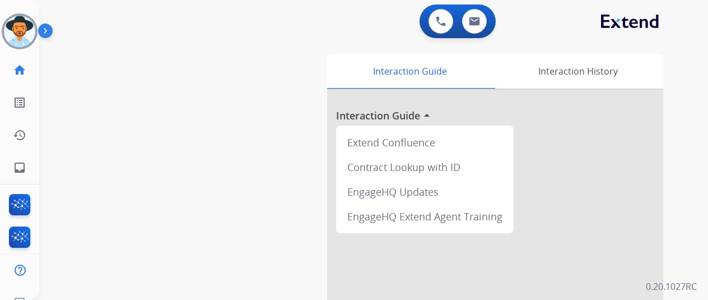
click at [13, 29] on img at bounding box center [19, 31] width 31 height 31
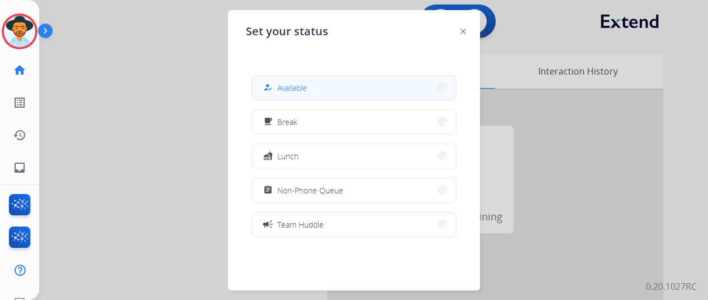
click at [333, 85] on button "how_to_reg Available" at bounding box center [354, 88] width 204 height 24
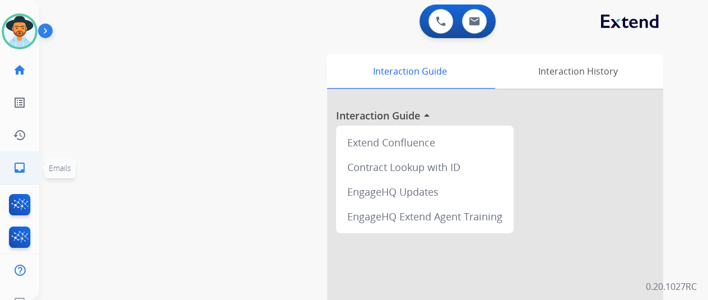
click at [18, 167] on mat-icon "inbox" at bounding box center [19, 167] width 13 height 13
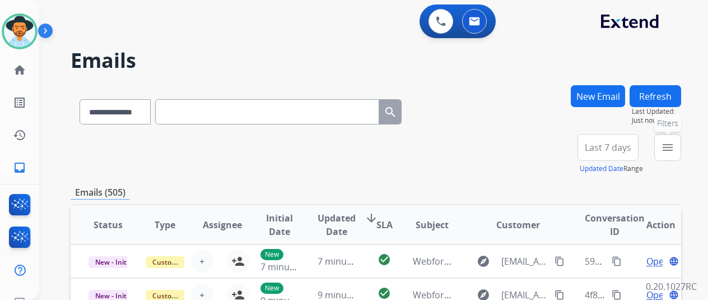
click at [674, 145] on mat-icon "menu" at bounding box center [667, 147] width 13 height 13
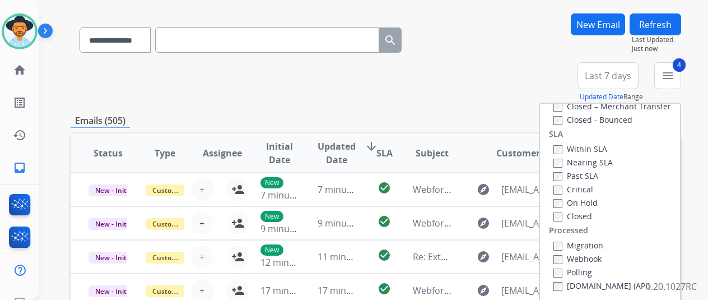
scroll to position [168, 0]
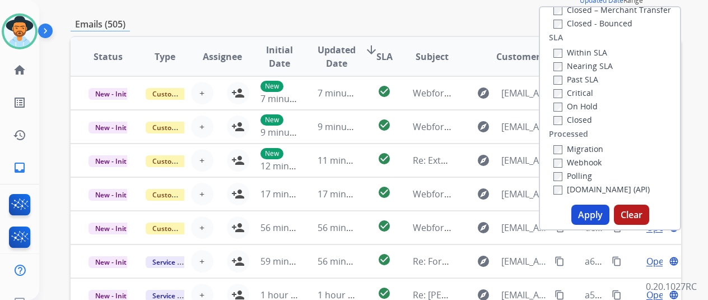
click at [595, 214] on button "Apply" at bounding box center [590, 214] width 38 height 20
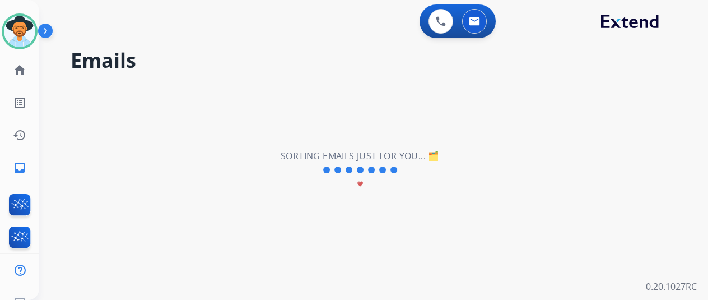
scroll to position [0, 0]
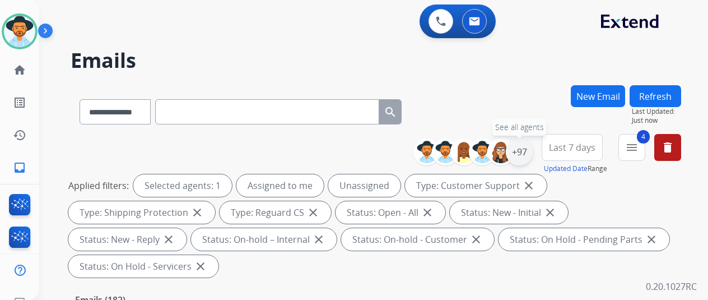
click at [530, 146] on div "+97" at bounding box center [519, 151] width 27 height 27
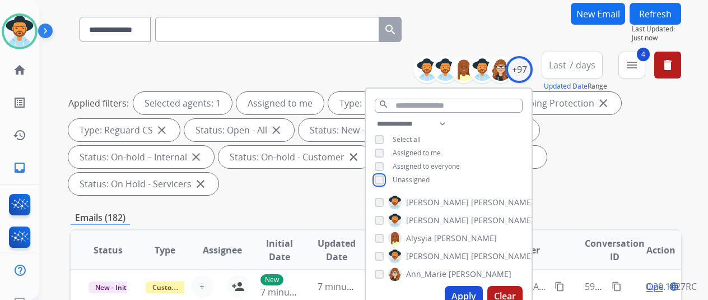
scroll to position [224, 0]
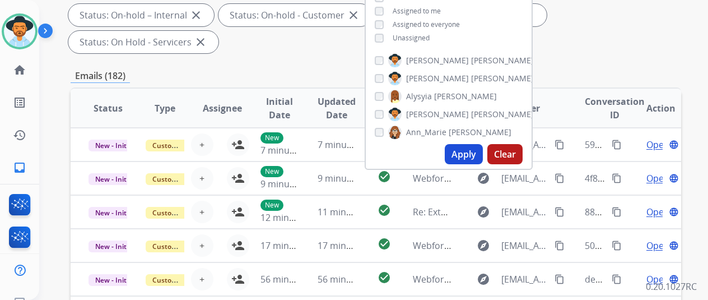
click at [469, 150] on button "Apply" at bounding box center [464, 154] width 38 height 20
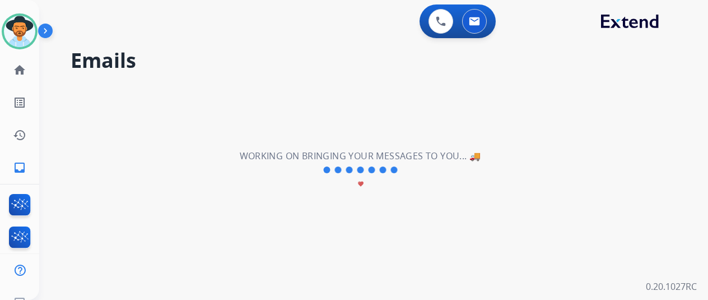
scroll to position [0, 0]
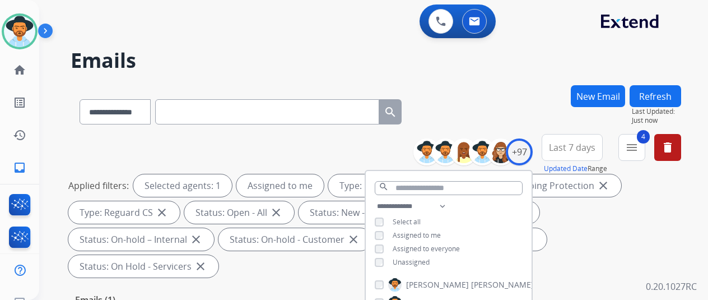
click at [488, 114] on div "**********" at bounding box center [376, 109] width 611 height 49
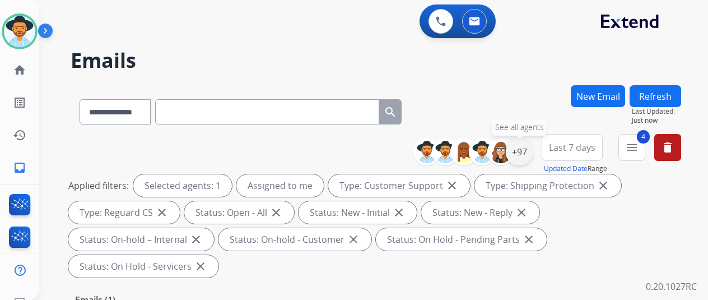
click at [532, 145] on div "+97" at bounding box center [519, 151] width 27 height 27
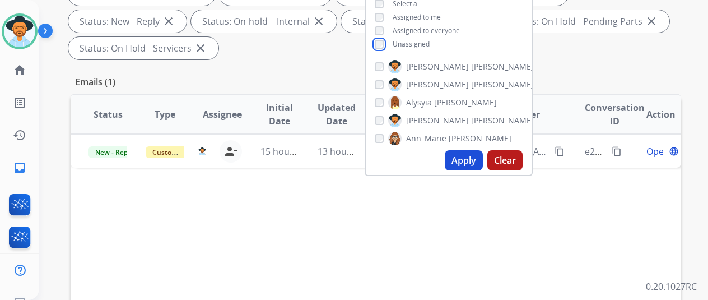
scroll to position [224, 0]
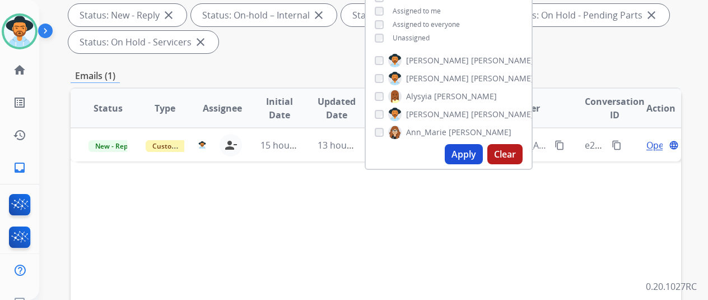
click at [469, 154] on button "Apply" at bounding box center [464, 154] width 38 height 20
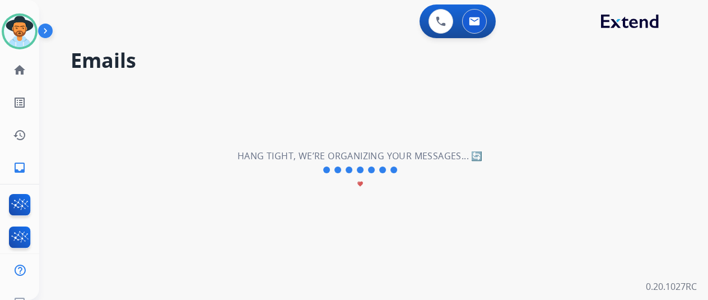
scroll to position [0, 0]
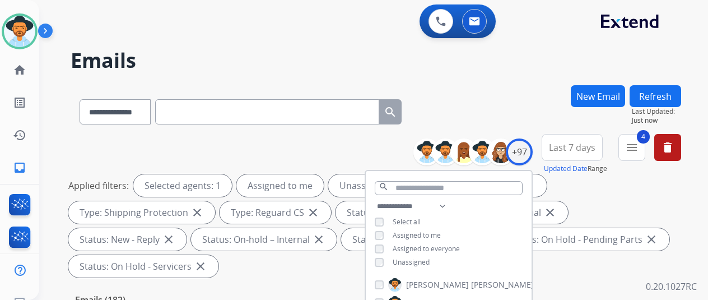
click at [506, 115] on div "**********" at bounding box center [376, 109] width 611 height 49
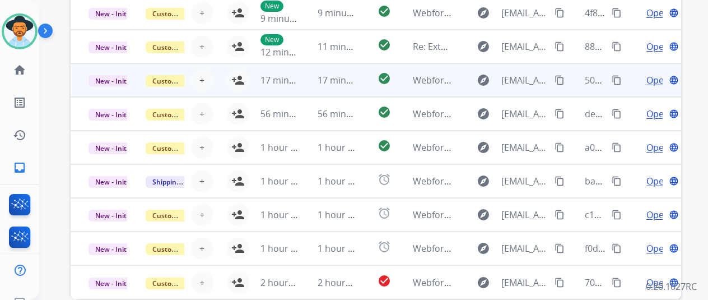
scroll to position [436, 0]
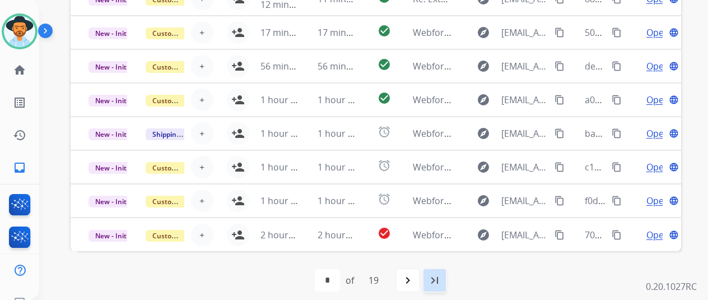
click at [441, 273] on mat-icon "last_page" at bounding box center [434, 279] width 13 height 13
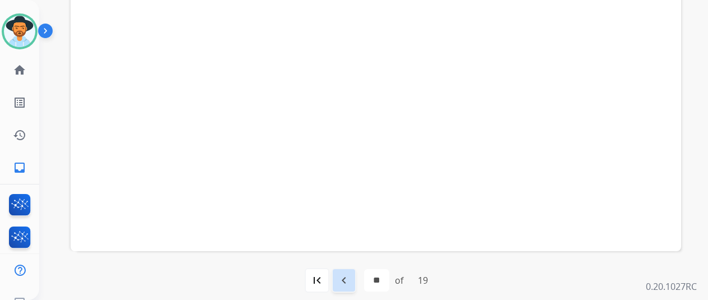
click at [348, 273] on mat-icon "navigate_before" at bounding box center [343, 279] width 13 height 13
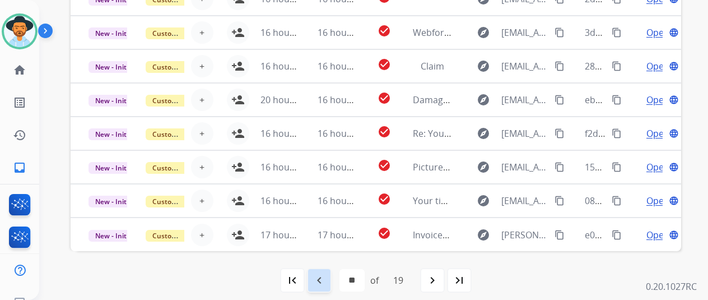
click at [322, 278] on mat-icon "navigate_before" at bounding box center [319, 279] width 13 height 13
click at [323, 278] on mat-icon "navigate_before" at bounding box center [319, 279] width 13 height 13
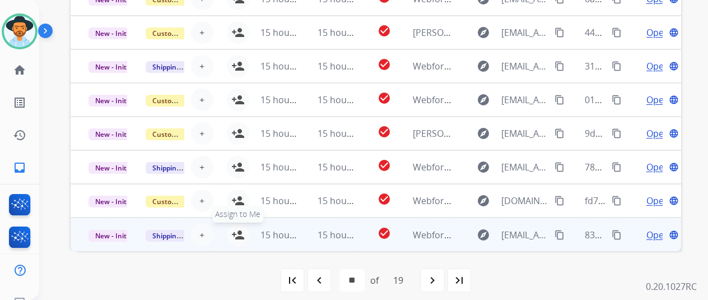
click at [239, 229] on mat-icon "person_add" at bounding box center [237, 234] width 13 height 13
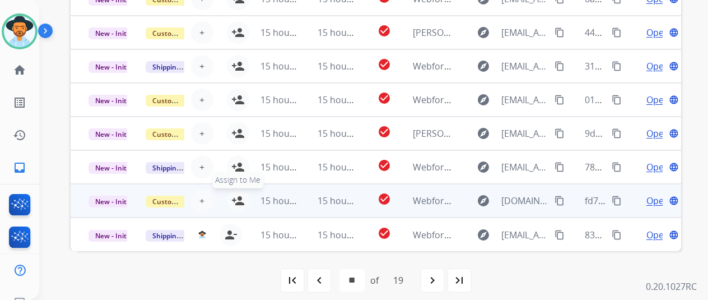
click at [235, 194] on mat-icon "person_add" at bounding box center [237, 200] width 13 height 13
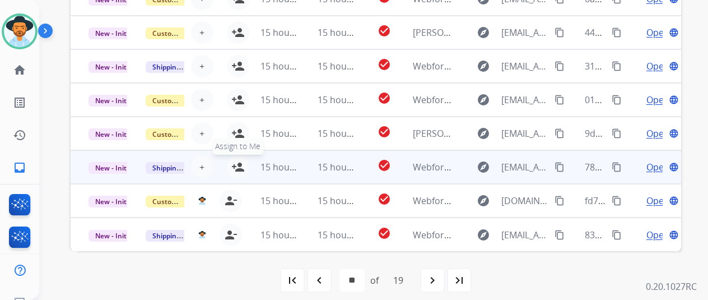
click at [241, 163] on mat-icon "person_add" at bounding box center [237, 166] width 13 height 13
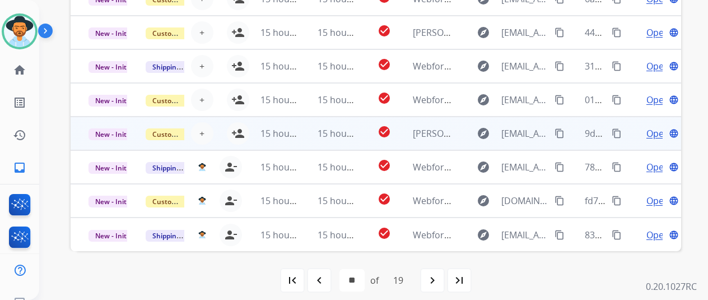
click at [243, 128] on td "15 hours ago" at bounding box center [271, 134] width 57 height 34
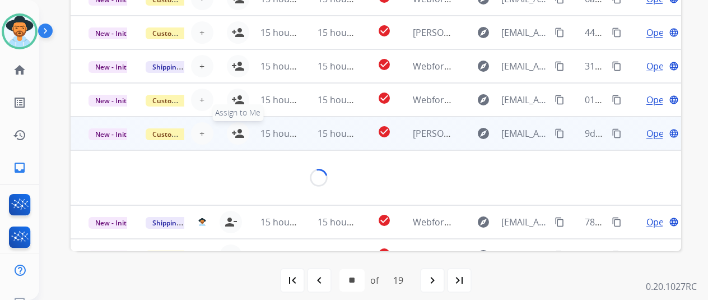
click at [238, 129] on mat-icon "person_add" at bounding box center [237, 133] width 13 height 13
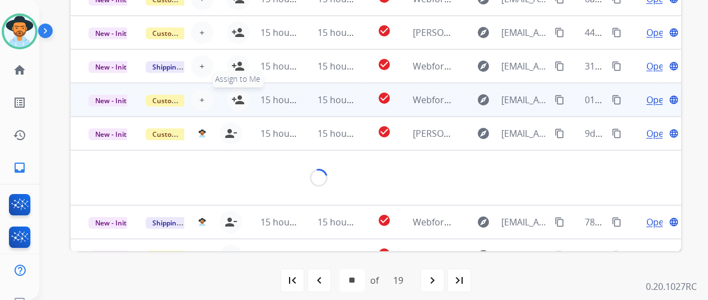
click at [236, 97] on mat-icon "person_add" at bounding box center [237, 99] width 13 height 13
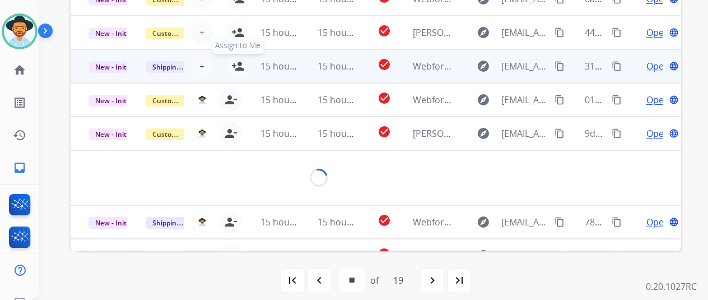
click at [238, 67] on mat-icon "person_add" at bounding box center [237, 65] width 13 height 13
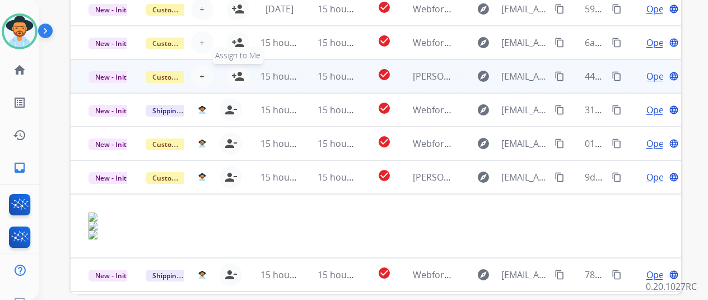
scroll to position [324, 0]
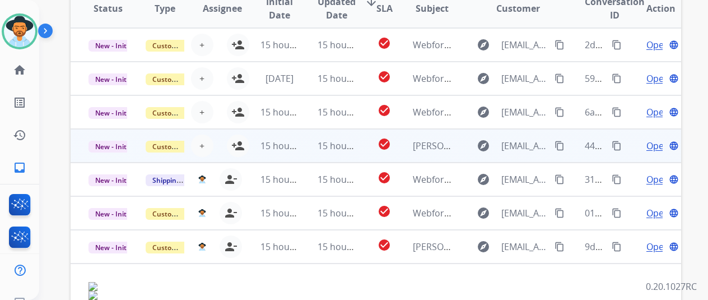
click at [243, 138] on td "15 hours ago" at bounding box center [271, 146] width 57 height 34
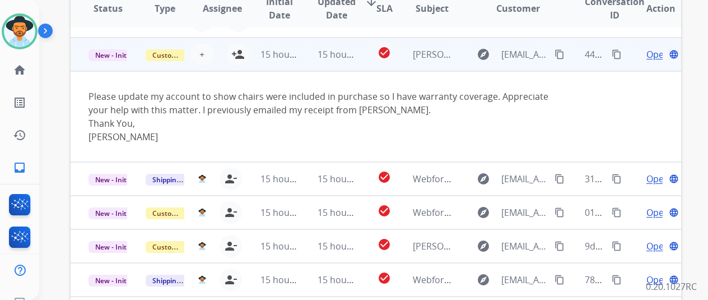
scroll to position [92, 0]
click at [241, 53] on mat-icon "person_add" at bounding box center [237, 53] width 13 height 13
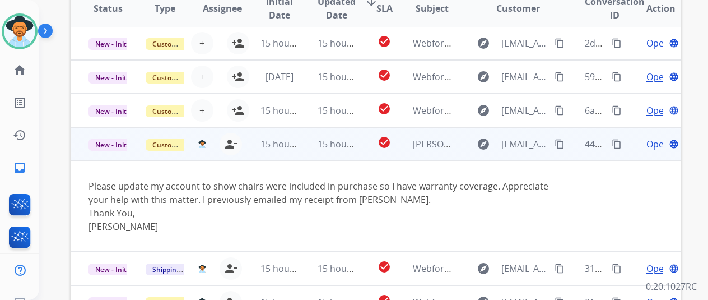
scroll to position [0, 0]
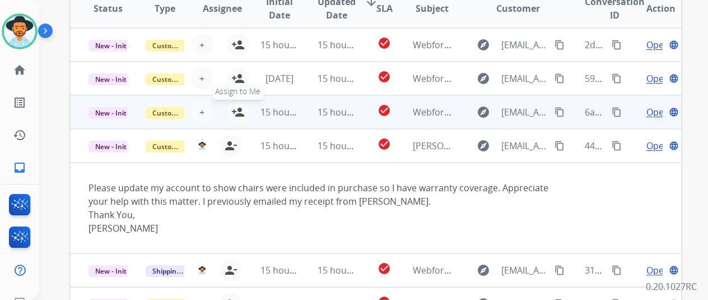
click at [236, 108] on mat-icon "person_add" at bounding box center [237, 111] width 13 height 13
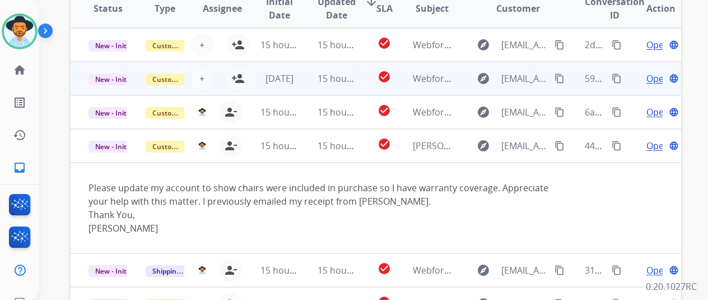
click at [243, 79] on td "[DATE]" at bounding box center [271, 79] width 57 height 34
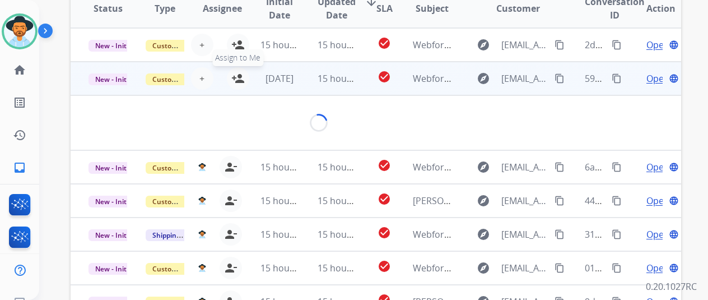
click at [236, 74] on mat-icon "person_add" at bounding box center [237, 78] width 13 height 13
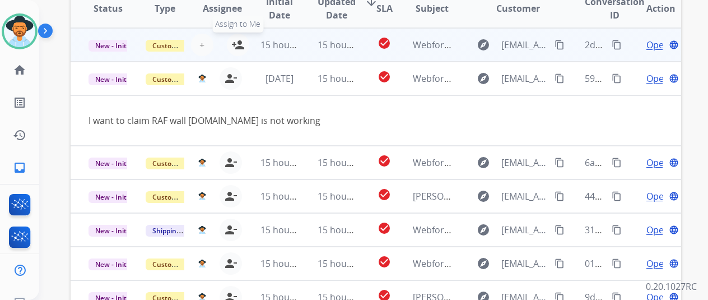
click at [239, 41] on mat-icon "person_add" at bounding box center [237, 44] width 13 height 13
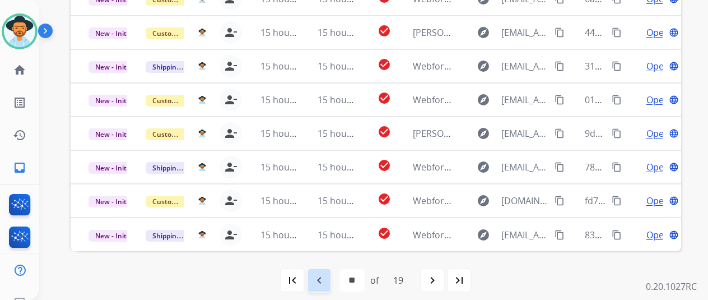
click at [319, 274] on mat-icon "navigate_before" at bounding box center [319, 279] width 13 height 13
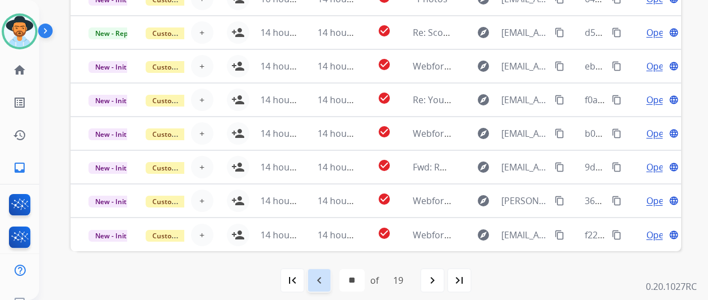
click at [323, 276] on mat-icon "navigate_before" at bounding box center [319, 279] width 13 height 13
click at [323, 274] on mat-icon "navigate_before" at bounding box center [319, 279] width 13 height 13
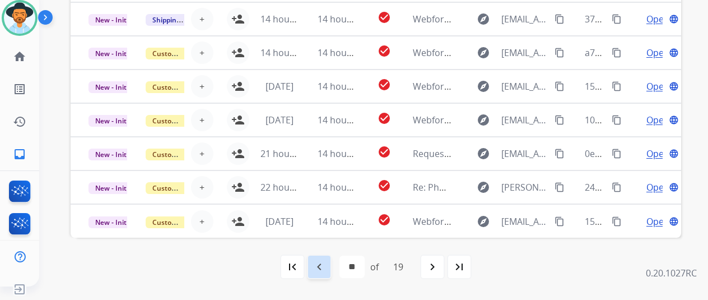
click at [322, 266] on mat-icon "navigate_before" at bounding box center [319, 266] width 13 height 13
click at [322, 263] on mat-icon "navigate_before" at bounding box center [319, 266] width 13 height 13
click at [323, 260] on mat-icon "navigate_before" at bounding box center [319, 266] width 13 height 13
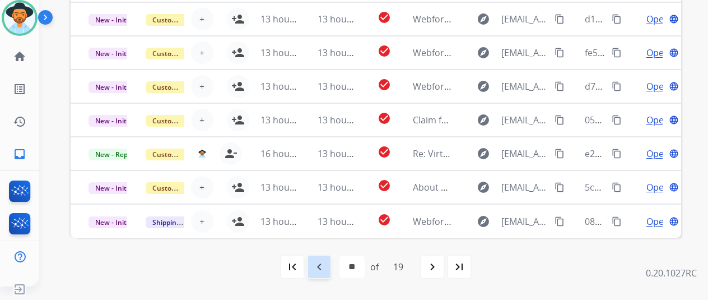
click at [324, 269] on mat-icon "navigate_before" at bounding box center [319, 266] width 13 height 13
click at [318, 263] on mat-icon "navigate_before" at bounding box center [319, 266] width 13 height 13
click at [317, 264] on mat-icon "navigate_before" at bounding box center [319, 266] width 13 height 13
click at [322, 266] on mat-icon "navigate_before" at bounding box center [319, 266] width 13 height 13
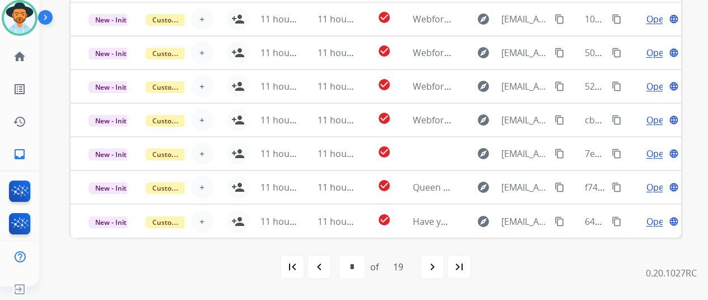
drag, startPoint x: 319, startPoint y: 261, endPoint x: 311, endPoint y: 249, distance: 14.1
click at [319, 260] on mat-icon "navigate_before" at bounding box center [319, 266] width 13 height 13
click at [463, 262] on mat-icon "last_page" at bounding box center [459, 266] width 13 height 13
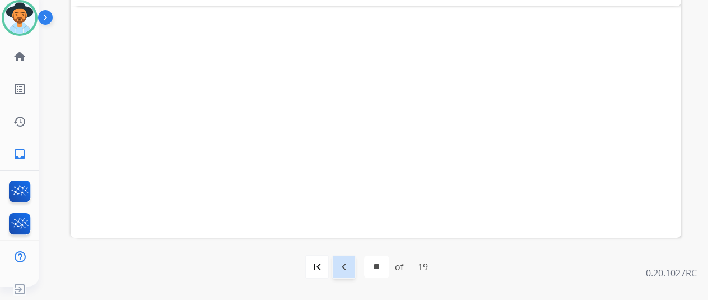
click at [343, 268] on mat-icon "navigate_before" at bounding box center [343, 266] width 13 height 13
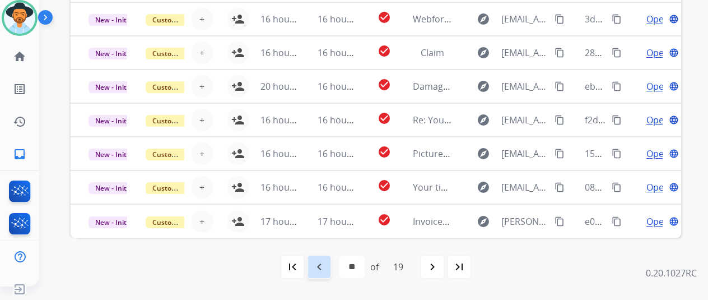
click at [322, 262] on mat-icon "navigate_before" at bounding box center [319, 266] width 13 height 13
click at [320, 262] on mat-icon "navigate_before" at bounding box center [319, 266] width 13 height 13
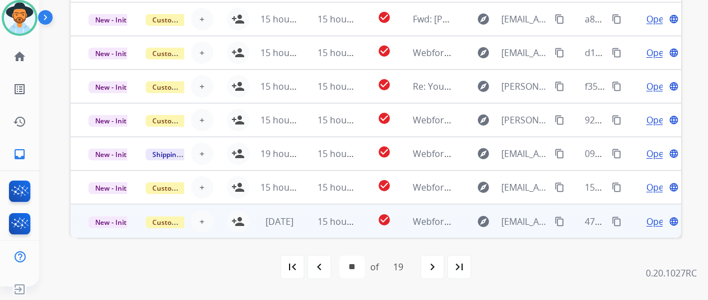
drag, startPoint x: 243, startPoint y: 214, endPoint x: 244, endPoint y: 208, distance: 5.7
click at [243, 213] on td "[DATE]" at bounding box center [271, 221] width 57 height 34
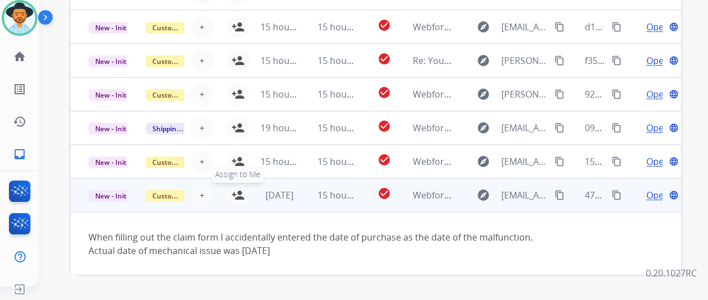
click at [239, 193] on mat-icon "person_add" at bounding box center [237, 194] width 13 height 13
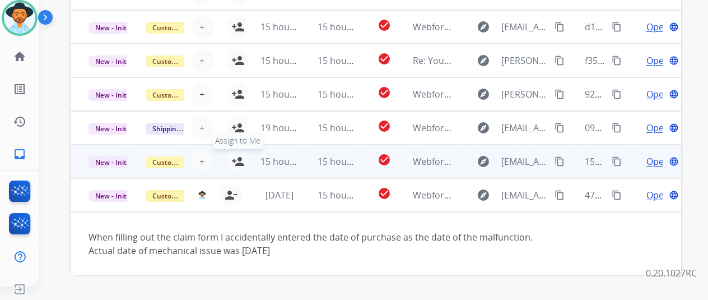
click at [239, 155] on mat-icon "person_add" at bounding box center [237, 161] width 13 height 13
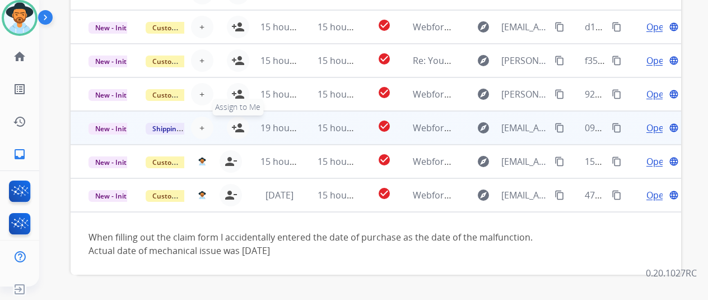
click at [241, 124] on mat-icon "person_add" at bounding box center [237, 127] width 13 height 13
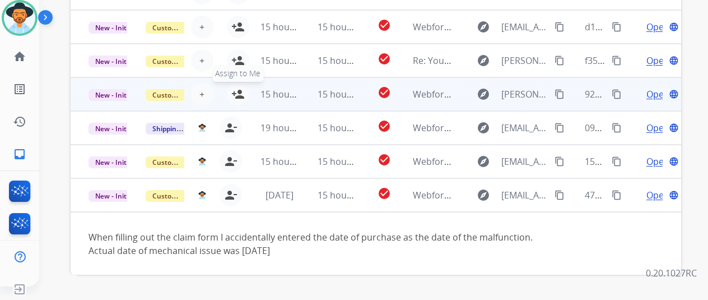
click at [240, 89] on mat-icon "person_add" at bounding box center [237, 93] width 13 height 13
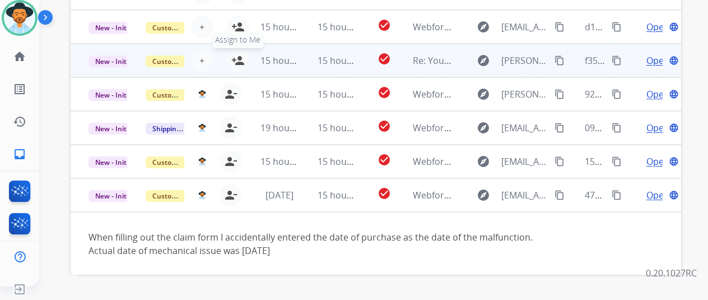
click at [240, 60] on mat-icon "person_add" at bounding box center [237, 60] width 13 height 13
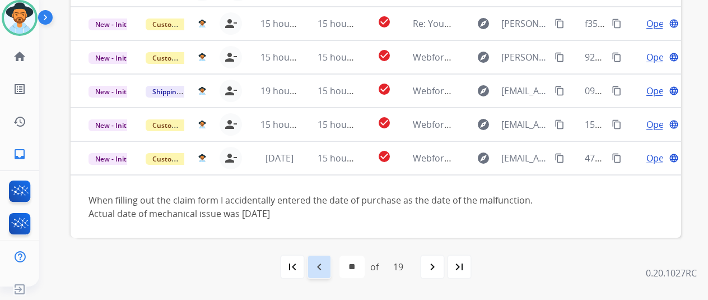
click at [319, 263] on mat-icon "navigate_before" at bounding box center [319, 266] width 13 height 13
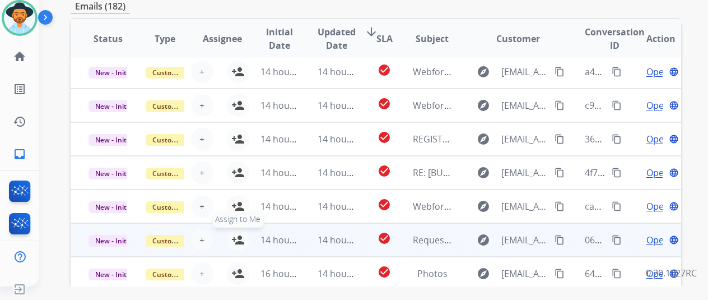
click at [236, 237] on mat-icon "person_add" at bounding box center [237, 239] width 13 height 13
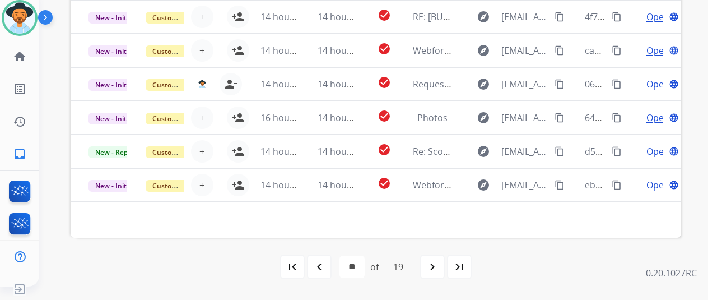
click at [326, 263] on mat-icon "navigate_before" at bounding box center [319, 266] width 13 height 13
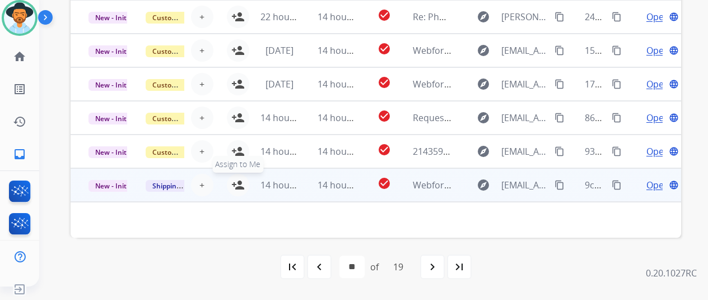
click at [240, 179] on mat-icon "person_add" at bounding box center [237, 184] width 13 height 13
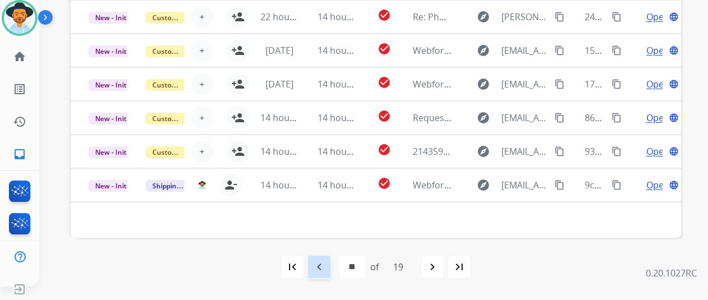
click at [320, 264] on mat-icon "navigate_before" at bounding box center [319, 266] width 13 height 13
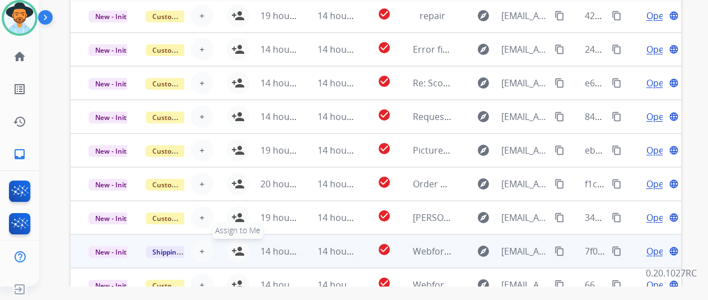
click at [238, 246] on mat-icon "person_add" at bounding box center [237, 250] width 13 height 13
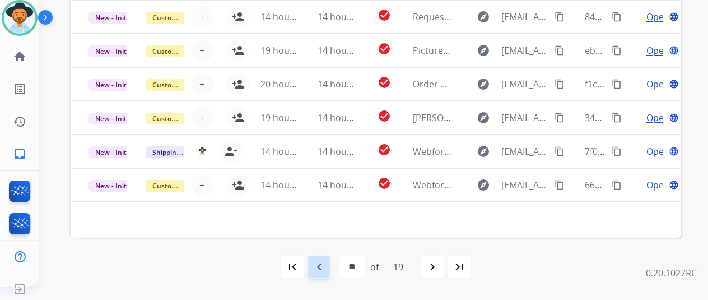
click at [324, 263] on mat-icon "navigate_before" at bounding box center [319, 266] width 13 height 13
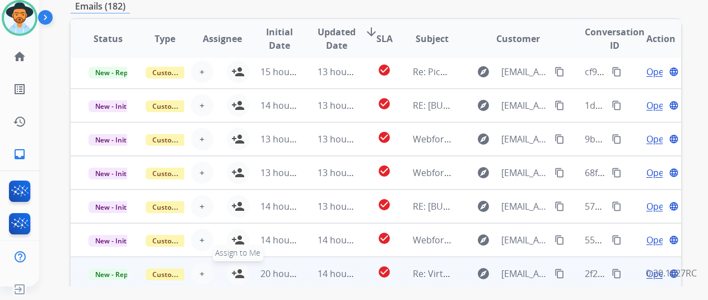
click at [239, 269] on mat-icon "person_add" at bounding box center [237, 273] width 13 height 13
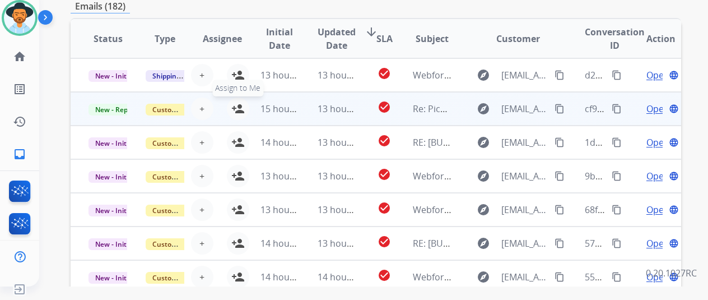
click at [234, 104] on mat-icon "person_add" at bounding box center [237, 108] width 13 height 13
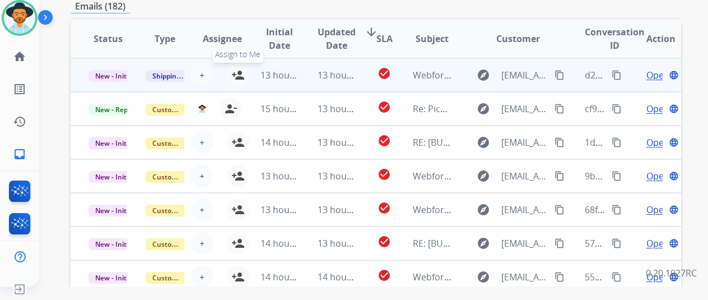
click at [240, 73] on mat-icon "person_add" at bounding box center [237, 74] width 13 height 13
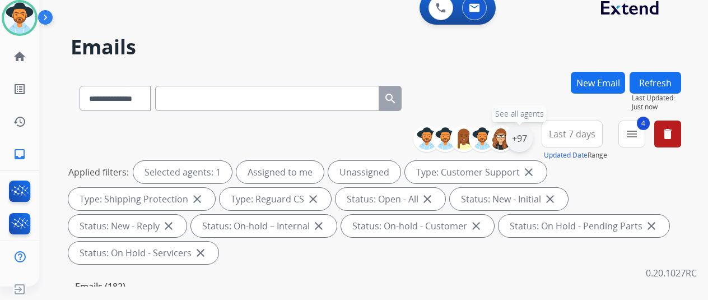
click at [530, 136] on div "+97" at bounding box center [519, 138] width 27 height 27
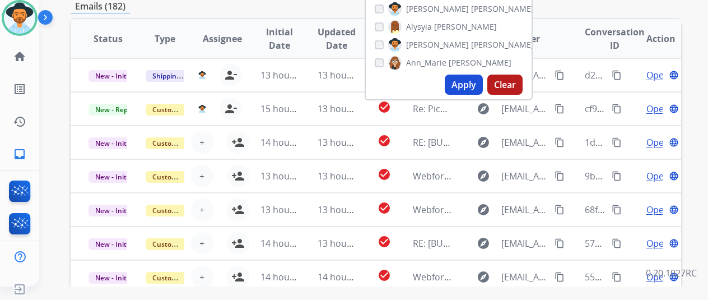
click at [465, 80] on button "Apply" at bounding box center [464, 85] width 38 height 20
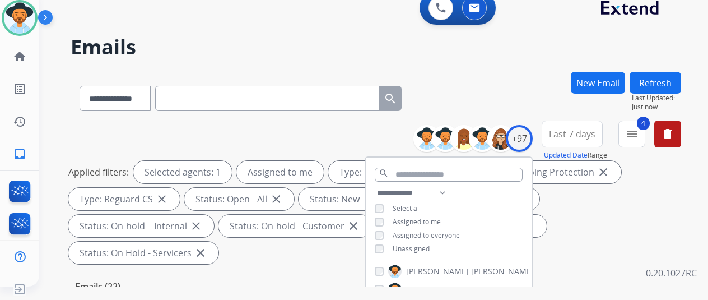
click at [371, 45] on h2 "Emails" at bounding box center [376, 47] width 611 height 22
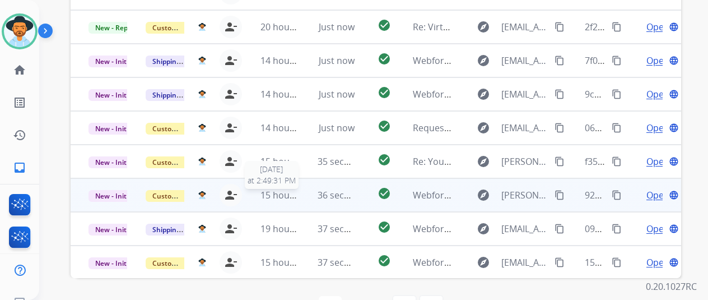
scroll to position [37, 0]
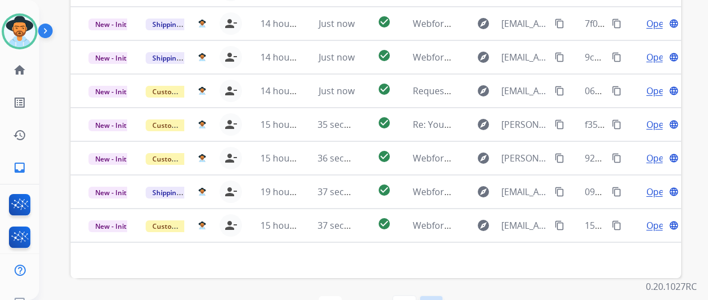
select select "*"
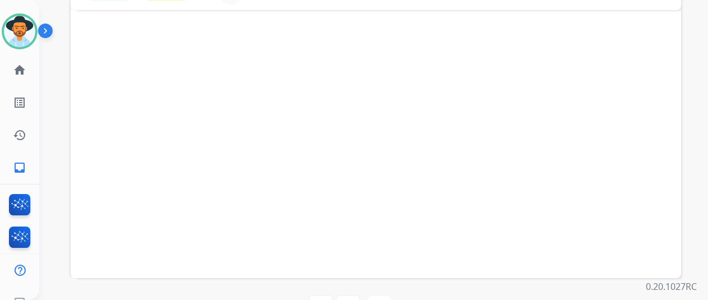
scroll to position [129, 0]
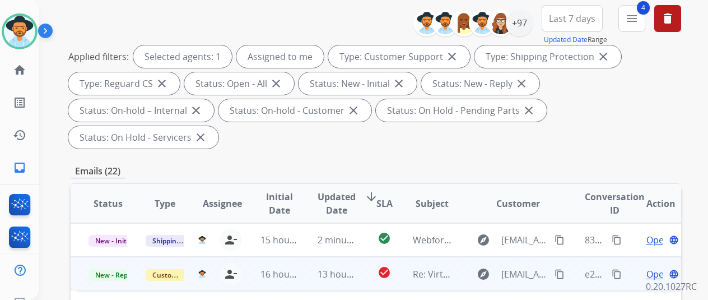
click at [651, 267] on span "Open" at bounding box center [657, 273] width 23 height 13
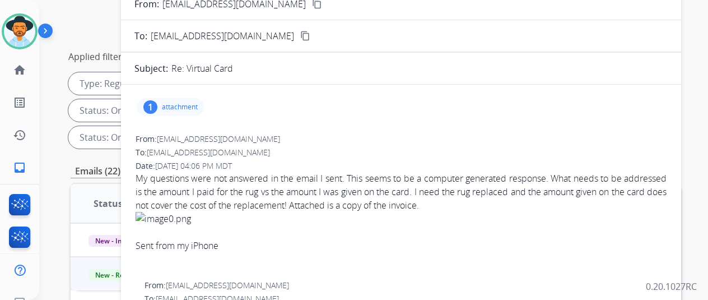
click at [157, 101] on div "1" at bounding box center [150, 106] width 14 height 13
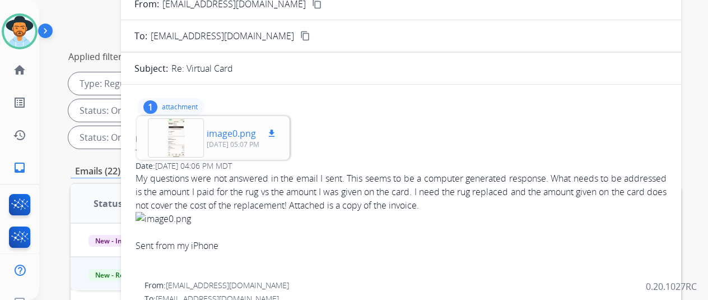
click at [179, 139] on div at bounding box center [176, 137] width 56 height 39
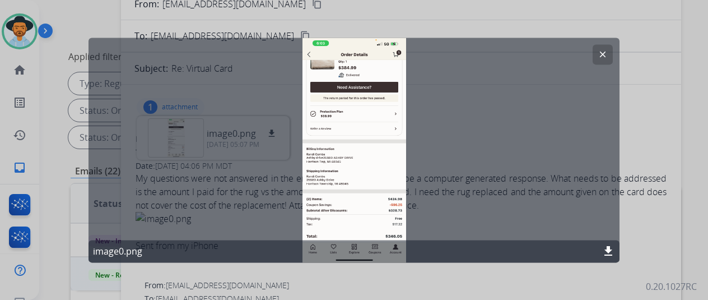
click at [606, 51] on mat-icon "clear" at bounding box center [603, 54] width 10 height 10
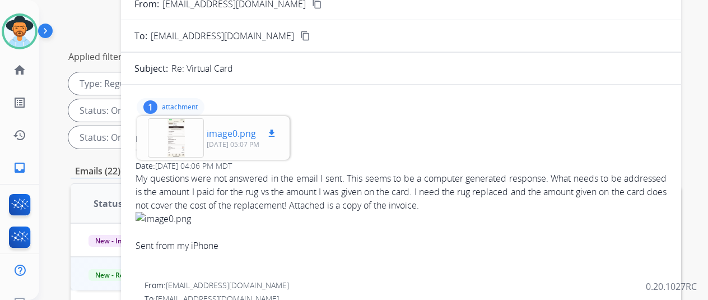
scroll to position [0, 0]
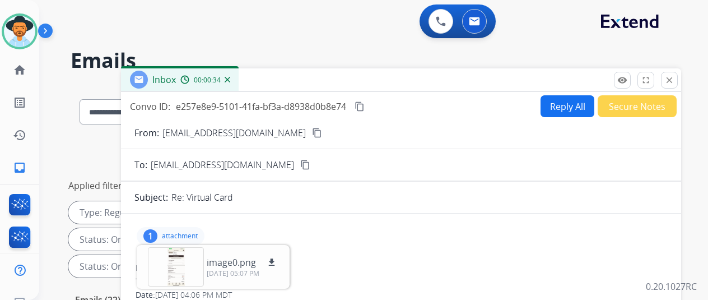
click at [312, 131] on mat-icon "content_copy" at bounding box center [317, 133] width 10 height 10
click at [230, 79] on img at bounding box center [228, 80] width 6 height 6
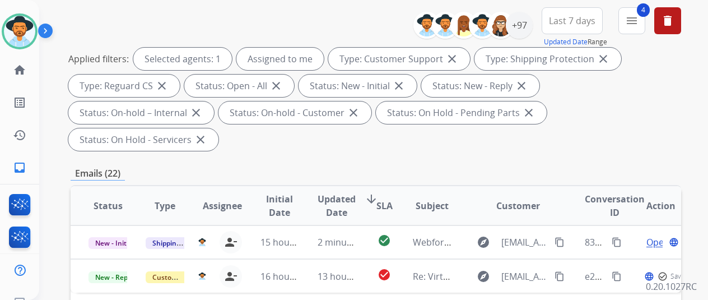
scroll to position [280, 0]
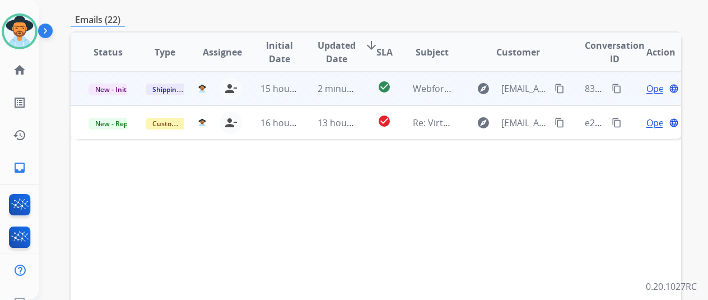
click at [656, 82] on span "Open" at bounding box center [657, 88] width 23 height 13
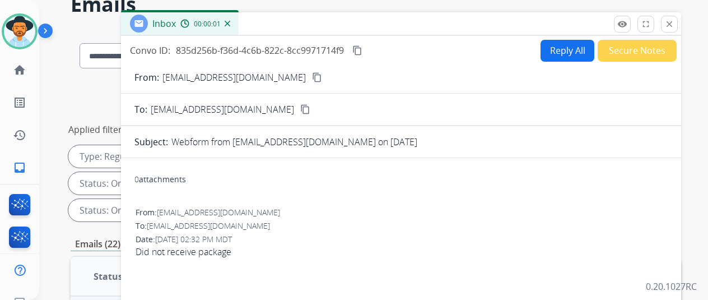
scroll to position [56, 0]
click at [312, 75] on mat-icon "content_copy" at bounding box center [317, 77] width 10 height 10
click at [560, 41] on button "Reply All" at bounding box center [568, 51] width 54 height 22
select select "**********"
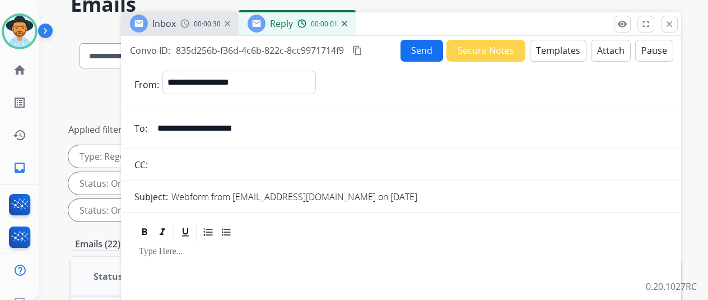
click at [567, 45] on button "Templates" at bounding box center [558, 51] width 57 height 22
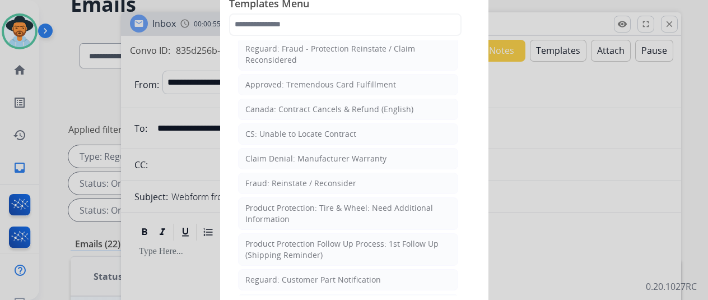
scroll to position [490, 0]
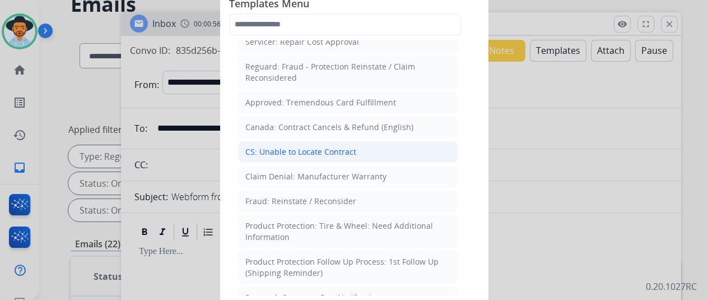
click at [277, 146] on div "CS: Unable to Locate Contract" at bounding box center [300, 151] width 111 height 11
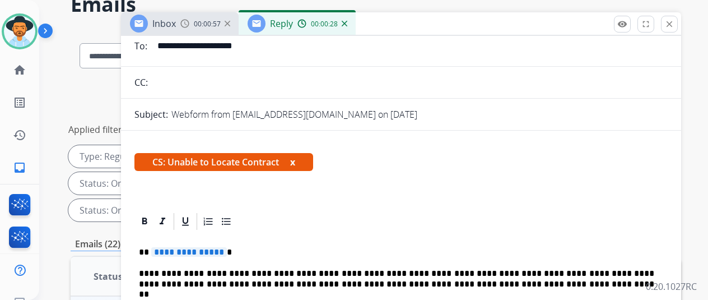
scroll to position [168, 0]
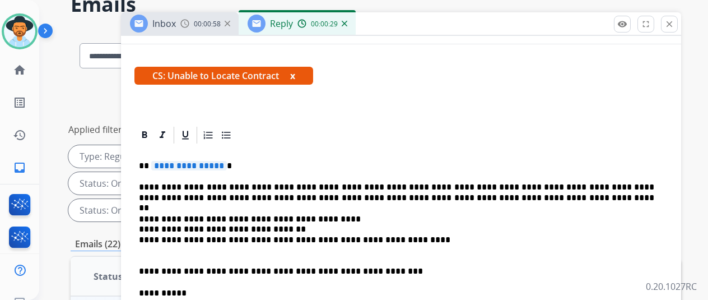
click at [227, 163] on span "**********" at bounding box center [189, 166] width 76 height 10
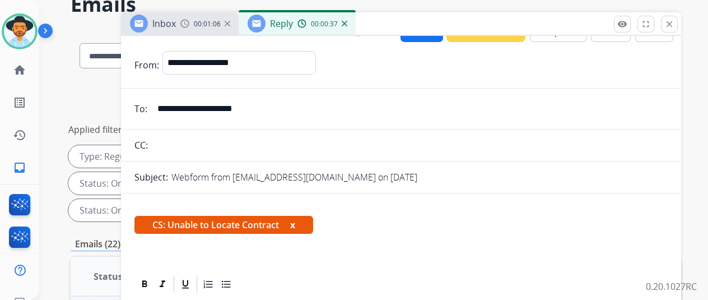
scroll to position [0, 0]
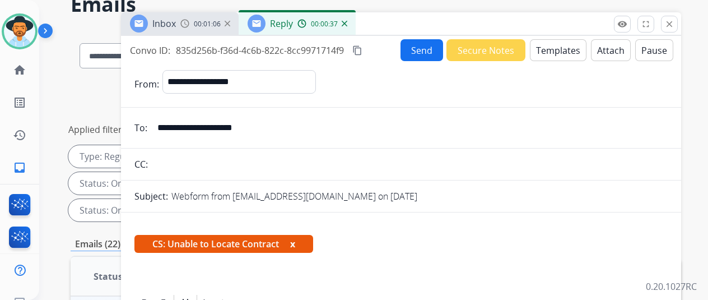
click at [421, 45] on button "Send" at bounding box center [422, 50] width 43 height 22
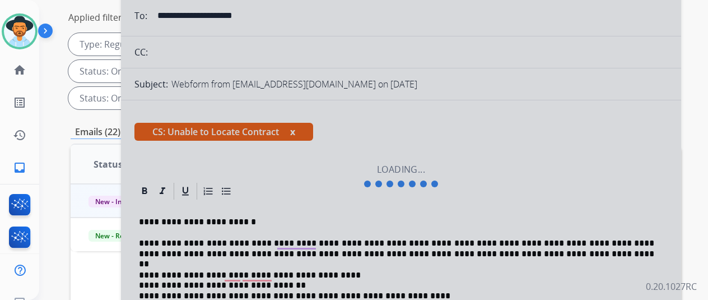
scroll to position [56, 0]
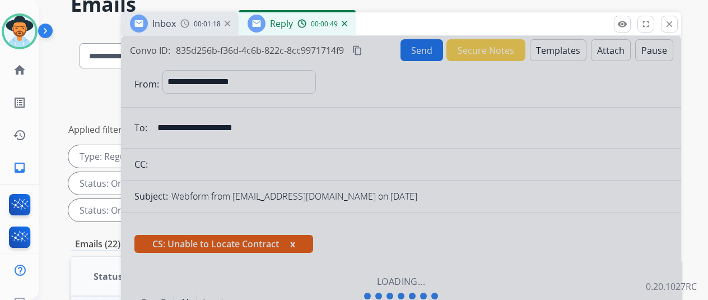
click at [325, 138] on div at bounding box center [401, 288] width 560 height 504
click at [347, 22] on img at bounding box center [345, 24] width 6 height 6
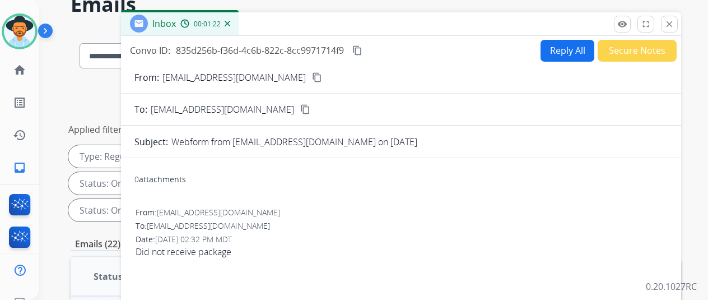
click at [632, 48] on button "Secure Notes" at bounding box center [637, 51] width 79 height 22
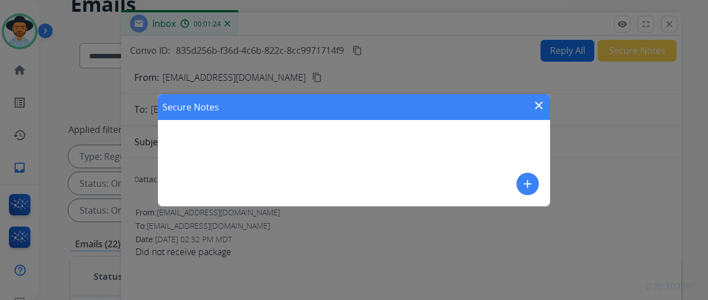
click at [521, 181] on button "add" at bounding box center [527, 184] width 22 height 22
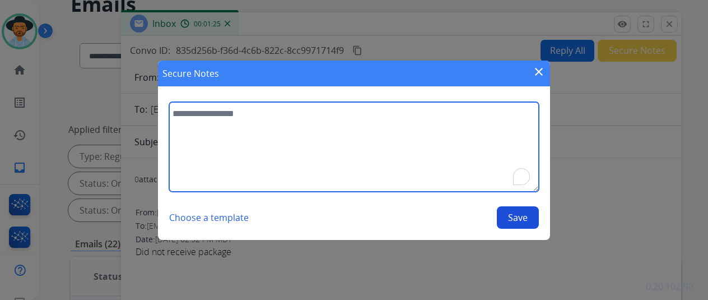
click at [216, 129] on textarea "To enrich screen reader interactions, please activate Accessibility in Grammarl…" at bounding box center [354, 147] width 370 height 90
type textarea "**********"
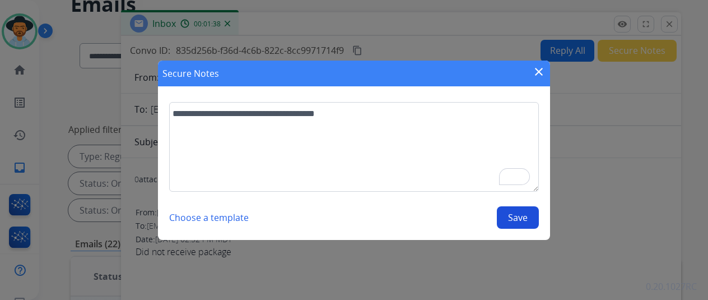
click at [521, 214] on button "Save" at bounding box center [518, 217] width 42 height 22
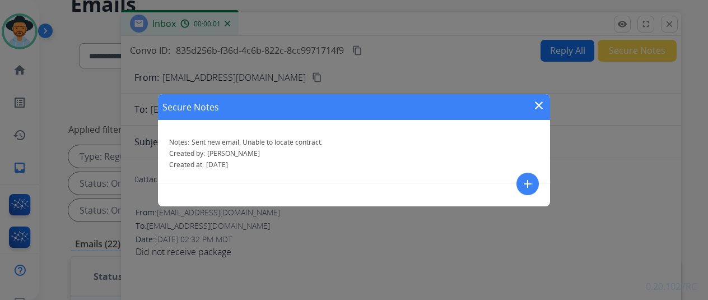
click at [539, 105] on mat-icon "close" at bounding box center [538, 105] width 13 height 13
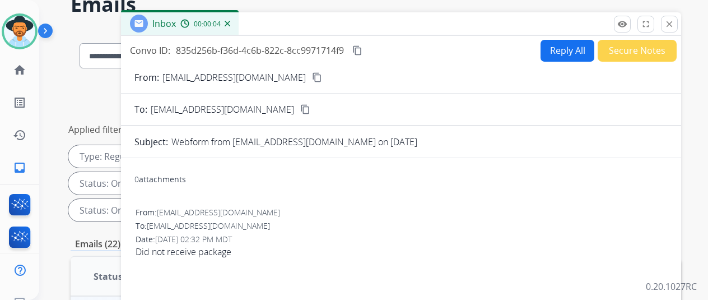
click at [312, 76] on mat-icon "content_copy" at bounding box center [317, 77] width 10 height 10
click at [230, 25] on img at bounding box center [228, 24] width 6 height 6
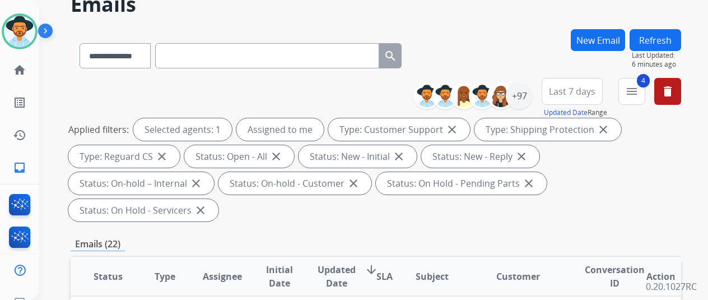
click at [607, 39] on button "New Email" at bounding box center [598, 40] width 54 height 22
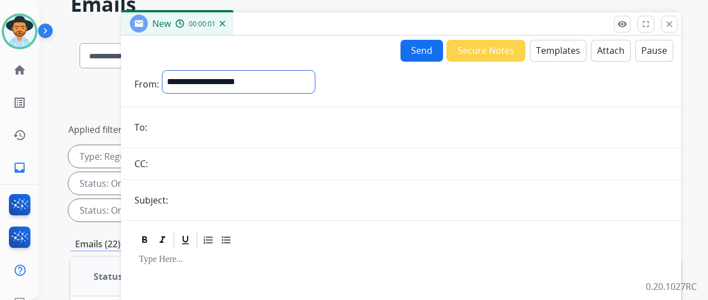
click at [220, 77] on select "**********" at bounding box center [238, 82] width 152 height 22
select select "**********"
click at [171, 71] on select "**********" at bounding box center [238, 82] width 152 height 22
click at [176, 133] on input "email" at bounding box center [409, 128] width 517 height 22
paste input "**********"
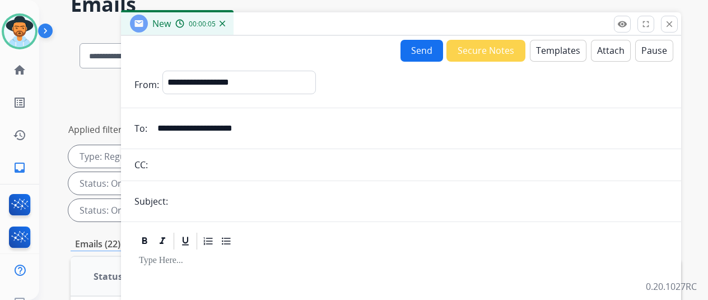
type input "**********"
click at [559, 46] on button "Templates" at bounding box center [558, 51] width 57 height 22
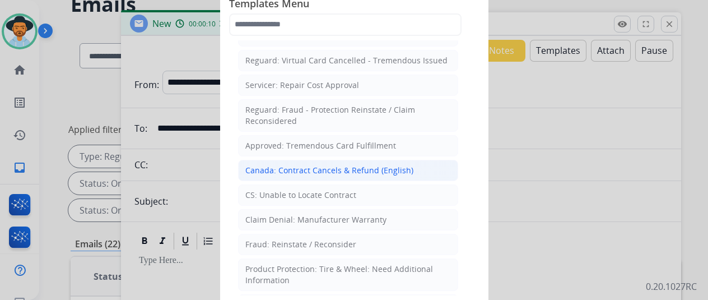
scroll to position [448, 0]
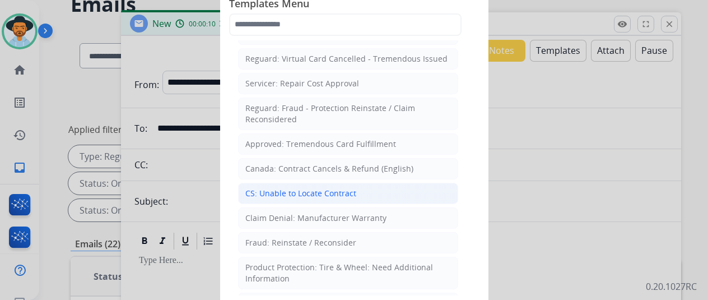
click at [284, 188] on div "CS: Unable to Locate Contract" at bounding box center [300, 193] width 111 height 11
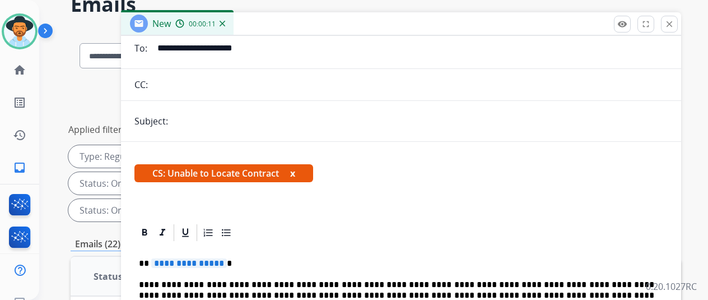
scroll to position [185, 0]
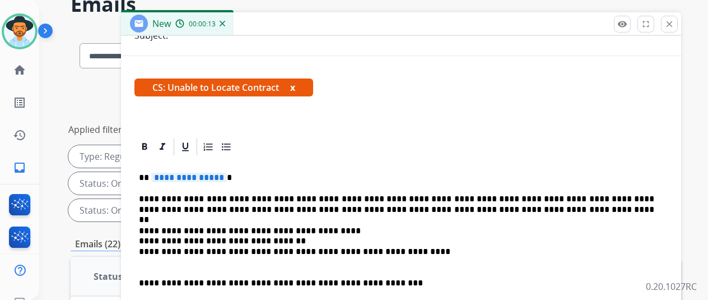
click at [227, 173] on span "**********" at bounding box center [189, 178] width 76 height 10
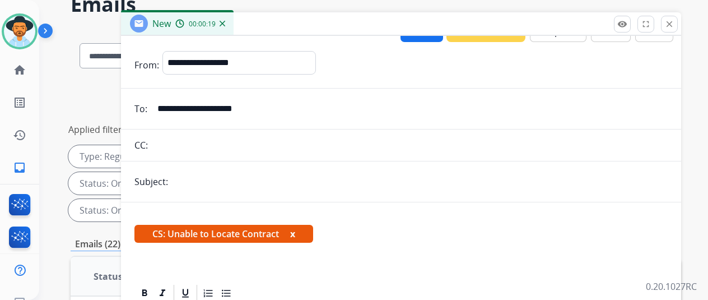
scroll to position [0, 0]
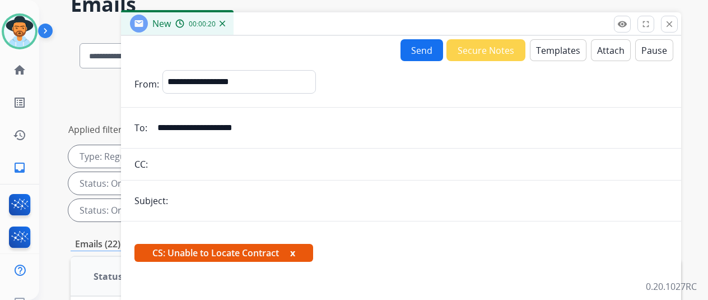
click at [430, 52] on button "Send" at bounding box center [422, 50] width 43 height 22
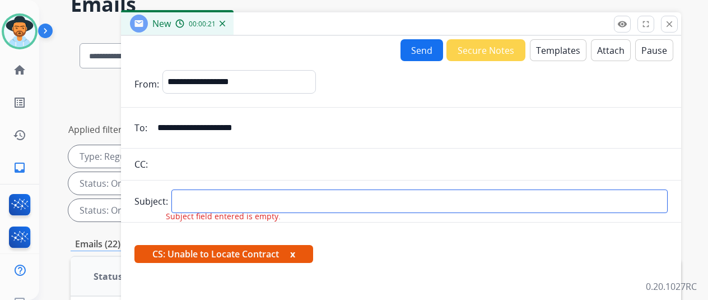
click at [203, 201] on input "text" at bounding box center [419, 201] width 496 height 24
type input "*****"
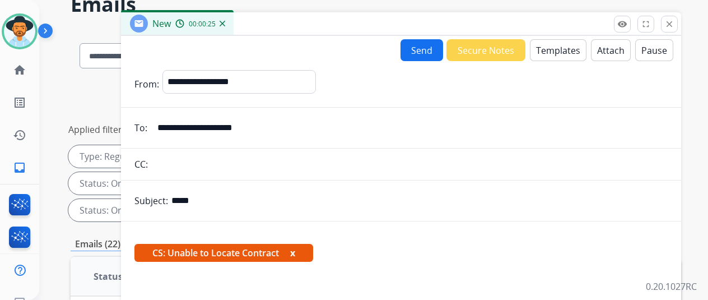
click at [422, 44] on button "Send" at bounding box center [422, 50] width 43 height 22
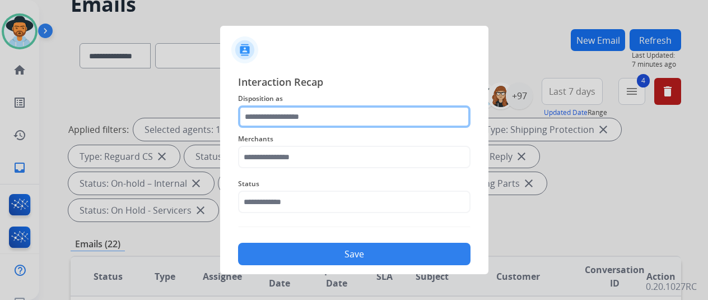
click at [264, 118] on input "text" at bounding box center [354, 116] width 232 height 22
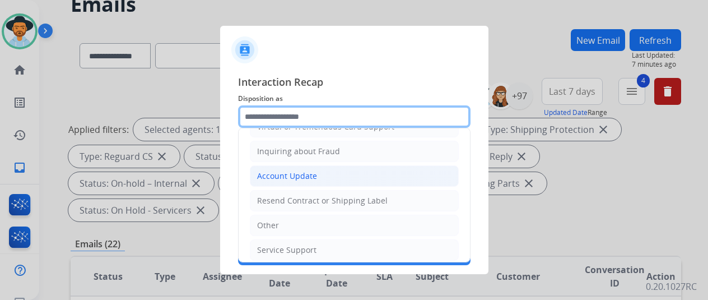
scroll to position [170, 0]
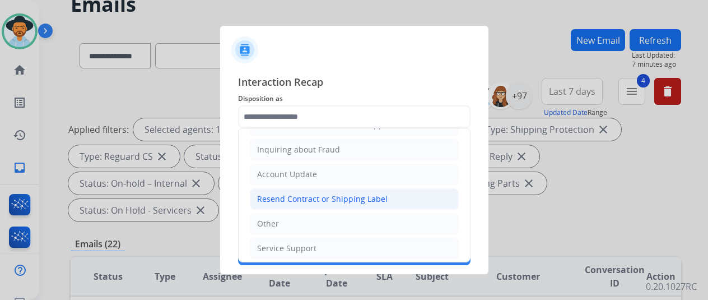
click at [266, 197] on div "Resend Contract or Shipping Label" at bounding box center [322, 198] width 131 height 11
type input "**********"
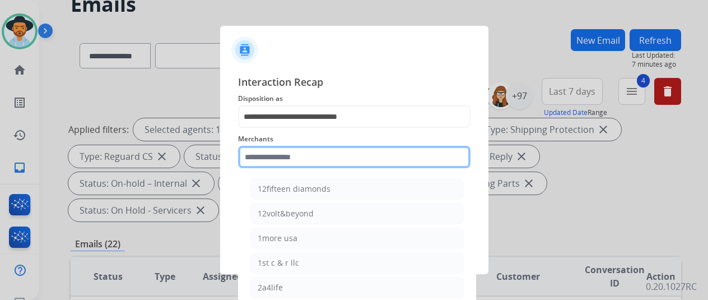
click at [259, 160] on input "text" at bounding box center [354, 157] width 232 height 22
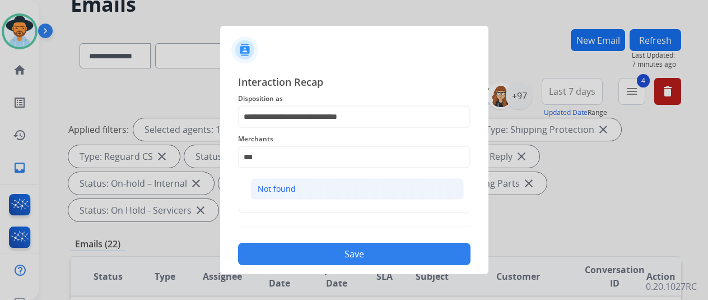
click at [269, 185] on div "Not found" at bounding box center [277, 188] width 38 height 11
type input "*********"
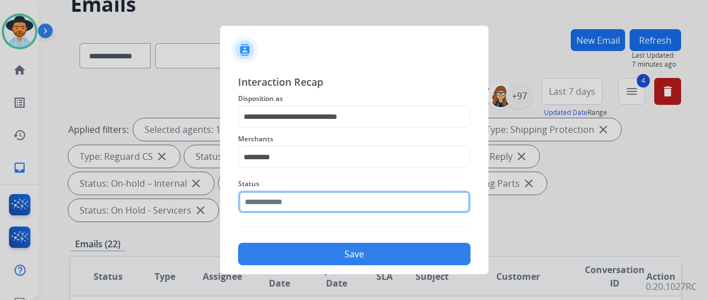
click at [261, 202] on input "text" at bounding box center [354, 201] width 232 height 22
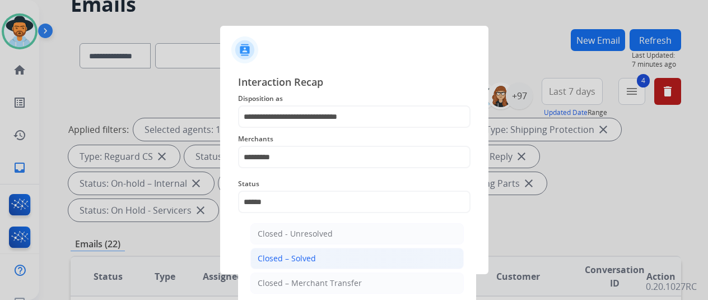
click at [292, 253] on div "Closed – Solved" at bounding box center [287, 258] width 58 height 11
type input "**********"
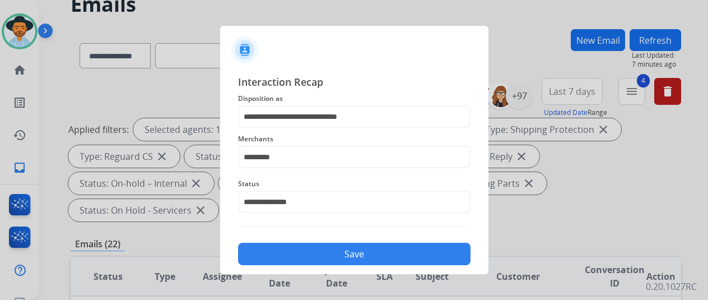
click at [292, 253] on button "Save" at bounding box center [354, 254] width 232 height 22
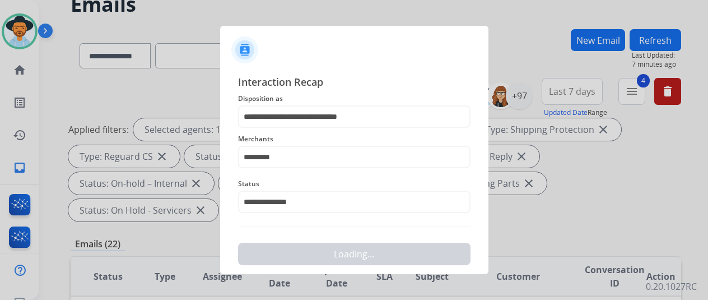
scroll to position [0, 0]
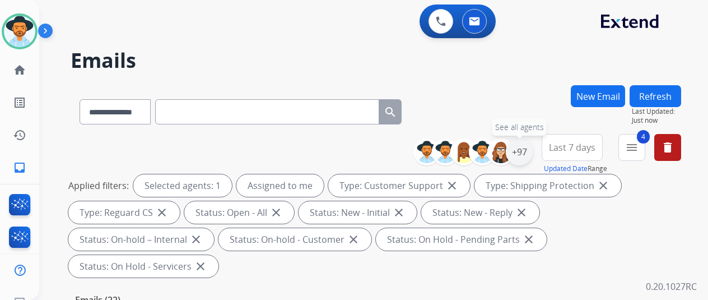
click at [528, 147] on div "+97" at bounding box center [519, 151] width 27 height 27
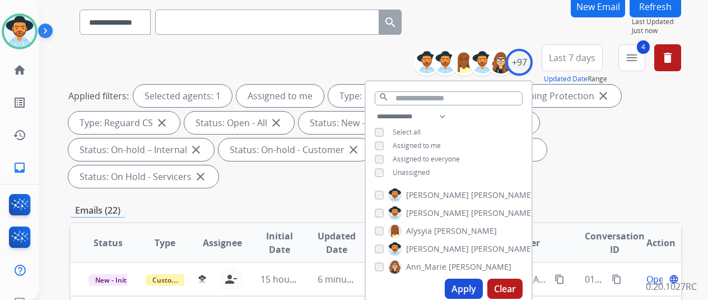
scroll to position [224, 0]
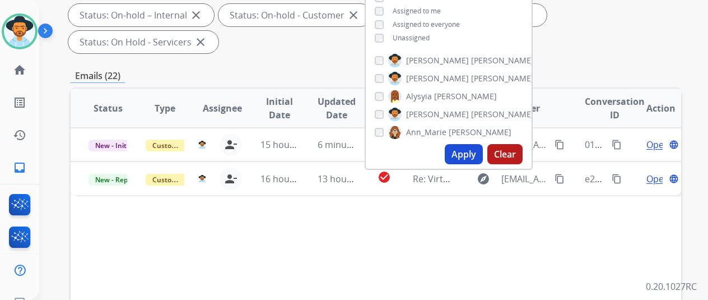
click at [469, 151] on button "Apply" at bounding box center [464, 154] width 38 height 20
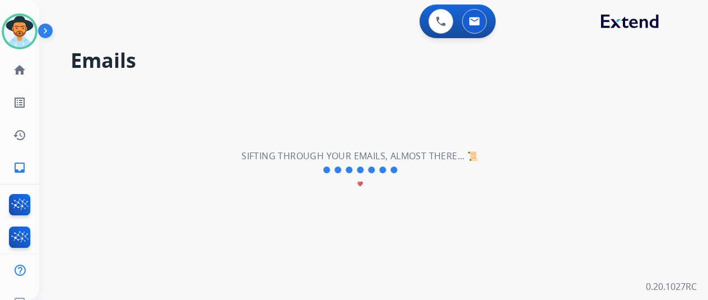
scroll to position [0, 0]
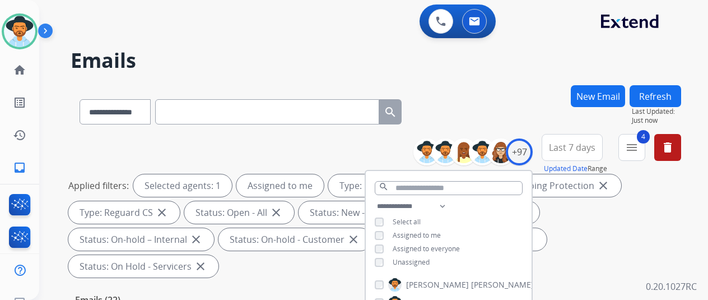
click at [458, 78] on div "**********" at bounding box center [360, 190] width 642 height 300
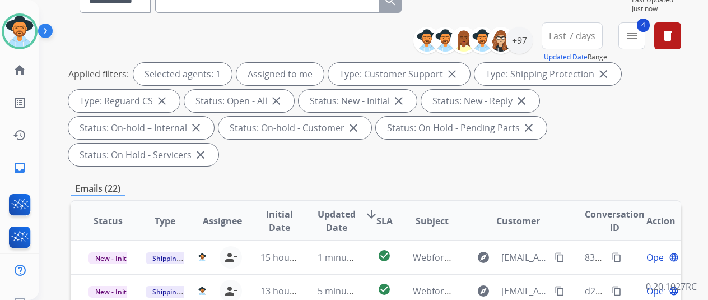
scroll to position [168, 0]
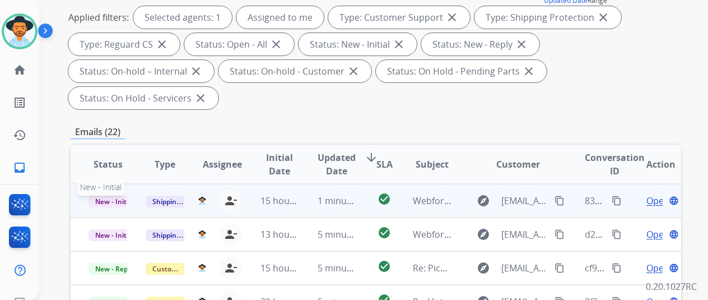
click at [103, 196] on span "New - Initial" at bounding box center [115, 202] width 52 height 12
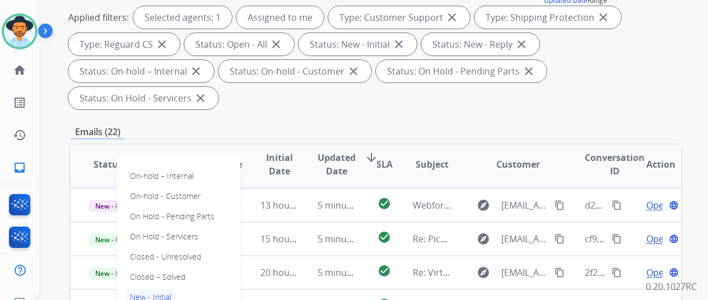
scroll to position [37, 0]
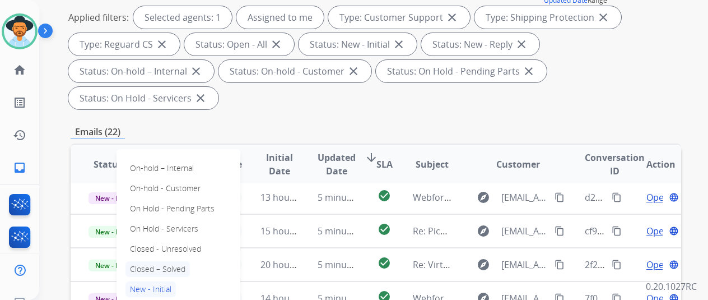
click at [171, 261] on p "Closed – Solved" at bounding box center [157, 269] width 64 height 16
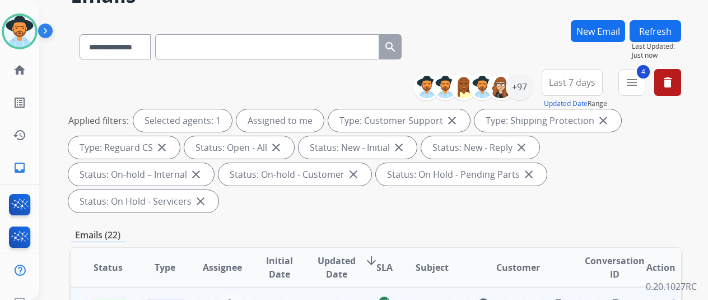
scroll to position [0, 0]
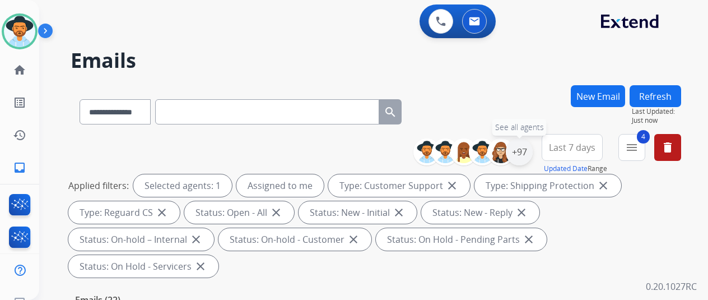
click at [529, 153] on div "+97" at bounding box center [519, 151] width 27 height 27
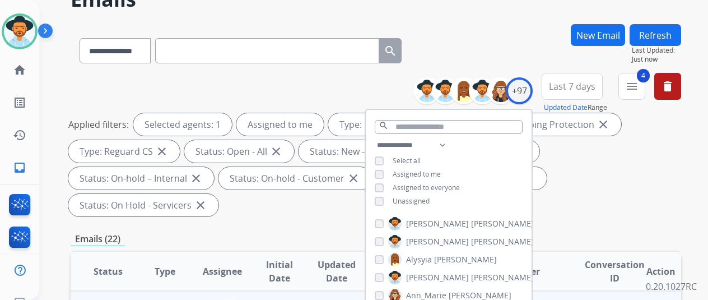
scroll to position [168, 0]
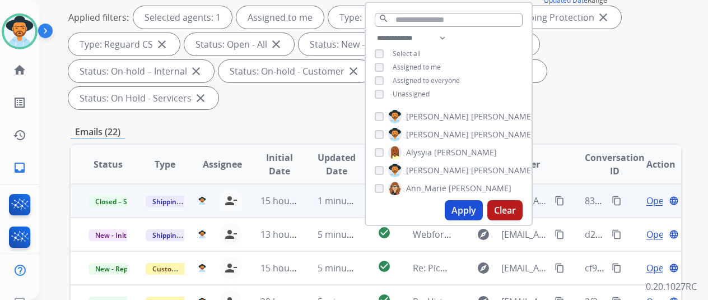
click at [476, 215] on button "Apply" at bounding box center [464, 210] width 38 height 20
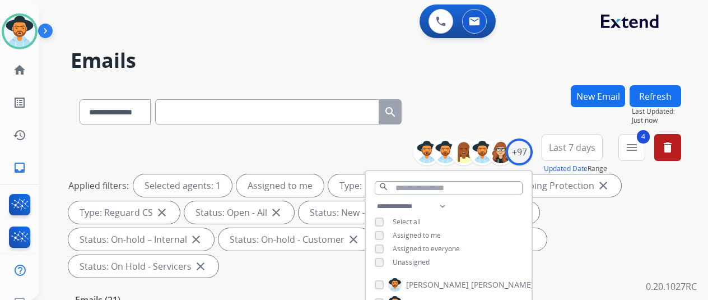
click at [509, 94] on div "**********" at bounding box center [376, 109] width 611 height 49
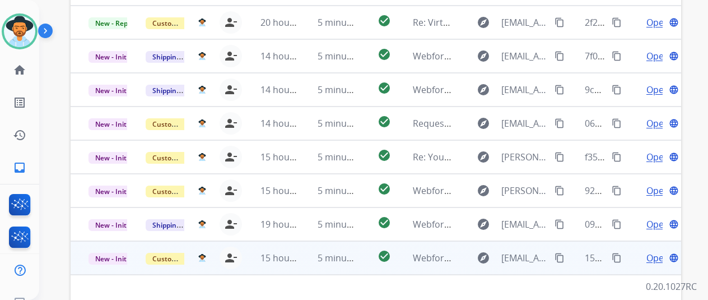
scroll to position [409, 0]
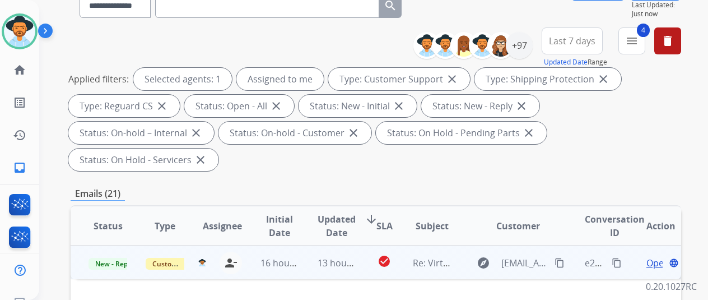
scroll to position [168, 0]
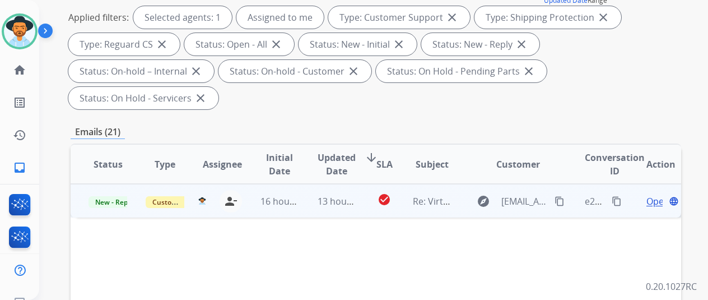
click at [653, 194] on span "Open" at bounding box center [657, 200] width 23 height 13
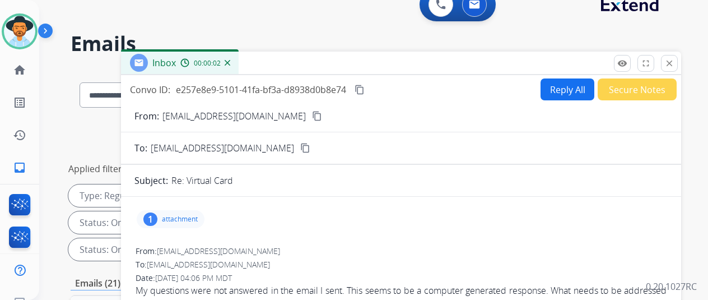
scroll to position [0, 0]
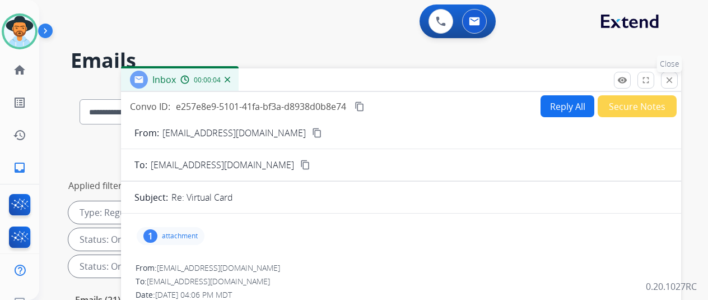
click at [674, 79] on mat-icon "close" at bounding box center [669, 80] width 10 height 10
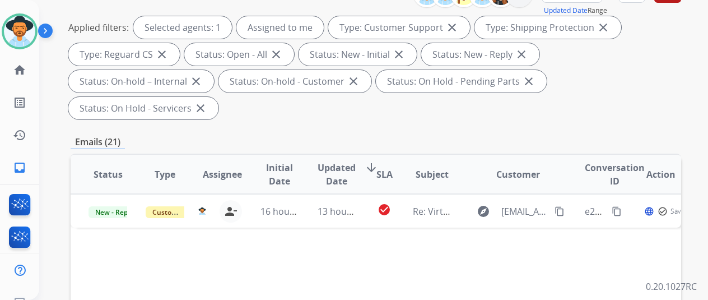
scroll to position [224, 0]
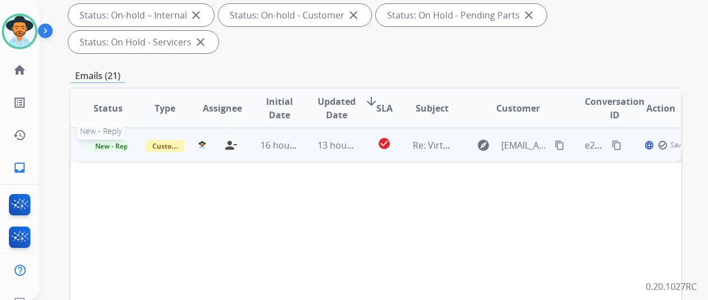
click at [114, 140] on span "New - Reply" at bounding box center [114, 146] width 51 height 12
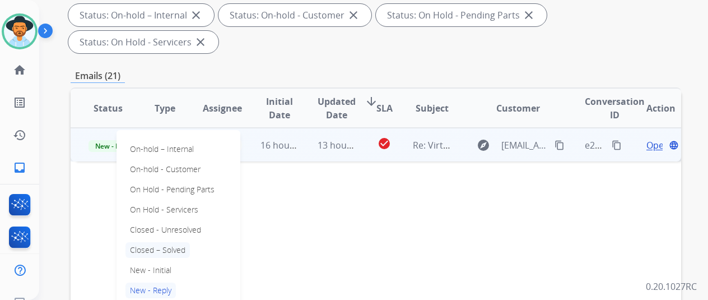
click at [156, 242] on p "Closed – Solved" at bounding box center [157, 250] width 64 height 16
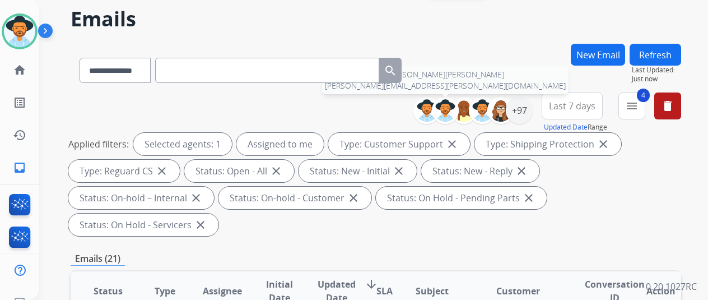
scroll to position [0, 0]
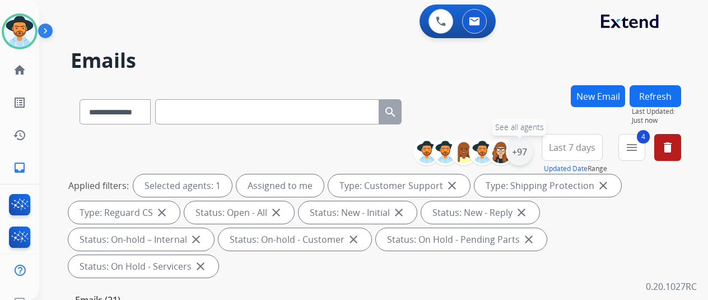
click at [530, 151] on div "+97" at bounding box center [519, 151] width 27 height 27
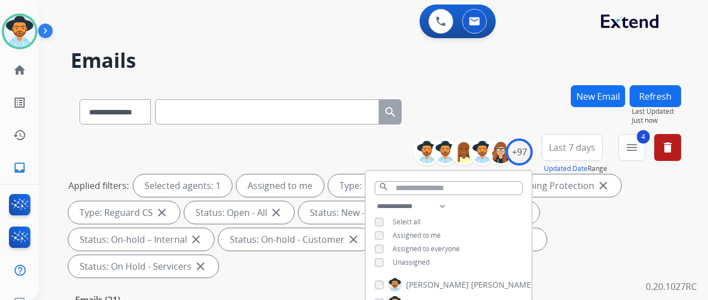
scroll to position [224, 0]
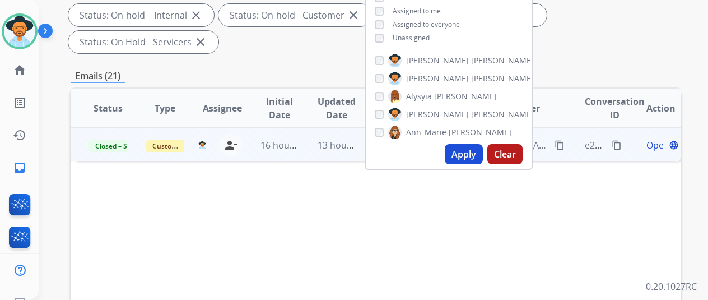
click at [471, 153] on button "Apply" at bounding box center [464, 154] width 38 height 20
select select "*"
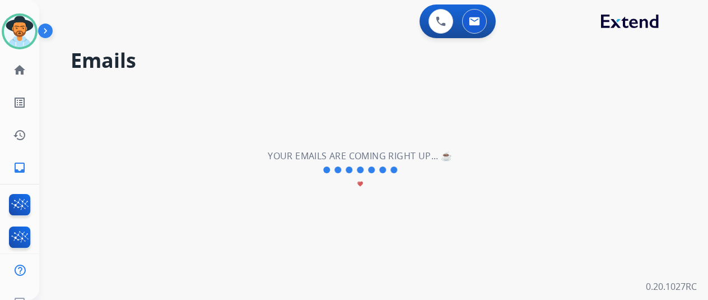
scroll to position [0, 0]
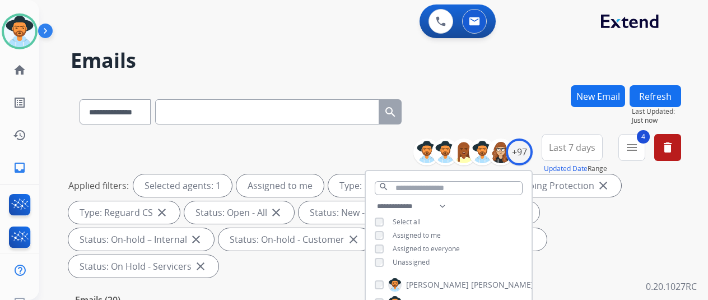
click at [472, 131] on div "**********" at bounding box center [376, 109] width 611 height 49
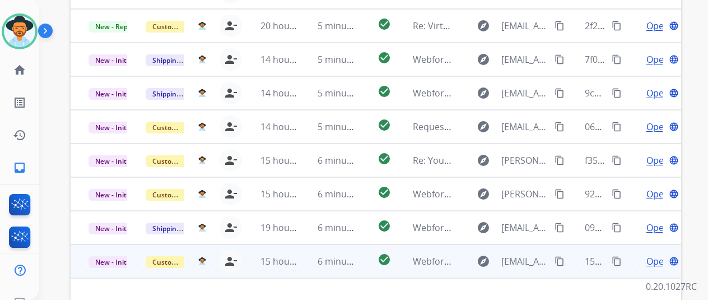
scroll to position [409, 0]
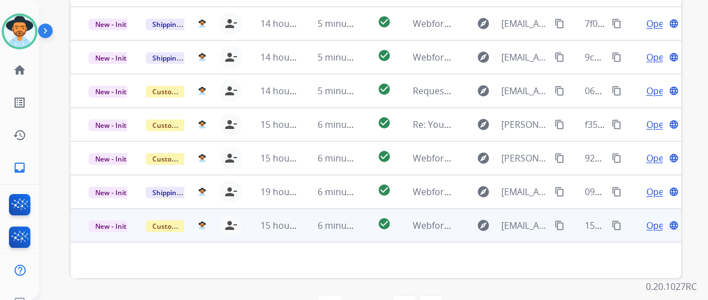
click at [650, 218] on span "Open" at bounding box center [657, 224] width 23 height 13
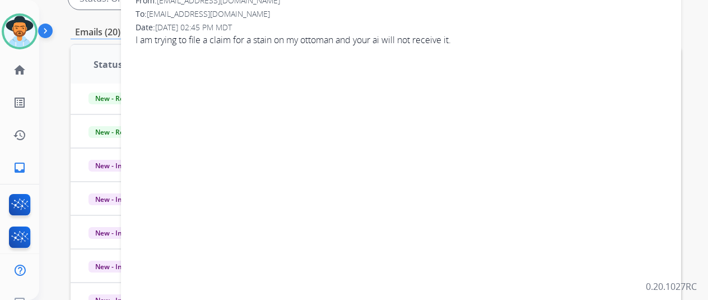
scroll to position [129, 0]
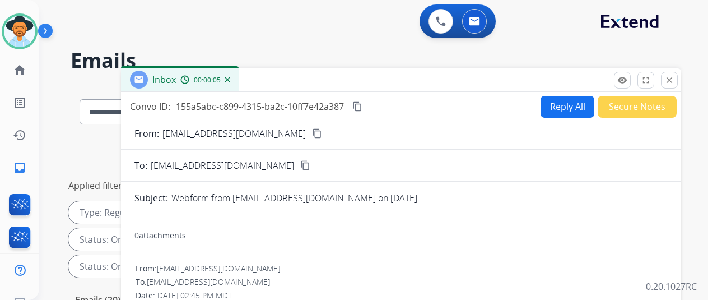
click at [312, 129] on mat-icon "content_copy" at bounding box center [317, 133] width 10 height 10
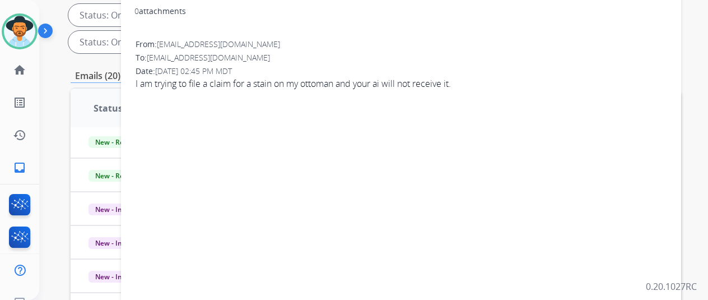
scroll to position [0, 0]
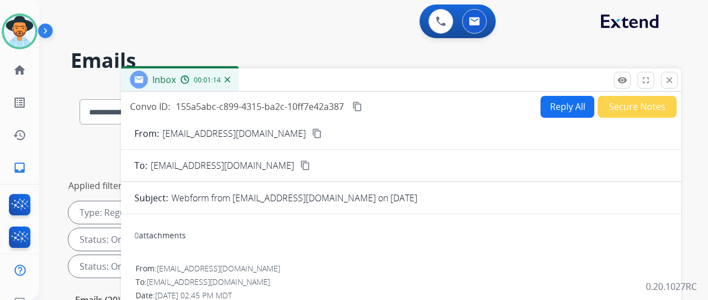
click at [362, 104] on mat-icon "content_copy" at bounding box center [357, 106] width 10 height 10
click at [567, 103] on button "Reply All" at bounding box center [568, 107] width 54 height 22
select select "**********"
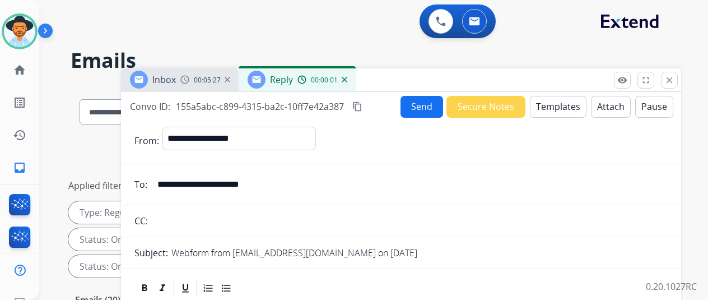
click at [555, 105] on button "Templates" at bounding box center [558, 107] width 57 height 22
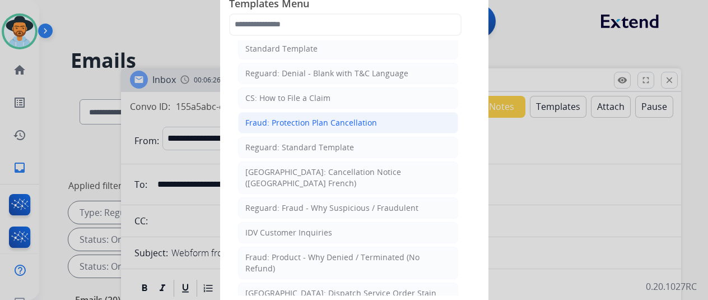
scroll to position [41, 0]
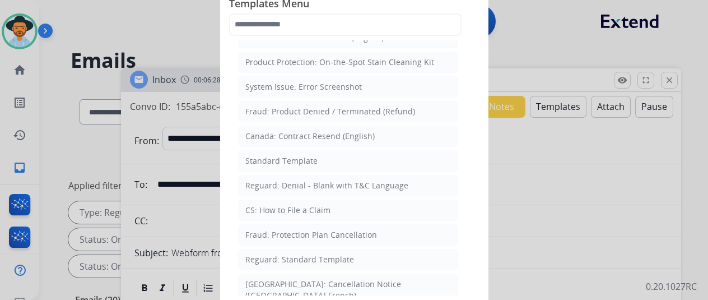
click at [322, 61] on div "Product Protection: On-the-Spot Stain Cleaning Kit" at bounding box center [339, 62] width 189 height 11
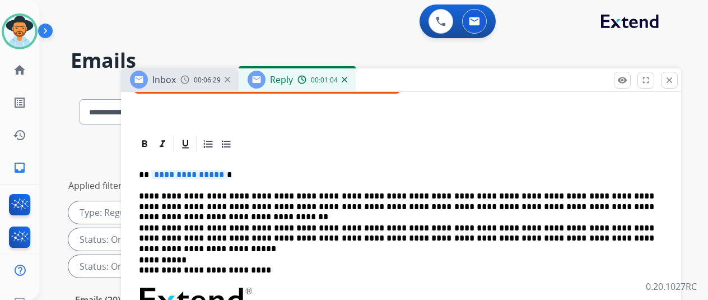
scroll to position [224, 0]
click at [227, 170] on span "**********" at bounding box center [189, 175] width 76 height 10
click at [249, 170] on p "**********" at bounding box center [396, 175] width 515 height 10
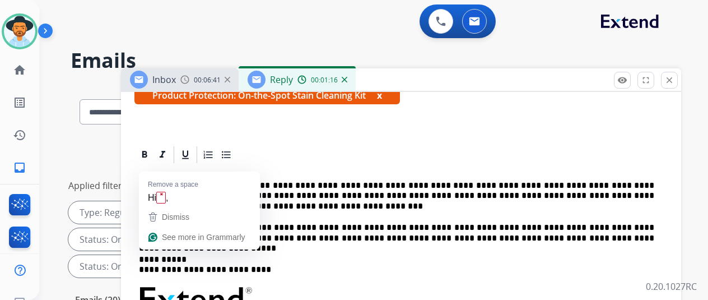
click at [224, 180] on span "**********" at bounding box center [189, 185] width 76 height 10
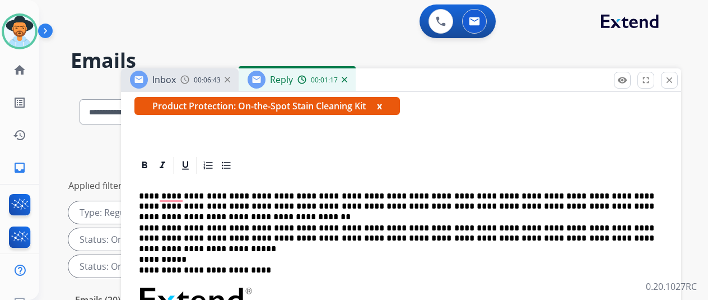
scroll to position [214, 0]
click at [204, 223] on p "**********" at bounding box center [396, 233] width 515 height 21
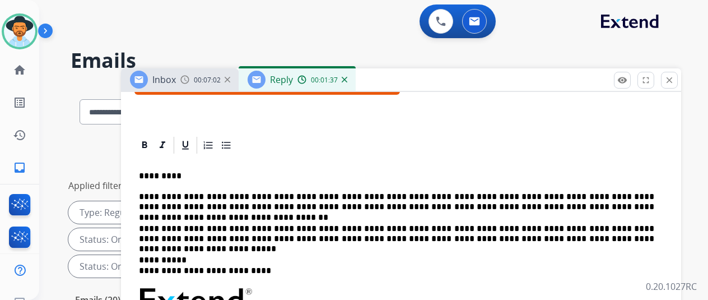
scroll to position [0, 0]
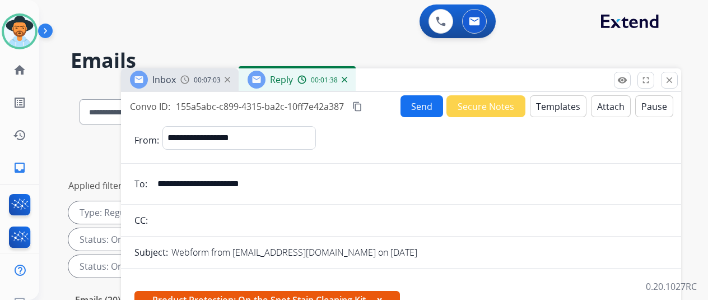
click at [430, 106] on button "Send" at bounding box center [422, 106] width 43 height 22
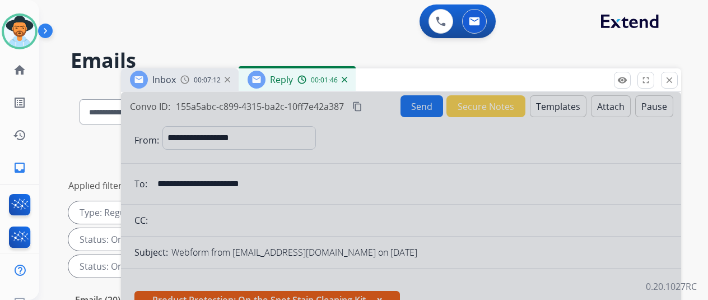
click at [347, 80] on img at bounding box center [345, 80] width 6 height 6
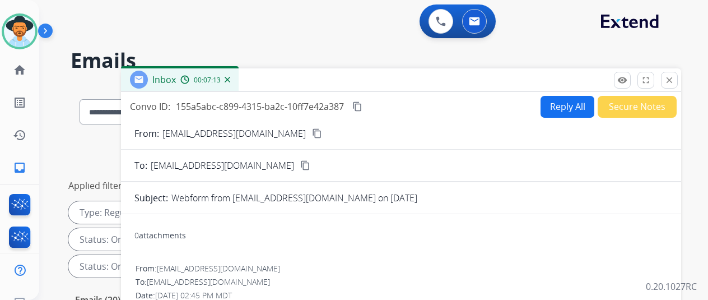
click at [618, 104] on button "Secure Notes" at bounding box center [637, 107] width 79 height 22
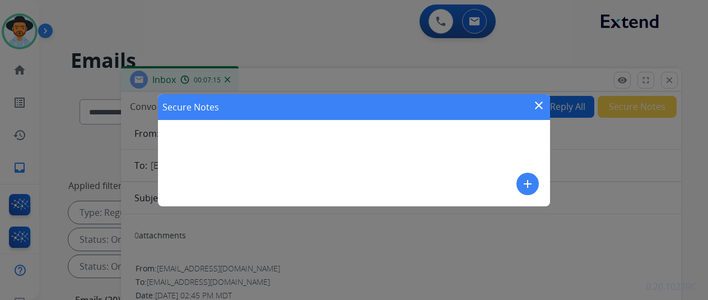
click at [530, 184] on mat-icon "add" at bounding box center [527, 183] width 13 height 13
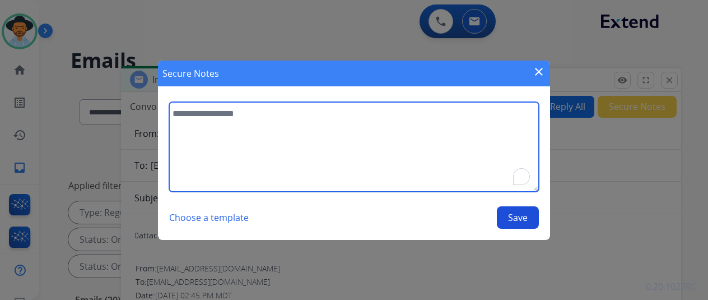
drag, startPoint x: 208, startPoint y: 118, endPoint x: 202, endPoint y: 113, distance: 8.8
click at [208, 121] on textarea "To enrich screen reader interactions, please activate Accessibility in Grammarl…" at bounding box center [354, 147] width 370 height 90
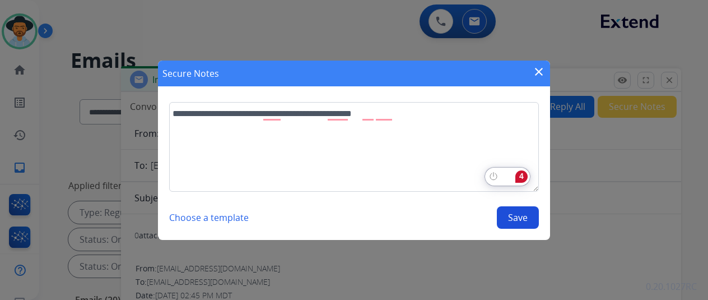
click at [522, 174] on div "4" at bounding box center [521, 176] width 12 height 12
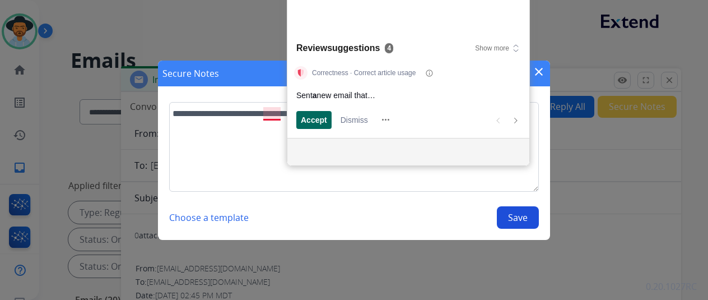
click at [309, 124] on span "Accept" at bounding box center [314, 120] width 26 height 12
click at [322, 119] on span "Accept" at bounding box center [314, 120] width 26 height 12
click at [318, 116] on span "Accept" at bounding box center [314, 120] width 26 height 12
click at [305, 119] on span "Accept" at bounding box center [314, 120] width 26 height 12
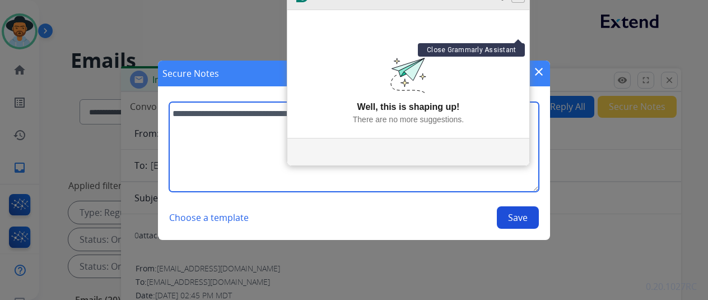
type textarea "**********"
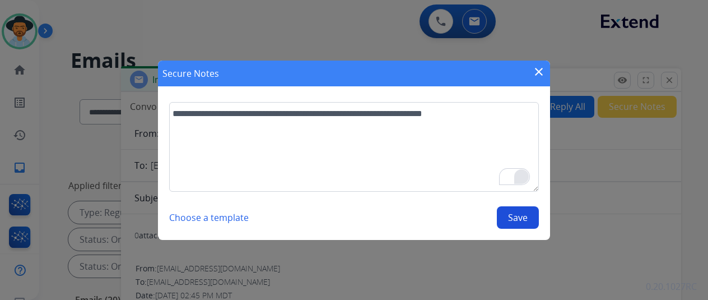
click at [516, 216] on button "Save" at bounding box center [518, 217] width 42 height 22
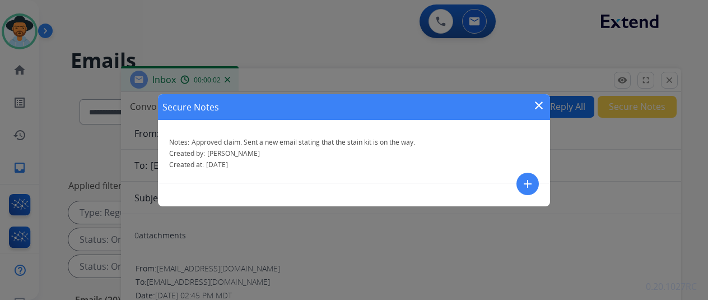
click at [541, 100] on mat-icon "close" at bounding box center [538, 105] width 13 height 13
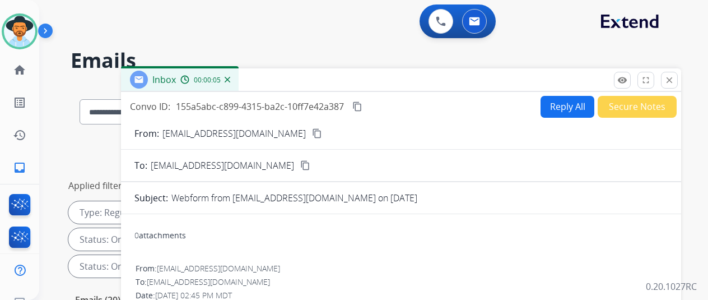
click at [312, 132] on mat-icon "content_copy" at bounding box center [317, 133] width 10 height 10
select select "**********"
click at [362, 105] on mat-icon "content_copy" at bounding box center [357, 106] width 10 height 10
click at [230, 80] on img at bounding box center [228, 80] width 6 height 6
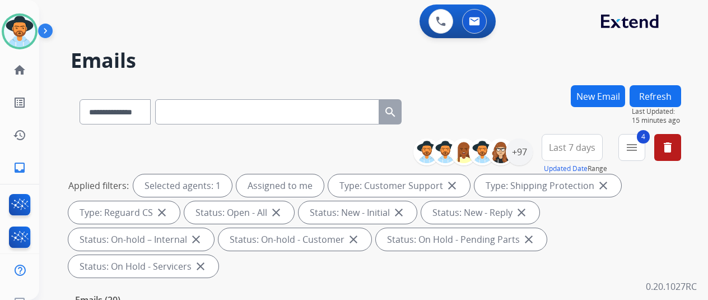
click at [595, 97] on button "New Email" at bounding box center [598, 96] width 54 height 22
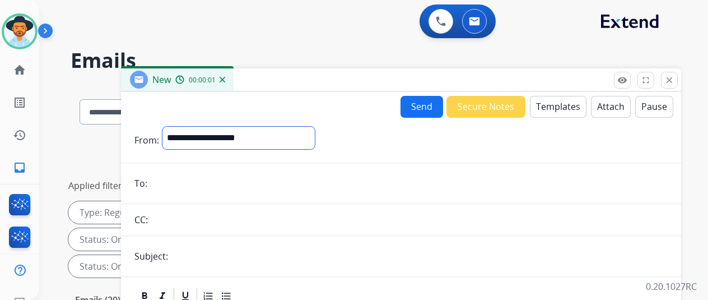
click at [230, 134] on select "**********" at bounding box center [238, 138] width 152 height 22
select select "**********"
click at [171, 127] on select "**********" at bounding box center [238, 138] width 152 height 22
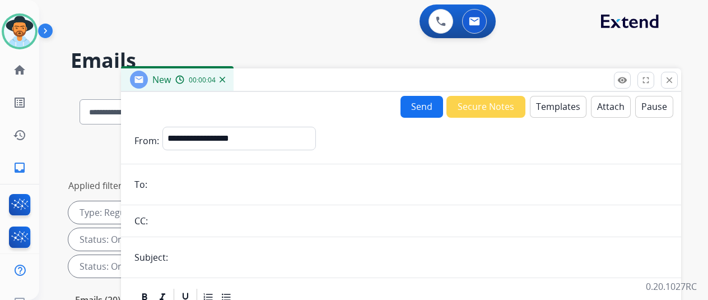
click at [169, 178] on input "email" at bounding box center [409, 184] width 517 height 22
paste input "**********"
click at [559, 96] on button "Templates" at bounding box center [558, 107] width 57 height 22
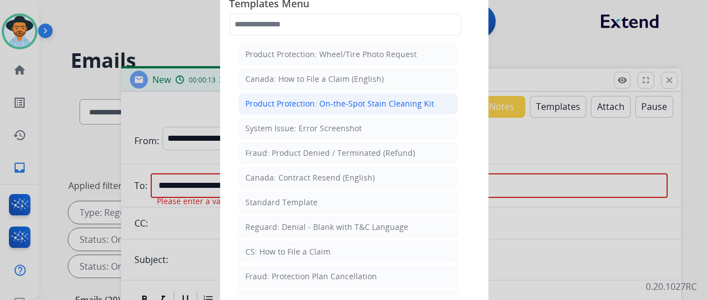
click at [280, 100] on div "Product Protection: On-the-Spot Stain Cleaning Kit" at bounding box center [339, 103] width 189 height 11
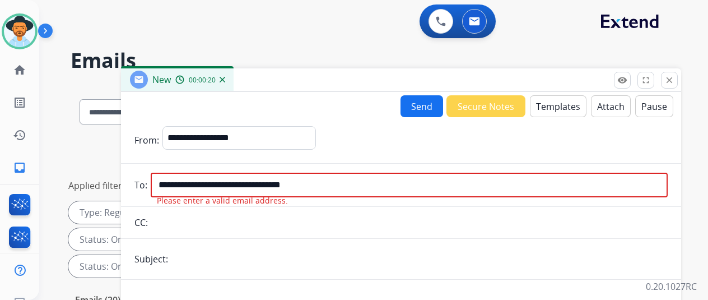
click at [349, 181] on input "**********" at bounding box center [409, 185] width 517 height 25
drag, startPoint x: 349, startPoint y: 181, endPoint x: 152, endPoint y: 163, distance: 198.0
paste input "email"
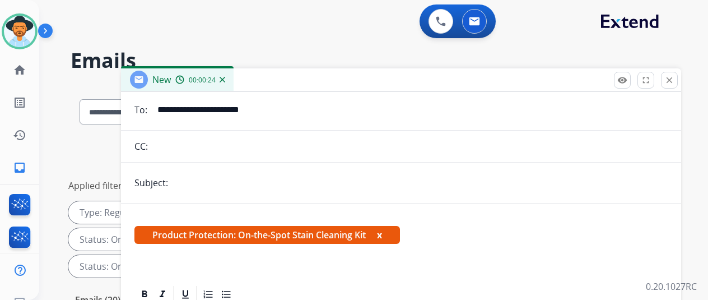
scroll to position [143, 0]
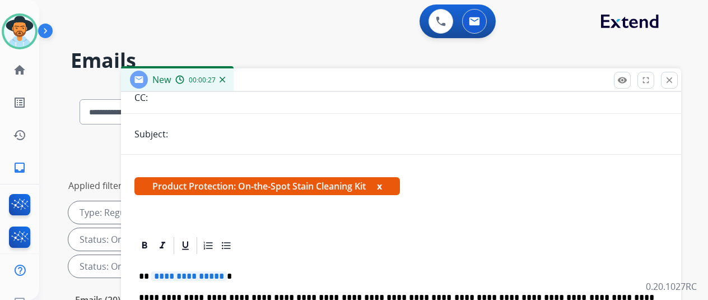
type input "**********"
click at [226, 271] on span "**********" at bounding box center [189, 276] width 76 height 10
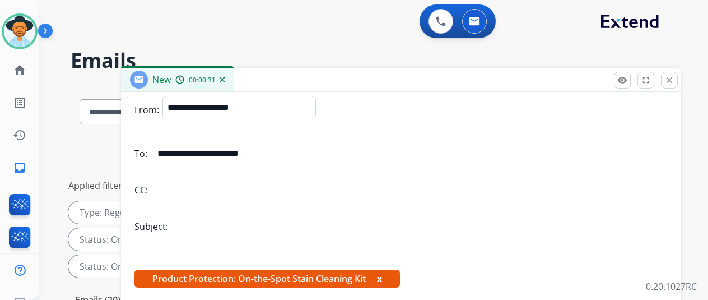
scroll to position [0, 0]
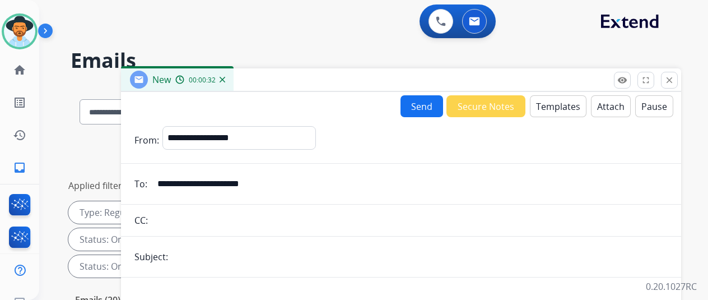
click at [432, 108] on button "Send" at bounding box center [422, 106] width 43 height 22
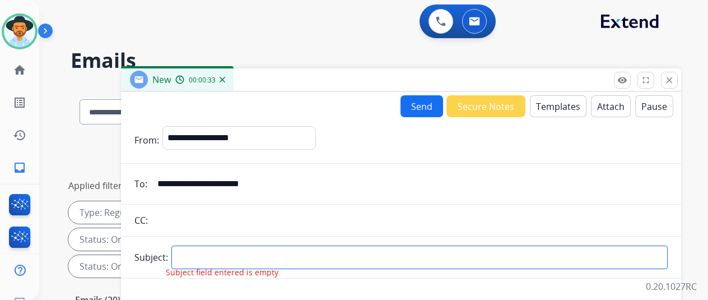
click at [212, 254] on input "text" at bounding box center [419, 257] width 496 height 24
type input "*****"
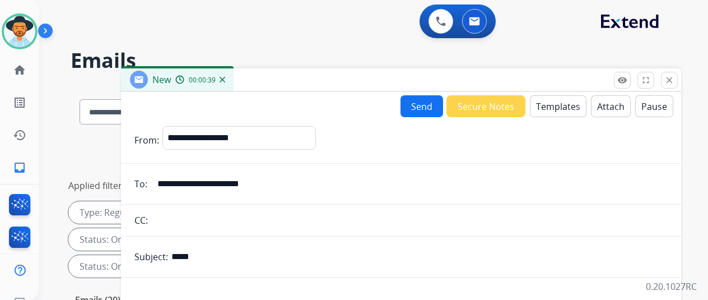
click at [435, 105] on button "Send" at bounding box center [422, 106] width 43 height 22
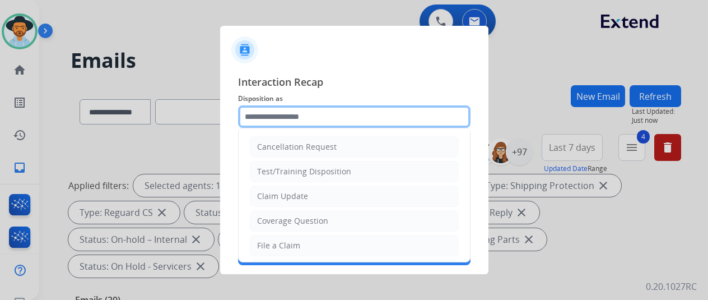
click at [255, 118] on input "text" at bounding box center [354, 116] width 232 height 22
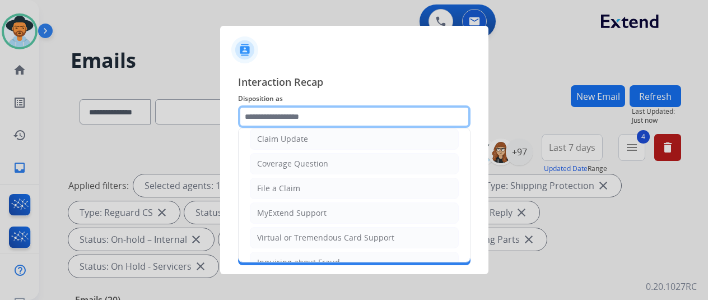
scroll to position [168, 0]
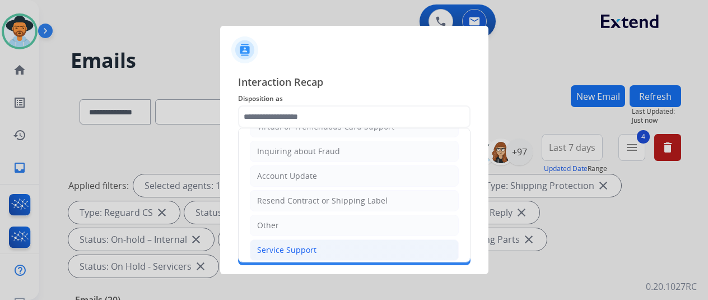
click at [275, 246] on div "Service Support" at bounding box center [286, 249] width 59 height 11
type input "**********"
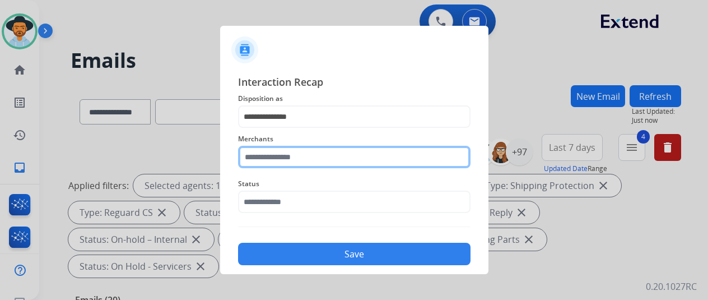
drag, startPoint x: 278, startPoint y: 156, endPoint x: 283, endPoint y: 151, distance: 7.5
click at [278, 156] on input "text" at bounding box center [354, 157] width 232 height 22
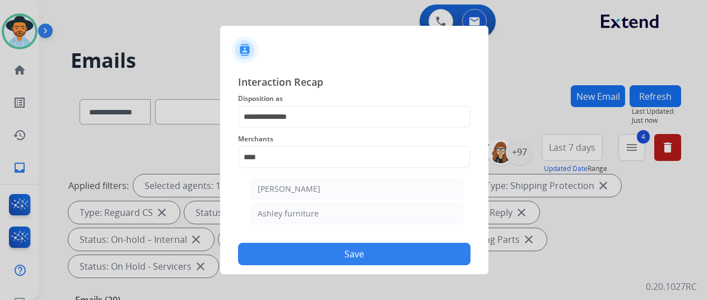
drag, startPoint x: 326, startPoint y: 212, endPoint x: 325, endPoint y: 218, distance: 5.6
click at [326, 217] on li "Ashley furniture" at bounding box center [356, 213] width 213 height 21
type input "**********"
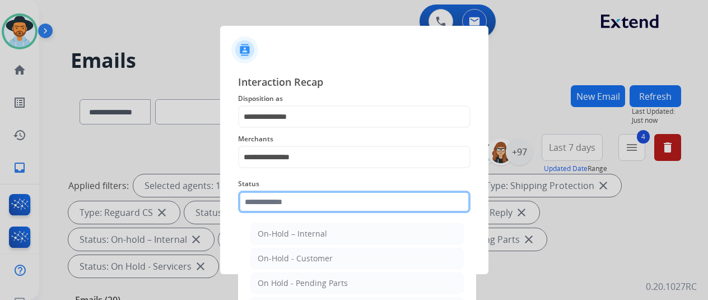
click at [299, 209] on input "text" at bounding box center [354, 201] width 232 height 22
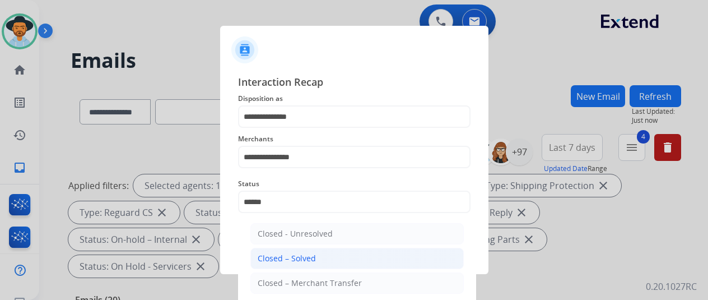
click at [311, 253] on div "Closed – Solved" at bounding box center [287, 258] width 58 height 11
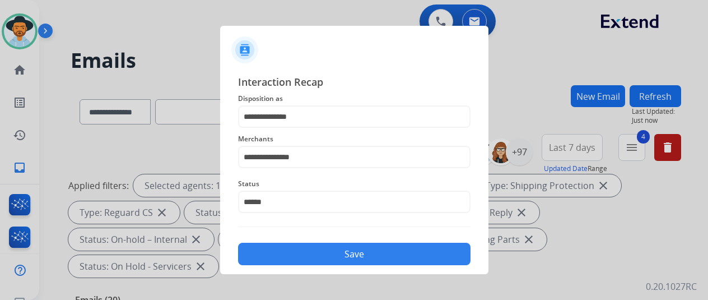
type input "**********"
click at [311, 253] on button "Save" at bounding box center [354, 254] width 232 height 22
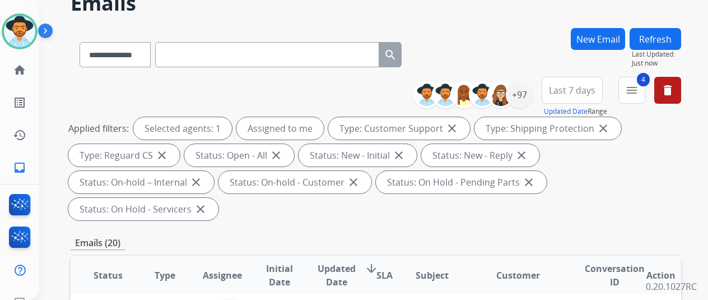
scroll to position [112, 0]
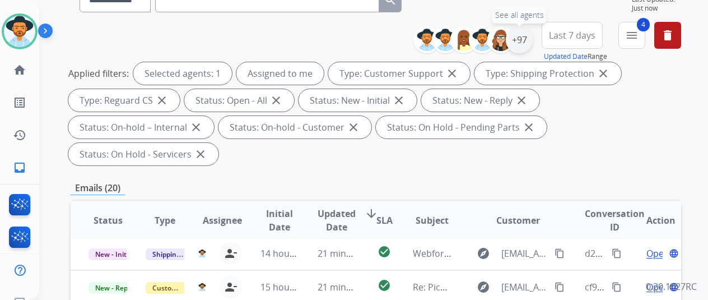
click at [523, 43] on div "+97" at bounding box center [519, 39] width 27 height 27
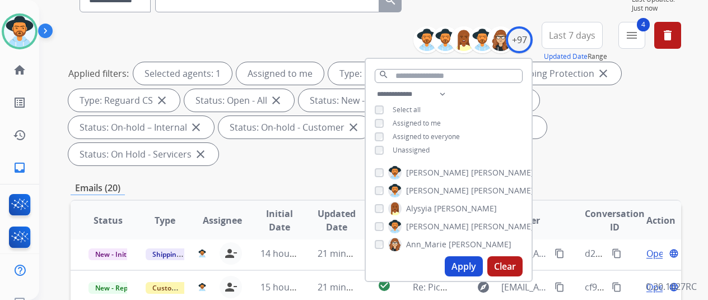
click at [466, 262] on button "Apply" at bounding box center [464, 266] width 38 height 20
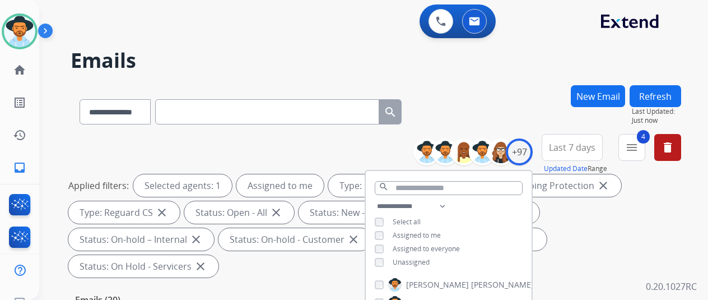
click at [490, 100] on div "**********" at bounding box center [376, 109] width 611 height 49
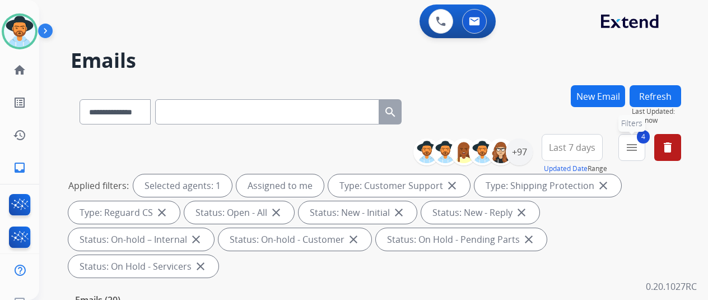
click at [639, 146] on mat-icon "menu" at bounding box center [631, 147] width 13 height 13
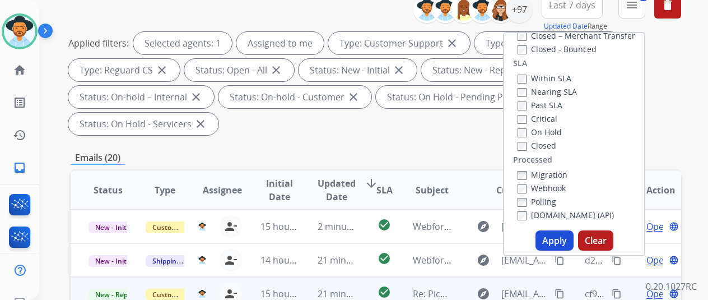
scroll to position [224, 0]
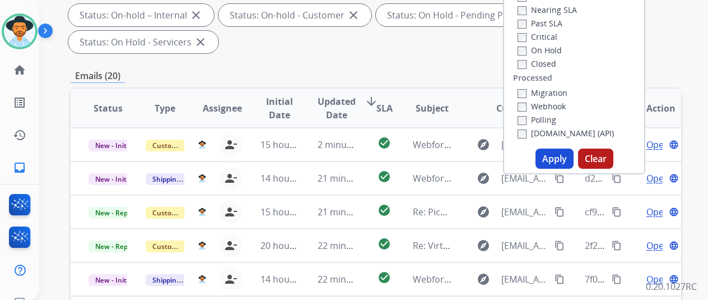
click at [553, 155] on button "Apply" at bounding box center [555, 158] width 38 height 20
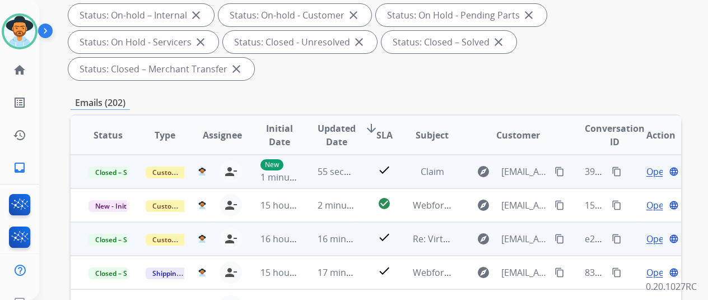
click at [620, 169] on mat-icon "content_copy" at bounding box center [617, 171] width 10 height 10
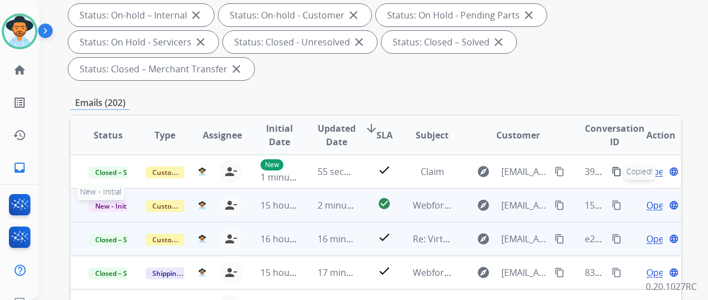
click at [106, 202] on span "New - Initial" at bounding box center [115, 206] width 52 height 12
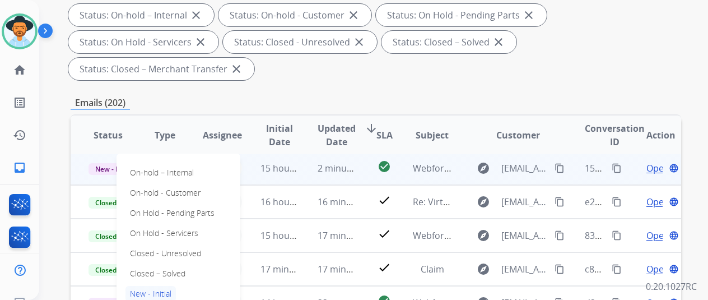
scroll to position [37, 0]
click at [161, 271] on p "Closed – Solved" at bounding box center [157, 274] width 64 height 16
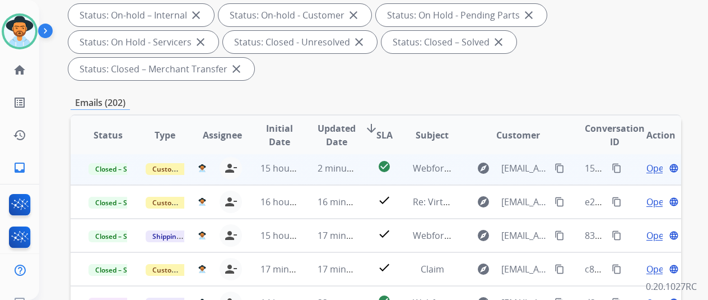
click at [333, 69] on div "Applied filters: Selected agents: 1 Assigned to me Type: Customer Support close…" at bounding box center [373, 15] width 611 height 130
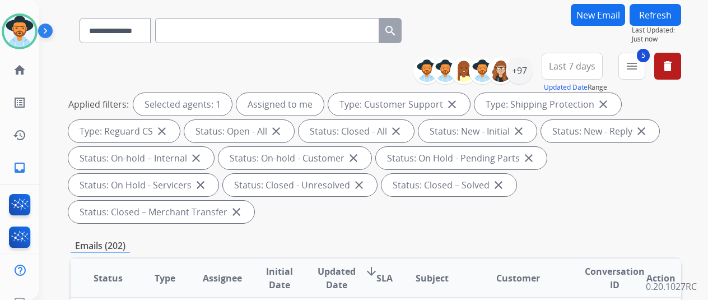
scroll to position [0, 0]
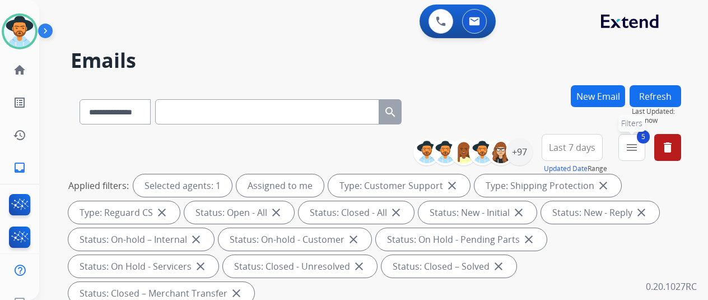
drag, startPoint x: 647, startPoint y: 143, endPoint x: 608, endPoint y: 156, distance: 40.7
click at [645, 145] on button "5 menu Filters" at bounding box center [631, 147] width 27 height 27
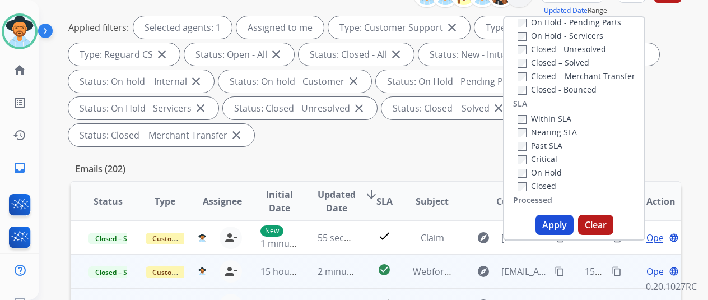
scroll to position [224, 0]
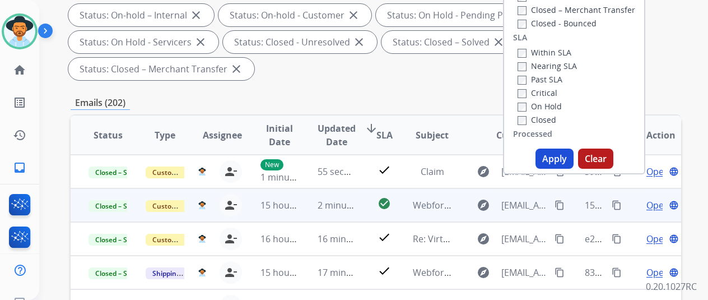
click at [556, 160] on button "Apply" at bounding box center [555, 158] width 38 height 20
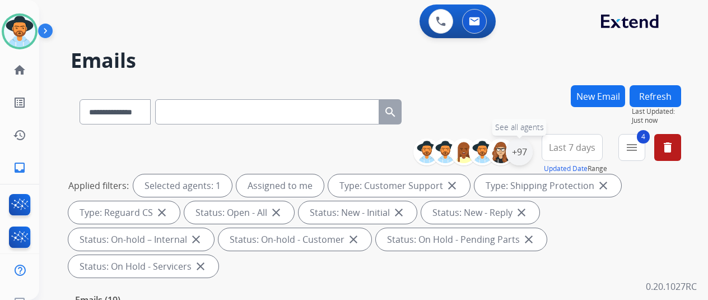
click at [525, 154] on div "+97" at bounding box center [519, 151] width 27 height 27
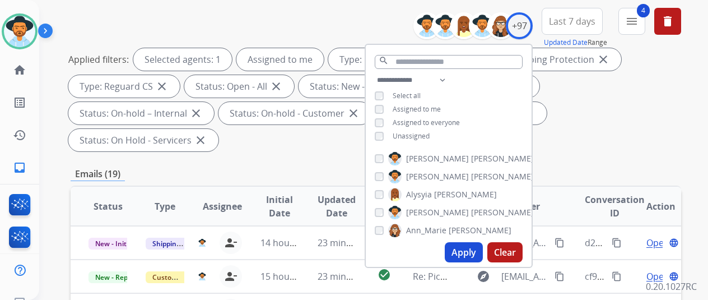
scroll to position [224, 0]
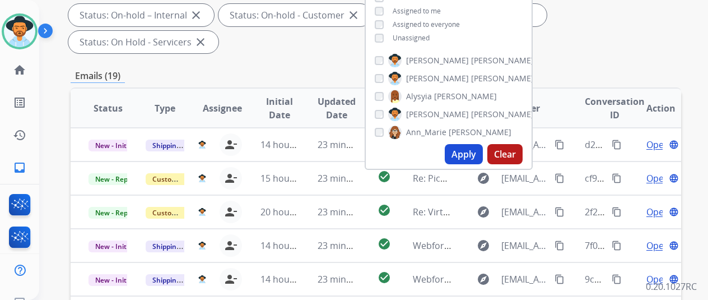
click at [471, 157] on button "Apply" at bounding box center [464, 154] width 38 height 20
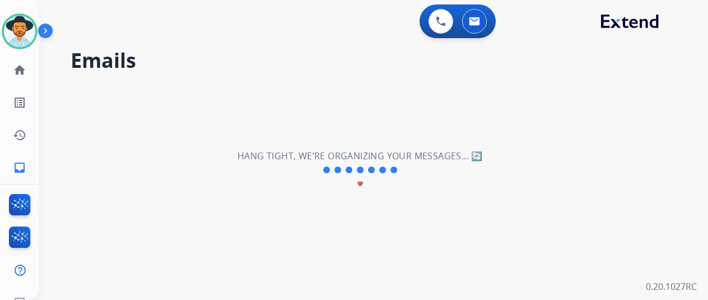
scroll to position [0, 0]
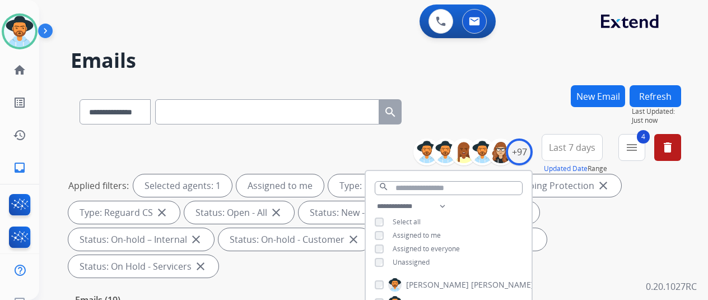
click at [469, 79] on div "**********" at bounding box center [360, 190] width 642 height 300
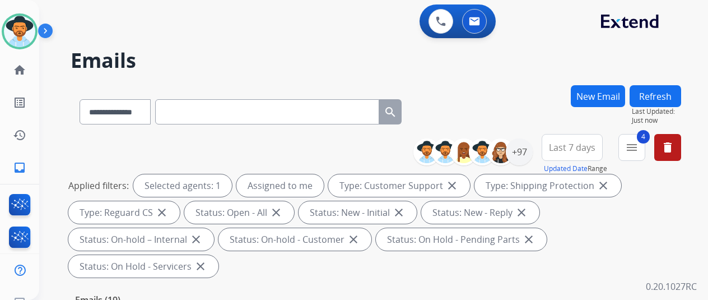
click at [537, 31] on div "0 Voice Interactions 0 Email Interactions" at bounding box center [367, 22] width 629 height 36
click at [530, 146] on div "+97" at bounding box center [519, 151] width 27 height 27
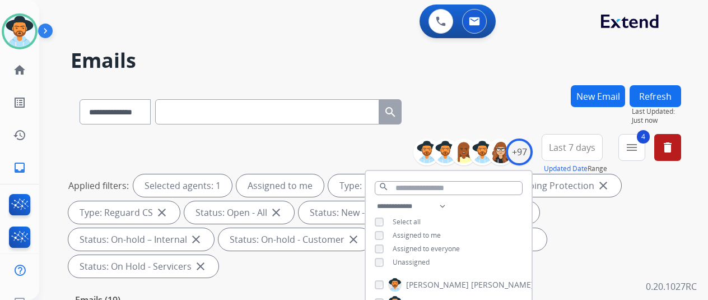
click at [491, 94] on div "**********" at bounding box center [376, 109] width 611 height 49
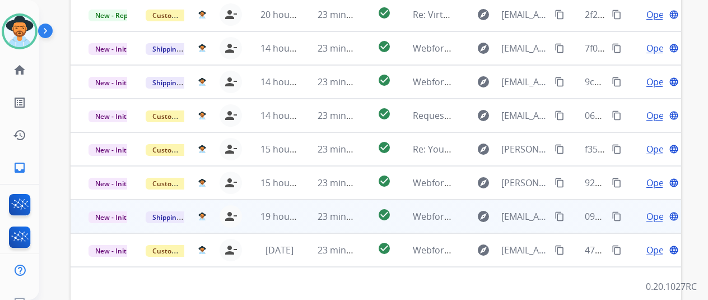
scroll to position [409, 0]
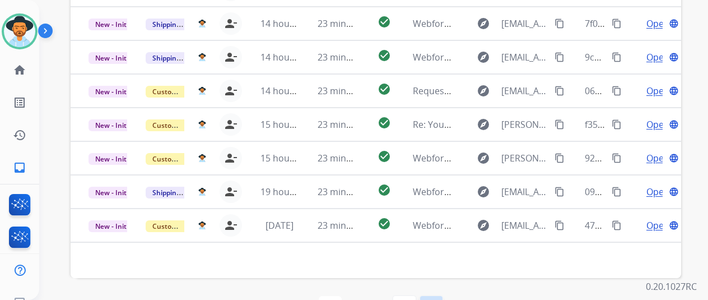
select select "*"
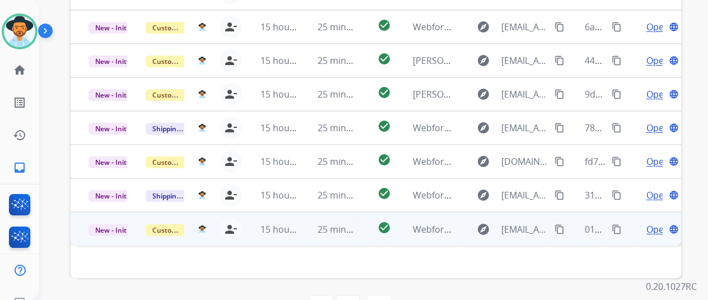
click at [649, 222] on span "Open" at bounding box center [657, 228] width 23 height 13
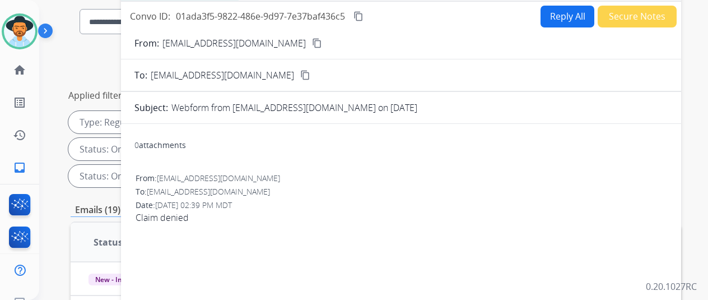
scroll to position [0, 0]
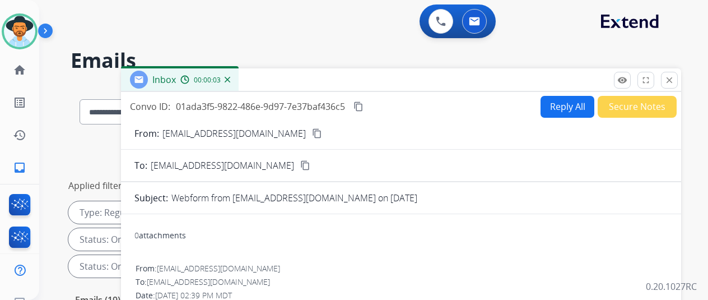
click at [312, 132] on mat-icon "content_copy" at bounding box center [317, 133] width 10 height 10
click at [230, 78] on img at bounding box center [228, 80] width 6 height 6
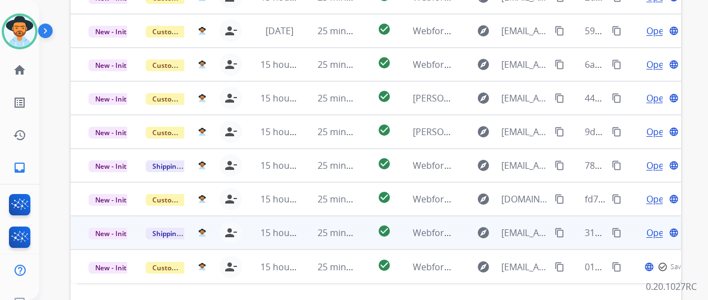
scroll to position [409, 0]
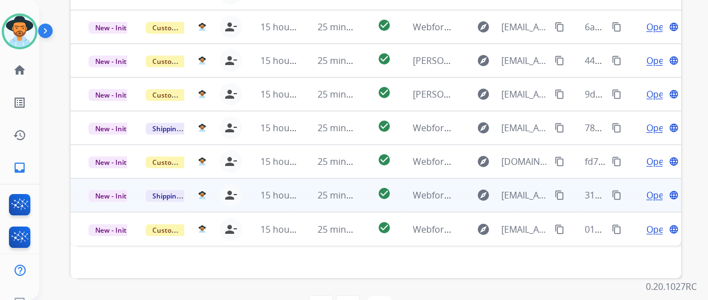
click at [655, 188] on span "Open" at bounding box center [657, 194] width 23 height 13
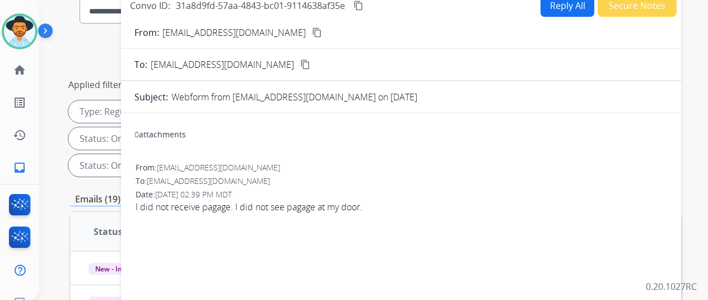
scroll to position [0, 0]
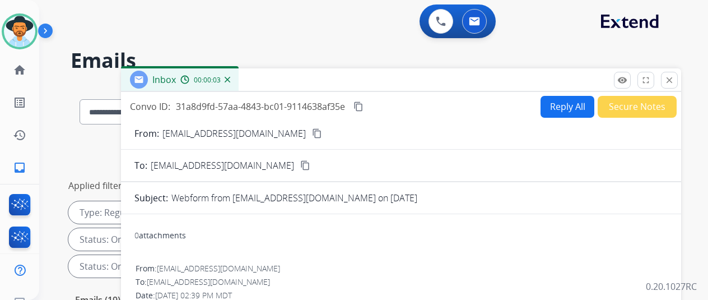
click at [312, 131] on mat-icon "content_copy" at bounding box center [317, 133] width 10 height 10
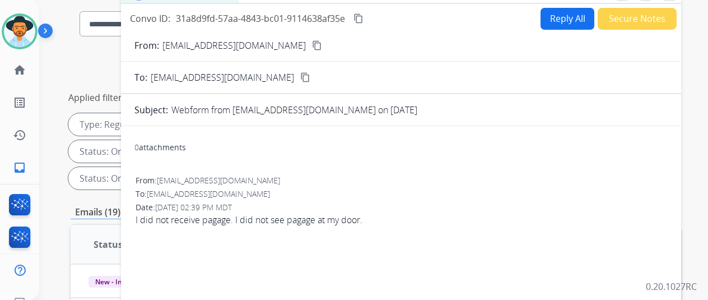
scroll to position [168, 0]
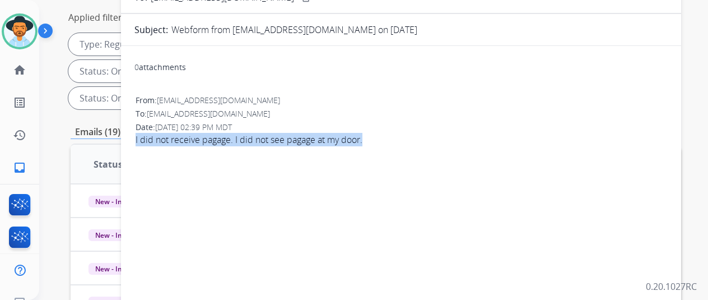
drag, startPoint x: 374, startPoint y: 136, endPoint x: 130, endPoint y: 136, distance: 243.7
click at [130, 136] on div "0 attachments From: sandrer35@gmail.com To: support@extend.com Date: 09/19/2025…" at bounding box center [401, 235] width 560 height 360
copy span "I did not receive pagage. I did not see pagage at my door."
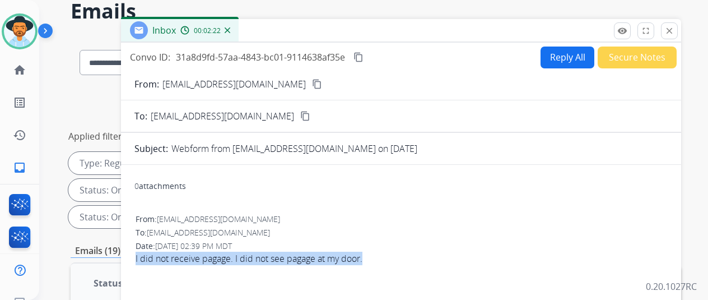
scroll to position [0, 0]
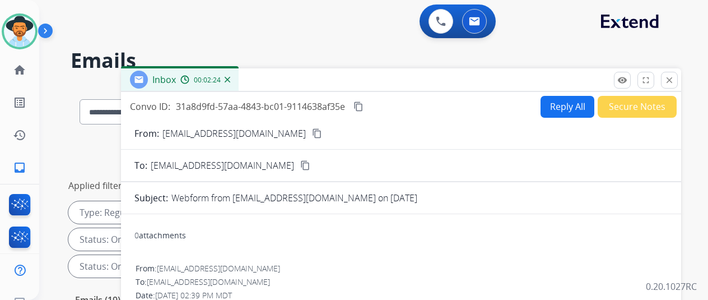
click at [364, 105] on mat-icon "content_copy" at bounding box center [358, 106] width 10 height 10
click at [560, 106] on button "Reply All" at bounding box center [568, 107] width 54 height 22
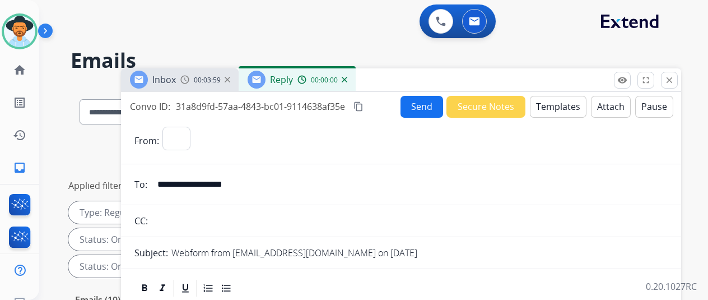
select select "**********"
click at [555, 104] on button "Templates" at bounding box center [558, 107] width 57 height 22
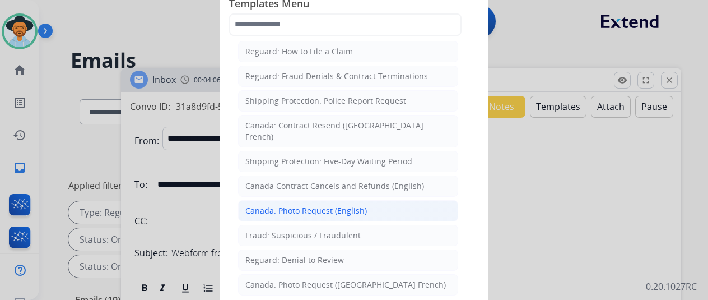
scroll to position [1218, 0]
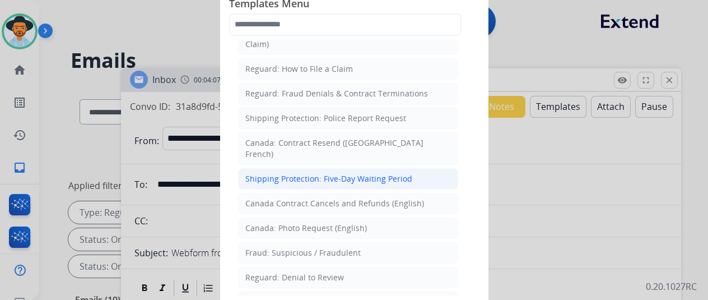
click at [307, 173] on div "Shipping Protection: Five-Day Waiting Period" at bounding box center [328, 178] width 167 height 11
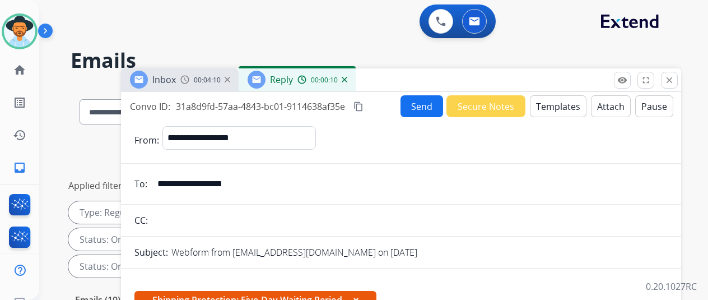
click at [565, 106] on button "Templates" at bounding box center [558, 106] width 57 height 22
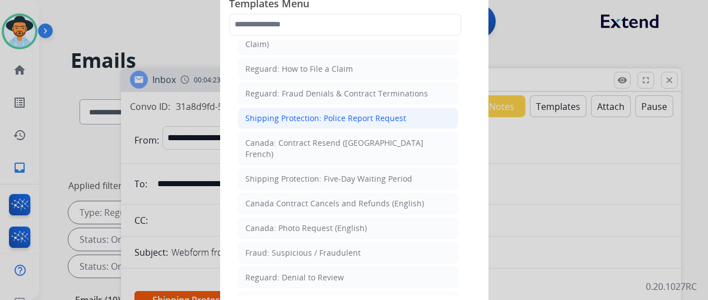
click at [307, 108] on li "Shipping Protection: Police Report Request" at bounding box center [348, 118] width 220 height 21
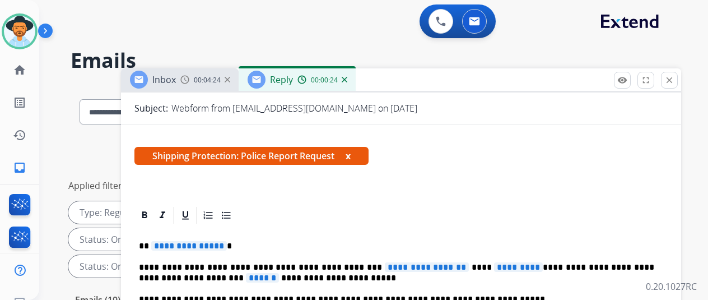
scroll to position [224, 0]
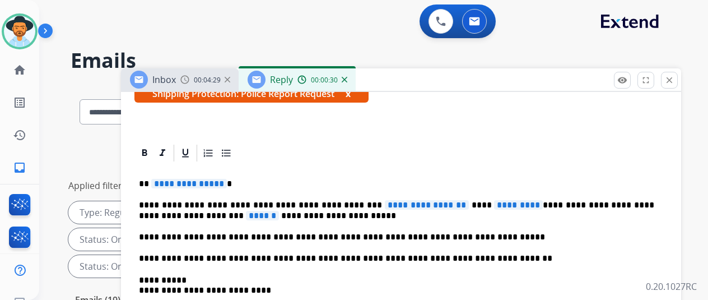
click at [227, 179] on span "**********" at bounding box center [189, 184] width 76 height 10
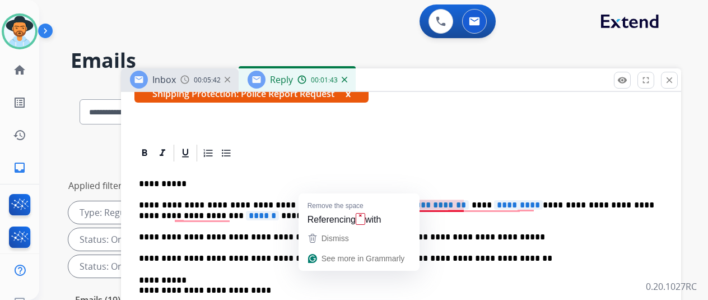
click at [452, 200] on span "**********" at bounding box center [427, 205] width 84 height 10
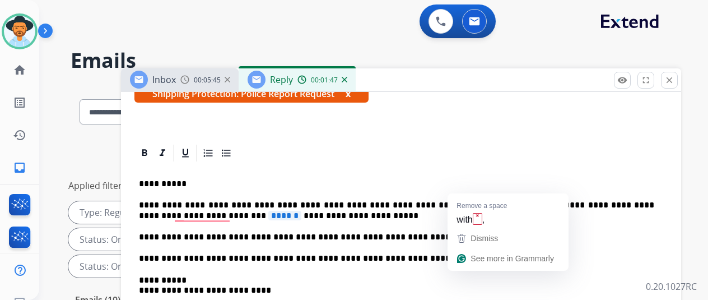
click at [522, 200] on span "*********" at bounding box center [540, 205] width 49 height 10
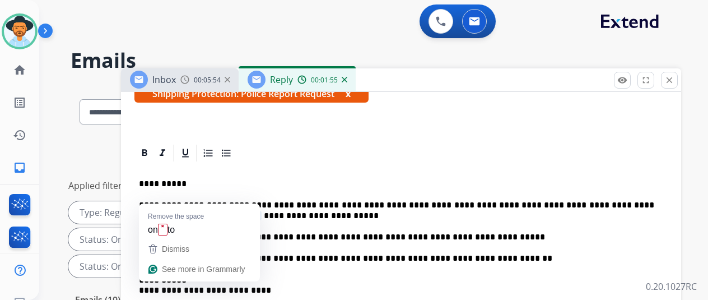
click at [229, 211] on span "******" at bounding box center [245, 216] width 33 height 10
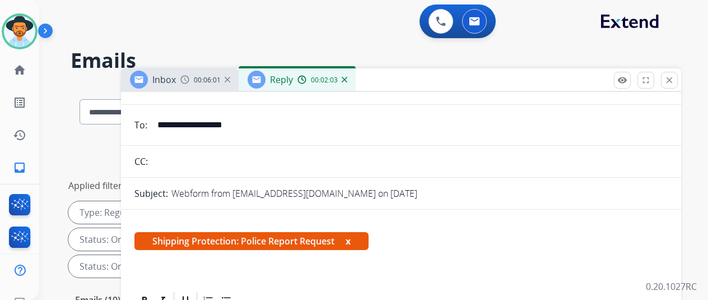
scroll to position [0, 0]
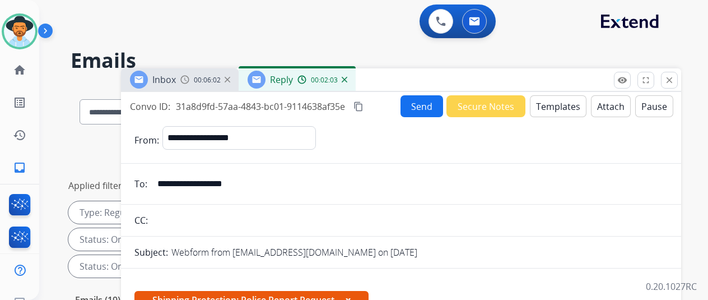
click at [420, 101] on button "Send" at bounding box center [422, 106] width 43 height 22
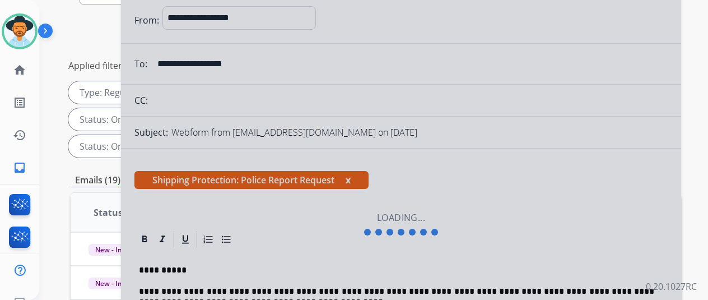
scroll to position [56, 0]
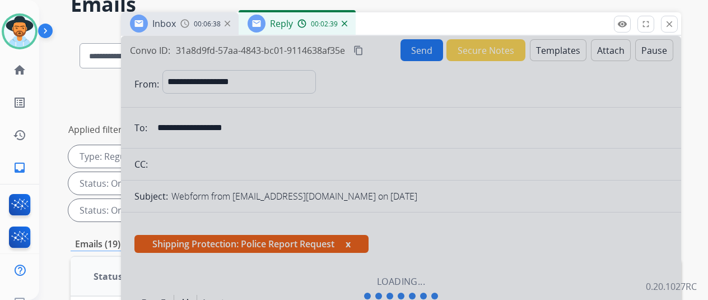
click at [347, 23] on img at bounding box center [345, 24] width 6 height 6
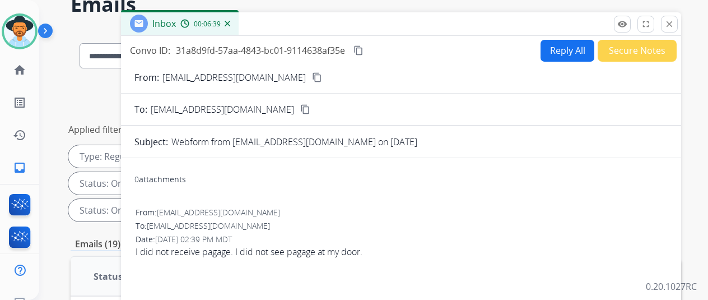
click at [312, 76] on mat-icon "content_copy" at bounding box center [317, 77] width 10 height 10
click at [618, 50] on button "Secure Notes" at bounding box center [637, 51] width 79 height 22
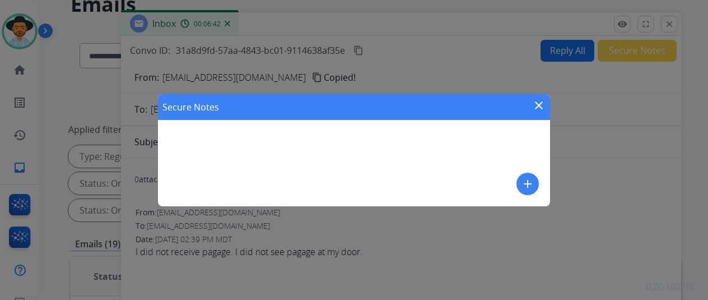
click at [530, 185] on mat-icon "add" at bounding box center [527, 183] width 13 height 13
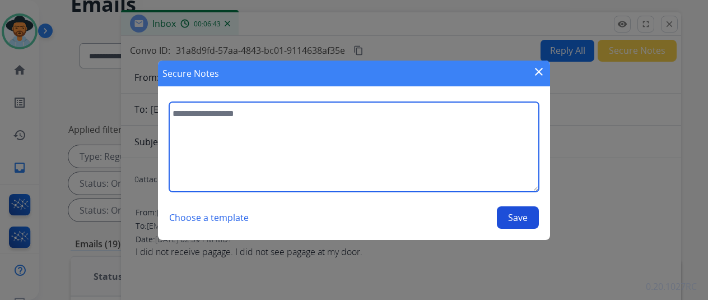
click at [214, 130] on textarea at bounding box center [354, 147] width 370 height 90
type textarea "*"
type textarea "**********"
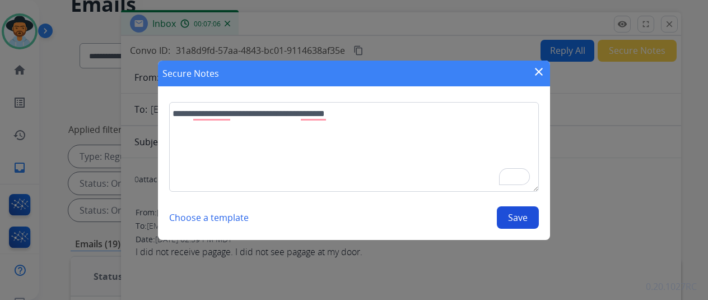
click at [513, 220] on button "Save" at bounding box center [518, 217] width 42 height 22
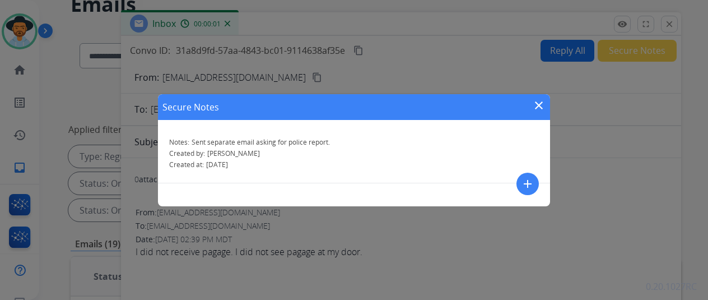
click at [541, 105] on mat-icon "close" at bounding box center [538, 105] width 13 height 13
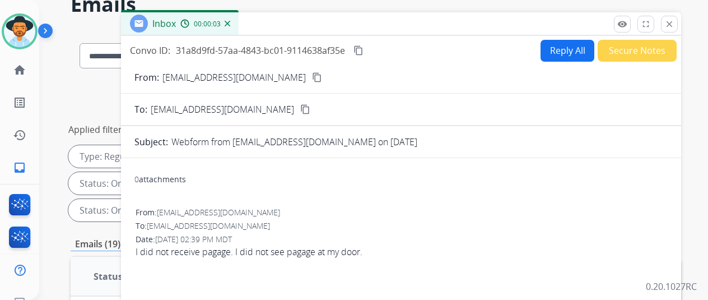
click at [230, 21] on img at bounding box center [228, 24] width 6 height 6
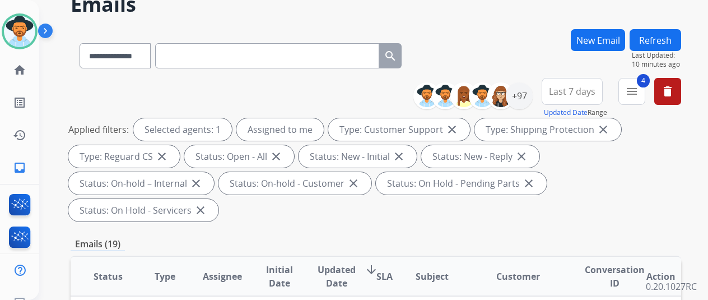
click at [604, 32] on button "New Email" at bounding box center [598, 40] width 54 height 22
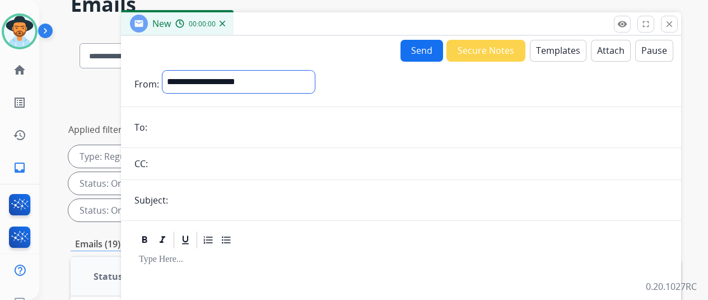
click at [199, 79] on select "**********" at bounding box center [238, 82] width 152 height 22
select select "**********"
click at [171, 71] on select "**********" at bounding box center [238, 82] width 152 height 22
click at [168, 128] on input "email" at bounding box center [409, 128] width 517 height 22
paste input "**********"
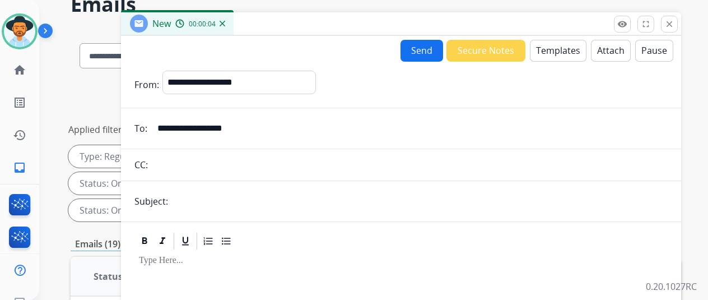
type input "**********"
click at [550, 48] on button "Templates" at bounding box center [558, 51] width 57 height 22
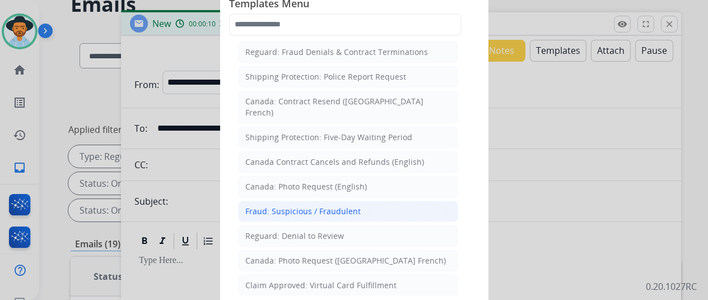
scroll to position [1218, 0]
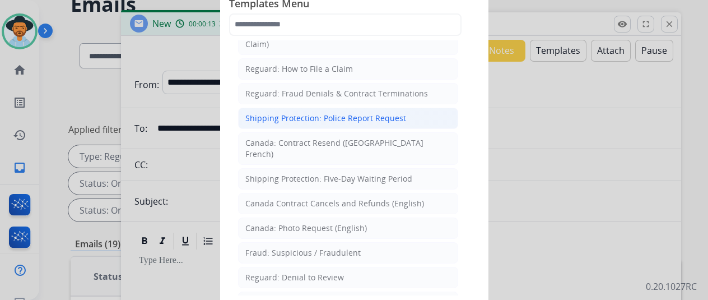
click at [314, 113] on div "Shipping Protection: Police Report Request" at bounding box center [325, 118] width 161 height 11
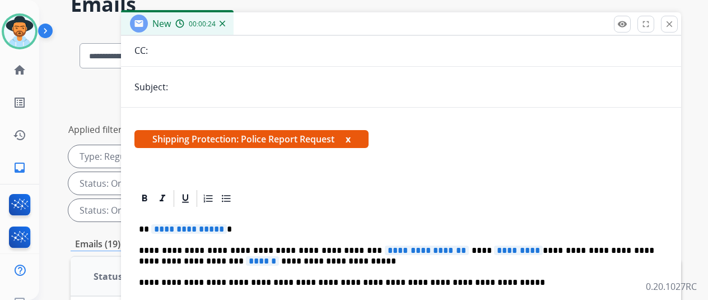
scroll to position [133, 0]
click at [451, 245] on span "**********" at bounding box center [427, 250] width 84 height 10
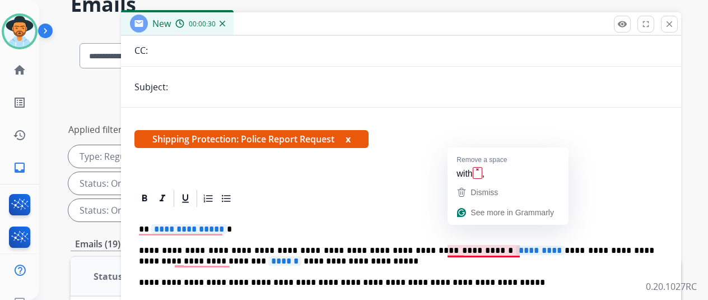
click at [526, 245] on p "**********" at bounding box center [396, 255] width 515 height 21
click at [516, 245] on span "*********" at bounding box center [540, 250] width 49 height 10
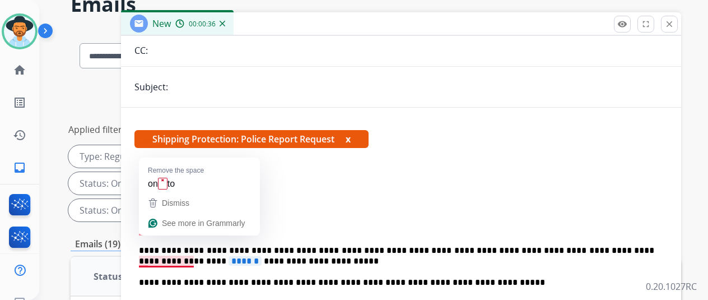
click at [229, 256] on span "******" at bounding box center [245, 261] width 33 height 10
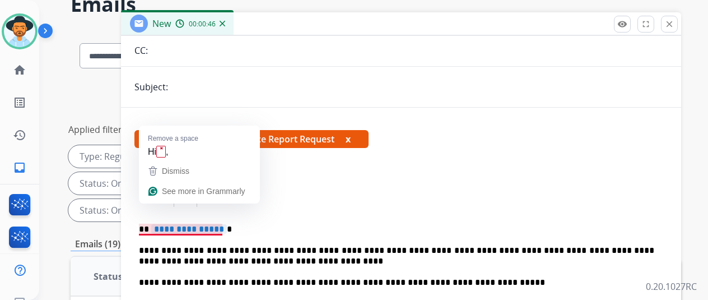
click at [225, 224] on span "**********" at bounding box center [189, 229] width 76 height 10
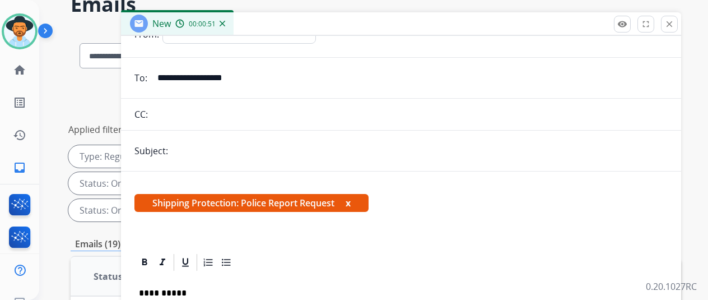
scroll to position [0, 0]
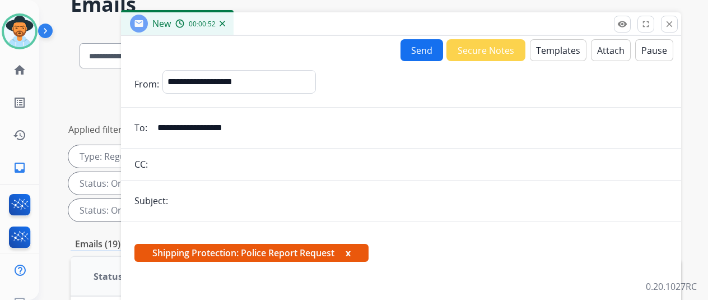
click at [424, 49] on button "Send" at bounding box center [422, 50] width 43 height 22
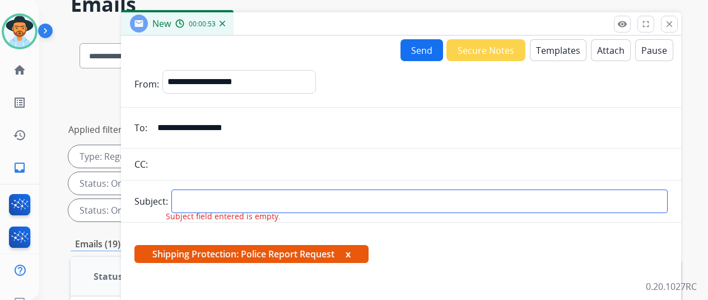
drag, startPoint x: 202, startPoint y: 198, endPoint x: 208, endPoint y: 192, distance: 8.3
click at [202, 198] on input "text" at bounding box center [419, 201] width 496 height 24
type input "**********"
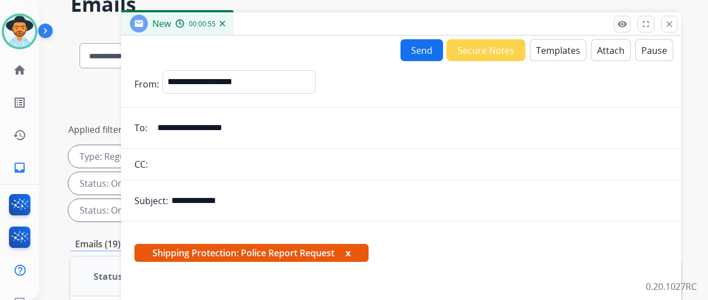
click at [426, 47] on button "Send" at bounding box center [422, 50] width 43 height 22
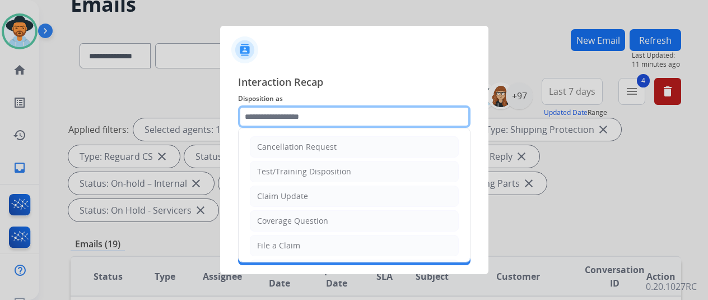
click at [278, 115] on input "text" at bounding box center [354, 116] width 232 height 22
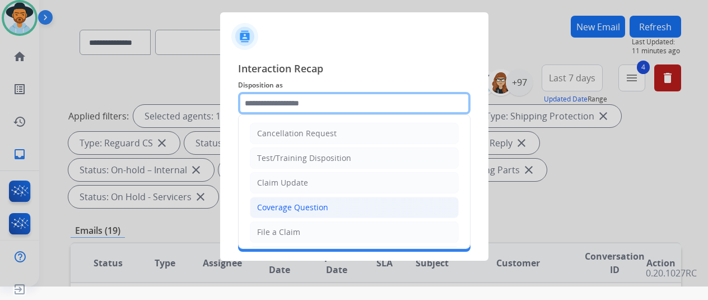
scroll to position [170, 0]
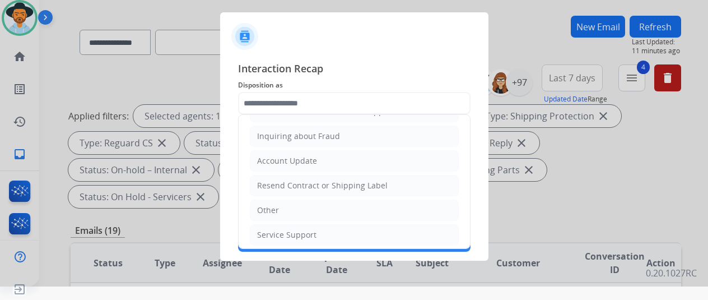
drag, startPoint x: 278, startPoint y: 208, endPoint x: 290, endPoint y: 189, distance: 22.4
click at [278, 208] on li "Other" at bounding box center [354, 209] width 209 height 21
type input "*****"
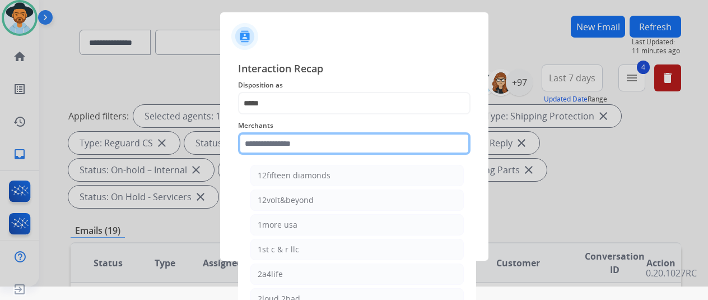
drag, startPoint x: 270, startPoint y: 141, endPoint x: 292, endPoint y: 141, distance: 21.8
click at [270, 142] on input "text" at bounding box center [354, 143] width 232 height 22
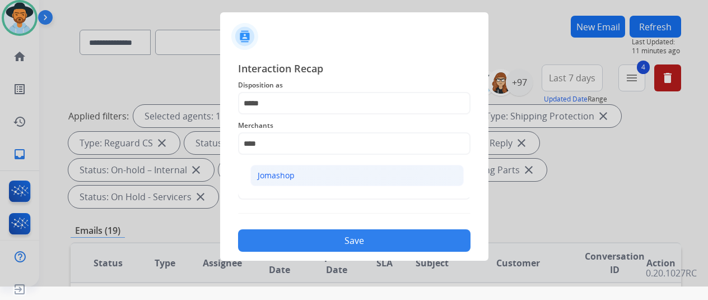
click at [276, 175] on div "Jomashop" at bounding box center [276, 175] width 37 height 11
type input "********"
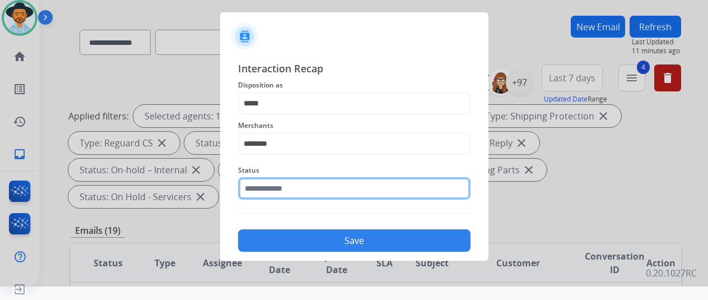
click at [270, 184] on input "text" at bounding box center [354, 188] width 232 height 22
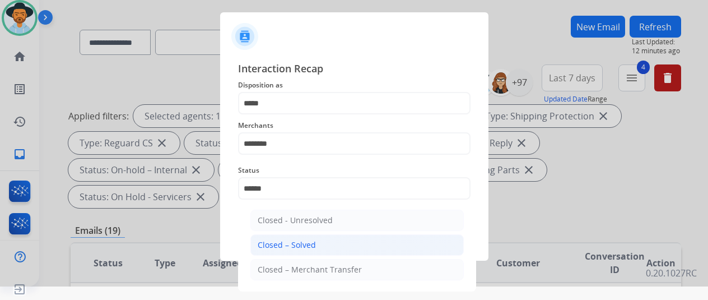
click at [279, 242] on div "Closed – Solved" at bounding box center [287, 244] width 58 height 11
type input "**********"
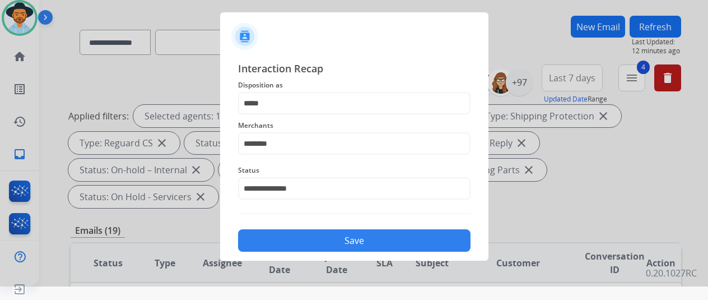
click at [280, 240] on button "Save" at bounding box center [354, 240] width 232 height 22
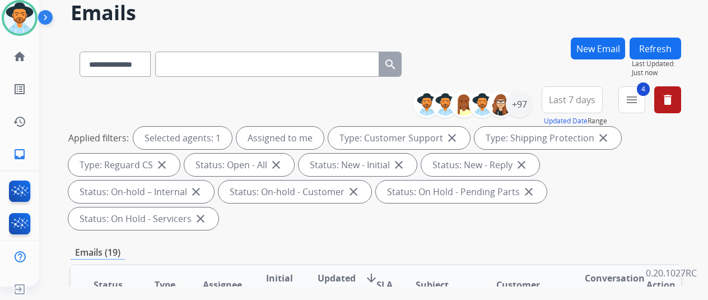
scroll to position [0, 0]
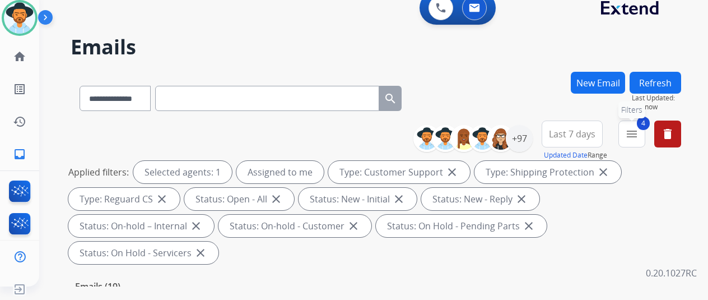
click at [639, 129] on mat-icon "menu" at bounding box center [631, 133] width 13 height 13
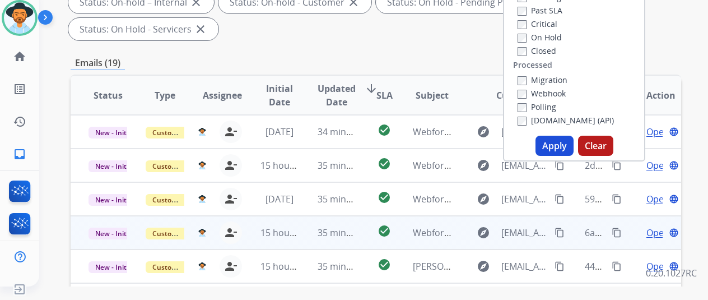
scroll to position [224, 0]
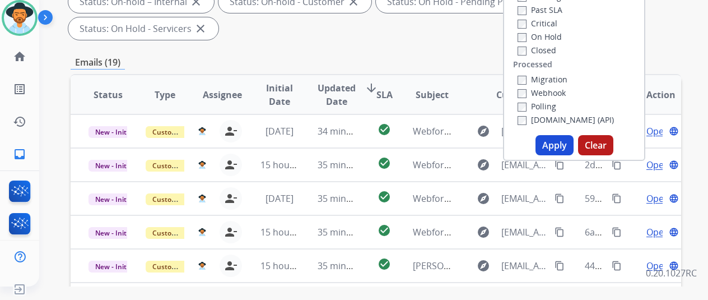
click at [563, 142] on button "Apply" at bounding box center [555, 145] width 38 height 20
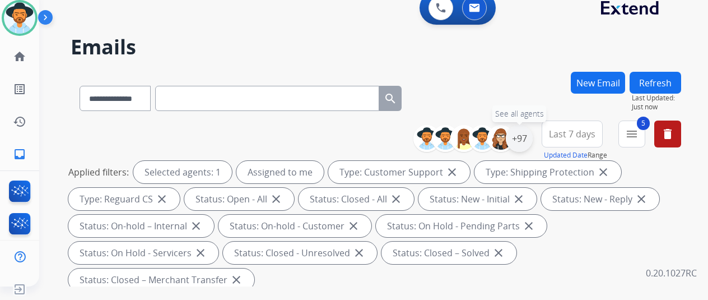
click at [525, 132] on div "+97" at bounding box center [519, 138] width 27 height 27
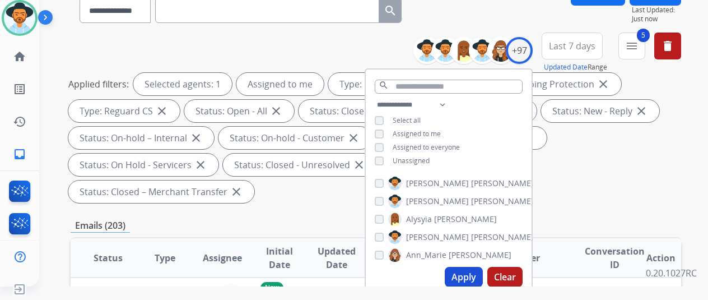
scroll to position [224, 0]
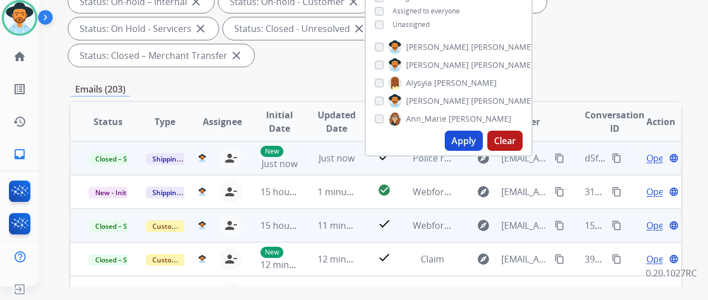
click at [618, 161] on mat-icon "content_copy" at bounding box center [617, 158] width 10 height 10
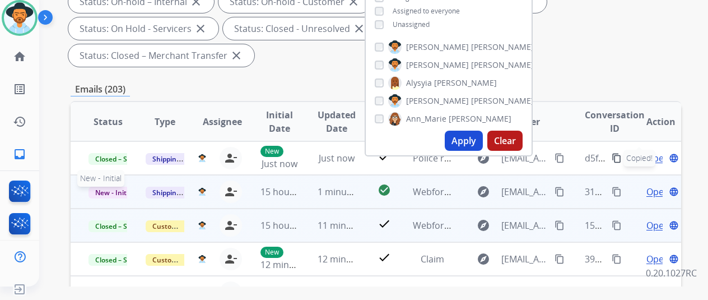
click at [108, 188] on span "New - Initial" at bounding box center [115, 193] width 52 height 12
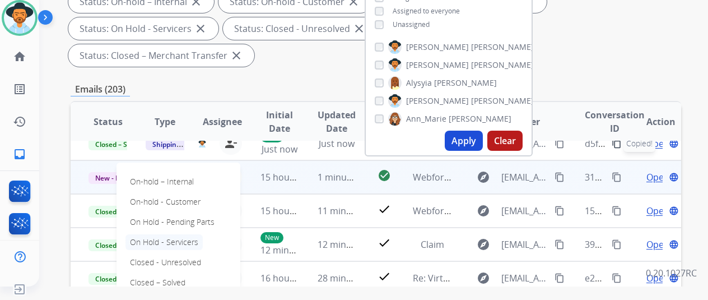
scroll to position [37, 0]
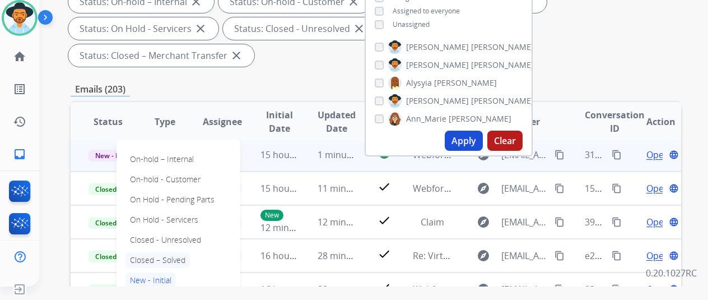
click at [145, 255] on p "Closed – Solved" at bounding box center [157, 260] width 64 height 16
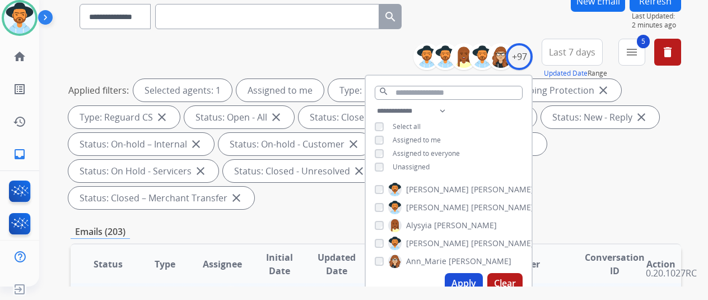
scroll to position [0, 0]
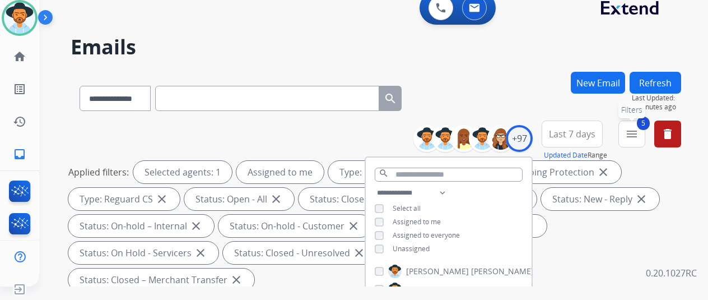
drag, startPoint x: 641, startPoint y: 133, endPoint x: 630, endPoint y: 164, distance: 32.3
click at [639, 136] on mat-icon "menu" at bounding box center [631, 133] width 13 height 13
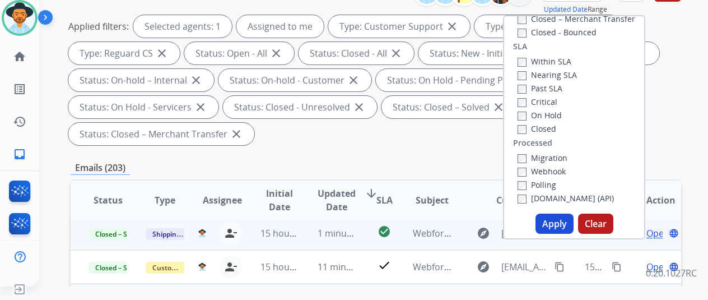
scroll to position [224, 0]
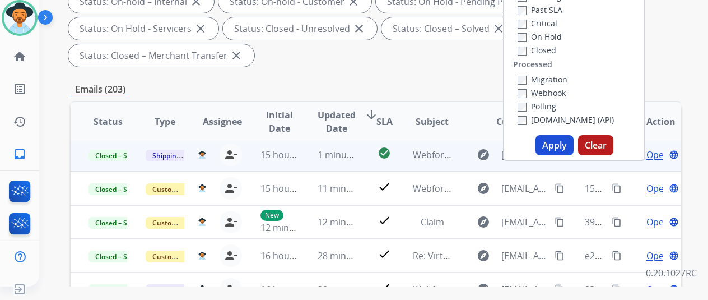
click at [558, 145] on button "Apply" at bounding box center [555, 145] width 38 height 20
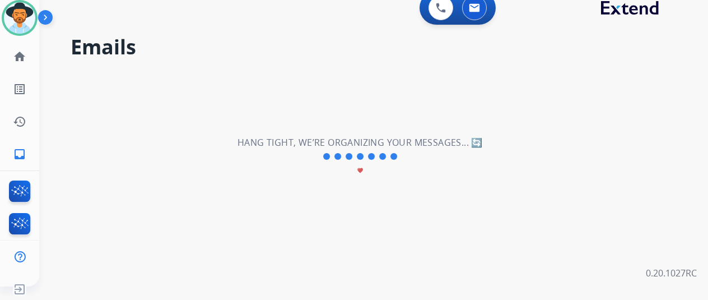
scroll to position [0, 0]
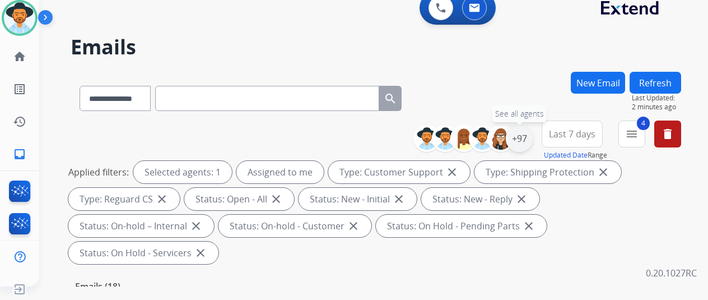
click at [532, 138] on div "+97" at bounding box center [519, 138] width 27 height 27
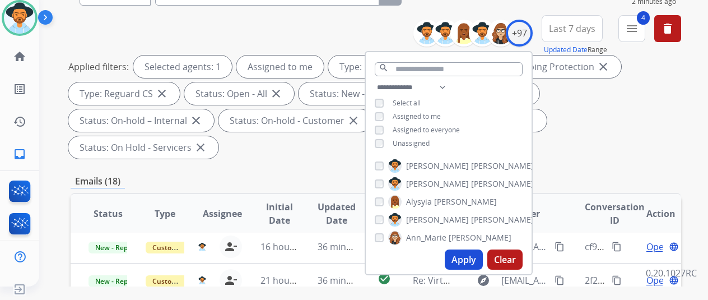
scroll to position [224, 0]
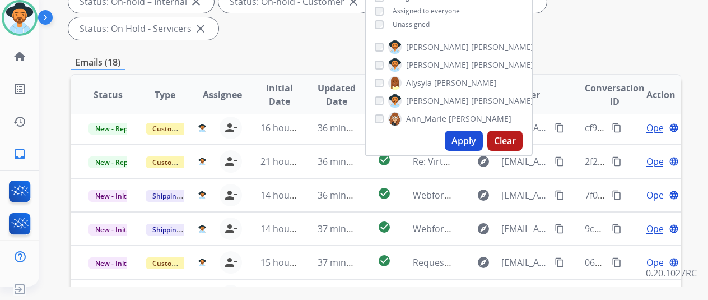
click at [470, 133] on button "Apply" at bounding box center [464, 141] width 38 height 20
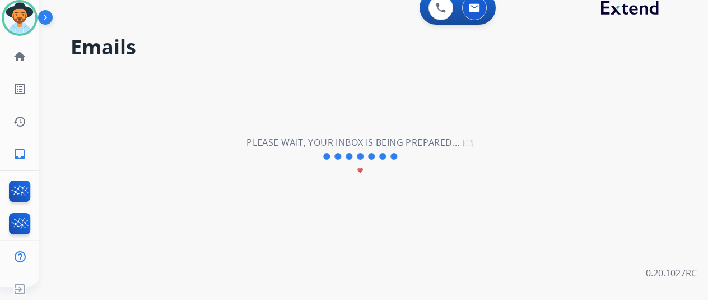
scroll to position [0, 0]
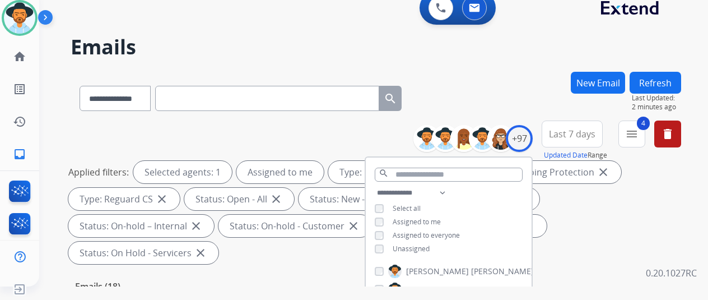
click at [501, 85] on div "**********" at bounding box center [376, 96] width 611 height 49
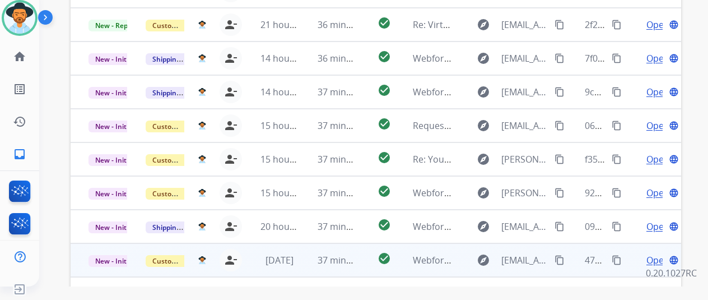
scroll to position [409, 0]
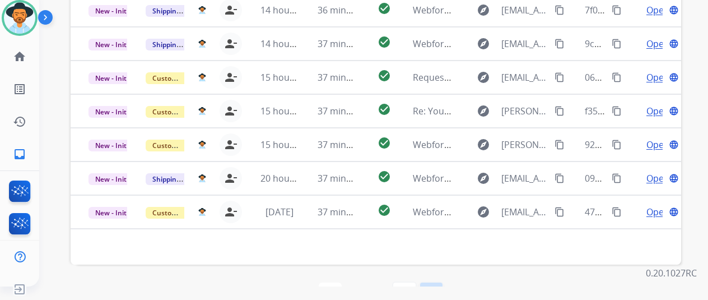
click at [433, 287] on mat-icon "last_page" at bounding box center [431, 293] width 13 height 13
select select "*"
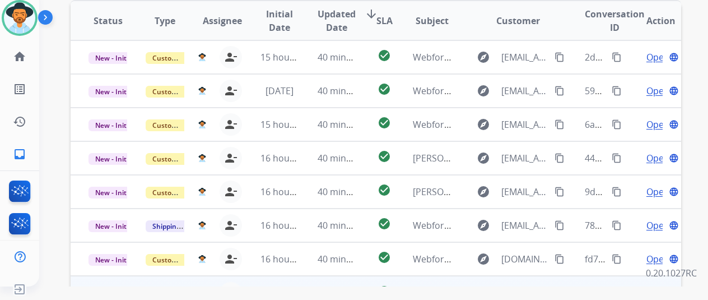
scroll to position [336, 0]
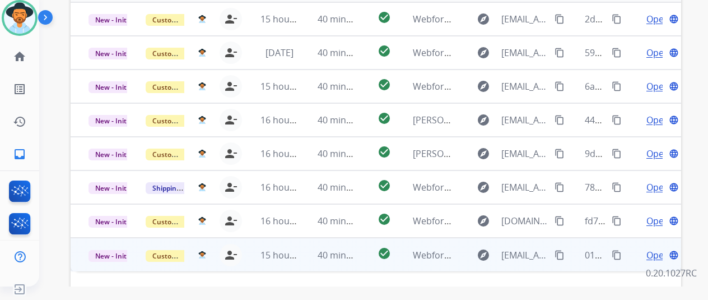
click at [655, 248] on span "Open" at bounding box center [657, 254] width 23 height 13
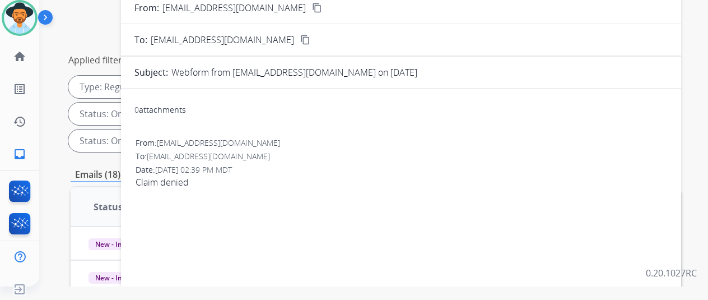
scroll to position [0, 0]
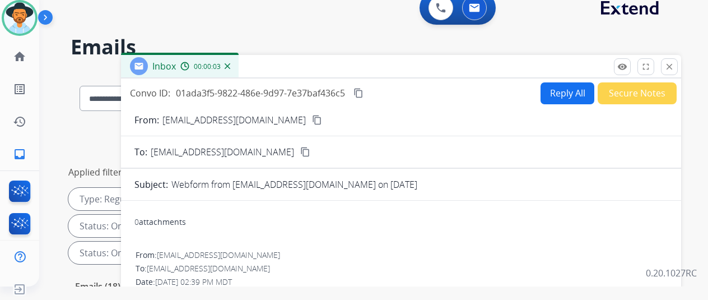
click at [312, 119] on mat-icon "content_copy" at bounding box center [317, 120] width 10 height 10
click at [230, 66] on img at bounding box center [228, 66] width 6 height 6
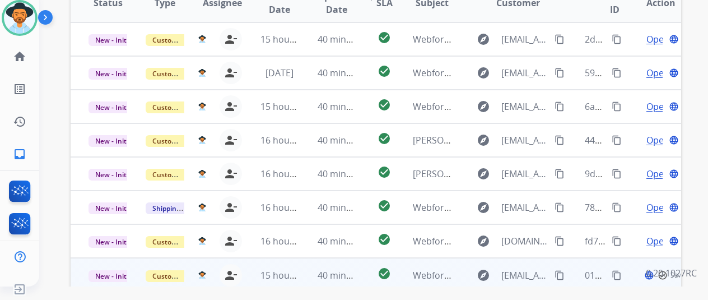
scroll to position [409, 0]
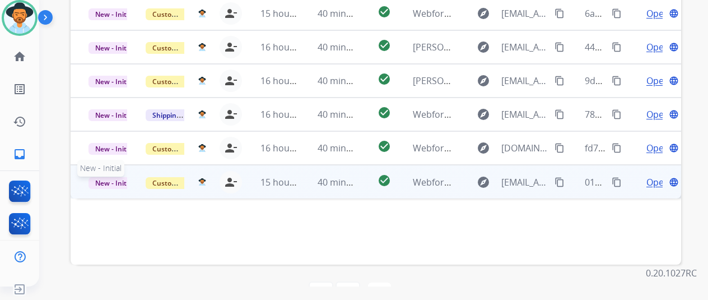
click at [97, 177] on span "New - Initial" at bounding box center [115, 183] width 52 height 12
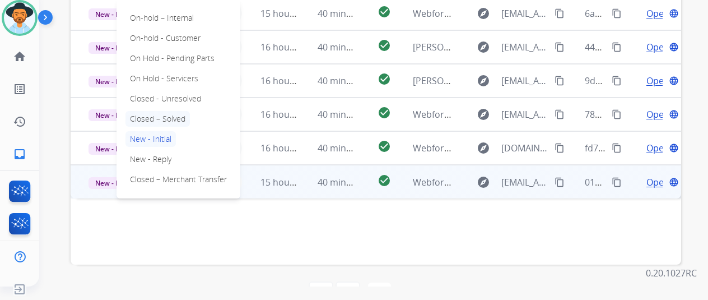
click at [162, 111] on p "Closed – Solved" at bounding box center [157, 119] width 64 height 16
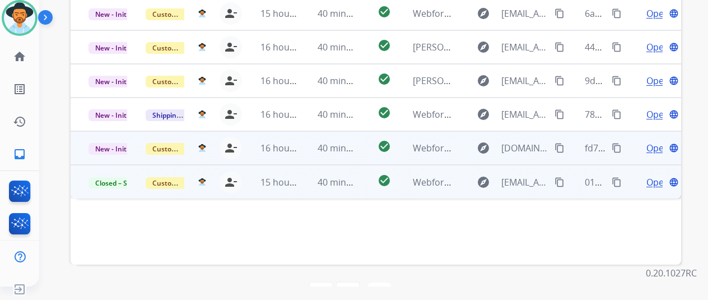
click at [652, 141] on span "Open" at bounding box center [657, 147] width 23 height 13
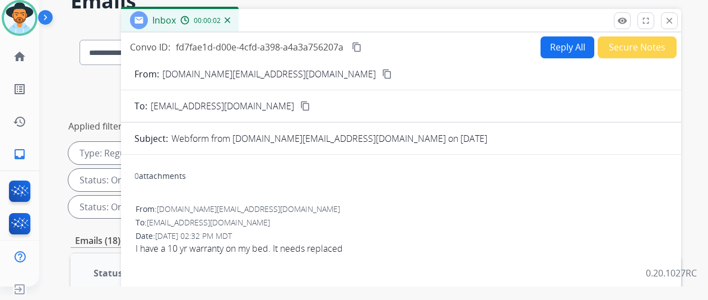
scroll to position [0, 0]
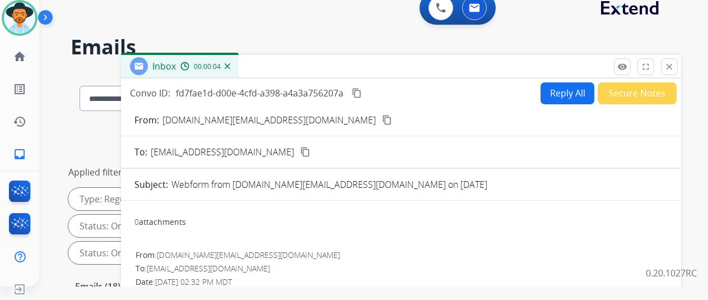
click at [382, 117] on mat-icon "content_copy" at bounding box center [387, 120] width 10 height 10
click at [577, 91] on button "Reply All" at bounding box center [568, 93] width 54 height 22
select select "**********"
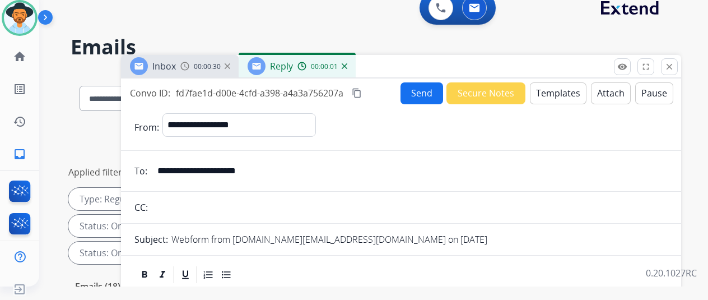
click at [544, 96] on button "Templates" at bounding box center [558, 93] width 57 height 22
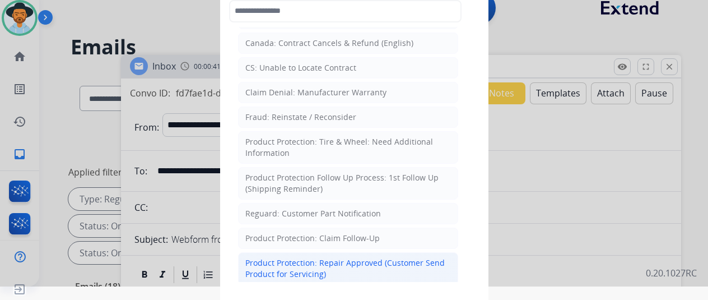
scroll to position [448, 0]
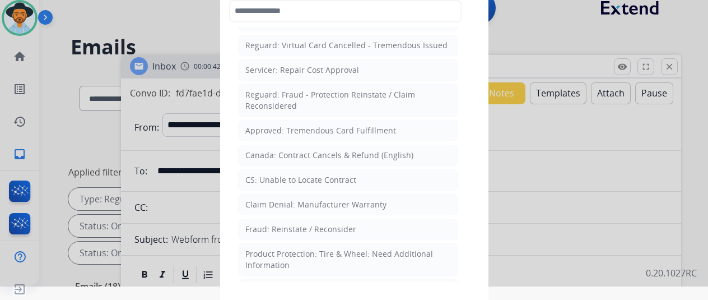
click at [271, 174] on div "CS: Unable to Locate Contract" at bounding box center [300, 179] width 111 height 11
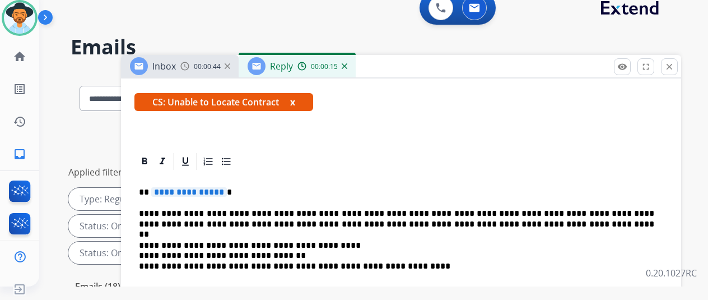
scroll to position [109, 0]
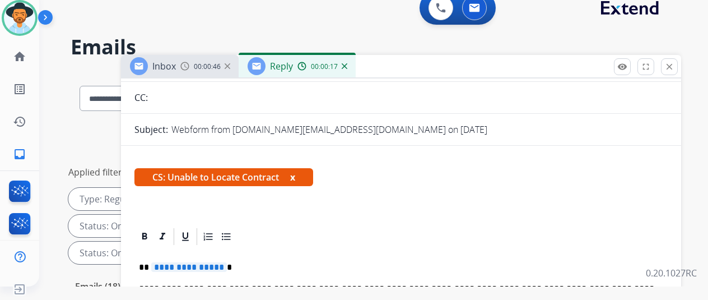
click at [227, 268] on span "**********" at bounding box center [189, 267] width 76 height 10
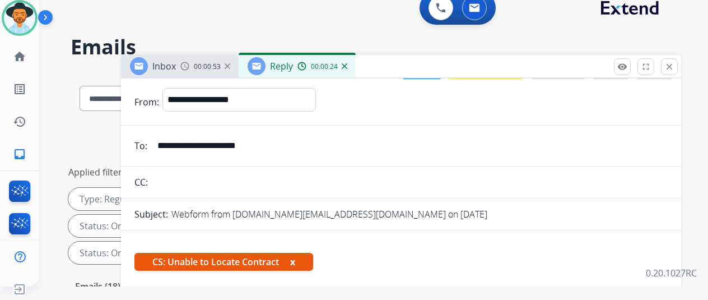
scroll to position [0, 0]
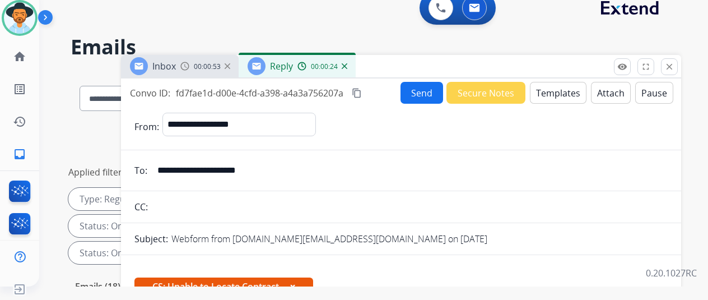
click at [413, 95] on button "Send" at bounding box center [422, 93] width 43 height 22
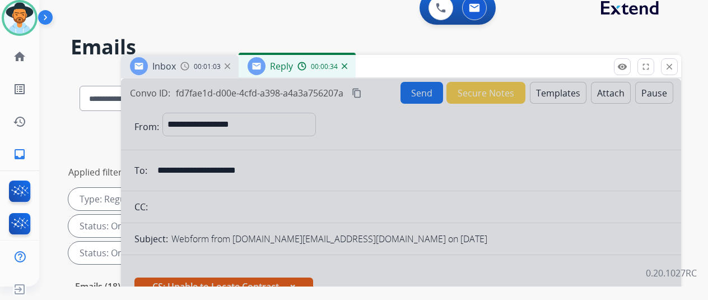
click at [347, 67] on img at bounding box center [345, 66] width 6 height 6
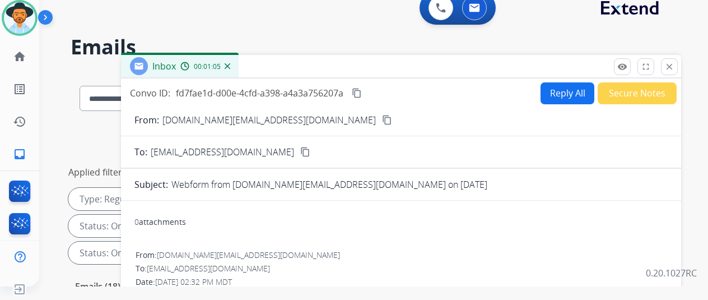
click at [634, 94] on button "Secure Notes" at bounding box center [637, 93] width 79 height 22
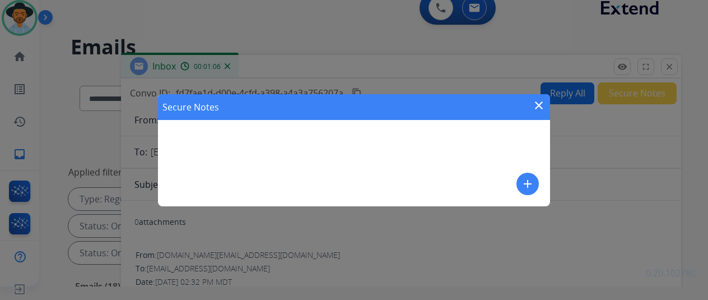
click at [529, 181] on mat-icon "add" at bounding box center [527, 183] width 13 height 13
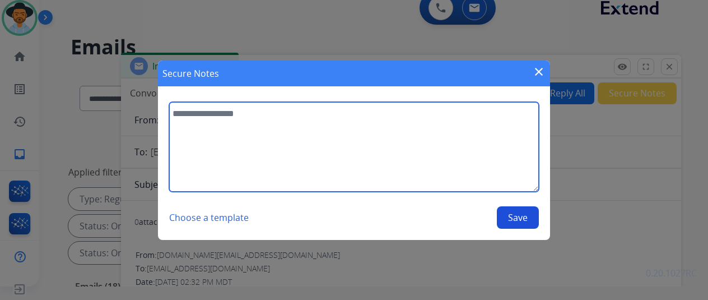
drag, startPoint x: 234, startPoint y: 138, endPoint x: 239, endPoint y: 136, distance: 6.3
click at [234, 139] on textarea at bounding box center [354, 147] width 370 height 90
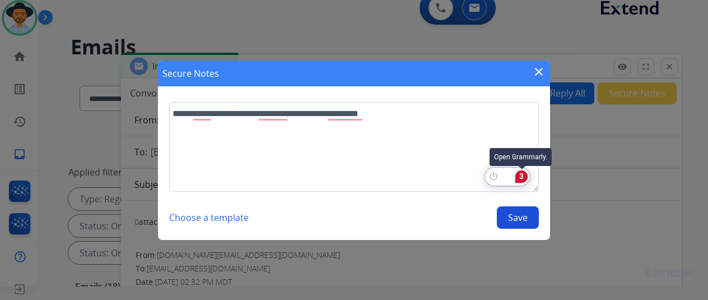
click at [520, 174] on div "3" at bounding box center [521, 176] width 12 height 12
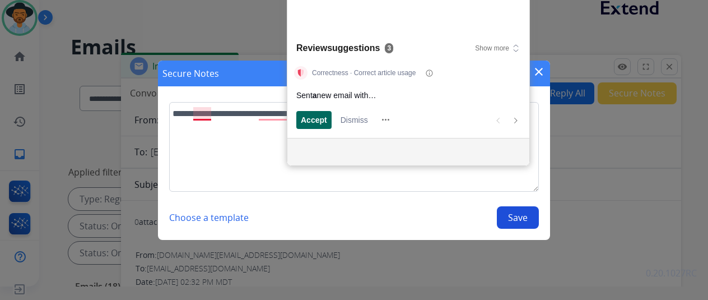
click at [311, 120] on span "Accept" at bounding box center [314, 120] width 26 height 12
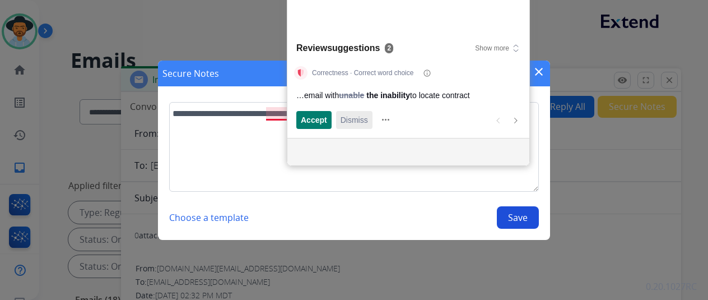
click at [354, 119] on span "Dismiss" at bounding box center [354, 120] width 27 height 12
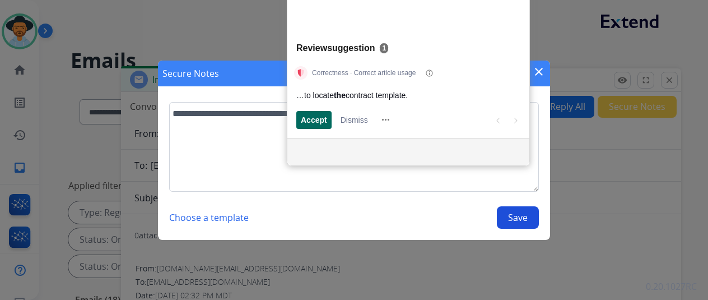
click at [309, 115] on span "Accept" at bounding box center [314, 120] width 26 height 12
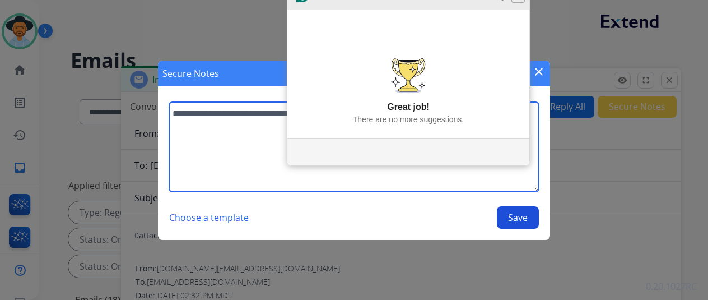
type textarea "**********"
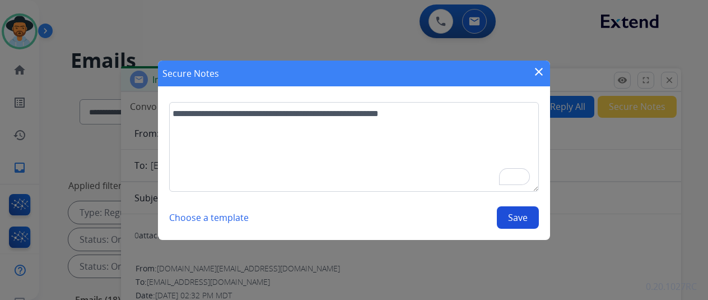
click at [517, 212] on button "Save" at bounding box center [518, 217] width 42 height 22
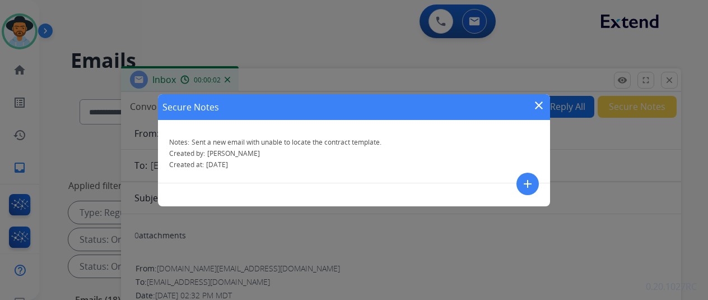
click at [539, 105] on mat-icon "close" at bounding box center [538, 105] width 13 height 13
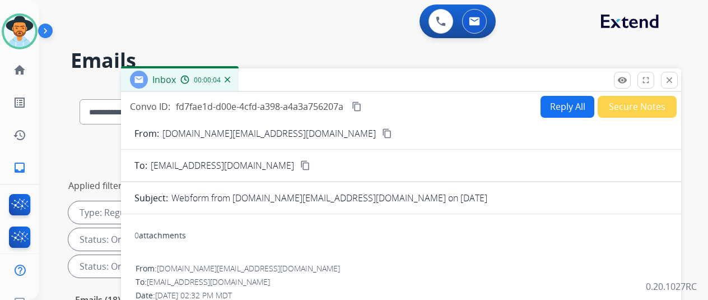
click at [382, 132] on mat-icon "content_copy" at bounding box center [387, 133] width 10 height 10
click at [239, 79] on div "Inbox 00:00:06" at bounding box center [180, 79] width 118 height 22
click at [230, 81] on img at bounding box center [228, 80] width 6 height 6
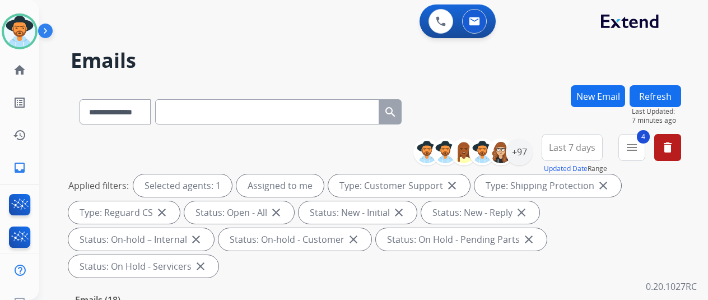
click at [596, 98] on button "New Email" at bounding box center [598, 96] width 54 height 22
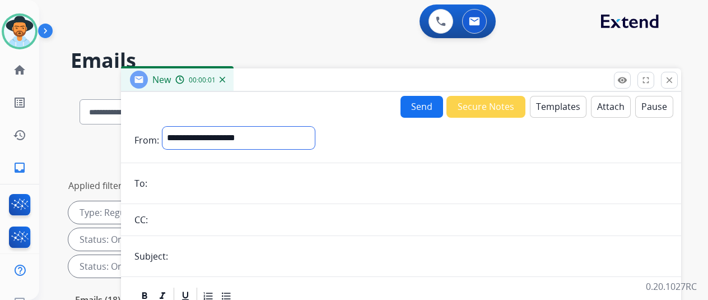
click at [234, 134] on select "**********" at bounding box center [238, 138] width 152 height 22
select select "**********"
click at [171, 127] on select "**********" at bounding box center [238, 138] width 152 height 22
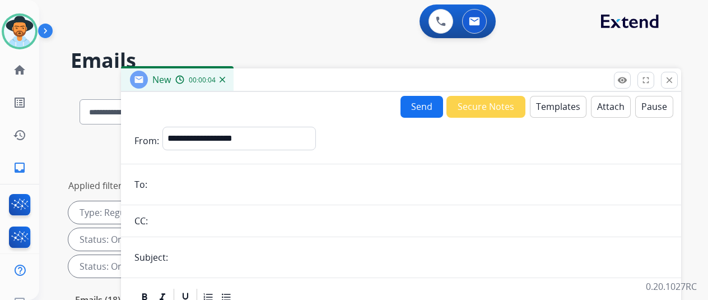
click at [181, 179] on input "email" at bounding box center [409, 184] width 517 height 22
paste input "**********"
type input "**********"
click at [558, 104] on button "Templates" at bounding box center [558, 107] width 57 height 22
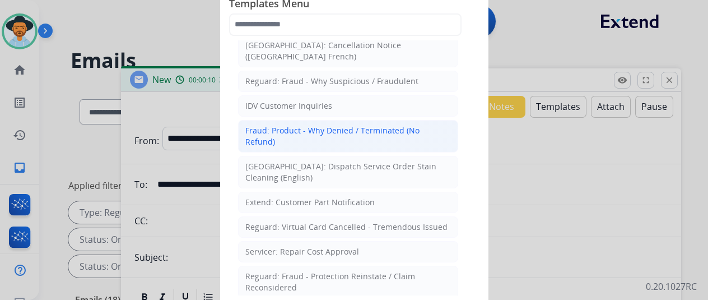
scroll to position [392, 0]
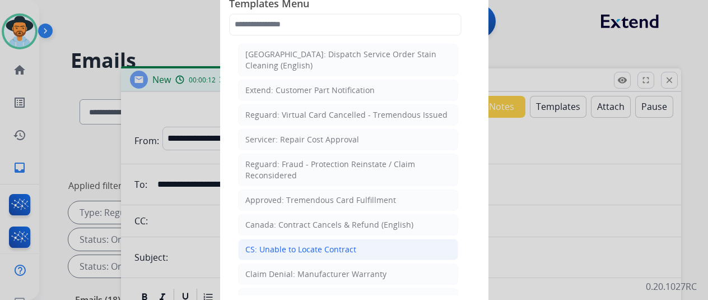
click at [272, 244] on div "CS: Unable to Locate Contract" at bounding box center [300, 249] width 111 height 11
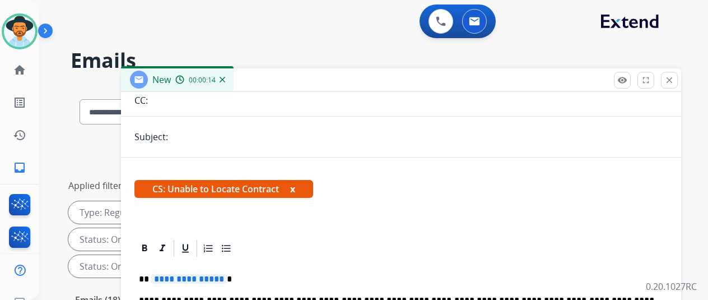
scroll to position [0, 0]
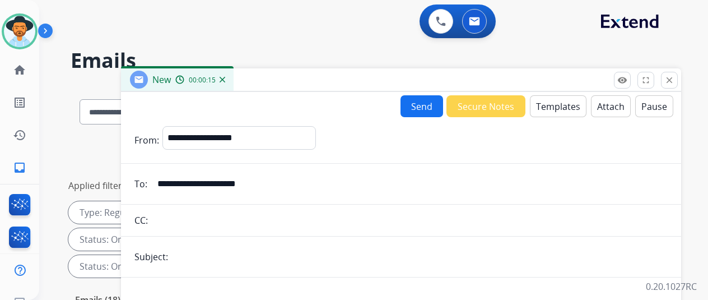
click at [192, 252] on input "text" at bounding box center [419, 256] width 496 height 22
type input "*****"
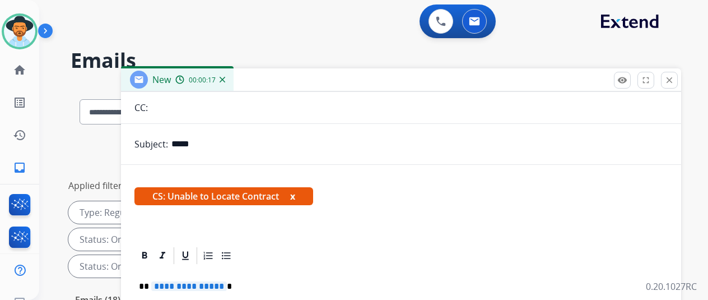
scroll to position [185, 0]
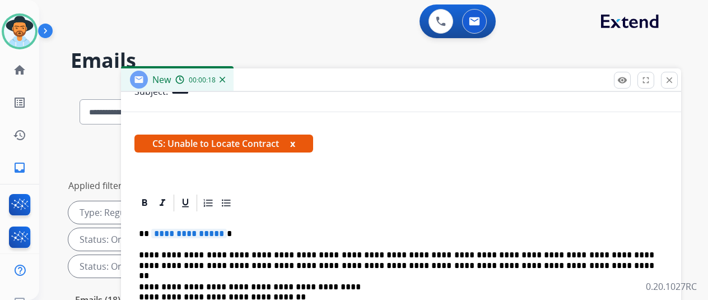
click at [224, 229] on span "**********" at bounding box center [189, 234] width 76 height 10
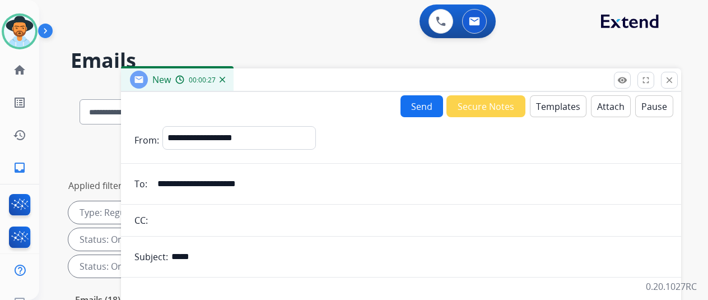
click at [431, 105] on button "Send" at bounding box center [422, 106] width 43 height 22
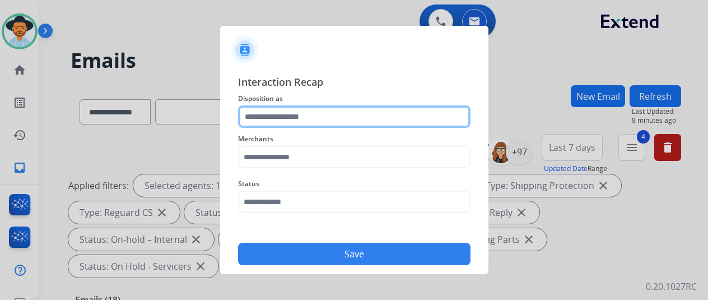
click at [280, 116] on input "text" at bounding box center [354, 116] width 232 height 22
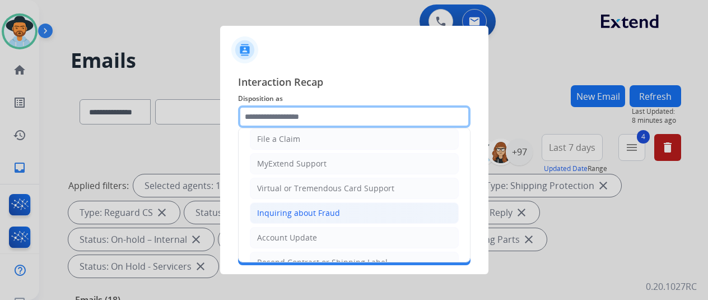
scroll to position [168, 0]
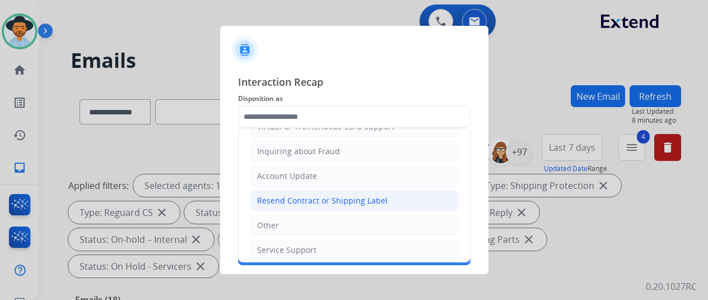
click at [282, 199] on div "Resend Contract or Shipping Label" at bounding box center [322, 200] width 131 height 11
type input "**********"
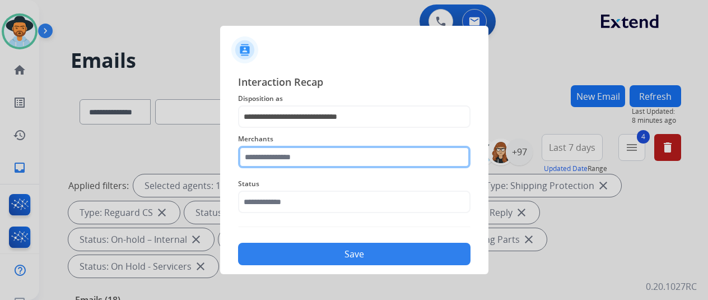
click at [269, 155] on input "text" at bounding box center [354, 157] width 232 height 22
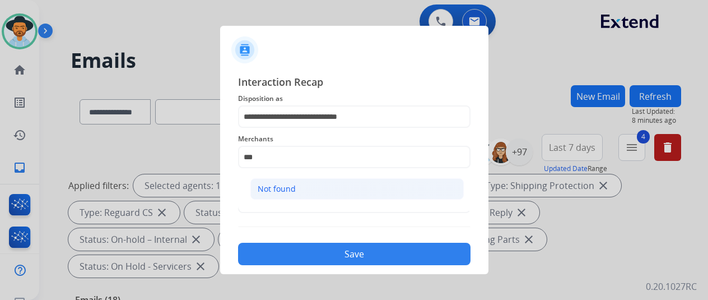
click at [263, 185] on div "Not found" at bounding box center [277, 188] width 38 height 11
type input "*********"
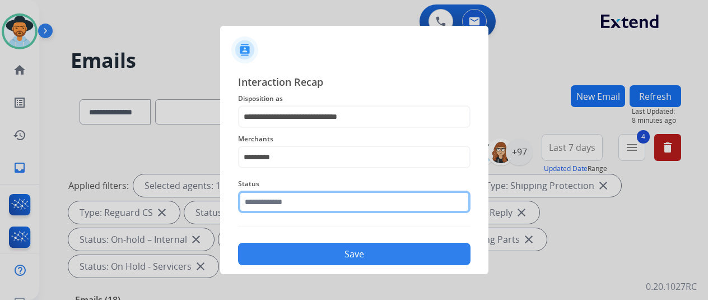
click at [257, 206] on input "text" at bounding box center [354, 201] width 232 height 22
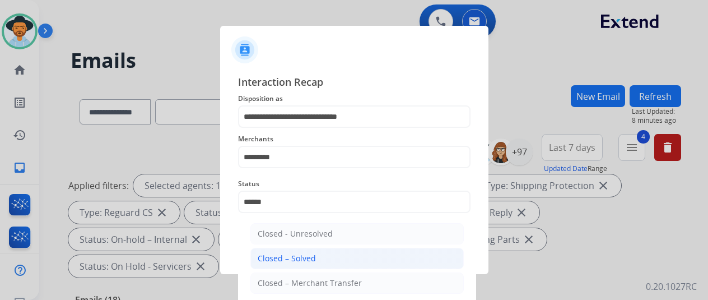
click at [294, 260] on div "Closed – Solved" at bounding box center [287, 258] width 58 height 11
type input "**********"
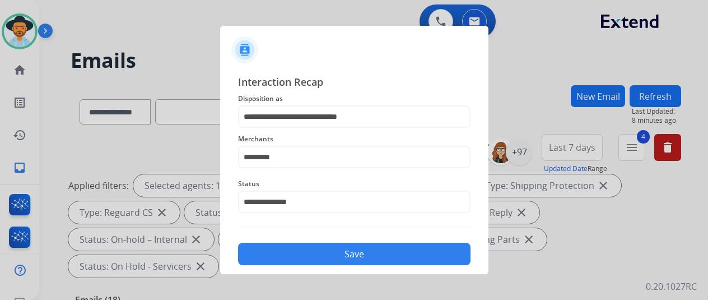
click at [343, 251] on button "Save" at bounding box center [354, 254] width 232 height 22
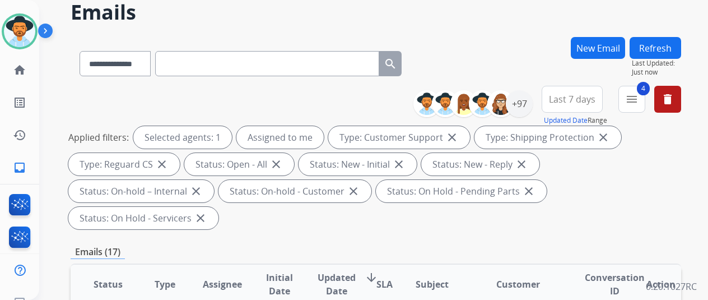
scroll to position [0, 0]
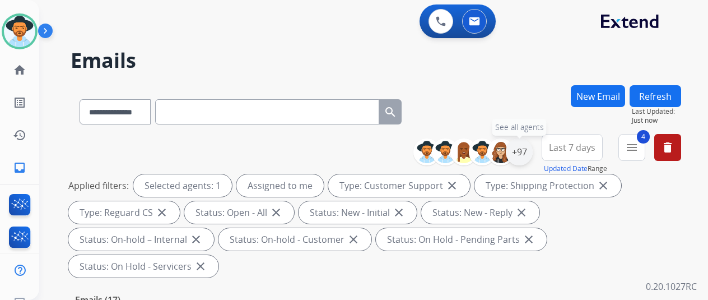
click at [527, 150] on div "+97" at bounding box center [519, 151] width 27 height 27
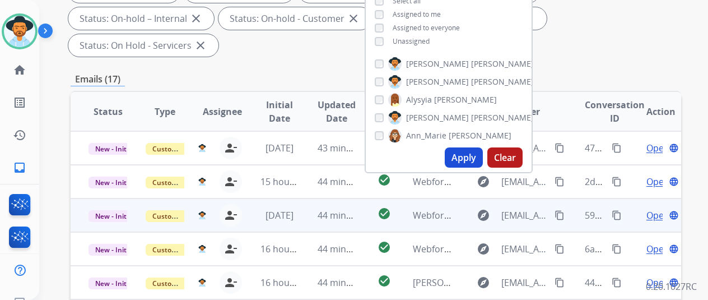
scroll to position [224, 0]
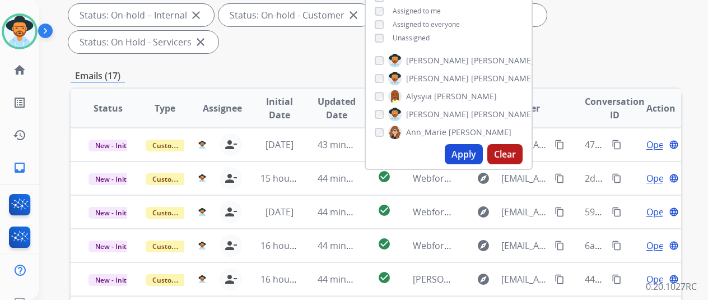
click at [471, 148] on button "Apply" at bounding box center [464, 154] width 38 height 20
select select "*"
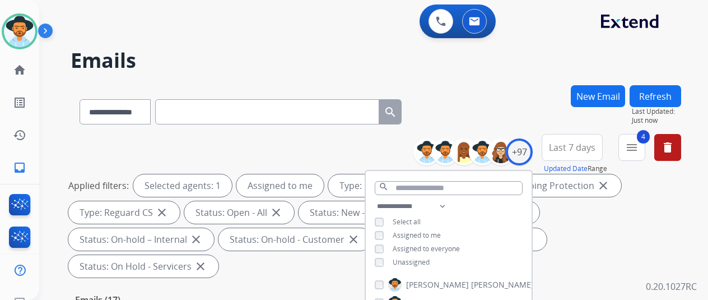
click at [489, 106] on div "**********" at bounding box center [376, 109] width 611 height 49
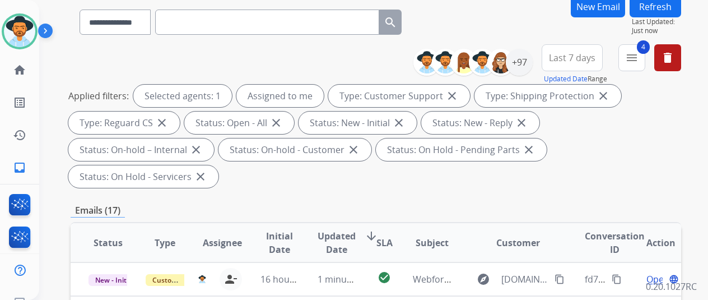
scroll to position [168, 0]
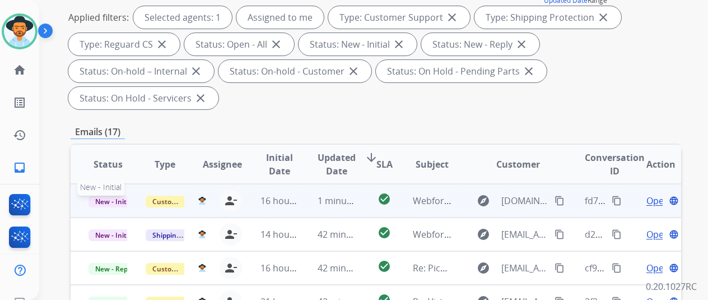
click at [104, 196] on span "New - Initial" at bounding box center [115, 202] width 52 height 12
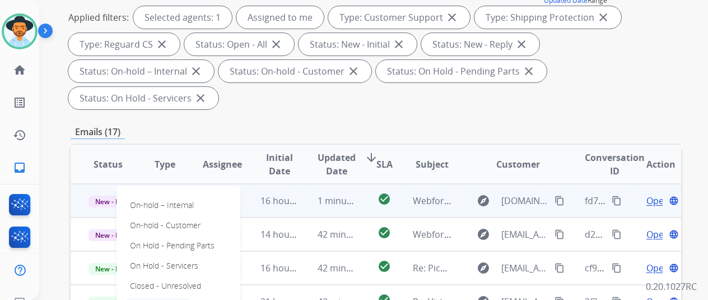
click at [162, 298] on p "Closed – Solved" at bounding box center [157, 306] width 64 height 16
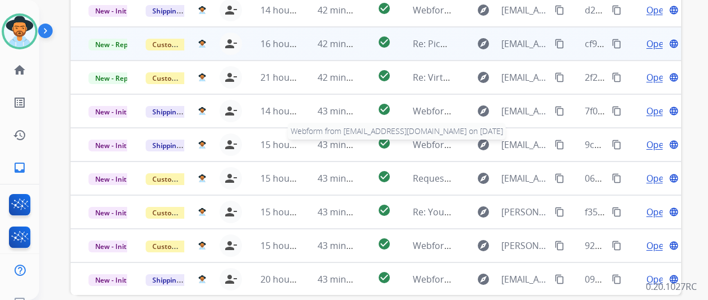
scroll to position [112, 0]
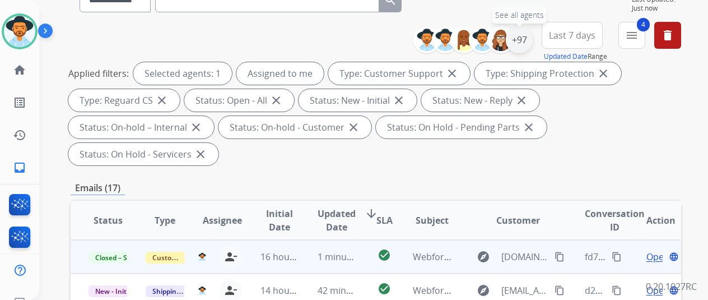
click at [527, 35] on div "+97" at bounding box center [519, 39] width 27 height 27
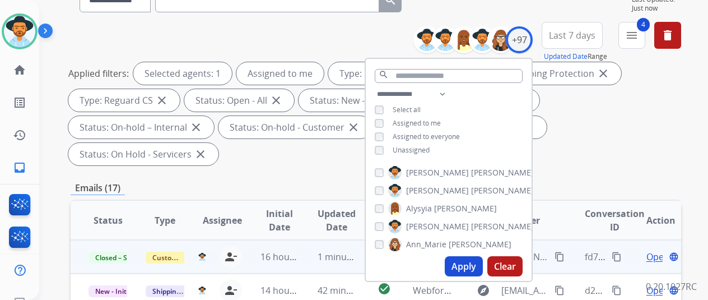
click at [468, 264] on button "Apply" at bounding box center [464, 266] width 38 height 20
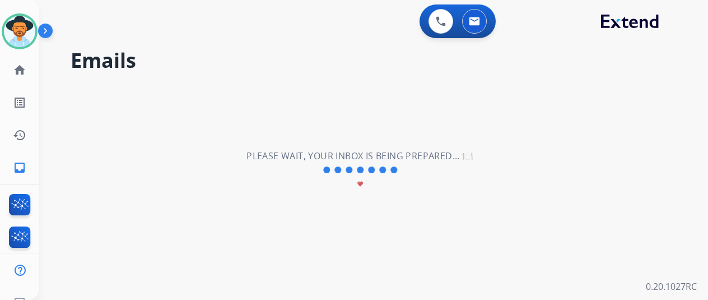
scroll to position [0, 0]
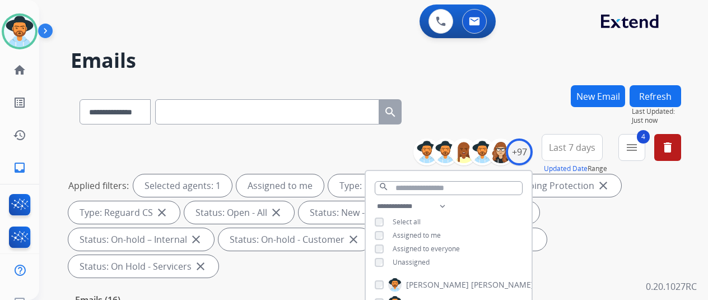
click at [508, 90] on div "**********" at bounding box center [376, 109] width 611 height 49
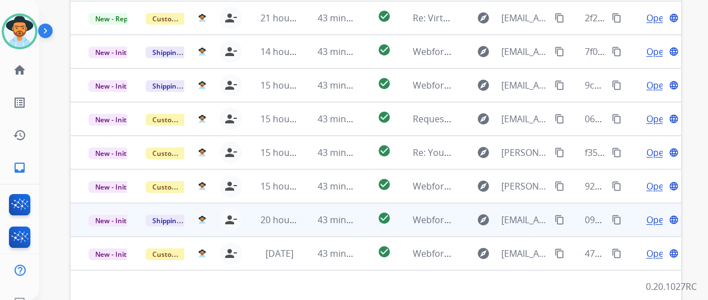
scroll to position [392, 0]
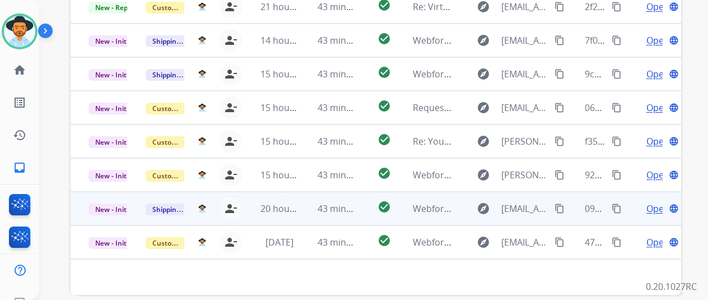
click at [653, 202] on span "Open" at bounding box center [657, 208] width 23 height 13
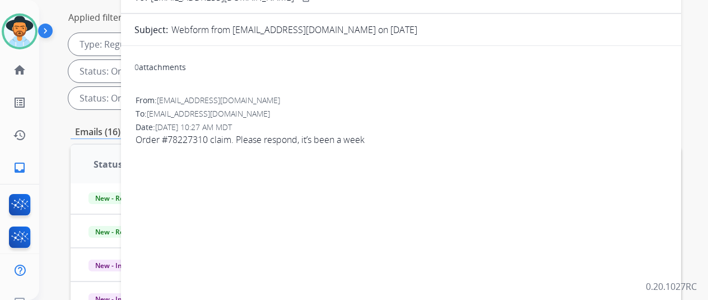
scroll to position [0, 0]
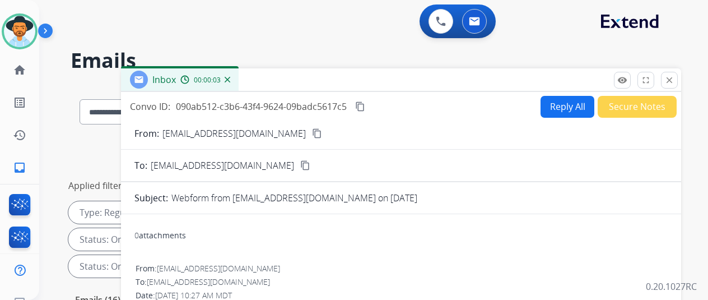
click at [312, 133] on mat-icon "content_copy" at bounding box center [317, 133] width 10 height 10
click at [569, 105] on button "Reply All" at bounding box center [568, 107] width 54 height 22
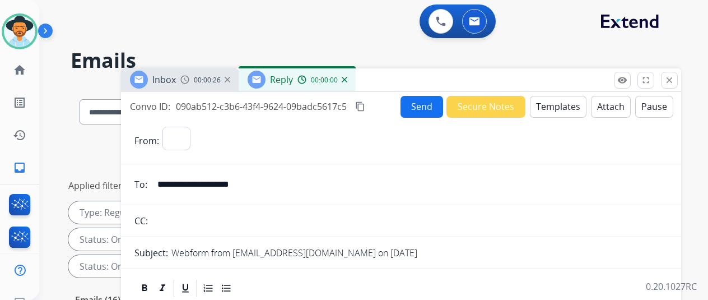
select select "**********"
click at [562, 106] on button "Templates" at bounding box center [558, 107] width 57 height 22
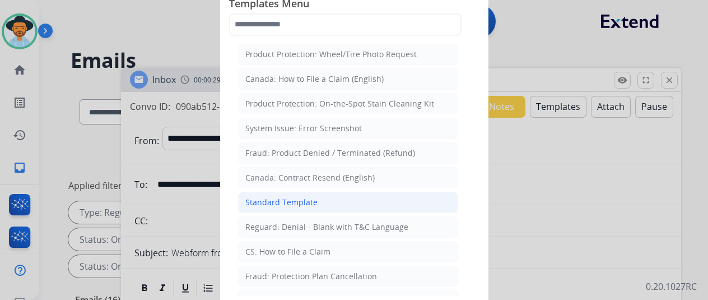
click at [259, 198] on div "Standard Template" at bounding box center [281, 202] width 72 height 11
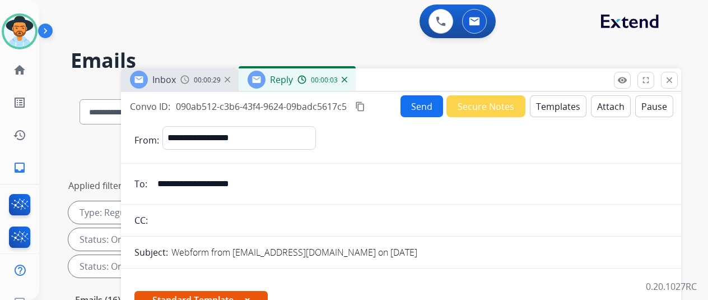
scroll to position [224, 0]
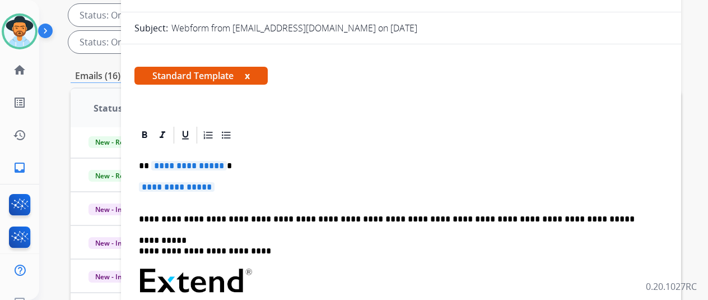
click at [226, 164] on span "**********" at bounding box center [189, 166] width 76 height 10
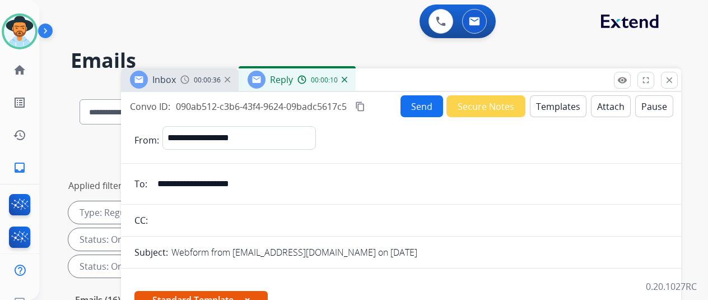
select select "**********"
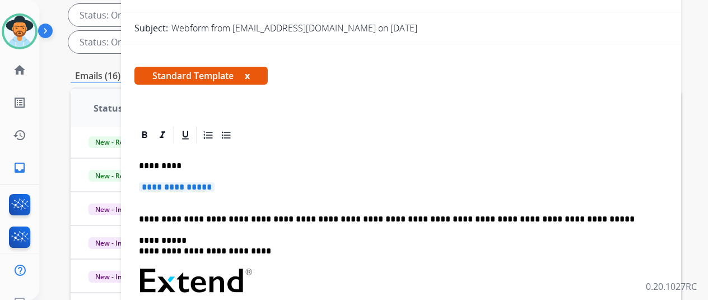
click at [215, 187] on span "**********" at bounding box center [177, 187] width 76 height 10
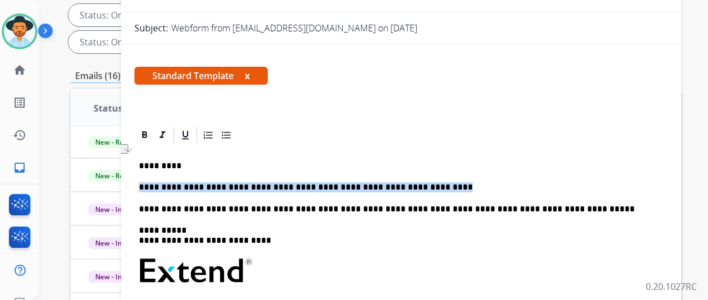
drag, startPoint x: 431, startPoint y: 188, endPoint x: 151, endPoint y: 188, distance: 279.5
click at [150, 187] on p "**********" at bounding box center [396, 187] width 515 height 10
copy p "**********"
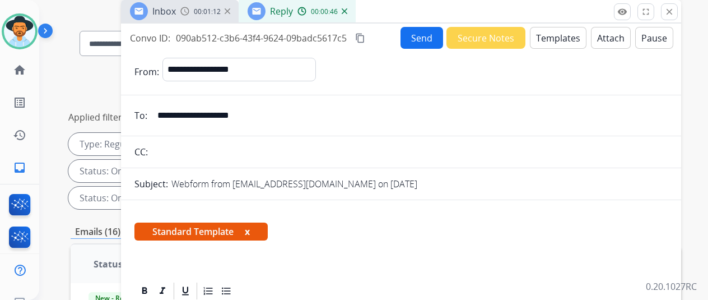
scroll to position [0, 0]
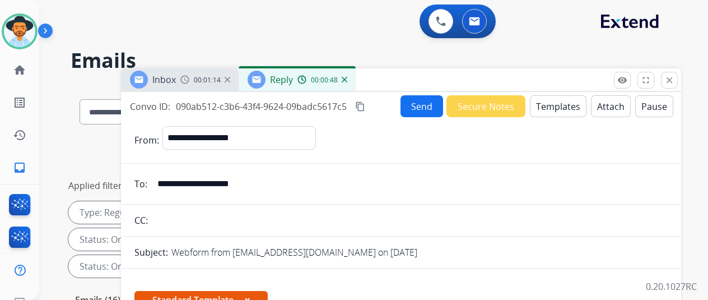
click at [365, 106] on mat-icon "content_copy" at bounding box center [360, 106] width 10 height 10
click at [429, 102] on button "Send" at bounding box center [422, 106] width 43 height 22
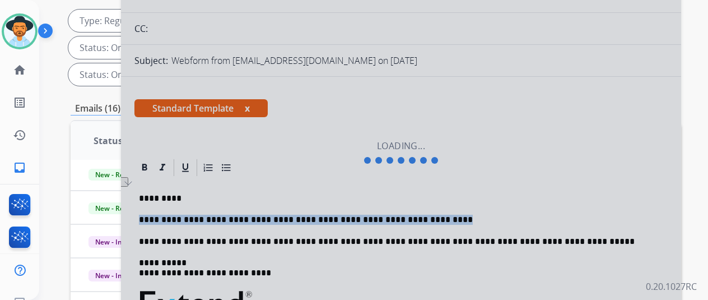
scroll to position [280, 0]
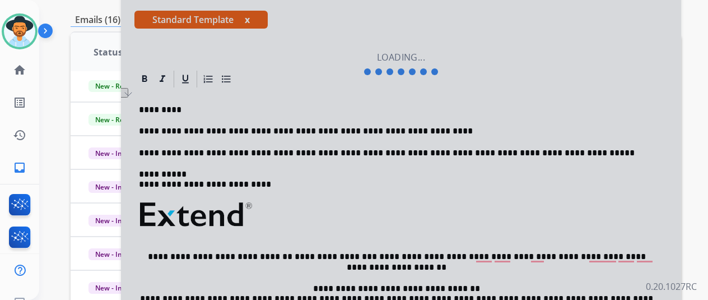
click at [320, 41] on div at bounding box center [401, 64] width 560 height 504
click at [259, 18] on div at bounding box center [401, 64] width 560 height 504
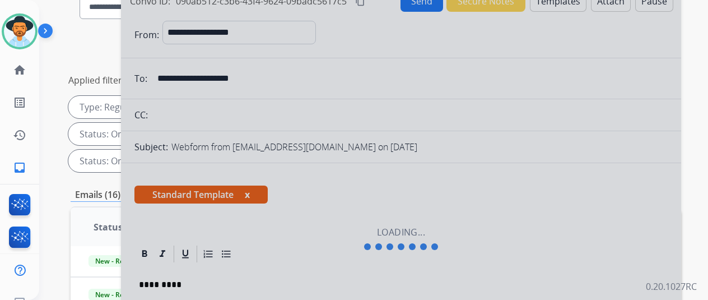
scroll to position [56, 0]
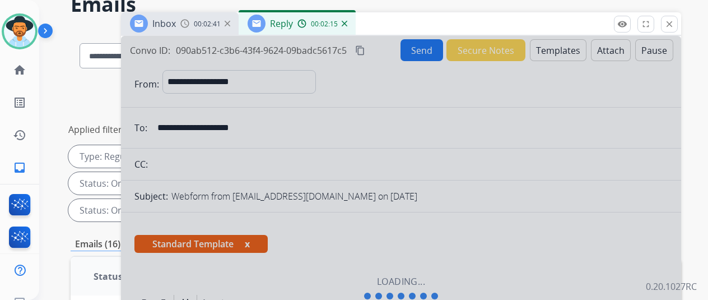
click at [347, 23] on img at bounding box center [345, 24] width 6 height 6
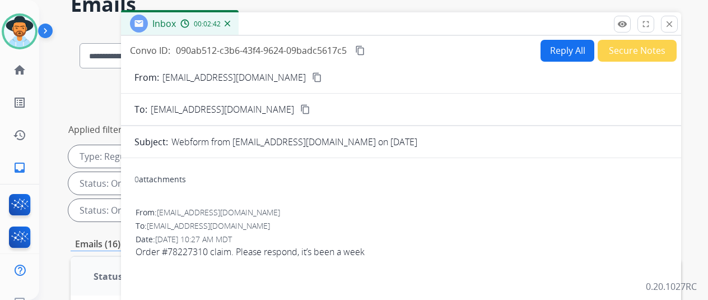
click at [631, 47] on button "Secure Notes" at bounding box center [637, 51] width 79 height 22
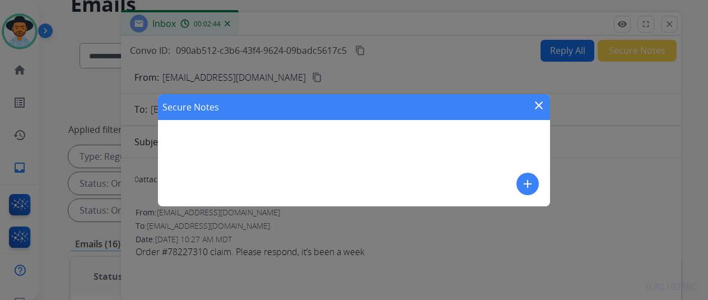
click at [528, 183] on mat-icon "add" at bounding box center [527, 183] width 13 height 13
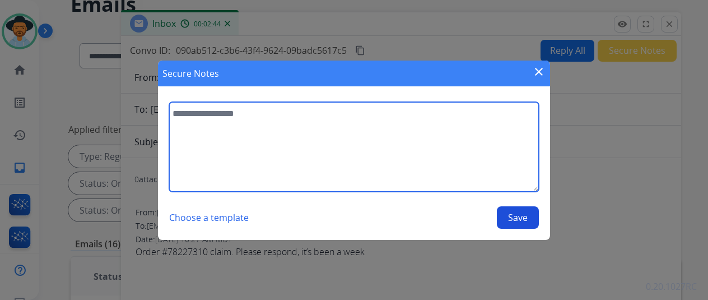
click at [223, 132] on textarea at bounding box center [354, 147] width 370 height 90
type textarea "**********"
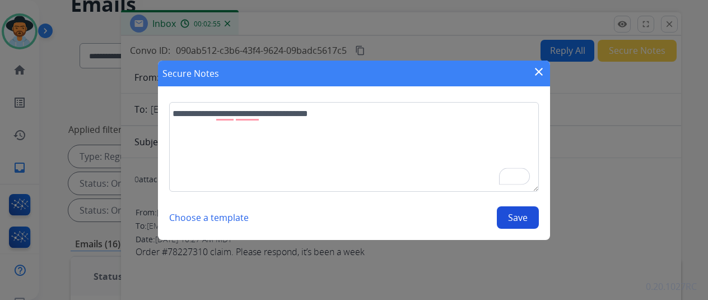
click at [515, 217] on button "Save" at bounding box center [518, 217] width 42 height 22
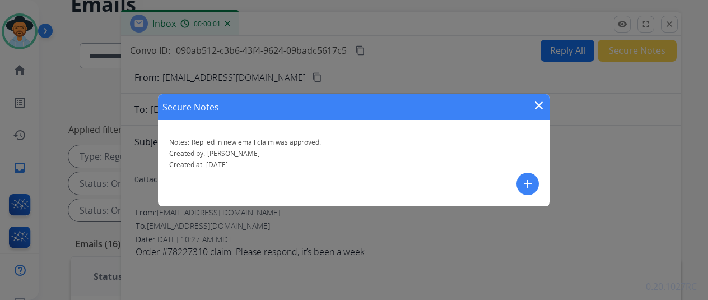
click at [539, 107] on mat-icon "close" at bounding box center [538, 105] width 13 height 13
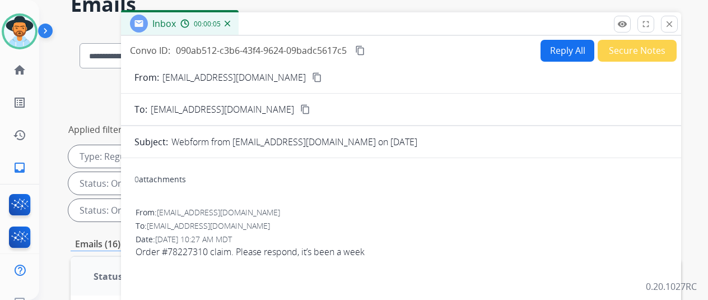
click at [312, 77] on mat-icon "content_copy" at bounding box center [317, 77] width 10 height 10
click at [230, 23] on img at bounding box center [228, 24] width 6 height 6
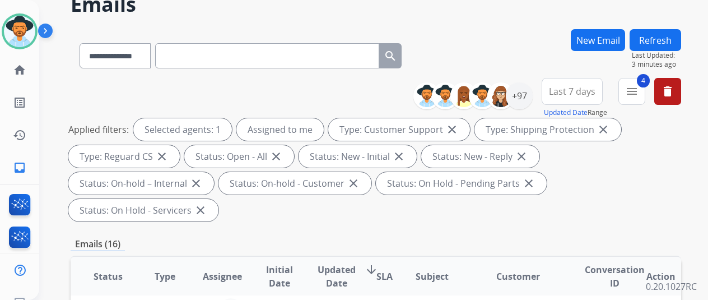
click at [603, 40] on button "New Email" at bounding box center [598, 40] width 54 height 22
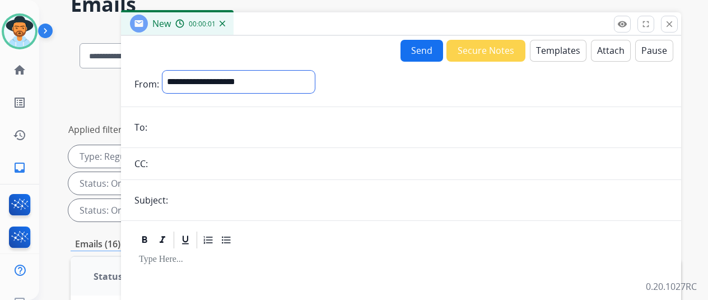
click at [212, 82] on select "**********" at bounding box center [238, 82] width 152 height 22
select select "**********"
click at [171, 71] on select "**********" at bounding box center [238, 82] width 152 height 22
click at [173, 124] on input "email" at bounding box center [409, 128] width 517 height 22
paste input "**********"
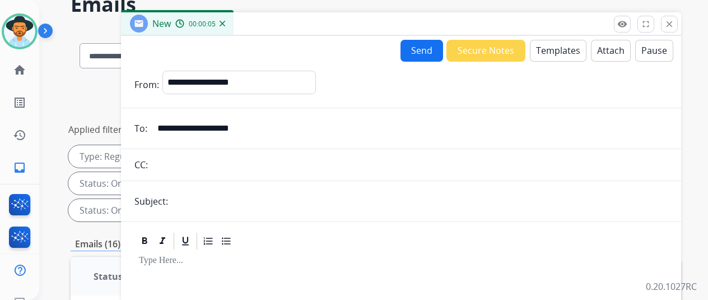
type input "**********"
click at [552, 46] on button "Templates" at bounding box center [558, 51] width 57 height 22
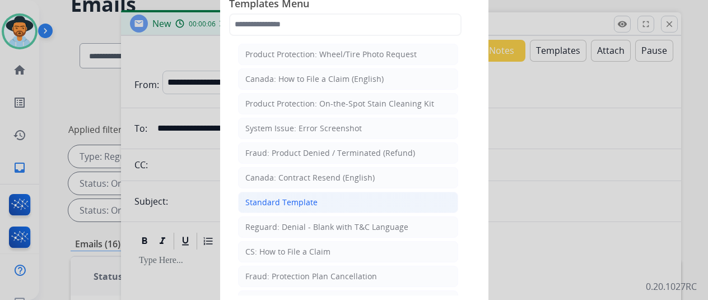
click at [297, 202] on div "Standard Template" at bounding box center [281, 202] width 72 height 11
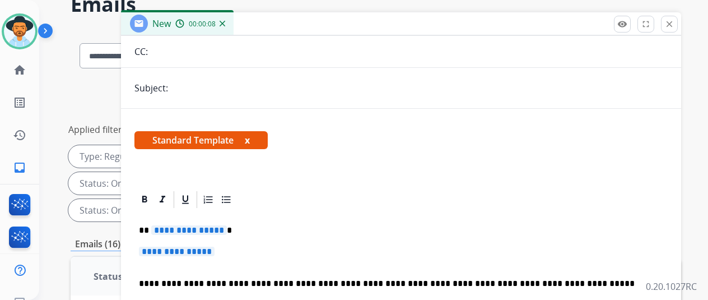
scroll to position [132, 0]
click at [226, 225] on span "**********" at bounding box center [189, 230] width 76 height 10
click at [215, 246] on span "**********" at bounding box center [177, 251] width 76 height 10
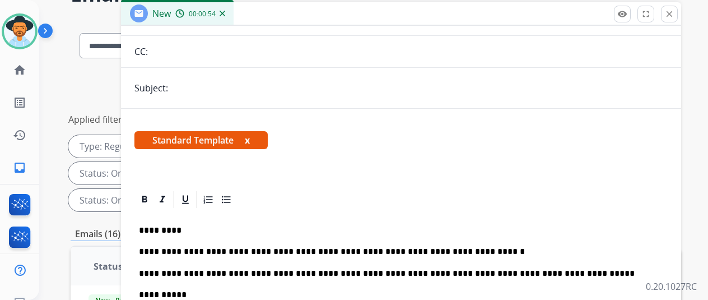
scroll to position [0, 0]
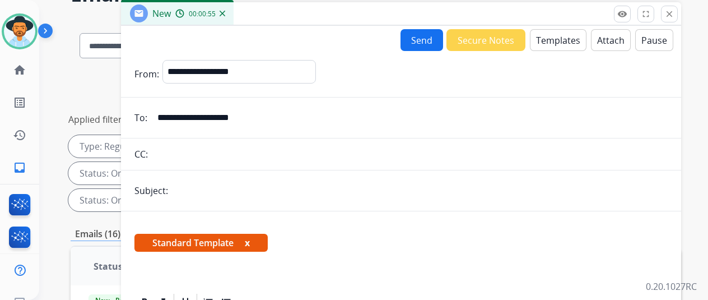
click at [426, 41] on button "Send" at bounding box center [422, 40] width 43 height 22
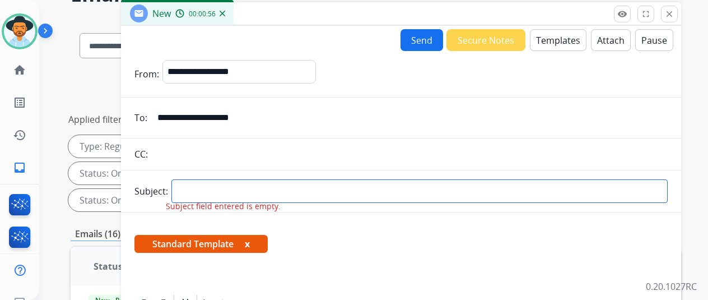
click at [203, 193] on input "text" at bounding box center [419, 191] width 496 height 24
type input "*****"
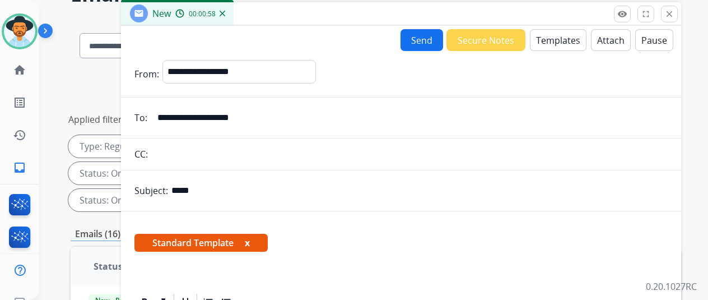
click at [423, 35] on button "Send" at bounding box center [422, 40] width 43 height 22
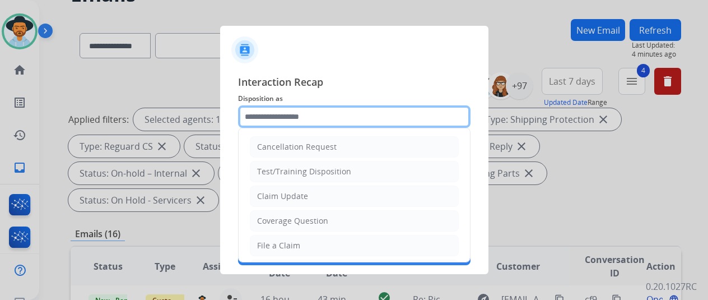
click at [277, 108] on input "text" at bounding box center [354, 116] width 232 height 22
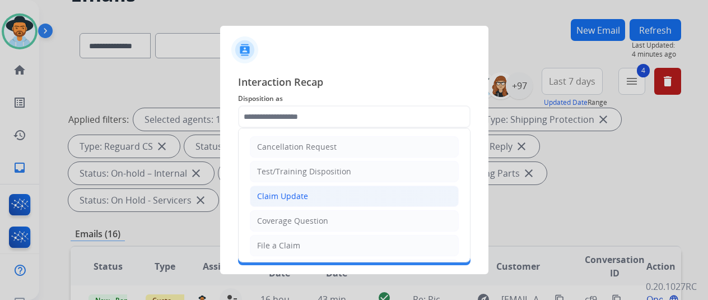
click at [297, 190] on div "Claim Update" at bounding box center [282, 195] width 51 height 11
type input "**********"
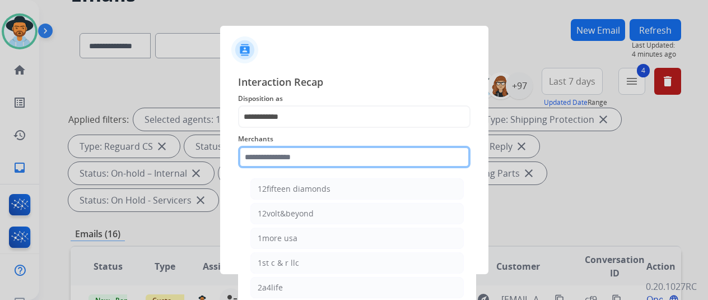
click at [267, 159] on input "text" at bounding box center [354, 157] width 232 height 22
click at [277, 154] on input "text" at bounding box center [354, 157] width 232 height 22
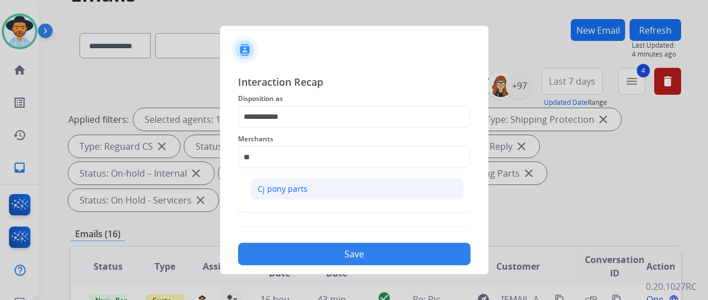
click at [282, 186] on div "Cj pony parts" at bounding box center [283, 188] width 50 height 11
type input "**********"
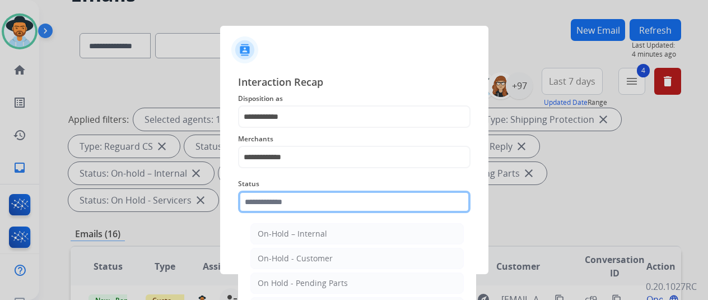
click at [277, 202] on input "text" at bounding box center [354, 201] width 232 height 22
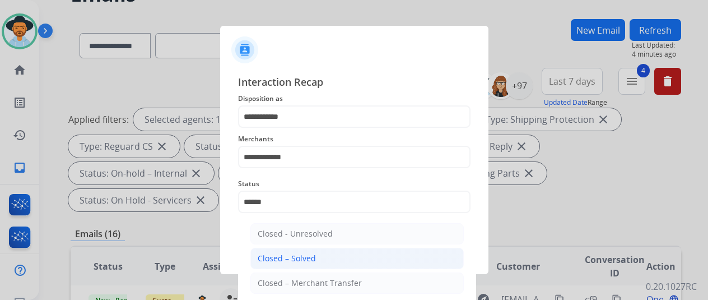
click at [297, 260] on div "Closed – Solved" at bounding box center [287, 258] width 58 height 11
type input "**********"
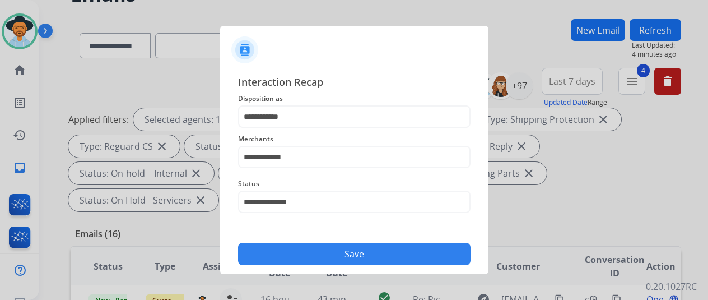
click at [345, 253] on button "Save" at bounding box center [354, 254] width 232 height 22
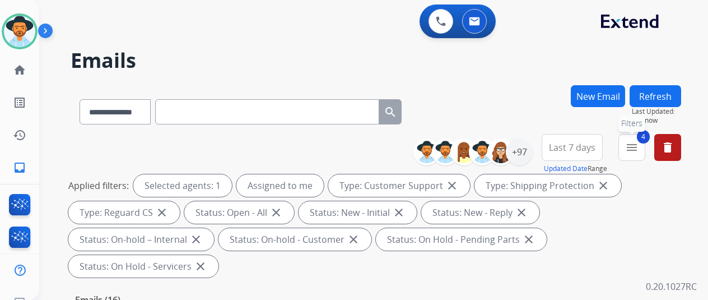
click at [639, 145] on mat-icon "menu" at bounding box center [631, 147] width 13 height 13
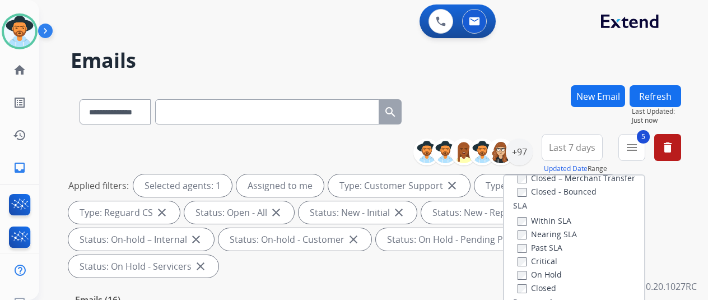
scroll to position [168, 0]
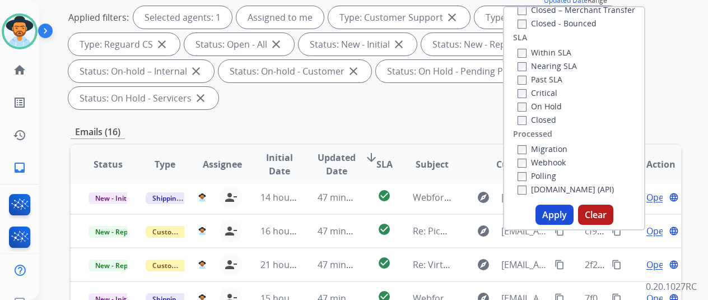
click at [553, 211] on button "Apply" at bounding box center [555, 214] width 38 height 20
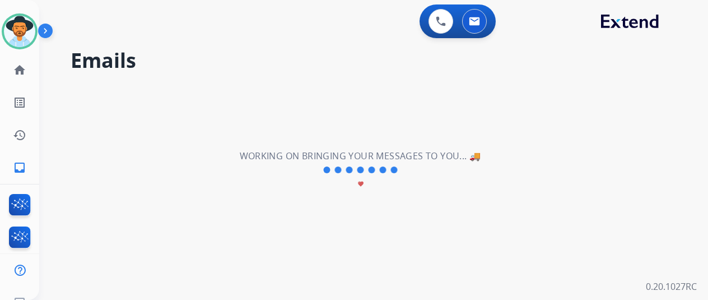
scroll to position [0, 0]
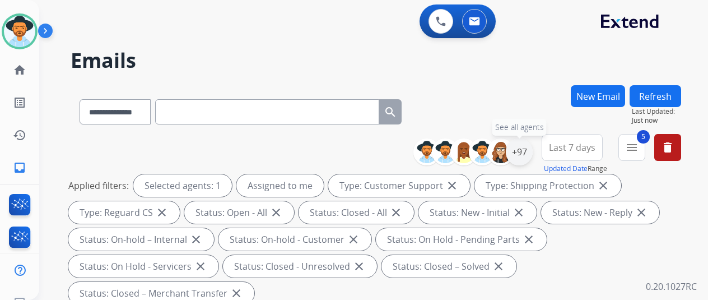
click at [528, 148] on div "+97" at bounding box center [519, 151] width 27 height 27
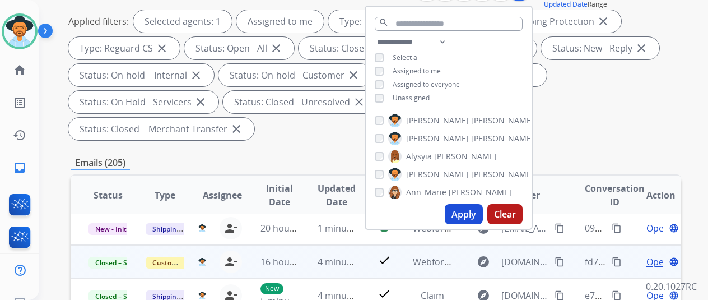
scroll to position [168, 0]
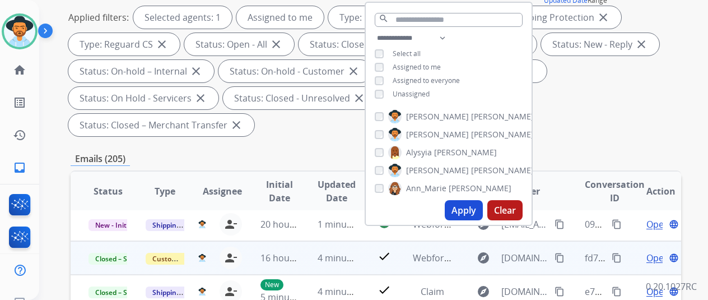
click at [463, 209] on button "Apply" at bounding box center [464, 210] width 38 height 20
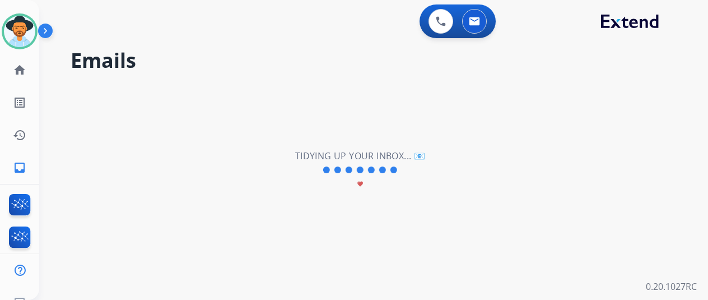
scroll to position [0, 0]
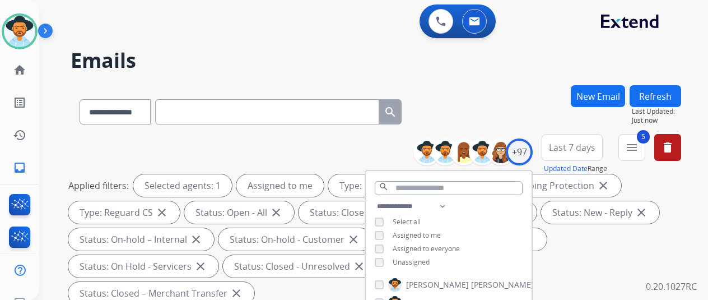
click at [518, 92] on div "**********" at bounding box center [376, 109] width 611 height 49
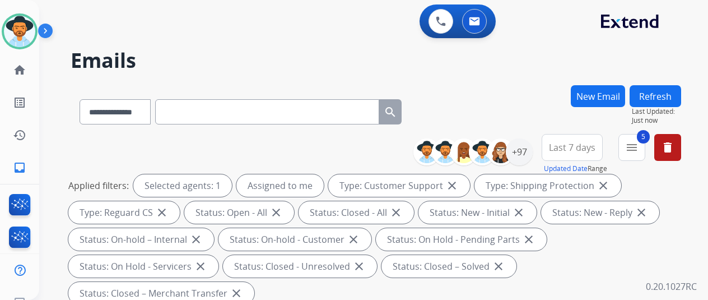
click at [660, 94] on button "Refresh" at bounding box center [656, 96] width 52 height 22
click at [524, 151] on div "+97" at bounding box center [519, 151] width 27 height 27
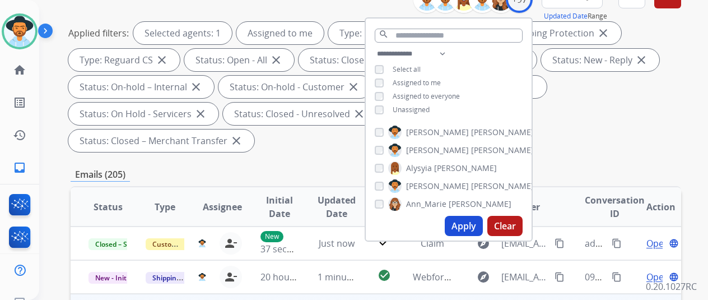
scroll to position [168, 0]
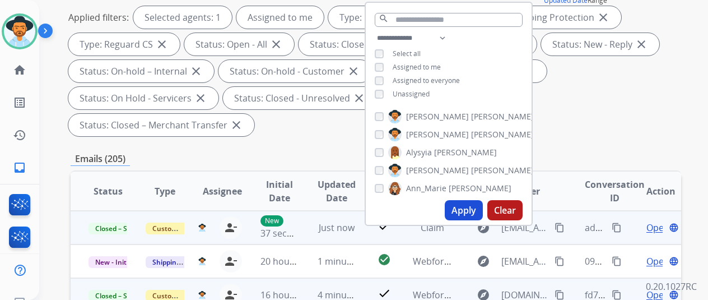
click at [615, 226] on mat-icon "content_copy" at bounding box center [617, 227] width 10 height 10
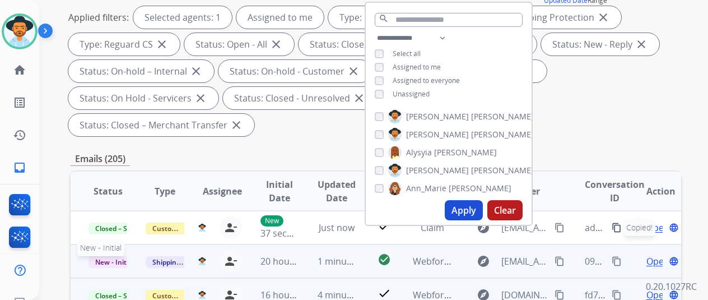
click at [104, 263] on span "New - Initial" at bounding box center [115, 262] width 52 height 12
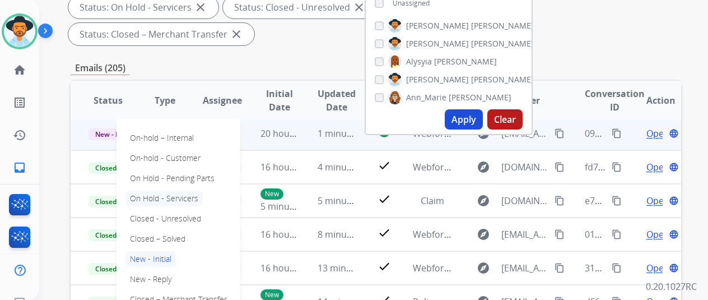
scroll to position [336, 0]
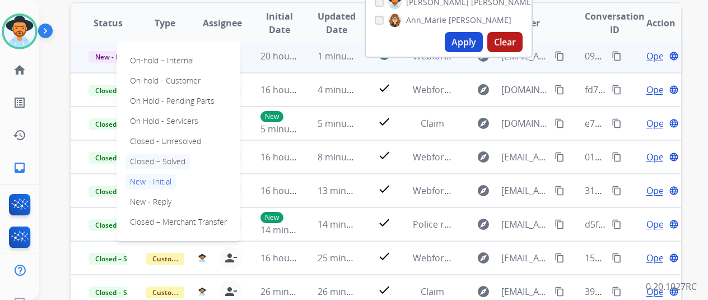
click at [176, 160] on p "Closed – Solved" at bounding box center [157, 161] width 64 height 16
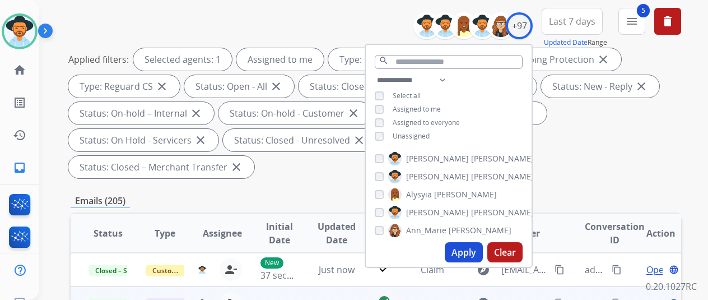
scroll to position [0, 0]
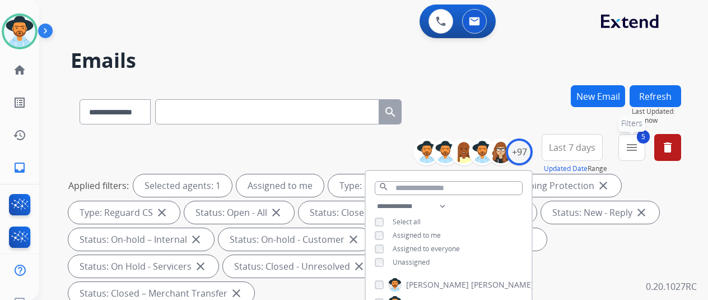
click at [639, 148] on mat-icon "menu" at bounding box center [631, 147] width 13 height 13
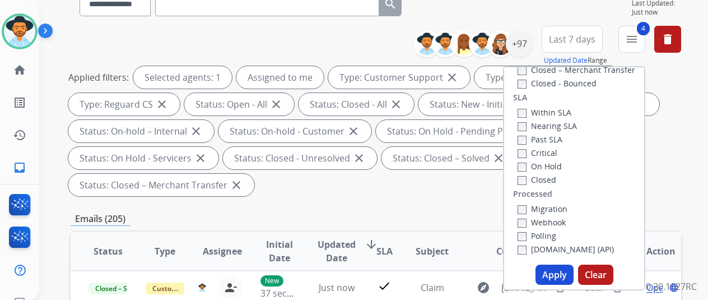
scroll to position [224, 0]
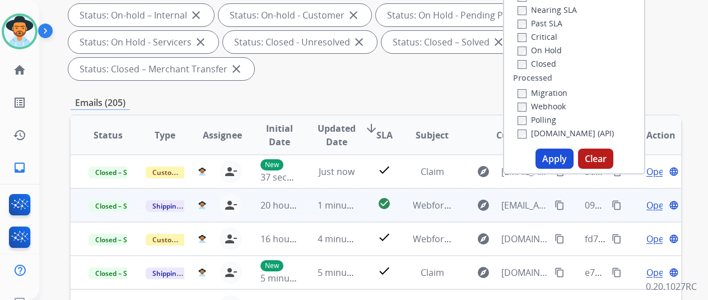
click at [552, 157] on button "Apply" at bounding box center [555, 158] width 38 height 20
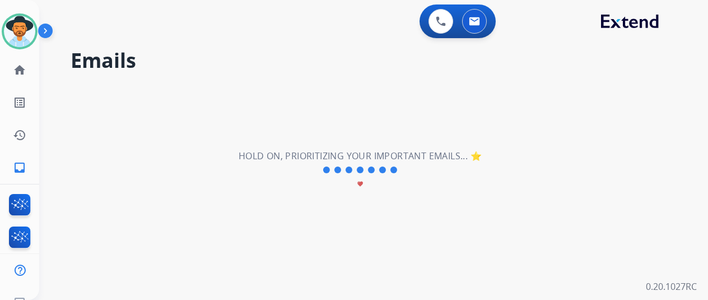
scroll to position [0, 0]
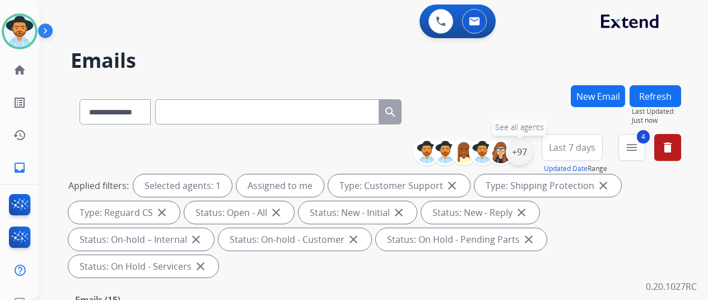
click at [527, 153] on div "+97" at bounding box center [519, 151] width 27 height 27
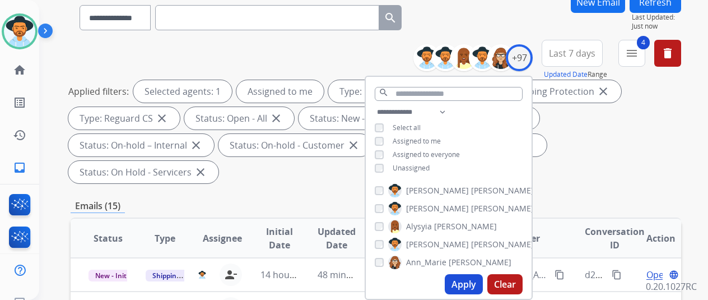
scroll to position [168, 0]
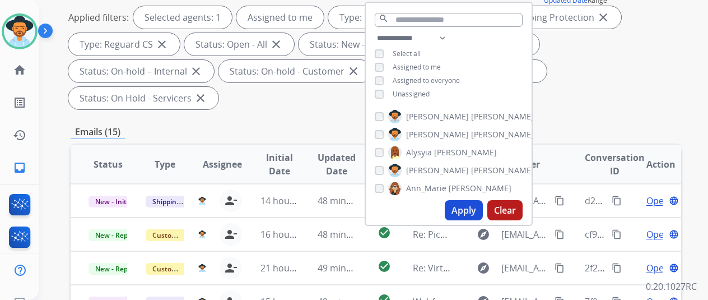
click at [468, 209] on button "Apply" at bounding box center [464, 210] width 38 height 20
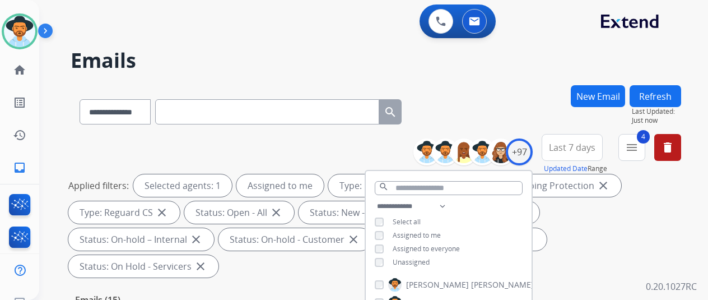
click at [525, 82] on div "**********" at bounding box center [360, 190] width 642 height 300
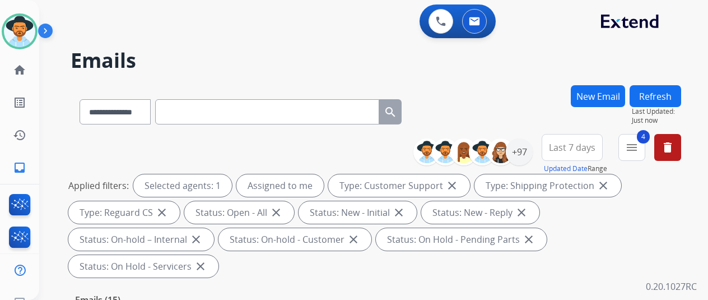
scroll to position [224, 0]
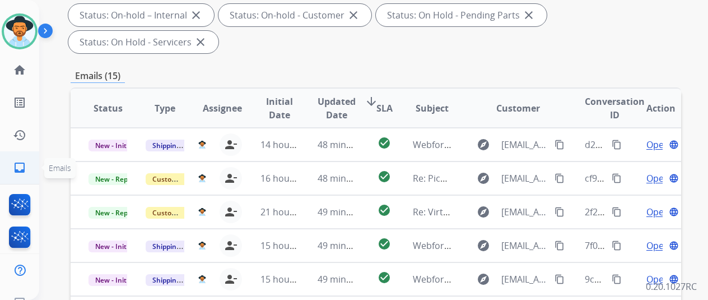
click at [18, 168] on mat-icon "inbox" at bounding box center [19, 167] width 13 height 13
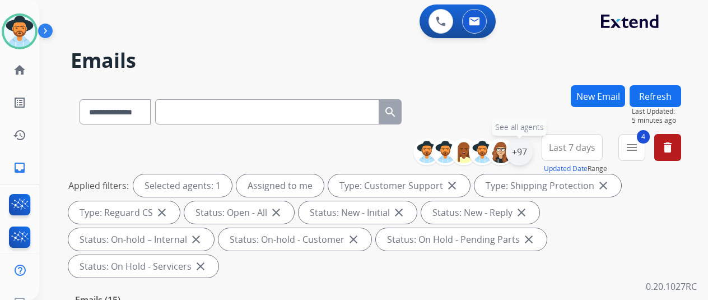
click at [528, 153] on div "+97" at bounding box center [519, 151] width 27 height 27
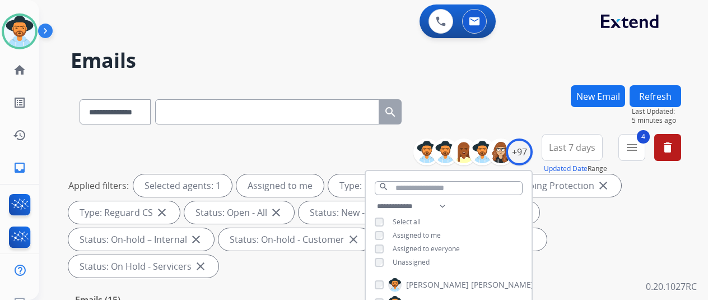
scroll to position [168, 0]
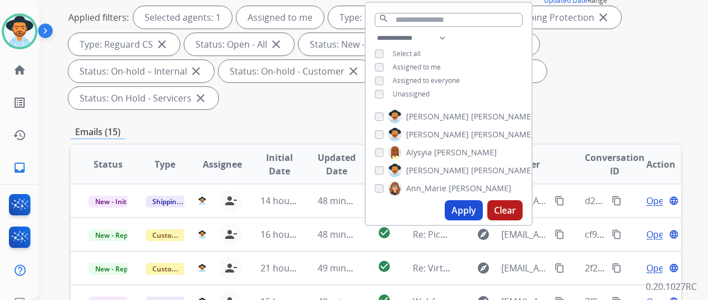
click at [465, 207] on button "Apply" at bounding box center [464, 210] width 38 height 20
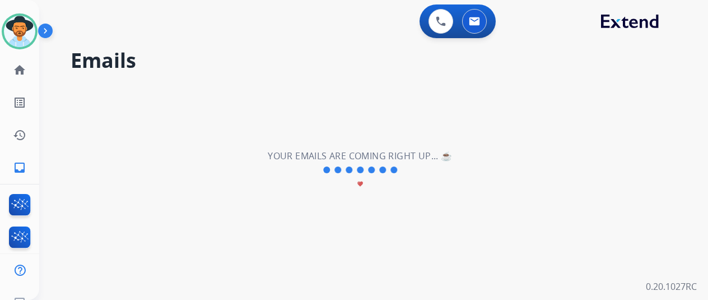
scroll to position [0, 0]
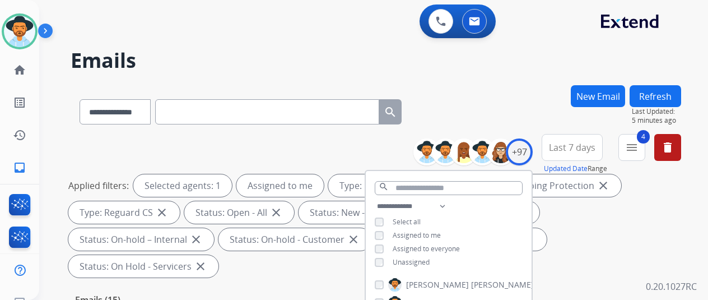
click at [521, 117] on div "**********" at bounding box center [376, 109] width 611 height 49
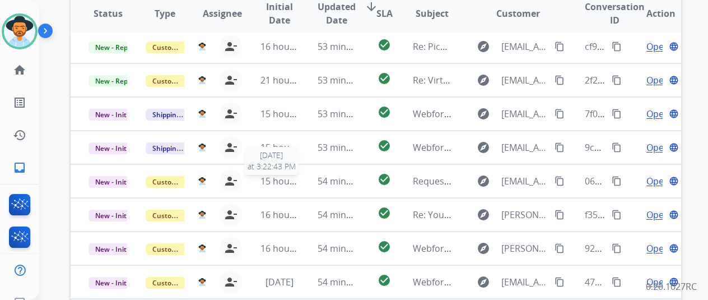
scroll to position [409, 0]
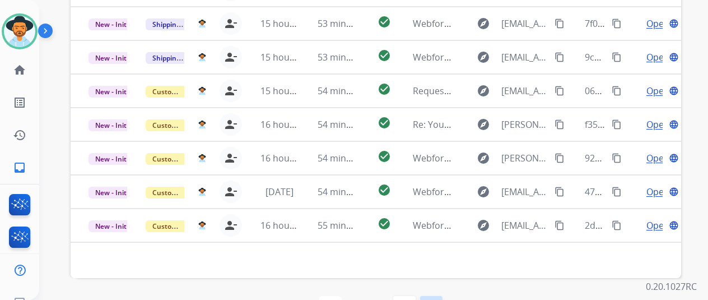
select select "*"
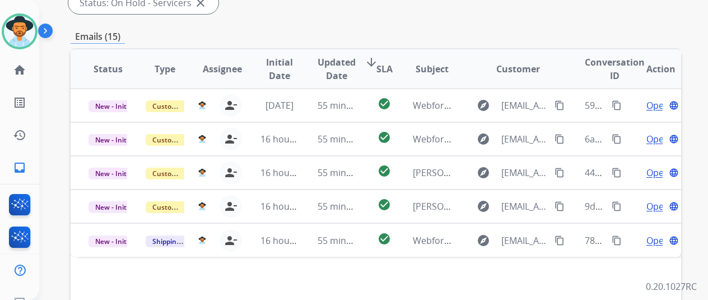
scroll to position [336, 0]
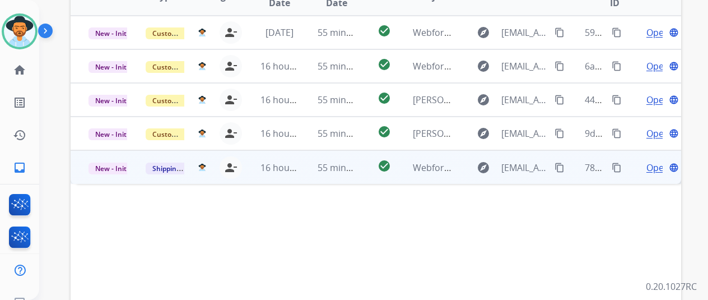
click at [653, 161] on span "Open" at bounding box center [657, 167] width 23 height 13
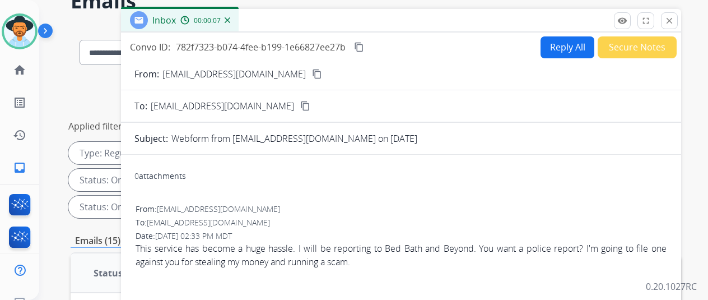
scroll to position [0, 0]
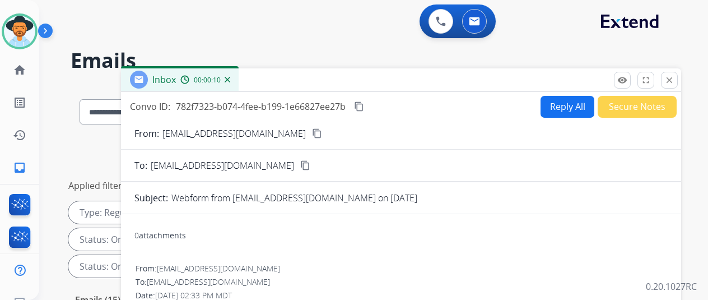
click at [312, 134] on mat-icon "content_copy" at bounding box center [317, 133] width 10 height 10
click at [552, 105] on button "Reply All" at bounding box center [568, 107] width 54 height 22
select select "**********"
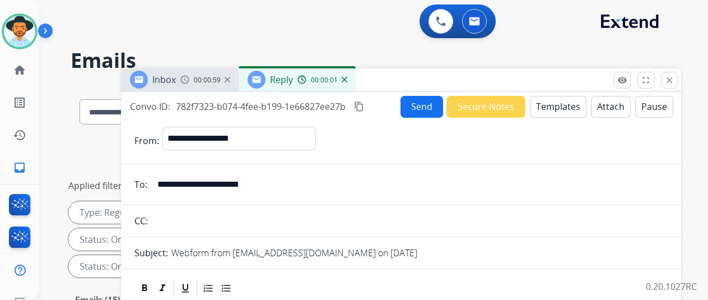
click at [551, 105] on button "Templates" at bounding box center [558, 107] width 57 height 22
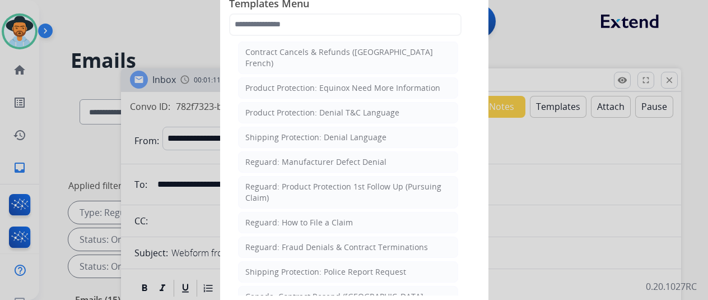
scroll to position [1120, 0]
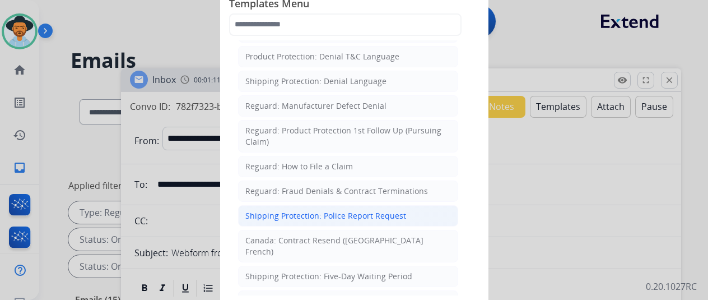
click at [274, 210] on div "Shipping Protection: Police Report Request" at bounding box center [325, 215] width 161 height 11
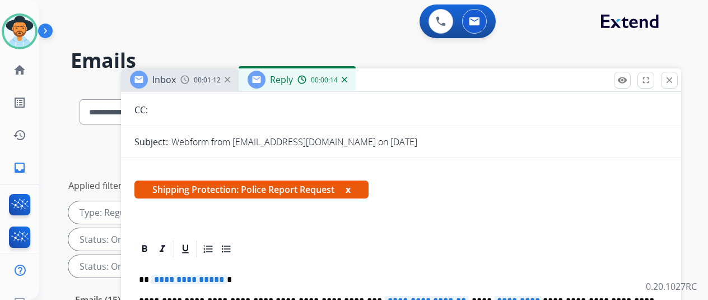
scroll to position [112, 0]
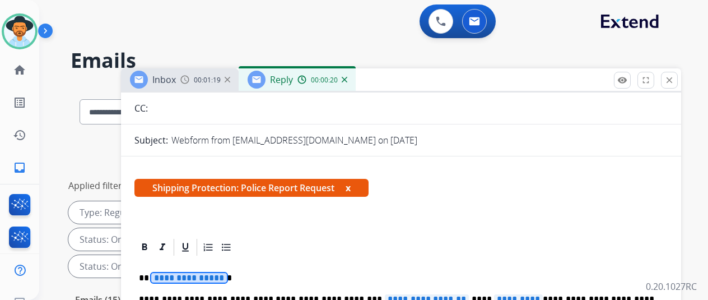
click at [224, 277] on span "**********" at bounding box center [189, 278] width 76 height 10
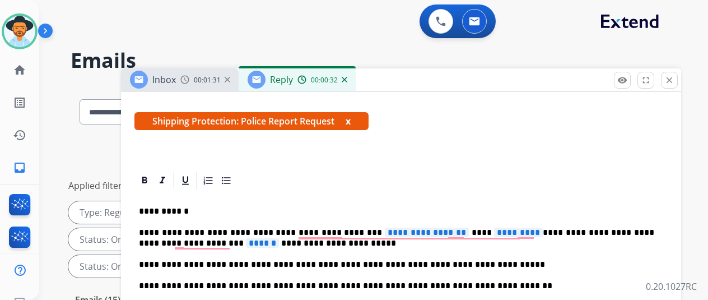
scroll to position [239, 0]
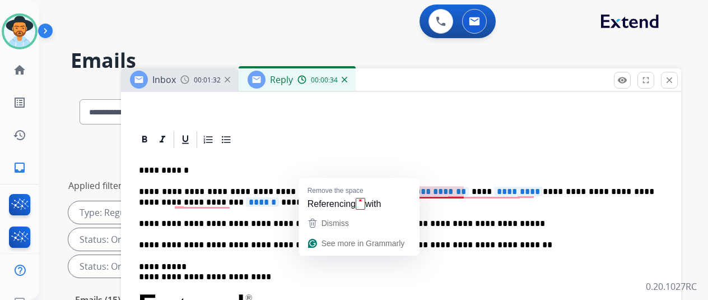
click at [449, 187] on span "**********" at bounding box center [427, 192] width 84 height 10
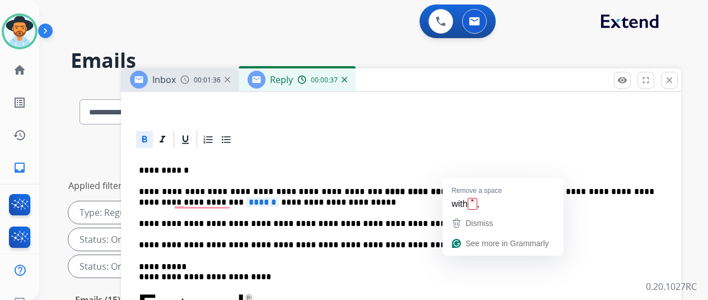
click at [520, 187] on span "*********" at bounding box center [518, 192] width 49 height 10
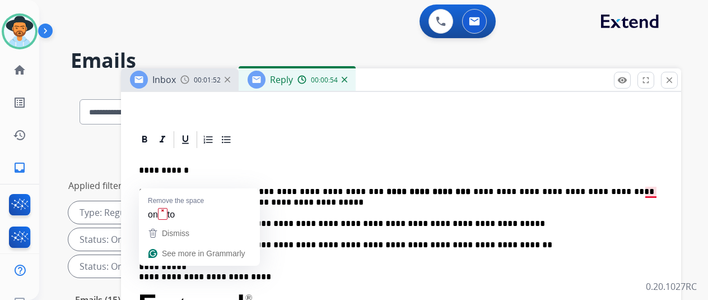
click at [213, 197] on span "******" at bounding box center [229, 202] width 33 height 10
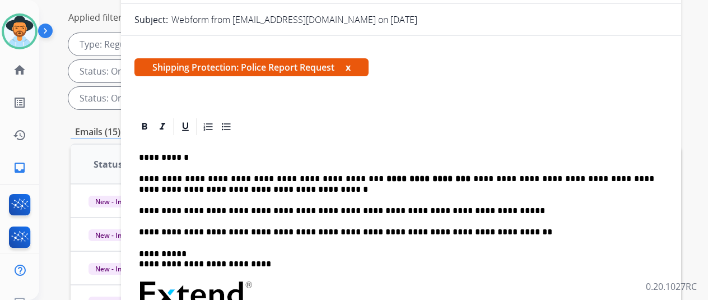
scroll to position [168, 0]
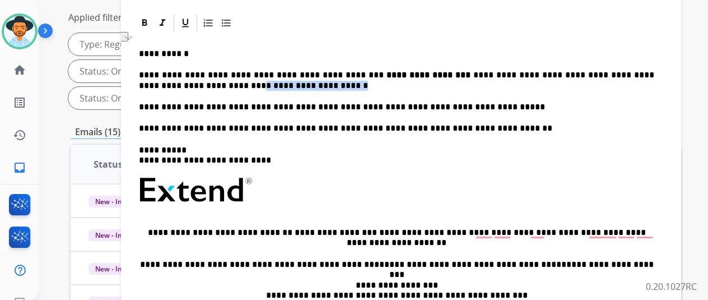
drag, startPoint x: 272, startPoint y: 84, endPoint x: 189, endPoint y: 82, distance: 83.5
click at [189, 82] on p "**********" at bounding box center [396, 80] width 515 height 21
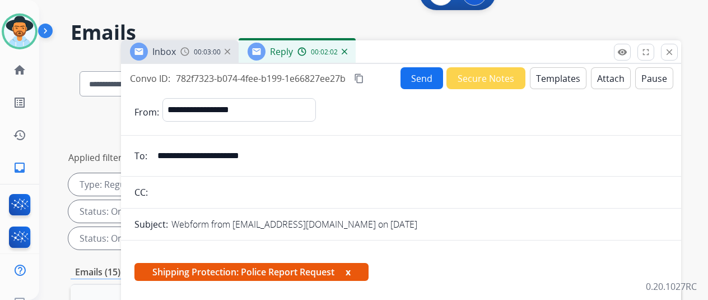
scroll to position [0, 0]
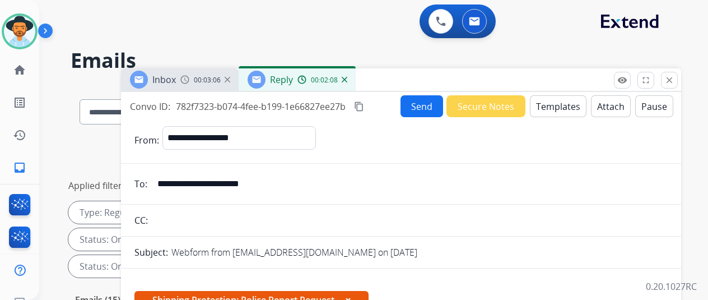
click at [364, 106] on mat-icon "content_copy" at bounding box center [359, 106] width 10 height 10
click at [469, 187] on input "**********" at bounding box center [409, 184] width 517 height 22
click at [423, 104] on button "Send" at bounding box center [422, 106] width 43 height 22
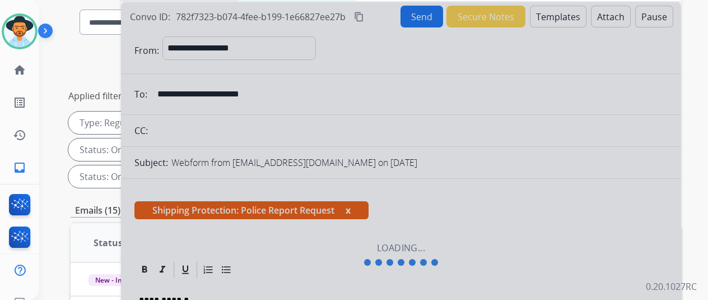
scroll to position [17, 0]
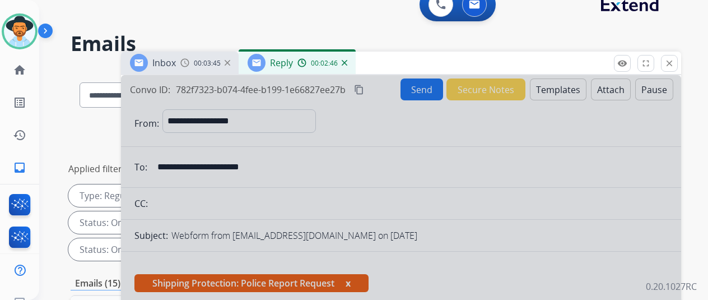
click at [347, 62] on img at bounding box center [345, 63] width 6 height 6
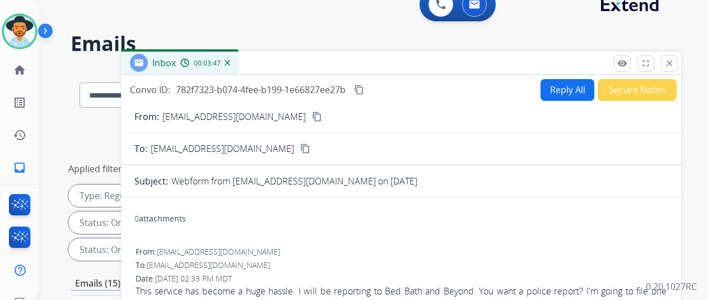
click at [312, 117] on mat-icon "content_copy" at bounding box center [317, 116] width 10 height 10
click at [622, 87] on button "Secure Notes" at bounding box center [637, 90] width 79 height 22
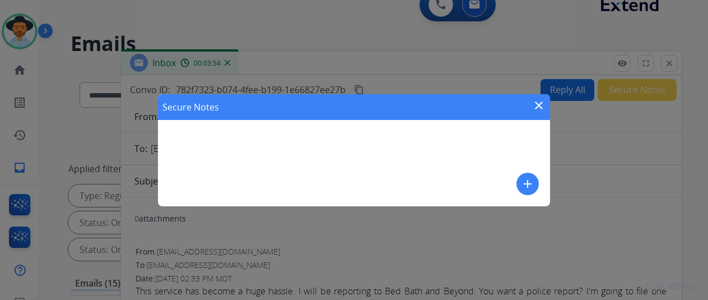
click at [525, 182] on mat-icon "add" at bounding box center [527, 183] width 13 height 13
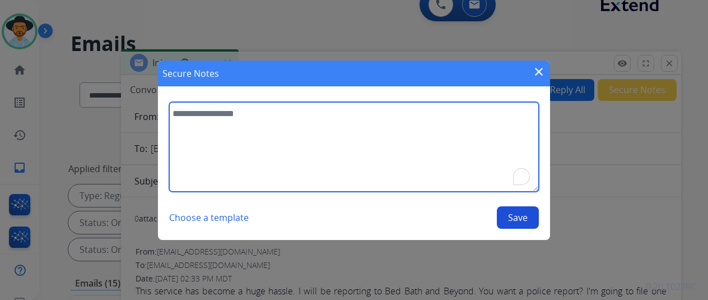
click at [209, 119] on textarea "To enrich screen reader interactions, please activate Accessibility in Grammarl…" at bounding box center [354, 147] width 370 height 90
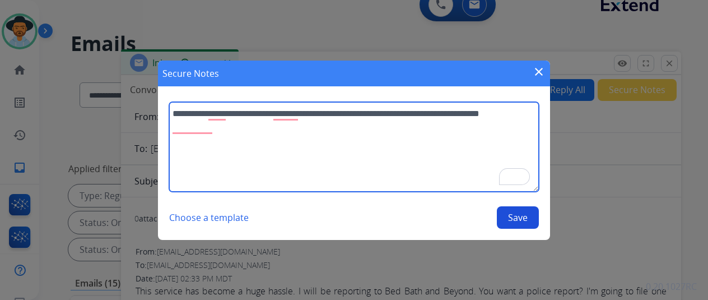
type textarea "**********"
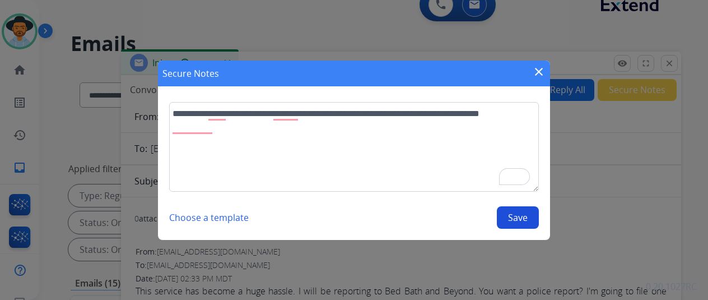
click at [518, 218] on button "Save" at bounding box center [518, 217] width 42 height 22
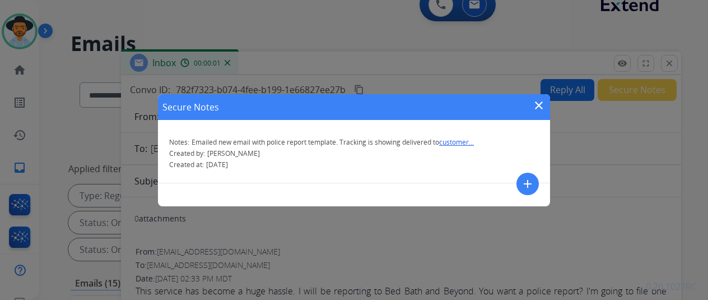
click at [541, 105] on mat-icon "close" at bounding box center [538, 105] width 13 height 13
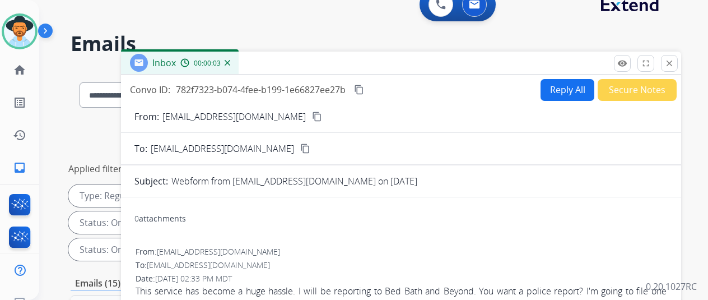
click at [312, 116] on mat-icon "content_copy" at bounding box center [317, 116] width 10 height 10
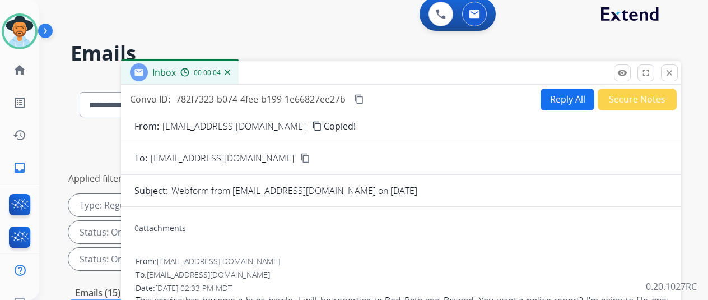
scroll to position [0, 0]
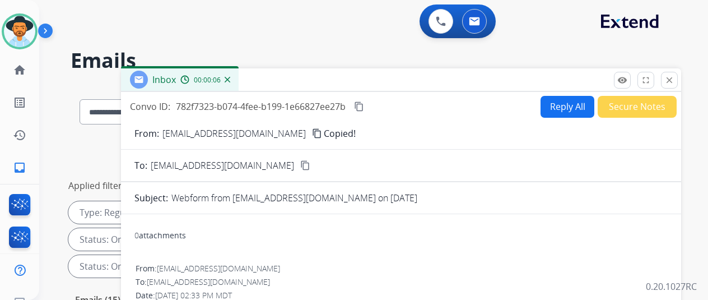
click at [230, 80] on img at bounding box center [228, 80] width 6 height 6
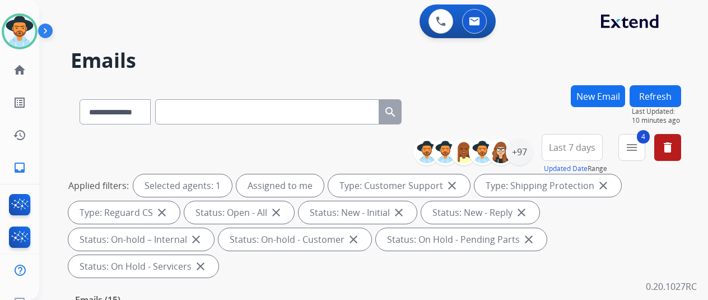
click at [611, 97] on button "New Email" at bounding box center [598, 96] width 54 height 22
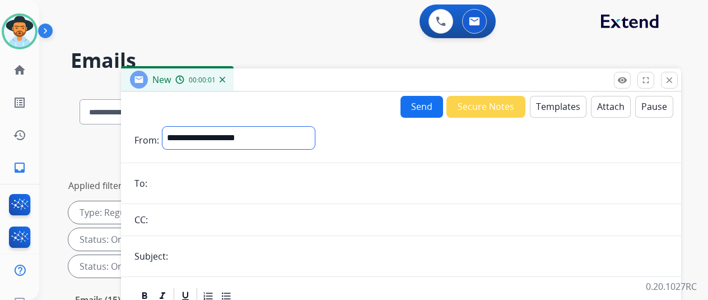
click at [214, 136] on select "**********" at bounding box center [238, 138] width 152 height 22
select select "**********"
click at [171, 127] on select "**********" at bounding box center [238, 138] width 152 height 22
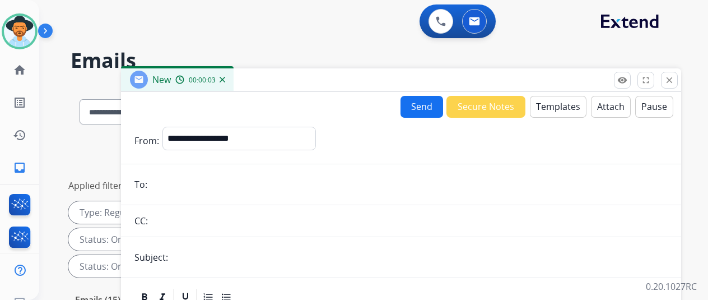
click at [166, 180] on input "email" at bounding box center [409, 184] width 517 height 22
paste input "**********"
type input "**********"
click at [193, 257] on input "text" at bounding box center [419, 257] width 496 height 22
type input "**********"
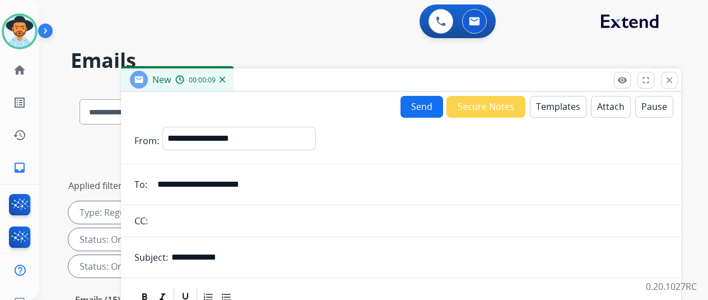
click at [560, 98] on button "Templates" at bounding box center [558, 107] width 57 height 22
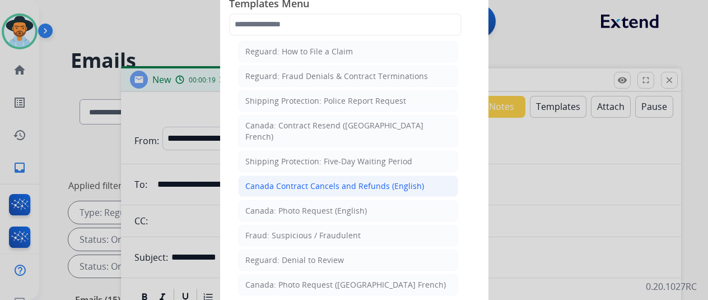
scroll to position [1218, 0]
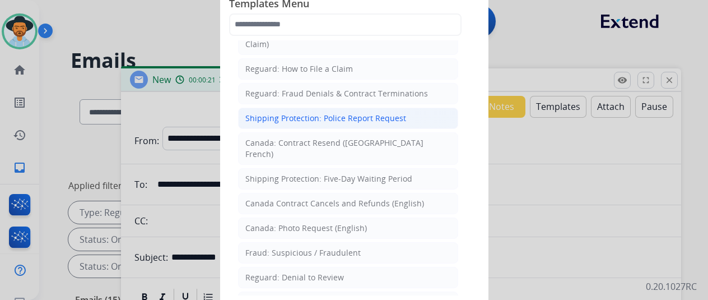
click at [272, 113] on div "Shipping Protection: Police Report Request" at bounding box center [325, 118] width 161 height 11
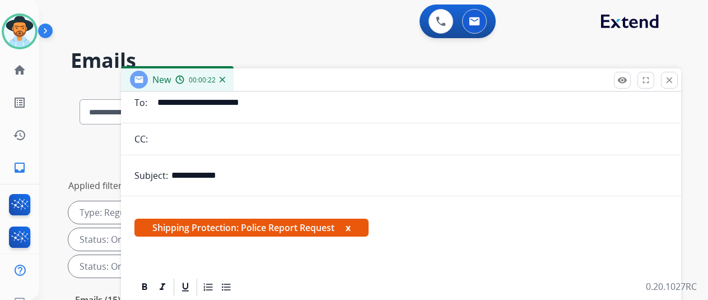
scroll to position [133, 0]
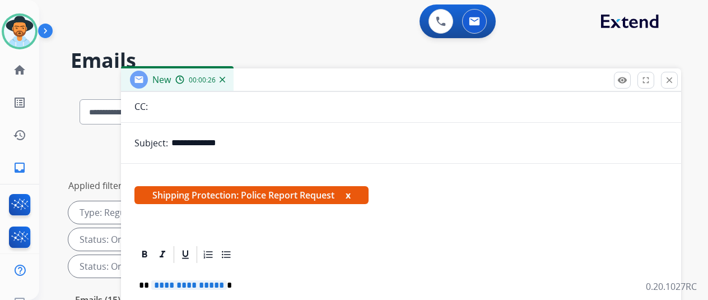
click at [226, 280] on span "**********" at bounding box center [189, 285] width 76 height 10
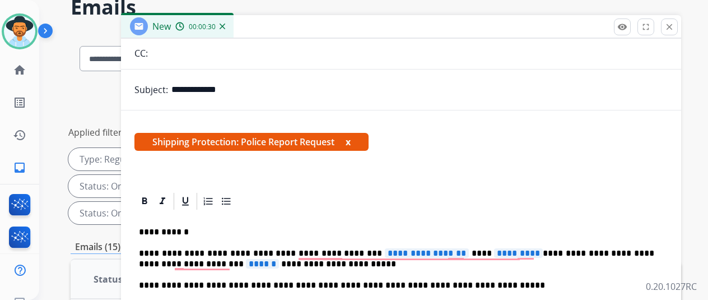
scroll to position [112, 0]
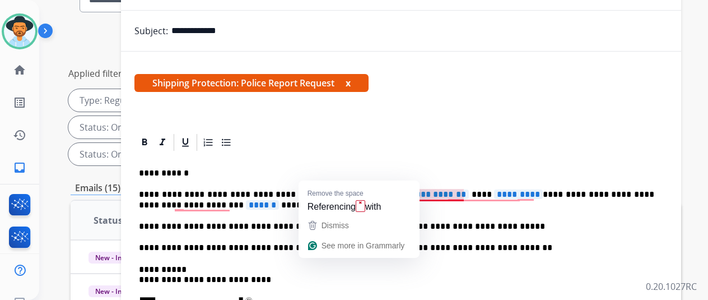
click at [452, 189] on span "**********" at bounding box center [427, 194] width 84 height 10
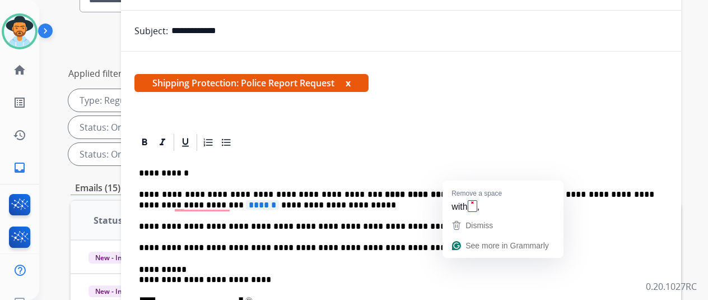
click at [519, 189] on span "*********" at bounding box center [518, 194] width 49 height 10
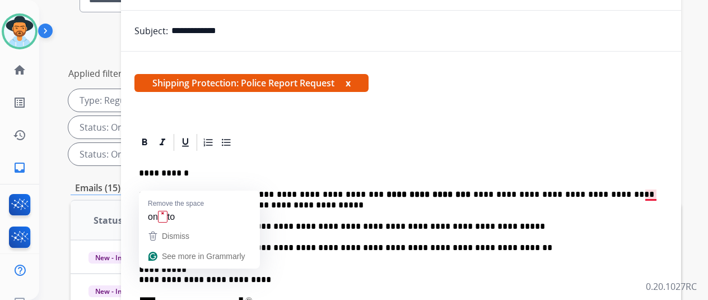
click at [213, 200] on span "******" at bounding box center [229, 205] width 33 height 10
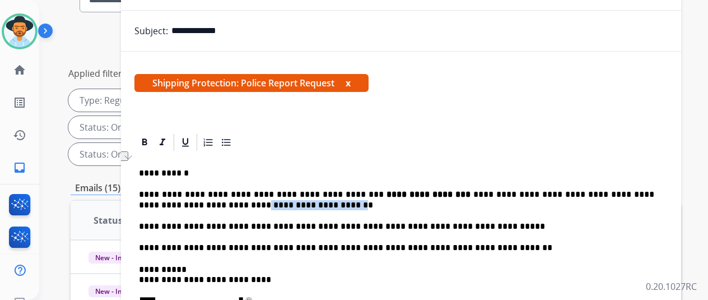
drag, startPoint x: 274, startPoint y: 184, endPoint x: 194, endPoint y: 185, distance: 80.1
click at [194, 189] on p "**********" at bounding box center [396, 199] width 515 height 21
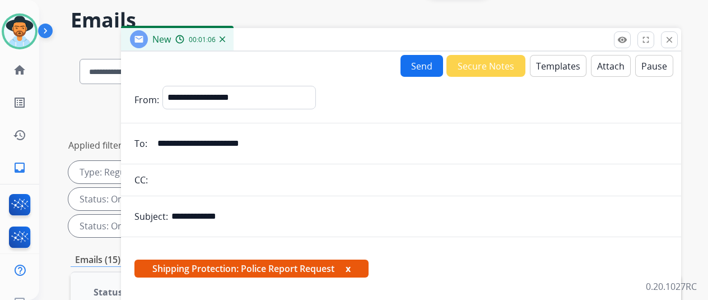
scroll to position [0, 0]
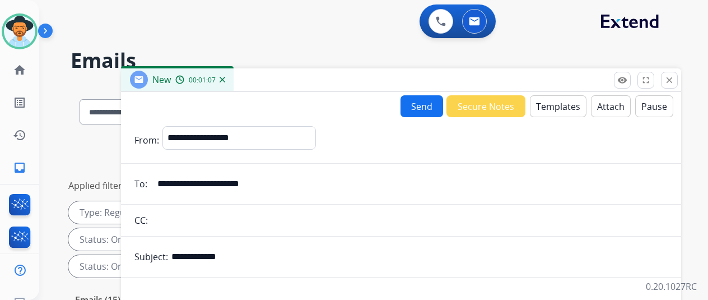
click at [423, 103] on button "Send" at bounding box center [422, 106] width 43 height 22
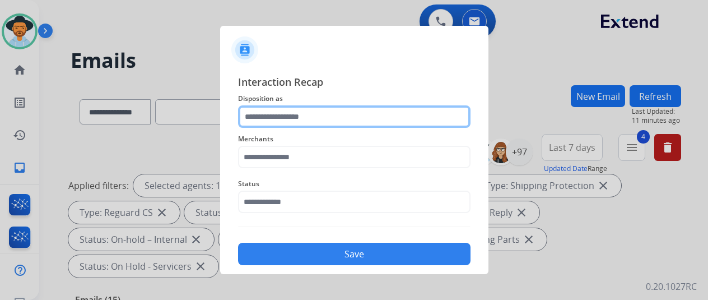
click at [274, 114] on input "text" at bounding box center [354, 116] width 232 height 22
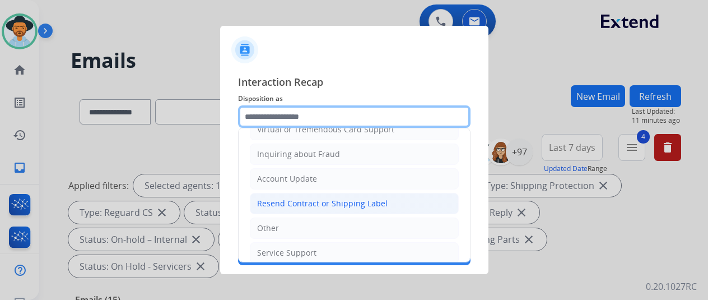
scroll to position [168, 0]
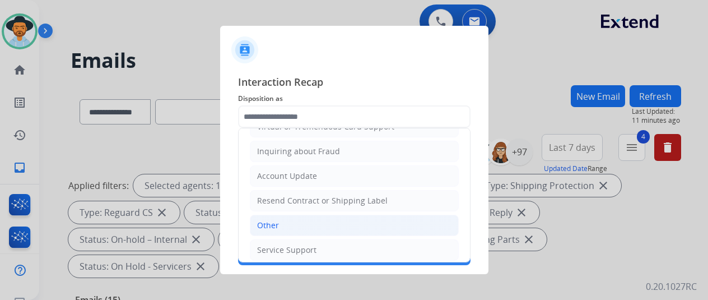
click at [277, 222] on div "Other" at bounding box center [268, 225] width 22 height 11
type input "*****"
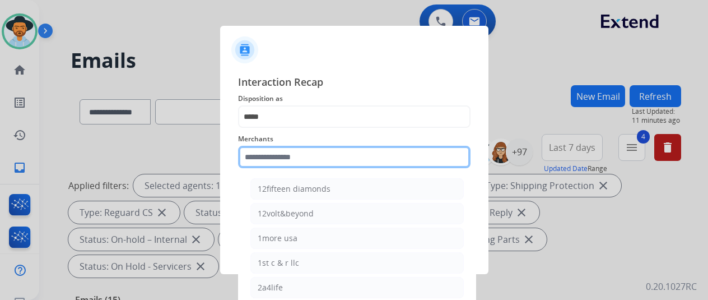
click at [279, 161] on input "text" at bounding box center [354, 157] width 232 height 22
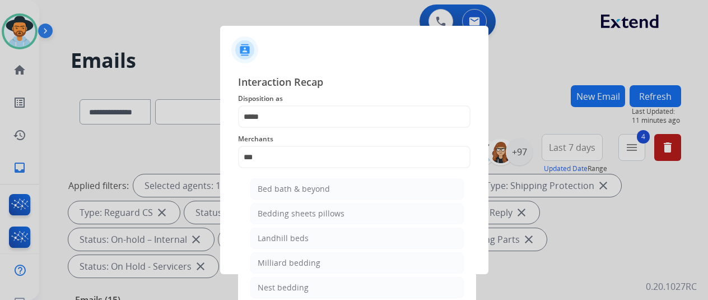
click at [278, 185] on div "Bed bath & beyond" at bounding box center [294, 188] width 72 height 11
type input "**********"
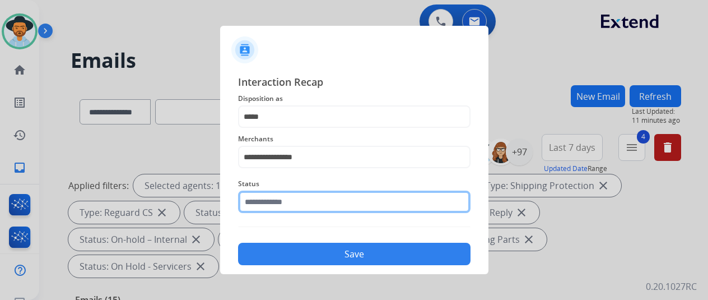
click at [266, 203] on input "text" at bounding box center [354, 201] width 232 height 22
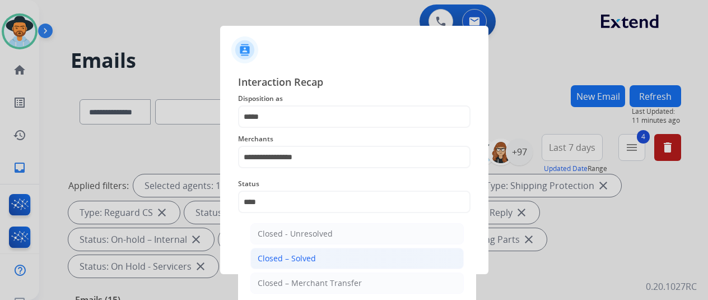
click at [299, 257] on div "Closed – Solved" at bounding box center [287, 258] width 58 height 11
type input "**********"
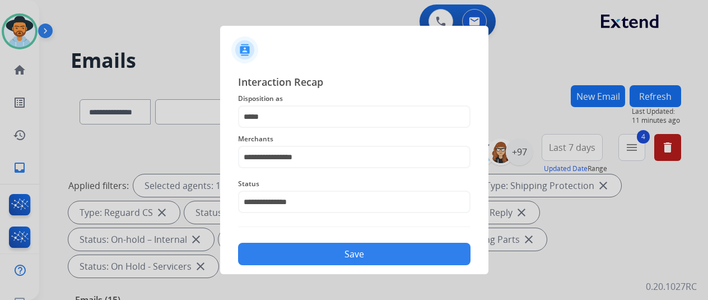
click at [300, 254] on button "Save" at bounding box center [354, 254] width 232 height 22
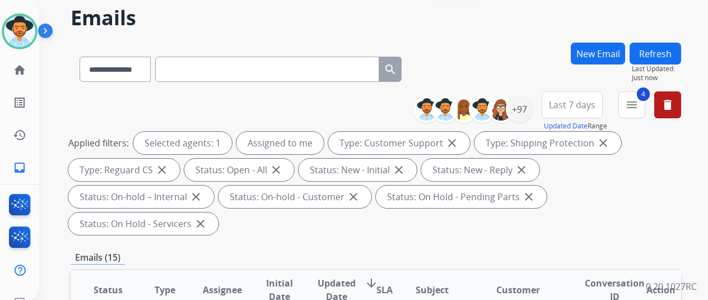
scroll to position [0, 0]
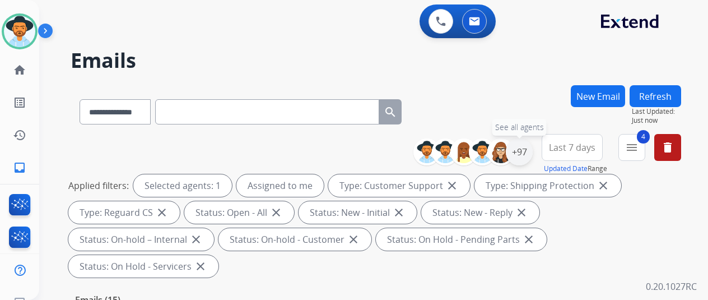
click at [529, 148] on div "+97" at bounding box center [519, 151] width 27 height 27
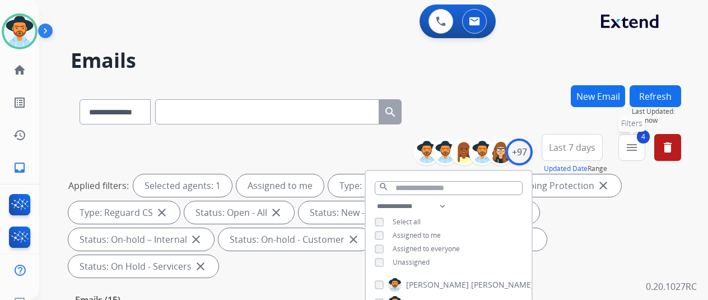
click at [644, 139] on button "4 menu Filters" at bounding box center [631, 147] width 27 height 27
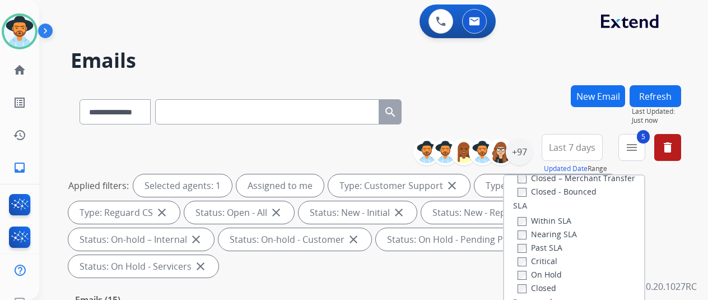
scroll to position [224, 0]
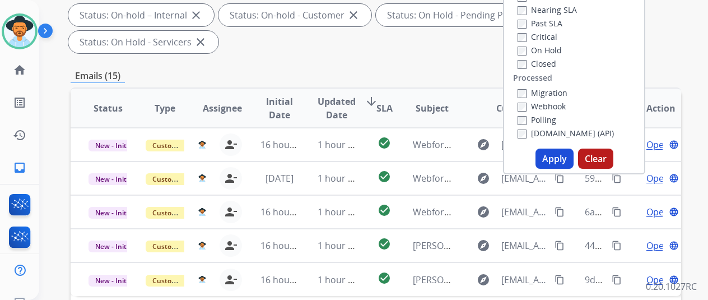
click at [556, 156] on button "Apply" at bounding box center [555, 158] width 38 height 20
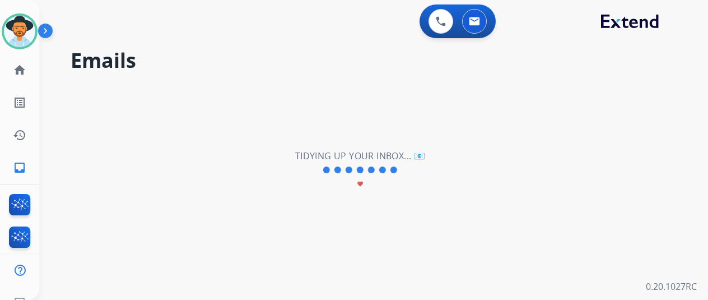
select select "*"
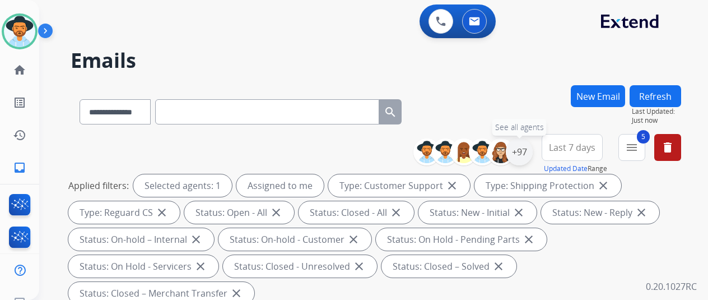
click at [529, 147] on div "+97" at bounding box center [519, 151] width 27 height 27
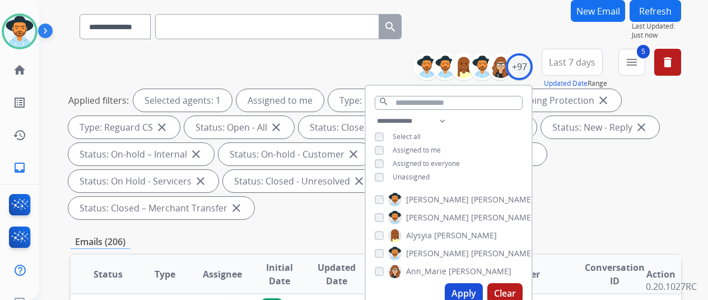
scroll to position [224, 0]
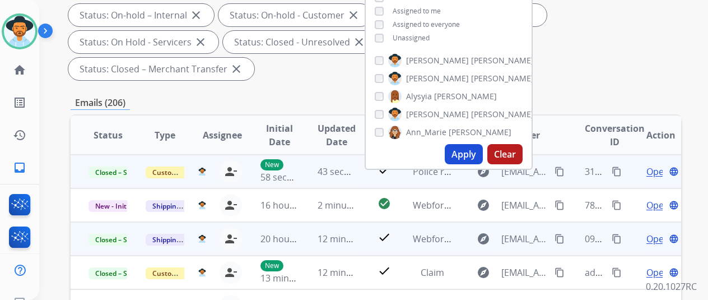
click at [618, 171] on mat-icon "content_copy" at bounding box center [617, 171] width 10 height 10
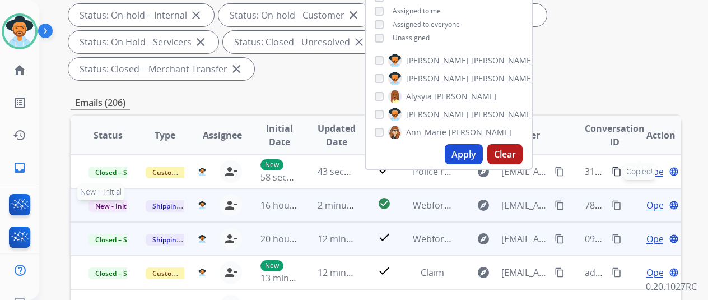
click at [110, 204] on span "New - Initial" at bounding box center [115, 206] width 52 height 12
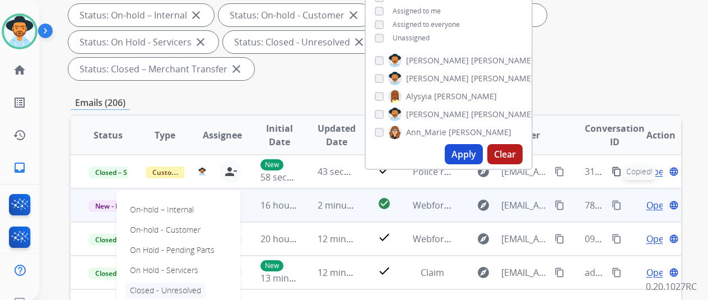
scroll to position [37, 0]
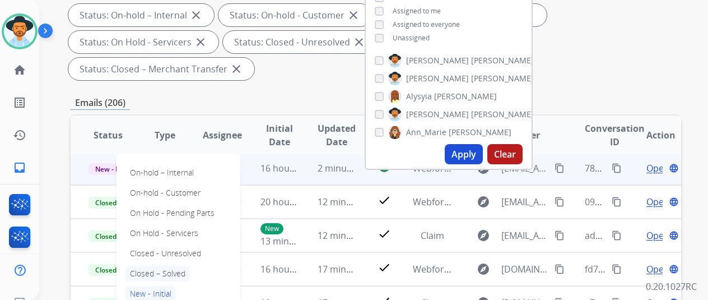
click at [174, 267] on p "Closed – Solved" at bounding box center [157, 274] width 64 height 16
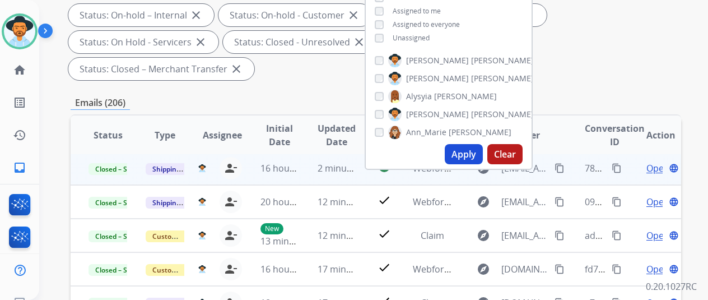
click at [622, 45] on div "Applied filters: Selected agents: 1 Assigned to me Type: Customer Support close…" at bounding box center [373, 15] width 611 height 130
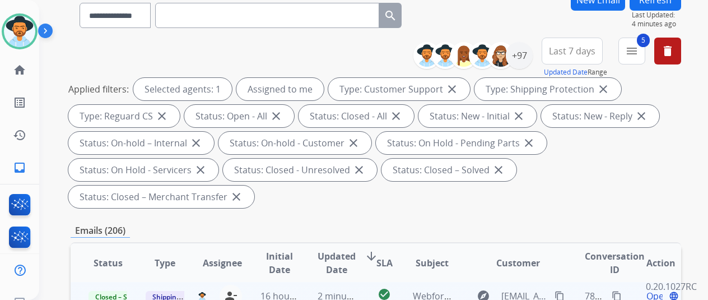
scroll to position [0, 0]
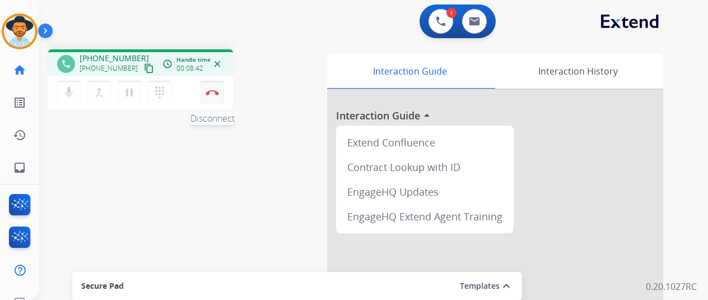
click at [216, 94] on img at bounding box center [212, 93] width 13 height 6
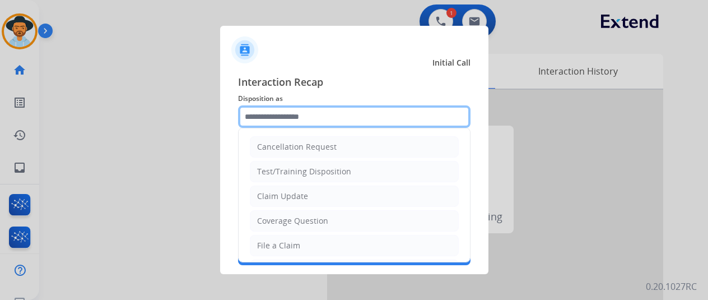
click at [259, 122] on input "text" at bounding box center [354, 116] width 232 height 22
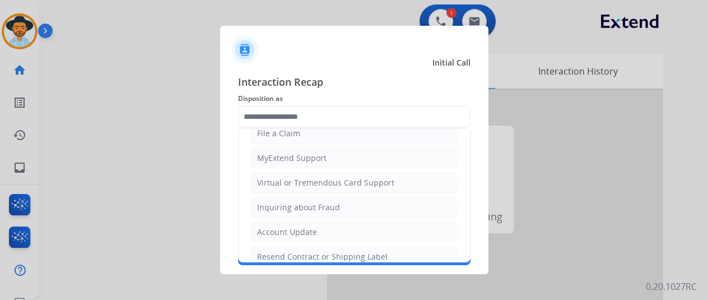
drag, startPoint x: 282, startPoint y: 249, endPoint x: 278, endPoint y: 208, distance: 41.6
click at [282, 246] on li "Resend Contract or Shipping Label" at bounding box center [354, 256] width 209 height 21
type input "**********"
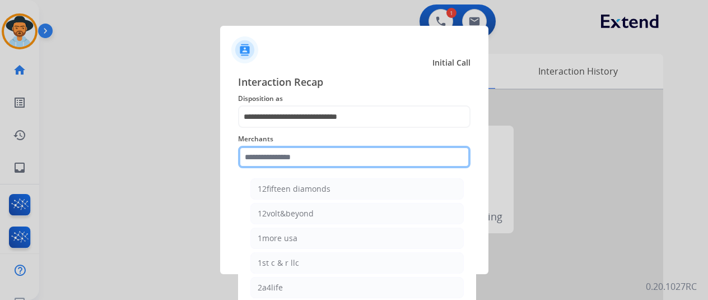
click at [278, 156] on input "text" at bounding box center [354, 157] width 232 height 22
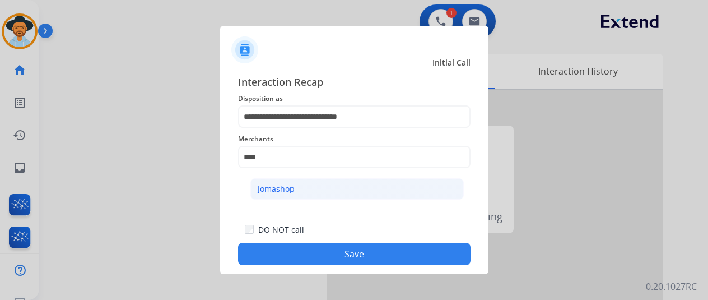
click at [305, 178] on li "Jomashop" at bounding box center [356, 188] width 213 height 21
type input "********"
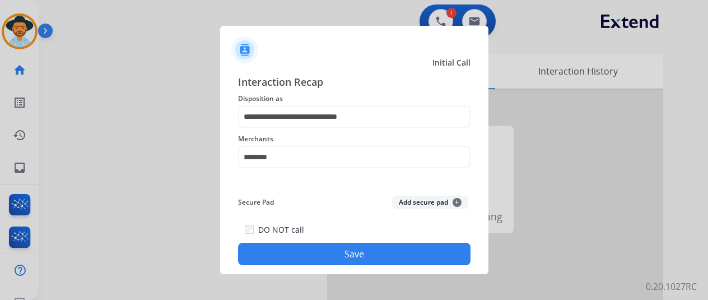
click at [365, 253] on button "Save" at bounding box center [354, 254] width 232 height 22
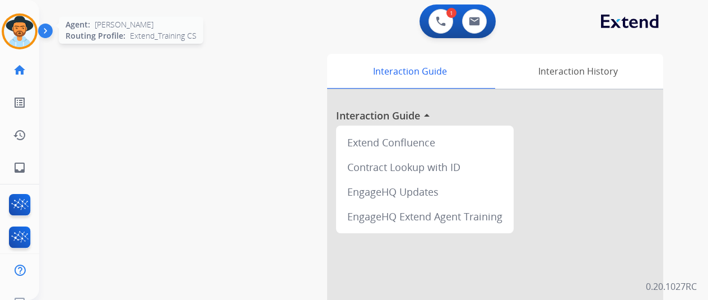
click at [25, 32] on img at bounding box center [19, 31] width 31 height 31
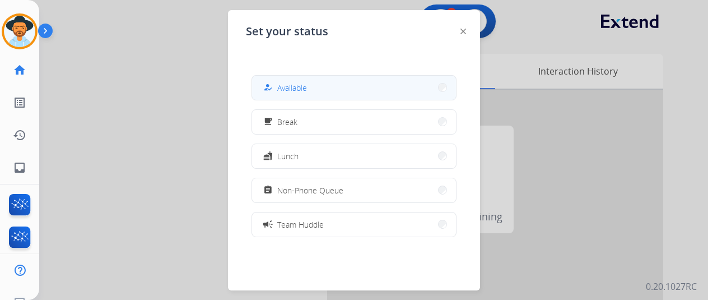
click at [286, 82] on span "Available" at bounding box center [292, 88] width 30 height 12
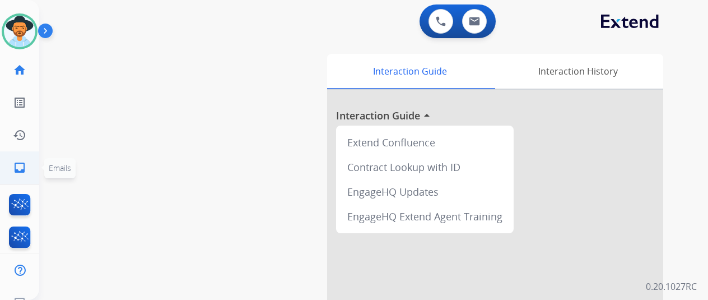
click at [21, 166] on mat-icon "inbox" at bounding box center [19, 167] width 13 height 13
select select "**********"
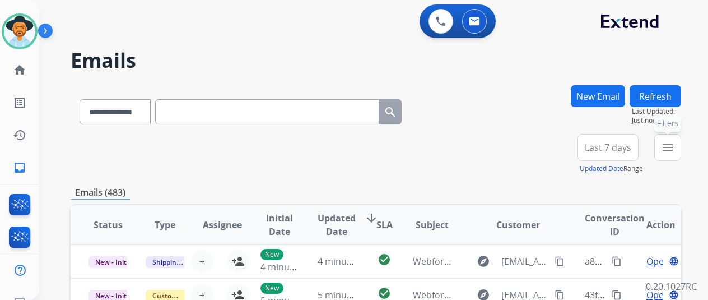
click at [674, 148] on mat-icon "menu" at bounding box center [667, 147] width 13 height 13
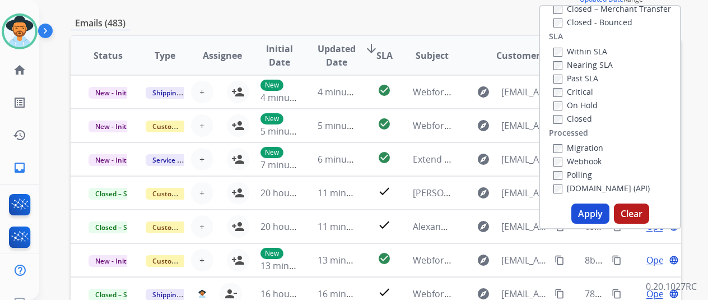
scroll to position [224, 0]
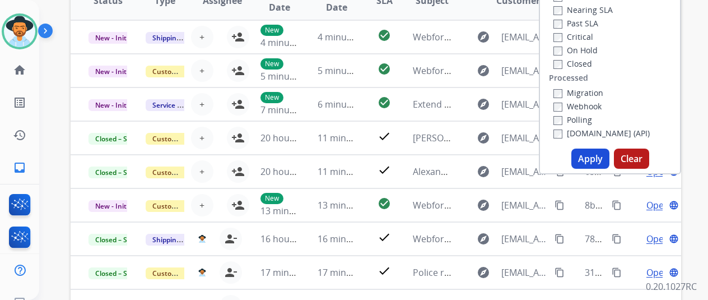
click at [593, 161] on button "Apply" at bounding box center [590, 158] width 38 height 20
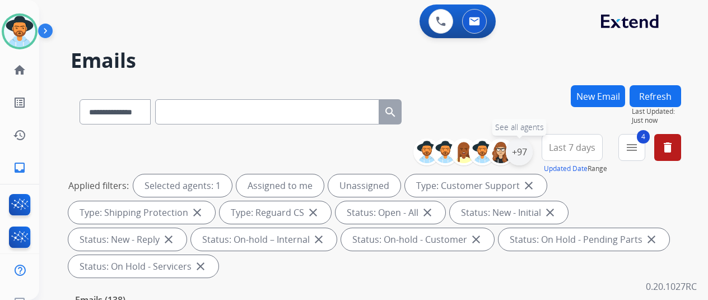
click at [533, 142] on div "+97" at bounding box center [519, 151] width 27 height 27
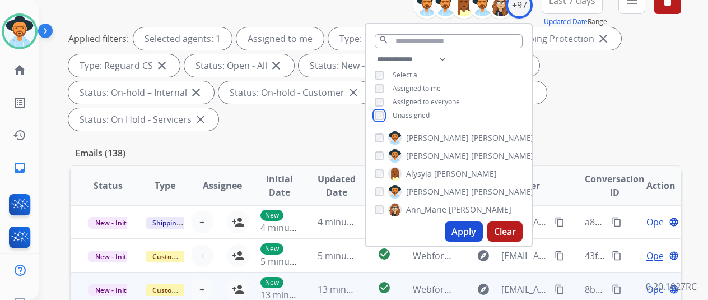
scroll to position [224, 0]
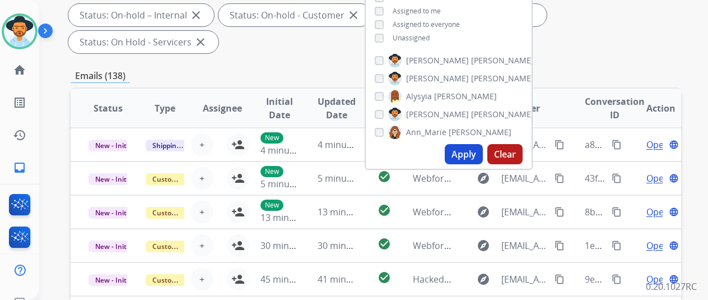
click at [472, 153] on button "Apply" at bounding box center [464, 154] width 38 height 20
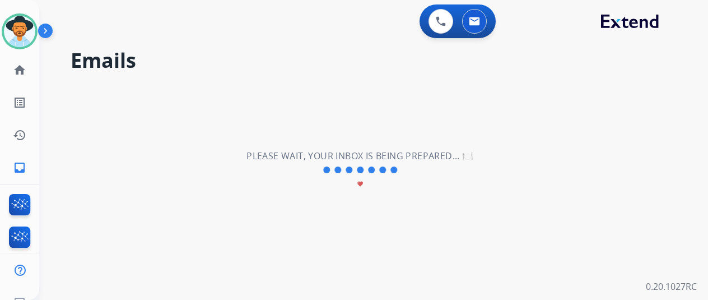
scroll to position [0, 0]
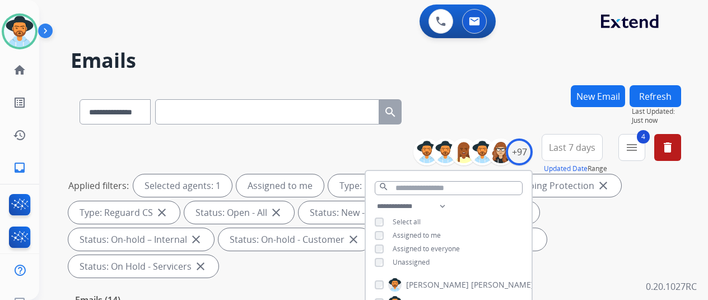
click at [510, 85] on div "**********" at bounding box center [376, 109] width 611 height 49
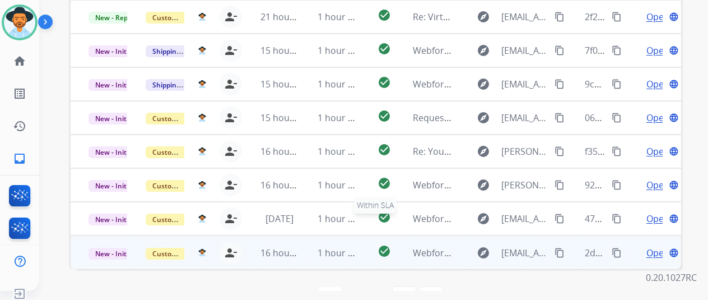
scroll to position [13, 0]
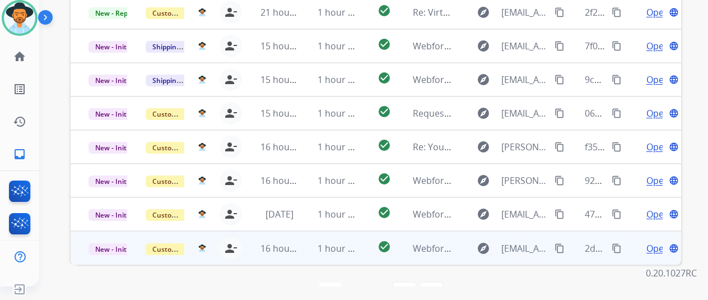
click at [654, 241] on span "Open" at bounding box center [657, 247] width 23 height 13
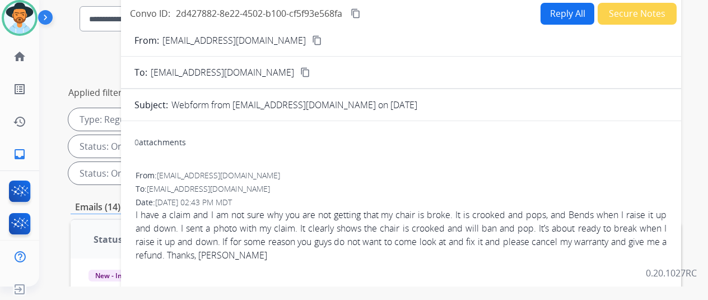
scroll to position [17, 0]
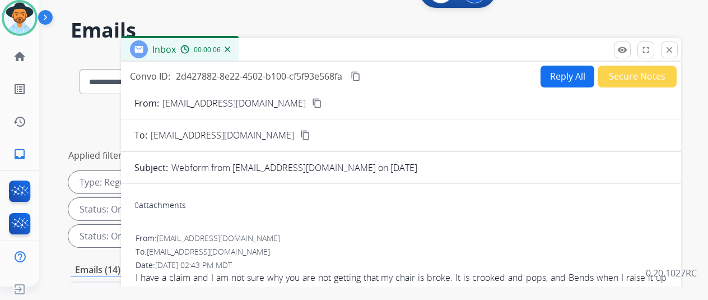
click at [312, 103] on mat-icon "content_copy" at bounding box center [317, 103] width 10 height 10
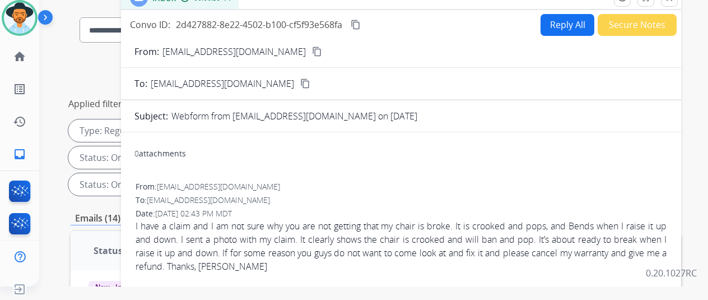
scroll to position [0, 0]
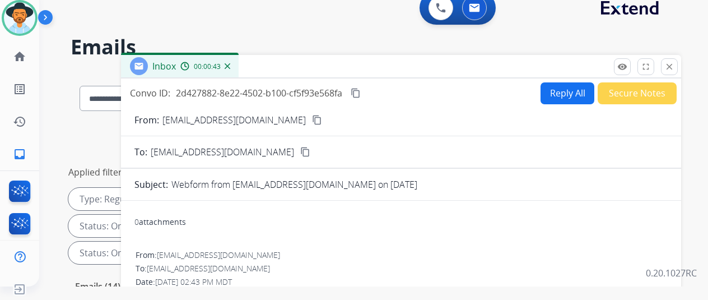
click at [230, 66] on img at bounding box center [228, 66] width 6 height 6
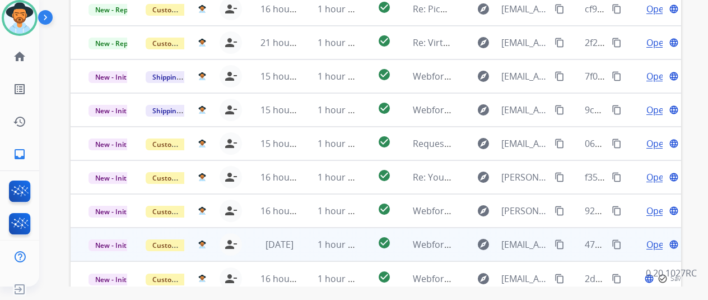
scroll to position [1, 0]
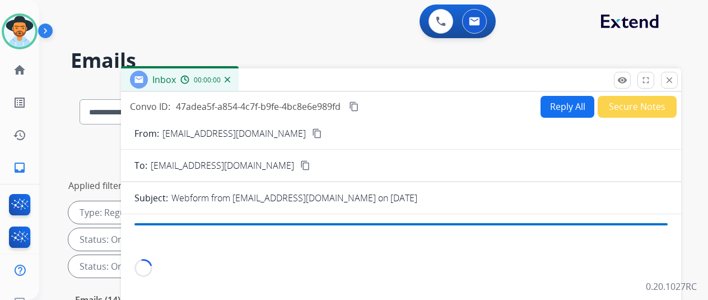
select select "**********"
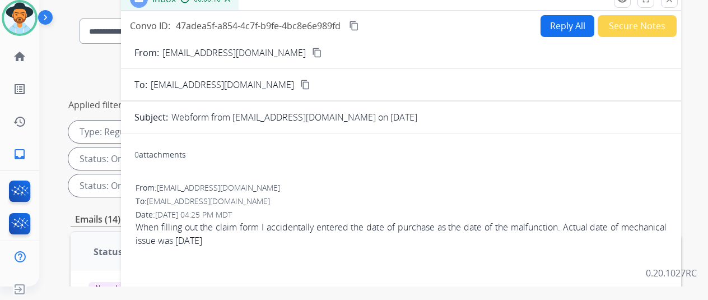
scroll to position [17, 0]
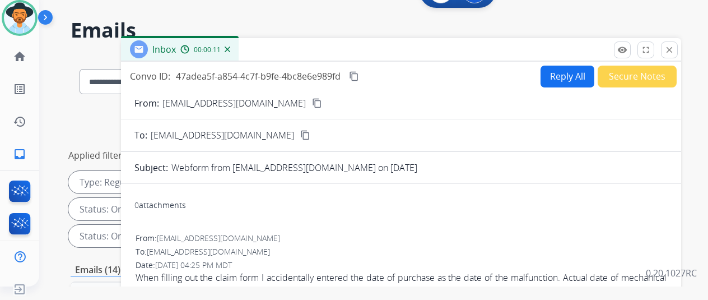
click at [312, 103] on mat-icon "content_copy" at bounding box center [317, 103] width 10 height 10
click at [570, 69] on button "Reply All" at bounding box center [568, 77] width 54 height 22
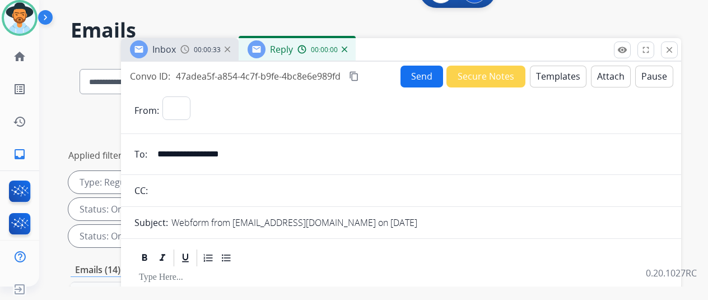
select select "**********"
click at [560, 75] on button "Templates" at bounding box center [558, 77] width 57 height 22
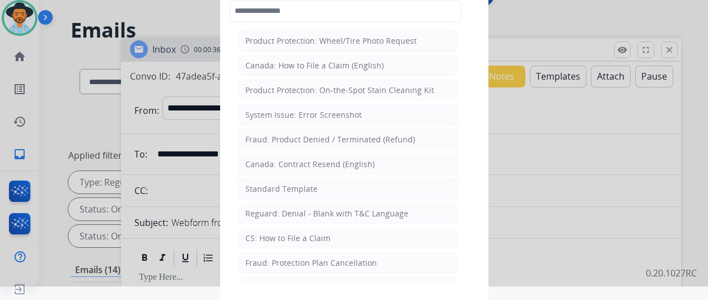
click at [276, 232] on div "CS: How to File a Claim" at bounding box center [287, 237] width 85 height 11
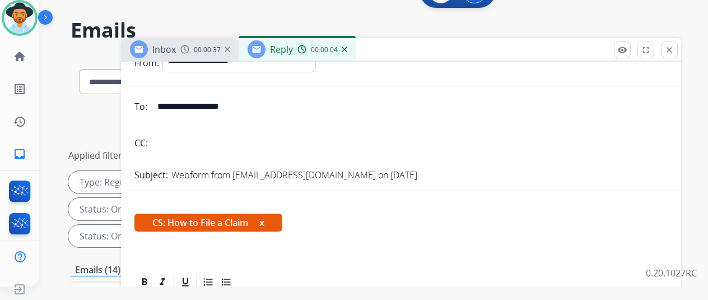
scroll to position [217, 0]
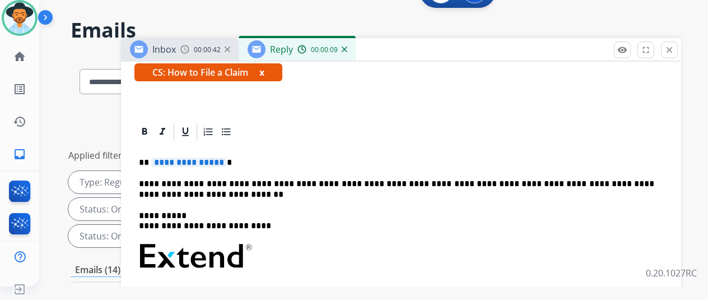
click at [227, 157] on span "**********" at bounding box center [189, 162] width 76 height 10
click at [317, 179] on p "**********" at bounding box center [396, 189] width 515 height 21
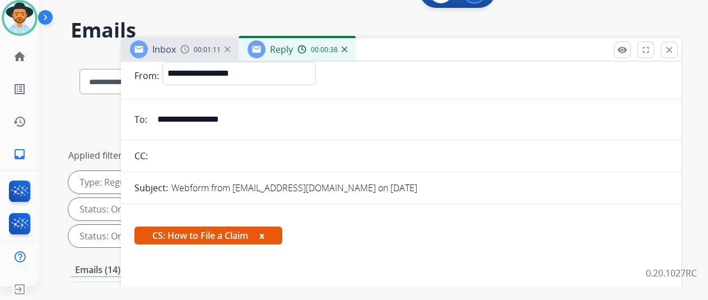
scroll to position [0, 0]
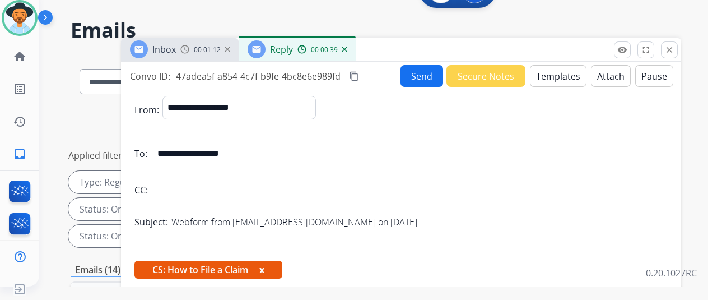
click at [420, 72] on button "Send" at bounding box center [422, 76] width 43 height 22
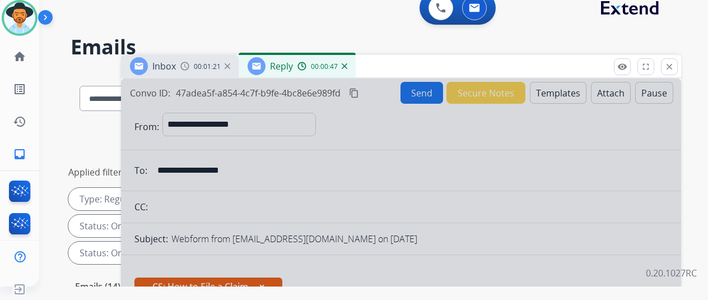
drag, startPoint x: 369, startPoint y: 176, endPoint x: 352, endPoint y: 129, distance: 50.5
click at [347, 68] on img at bounding box center [345, 66] width 6 height 6
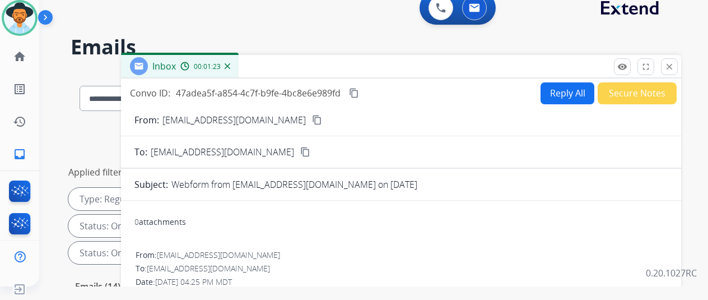
click at [635, 89] on button "Secure Notes" at bounding box center [637, 93] width 79 height 22
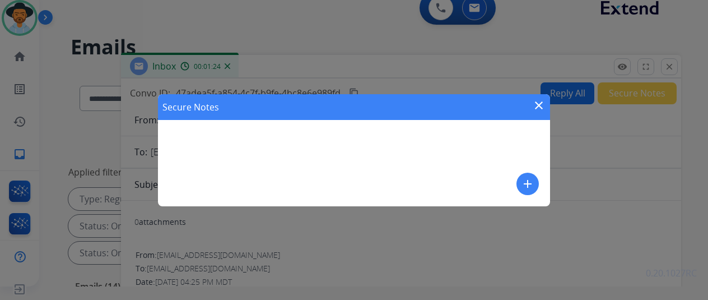
click at [528, 181] on mat-icon "add" at bounding box center [527, 183] width 13 height 13
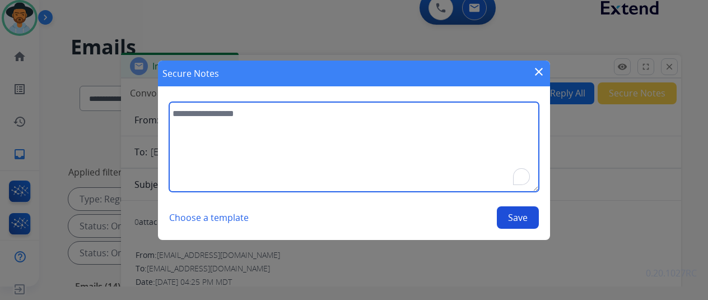
click at [226, 119] on textarea "To enrich screen reader interactions, please activate Accessibility in Grammarl…" at bounding box center [354, 147] width 370 height 90
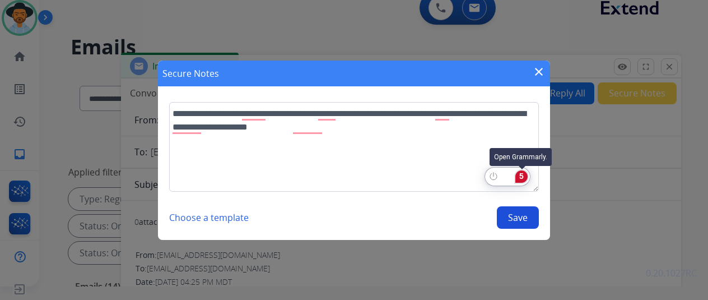
click at [522, 174] on div "5" at bounding box center [521, 176] width 12 height 12
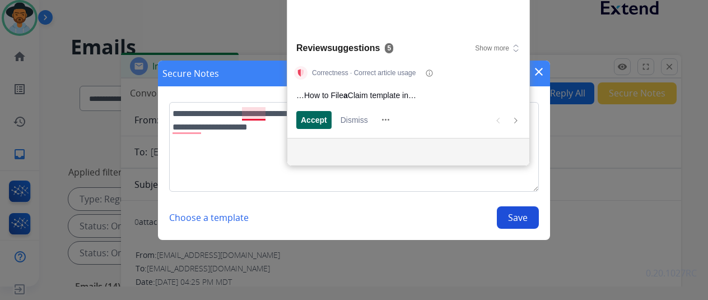
click at [307, 118] on span "Accept" at bounding box center [314, 120] width 26 height 12
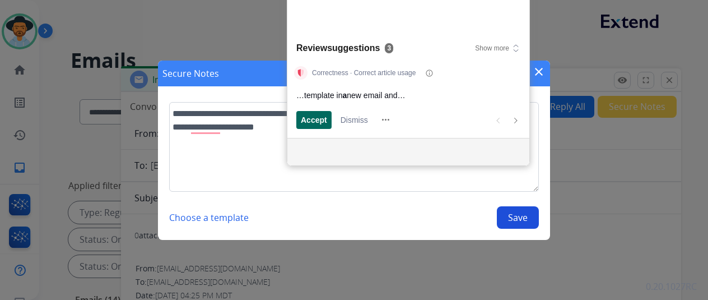
click at [307, 118] on span "Accept" at bounding box center [314, 120] width 26 height 12
click at [309, 118] on span "Accept" at bounding box center [314, 120] width 26 height 12
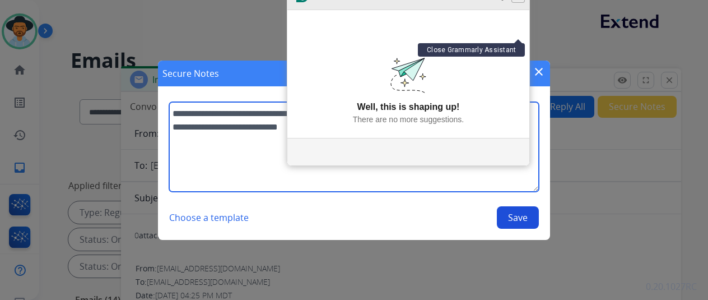
type textarea "**********"
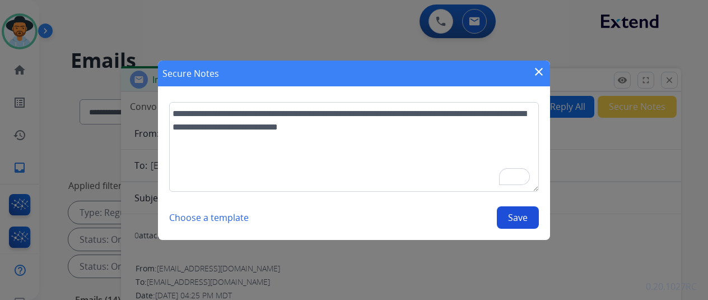
click at [516, 217] on button "Save" at bounding box center [518, 217] width 42 height 22
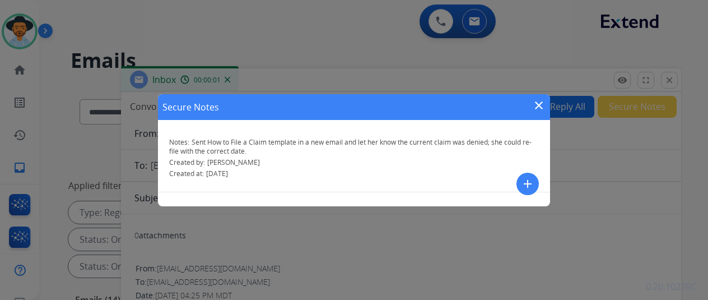
click at [539, 103] on mat-icon "close" at bounding box center [538, 105] width 13 height 13
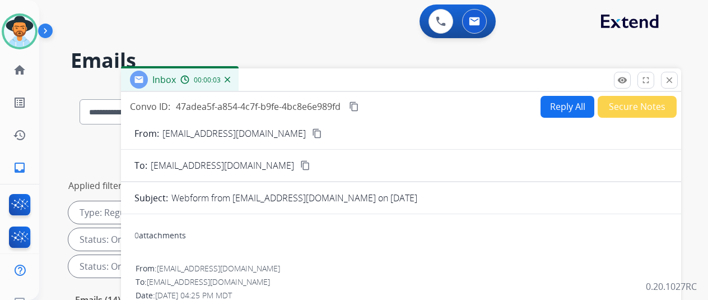
drag, startPoint x: 270, startPoint y: 131, endPoint x: 266, endPoint y: 126, distance: 6.0
click at [312, 131] on mat-icon "content_copy" at bounding box center [317, 133] width 10 height 10
click at [230, 78] on img at bounding box center [228, 80] width 6 height 6
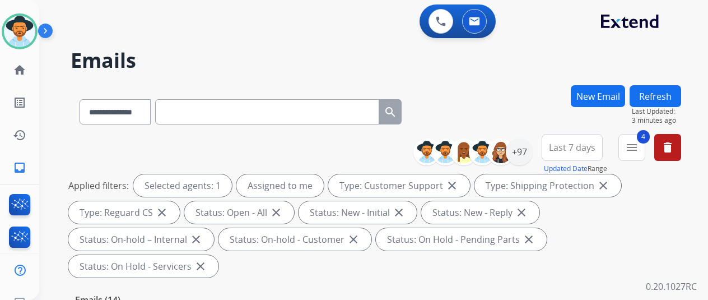
click at [597, 95] on button "New Email" at bounding box center [598, 96] width 54 height 22
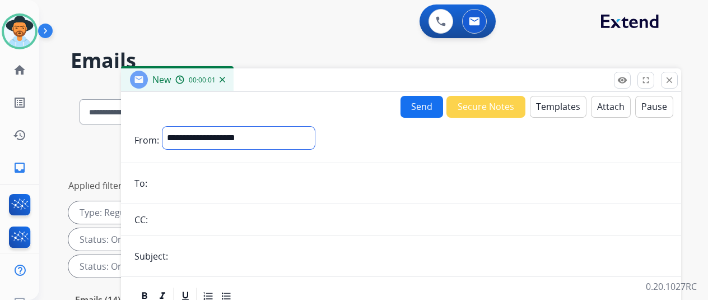
click at [199, 129] on select "**********" at bounding box center [238, 138] width 152 height 22
select select "**********"
click at [171, 127] on select "**********" at bounding box center [238, 138] width 152 height 22
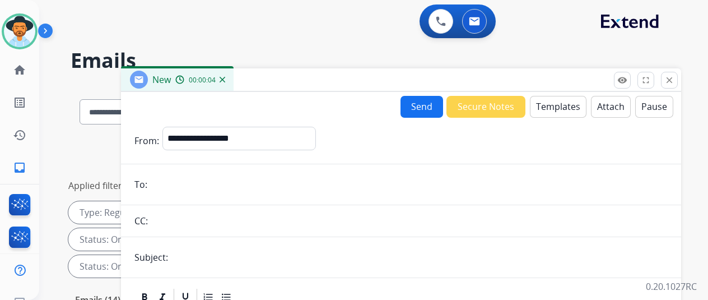
click at [174, 193] on input "email" at bounding box center [409, 184] width 517 height 22
paste input "**********"
type input "**********"
click at [552, 103] on button "Templates" at bounding box center [558, 107] width 57 height 22
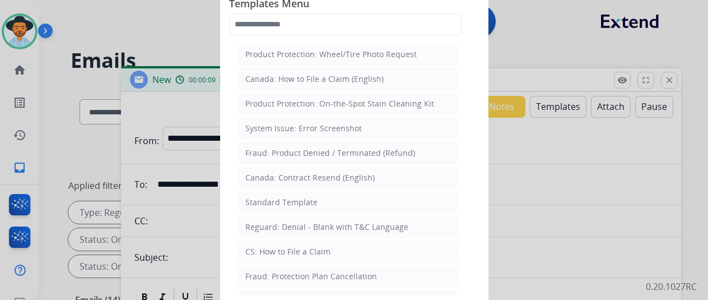
click at [261, 247] on div "CS: How to File a Claim" at bounding box center [287, 251] width 85 height 11
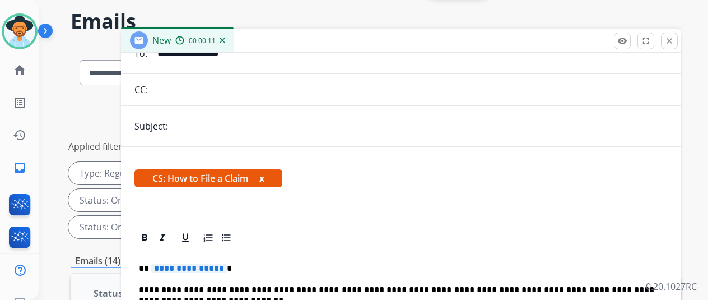
scroll to position [56, 0]
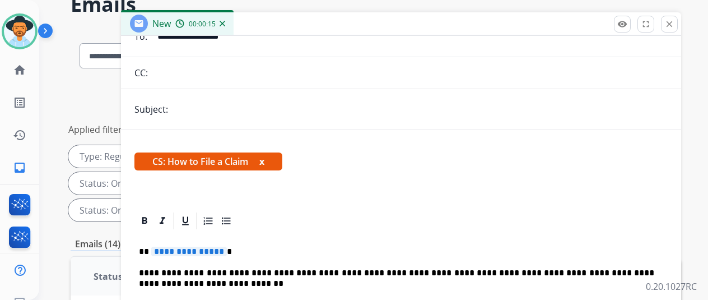
click at [227, 246] on span "**********" at bounding box center [189, 251] width 76 height 10
click at [319, 268] on p "**********" at bounding box center [396, 278] width 515 height 21
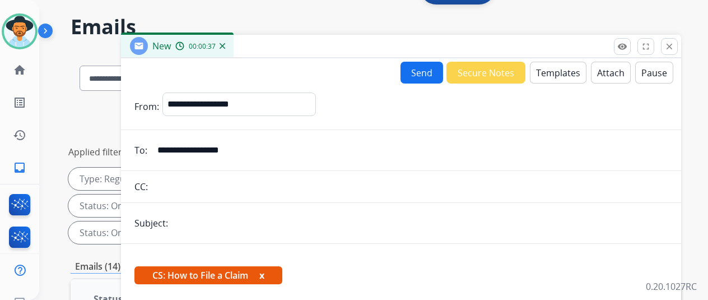
scroll to position [0, 0]
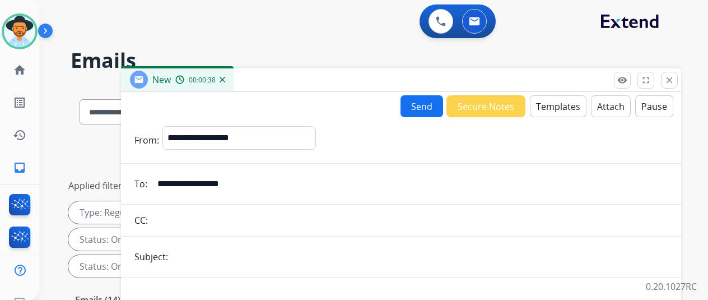
click at [426, 106] on button "Send" at bounding box center [422, 106] width 43 height 22
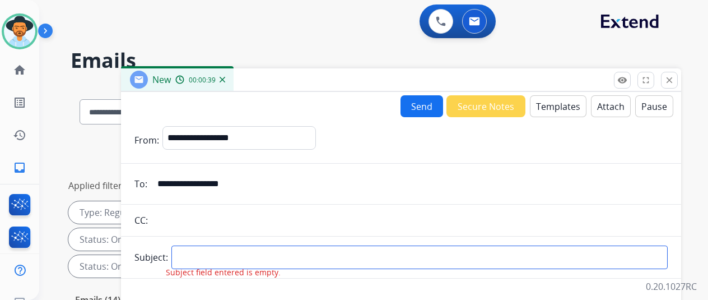
click at [190, 254] on input "text" at bounding box center [419, 257] width 496 height 24
type input "*****"
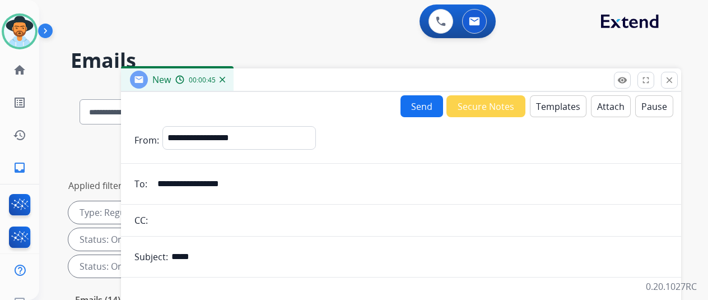
click at [426, 100] on button "Send" at bounding box center [422, 106] width 43 height 22
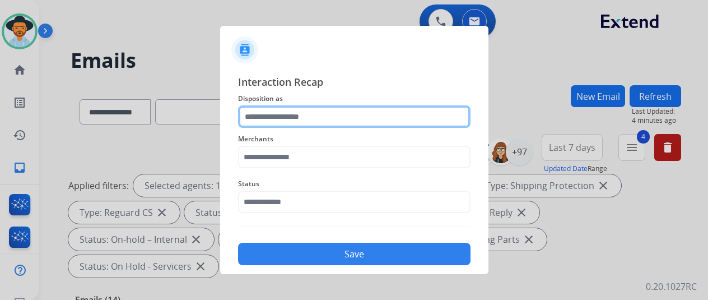
click at [272, 118] on input "text" at bounding box center [354, 116] width 232 height 22
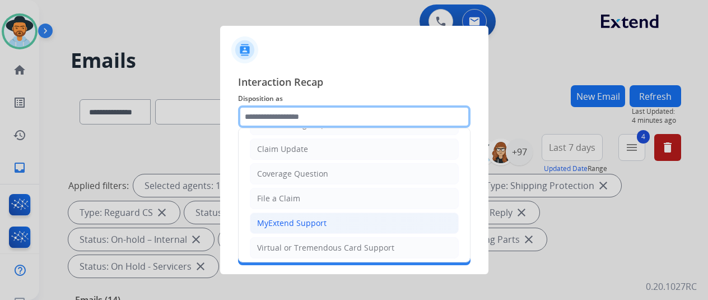
scroll to position [112, 0]
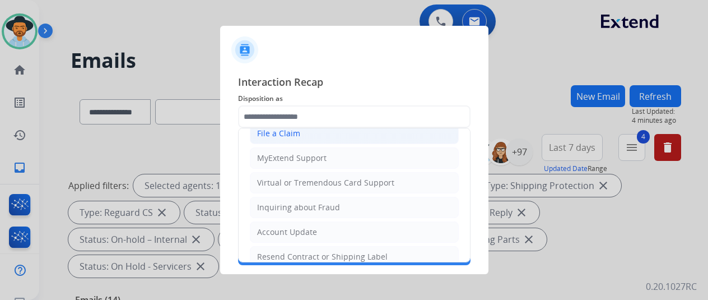
click at [269, 133] on div "File a Claim" at bounding box center [278, 133] width 43 height 11
type input "**********"
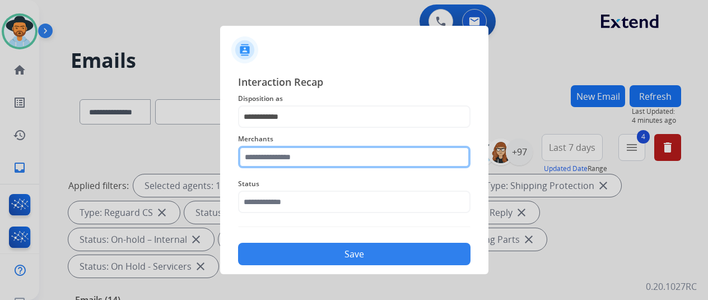
click at [274, 156] on input "text" at bounding box center [354, 157] width 232 height 22
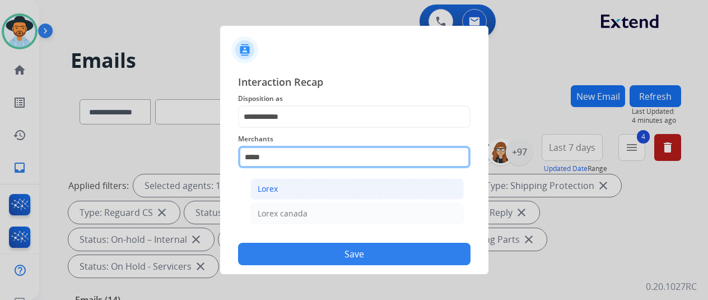
type input "*****"
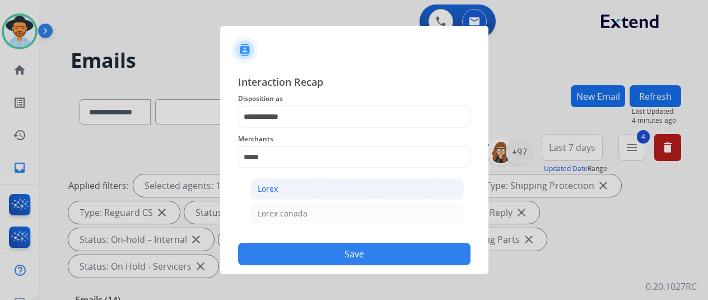
click at [270, 187] on div "Lorex" at bounding box center [268, 188] width 20 height 11
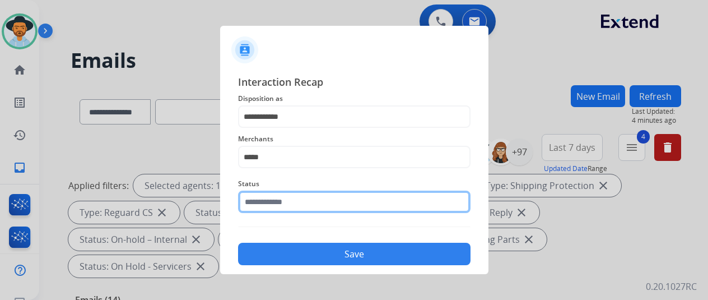
click at [266, 201] on input "text" at bounding box center [354, 201] width 232 height 22
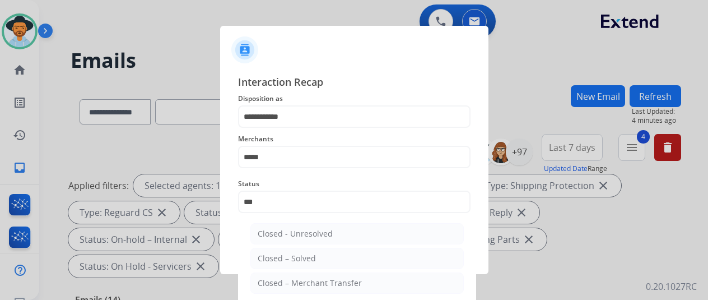
click at [294, 260] on div "Closed – Solved" at bounding box center [287, 258] width 58 height 11
type input "**********"
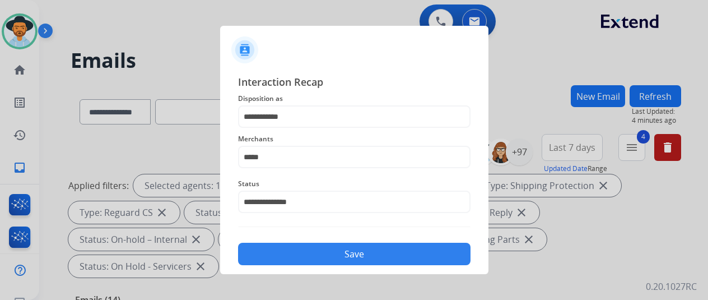
click at [313, 250] on button "Save" at bounding box center [354, 254] width 232 height 22
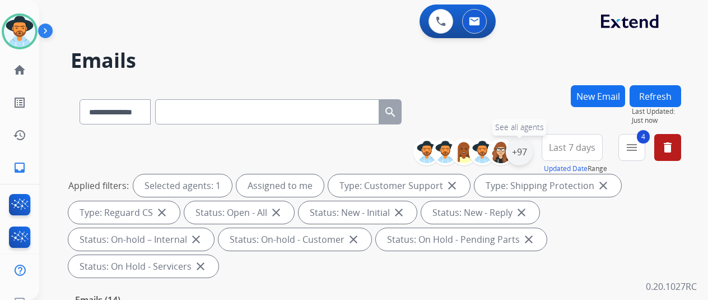
click at [523, 152] on div "+97" at bounding box center [519, 151] width 27 height 27
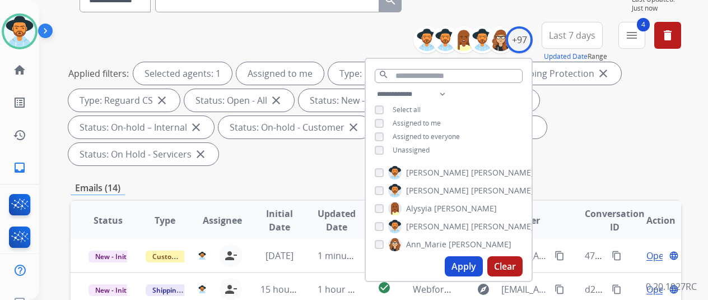
scroll to position [224, 0]
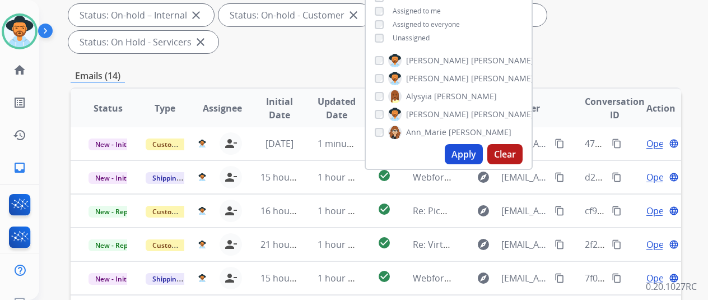
click at [465, 155] on button "Apply" at bounding box center [464, 154] width 38 height 20
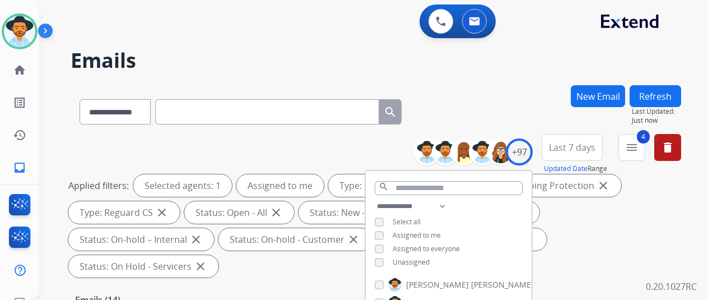
click at [536, 76] on div "**********" at bounding box center [360, 190] width 642 height 300
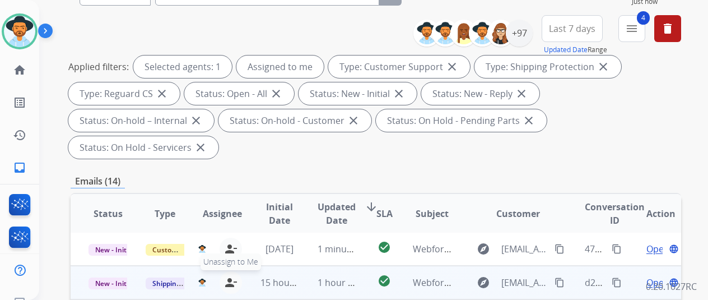
scroll to position [224, 0]
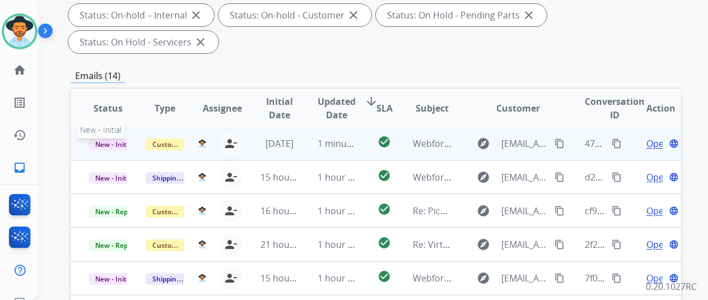
click at [103, 138] on span "New - Initial" at bounding box center [115, 144] width 52 height 12
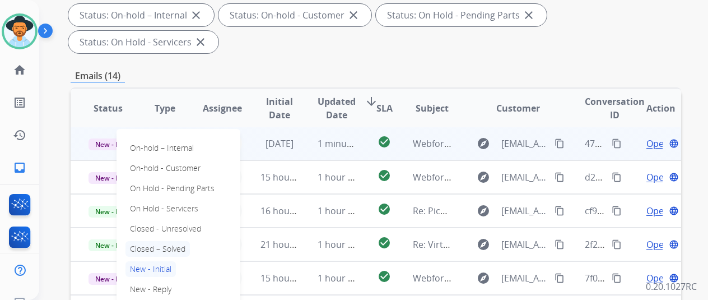
click at [157, 241] on p "Closed – Solved" at bounding box center [157, 249] width 64 height 16
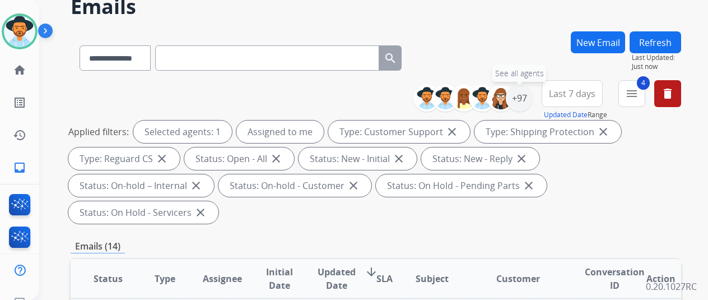
scroll to position [0, 0]
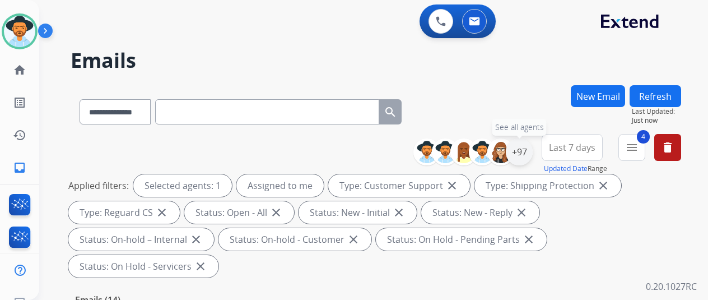
click at [529, 151] on div "+97" at bounding box center [519, 151] width 27 height 27
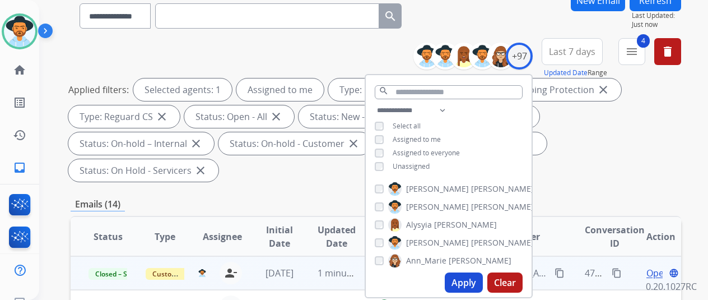
scroll to position [224, 0]
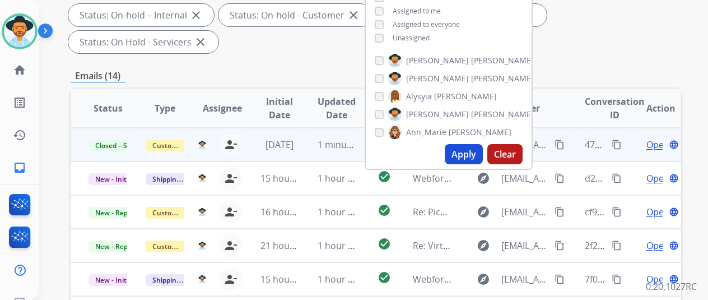
click at [475, 150] on button "Apply" at bounding box center [464, 154] width 38 height 20
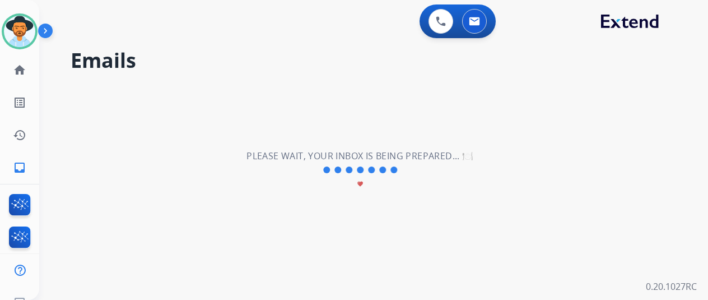
scroll to position [0, 0]
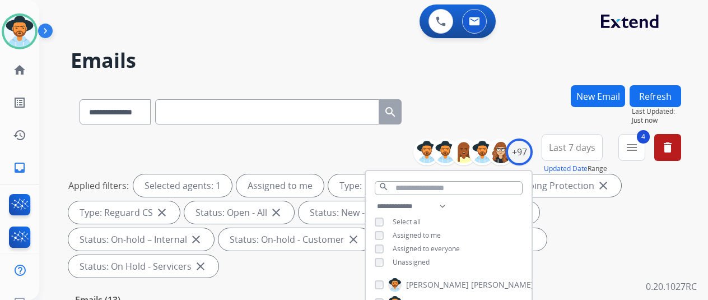
click at [505, 92] on div "**********" at bounding box center [376, 109] width 611 height 49
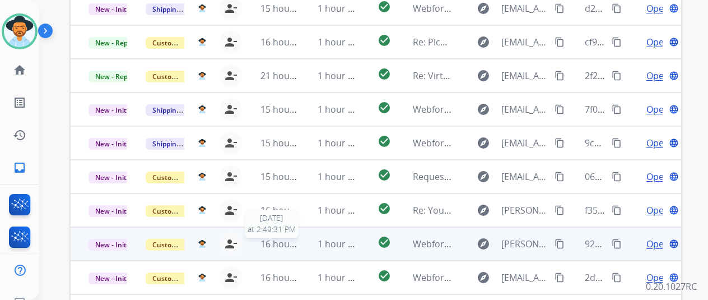
scroll to position [409, 0]
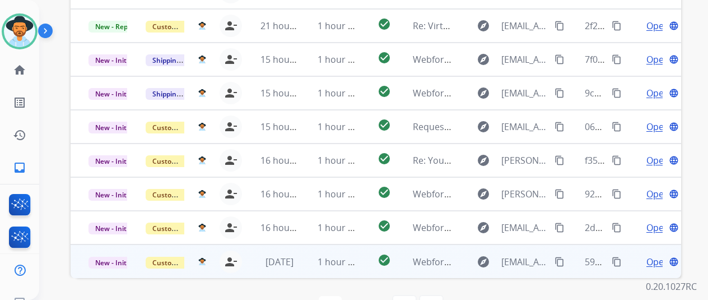
click at [652, 255] on span "Open" at bounding box center [657, 261] width 23 height 13
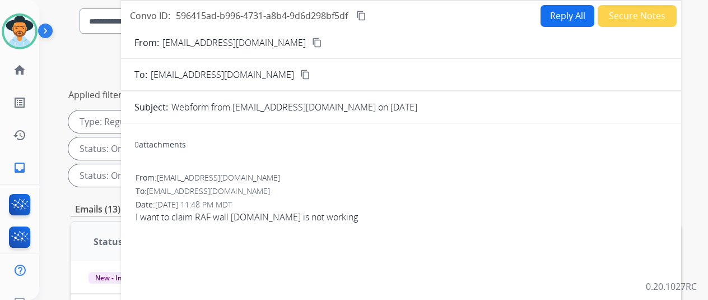
scroll to position [17, 0]
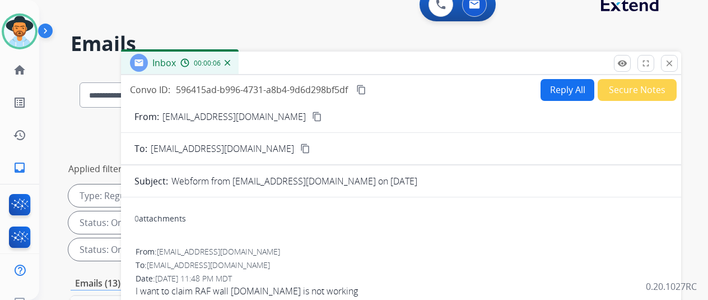
click at [315, 117] on mat-icon "content_copy" at bounding box center [317, 116] width 10 height 10
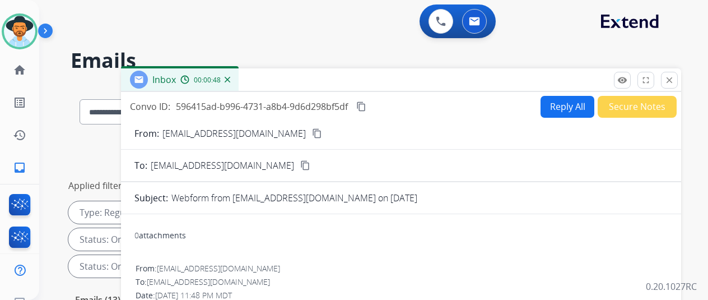
scroll to position [0, 0]
click at [562, 104] on button "Reply All" at bounding box center [568, 107] width 54 height 22
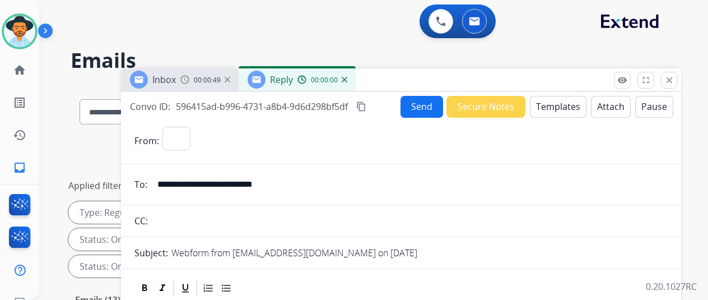
select select "**********"
click at [561, 102] on button "Templates" at bounding box center [558, 107] width 57 height 22
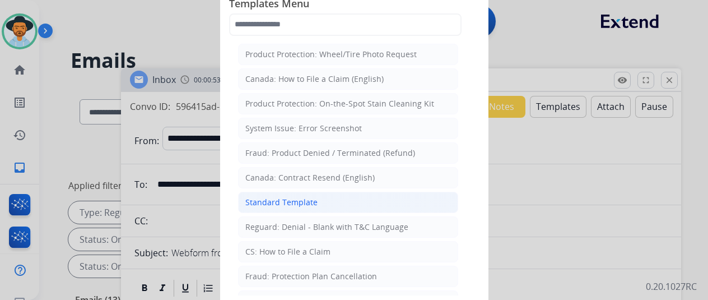
click at [286, 201] on div "Standard Template" at bounding box center [281, 202] width 72 height 11
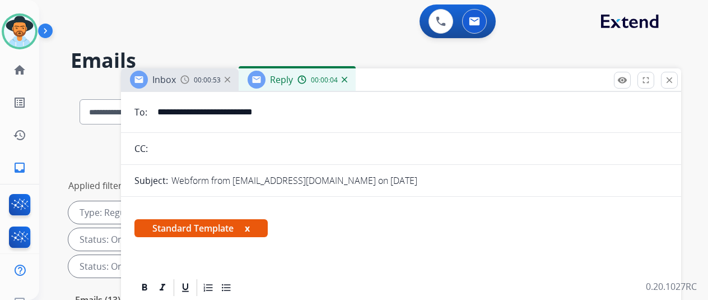
scroll to position [225, 0]
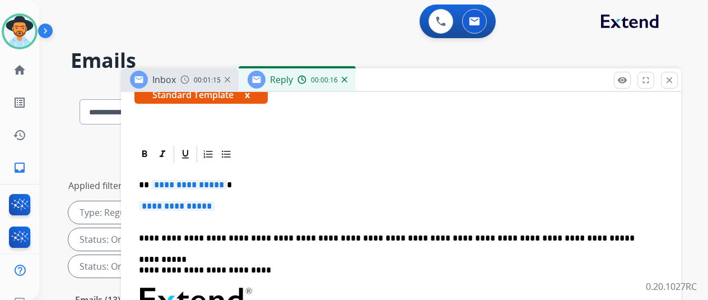
click at [224, 180] on span "**********" at bounding box center [189, 185] width 76 height 10
paste div "To enrich screen reader interactions, please activate Accessibility in Grammarl…"
click at [215, 201] on span "**********" at bounding box center [177, 206] width 76 height 10
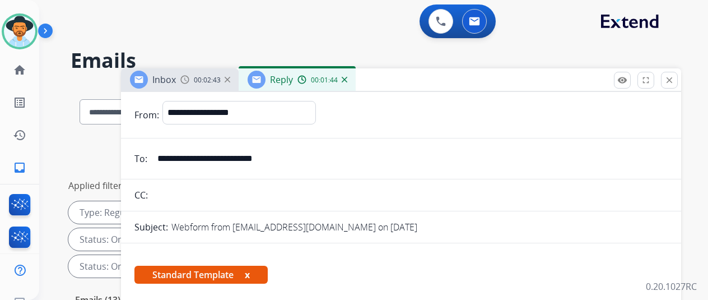
scroll to position [0, 0]
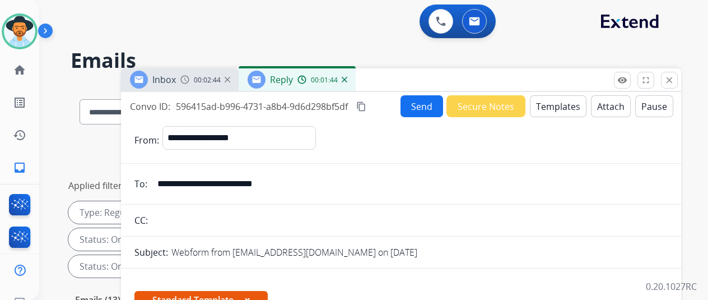
click at [426, 103] on button "Send" at bounding box center [422, 106] width 43 height 22
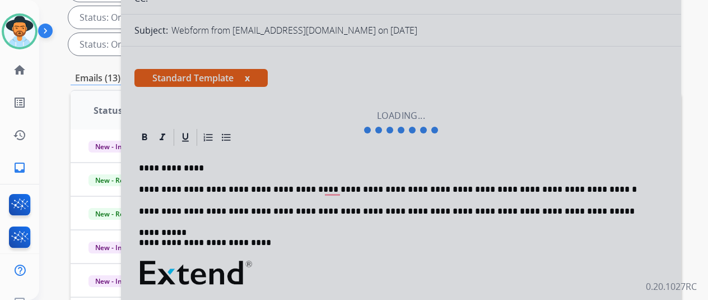
scroll to position [280, 0]
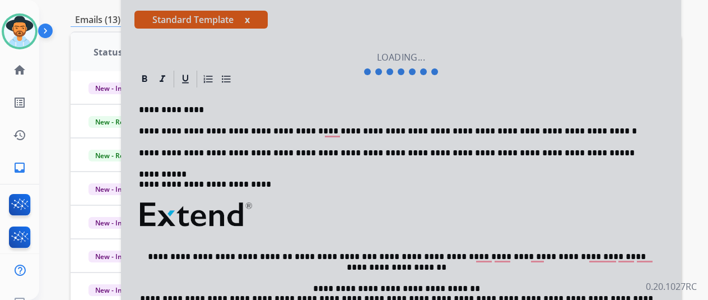
click at [322, 81] on div at bounding box center [401, 64] width 560 height 504
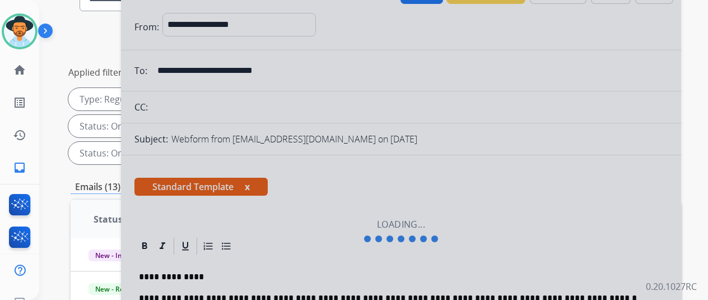
scroll to position [56, 0]
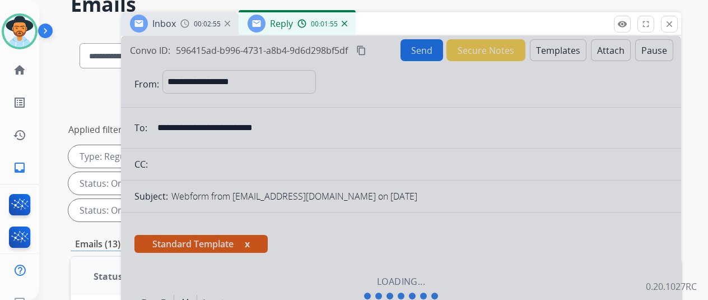
click at [347, 24] on img at bounding box center [345, 24] width 6 height 6
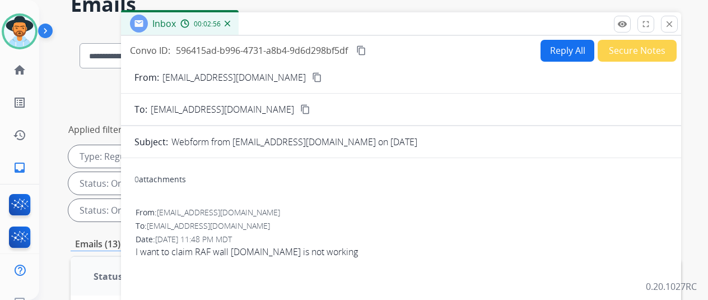
click at [630, 44] on button "Secure Notes" at bounding box center [637, 51] width 79 height 22
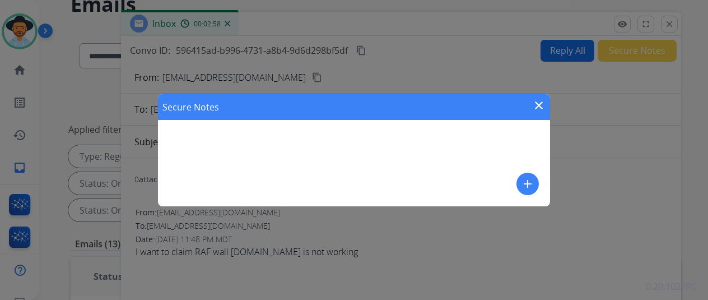
click at [531, 180] on mat-icon "add" at bounding box center [527, 183] width 13 height 13
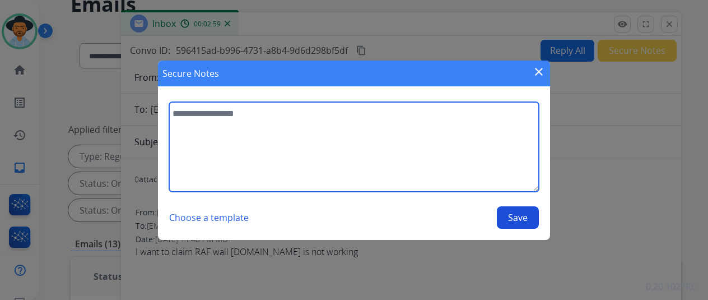
click at [209, 106] on textarea at bounding box center [354, 147] width 370 height 90
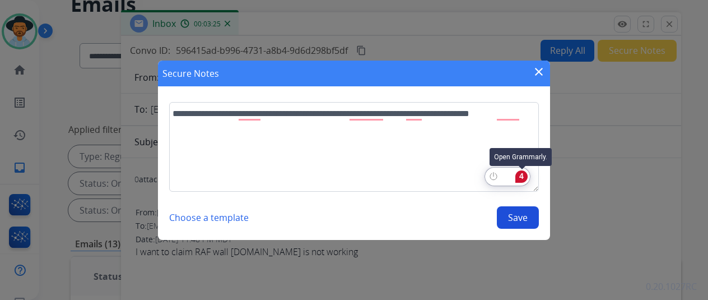
click at [520, 175] on div "4" at bounding box center [521, 176] width 12 height 12
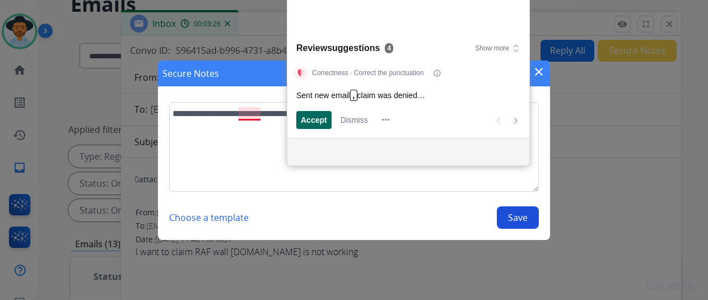
click at [318, 119] on span "Accept" at bounding box center [314, 120] width 26 height 12
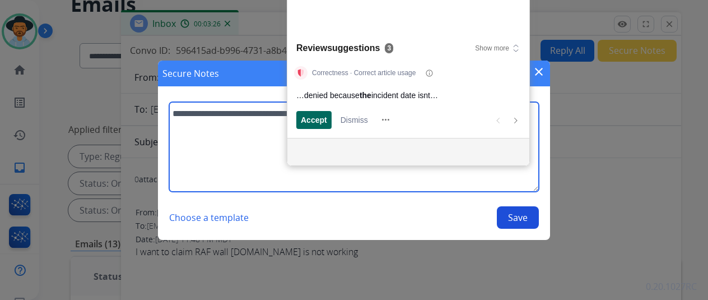
scroll to position [17, 0]
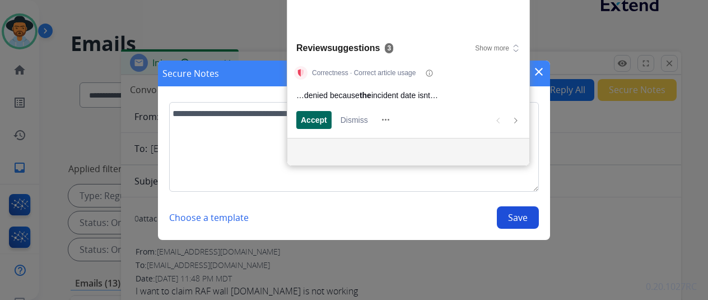
click at [318, 119] on span "Accept" at bounding box center [314, 120] width 26 height 12
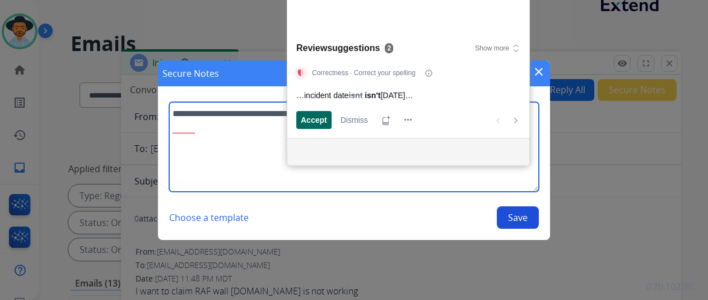
scroll to position [0, 0]
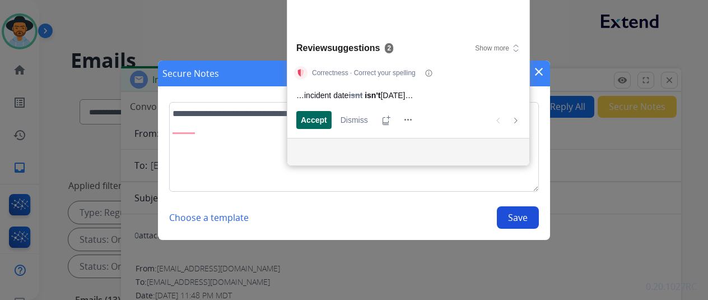
click at [318, 120] on span "Accept" at bounding box center [314, 120] width 26 height 12
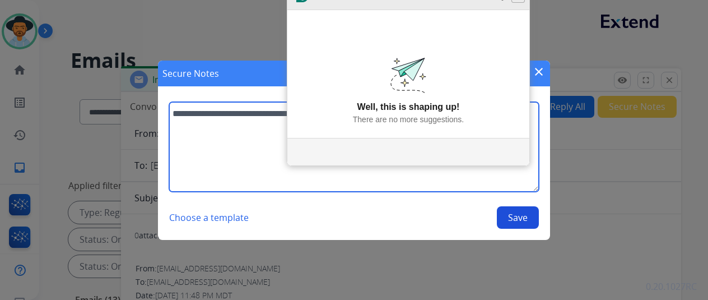
type textarea "**********"
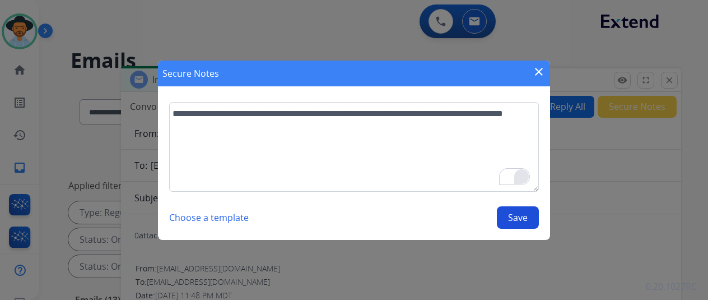
click at [520, 216] on button "Save" at bounding box center [518, 217] width 42 height 22
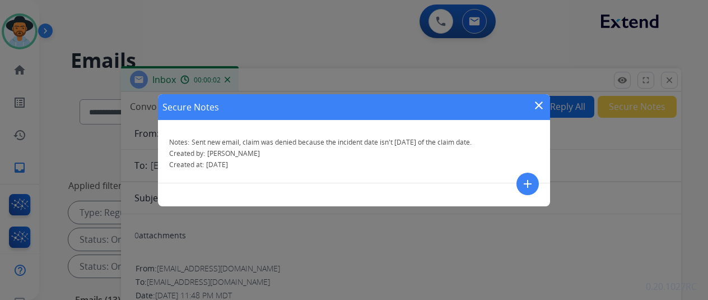
click at [537, 101] on mat-icon "close" at bounding box center [538, 105] width 13 height 13
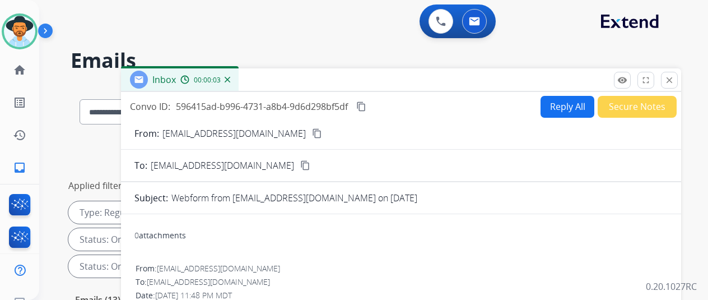
click at [315, 132] on mat-icon "content_copy" at bounding box center [317, 133] width 10 height 10
click at [230, 81] on img at bounding box center [228, 80] width 6 height 6
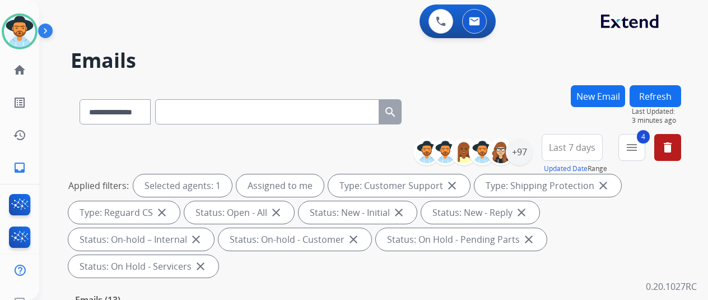
click at [608, 93] on button "New Email" at bounding box center [598, 96] width 54 height 22
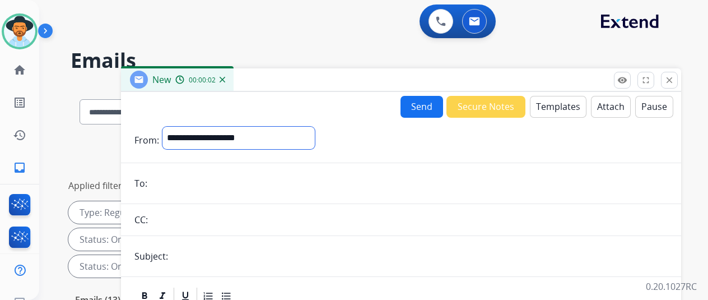
click at [221, 137] on select "**********" at bounding box center [238, 138] width 152 height 22
select select "**********"
click at [171, 127] on select "**********" at bounding box center [238, 138] width 152 height 22
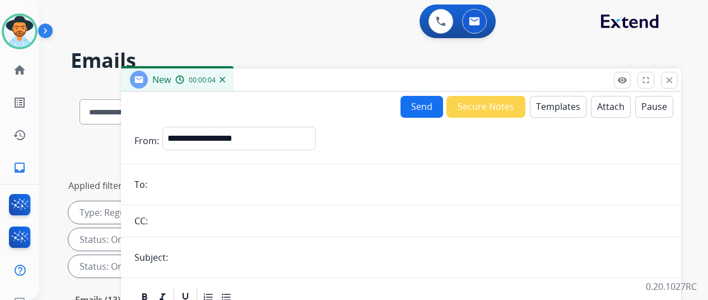
click at [166, 190] on input "email" at bounding box center [409, 184] width 517 height 22
paste input "**********"
type input "**********"
click at [559, 105] on button "Templates" at bounding box center [558, 107] width 57 height 22
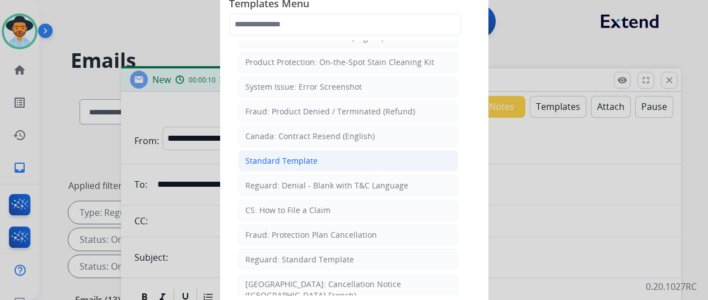
scroll to position [56, 0]
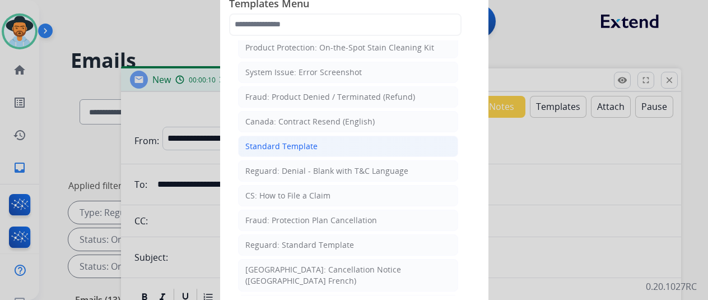
click at [294, 141] on div "Standard Template" at bounding box center [281, 146] width 72 height 11
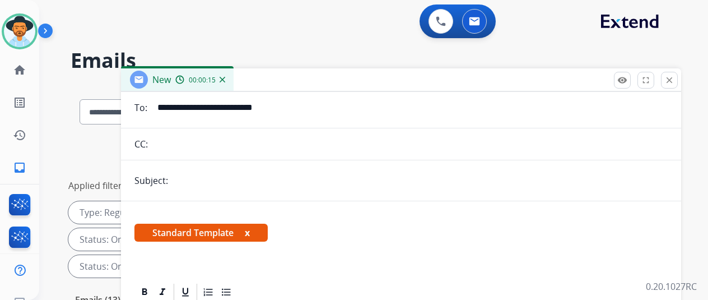
scroll to position [132, 0]
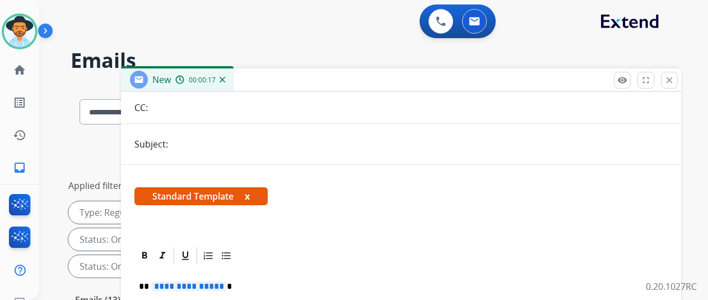
click at [225, 281] on span "**********" at bounding box center [189, 286] width 76 height 10
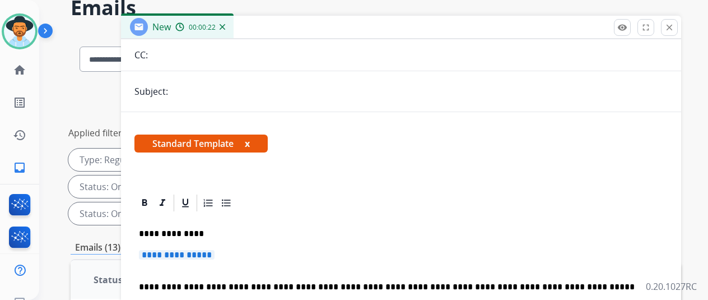
scroll to position [112, 0]
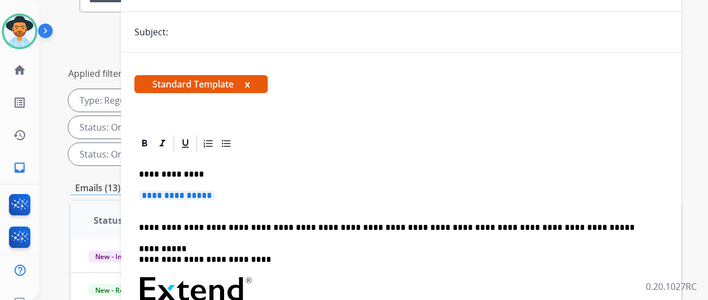
click at [215, 190] on span "**********" at bounding box center [177, 195] width 76 height 10
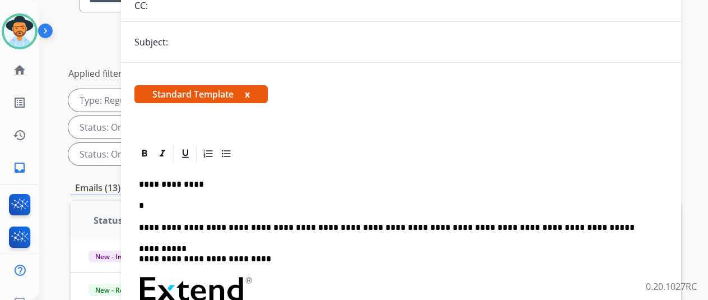
scroll to position [122, 0]
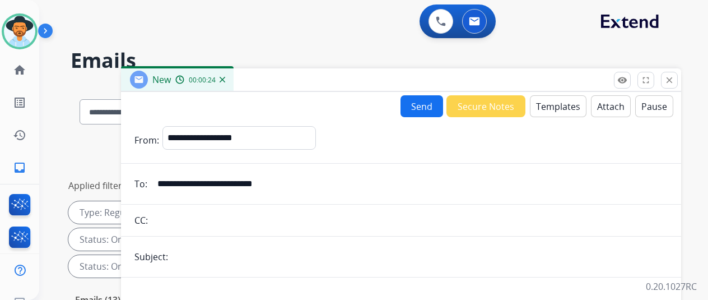
select select "**********"
click at [425, 101] on button "Send" at bounding box center [422, 106] width 43 height 22
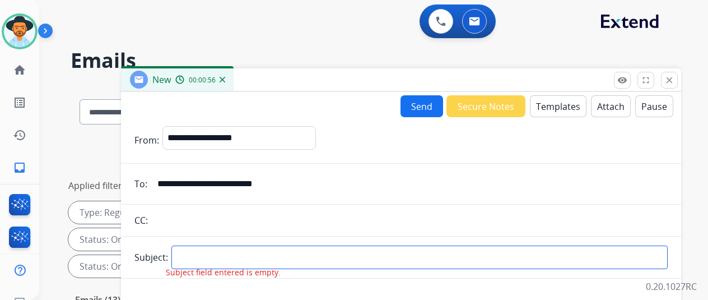
click at [189, 254] on input "text" at bounding box center [419, 257] width 496 height 24
type input "*****"
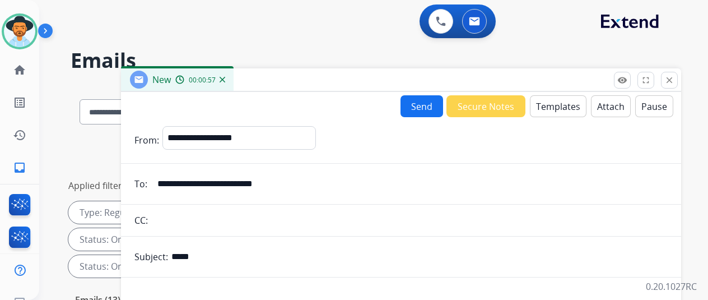
click at [432, 102] on button "Send" at bounding box center [422, 106] width 43 height 22
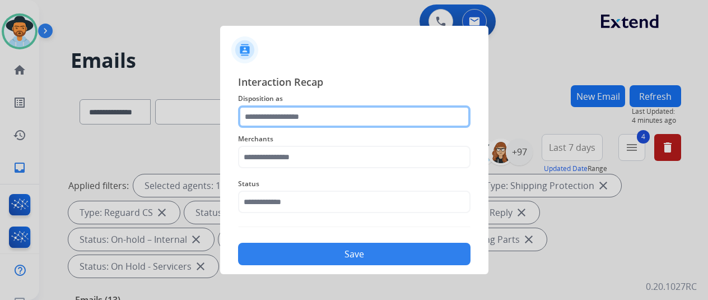
click at [286, 116] on input "text" at bounding box center [354, 116] width 232 height 22
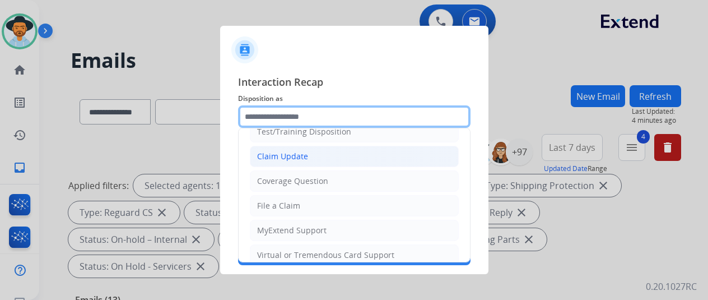
scroll to position [56, 0]
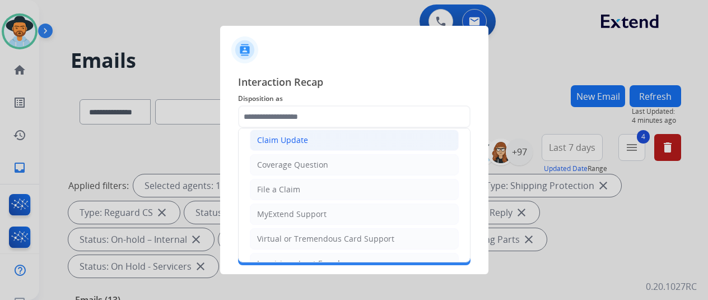
click at [287, 139] on div "Claim Update" at bounding box center [282, 139] width 51 height 11
type input "**********"
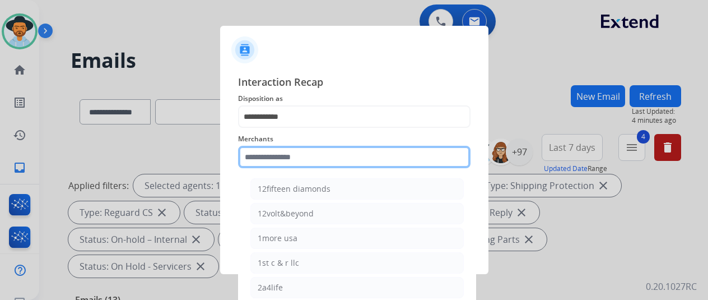
click at [263, 156] on input "text" at bounding box center [354, 157] width 232 height 22
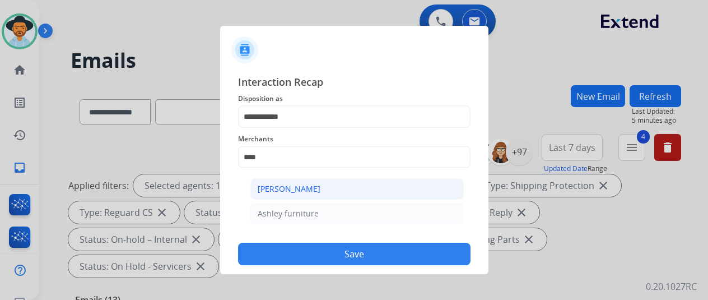
click at [290, 190] on div "[PERSON_NAME]" at bounding box center [289, 188] width 63 height 11
type input "**********"
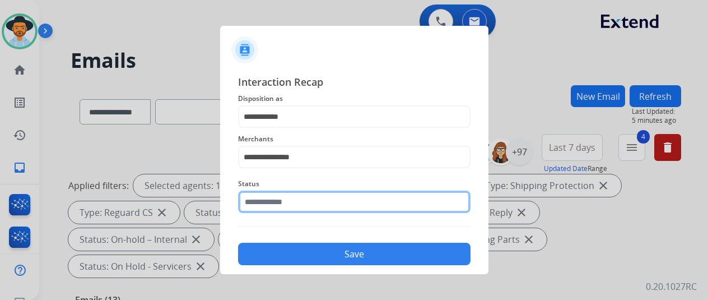
click at [281, 198] on input "text" at bounding box center [354, 201] width 232 height 22
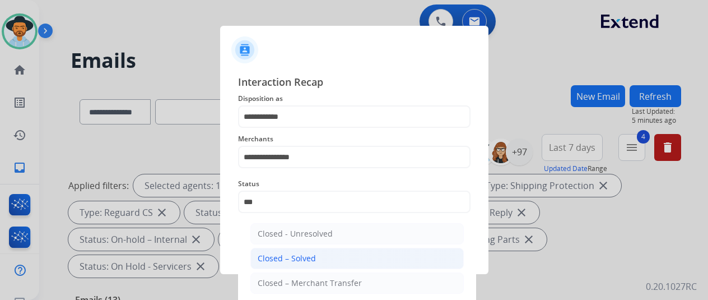
click at [284, 255] on div "Closed – Solved" at bounding box center [287, 258] width 58 height 11
type input "**********"
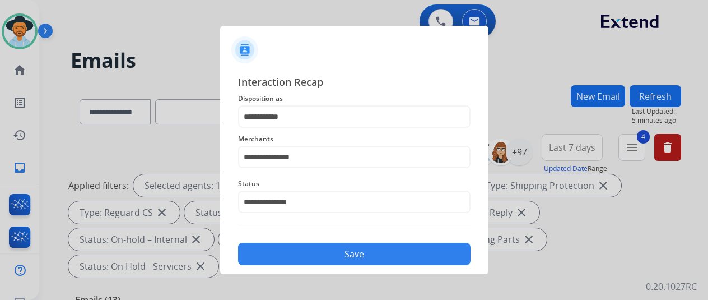
click at [305, 252] on button "Save" at bounding box center [354, 254] width 232 height 22
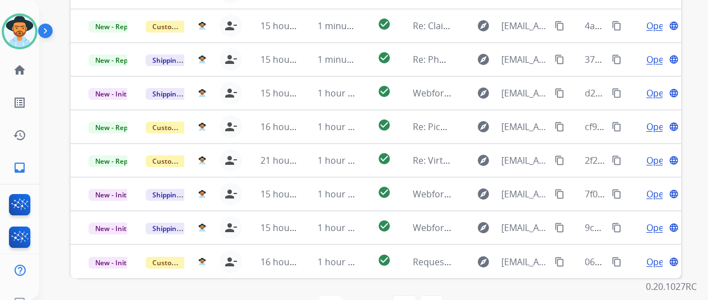
scroll to position [0, 0]
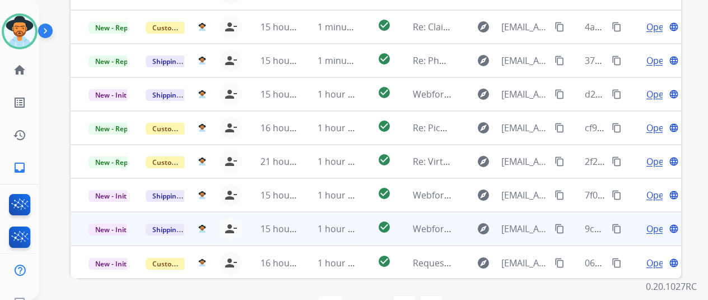
click at [655, 222] on span "Open" at bounding box center [657, 228] width 23 height 13
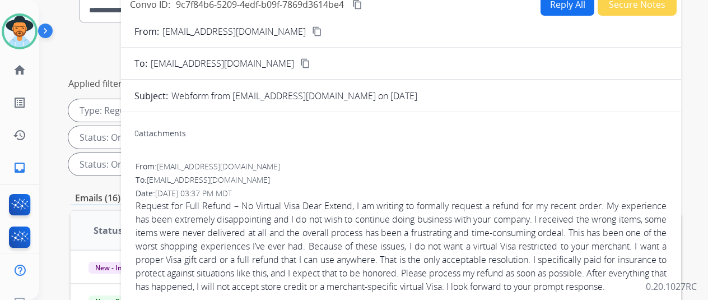
scroll to position [17, 0]
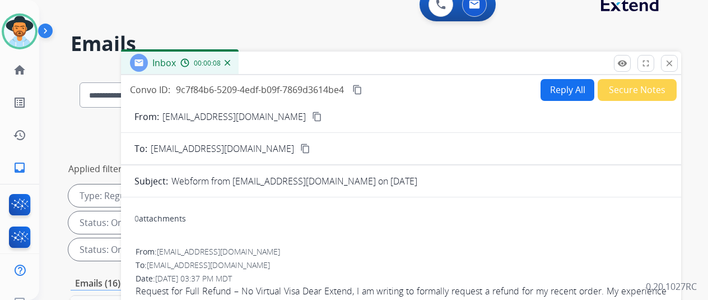
click at [312, 114] on mat-icon "content_copy" at bounding box center [317, 116] width 10 height 10
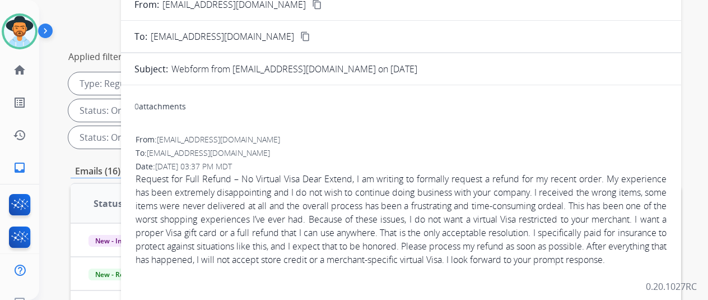
scroll to position [0, 0]
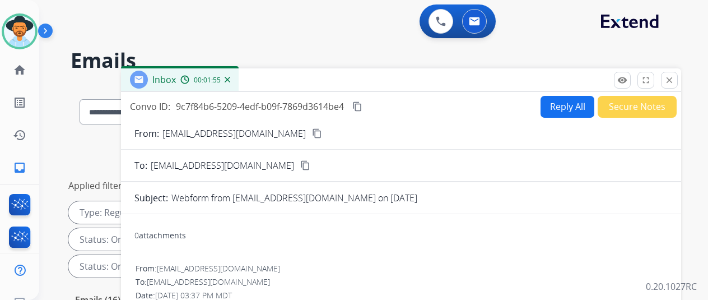
click at [239, 76] on div "Inbox 00:02:44" at bounding box center [180, 79] width 118 height 22
click at [230, 79] on img at bounding box center [228, 80] width 6 height 6
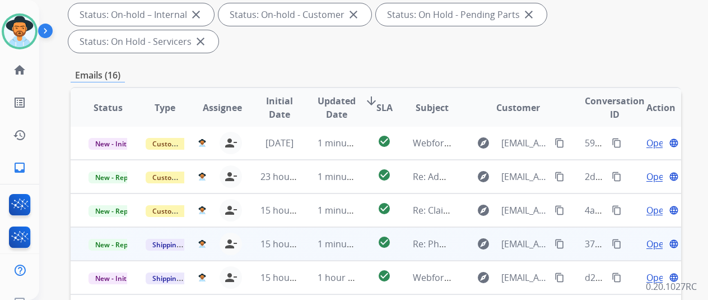
scroll to position [280, 0]
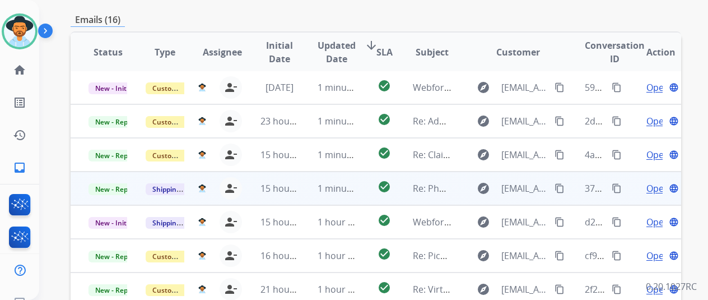
click at [650, 181] on span "Open" at bounding box center [657, 187] width 23 height 13
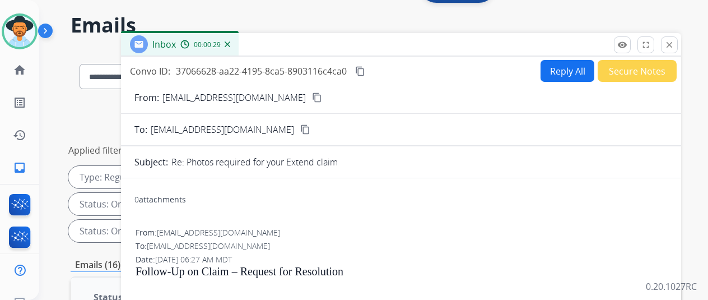
scroll to position [0, 0]
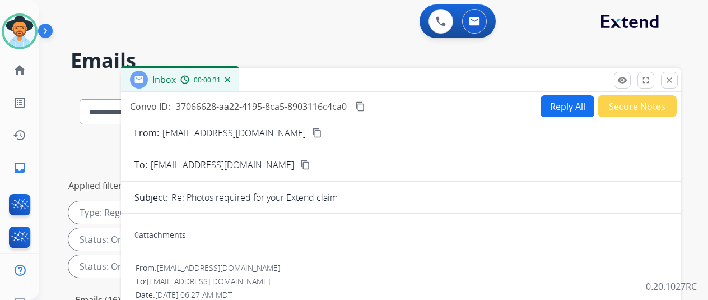
click at [239, 78] on div "Inbox 00:00:31" at bounding box center [180, 79] width 118 height 22
click at [230, 78] on img at bounding box center [228, 80] width 6 height 6
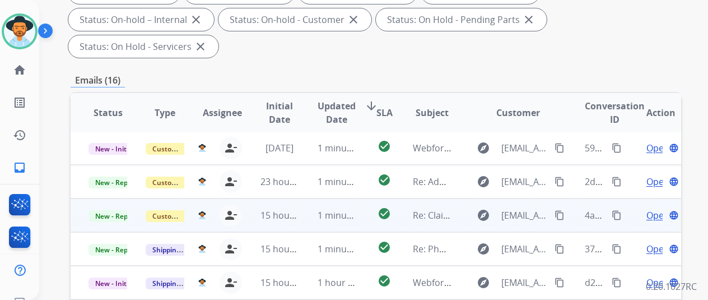
scroll to position [280, 0]
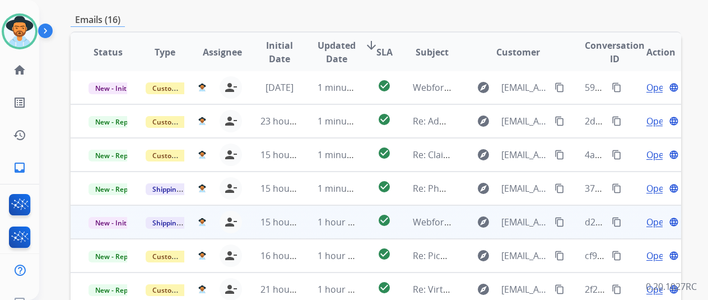
click at [658, 215] on span "Open" at bounding box center [657, 221] width 23 height 13
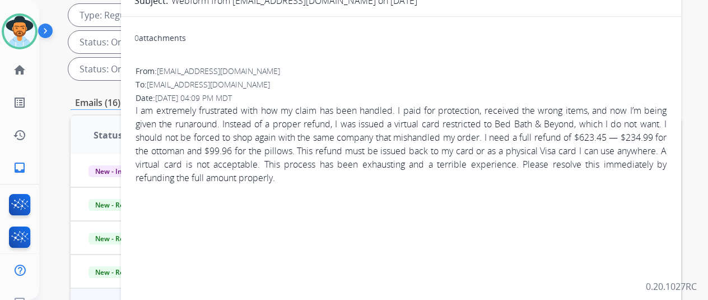
scroll to position [56, 0]
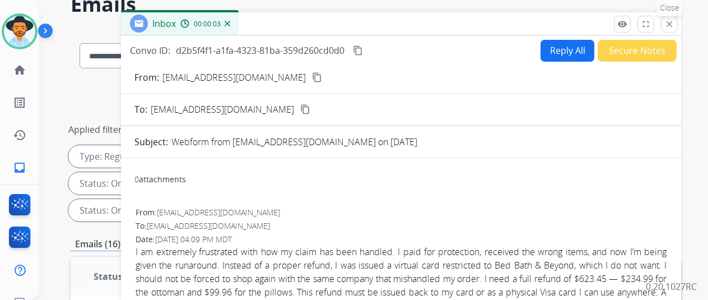
click at [674, 21] on mat-icon "close" at bounding box center [669, 24] width 10 height 10
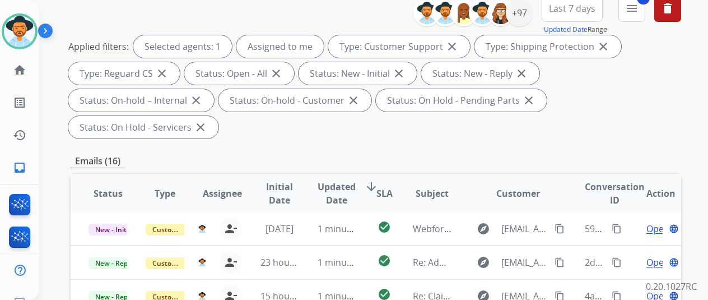
scroll to position [280, 0]
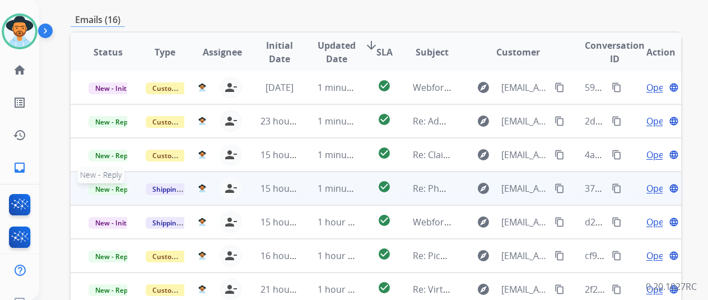
click at [106, 183] on span "New - Reply" at bounding box center [114, 189] width 51 height 12
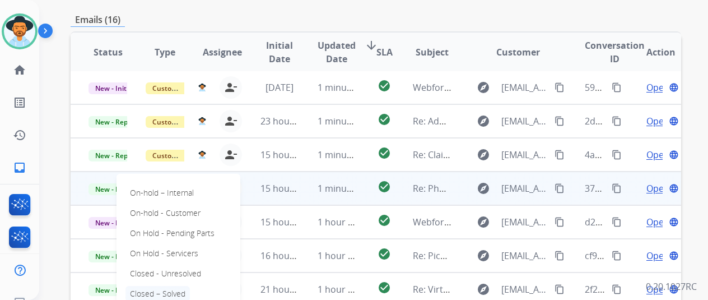
click at [145, 286] on p "Closed – Solved" at bounding box center [157, 294] width 64 height 16
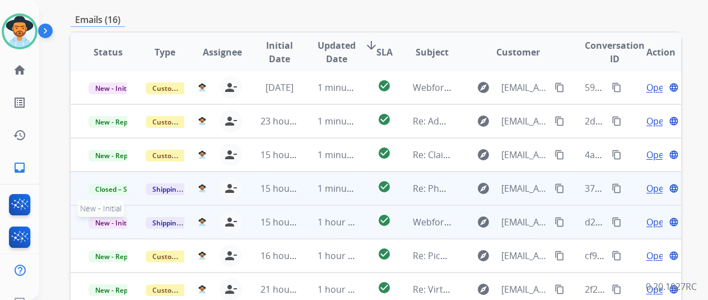
click at [108, 217] on span "New - Initial" at bounding box center [115, 223] width 52 height 12
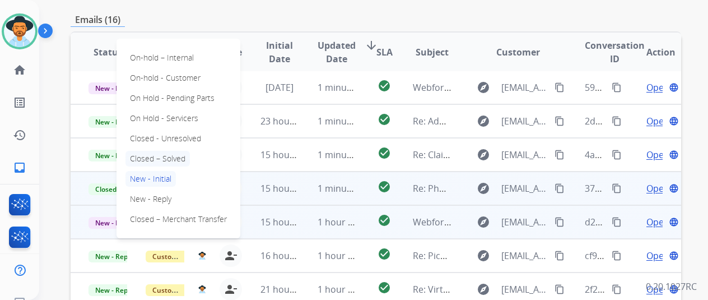
click at [167, 151] on p "Closed – Solved" at bounding box center [157, 159] width 64 height 16
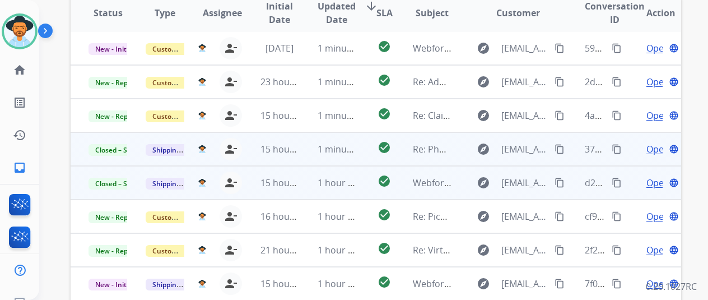
scroll to position [336, 0]
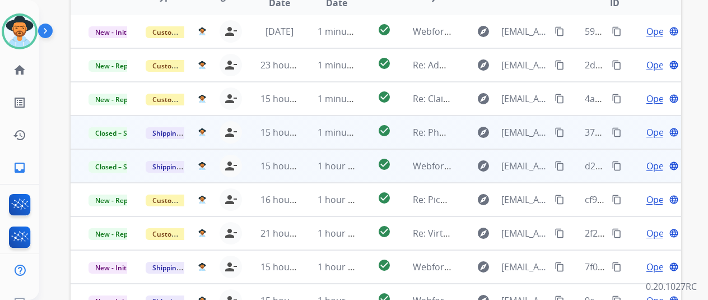
click at [617, 127] on mat-icon "content_copy" at bounding box center [617, 132] width 10 height 10
click at [616, 127] on mat-icon "content_copy" at bounding box center [617, 132] width 10 height 10
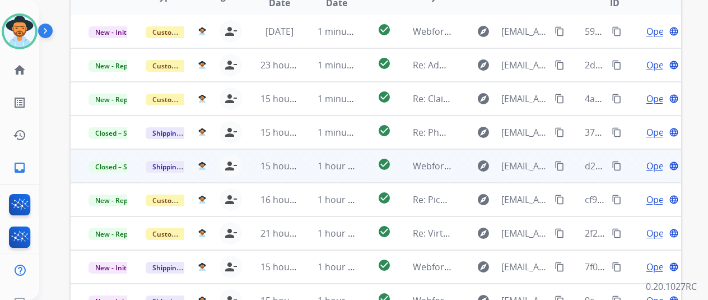
click at [617, 161] on mat-icon "content_copy" at bounding box center [617, 166] width 10 height 10
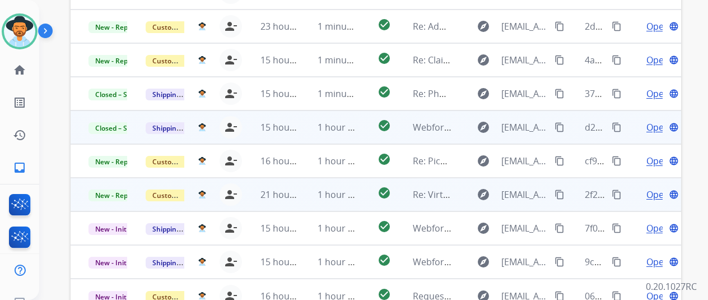
scroll to position [392, 0]
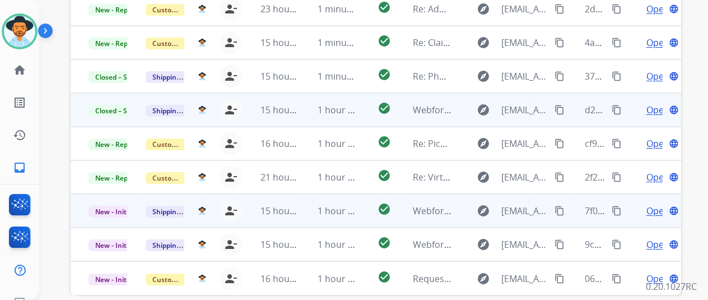
click at [617, 206] on mat-icon "content_copy" at bounding box center [617, 211] width 10 height 10
click at [663, 204] on div "Open language" at bounding box center [661, 210] width 39 height 13
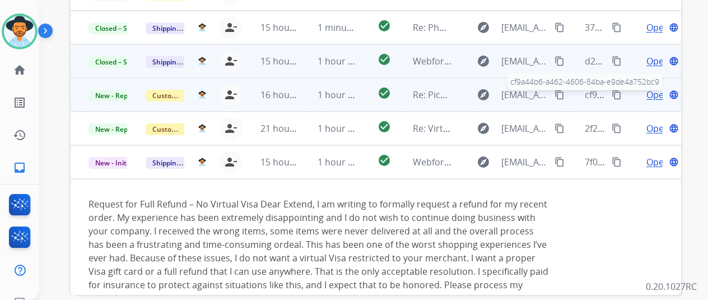
scroll to position [0, 0]
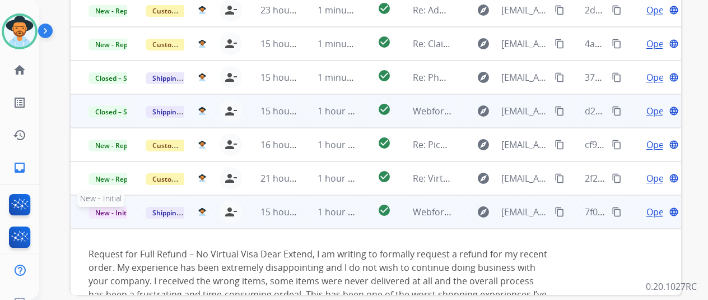
click at [104, 207] on span "New - Initial" at bounding box center [115, 213] width 52 height 12
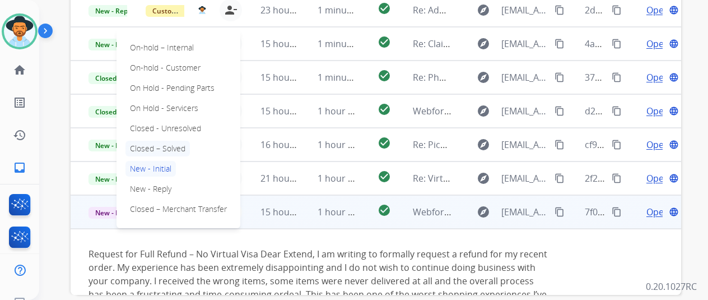
click at [150, 141] on p "Closed – Solved" at bounding box center [157, 149] width 64 height 16
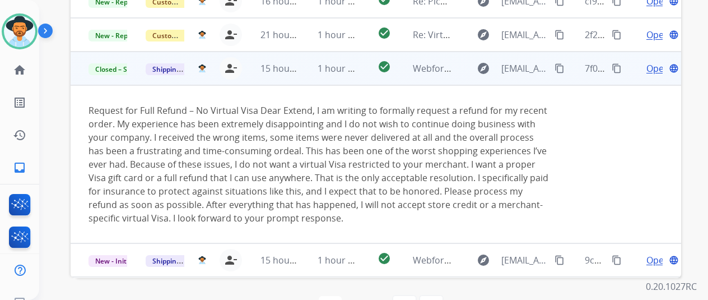
scroll to position [159, 0]
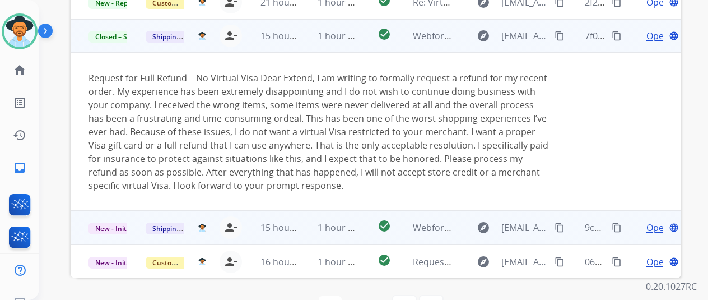
click at [615, 222] on mat-icon "content_copy" at bounding box center [617, 227] width 10 height 10
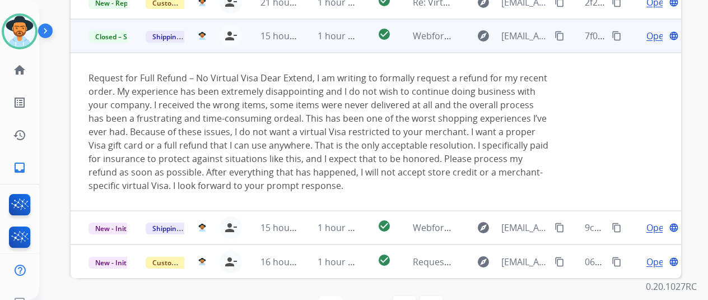
click at [573, 142] on table "Status Type Assignee Initial Date Updated Date arrow_downward SLA Subject Custo…" at bounding box center [376, 11] width 611 height 533
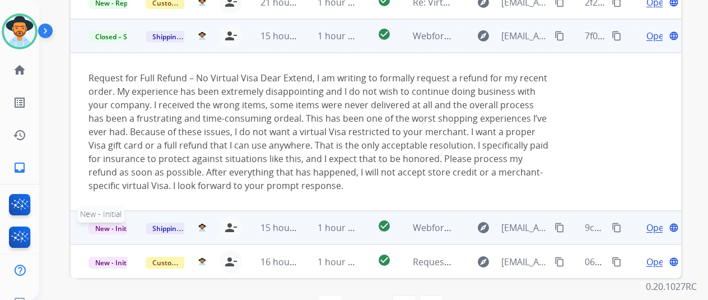
click at [103, 222] on span "New - Initial" at bounding box center [115, 228] width 52 height 12
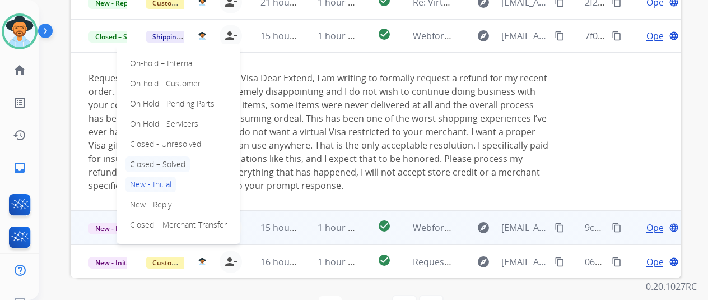
click at [150, 156] on p "Closed – Solved" at bounding box center [157, 164] width 64 height 16
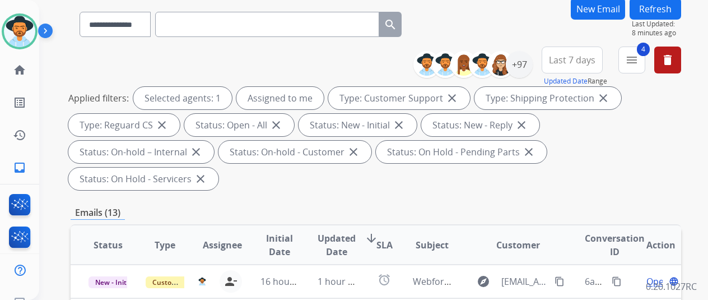
scroll to position [0, 0]
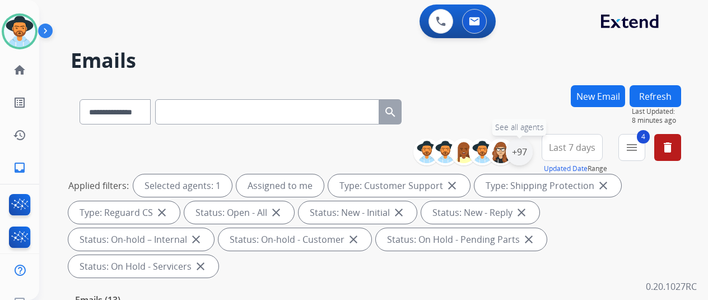
click at [528, 154] on div "+97" at bounding box center [519, 151] width 27 height 27
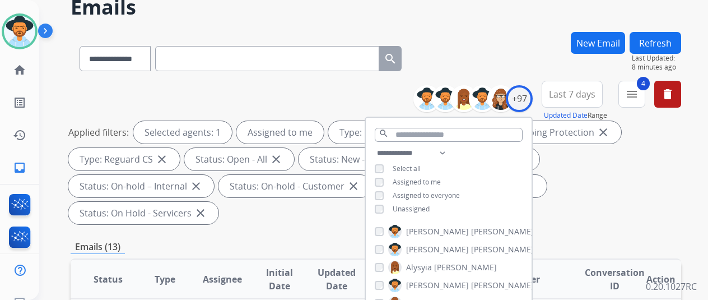
scroll to position [168, 0]
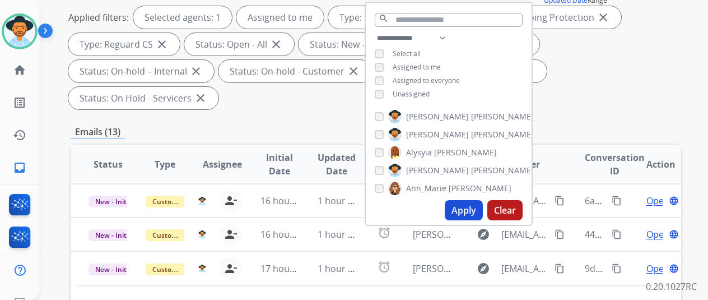
click at [465, 210] on button "Apply" at bounding box center [464, 210] width 38 height 20
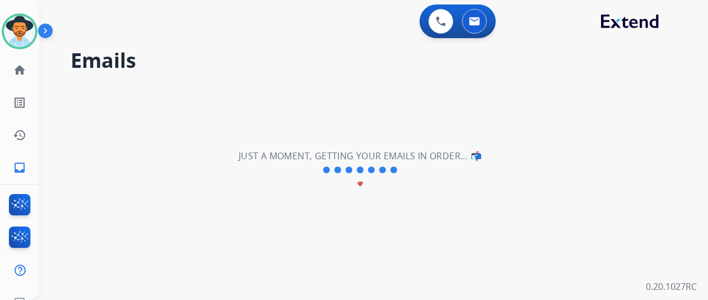
scroll to position [0, 0]
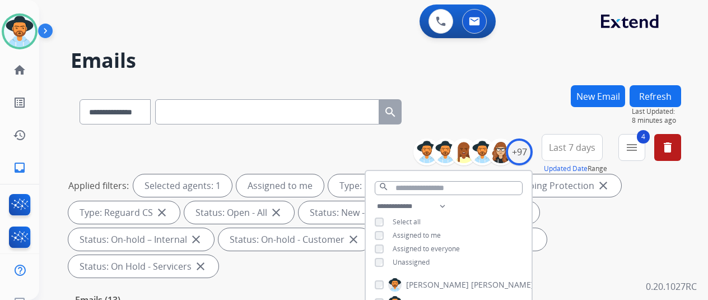
click at [509, 99] on div "**********" at bounding box center [376, 109] width 611 height 49
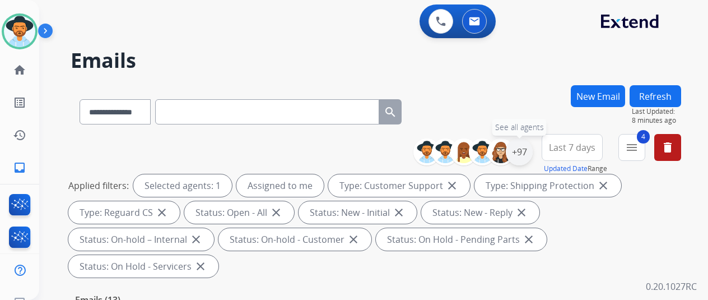
click at [532, 150] on div "+97" at bounding box center [519, 151] width 27 height 27
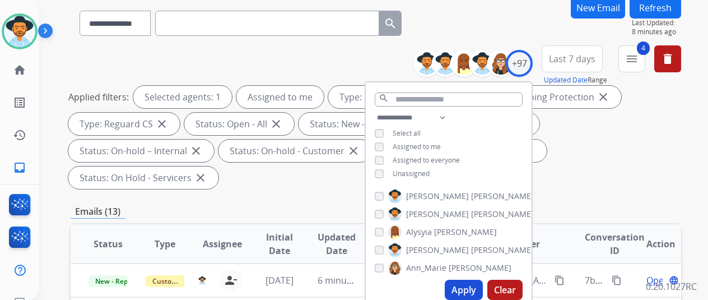
scroll to position [168, 0]
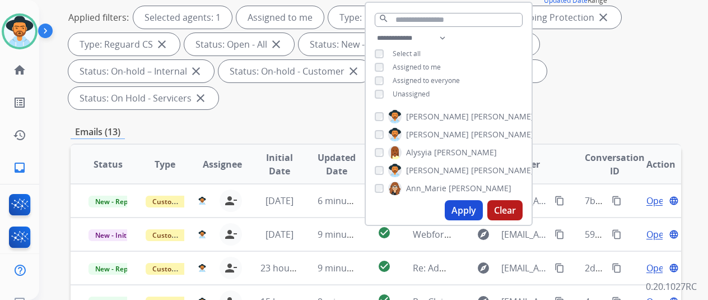
click at [466, 206] on button "Apply" at bounding box center [464, 210] width 38 height 20
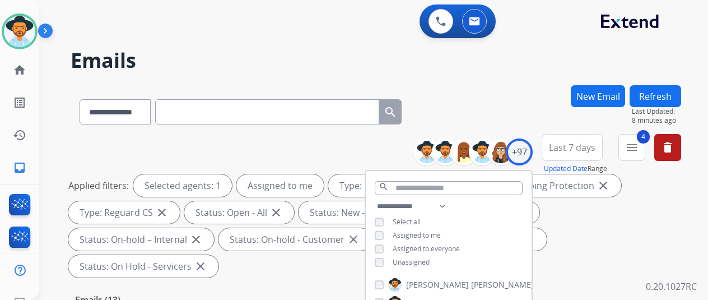
click at [521, 97] on div "**********" at bounding box center [376, 109] width 611 height 49
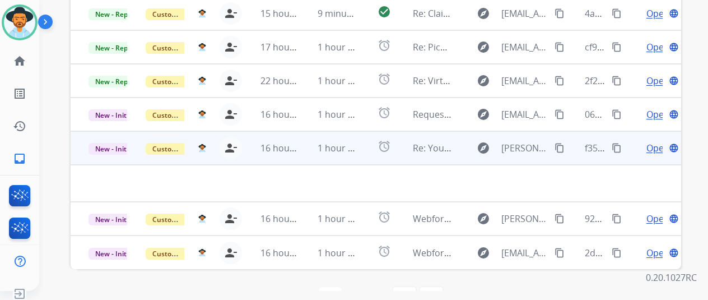
scroll to position [13, 0]
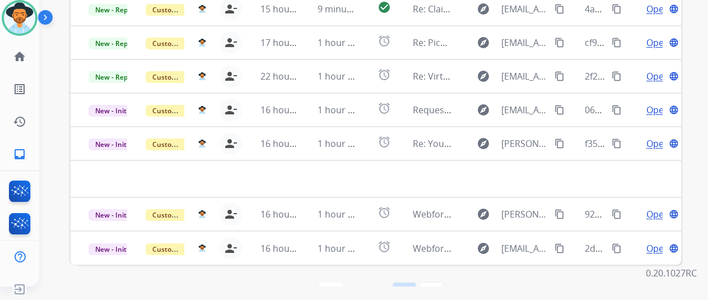
click at [409, 287] on mat-icon "navigate_next" at bounding box center [404, 293] width 13 height 13
select select "*"
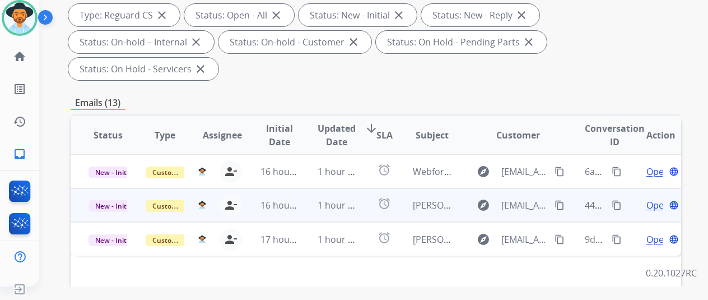
scroll to position [280, 0]
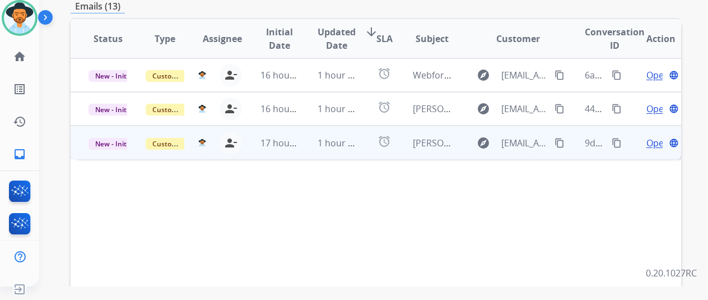
click at [655, 136] on span "Open" at bounding box center [657, 142] width 23 height 13
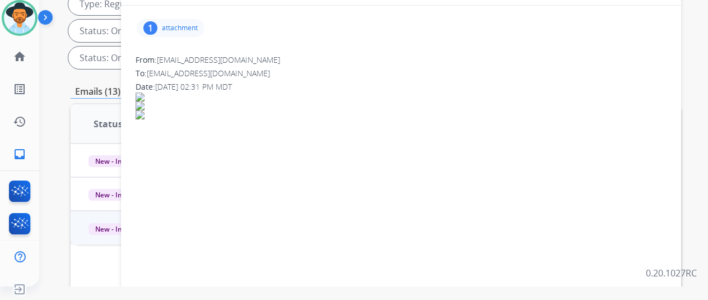
scroll to position [56, 0]
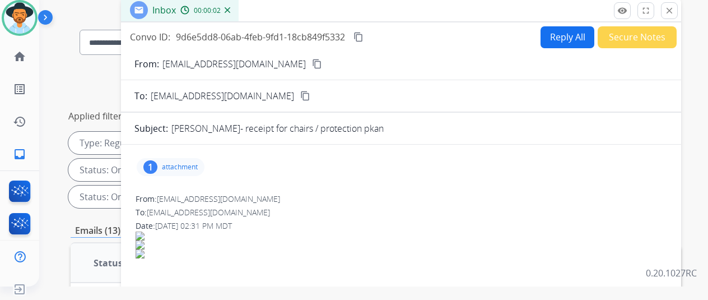
click at [157, 164] on div "1" at bounding box center [150, 166] width 14 height 13
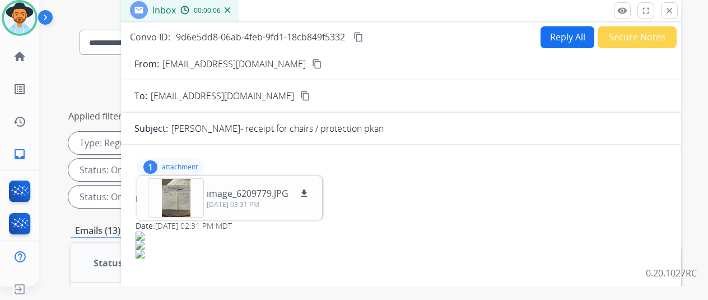
click at [312, 65] on mat-icon "content_copy" at bounding box center [317, 64] width 10 height 10
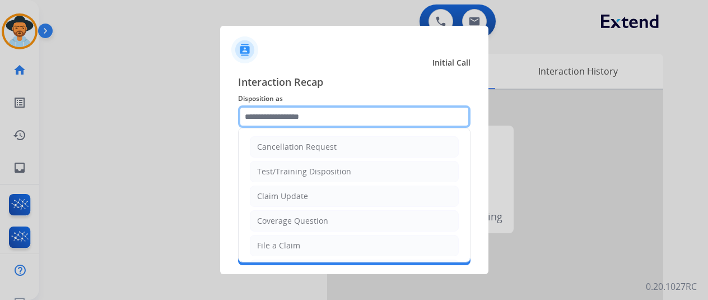
click at [266, 119] on input "text" at bounding box center [354, 116] width 232 height 22
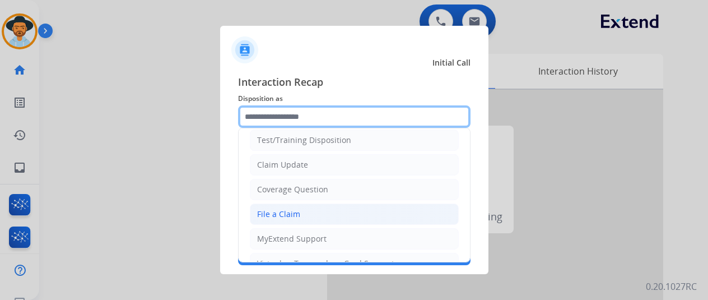
scroll to position [56, 0]
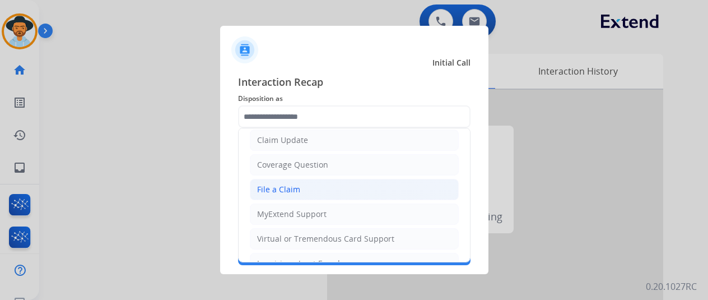
click at [278, 192] on div "File a Claim" at bounding box center [278, 189] width 43 height 11
type input "**********"
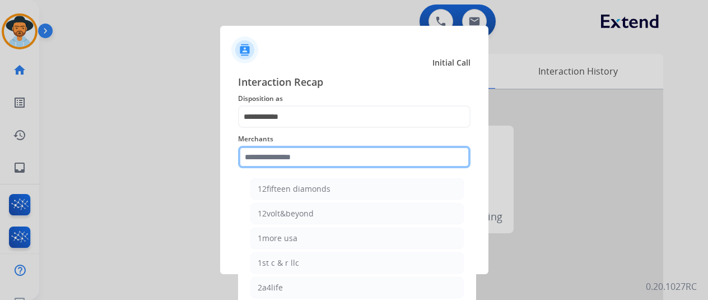
click at [290, 154] on input "text" at bounding box center [354, 157] width 232 height 22
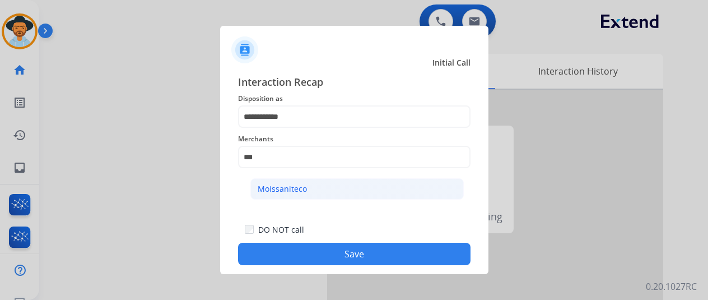
click at [268, 185] on div "Moissaniteco" at bounding box center [282, 188] width 49 height 11
type input "**********"
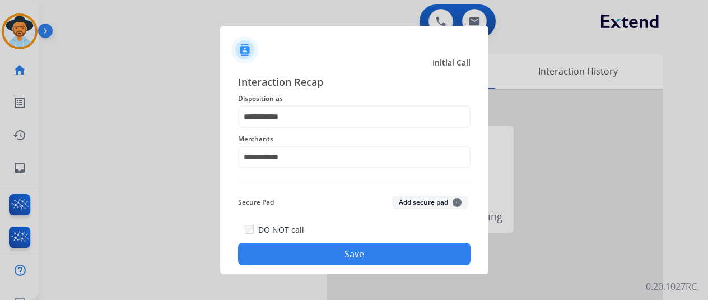
click at [302, 253] on button "Save" at bounding box center [354, 254] width 232 height 22
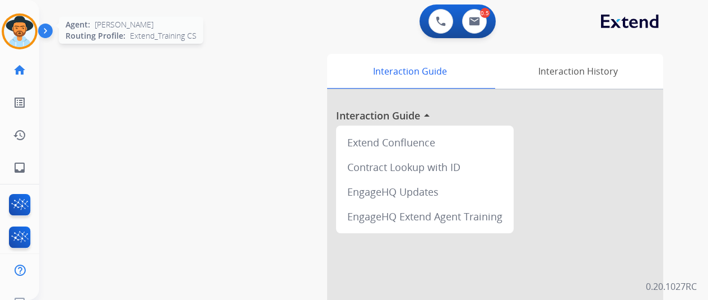
click at [28, 24] on img at bounding box center [19, 31] width 31 height 31
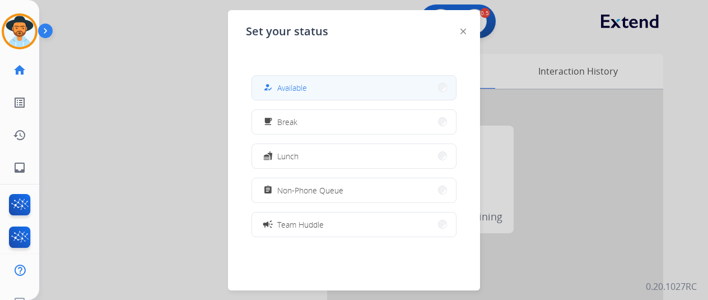
click at [374, 86] on button "how_to_reg Available" at bounding box center [354, 88] width 204 height 24
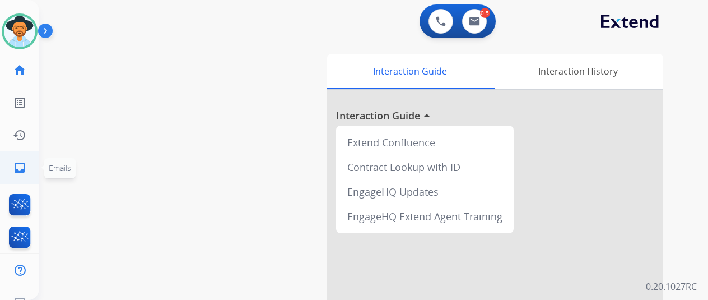
click at [20, 166] on mat-icon "inbox" at bounding box center [19, 167] width 13 height 13
select select "**********"
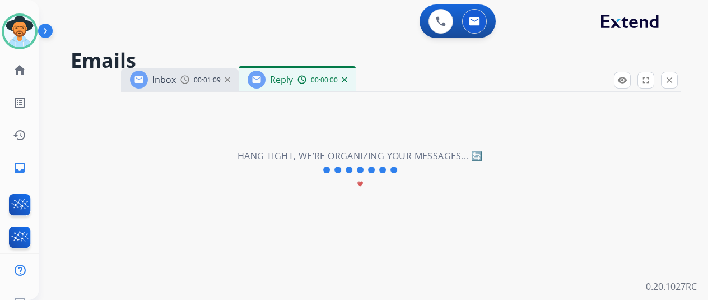
select select "**********"
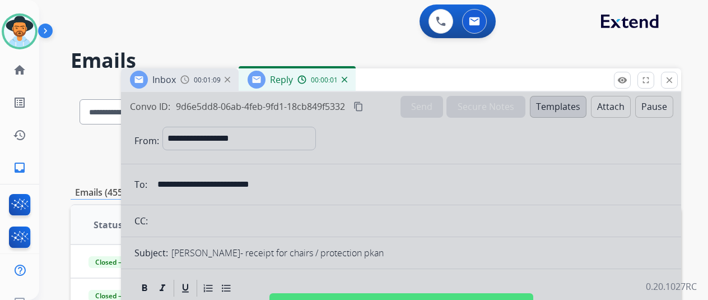
click at [363, 169] on div at bounding box center [401, 301] width 560 height 418
select select
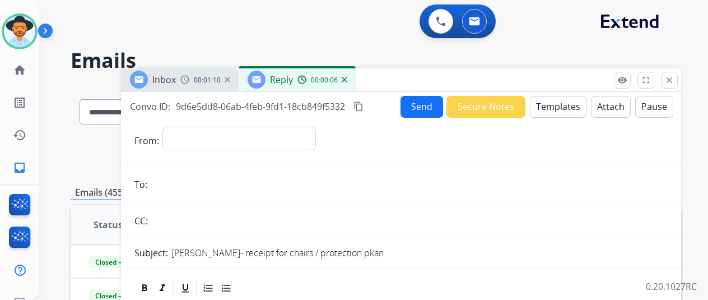
click at [347, 78] on img at bounding box center [345, 80] width 6 height 6
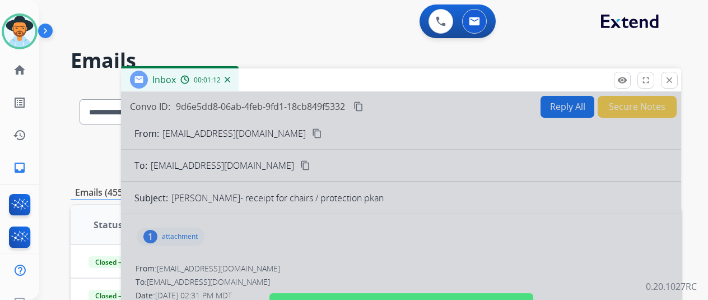
drag, startPoint x: 296, startPoint y: 239, endPoint x: 292, endPoint y: 232, distance: 7.5
click at [295, 239] on div at bounding box center [401, 301] width 560 height 418
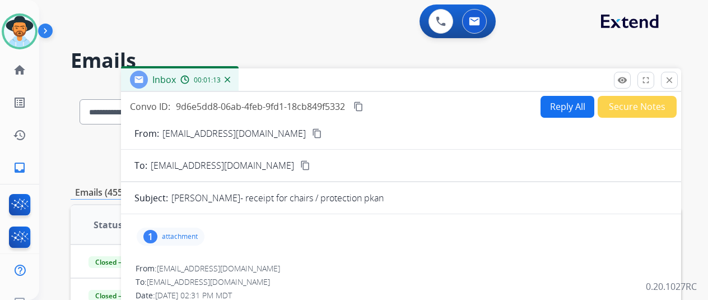
click at [312, 133] on mat-icon "content_copy" at bounding box center [317, 133] width 10 height 10
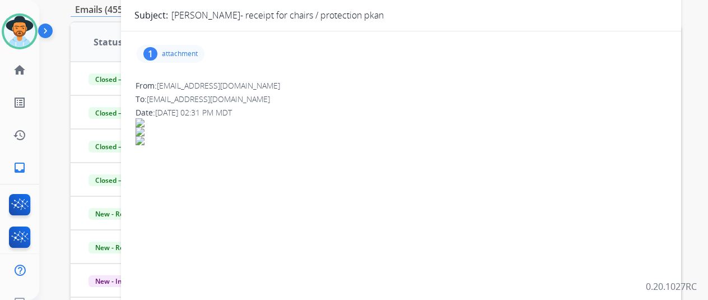
scroll to position [48, 0]
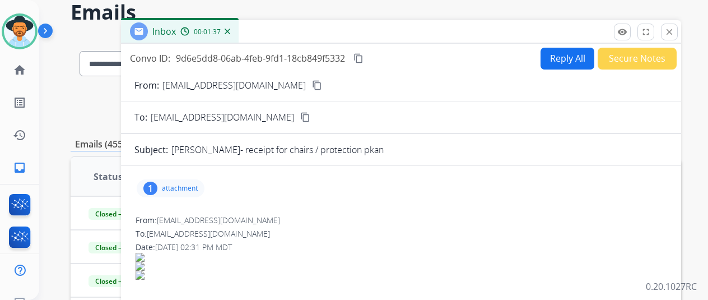
click at [157, 185] on div "1" at bounding box center [150, 187] width 14 height 13
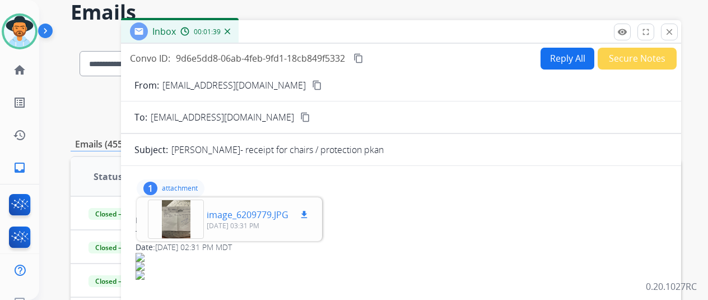
click at [182, 218] on div at bounding box center [176, 218] width 56 height 39
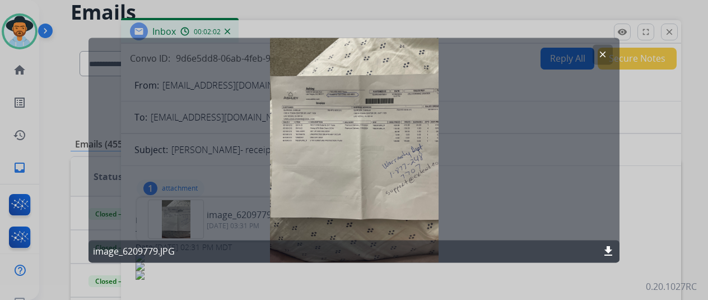
click at [606, 54] on mat-icon "clear" at bounding box center [603, 54] width 10 height 10
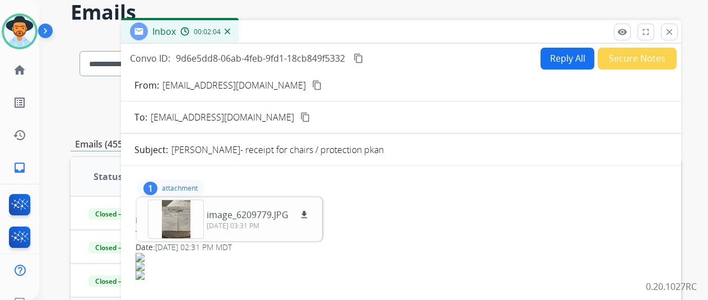
click at [571, 58] on button "Reply All" at bounding box center [568, 59] width 54 height 22
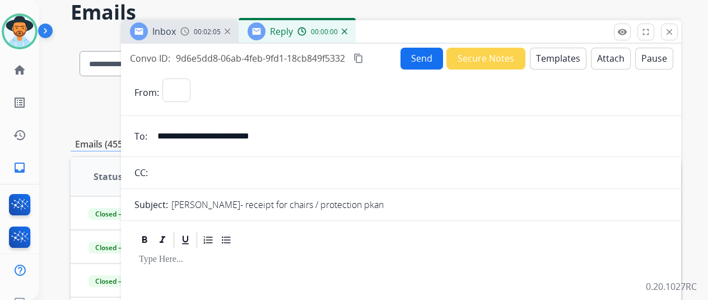
select select "**********"
click at [550, 53] on button "Templates" at bounding box center [558, 59] width 57 height 22
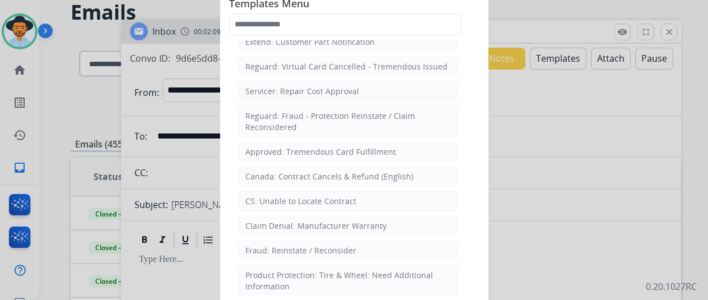
scroll to position [448, 0]
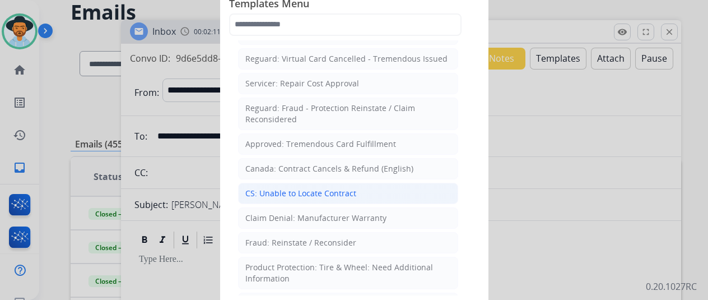
click at [289, 188] on div "CS: Unable to Locate Contract" at bounding box center [300, 193] width 111 height 11
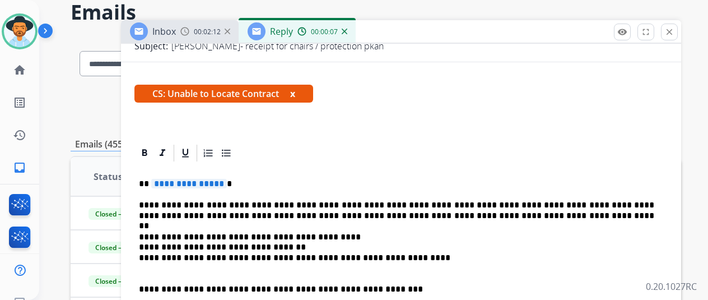
scroll to position [224, 0]
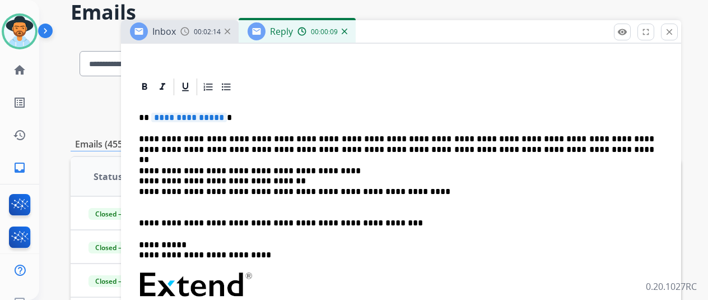
click at [227, 118] on span "**********" at bounding box center [189, 118] width 76 height 10
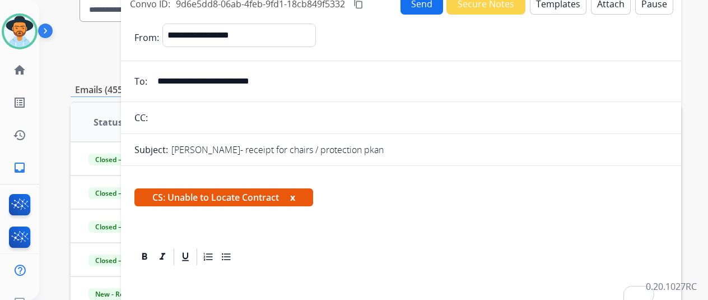
scroll to position [0, 0]
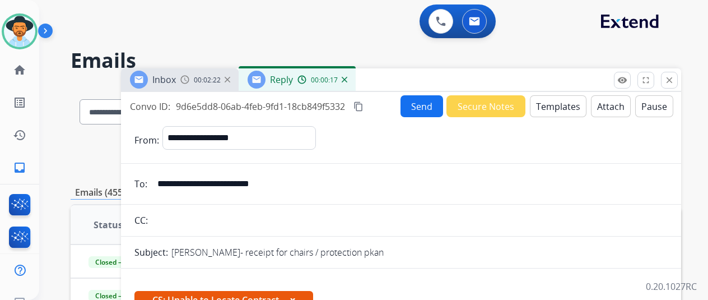
click at [347, 80] on img at bounding box center [345, 80] width 6 height 6
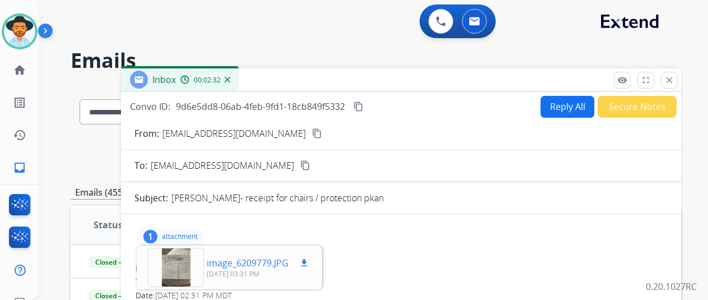
click at [181, 260] on div at bounding box center [176, 267] width 56 height 39
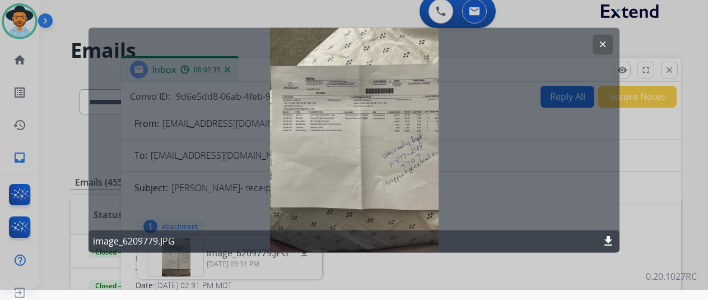
scroll to position [13, 0]
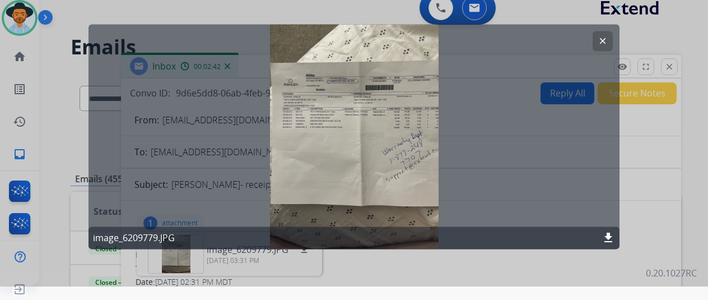
click at [604, 38] on mat-icon "clear" at bounding box center [603, 41] width 10 height 10
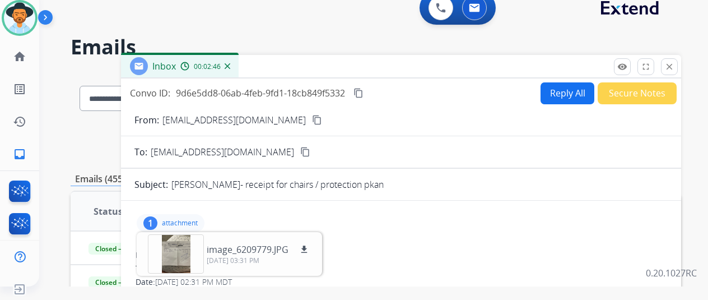
click at [230, 64] on img at bounding box center [228, 66] width 6 height 6
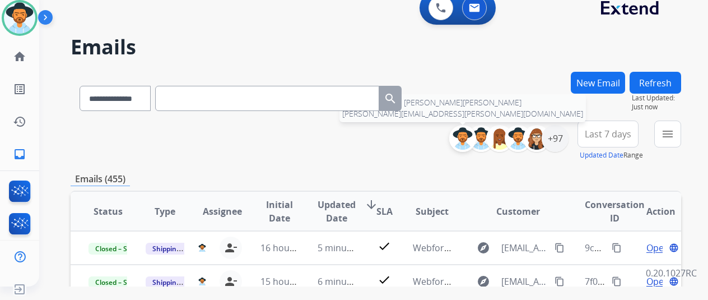
scroll to position [0, 0]
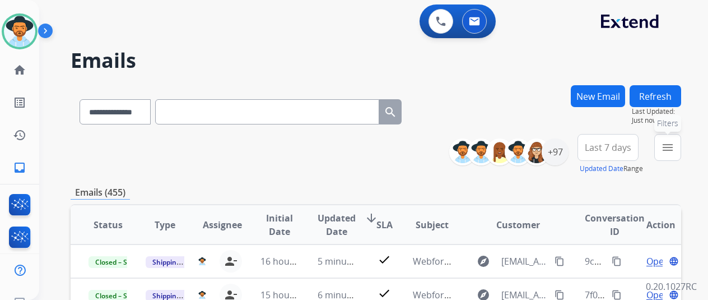
click at [674, 151] on mat-icon "menu" at bounding box center [667, 147] width 13 height 13
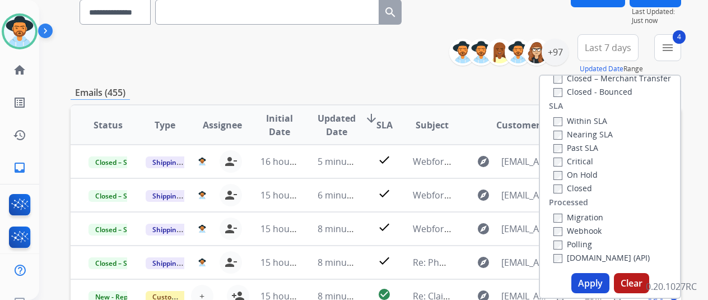
scroll to position [224, 0]
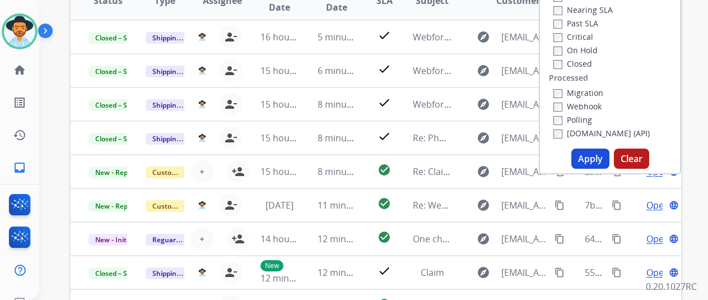
click at [592, 159] on button "Apply" at bounding box center [590, 158] width 38 height 20
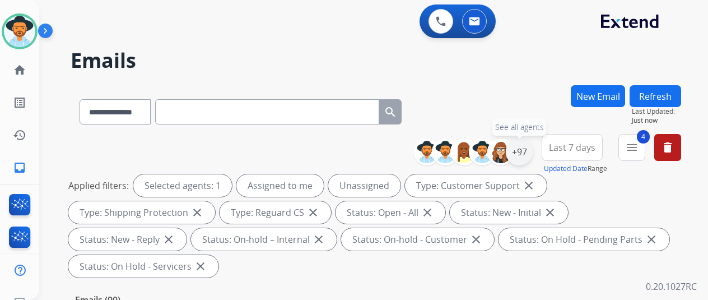
click at [528, 150] on div "+97" at bounding box center [519, 151] width 27 height 27
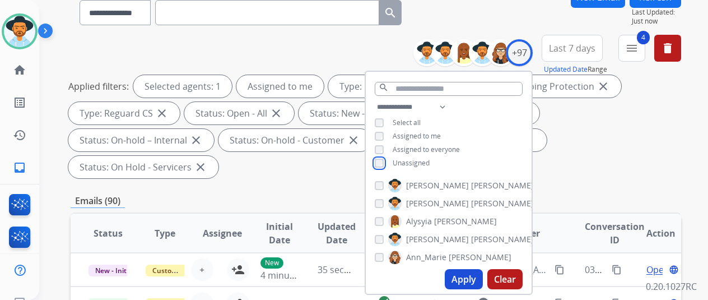
scroll to position [224, 0]
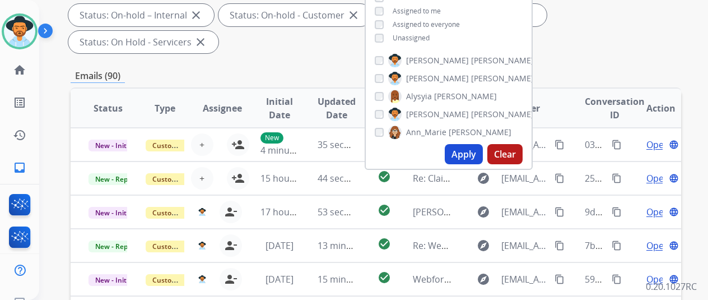
click at [474, 151] on button "Apply" at bounding box center [464, 154] width 38 height 20
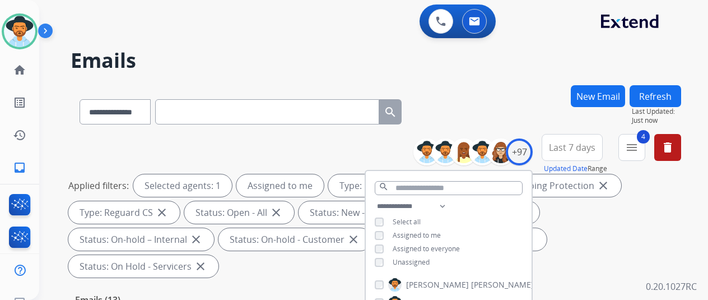
click at [512, 103] on div "**********" at bounding box center [376, 109] width 611 height 49
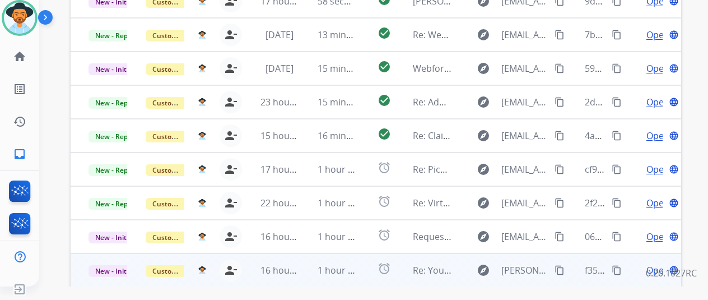
scroll to position [409, 0]
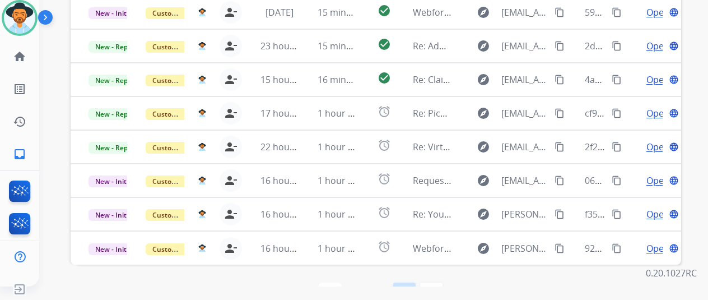
click at [406, 287] on mat-icon "navigate_next" at bounding box center [404, 293] width 13 height 13
select select "*"
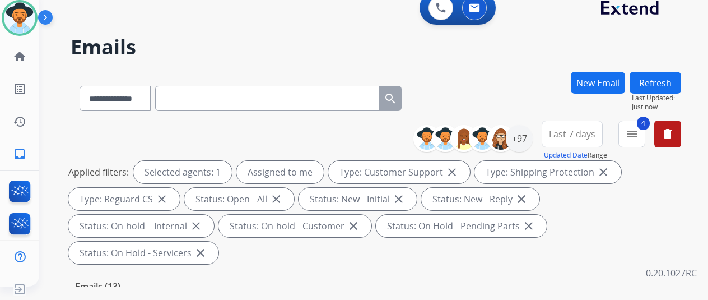
scroll to position [224, 0]
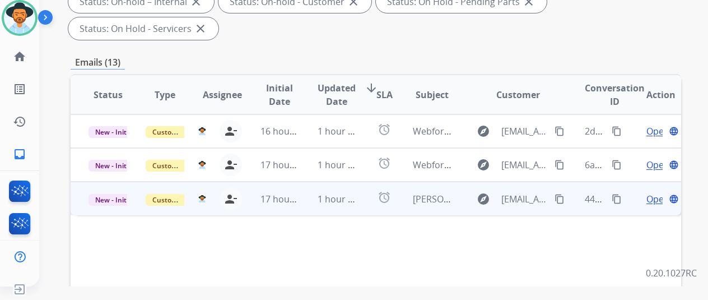
click at [655, 192] on span "Open" at bounding box center [657, 198] width 23 height 13
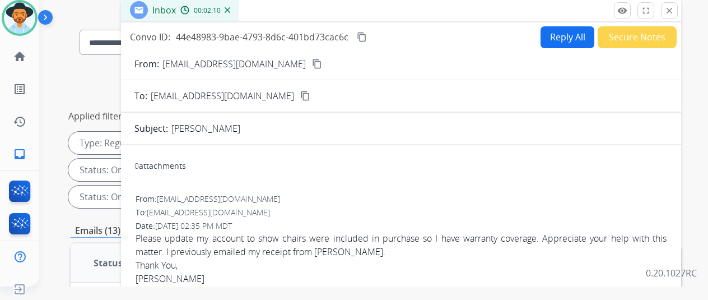
scroll to position [0, 0]
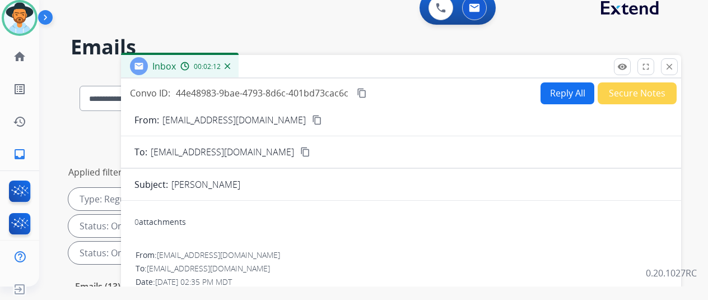
click at [230, 68] on img at bounding box center [228, 66] width 6 height 6
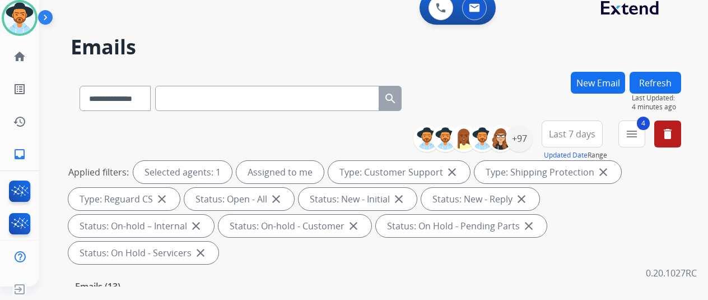
scroll to position [224, 0]
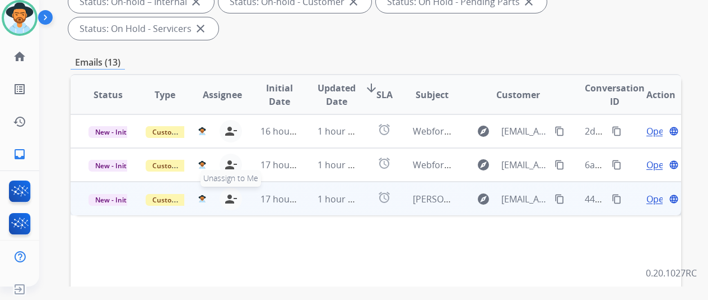
click at [229, 192] on mat-icon "person_remove" at bounding box center [230, 198] width 13 height 13
click at [203, 192] on span "+" at bounding box center [201, 198] width 5 height 13
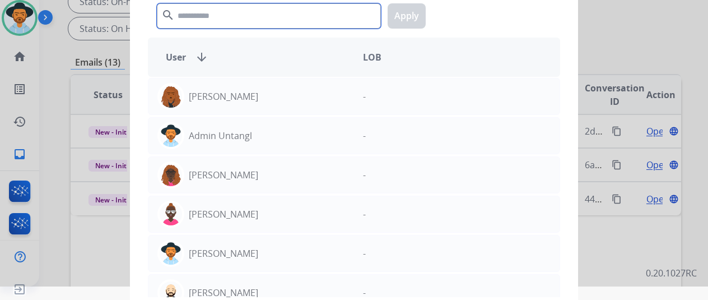
click at [183, 15] on input "text" at bounding box center [269, 15] width 224 height 25
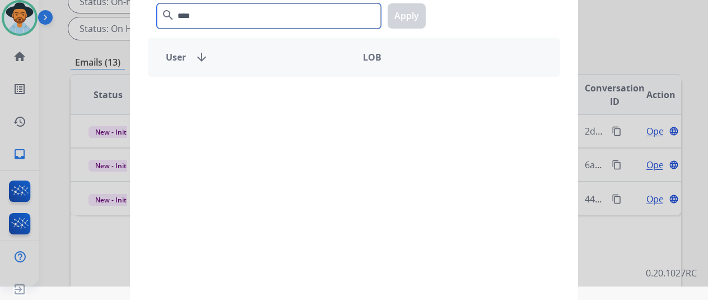
type input "****"
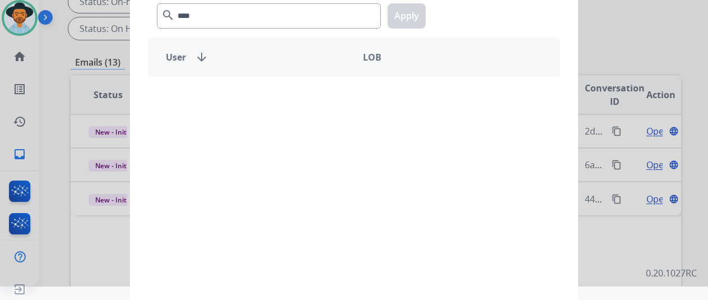
click at [111, 218] on div at bounding box center [354, 137] width 708 height 300
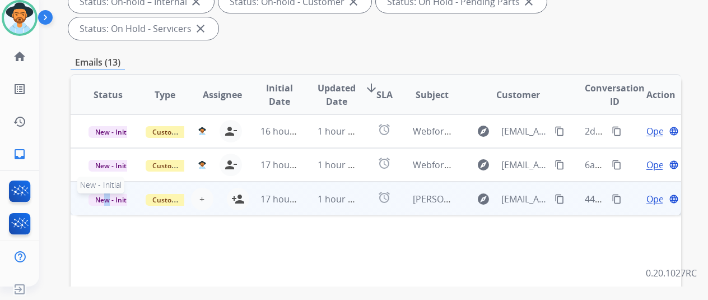
click at [108, 194] on span "New - Initial" at bounding box center [115, 200] width 52 height 12
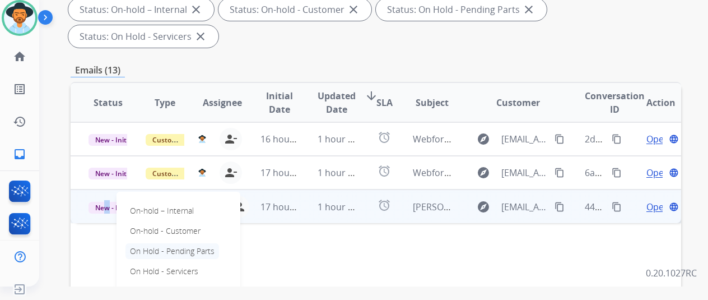
scroll to position [336, 0]
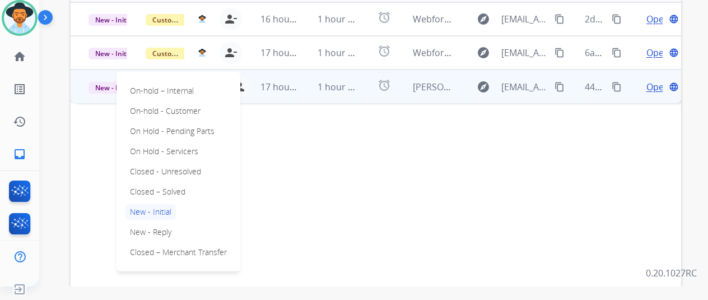
click at [337, 204] on div "Status Type Assignee Initial Date Updated Date arrow_downward SLA Subject Custo…" at bounding box center [376, 149] width 611 height 375
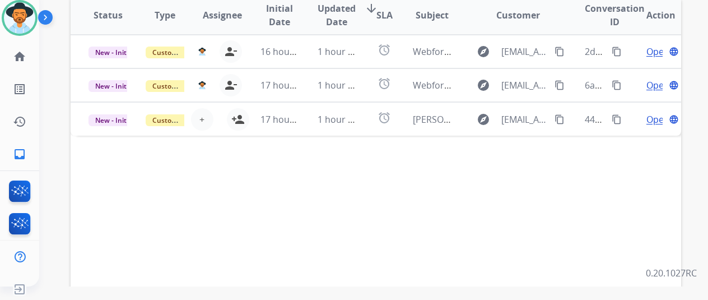
scroll to position [280, 0]
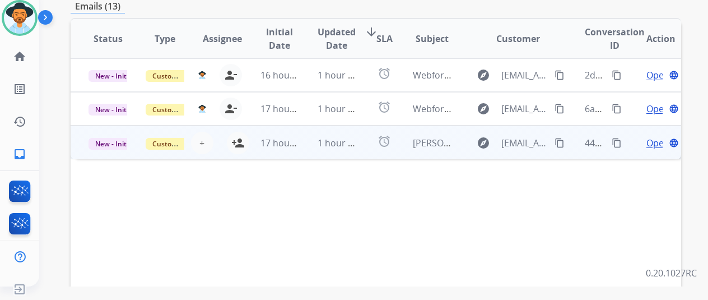
click at [644, 136] on div "Open language" at bounding box center [661, 142] width 39 height 13
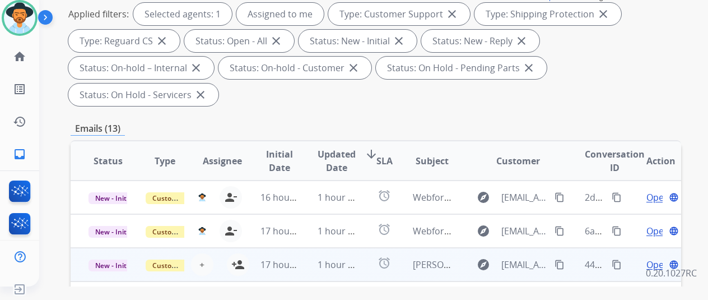
scroll to position [224, 0]
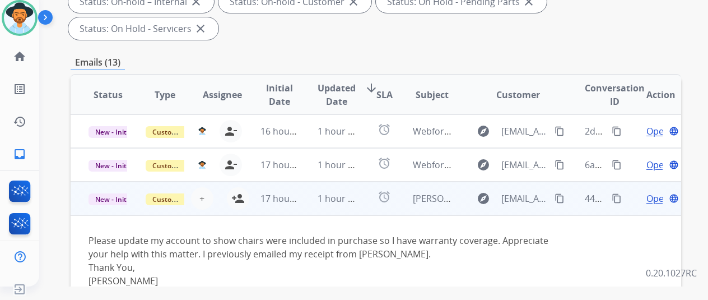
click at [654, 192] on span "Open" at bounding box center [657, 198] width 23 height 13
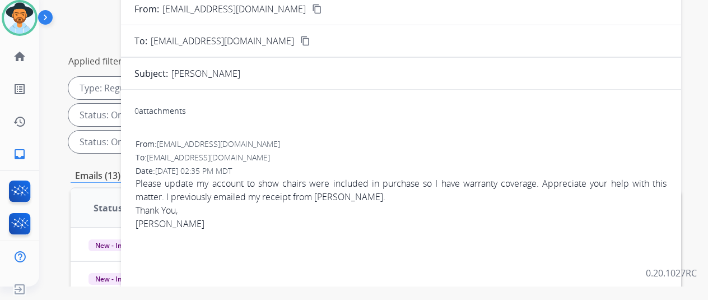
scroll to position [0, 0]
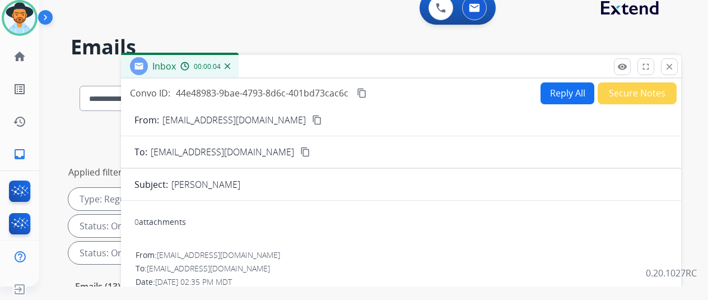
click at [230, 67] on img at bounding box center [228, 66] width 6 height 6
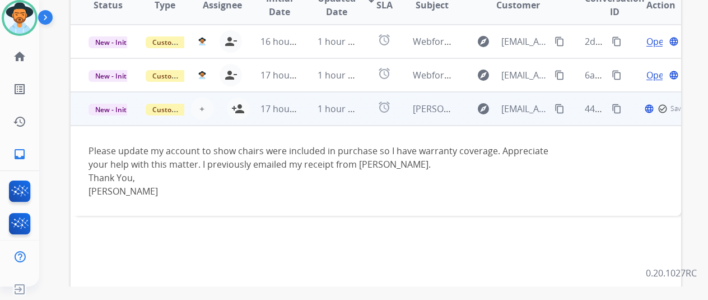
scroll to position [280, 0]
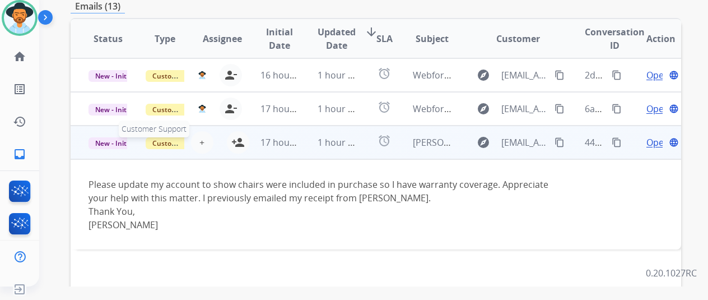
click at [167, 137] on span "Customer Support" at bounding box center [182, 143] width 73 height 12
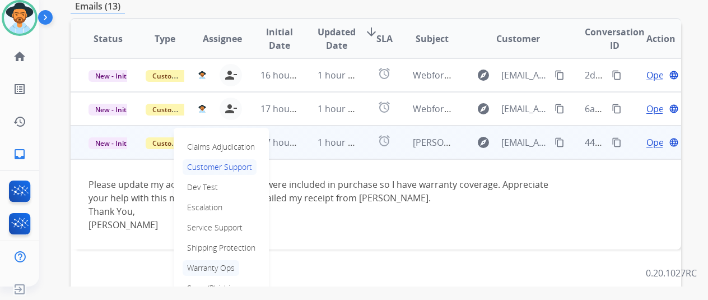
click at [211, 260] on p "Warranty Ops" at bounding box center [211, 268] width 57 height 16
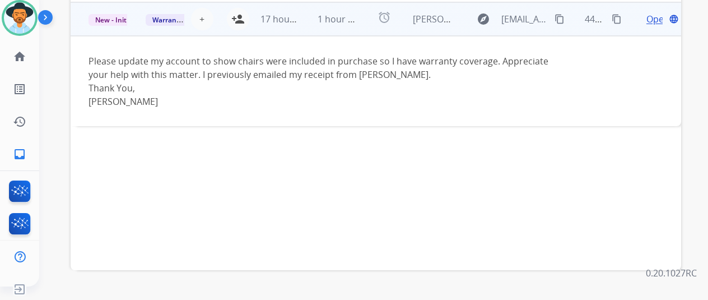
scroll to position [409, 0]
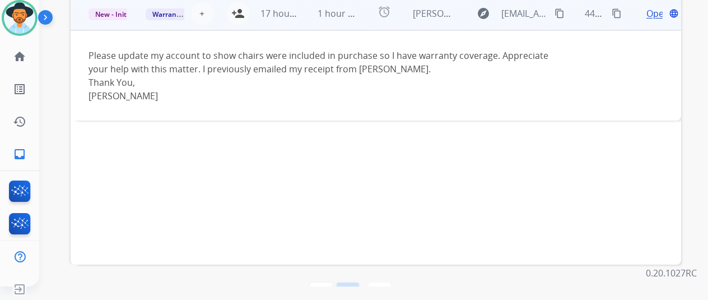
drag, startPoint x: 352, startPoint y: 264, endPoint x: 352, endPoint y: 257, distance: 6.7
click at [352, 287] on mat-icon "navigate_before" at bounding box center [347, 293] width 13 height 13
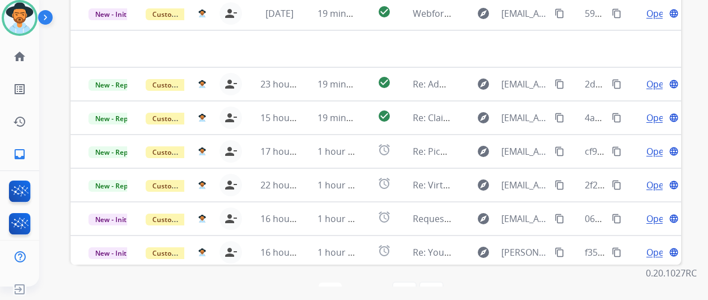
scroll to position [129, 0]
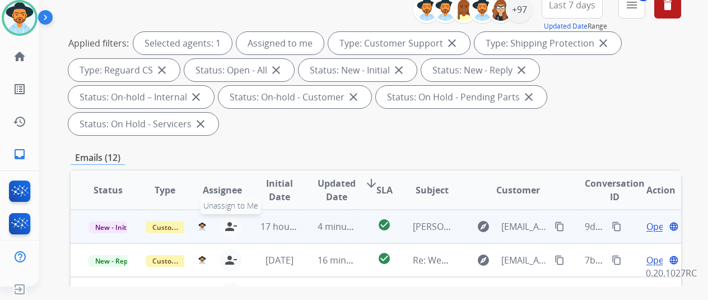
click at [232, 220] on mat-icon "person_remove" at bounding box center [230, 226] width 13 height 13
click at [163, 221] on span "Customer Support" at bounding box center [182, 227] width 73 height 12
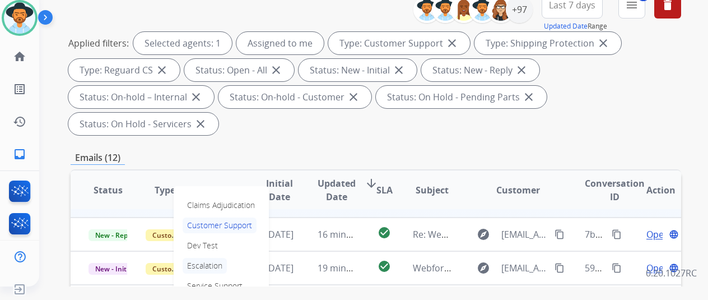
scroll to position [38, 0]
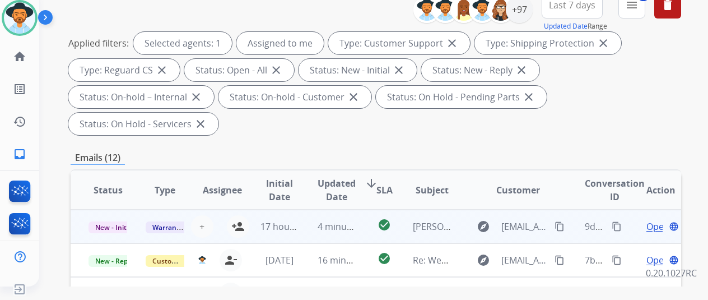
scroll to position [0, 0]
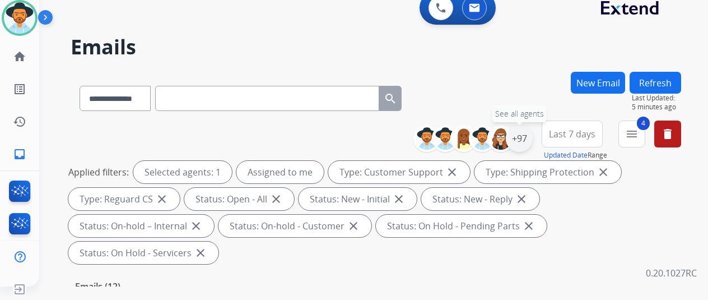
click at [528, 135] on div "+97" at bounding box center [519, 138] width 27 height 27
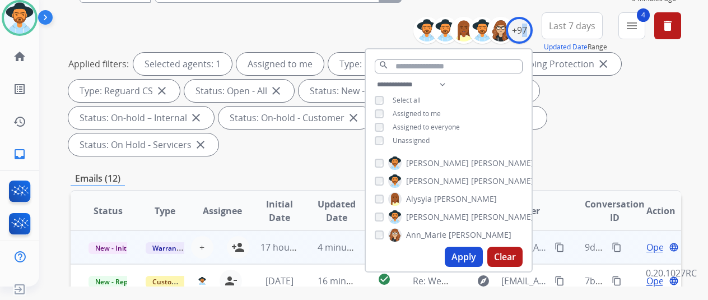
scroll to position [112, 0]
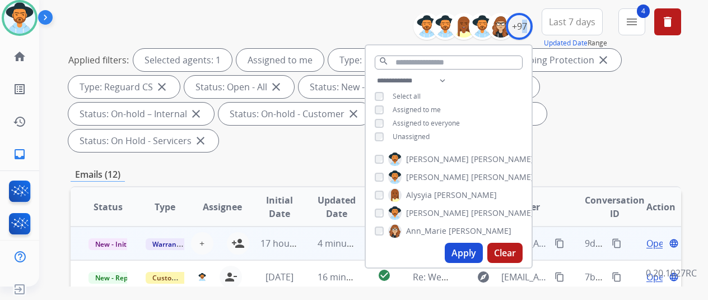
click at [458, 252] on button "Apply" at bounding box center [464, 253] width 38 height 20
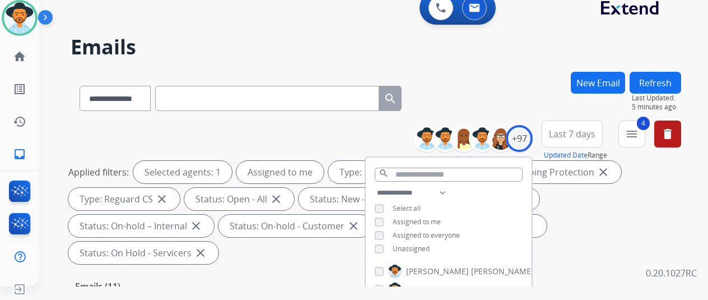
click at [463, 89] on div "**********" at bounding box center [376, 96] width 611 height 49
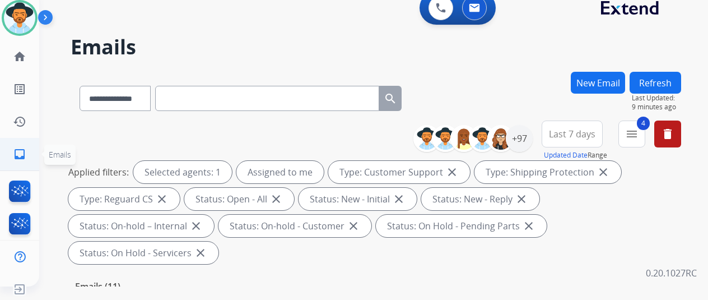
click at [23, 152] on mat-icon "inbox" at bounding box center [19, 153] width 13 height 13
click at [530, 141] on div "+97" at bounding box center [519, 138] width 27 height 27
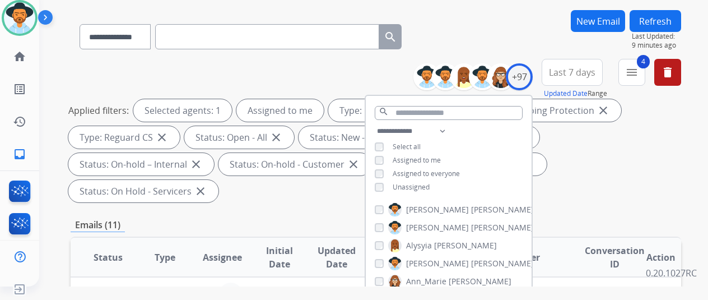
scroll to position [168, 0]
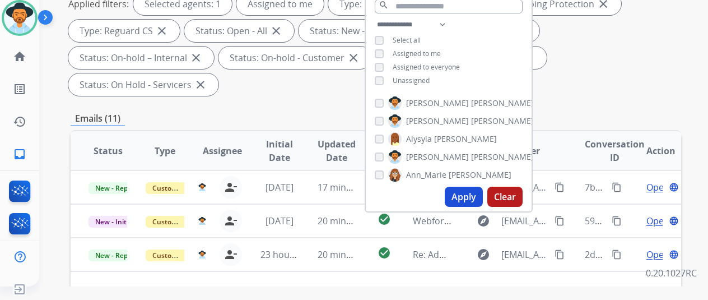
click at [465, 197] on button "Apply" at bounding box center [464, 197] width 38 height 20
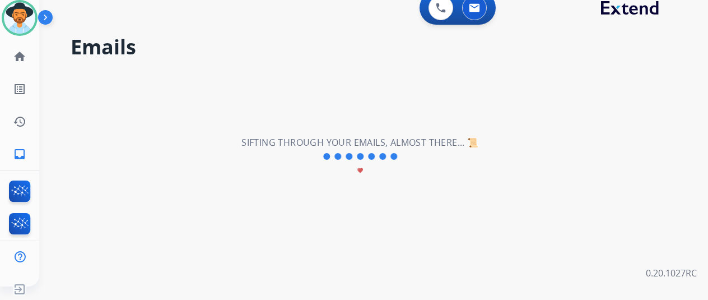
scroll to position [0, 0]
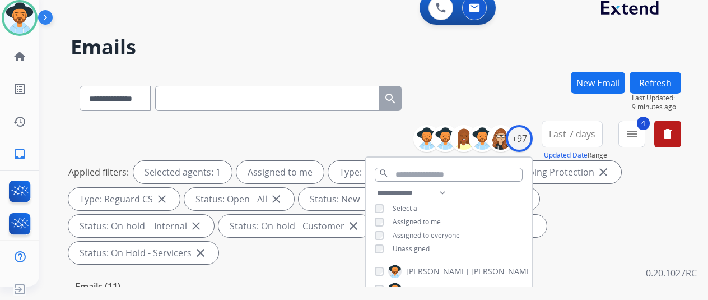
click at [500, 76] on div "**********" at bounding box center [376, 96] width 611 height 49
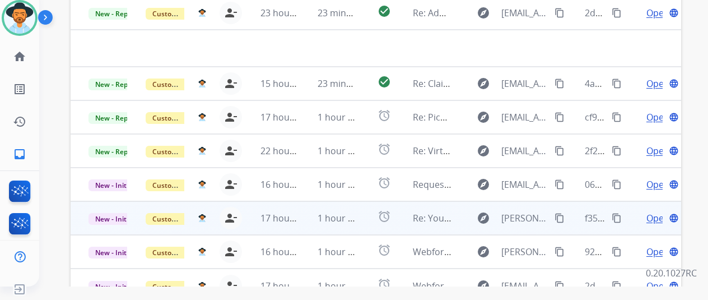
scroll to position [409, 0]
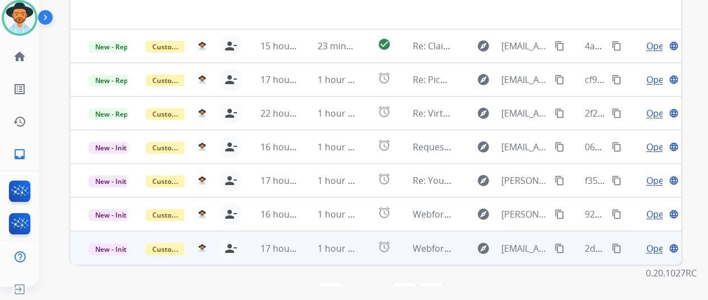
click at [653, 241] on span "Open" at bounding box center [657, 247] width 23 height 13
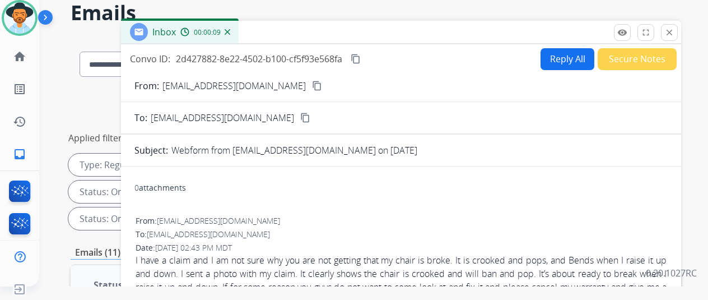
scroll to position [0, 0]
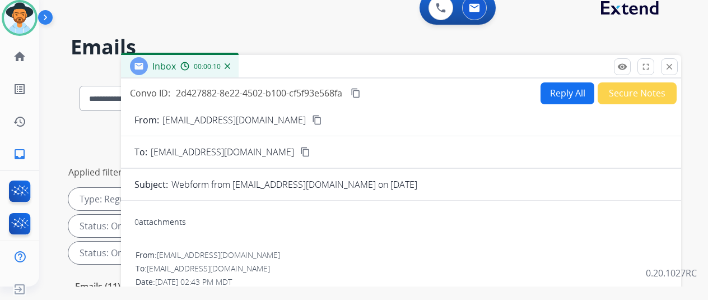
click at [230, 63] on div "00:00:10" at bounding box center [204, 66] width 49 height 10
click at [230, 66] on img at bounding box center [228, 66] width 6 height 6
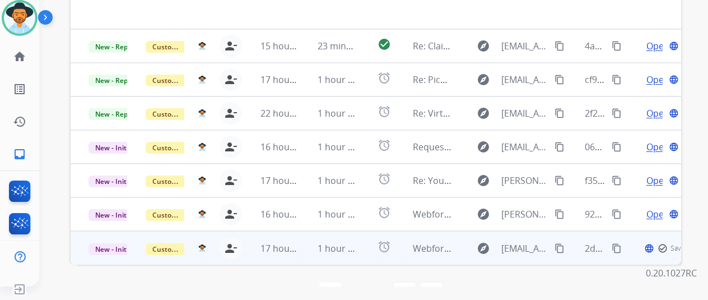
scroll to position [38, 0]
click at [105, 243] on span "New - Initial" at bounding box center [115, 249] width 52 height 12
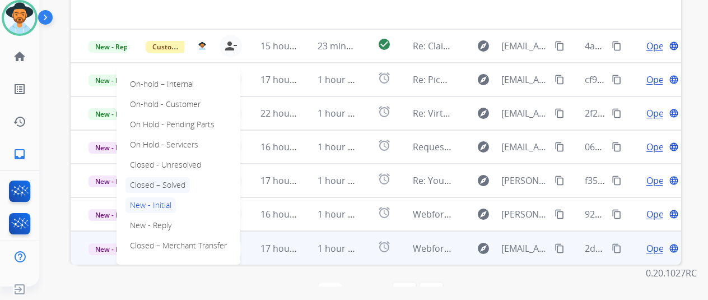
click at [156, 177] on p "Closed – Solved" at bounding box center [157, 185] width 64 height 16
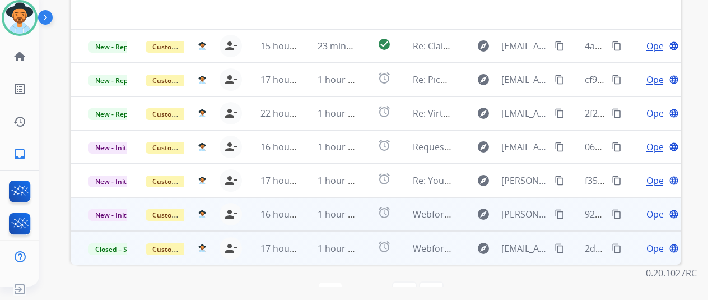
click at [654, 207] on span "Open" at bounding box center [657, 213] width 23 height 13
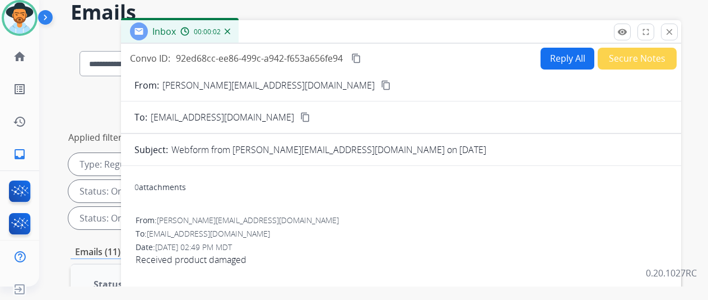
scroll to position [0, 0]
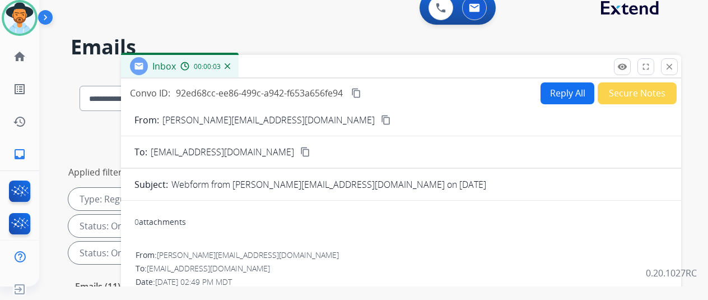
click at [381, 119] on mat-icon "content_copy" at bounding box center [386, 120] width 10 height 10
click at [565, 95] on button "Reply All" at bounding box center [568, 93] width 54 height 22
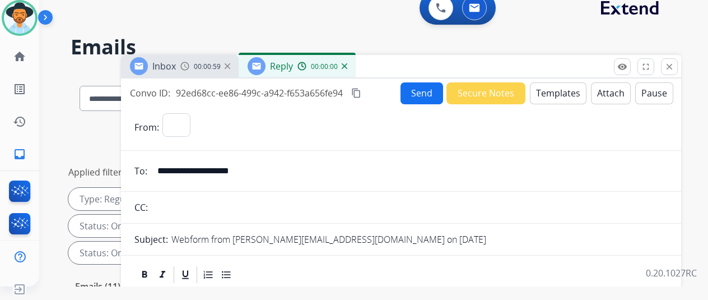
select select "**********"
click at [564, 90] on button "Templates" at bounding box center [558, 93] width 57 height 22
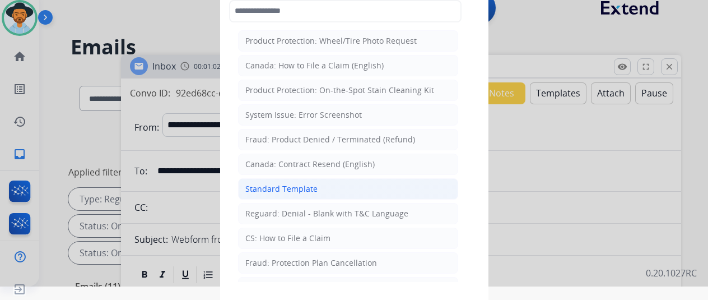
drag, startPoint x: 295, startPoint y: 181, endPoint x: 281, endPoint y: 159, distance: 26.1
click at [294, 180] on li "Standard Template" at bounding box center [348, 188] width 220 height 21
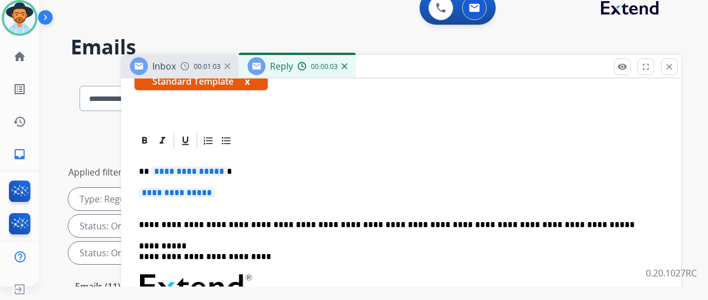
scroll to position [224, 0]
click at [226, 166] on span "**********" at bounding box center [189, 171] width 76 height 10
click at [215, 188] on span "**********" at bounding box center [177, 193] width 76 height 10
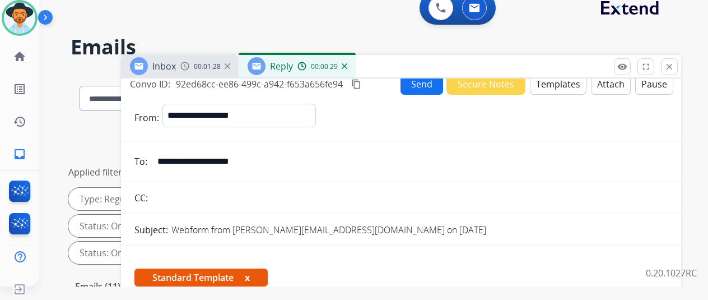
scroll to position [0, 0]
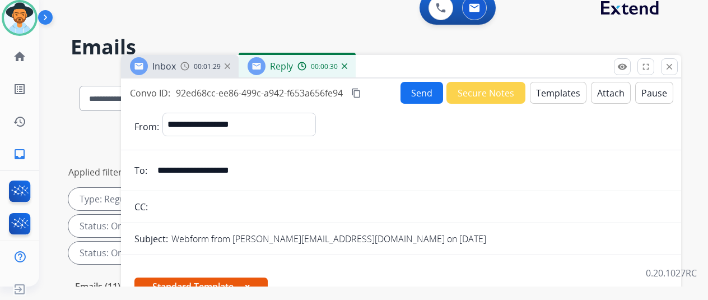
click at [419, 90] on button "Send" at bounding box center [422, 93] width 43 height 22
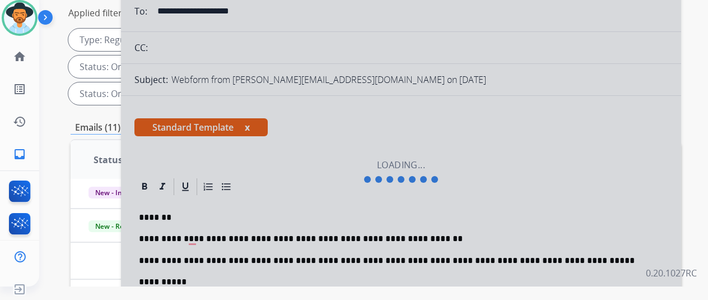
scroll to position [280, 0]
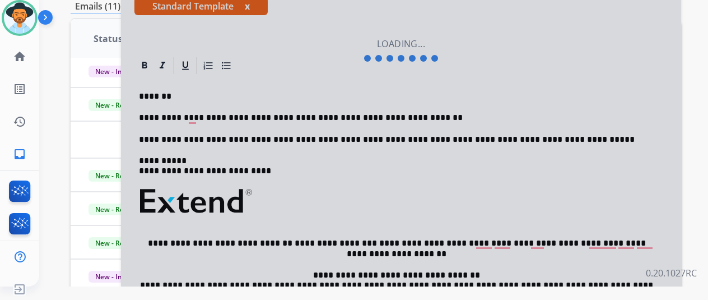
click at [371, 174] on div at bounding box center [401, 50] width 560 height 504
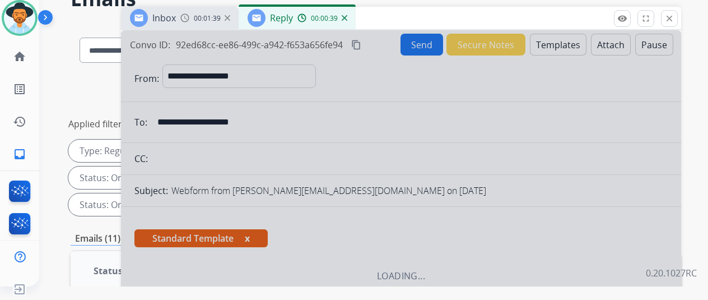
scroll to position [0, 0]
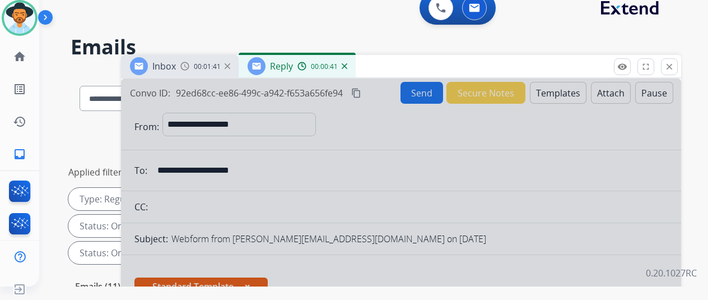
click at [347, 66] on img at bounding box center [345, 66] width 6 height 6
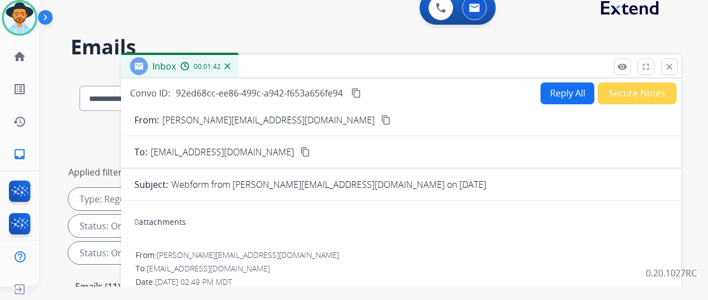
click at [630, 90] on button "Secure Notes" at bounding box center [637, 93] width 79 height 22
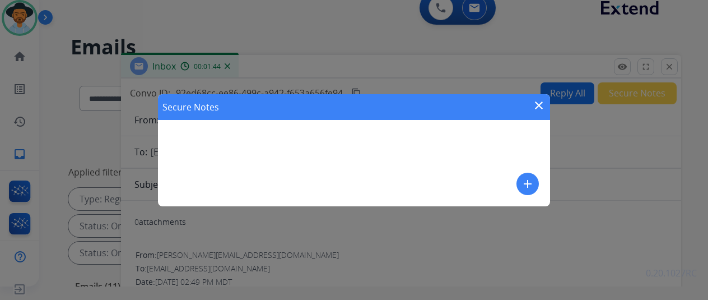
click at [531, 177] on mat-icon "add" at bounding box center [527, 183] width 13 height 13
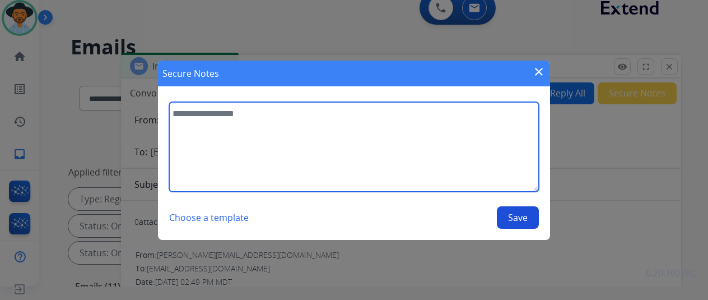
click at [208, 122] on textarea at bounding box center [354, 147] width 370 height 90
type textarea "**********"
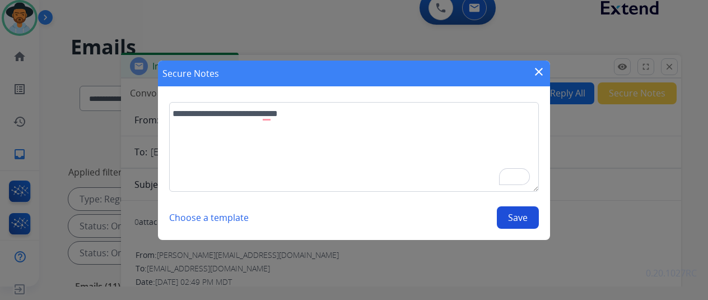
click at [513, 216] on button "Save" at bounding box center [518, 217] width 42 height 22
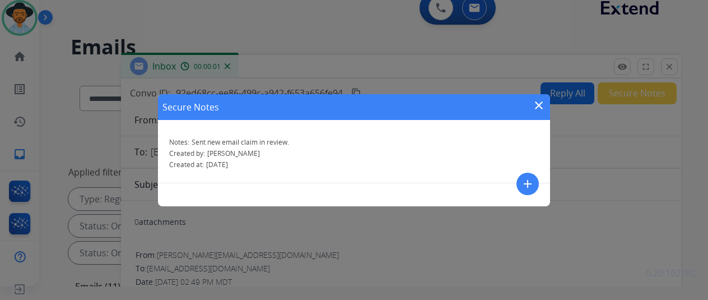
drag, startPoint x: 541, startPoint y: 104, endPoint x: 533, endPoint y: 98, distance: 9.6
click at [541, 104] on mat-icon "close" at bounding box center [538, 105] width 13 height 13
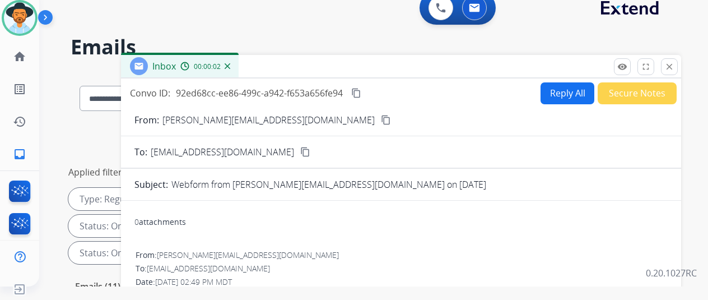
click at [381, 115] on mat-icon "content_copy" at bounding box center [386, 120] width 10 height 10
click at [230, 67] on img at bounding box center [228, 66] width 6 height 6
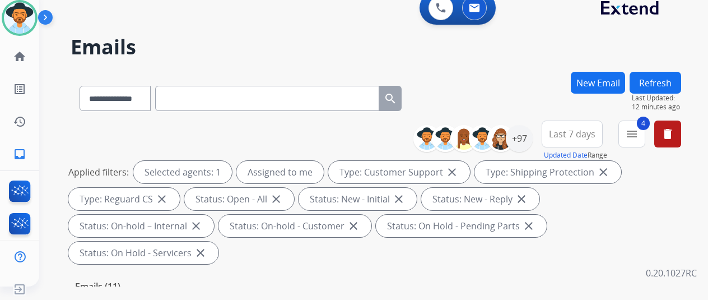
click at [605, 85] on button "New Email" at bounding box center [598, 83] width 54 height 22
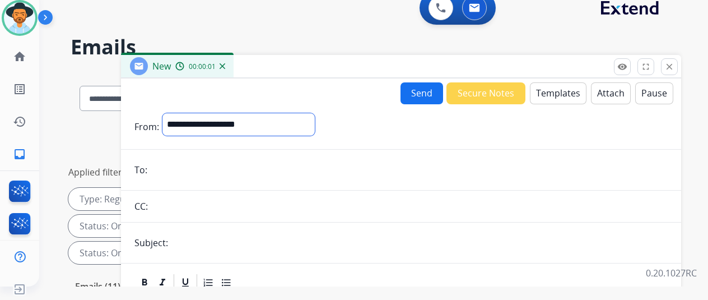
click at [211, 115] on select "**********" at bounding box center [238, 124] width 152 height 22
select select "**********"
click at [171, 113] on select "**********" at bounding box center [238, 124] width 152 height 22
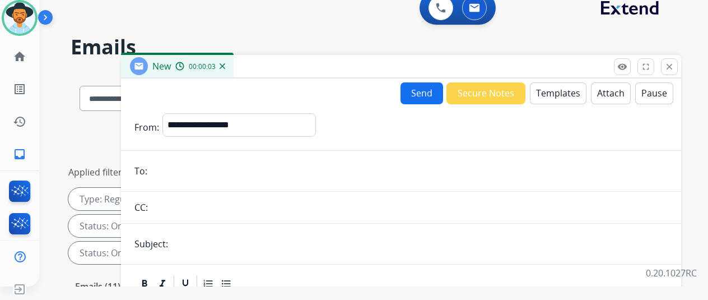
click at [167, 166] on input "email" at bounding box center [409, 171] width 517 height 22
paste input "**********"
type input "**********"
click at [550, 93] on button "Templates" at bounding box center [558, 93] width 57 height 22
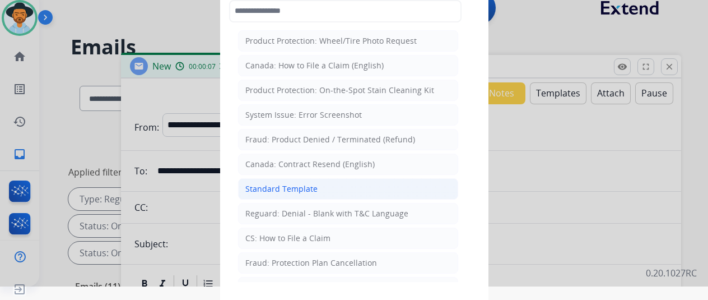
click at [281, 183] on div "Standard Template" at bounding box center [281, 188] width 72 height 11
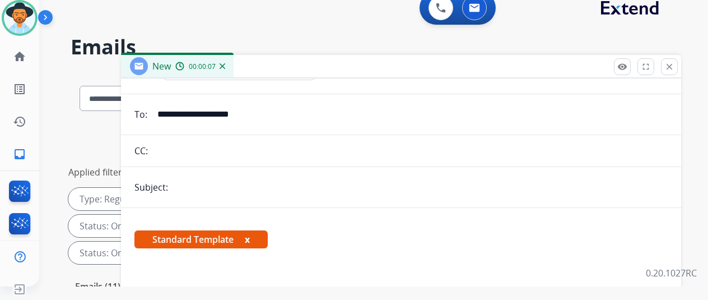
scroll to position [132, 0]
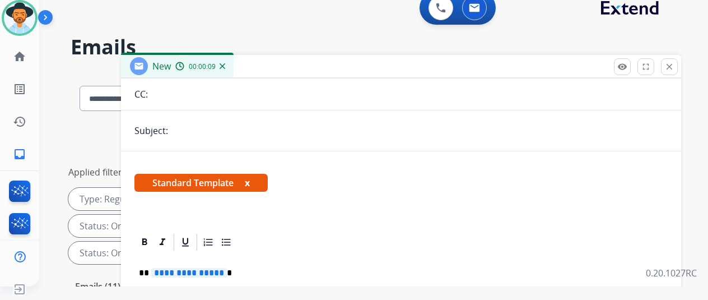
click at [227, 268] on span "**********" at bounding box center [189, 273] width 76 height 10
click at [215, 289] on span "**********" at bounding box center [177, 294] width 76 height 10
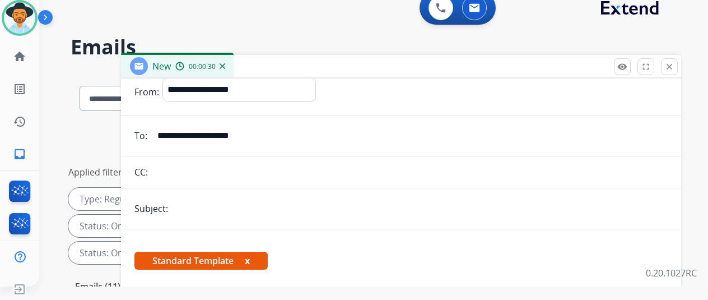
scroll to position [0, 0]
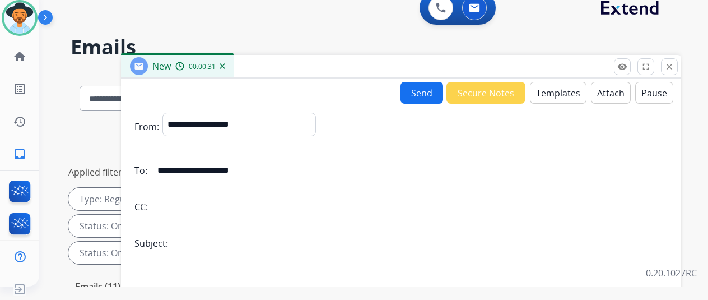
click at [429, 96] on button "Send" at bounding box center [422, 93] width 43 height 22
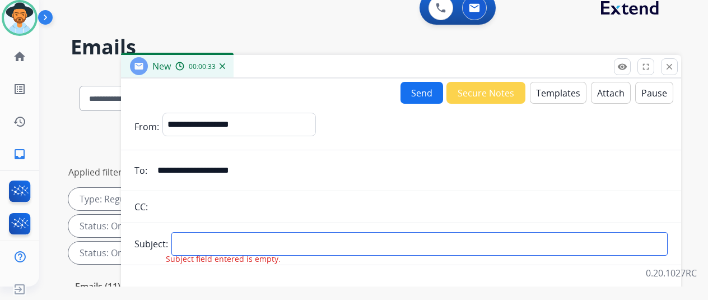
click at [190, 237] on input "text" at bounding box center [419, 244] width 496 height 24
type input "*****"
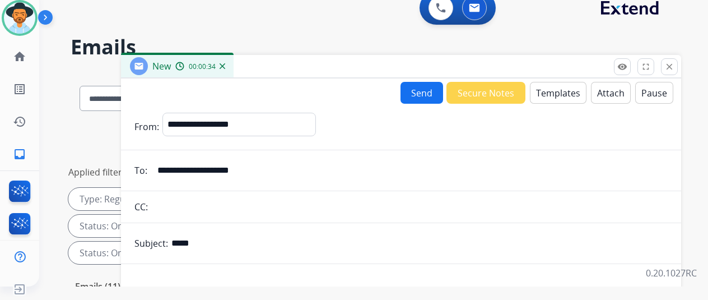
click at [434, 90] on button "Send" at bounding box center [422, 93] width 43 height 22
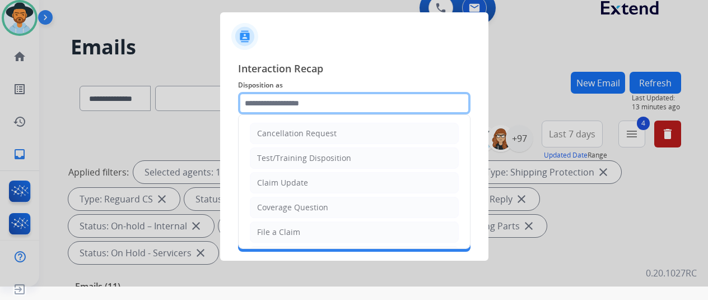
click at [260, 101] on input "text" at bounding box center [354, 103] width 232 height 22
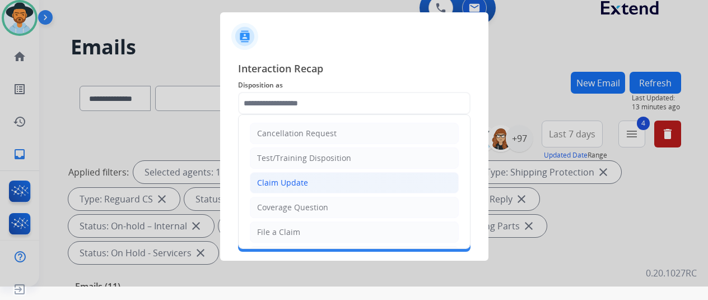
click at [283, 181] on div "Claim Update" at bounding box center [282, 182] width 51 height 11
type input "**********"
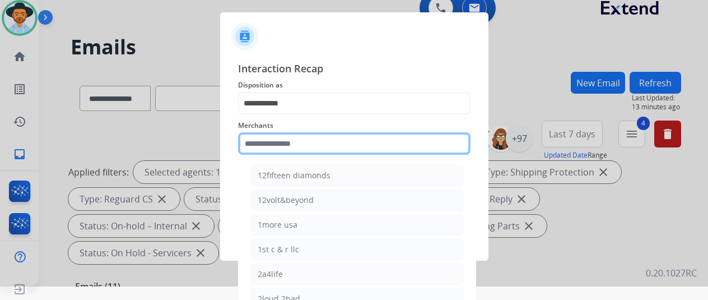
click at [259, 146] on input "text" at bounding box center [354, 143] width 232 height 22
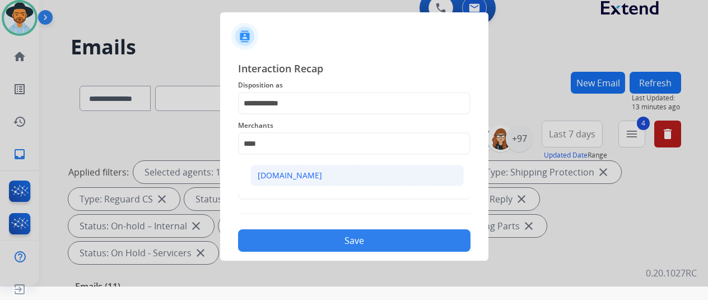
click at [281, 178] on div "[DOMAIN_NAME]" at bounding box center [290, 175] width 64 height 11
type input "**********"
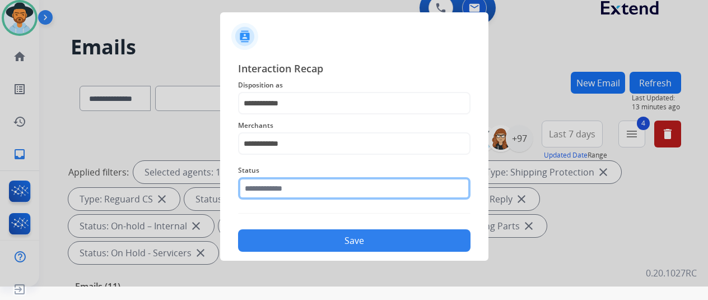
click at [279, 190] on input "text" at bounding box center [354, 188] width 232 height 22
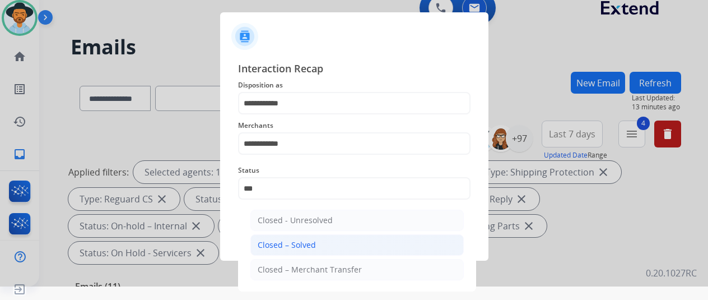
click at [308, 238] on li "Closed – Solved" at bounding box center [356, 244] width 213 height 21
type input "**********"
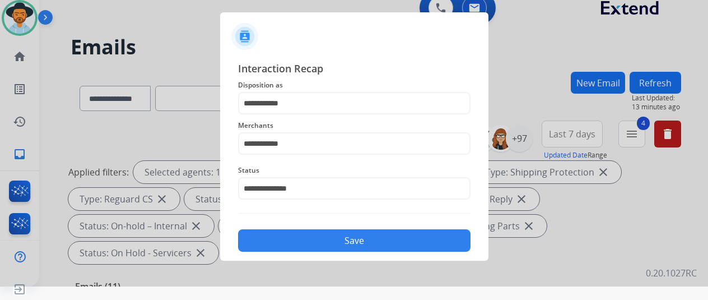
click at [308, 232] on button "Save" at bounding box center [354, 240] width 232 height 22
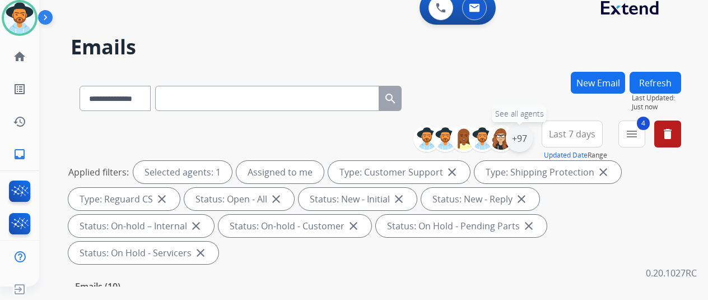
click at [525, 136] on div "+97" at bounding box center [519, 138] width 27 height 27
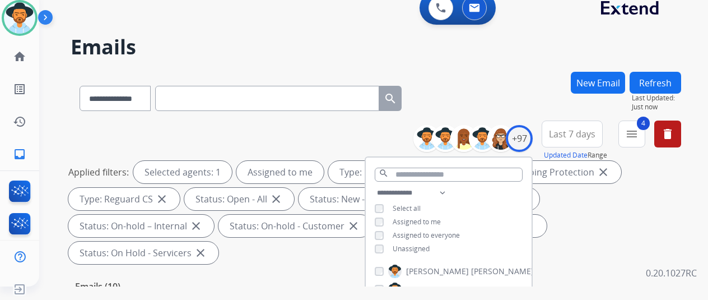
scroll to position [112, 0]
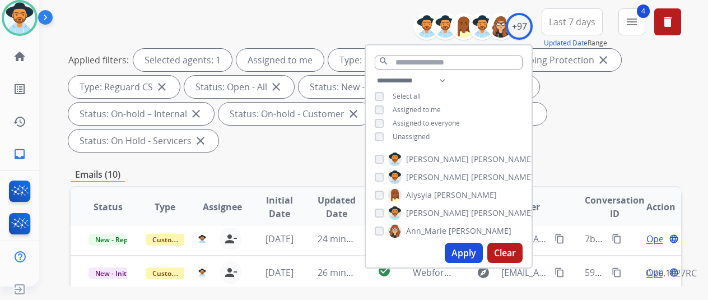
click at [463, 249] on button "Apply" at bounding box center [464, 253] width 38 height 20
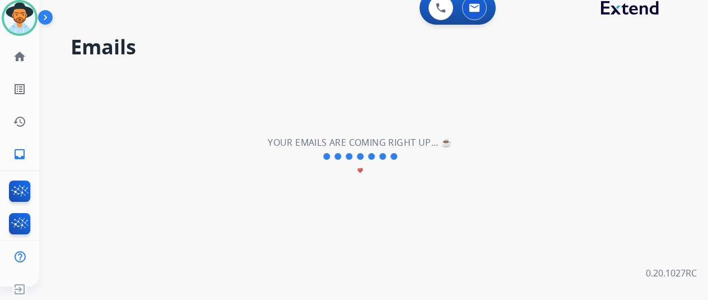
scroll to position [0, 0]
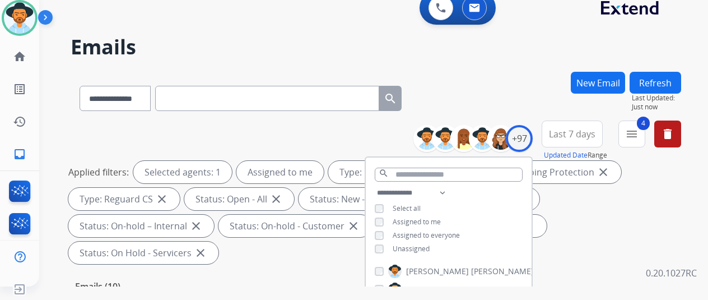
click at [488, 89] on div "**********" at bounding box center [376, 96] width 611 height 49
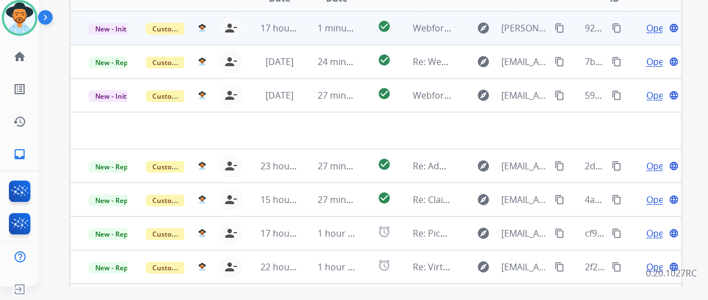
scroll to position [185, 0]
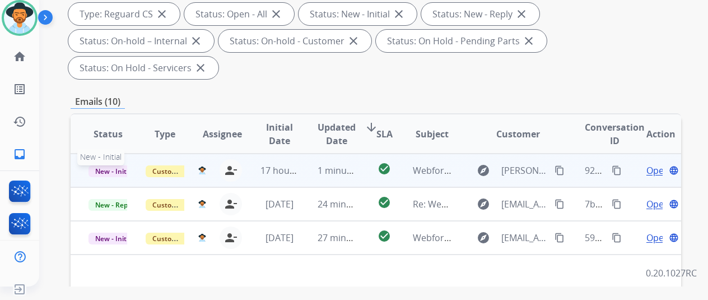
click at [111, 165] on span "New - Initial" at bounding box center [115, 171] width 52 height 12
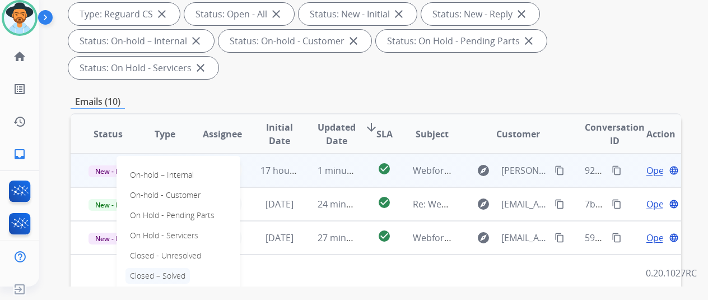
click at [158, 268] on p "Closed – Solved" at bounding box center [157, 276] width 64 height 16
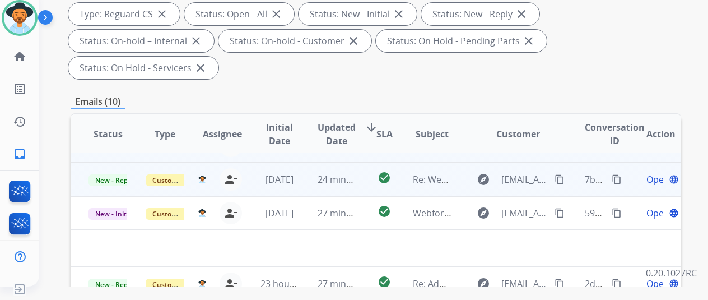
scroll to position [38, 0]
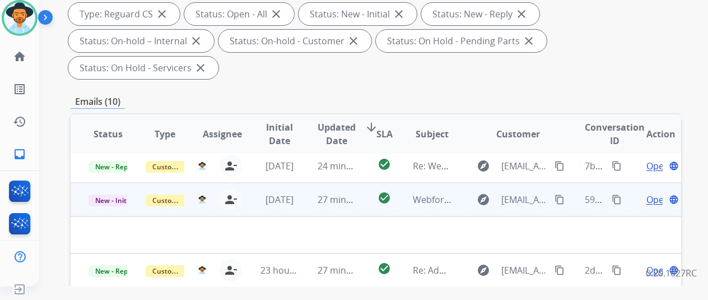
click at [656, 193] on span "Open" at bounding box center [657, 199] width 23 height 13
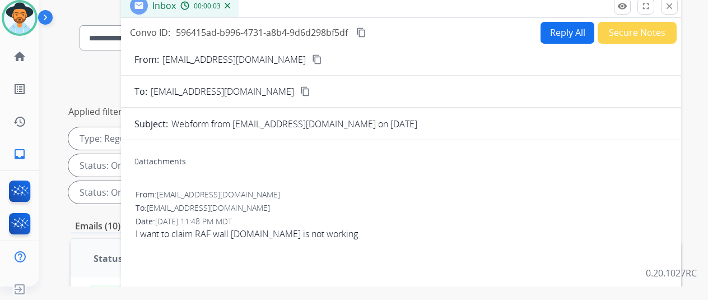
scroll to position [0, 0]
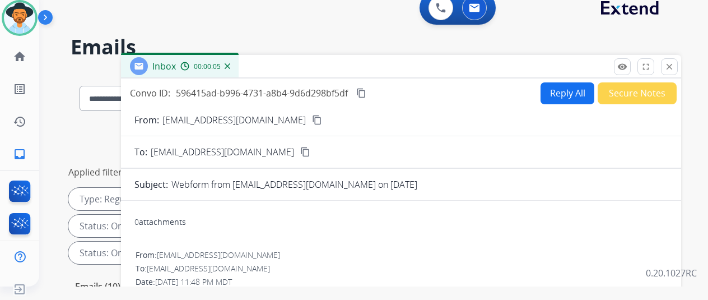
click at [230, 66] on img at bounding box center [228, 66] width 6 height 6
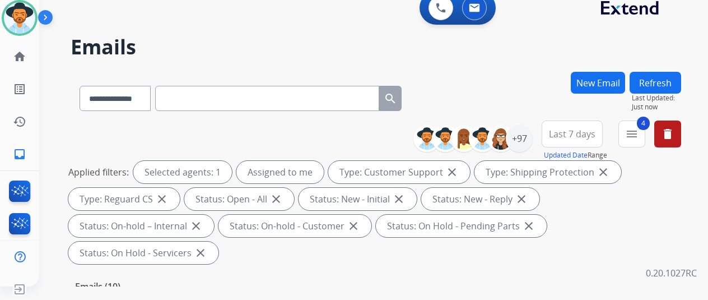
scroll to position [224, 0]
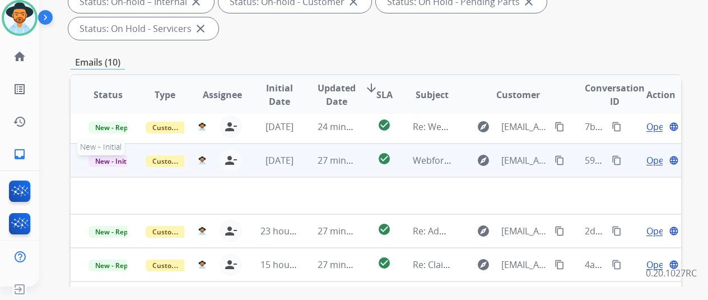
click at [104, 155] on span "New - Initial" at bounding box center [115, 161] width 52 height 12
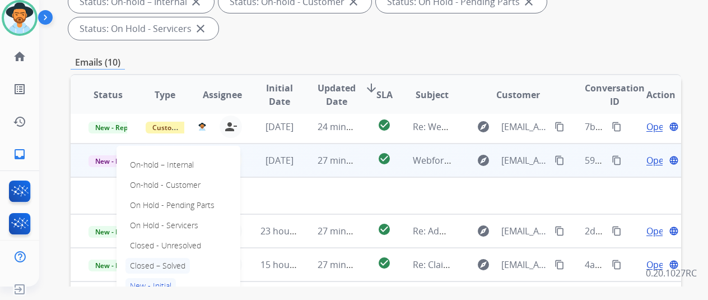
click at [160, 258] on p "Closed – Solved" at bounding box center [157, 266] width 64 height 16
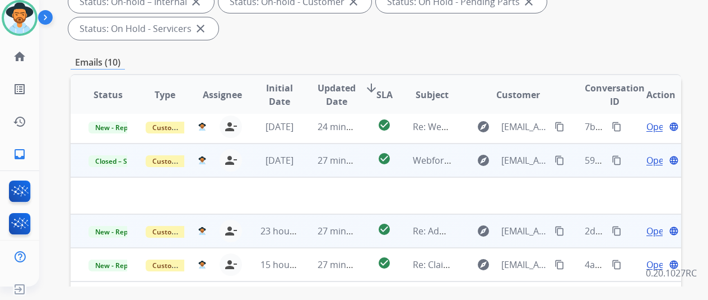
click at [653, 224] on span "Open" at bounding box center [657, 230] width 23 height 13
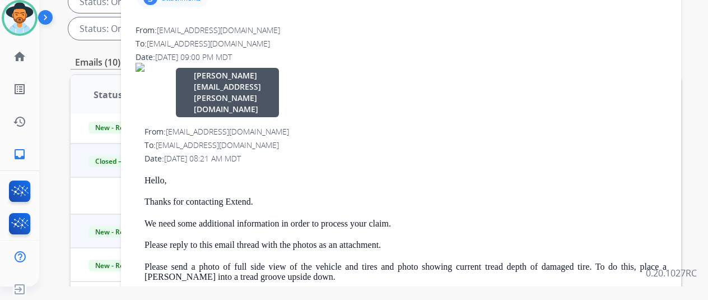
scroll to position [56, 0]
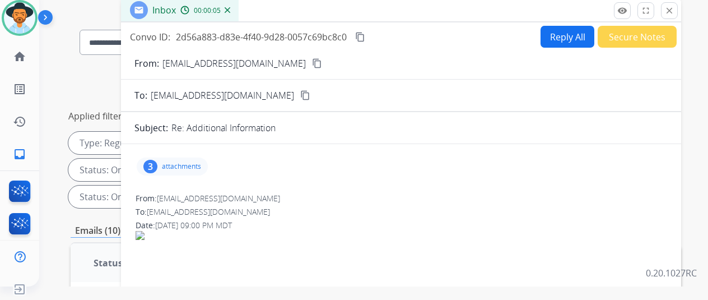
click at [230, 10] on img at bounding box center [228, 10] width 6 height 6
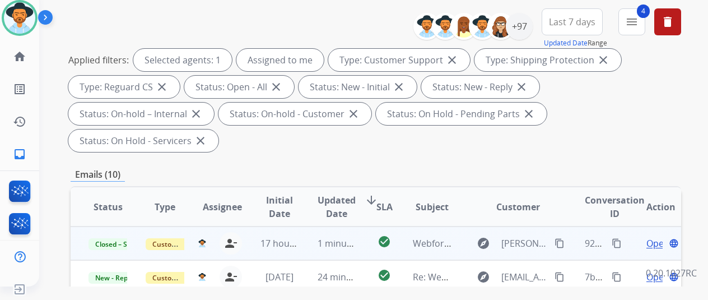
scroll to position [0, 0]
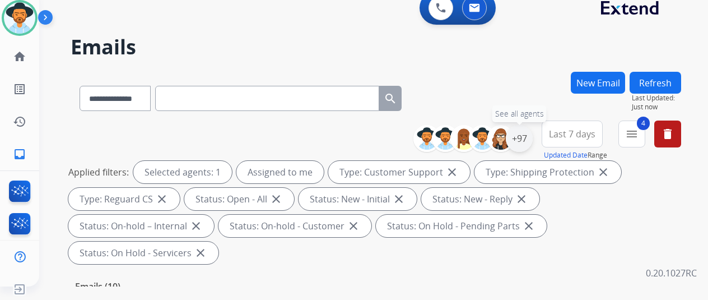
click at [530, 134] on div "+97" at bounding box center [519, 138] width 27 height 27
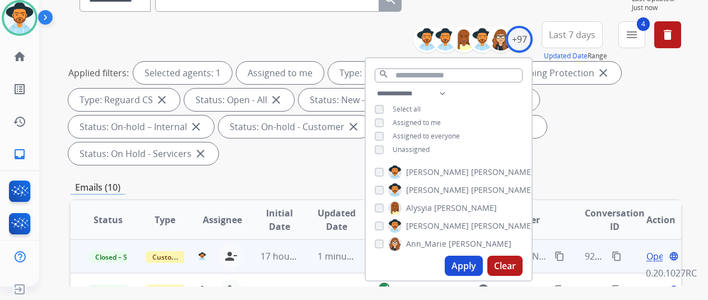
scroll to position [224, 0]
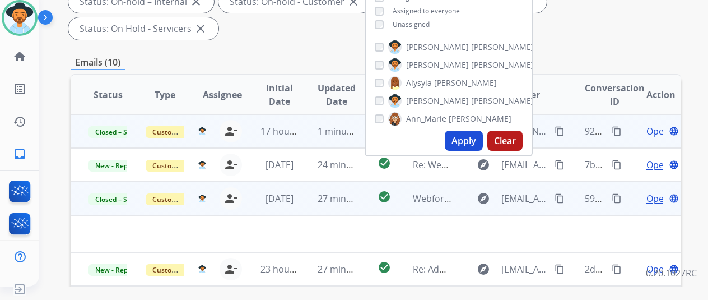
click at [464, 137] on button "Apply" at bounding box center [464, 141] width 38 height 20
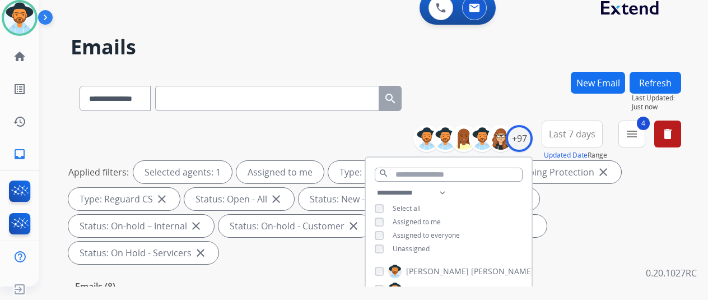
click at [492, 82] on div "**********" at bounding box center [376, 96] width 611 height 49
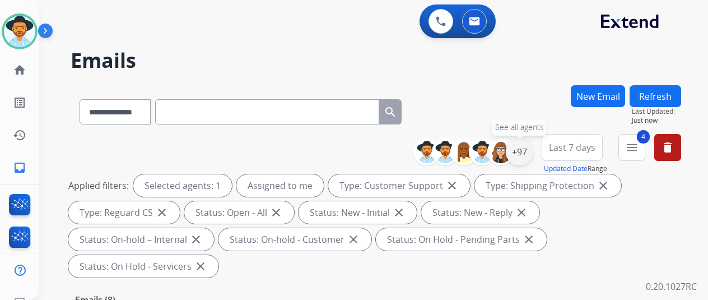
click at [529, 152] on div "+97" at bounding box center [519, 151] width 27 height 27
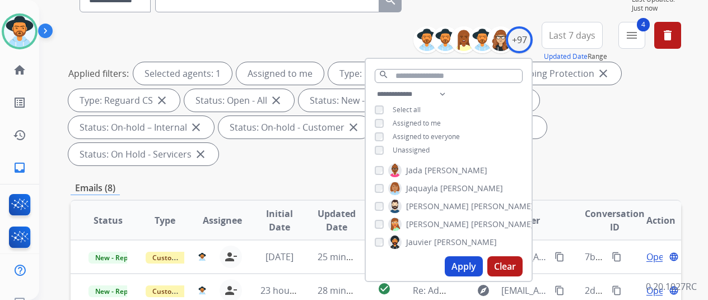
scroll to position [560, 0]
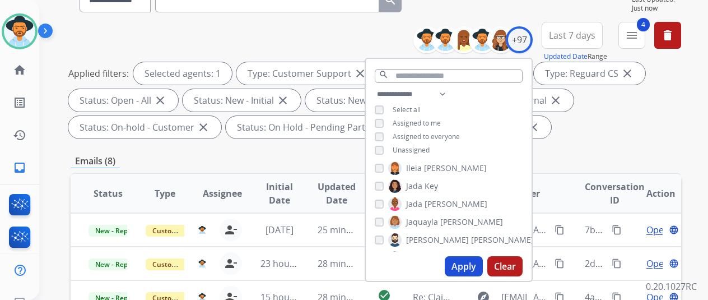
click at [467, 265] on button "Apply" at bounding box center [464, 266] width 38 height 20
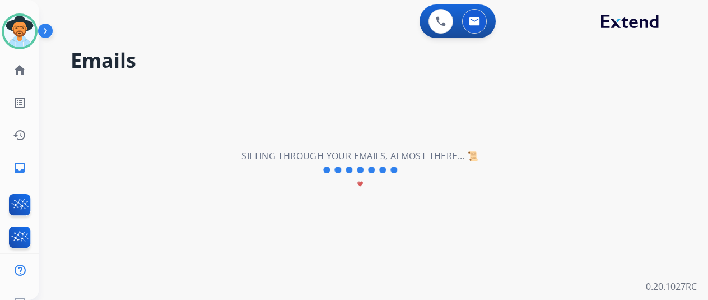
scroll to position [0, 0]
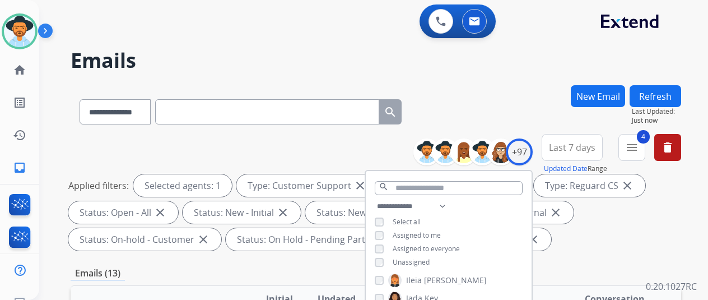
click at [443, 95] on div "**********" at bounding box center [376, 109] width 611 height 49
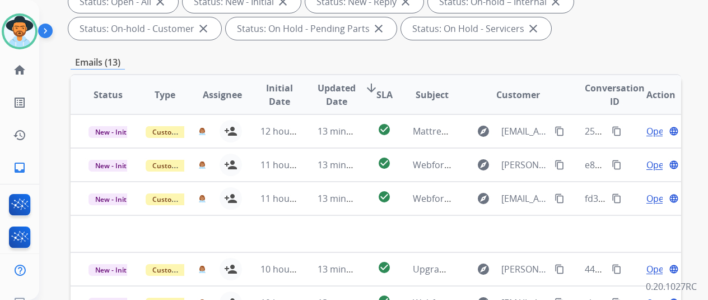
scroll to position [56, 0]
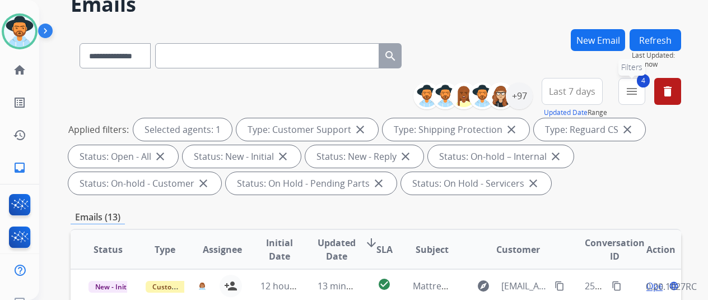
click at [639, 88] on mat-icon "menu" at bounding box center [631, 91] width 13 height 13
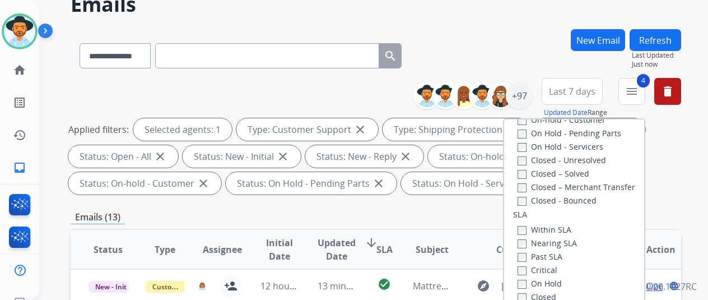
scroll to position [29, 0]
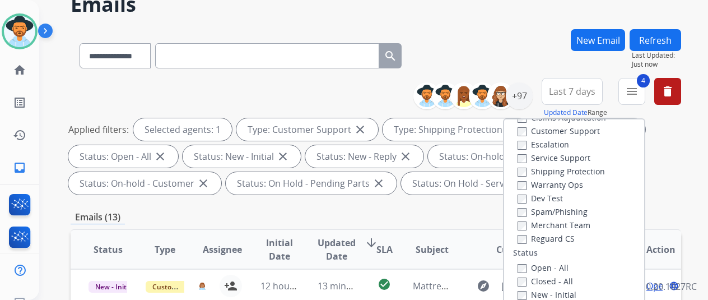
click at [669, 38] on button "Refresh" at bounding box center [656, 40] width 52 height 22
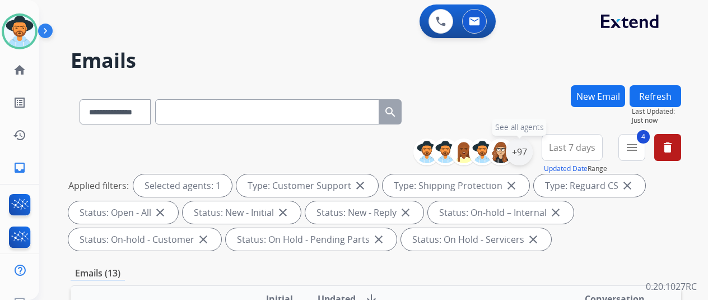
click at [522, 150] on div "+97" at bounding box center [519, 151] width 27 height 27
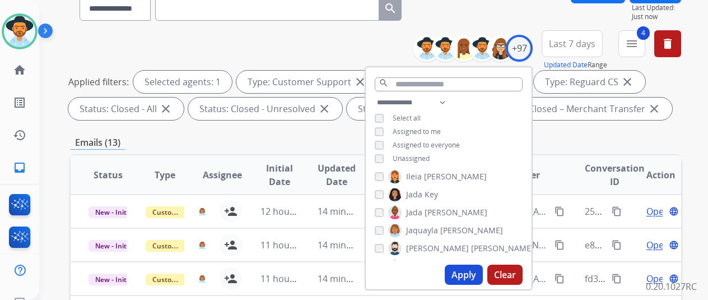
scroll to position [112, 0]
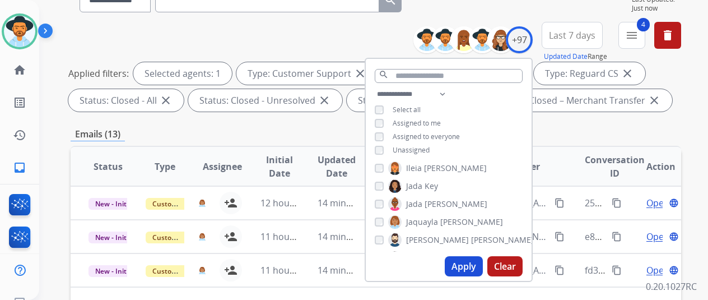
drag, startPoint x: 469, startPoint y: 268, endPoint x: 468, endPoint y: 262, distance: 6.2
click at [469, 267] on button "Apply" at bounding box center [464, 266] width 38 height 20
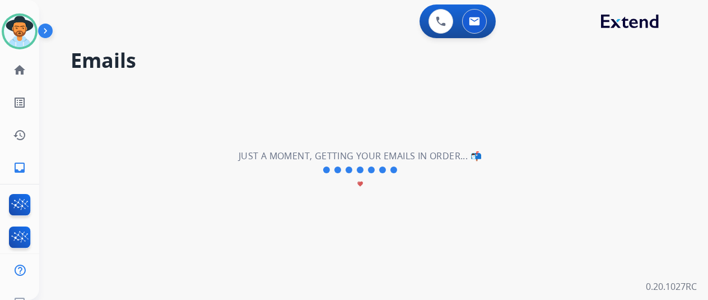
scroll to position [0, 0]
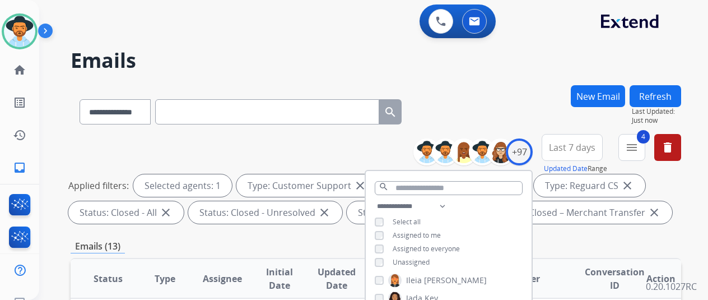
click at [511, 72] on div "**********" at bounding box center [360, 190] width 642 height 300
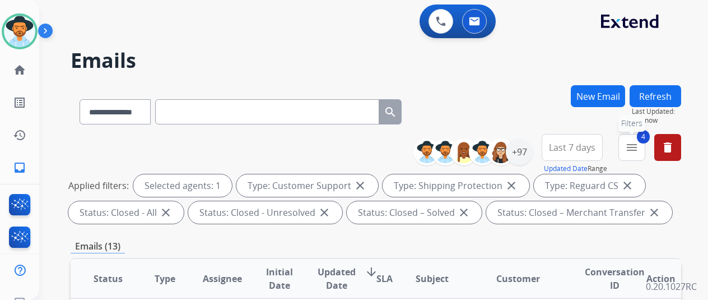
click at [636, 146] on mat-icon "menu" at bounding box center [631, 147] width 13 height 13
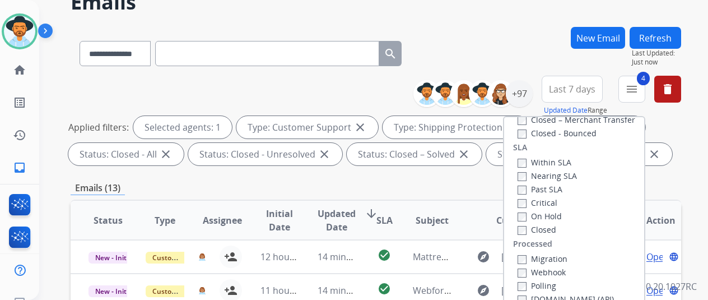
scroll to position [168, 0]
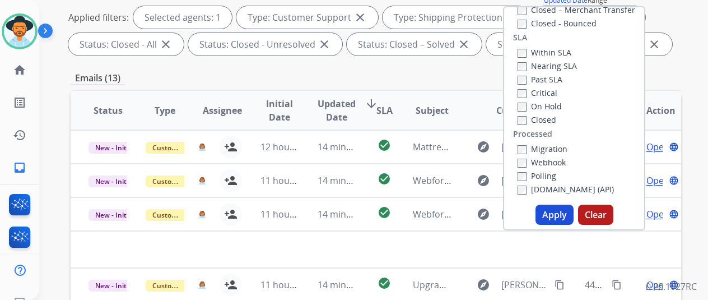
click at [557, 211] on button "Apply" at bounding box center [555, 214] width 38 height 20
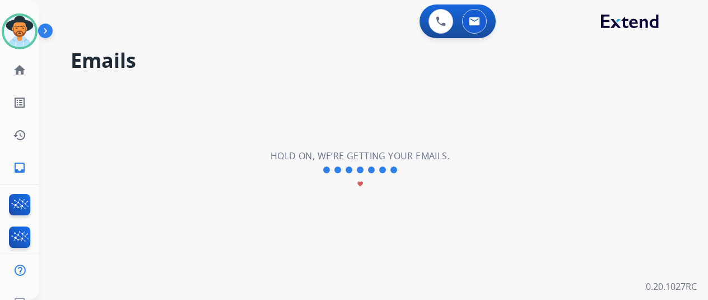
scroll to position [0, 0]
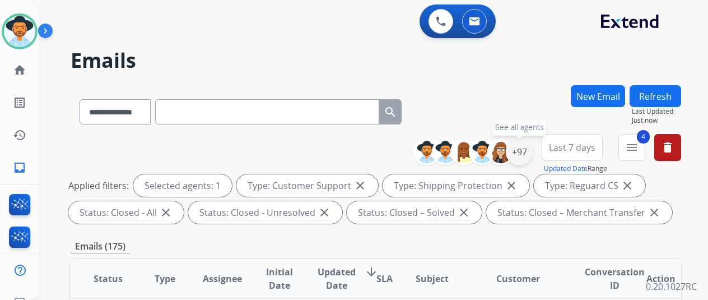
click at [532, 146] on div "+97" at bounding box center [519, 151] width 27 height 27
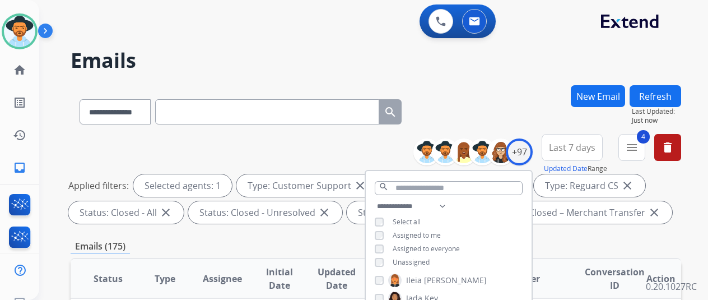
click at [507, 82] on div "**********" at bounding box center [360, 190] width 642 height 300
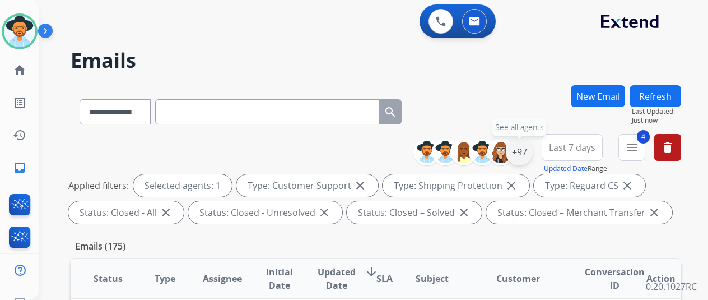
click at [527, 147] on div "+97" at bounding box center [519, 151] width 27 height 27
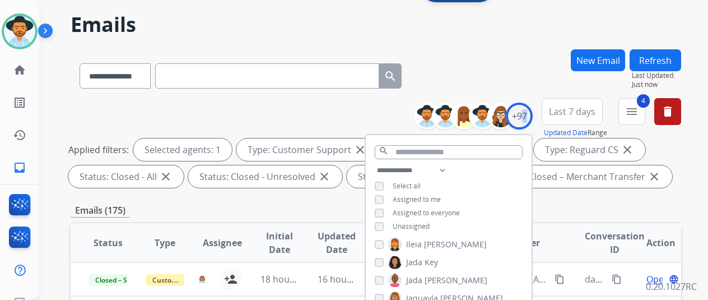
scroll to position [112, 0]
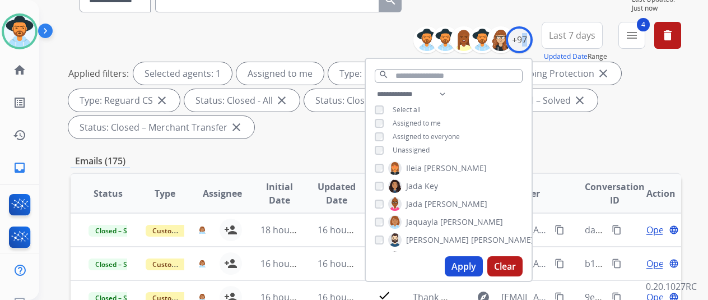
click at [468, 267] on button "Apply" at bounding box center [464, 266] width 38 height 20
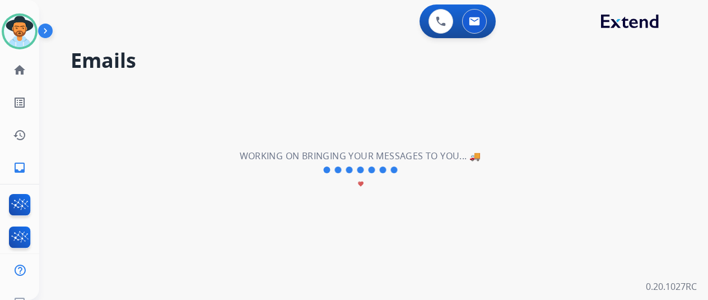
scroll to position [0, 0]
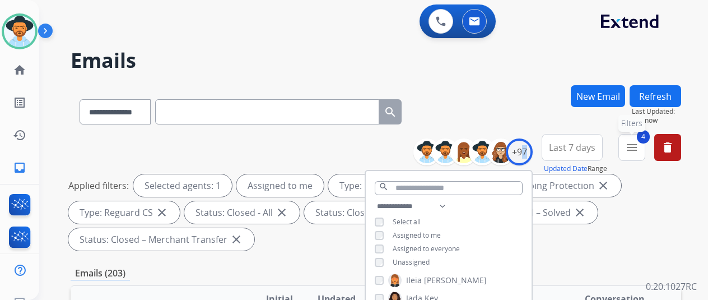
click at [639, 147] on mat-icon "menu" at bounding box center [631, 147] width 13 height 13
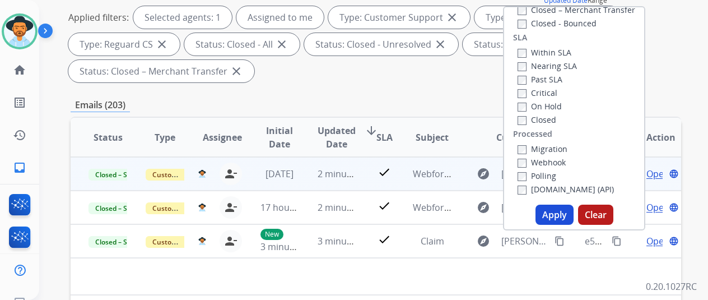
click at [562, 214] on button "Apply" at bounding box center [555, 214] width 38 height 20
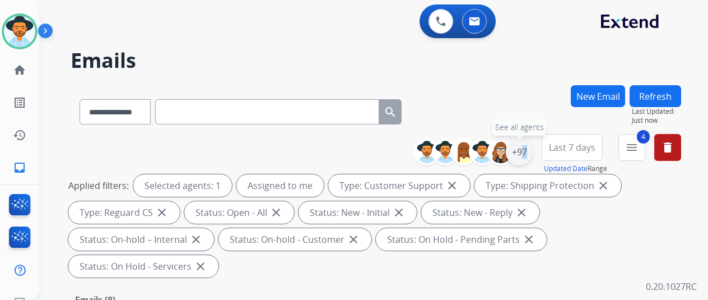
drag, startPoint x: 530, startPoint y: 151, endPoint x: 505, endPoint y: 137, distance: 29.3
click at [531, 151] on div "+97" at bounding box center [519, 151] width 27 height 27
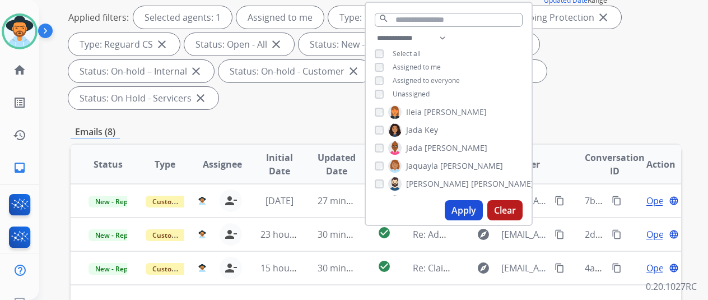
click at [469, 203] on button "Apply" at bounding box center [464, 210] width 38 height 20
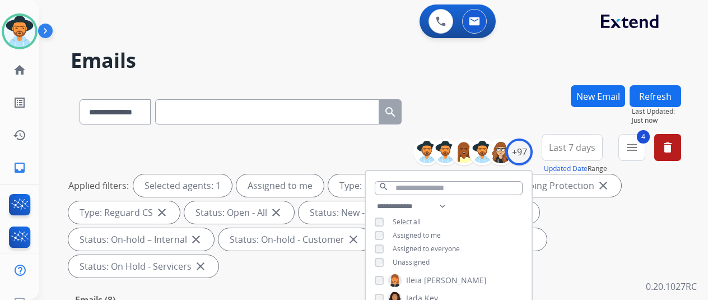
click at [533, 85] on div "**********" at bounding box center [360, 190] width 642 height 300
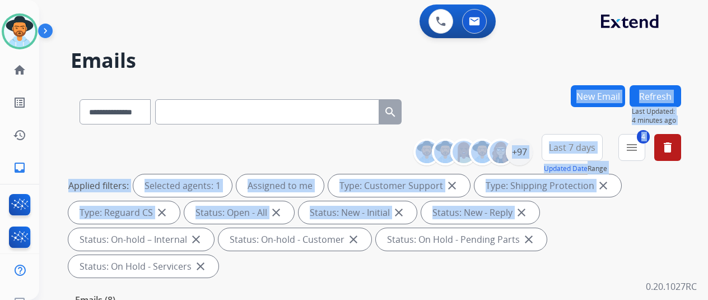
drag, startPoint x: 481, startPoint y: 91, endPoint x: 716, endPoint y: 335, distance: 338.7
click at [708, 299] on html "**********" at bounding box center [354, 150] width 708 height 300
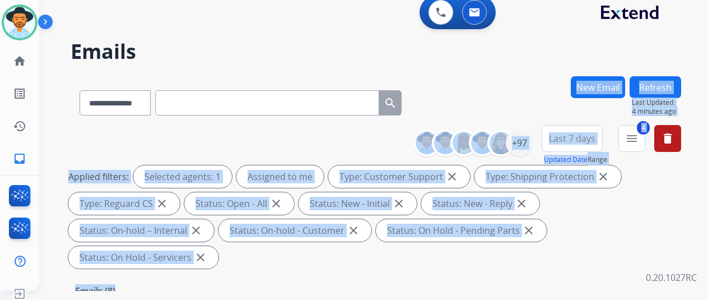
scroll to position [77, 0]
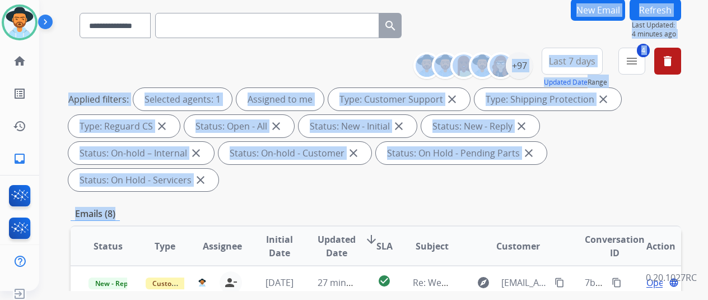
click at [317, 60] on div "**********" at bounding box center [376, 122] width 611 height 148
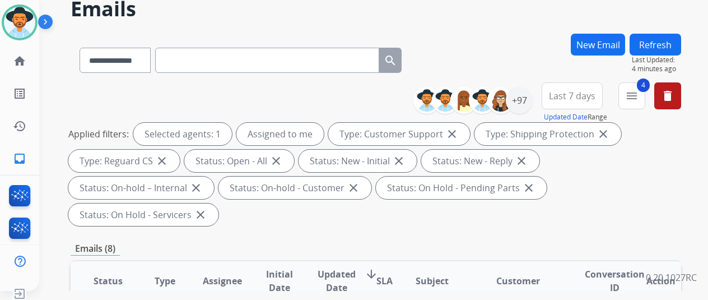
scroll to position [17, 0]
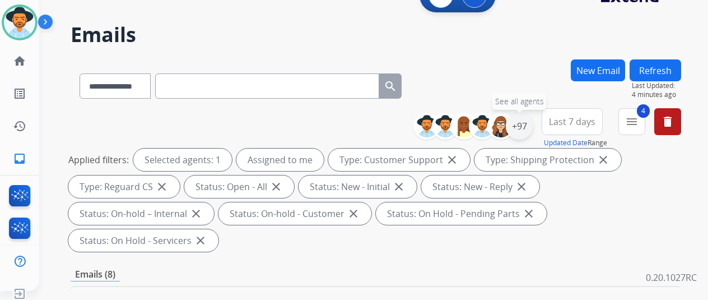
click at [519, 123] on div "+97" at bounding box center [519, 126] width 27 height 27
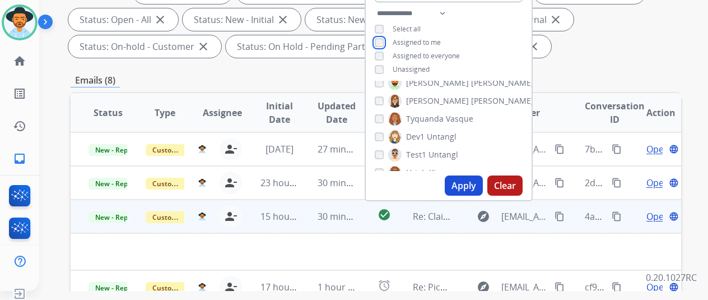
scroll to position [185, 0]
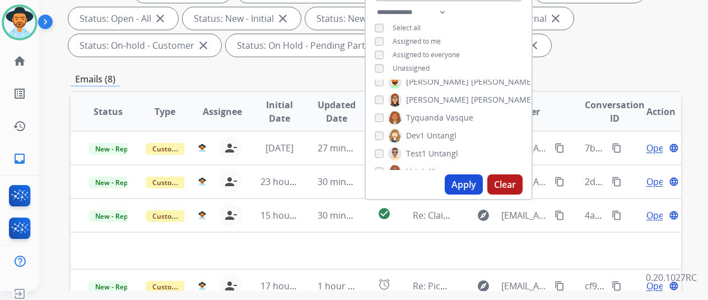
click at [458, 180] on button "Apply" at bounding box center [464, 184] width 38 height 20
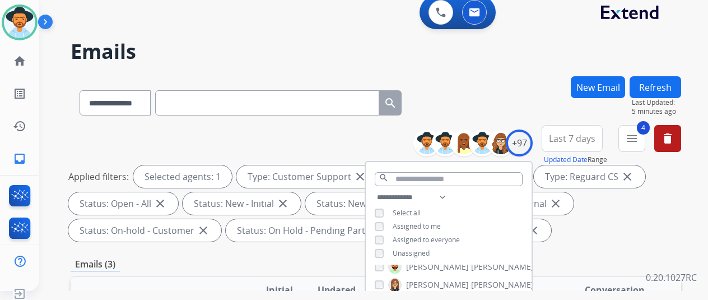
click at [511, 91] on div "**********" at bounding box center [376, 100] width 611 height 49
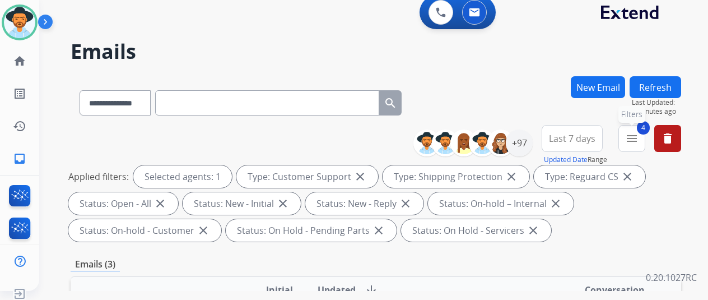
click at [630, 133] on mat-icon "menu" at bounding box center [631, 138] width 13 height 13
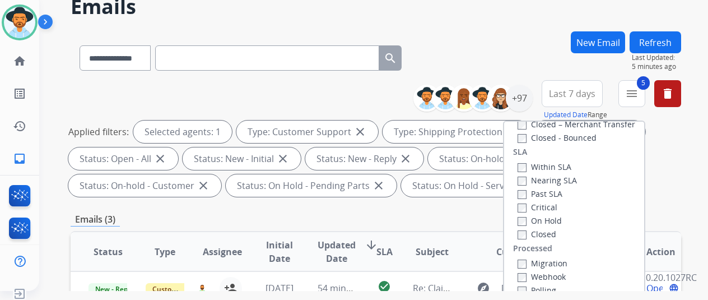
scroll to position [168, 0]
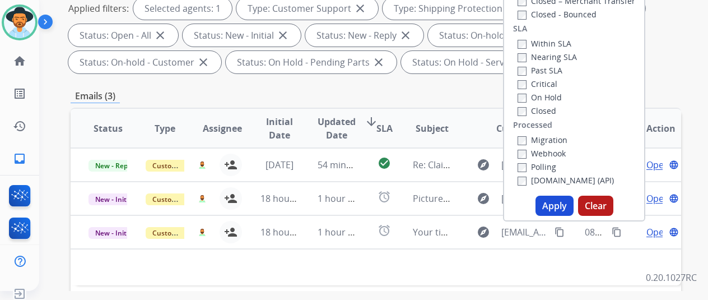
click at [554, 201] on button "Apply" at bounding box center [555, 206] width 38 height 20
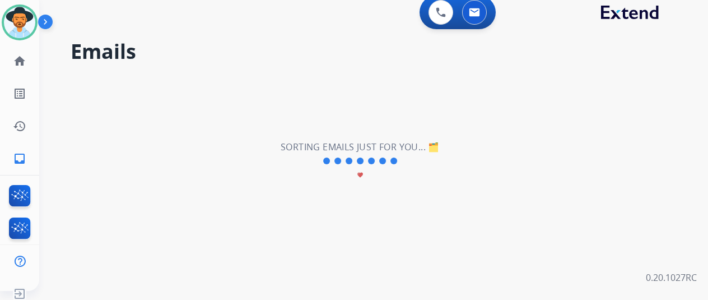
scroll to position [0, 0]
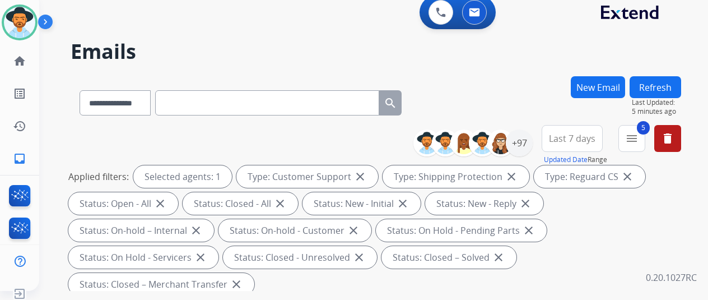
click at [538, 84] on div "**********" at bounding box center [376, 100] width 611 height 49
click at [522, 139] on div "+97" at bounding box center [519, 142] width 27 height 27
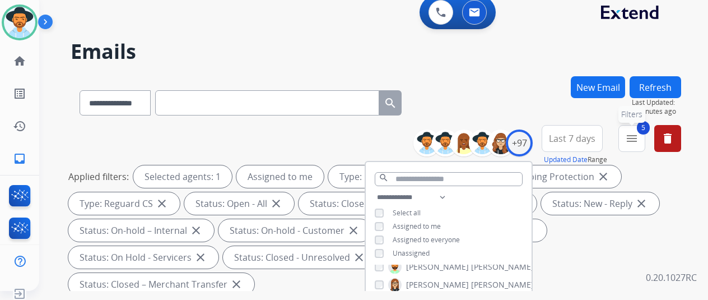
click at [632, 139] on mat-icon "menu" at bounding box center [631, 138] width 13 height 13
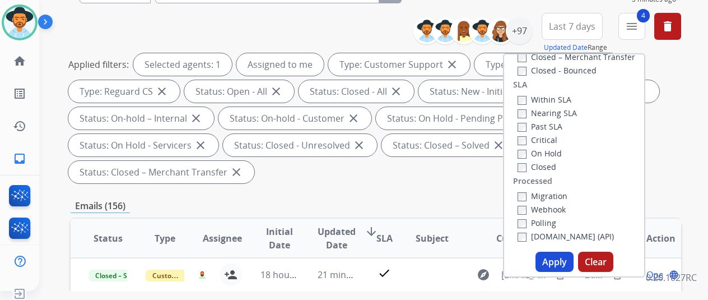
scroll to position [85, 0]
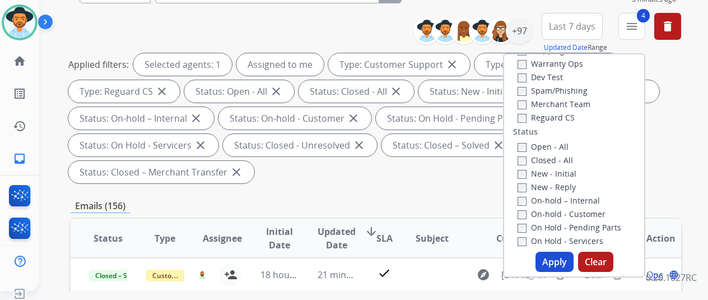
click at [546, 260] on button "Apply" at bounding box center [555, 262] width 38 height 20
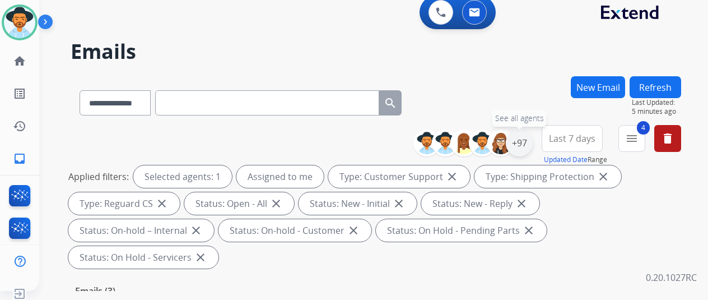
drag, startPoint x: 521, startPoint y: 142, endPoint x: 523, endPoint y: 133, distance: 9.8
click at [520, 142] on div "+97" at bounding box center [519, 142] width 27 height 27
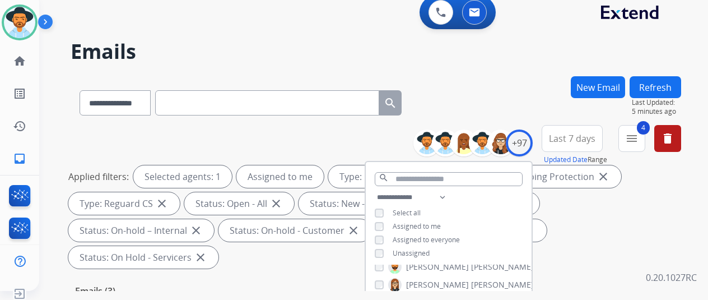
click at [492, 70] on div "**********" at bounding box center [360, 181] width 642 height 300
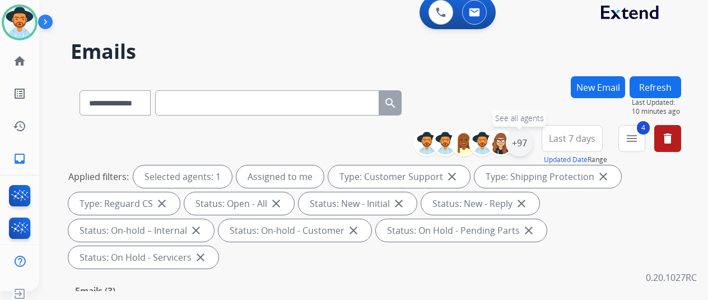
click at [522, 145] on div "+97" at bounding box center [519, 142] width 27 height 27
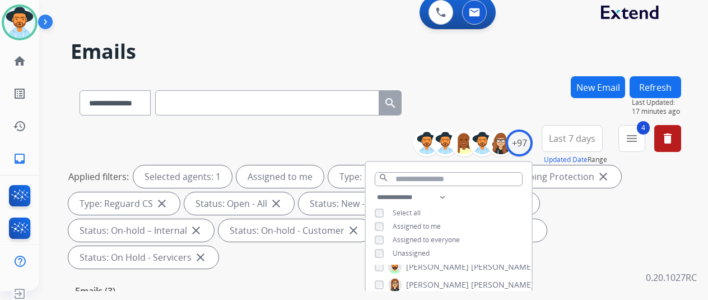
click at [493, 88] on div "**********" at bounding box center [376, 100] width 611 height 49
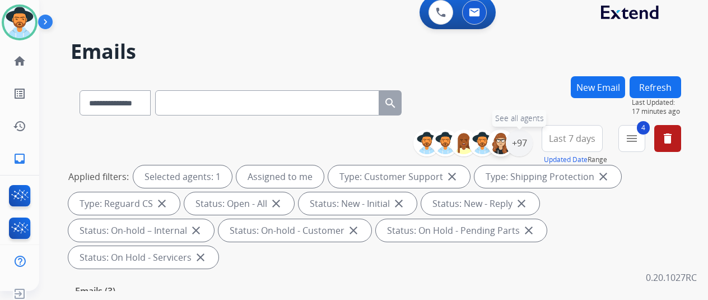
drag, startPoint x: 519, startPoint y: 144, endPoint x: 502, endPoint y: 131, distance: 20.7
click at [518, 144] on div "+97" at bounding box center [519, 142] width 27 height 27
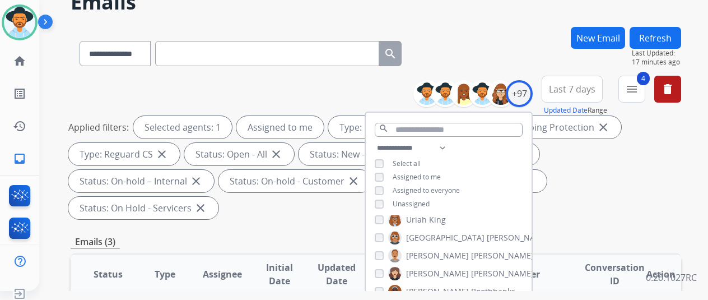
scroll to position [168, 0]
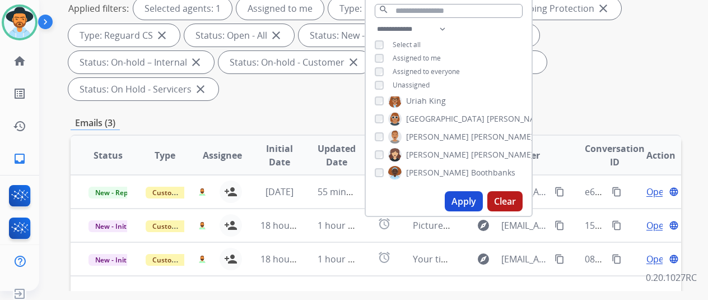
click at [459, 202] on button "Apply" at bounding box center [464, 201] width 38 height 20
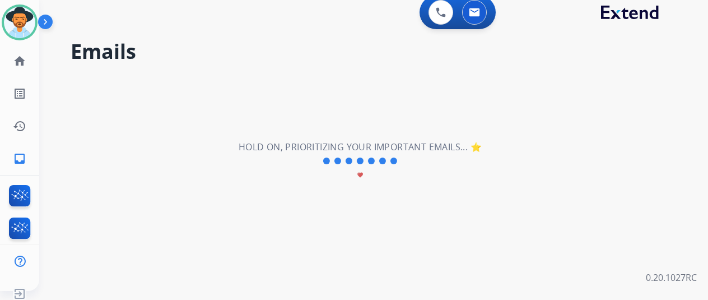
scroll to position [0, 0]
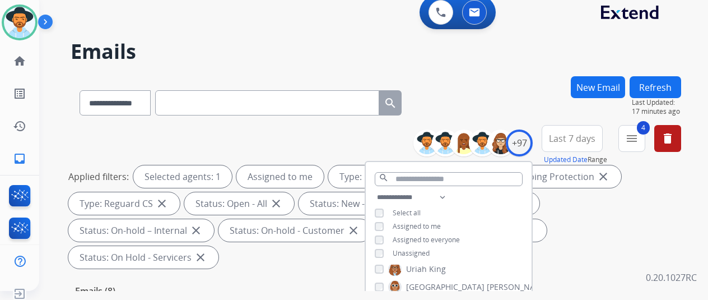
click at [482, 103] on div "**********" at bounding box center [376, 100] width 611 height 49
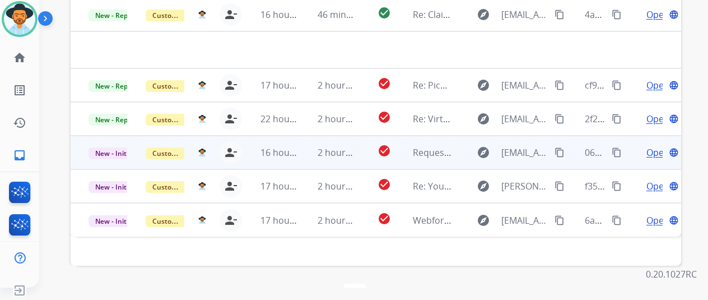
scroll to position [13, 9]
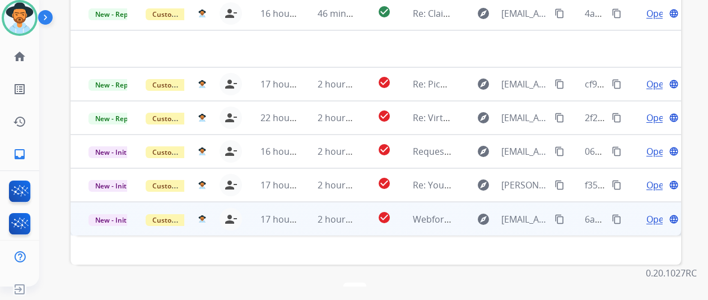
click at [648, 212] on span "Open" at bounding box center [657, 218] width 23 height 13
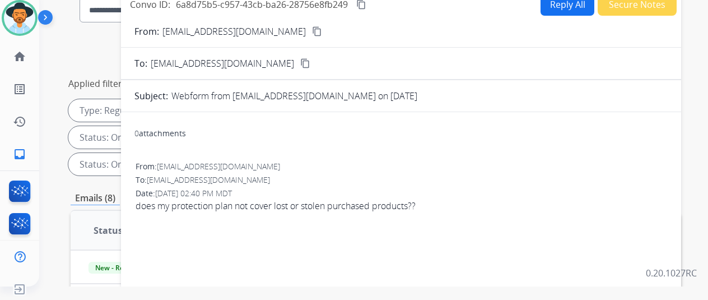
scroll to position [17, 0]
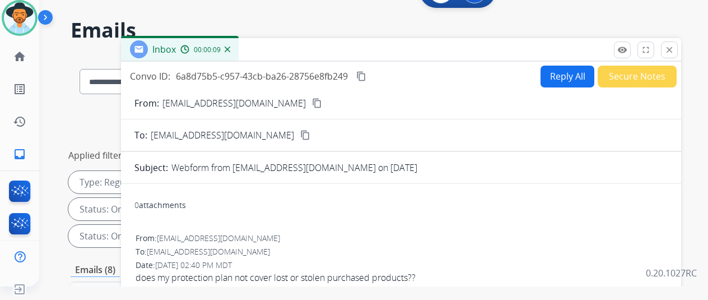
click at [312, 101] on mat-icon "content_copy" at bounding box center [317, 103] width 10 height 10
click at [613, 71] on button "Secure Notes" at bounding box center [637, 77] width 79 height 22
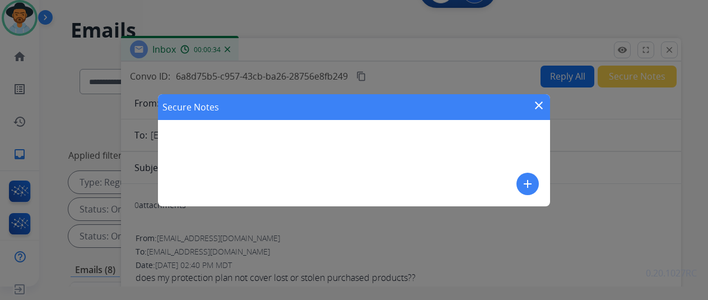
click at [529, 182] on mat-icon "add" at bounding box center [527, 183] width 13 height 13
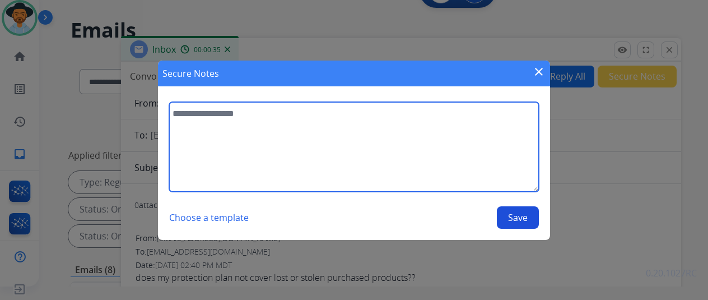
click at [198, 108] on textarea at bounding box center [354, 147] width 370 height 90
type textarea "**********"
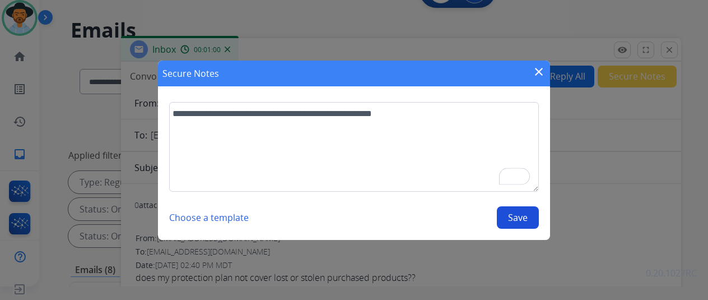
click at [521, 214] on button "Save" at bounding box center [518, 217] width 42 height 22
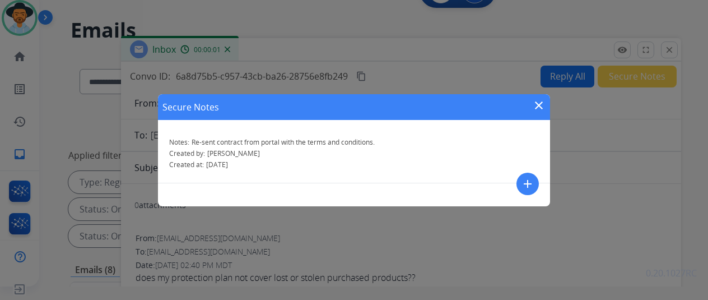
click at [540, 104] on mat-icon "close" at bounding box center [538, 105] width 13 height 13
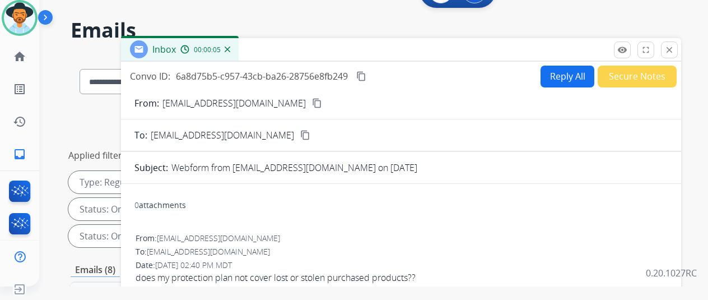
click at [227, 46] on img at bounding box center [228, 49] width 6 height 6
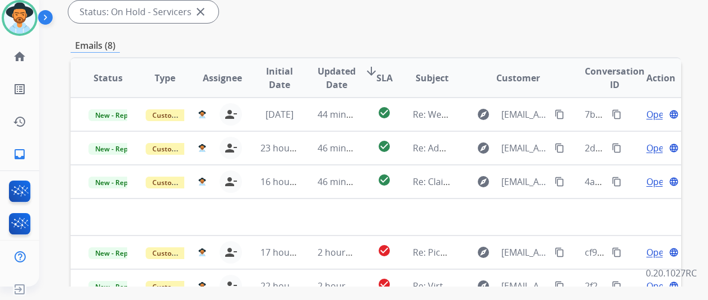
scroll to position [409, 0]
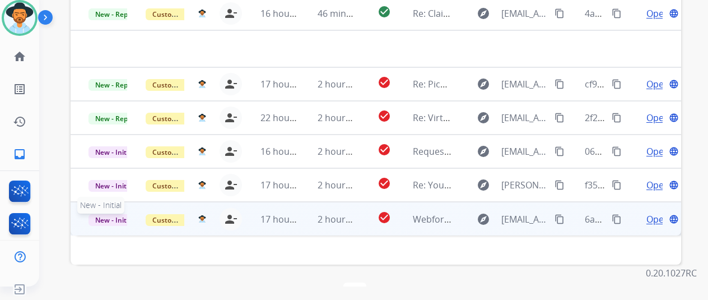
click at [96, 214] on span "New - Initial" at bounding box center [115, 220] width 52 height 12
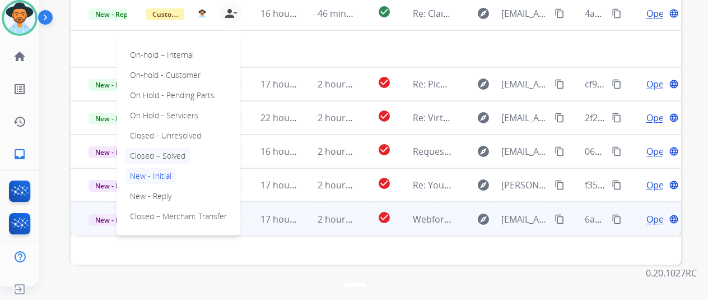
click at [134, 148] on p "Closed – Solved" at bounding box center [157, 156] width 64 height 16
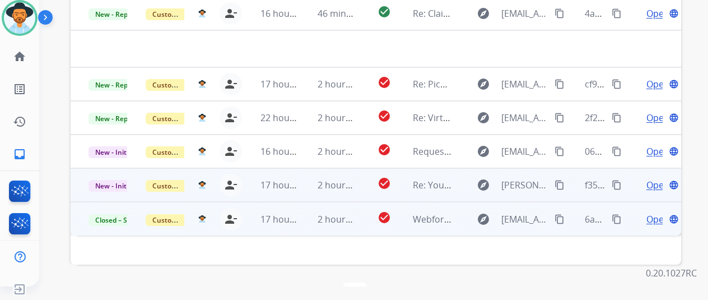
click at [646, 178] on span "Open" at bounding box center [657, 184] width 23 height 13
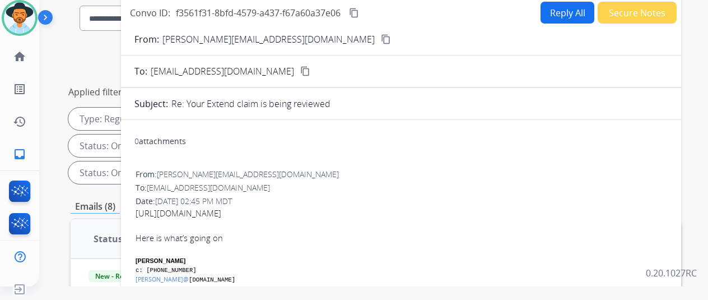
scroll to position [17, 0]
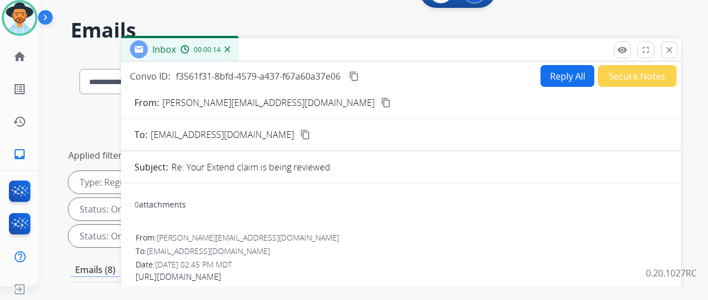
click at [227, 49] on img at bounding box center [228, 49] width 6 height 6
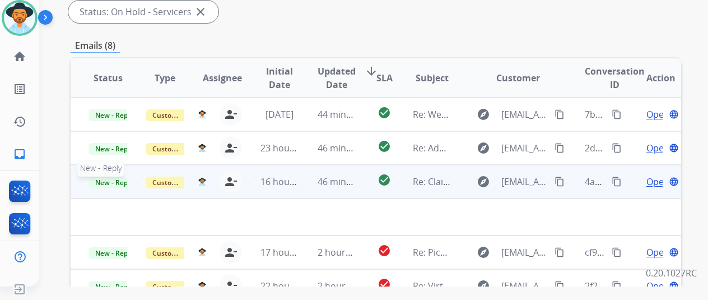
scroll to position [409, 0]
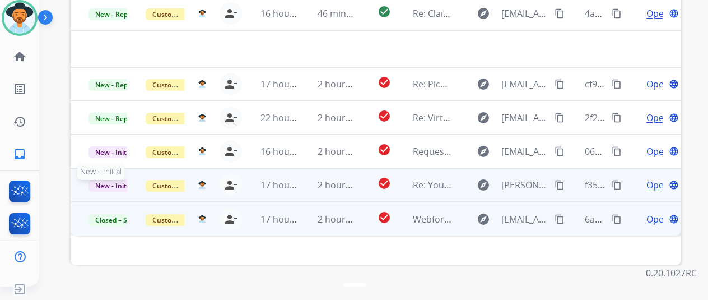
click at [97, 180] on span "New - Initial" at bounding box center [115, 186] width 52 height 12
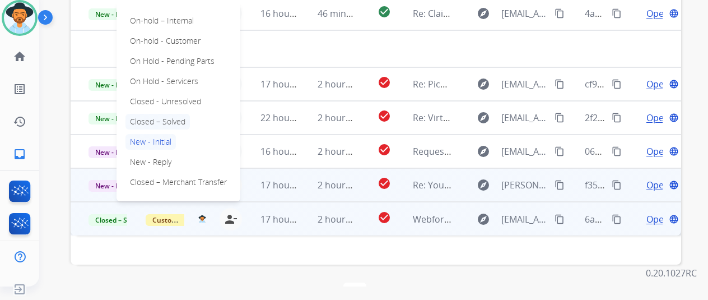
click at [145, 114] on p "Closed – Solved" at bounding box center [157, 122] width 64 height 16
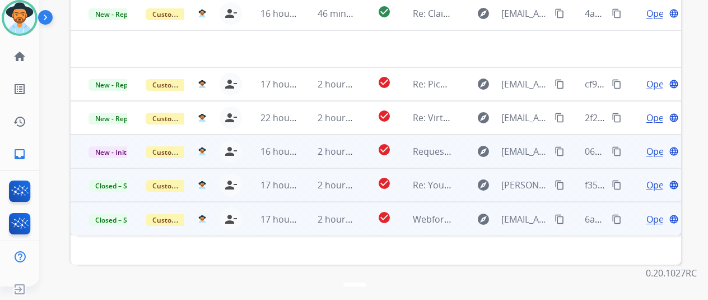
click at [646, 145] on span "Open" at bounding box center [657, 151] width 23 height 13
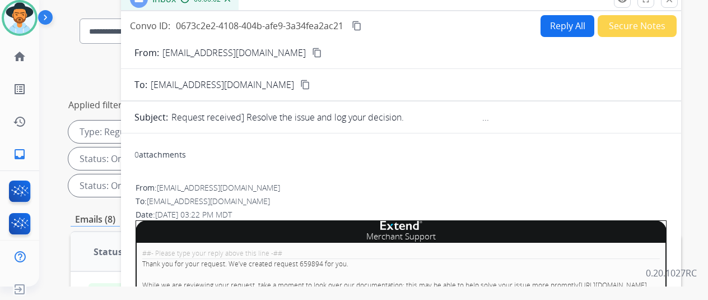
scroll to position [0, 0]
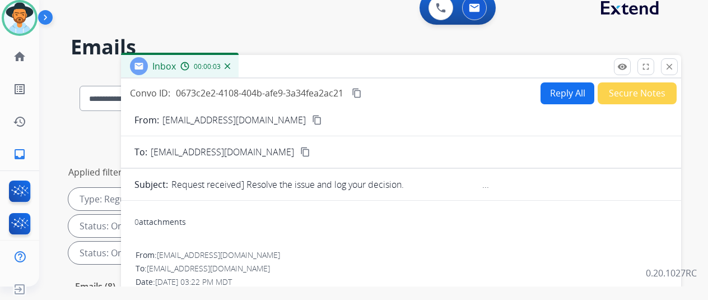
click at [226, 66] on img at bounding box center [228, 66] width 6 height 6
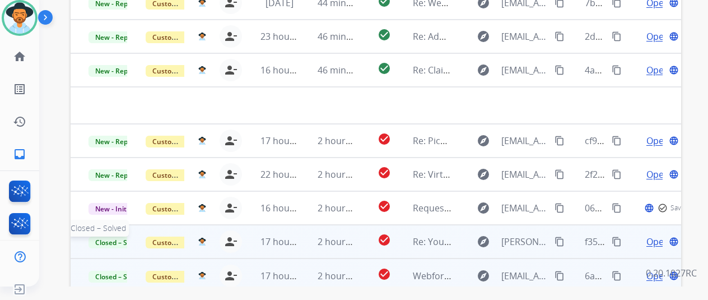
scroll to position [409, 0]
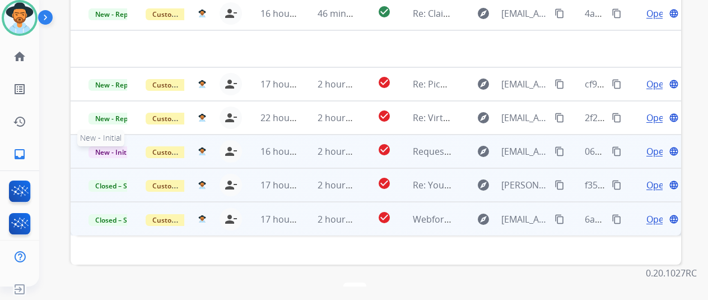
click at [93, 146] on span "New - Initial" at bounding box center [115, 152] width 52 height 12
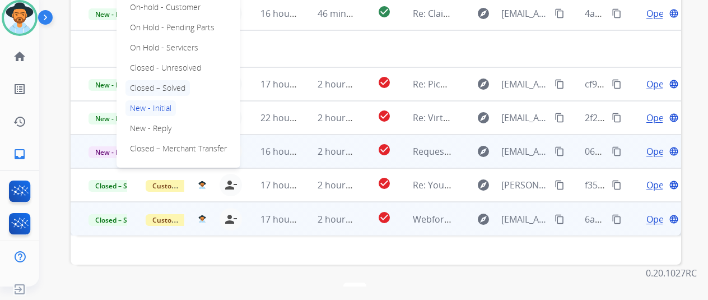
click at [160, 80] on p "Closed – Solved" at bounding box center [157, 88] width 64 height 16
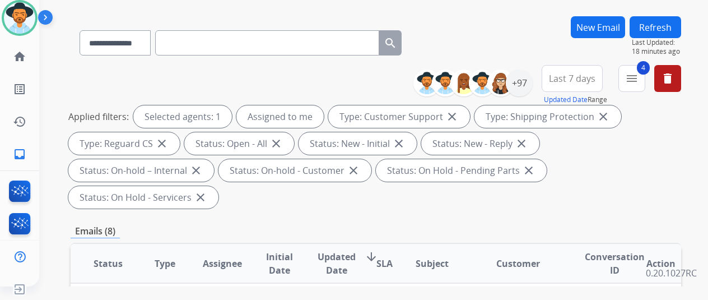
scroll to position [0, 0]
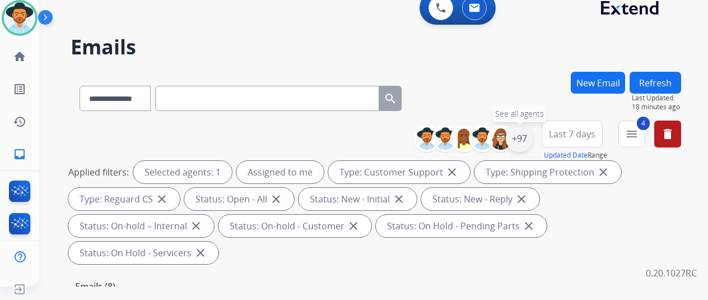
click at [521, 141] on div "+97" at bounding box center [519, 138] width 27 height 27
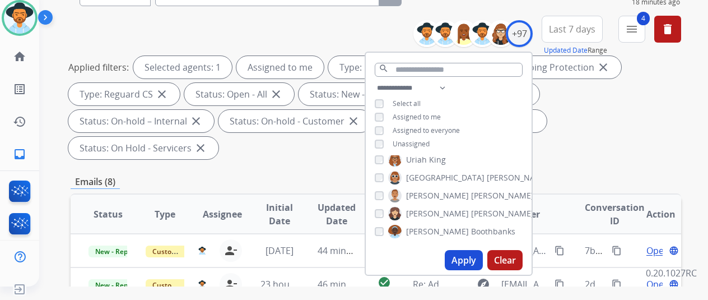
scroll to position [224, 0]
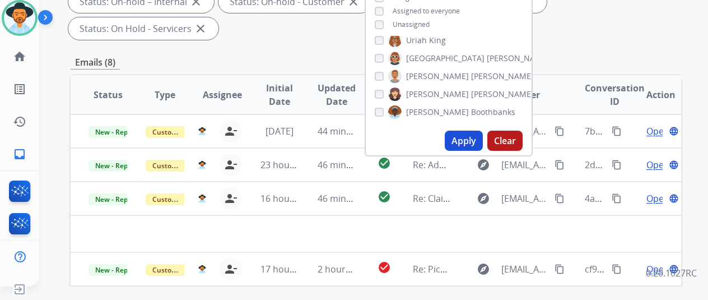
click at [448, 139] on button "Apply" at bounding box center [464, 141] width 38 height 20
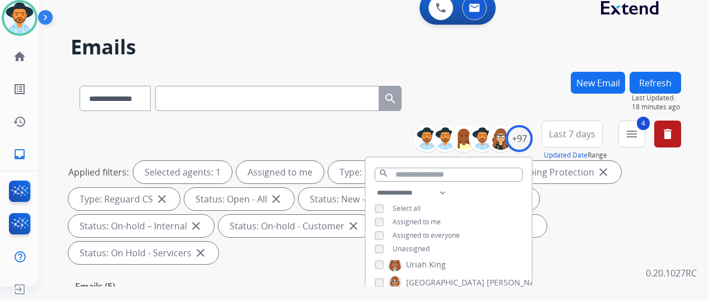
click at [508, 91] on div "**********" at bounding box center [376, 96] width 611 height 49
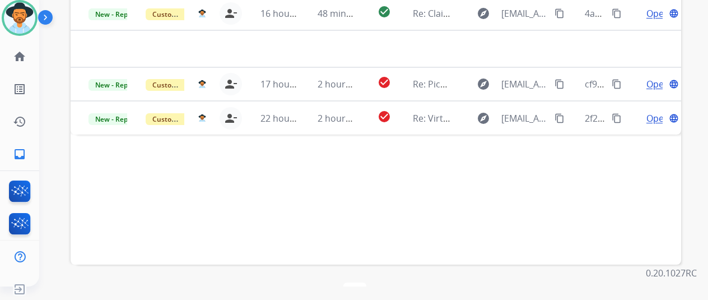
scroll to position [353, 0]
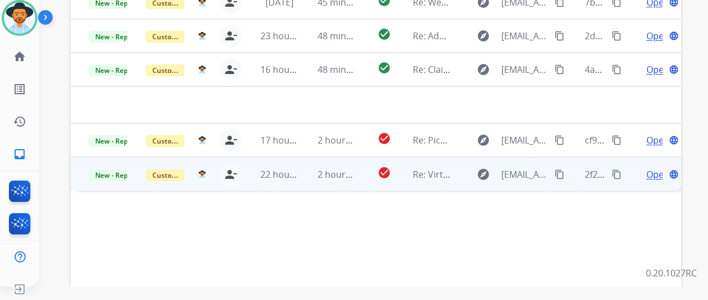
click at [646, 167] on span "Open" at bounding box center [657, 173] width 23 height 13
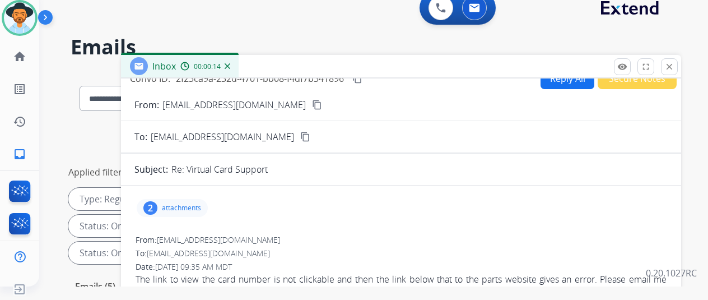
scroll to position [0, 0]
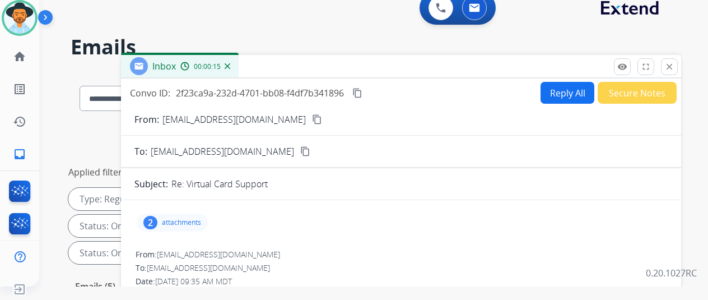
click at [312, 117] on mat-icon "content_copy" at bounding box center [317, 119] width 10 height 10
click at [312, 122] on mat-icon "content_copy" at bounding box center [317, 119] width 10 height 10
click at [624, 90] on button "Secure Notes" at bounding box center [637, 93] width 79 height 22
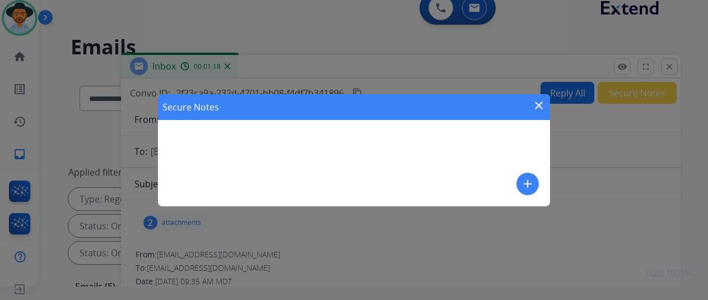
click at [528, 180] on mat-icon "add" at bounding box center [527, 183] width 13 height 13
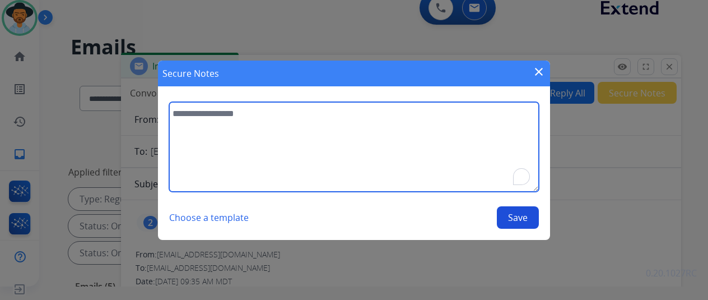
click at [219, 119] on textarea "To enrich screen reader interactions, please activate Accessibility in Grammarl…" at bounding box center [354, 147] width 370 height 90
type textarea "*"
type textarea "**********"
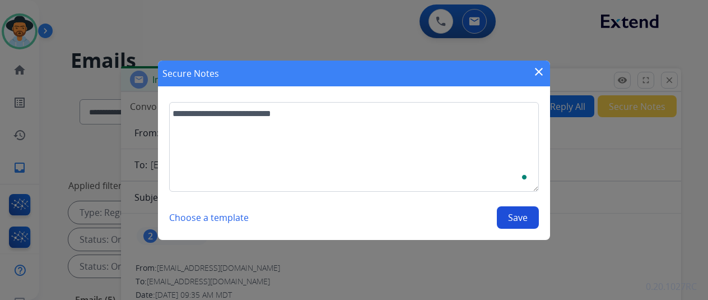
select select "**********"
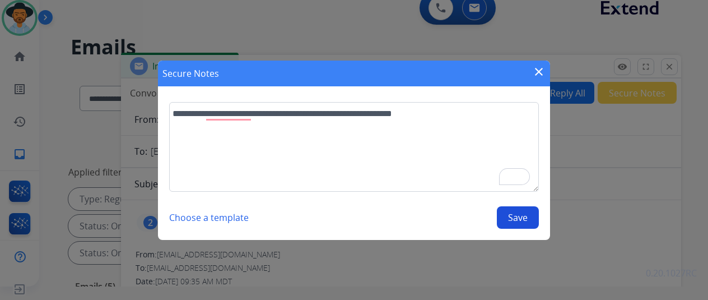
type textarea "**********"
click at [511, 216] on button "Save" at bounding box center [518, 217] width 42 height 22
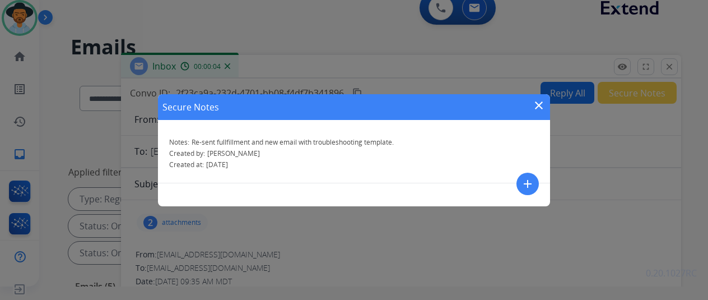
click at [541, 105] on mat-icon "close" at bounding box center [538, 105] width 13 height 13
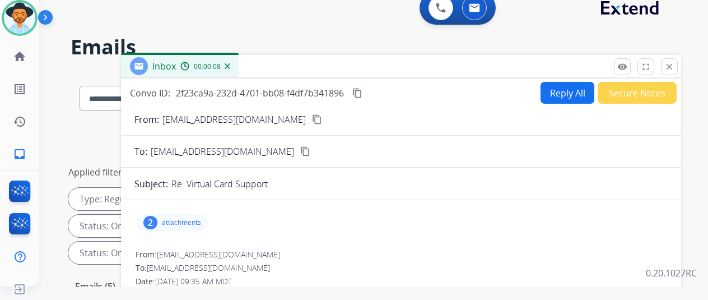
click at [312, 120] on mat-icon "content_copy" at bounding box center [317, 119] width 10 height 10
click at [227, 64] on img at bounding box center [228, 66] width 6 height 6
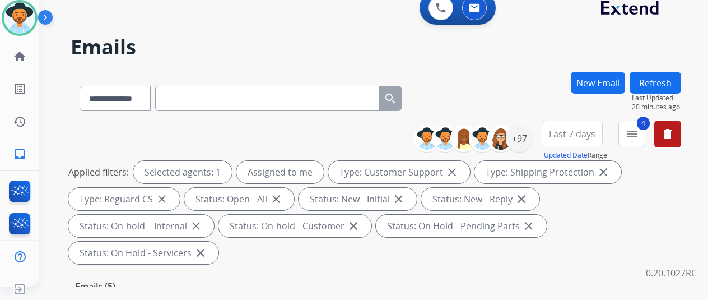
click at [592, 78] on button "New Email" at bounding box center [598, 83] width 54 height 22
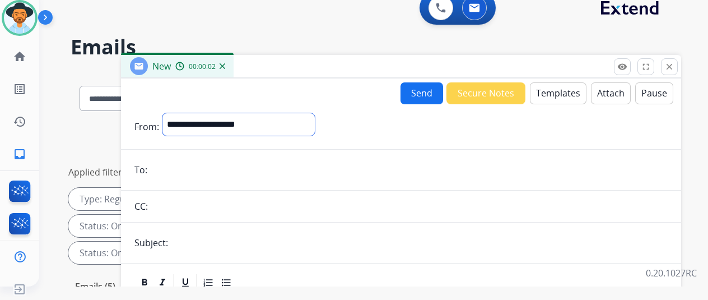
click at [198, 123] on select "**********" at bounding box center [238, 124] width 152 height 22
select select "**********"
click at [162, 113] on select "**********" at bounding box center [238, 124] width 152 height 22
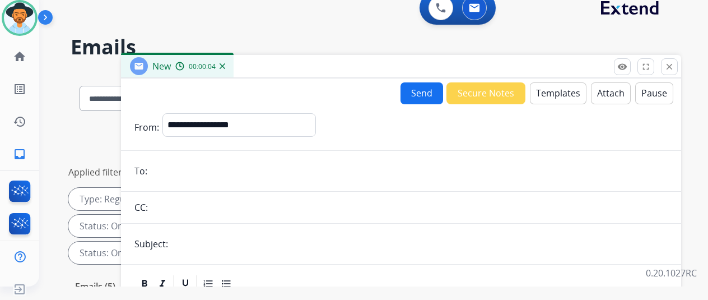
click at [160, 171] on input "email" at bounding box center [409, 171] width 517 height 22
paste input "**********"
type input "**********"
click at [543, 90] on button "Templates" at bounding box center [558, 93] width 57 height 22
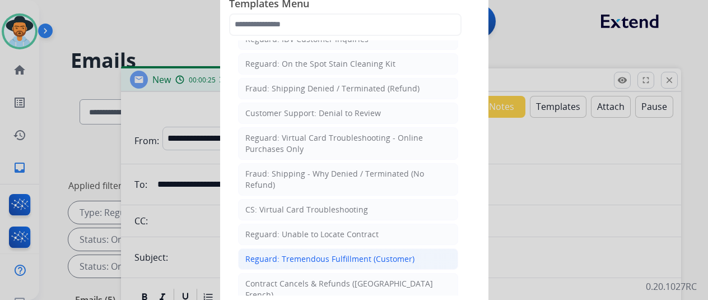
scroll to position [896, 0]
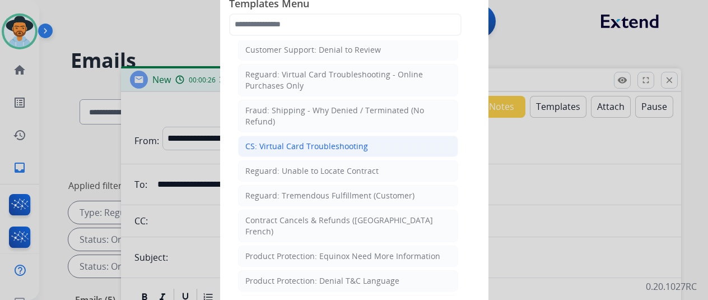
click at [268, 141] on div "CS: Virtual Card Troubleshooting" at bounding box center [306, 146] width 123 height 11
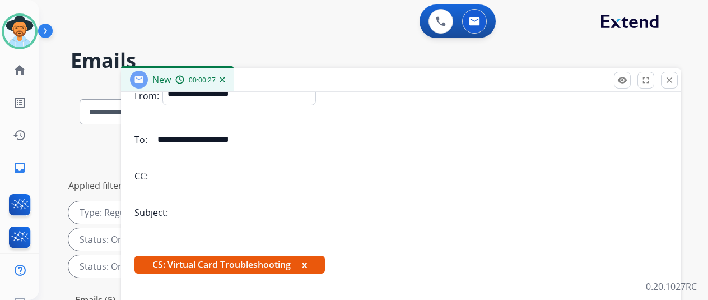
scroll to position [168, 0]
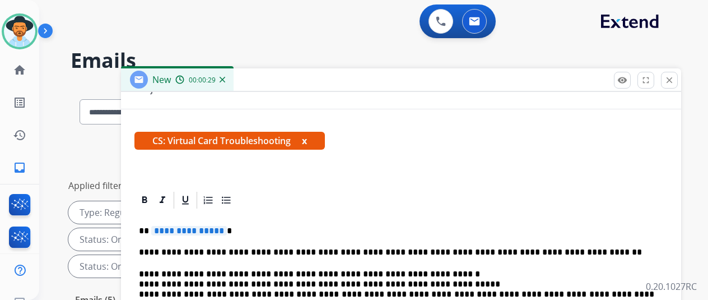
click at [218, 230] on span "**********" at bounding box center [189, 231] width 76 height 10
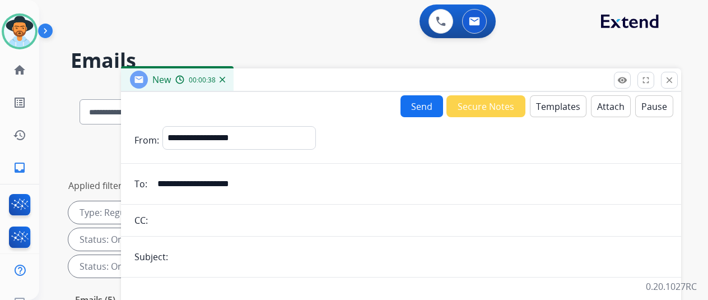
click at [415, 105] on button "Send" at bounding box center [422, 106] width 43 height 22
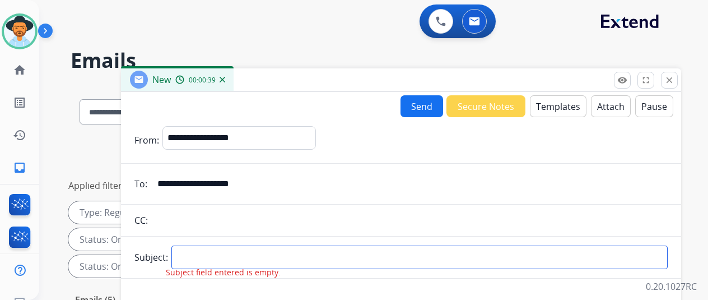
drag, startPoint x: 207, startPoint y: 254, endPoint x: 221, endPoint y: 241, distance: 18.7
click at [207, 254] on input "text" at bounding box center [419, 257] width 496 height 24
type input "**********"
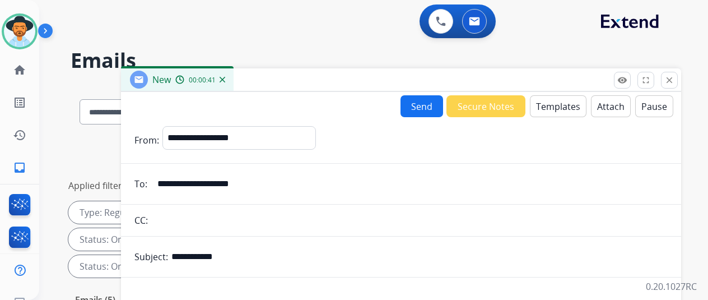
click at [418, 106] on button "Send" at bounding box center [422, 106] width 43 height 22
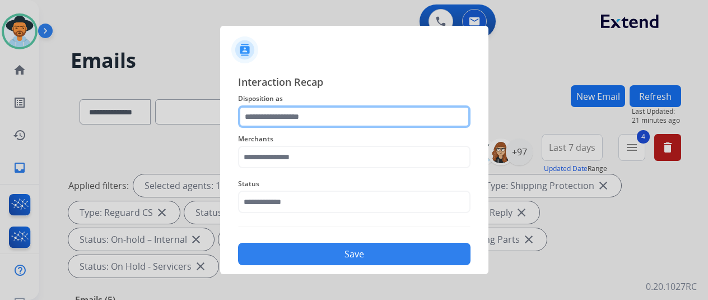
click at [273, 120] on input "text" at bounding box center [354, 116] width 232 height 22
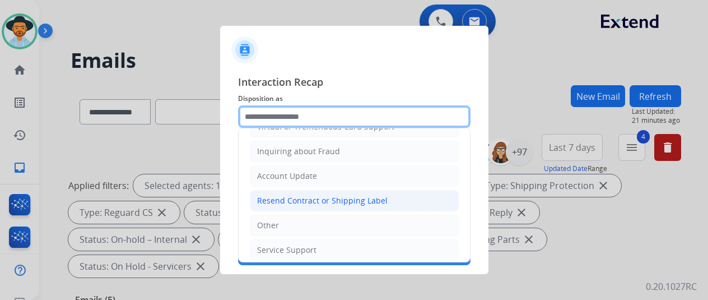
scroll to position [56, 0]
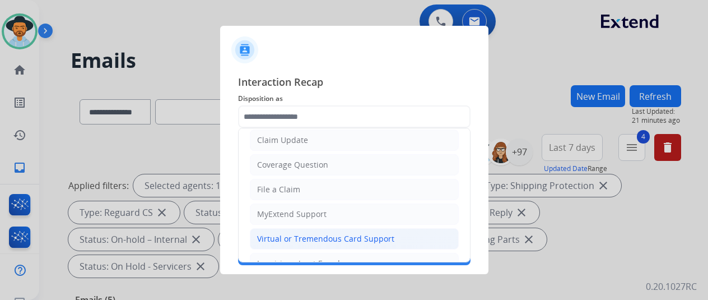
click at [269, 233] on div "Virtual or Tremendous Card Support" at bounding box center [325, 238] width 137 height 11
type input "**********"
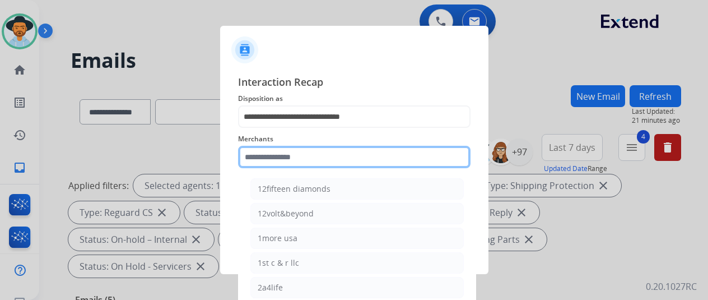
click at [270, 162] on input "text" at bounding box center [354, 157] width 232 height 22
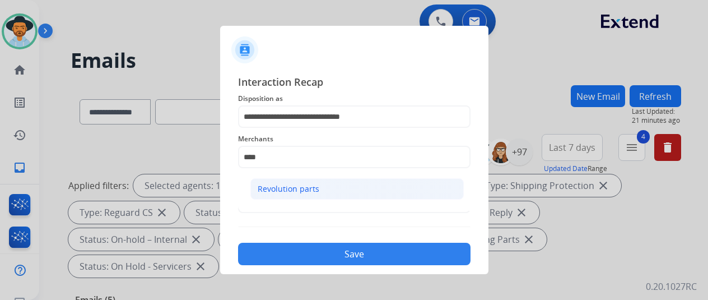
click at [308, 188] on div "Revolution parts" at bounding box center [289, 188] width 62 height 11
type input "**********"
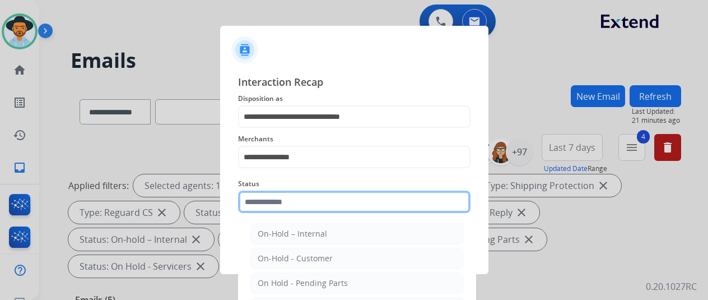
click at [281, 199] on input "text" at bounding box center [354, 201] width 232 height 22
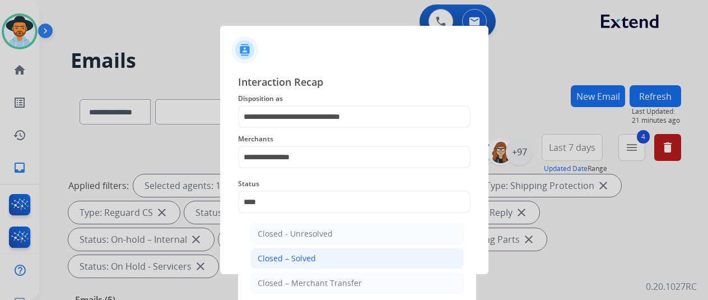
click at [277, 255] on div "Closed – Solved" at bounding box center [287, 258] width 58 height 11
type input "**********"
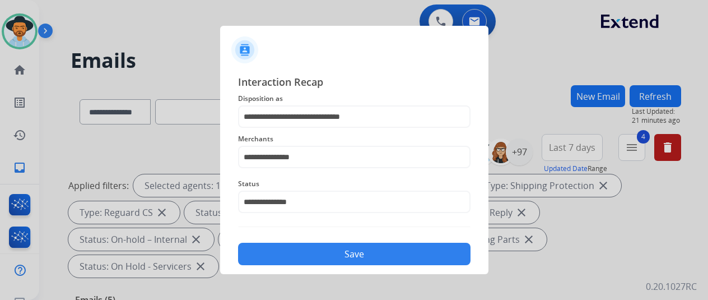
click at [341, 254] on button "Save" at bounding box center [354, 254] width 232 height 22
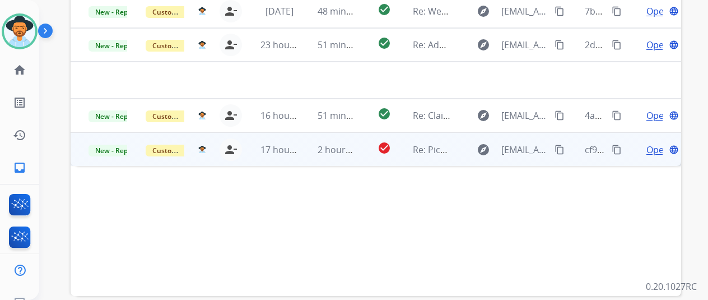
scroll to position [392, 0]
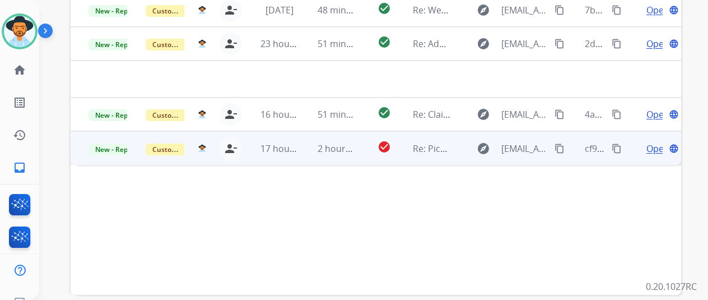
click at [646, 142] on span "Open" at bounding box center [657, 148] width 23 height 13
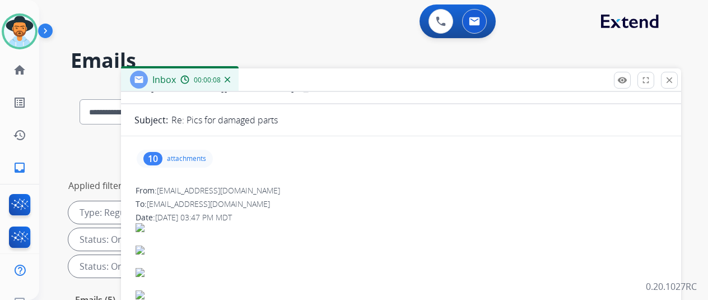
scroll to position [0, 0]
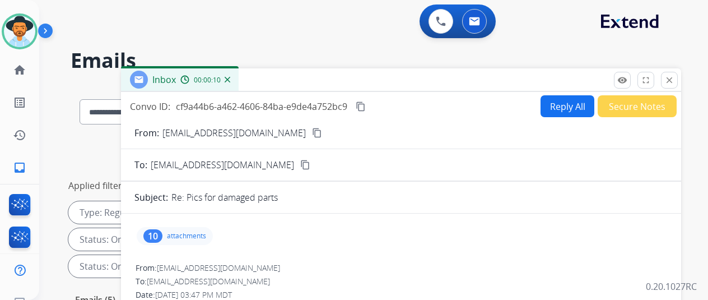
click at [312, 131] on mat-icon "content_copy" at bounding box center [317, 133] width 10 height 10
click at [550, 100] on button "Reply All" at bounding box center [568, 106] width 54 height 22
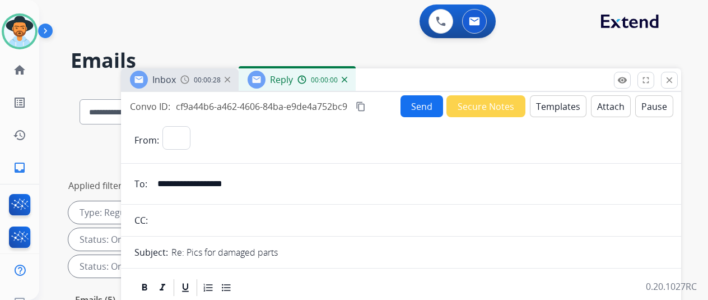
select select "**********"
click at [546, 100] on button "Templates" at bounding box center [558, 106] width 57 height 22
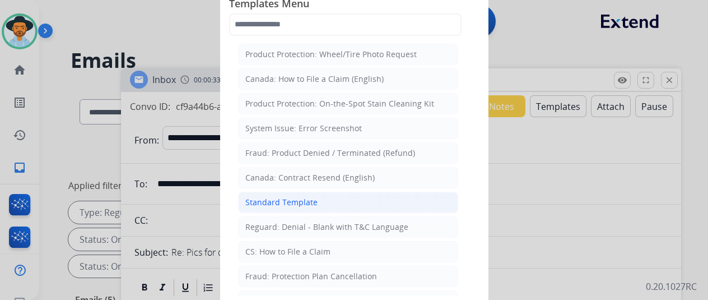
drag, startPoint x: 261, startPoint y: 197, endPoint x: 259, endPoint y: 188, distance: 9.2
click at [260, 197] on div "Standard Template" at bounding box center [281, 202] width 72 height 11
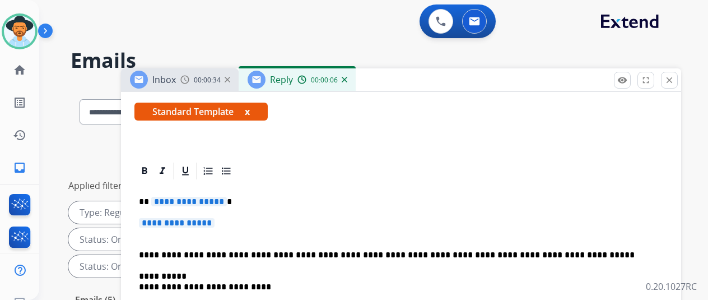
scroll to position [224, 0]
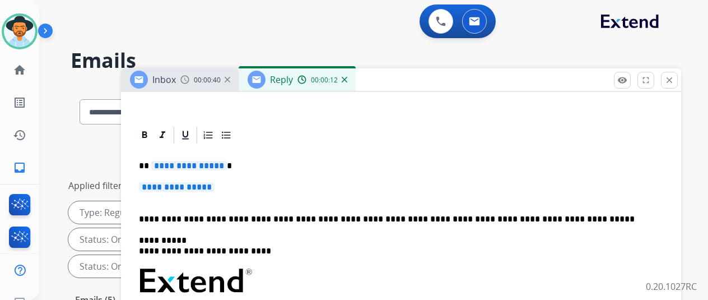
click at [216, 164] on span "**********" at bounding box center [189, 166] width 76 height 10
click at [215, 188] on span "**********" at bounding box center [177, 187] width 76 height 10
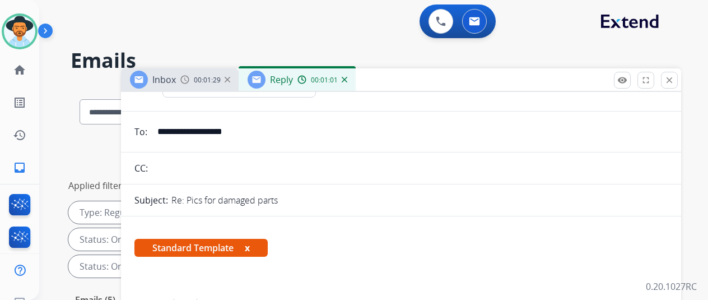
scroll to position [0, 0]
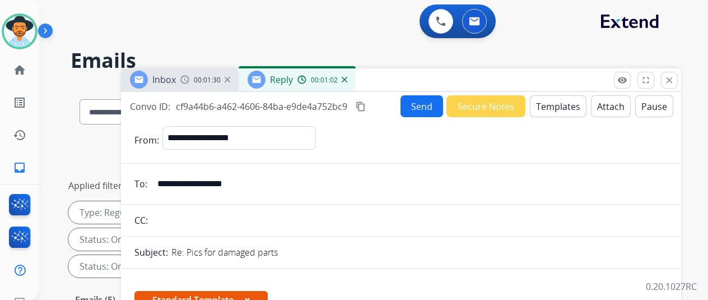
click at [417, 108] on button "Send" at bounding box center [422, 106] width 43 height 22
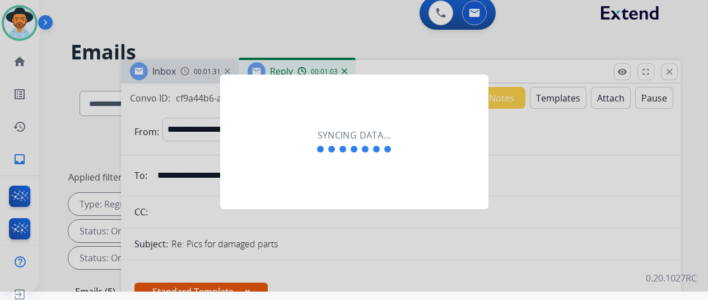
scroll to position [13, 9]
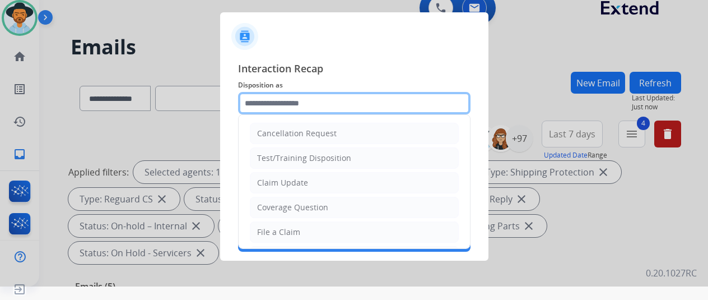
click at [253, 106] on input "text" at bounding box center [354, 103] width 232 height 22
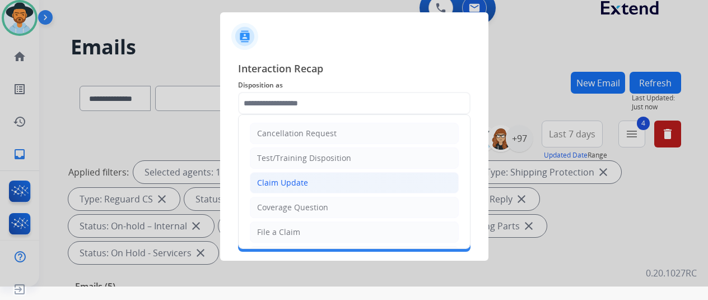
click at [272, 185] on div "Claim Update" at bounding box center [282, 182] width 51 height 11
type input "**********"
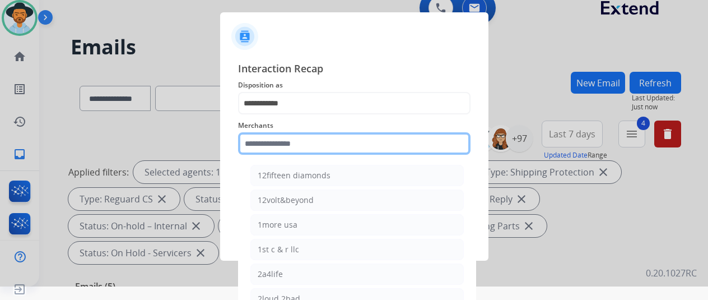
drag, startPoint x: 258, startPoint y: 143, endPoint x: 374, endPoint y: 113, distance: 119.8
click at [259, 143] on input "text" at bounding box center [354, 143] width 232 height 22
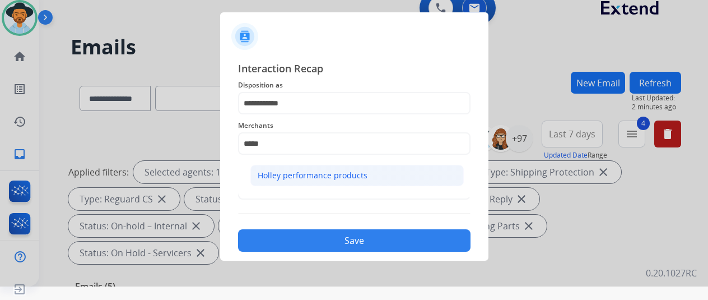
click at [357, 173] on li "Holley performance products" at bounding box center [356, 175] width 213 height 21
type input "**********"
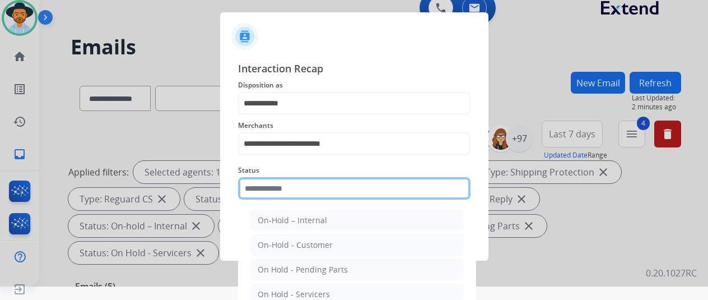
click at [305, 189] on input "text" at bounding box center [354, 188] width 232 height 22
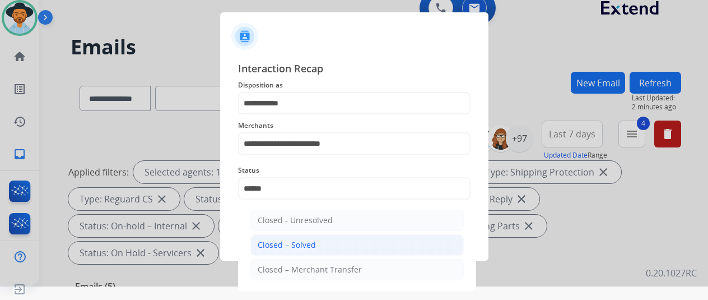
click at [307, 247] on li "Closed – Solved" at bounding box center [356, 244] width 213 height 21
type input "**********"
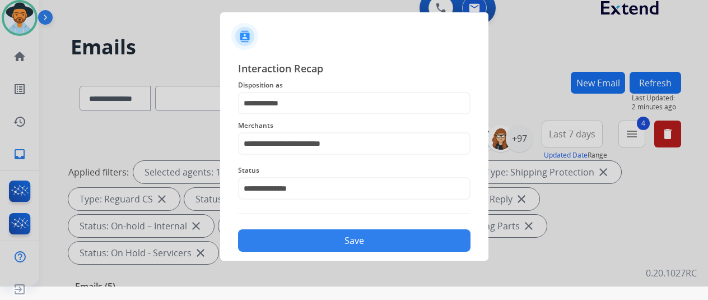
click at [310, 243] on button "Save" at bounding box center [354, 240] width 232 height 22
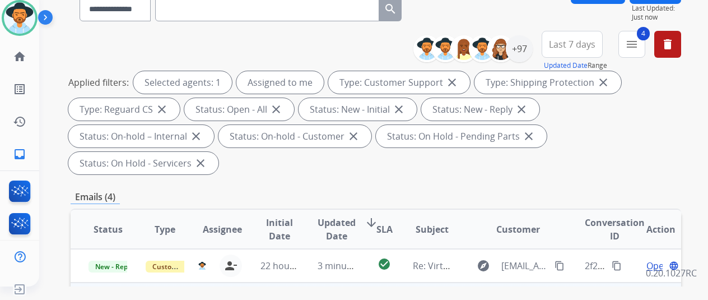
scroll to position [224, 0]
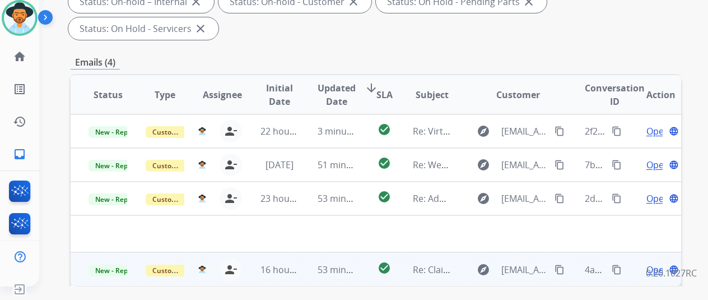
click at [646, 263] on span "Open" at bounding box center [657, 269] width 23 height 13
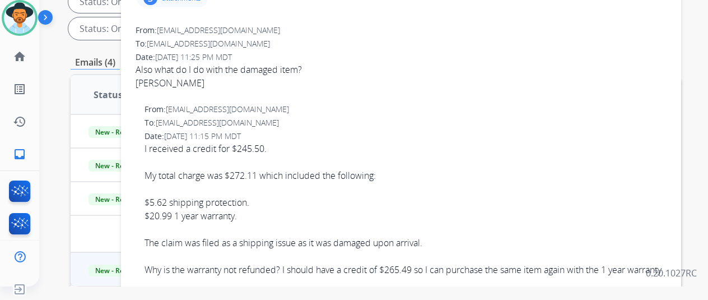
scroll to position [0, 0]
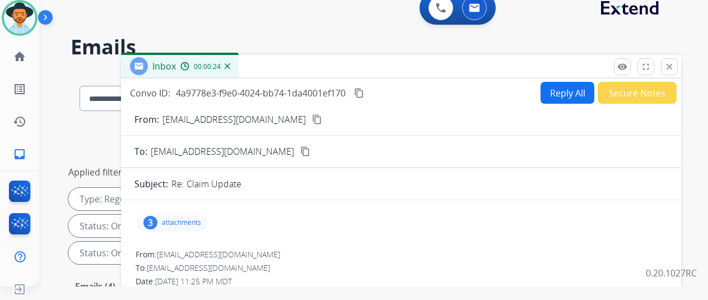
click at [152, 224] on div "3" at bounding box center [150, 222] width 14 height 13
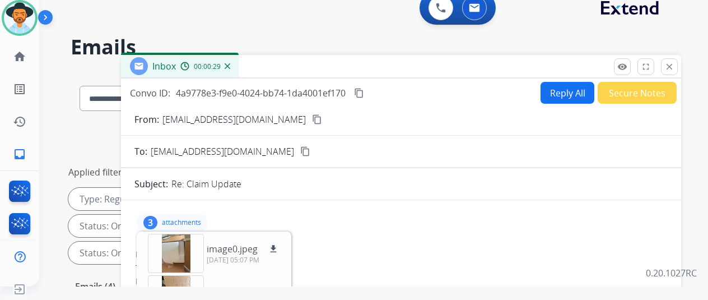
click at [228, 64] on img at bounding box center [228, 66] width 6 height 6
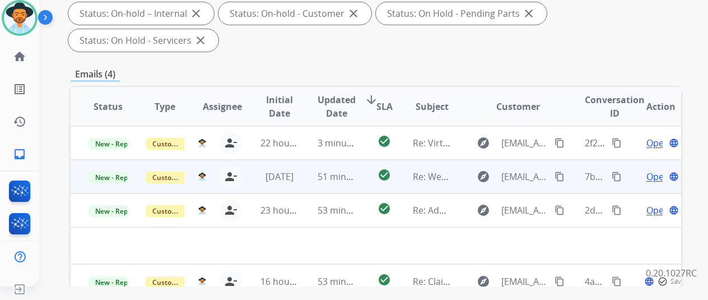
scroll to position [224, 0]
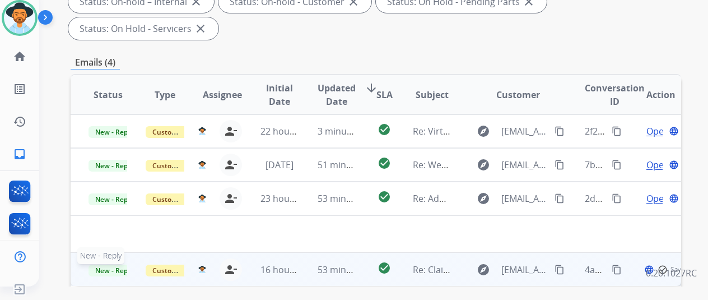
click at [94, 264] on span "New - Reply" at bounding box center [114, 270] width 51 height 12
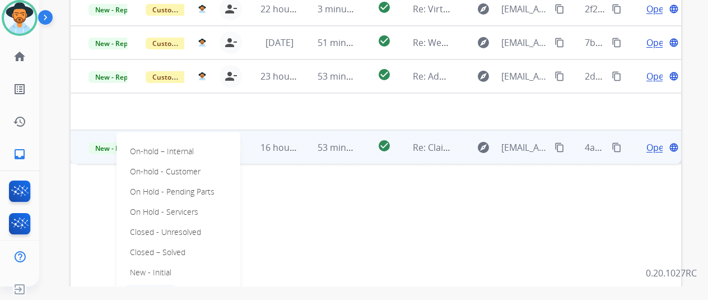
scroll to position [392, 0]
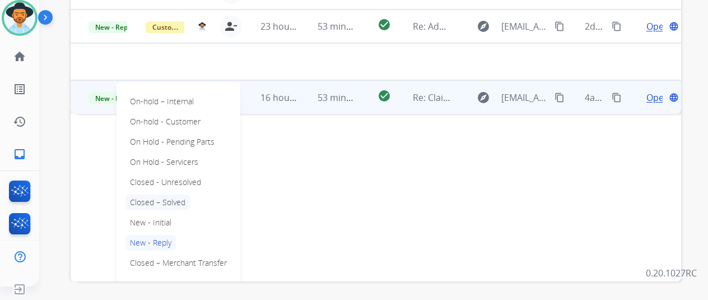
click at [157, 194] on p "Closed – Solved" at bounding box center [157, 202] width 64 height 16
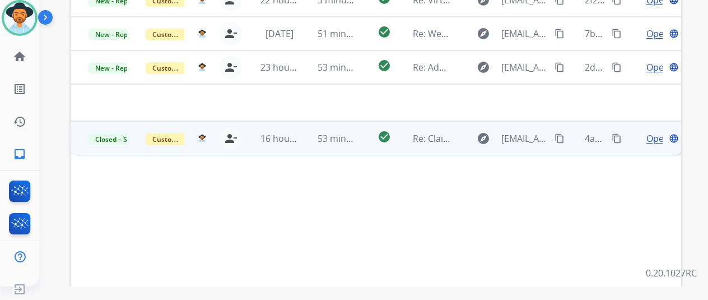
scroll to position [340, 0]
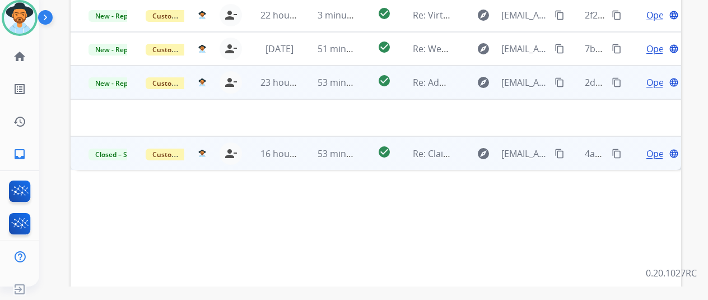
click at [649, 76] on span "Open" at bounding box center [657, 82] width 23 height 13
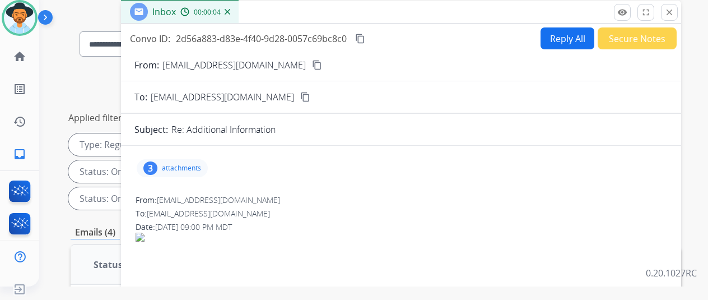
scroll to position [0, 0]
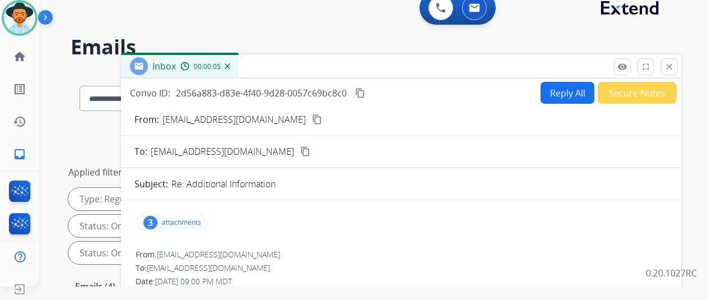
click at [312, 118] on mat-icon "content_copy" at bounding box center [317, 119] width 10 height 10
click at [150, 217] on div "3" at bounding box center [150, 222] width 14 height 13
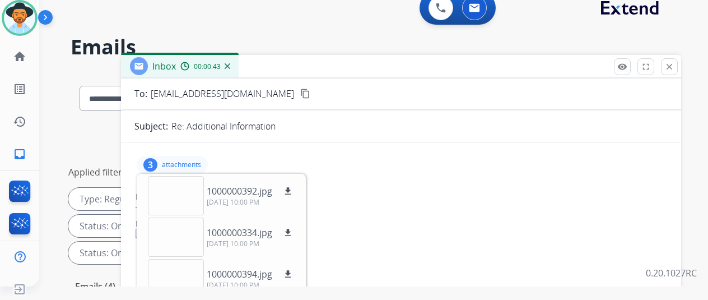
scroll to position [56, 0]
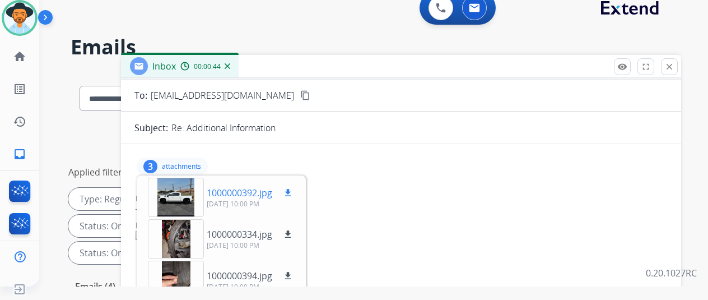
click at [287, 189] on mat-icon "download" at bounding box center [288, 193] width 10 height 10
click at [290, 229] on mat-icon "download" at bounding box center [288, 234] width 10 height 10
click at [288, 274] on mat-icon "download" at bounding box center [288, 276] width 10 height 10
drag, startPoint x: 464, startPoint y: 160, endPoint x: 458, endPoint y: 151, distance: 11.0
click at [464, 160] on div "3 attachments 1000000392.jpg download [DATE] 10:00 PM 1000000334.jpg download […" at bounding box center [400, 166] width 533 height 27
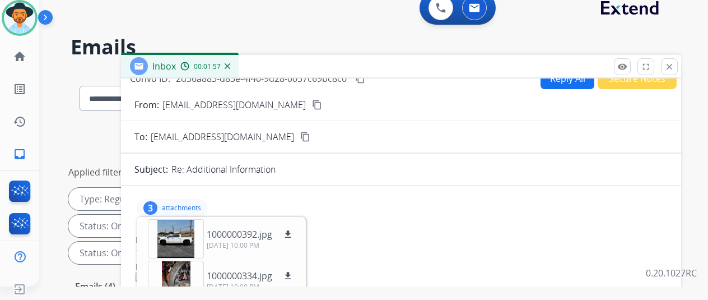
scroll to position [0, 0]
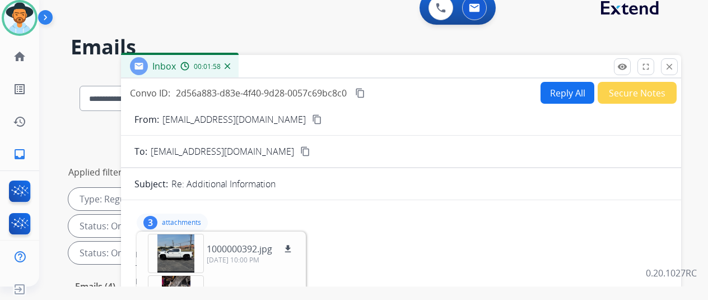
click at [363, 94] on mat-icon "content_copy" at bounding box center [360, 93] width 10 height 10
click at [546, 83] on button "Reply All" at bounding box center [568, 93] width 54 height 22
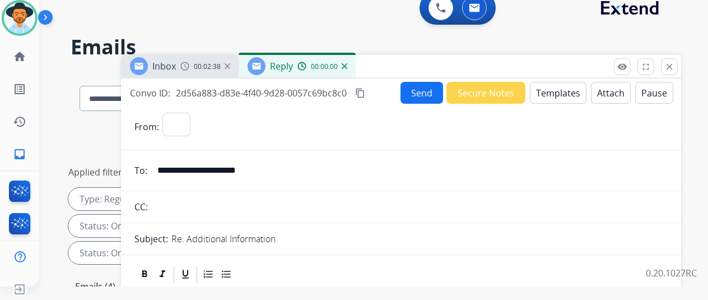
select select "**********"
click at [540, 91] on button "Templates" at bounding box center [558, 93] width 57 height 22
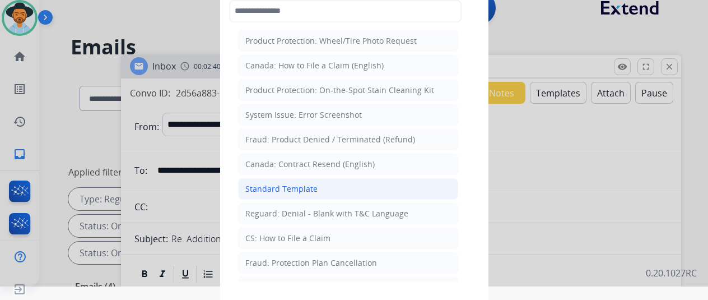
click at [254, 187] on div "Standard Template" at bounding box center [281, 188] width 72 height 11
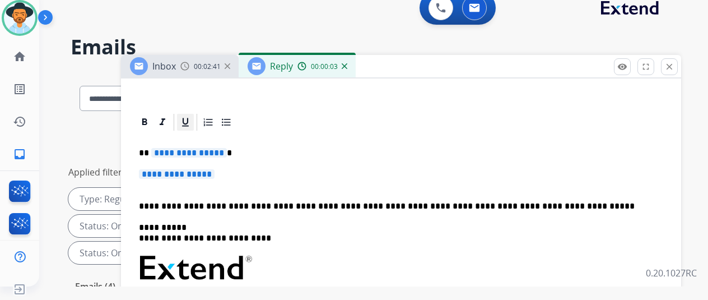
scroll to position [224, 0]
click at [218, 151] on span "**********" at bounding box center [189, 152] width 76 height 10
click at [215, 174] on span "**********" at bounding box center [177, 174] width 76 height 10
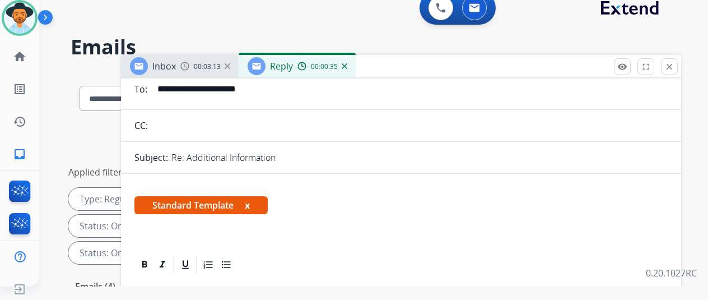
scroll to position [0, 0]
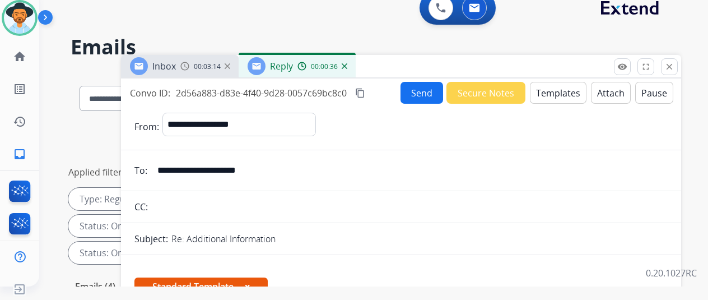
click at [417, 88] on button "Send" at bounding box center [422, 93] width 43 height 22
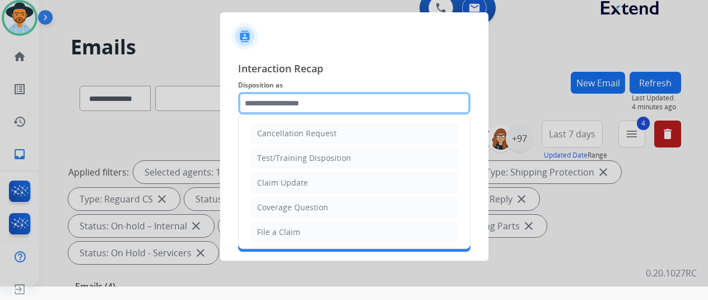
click at [258, 106] on input "text" at bounding box center [354, 103] width 232 height 22
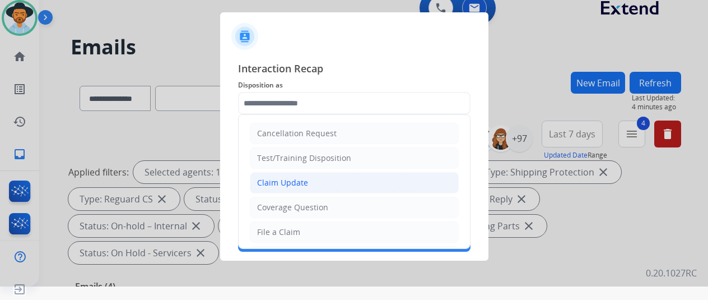
click at [269, 177] on div "Claim Update" at bounding box center [282, 182] width 51 height 11
type input "**********"
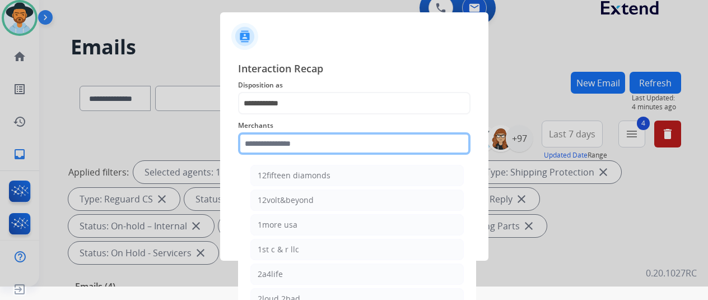
click at [257, 141] on input "text" at bounding box center [354, 143] width 232 height 22
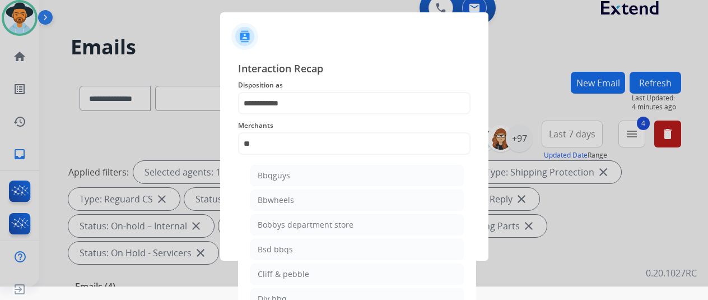
click at [274, 201] on div "Bbwheels" at bounding box center [276, 199] width 36 height 11
type input "********"
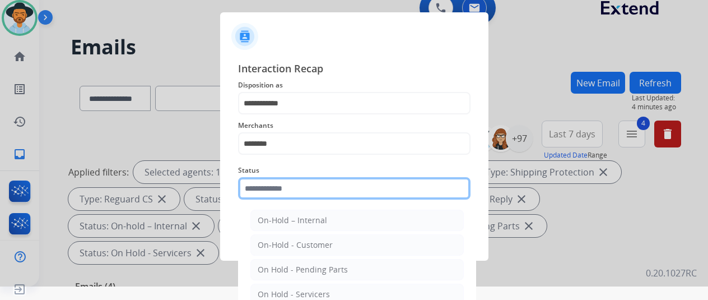
click at [277, 192] on input "text" at bounding box center [354, 188] width 232 height 22
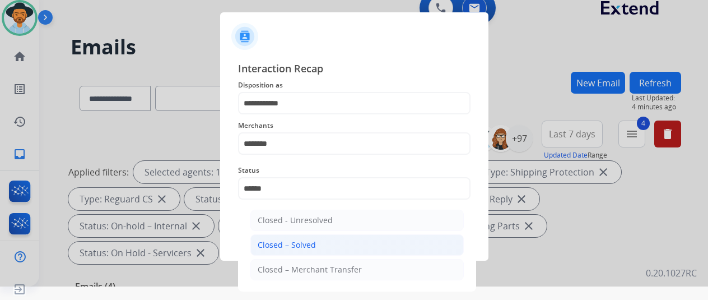
click at [276, 239] on div "Closed – Solved" at bounding box center [287, 244] width 58 height 11
type input "**********"
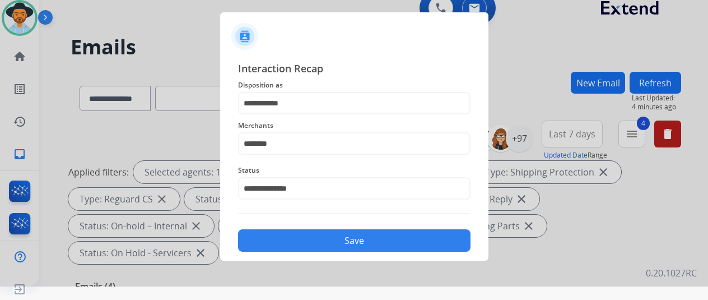
click at [295, 238] on button "Save" at bounding box center [354, 240] width 232 height 22
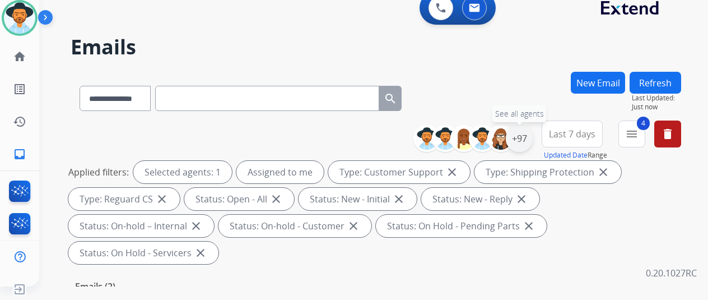
click at [523, 136] on div "+97" at bounding box center [519, 138] width 27 height 27
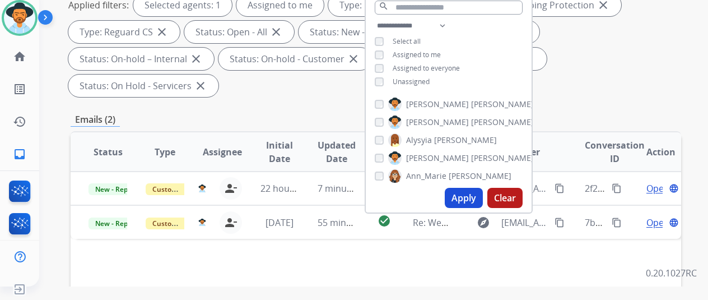
scroll to position [168, 0]
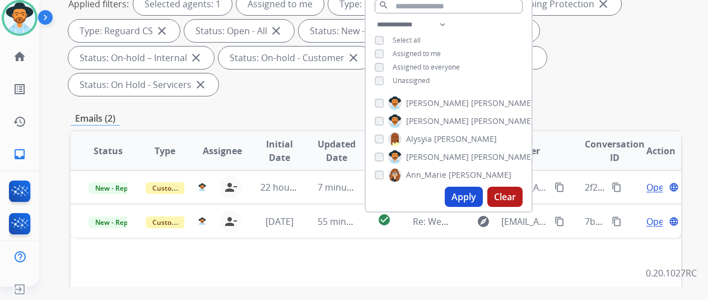
click at [459, 201] on button "Apply" at bounding box center [464, 197] width 38 height 20
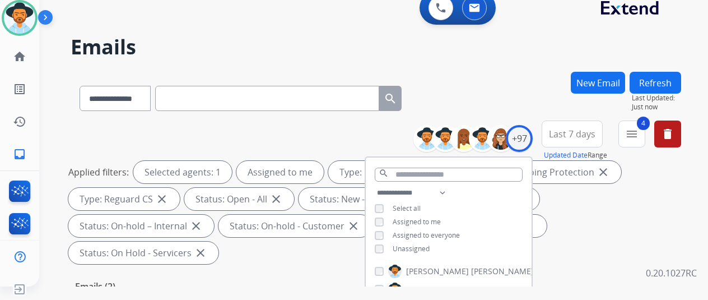
click at [477, 103] on div "**********" at bounding box center [376, 96] width 611 height 49
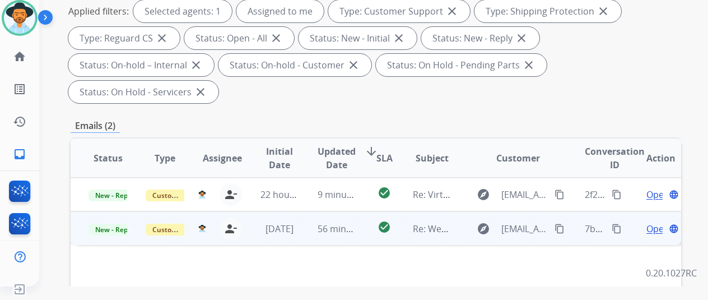
scroll to position [280, 0]
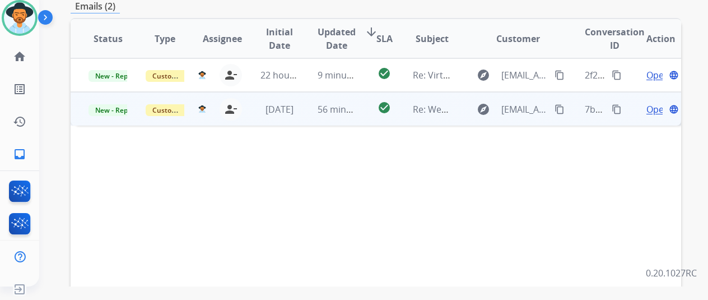
click at [646, 103] on span "Open" at bounding box center [657, 109] width 23 height 13
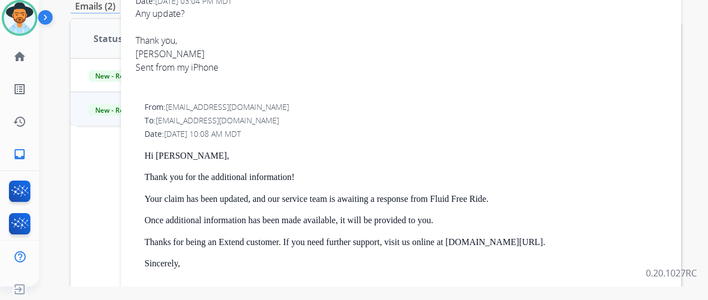
scroll to position [168, 0]
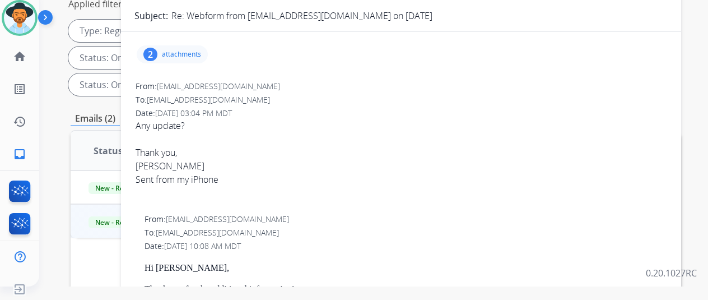
click at [152, 51] on div "2" at bounding box center [150, 54] width 14 height 13
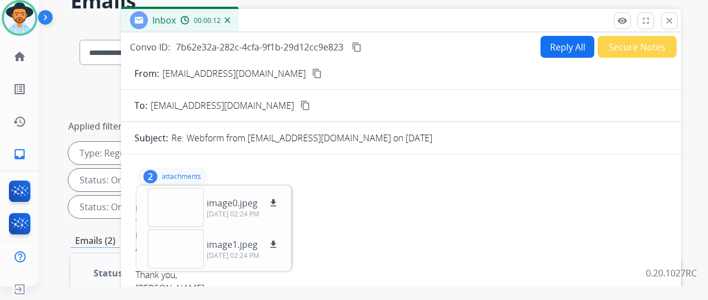
scroll to position [0, 0]
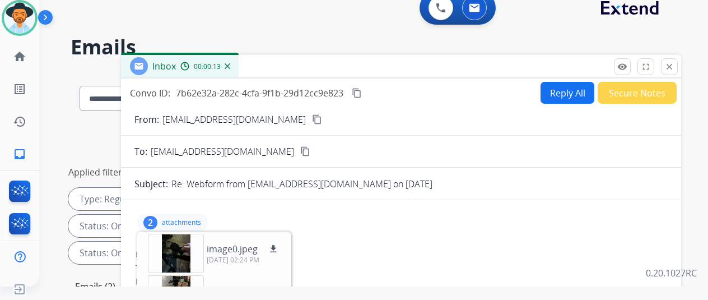
click at [312, 117] on mat-icon "content_copy" at bounding box center [317, 119] width 10 height 10
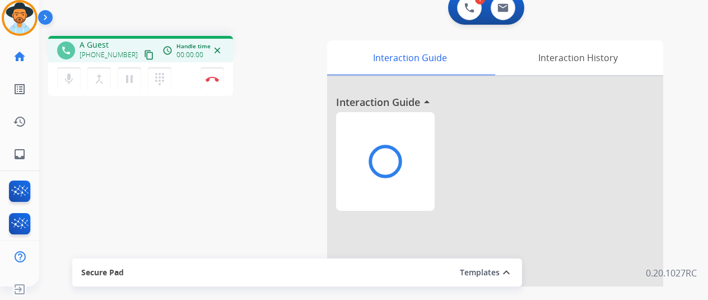
scroll to position [0, 9]
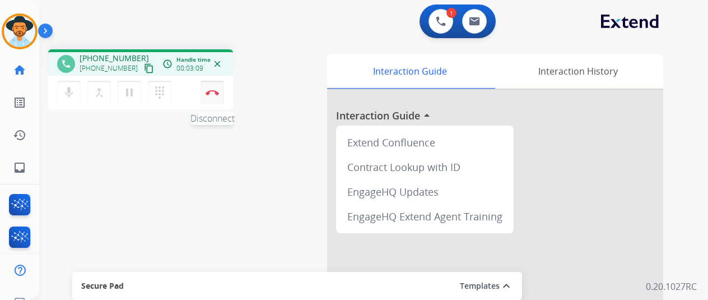
click at [206, 93] on img at bounding box center [212, 93] width 13 height 6
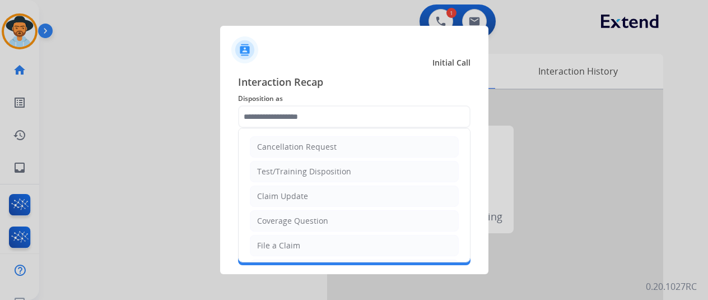
click at [257, 114] on input "text" at bounding box center [354, 116] width 232 height 22
click at [271, 197] on div "Claim Update" at bounding box center [282, 195] width 51 height 11
type input "**********"
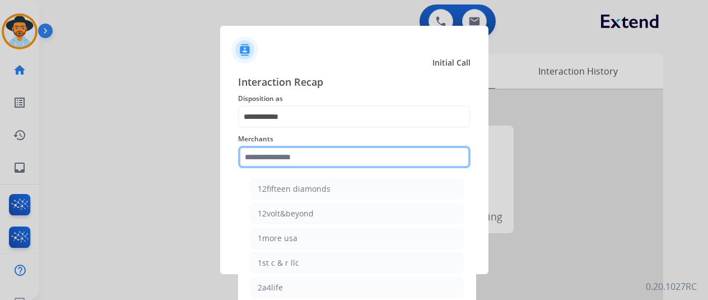
click at [263, 157] on input "text" at bounding box center [354, 157] width 232 height 22
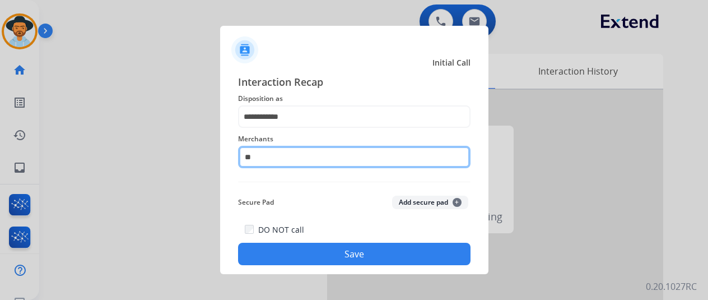
type input "*"
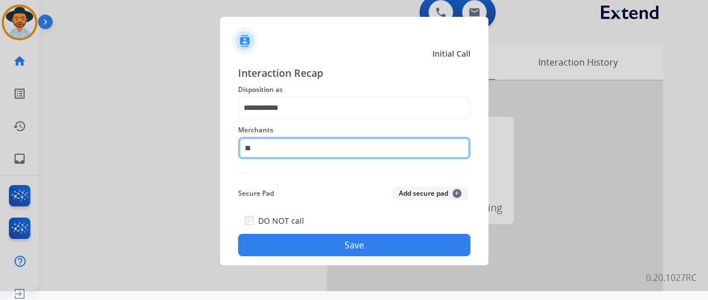
scroll to position [13, 9]
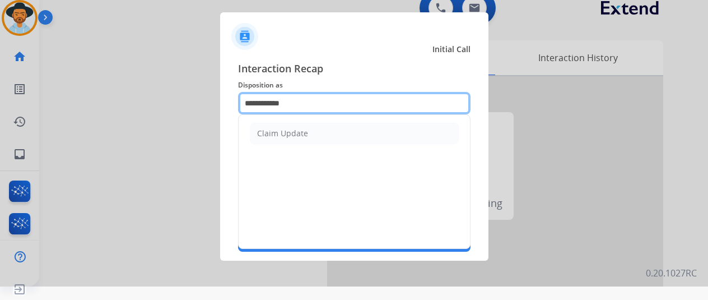
click at [287, 107] on input "**********" at bounding box center [354, 103] width 232 height 22
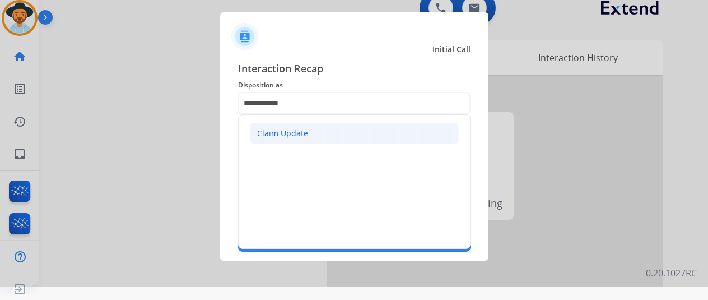
click at [283, 129] on div "Claim Update" at bounding box center [282, 133] width 51 height 11
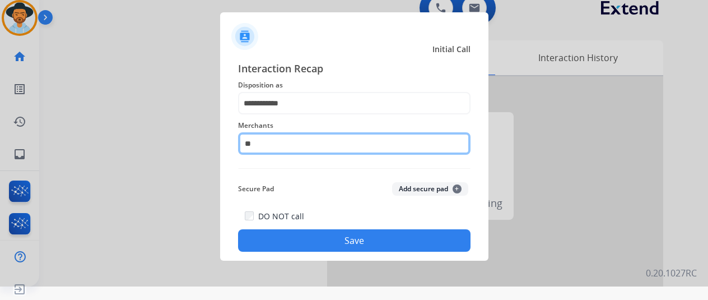
click at [272, 144] on input "**" at bounding box center [354, 143] width 232 height 22
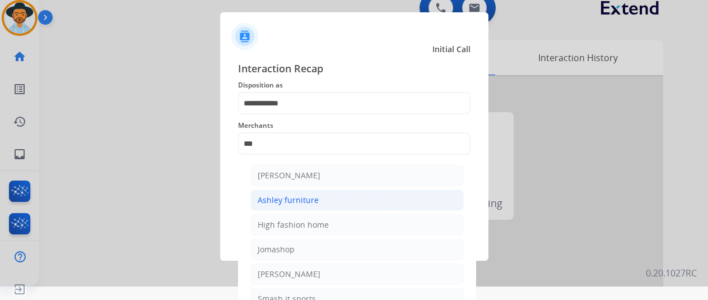
click at [324, 196] on li "Ashley furniture" at bounding box center [356, 199] width 213 height 21
type input "**********"
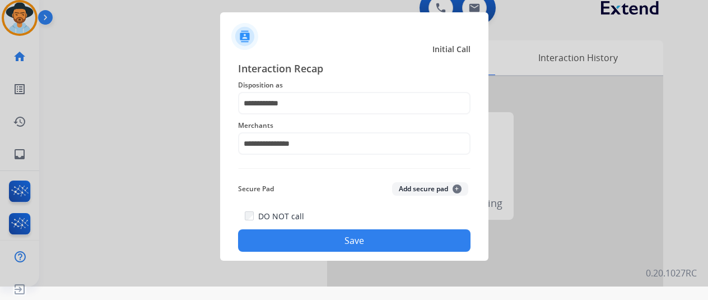
click at [324, 235] on button "Save" at bounding box center [354, 240] width 232 height 22
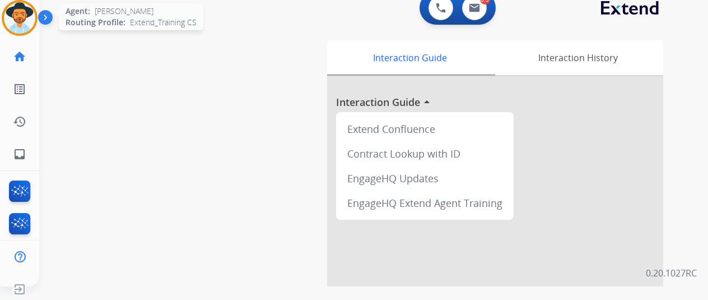
click at [9, 19] on img at bounding box center [19, 17] width 31 height 31
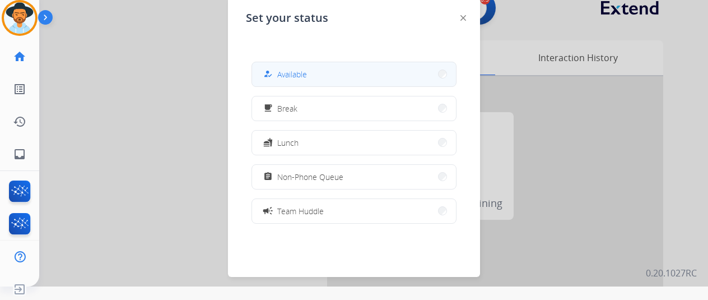
click at [294, 71] on span "Available" at bounding box center [292, 74] width 30 height 12
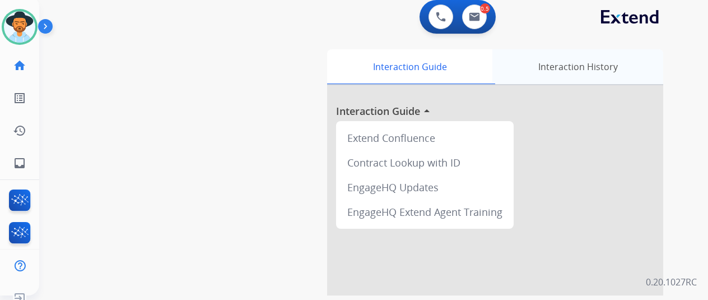
scroll to position [0, 9]
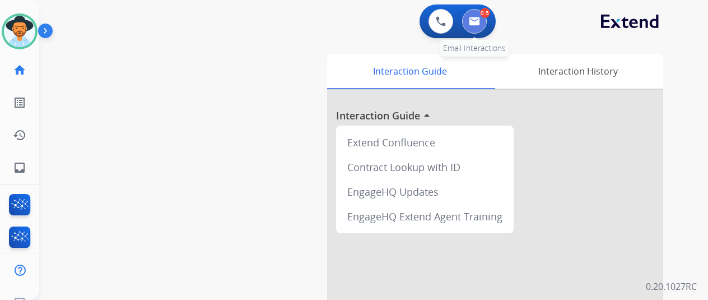
click at [469, 21] on img at bounding box center [474, 21] width 11 height 9
select select "**********"
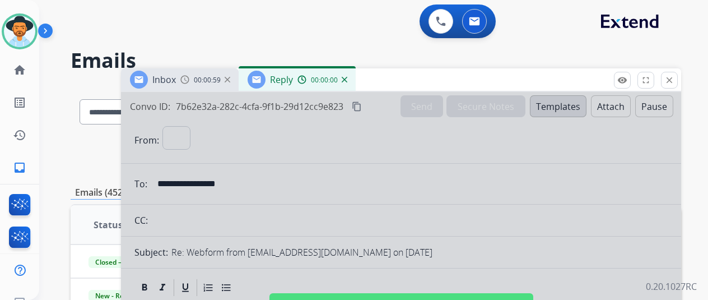
select select "**********"
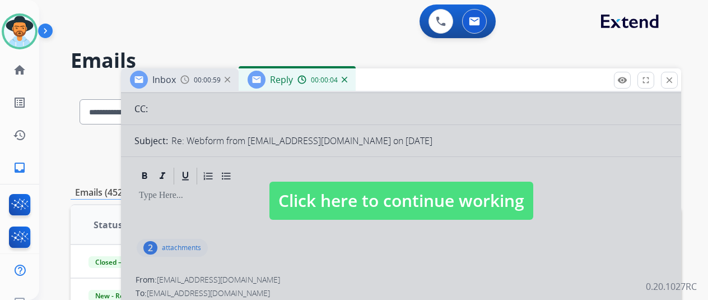
scroll to position [224, 0]
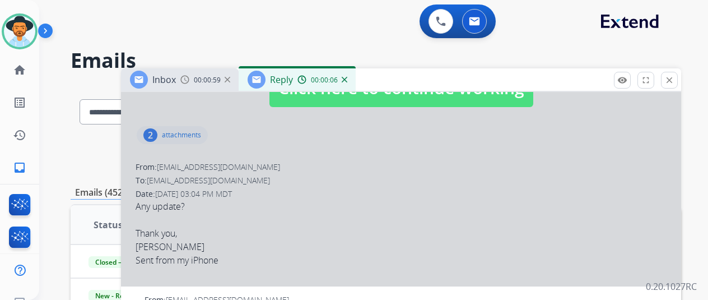
click at [343, 161] on div at bounding box center [401, 77] width 560 height 418
select select
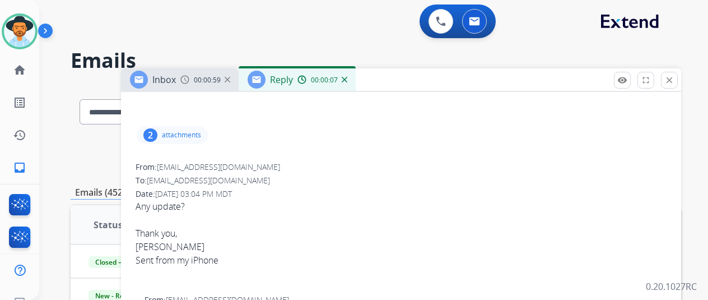
scroll to position [0, 0]
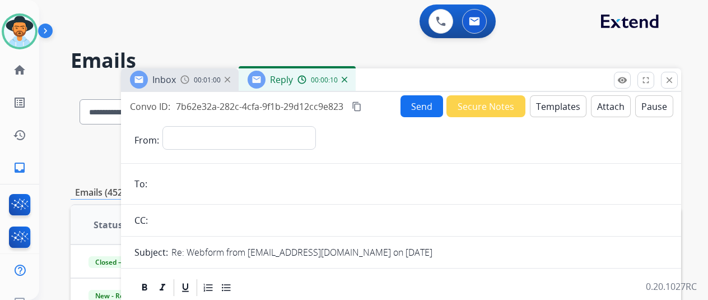
click at [343, 77] on img at bounding box center [345, 80] width 6 height 6
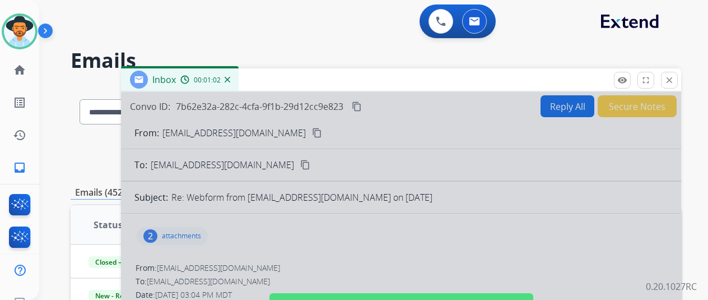
click at [228, 78] on img at bounding box center [228, 80] width 6 height 6
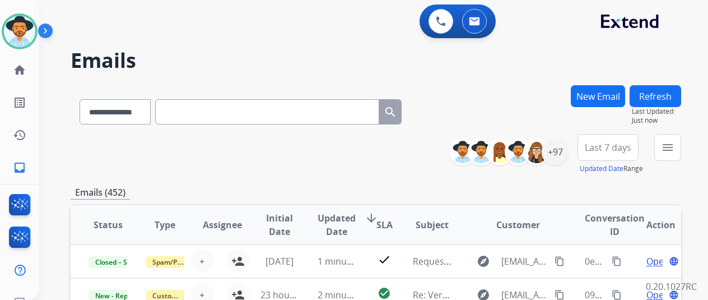
click at [592, 94] on button "New Email" at bounding box center [598, 96] width 54 height 22
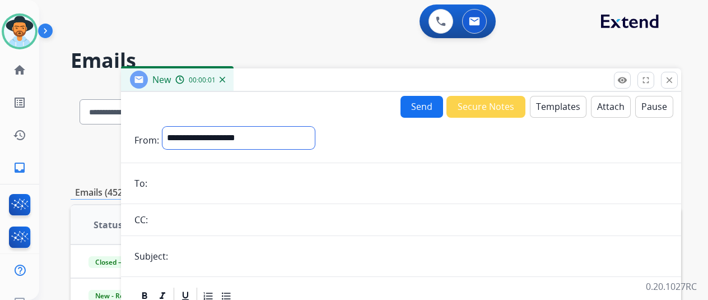
click at [193, 133] on select "**********" at bounding box center [238, 138] width 152 height 22
select select "**********"
click at [162, 127] on select "**********" at bounding box center [238, 138] width 152 height 22
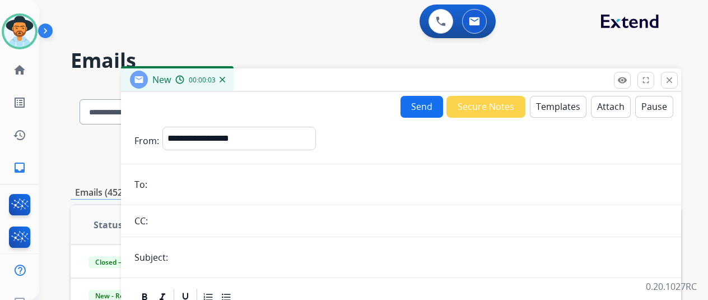
click at [169, 181] on input "email" at bounding box center [409, 184] width 517 height 22
paste input "**********"
type input "**********"
click at [539, 106] on button "Templates" at bounding box center [558, 107] width 57 height 22
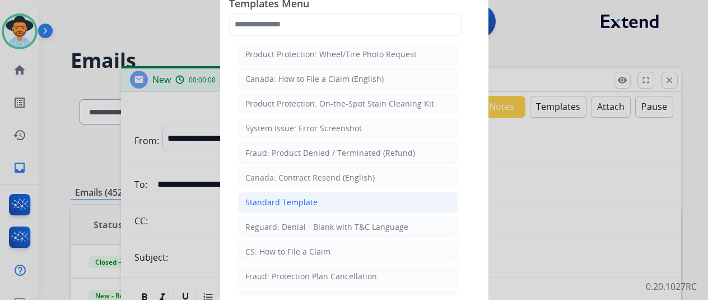
click at [285, 197] on div "Standard Template" at bounding box center [281, 202] width 72 height 11
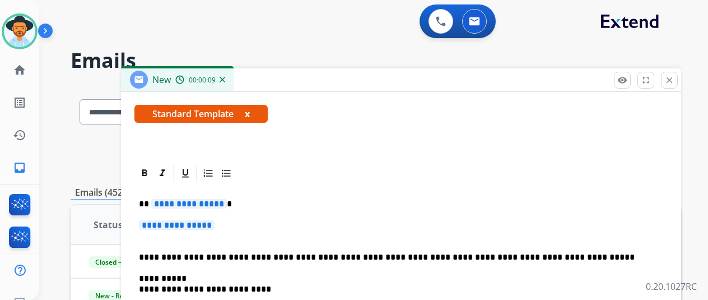
scroll to position [197, 0]
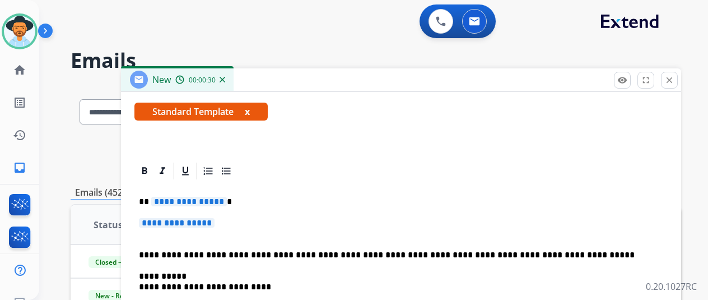
click at [216, 202] on span "**********" at bounding box center [189, 202] width 76 height 10
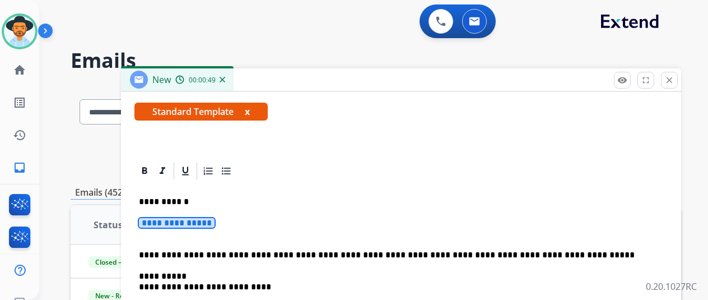
click at [215, 222] on span "**********" at bounding box center [177, 223] width 76 height 10
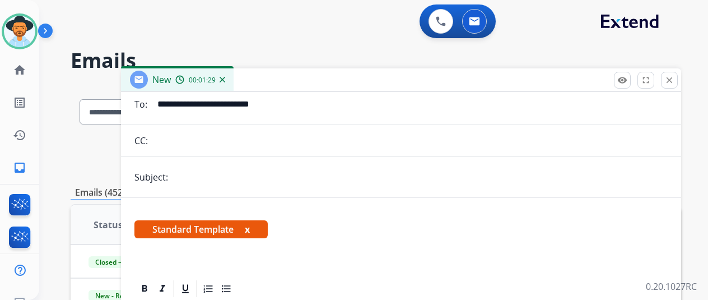
scroll to position [0, 0]
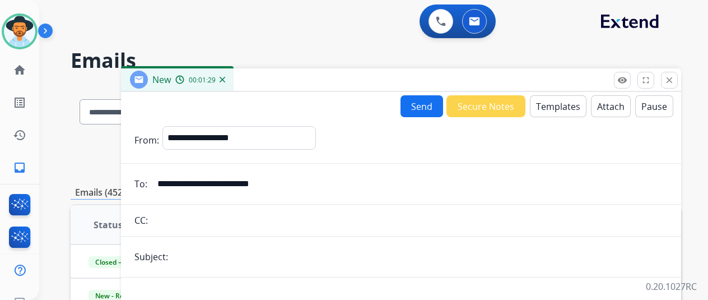
click at [417, 104] on button "Send" at bounding box center [422, 106] width 43 height 22
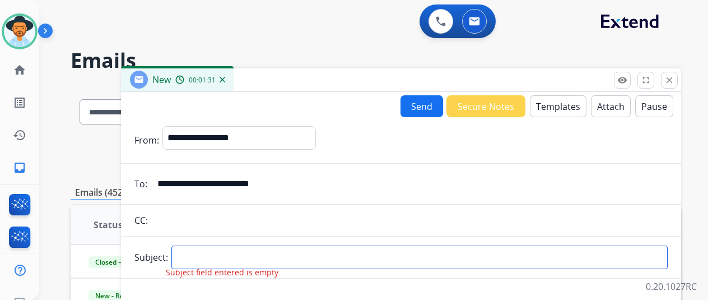
click at [186, 253] on input "text" at bounding box center [419, 257] width 496 height 24
type input "*****"
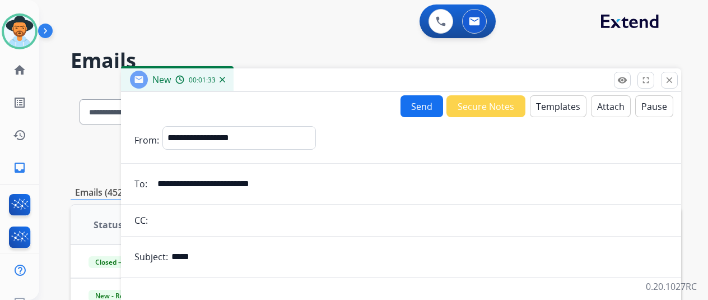
click at [413, 107] on button "Send" at bounding box center [422, 106] width 43 height 22
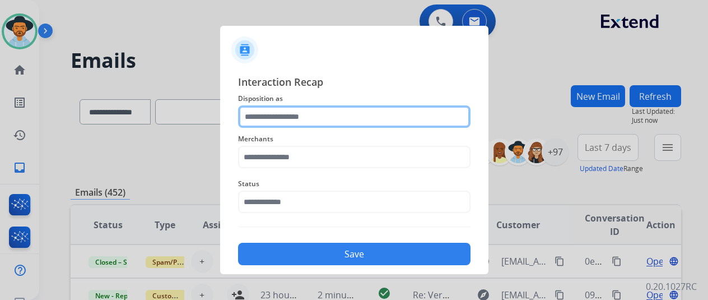
click at [246, 112] on input "text" at bounding box center [354, 116] width 232 height 22
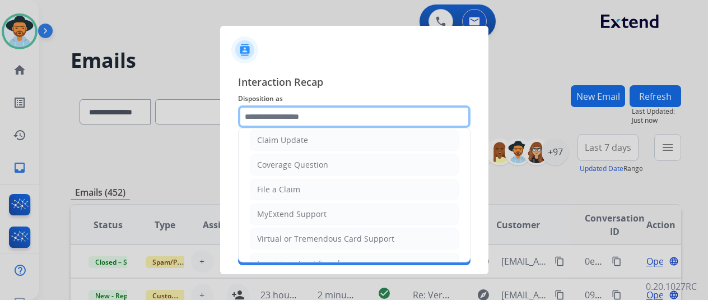
scroll to position [168, 0]
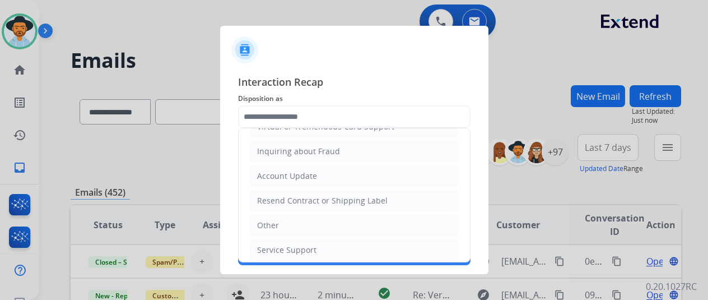
click at [264, 250] on div "Service Support" at bounding box center [286, 249] width 59 height 11
type input "**********"
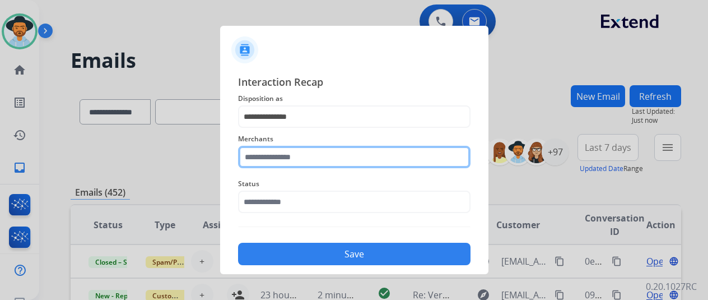
click at [252, 161] on input "text" at bounding box center [354, 157] width 232 height 22
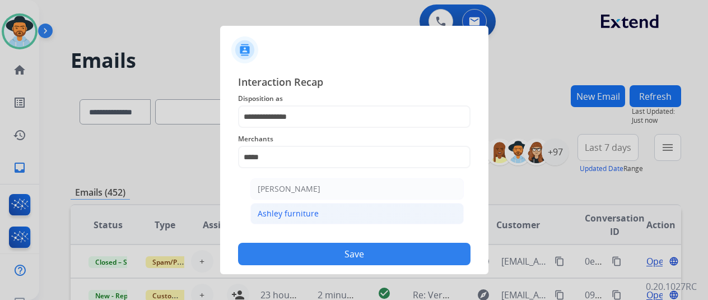
click at [287, 217] on div "Ashley furniture" at bounding box center [288, 213] width 61 height 11
type input "**********"
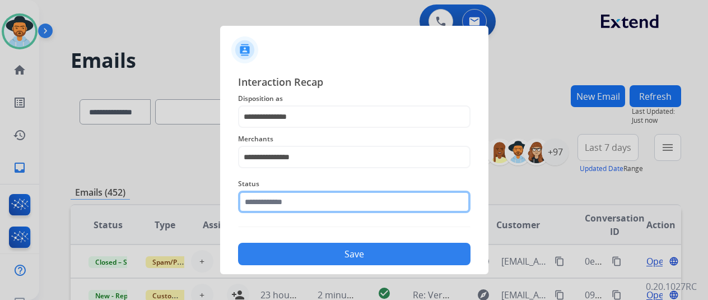
click at [283, 204] on input "text" at bounding box center [354, 201] width 232 height 22
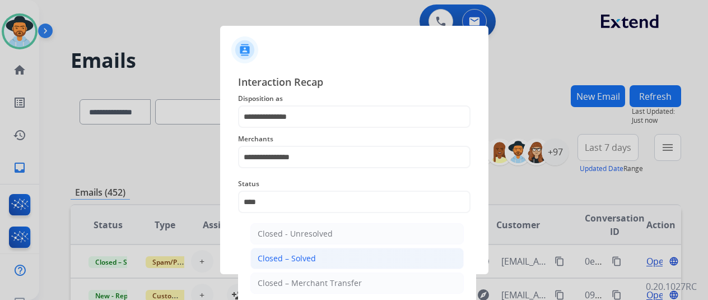
click at [304, 256] on div "Closed – Solved" at bounding box center [287, 258] width 58 height 11
type input "**********"
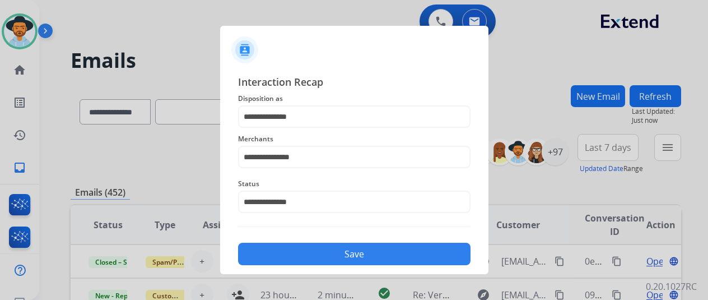
click at [304, 256] on button "Save" at bounding box center [354, 254] width 232 height 22
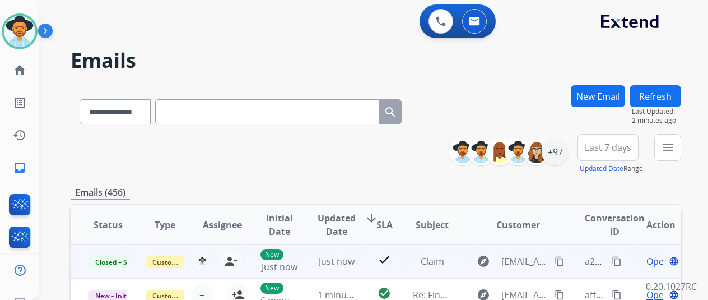
click at [612, 258] on mat-icon "content_copy" at bounding box center [617, 261] width 10 height 10
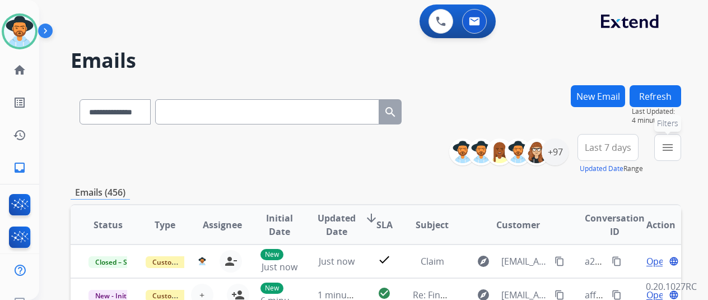
click at [674, 149] on button "menu Filters" at bounding box center [667, 147] width 27 height 27
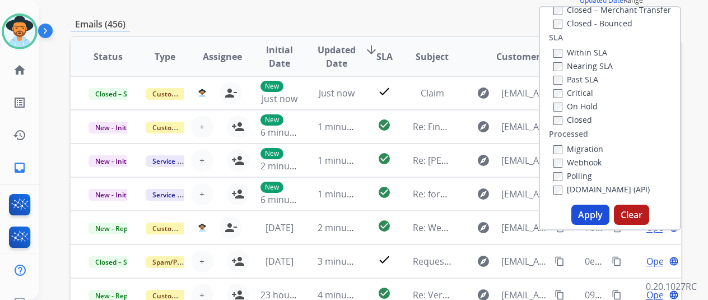
click at [585, 212] on button "Apply" at bounding box center [590, 214] width 38 height 20
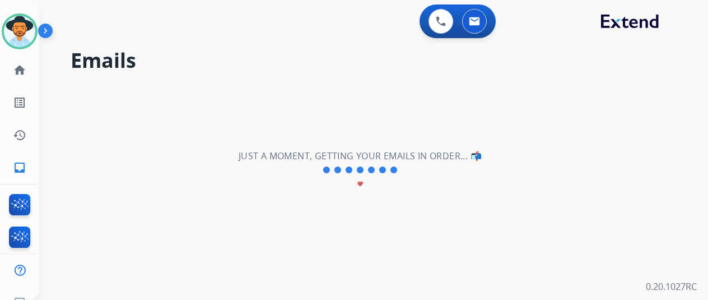
scroll to position [0, 0]
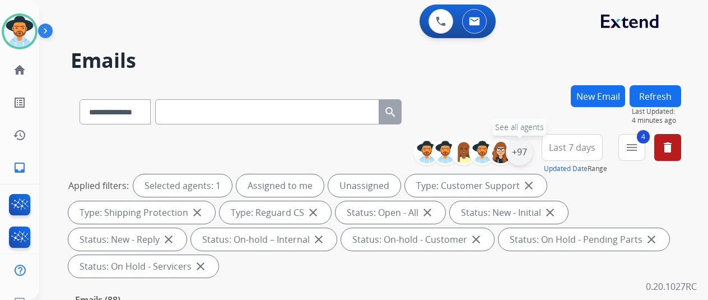
click at [518, 148] on div "+97" at bounding box center [519, 151] width 27 height 27
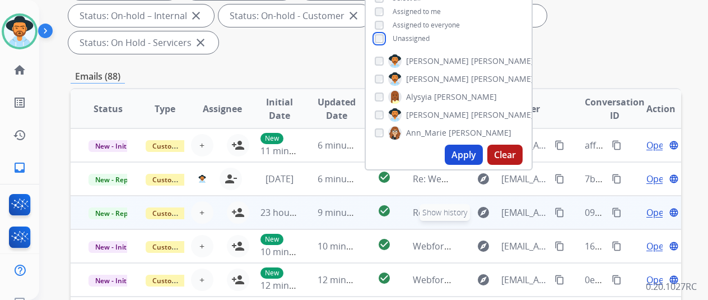
scroll to position [224, 0]
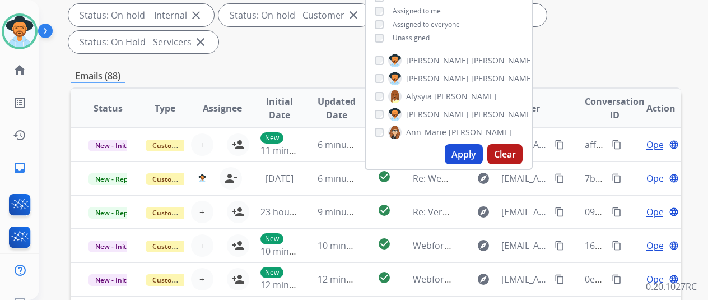
click at [454, 158] on button "Apply" at bounding box center [464, 154] width 38 height 20
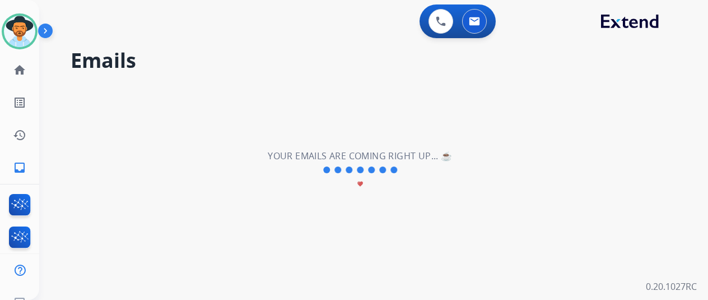
scroll to position [0, 0]
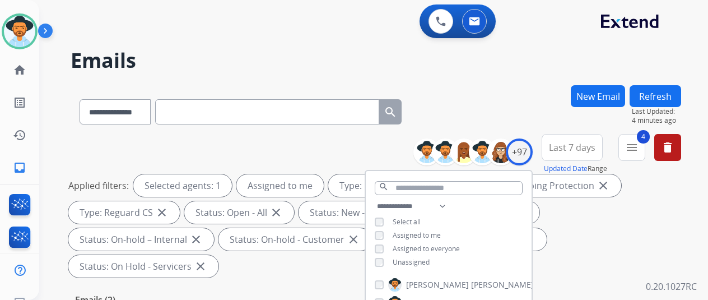
click at [476, 101] on div "**********" at bounding box center [376, 109] width 611 height 49
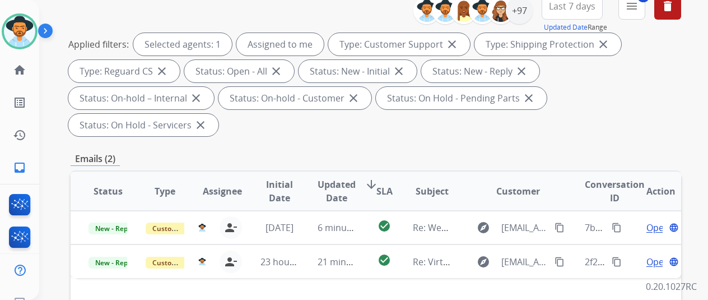
scroll to position [56, 0]
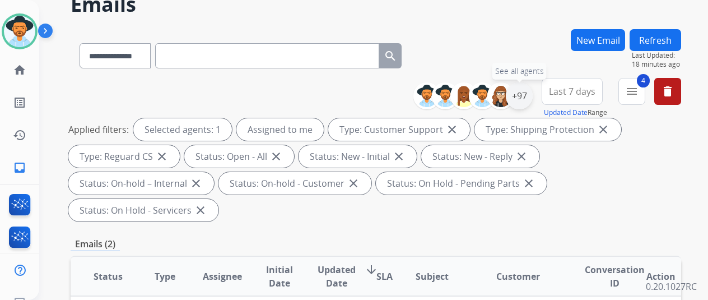
click at [519, 87] on div "+97" at bounding box center [519, 95] width 27 height 27
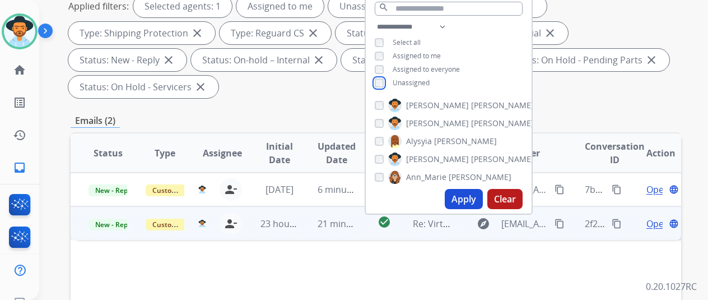
scroll to position [224, 0]
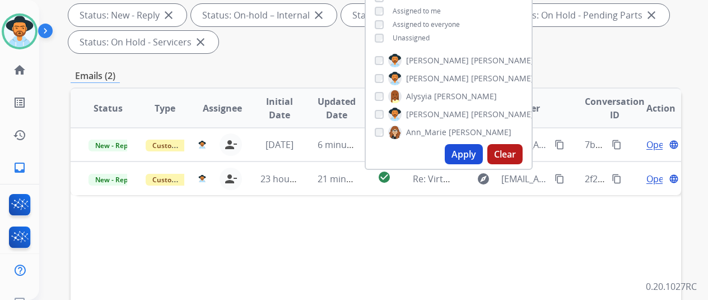
click at [459, 153] on button "Apply" at bounding box center [464, 154] width 38 height 20
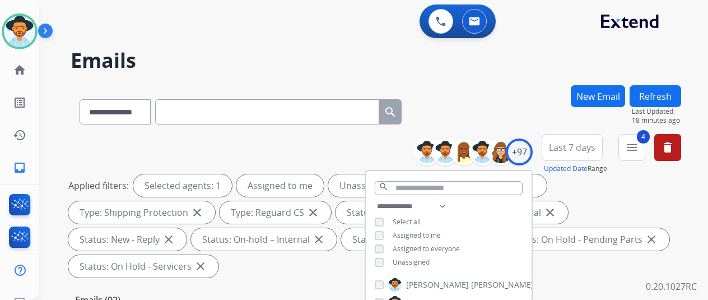
click at [470, 95] on div "**********" at bounding box center [376, 109] width 611 height 49
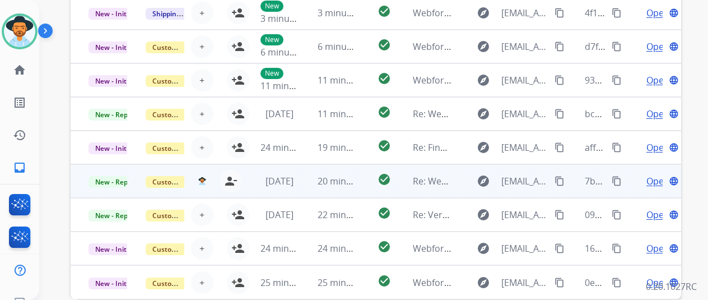
scroll to position [436, 0]
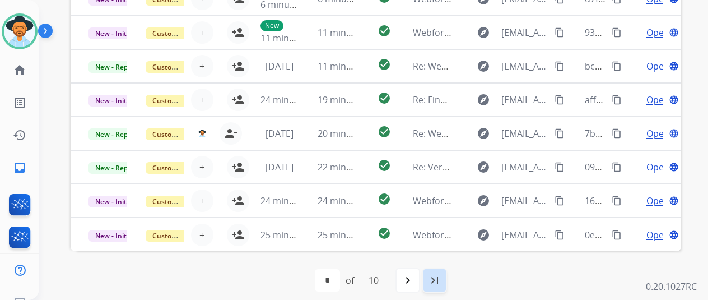
click at [430, 280] on mat-icon "last_page" at bounding box center [434, 279] width 13 height 13
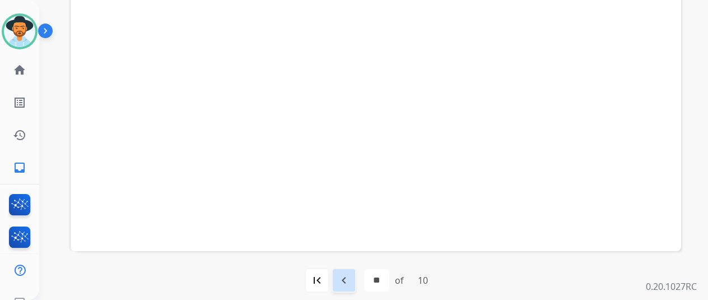
click at [340, 272] on div "navigate_before" at bounding box center [344, 280] width 25 height 25
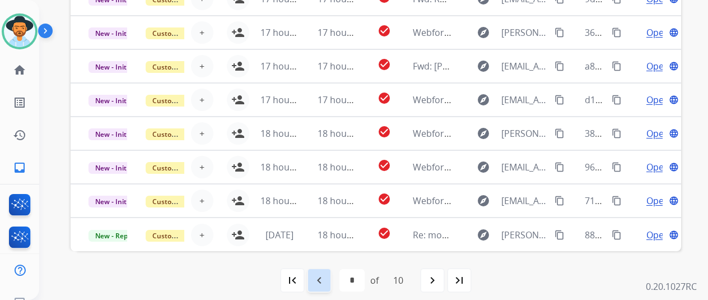
click at [313, 274] on mat-icon "navigate_before" at bounding box center [319, 279] width 13 height 13
click at [314, 280] on mat-icon "navigate_before" at bounding box center [319, 279] width 13 height 13
click at [313, 281] on mat-icon "navigate_before" at bounding box center [319, 279] width 13 height 13
click at [315, 277] on mat-icon "navigate_before" at bounding box center [319, 279] width 13 height 13
click at [313, 274] on mat-icon "navigate_before" at bounding box center [319, 279] width 13 height 13
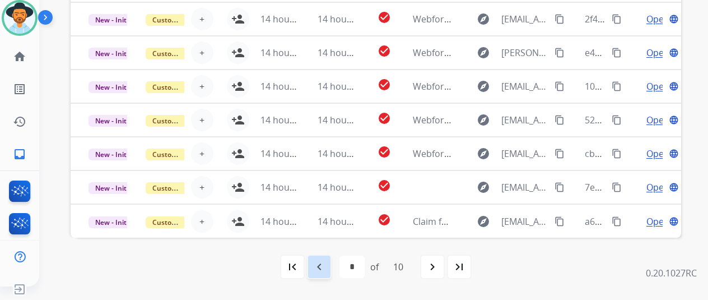
click at [314, 264] on mat-icon "navigate_before" at bounding box center [319, 266] width 13 height 13
select select "*"
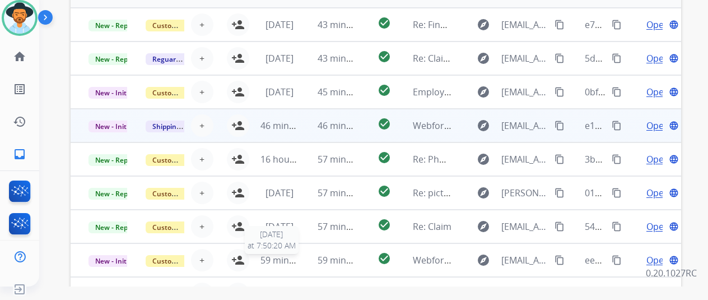
scroll to position [324, 0]
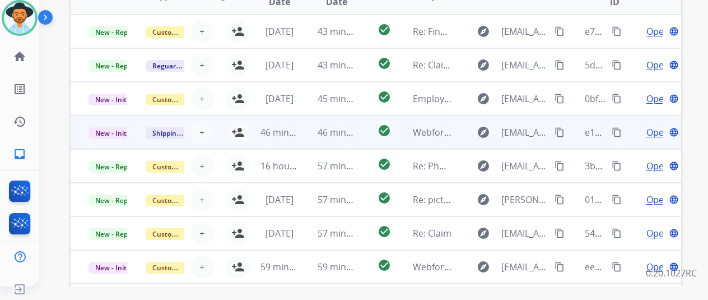
click at [646, 132] on span "Open" at bounding box center [657, 131] width 23 height 13
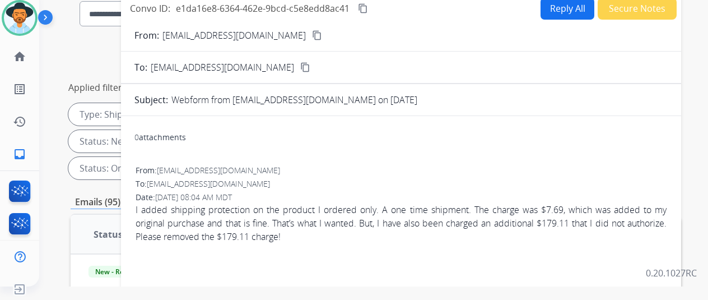
scroll to position [0, 0]
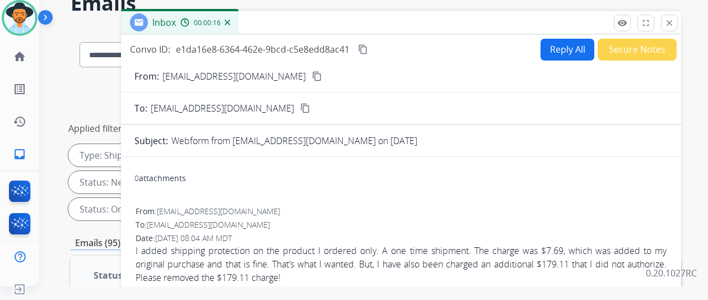
click at [252, 68] on form "From: [EMAIL_ADDRESS][DOMAIN_NAME] content_copy To: [EMAIL_ADDRESS][DOMAIN_NAME…" at bounding box center [401, 297] width 560 height 474
click at [312, 76] on mat-icon "content_copy" at bounding box center [317, 76] width 10 height 10
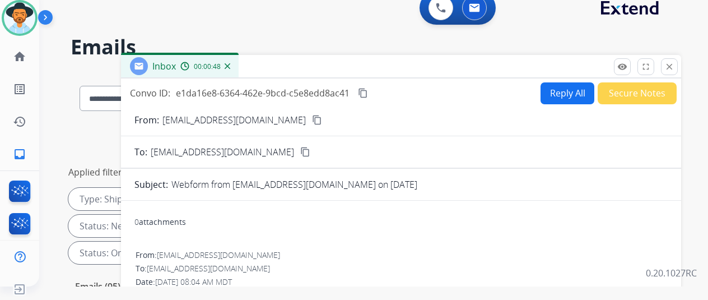
click at [560, 92] on button "Reply All" at bounding box center [568, 93] width 54 height 22
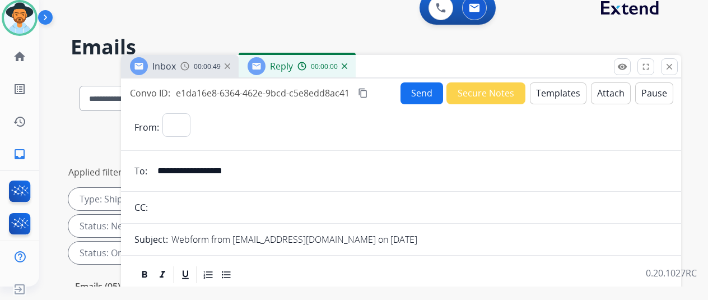
select select "**********"
click at [551, 91] on button "Templates" at bounding box center [558, 93] width 57 height 22
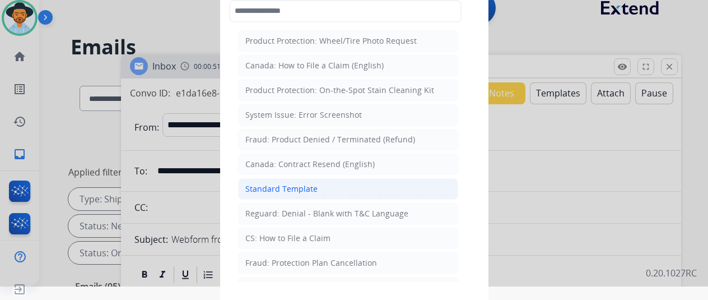
click at [286, 186] on div "Standard Template" at bounding box center [281, 188] width 72 height 11
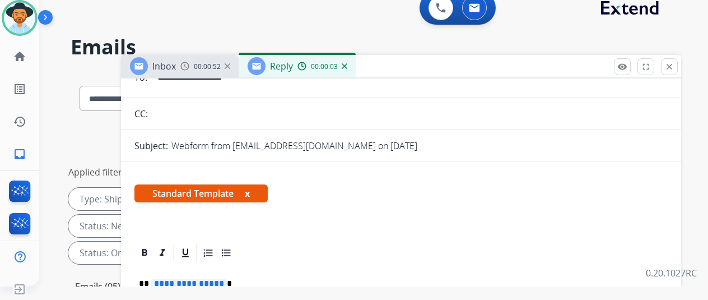
scroll to position [168, 0]
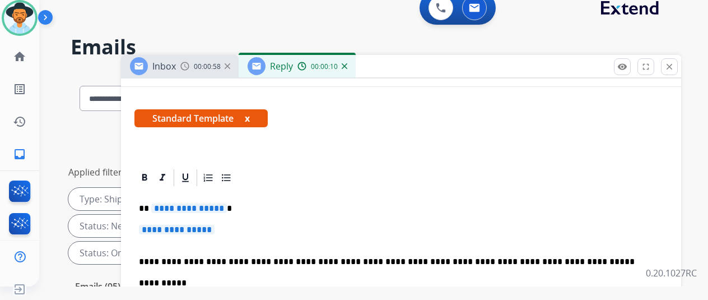
click at [345, 68] on img at bounding box center [345, 66] width 6 height 6
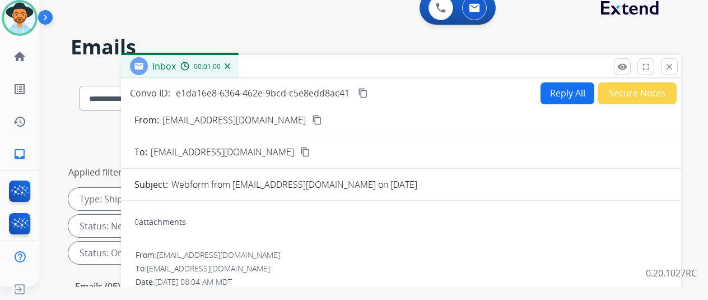
click at [227, 63] on div "00:01:00" at bounding box center [204, 66] width 49 height 10
click at [226, 64] on img at bounding box center [228, 66] width 6 height 6
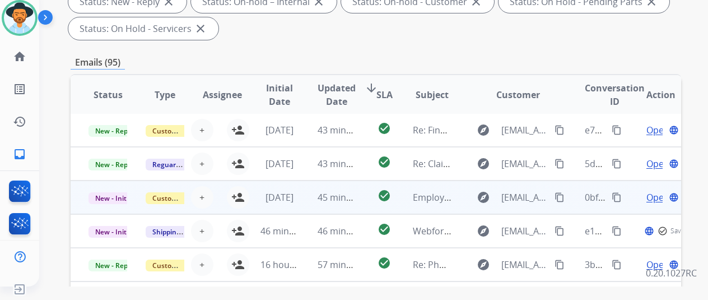
scroll to position [1, 0]
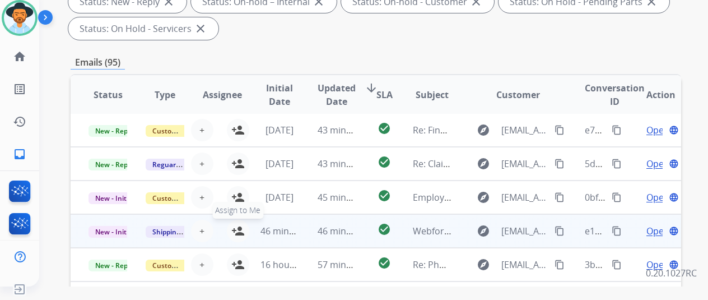
click at [232, 230] on mat-icon "person_add" at bounding box center [237, 230] width 13 height 13
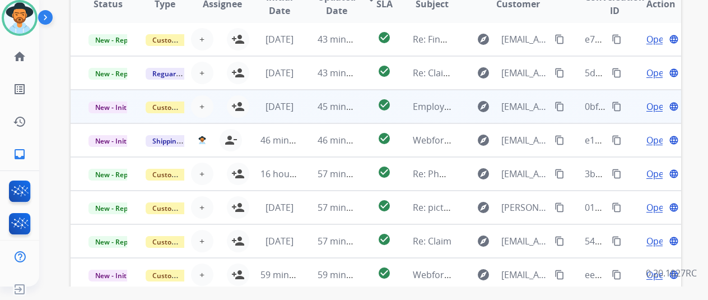
scroll to position [436, 0]
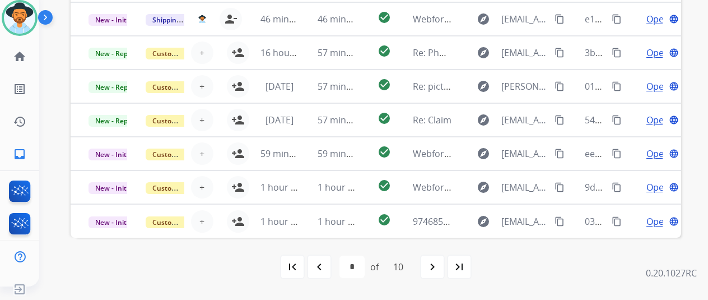
click at [313, 263] on mat-icon "navigate_before" at bounding box center [319, 266] width 13 height 13
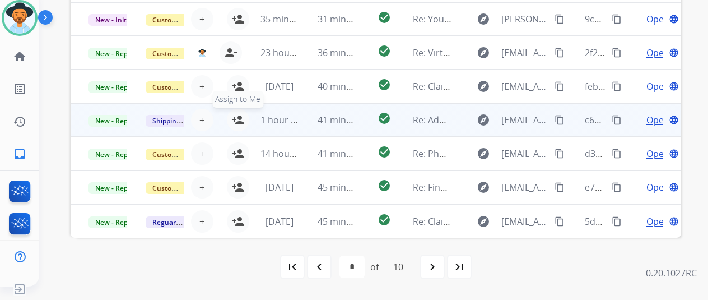
click at [232, 114] on mat-icon "person_add" at bounding box center [237, 119] width 13 height 13
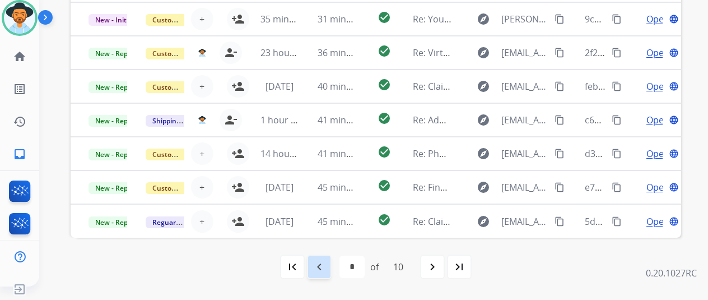
click at [313, 264] on mat-icon "navigate_before" at bounding box center [319, 266] width 13 height 13
select select "*"
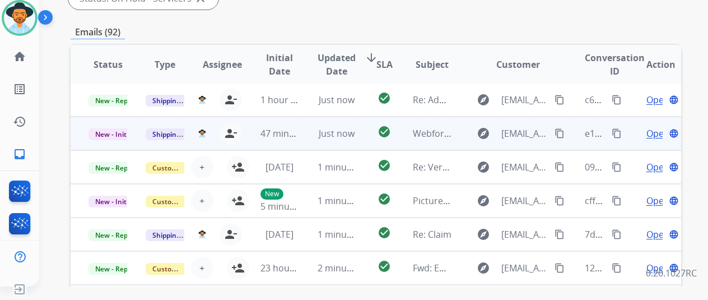
scroll to position [392, 0]
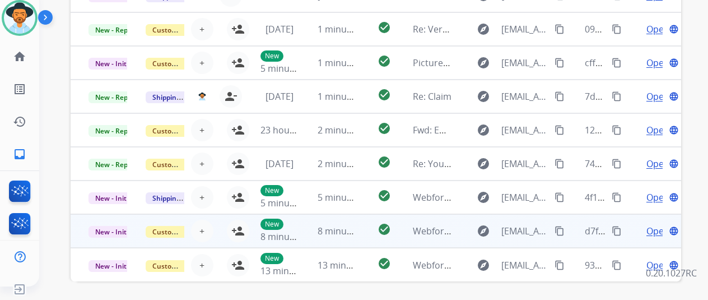
drag, startPoint x: 227, startPoint y: 259, endPoint x: 229, endPoint y: 243, distance: 15.7
click at [228, 255] on button "person_add Assign to Me" at bounding box center [238, 265] width 22 height 22
click at [231, 225] on mat-icon "person_add" at bounding box center [237, 230] width 13 height 13
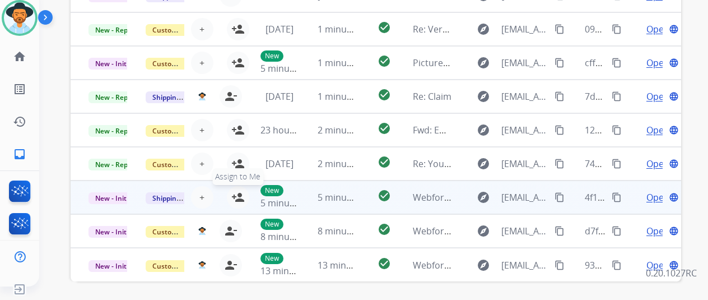
click at [227, 189] on button "person_add Assign to Me" at bounding box center [238, 197] width 22 height 22
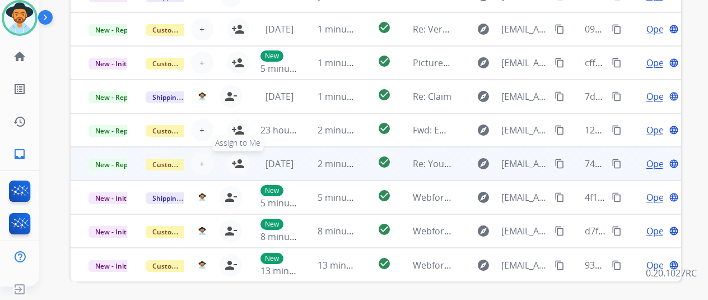
click at [231, 161] on mat-icon "person_add" at bounding box center [237, 163] width 13 height 13
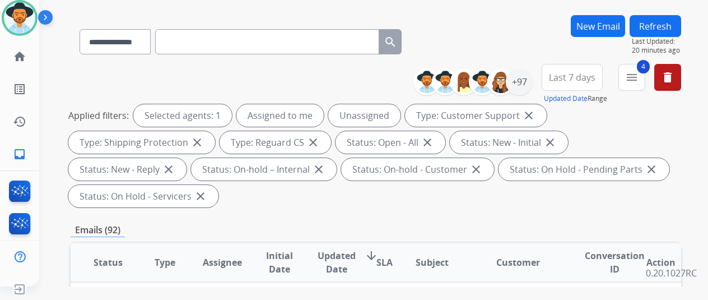
scroll to position [56, 0]
click at [519, 78] on div "+97" at bounding box center [519, 82] width 27 height 27
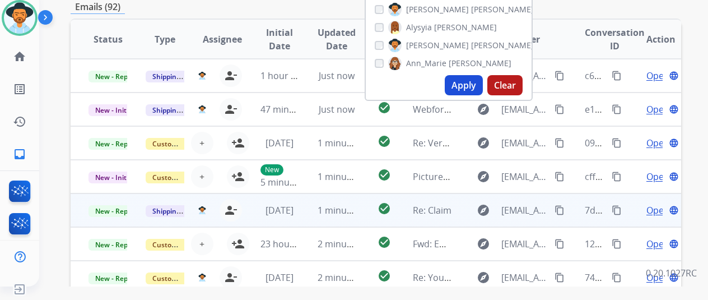
scroll to position [280, 0]
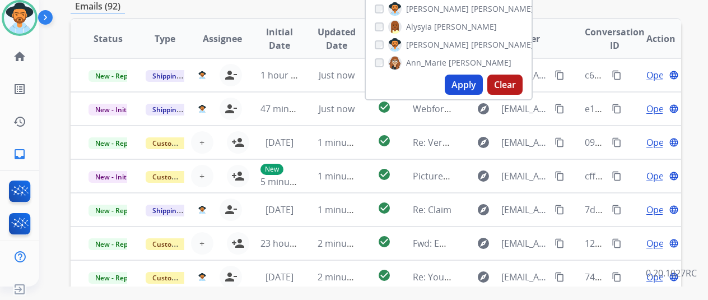
click at [453, 81] on button "Apply" at bounding box center [464, 85] width 38 height 20
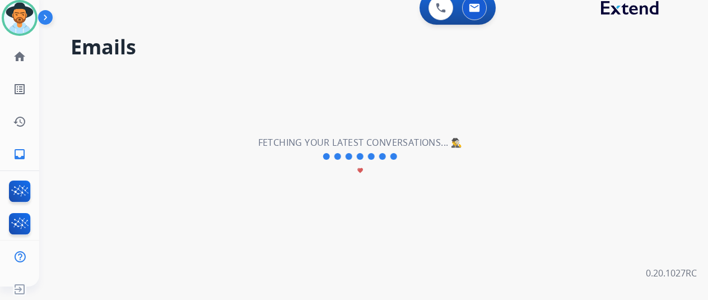
scroll to position [0, 0]
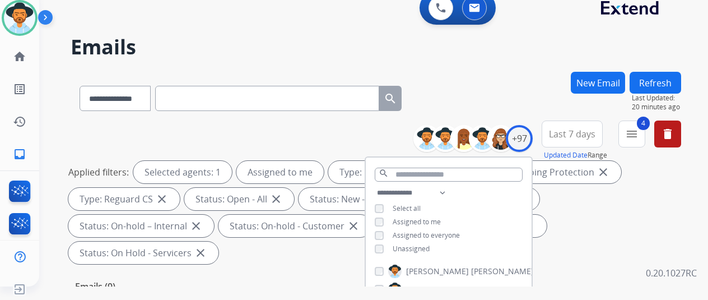
click at [459, 77] on div "**********" at bounding box center [376, 96] width 611 height 49
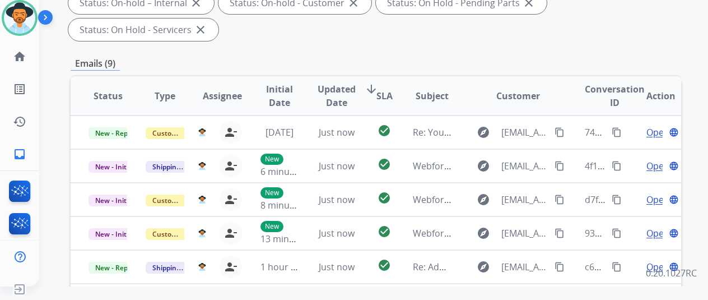
scroll to position [409, 0]
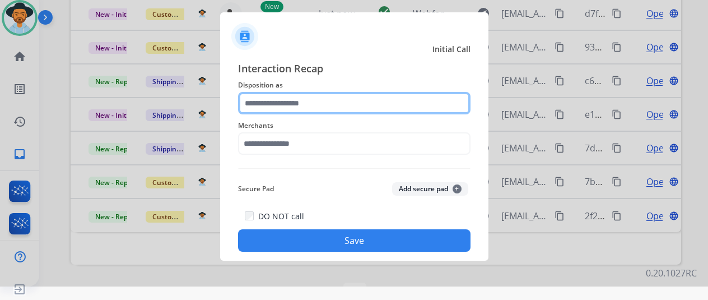
click at [250, 96] on input "text" at bounding box center [354, 103] width 232 height 22
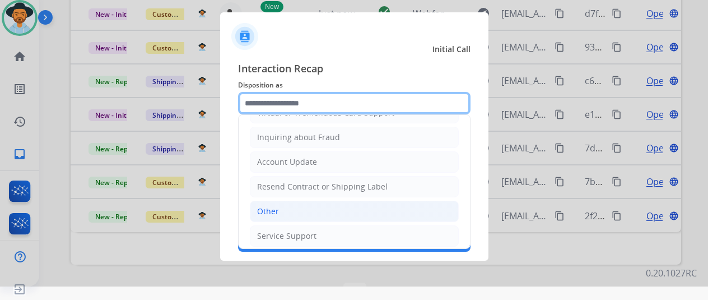
scroll to position [170, 0]
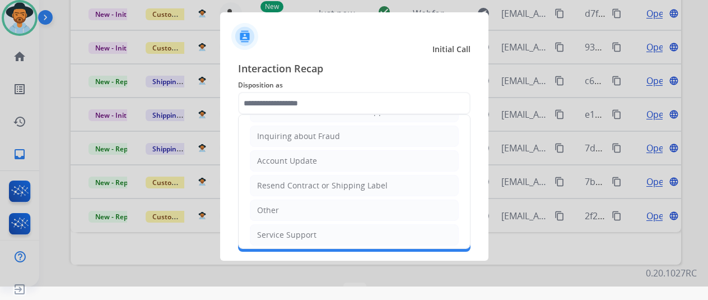
click at [287, 208] on li "Other" at bounding box center [354, 209] width 209 height 21
type input "*****"
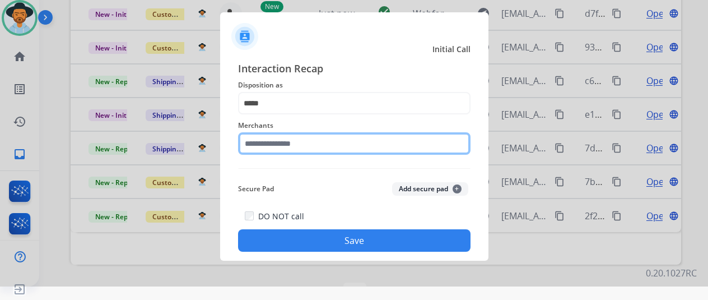
click at [253, 146] on input "text" at bounding box center [354, 143] width 232 height 22
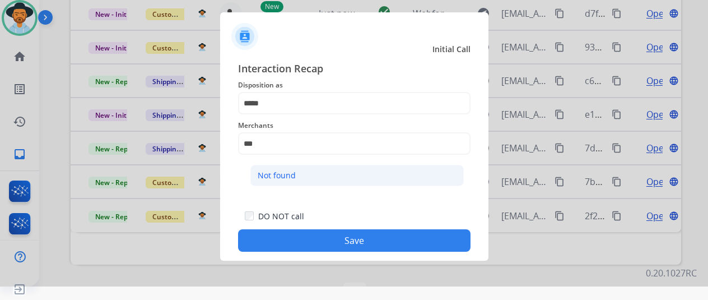
click at [307, 174] on li "Not found" at bounding box center [356, 175] width 213 height 21
type input "*********"
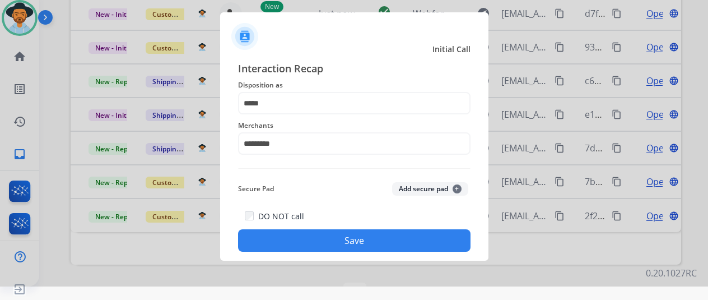
click at [335, 248] on button "Save" at bounding box center [354, 240] width 232 height 22
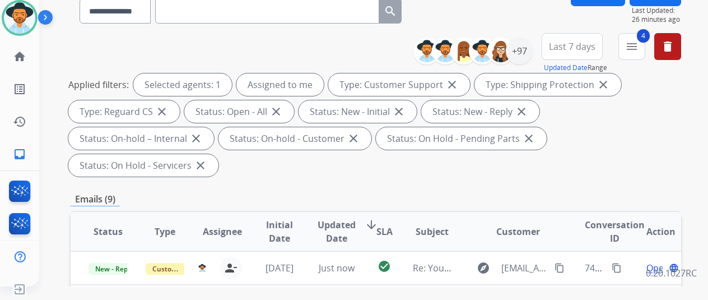
scroll to position [17, 0]
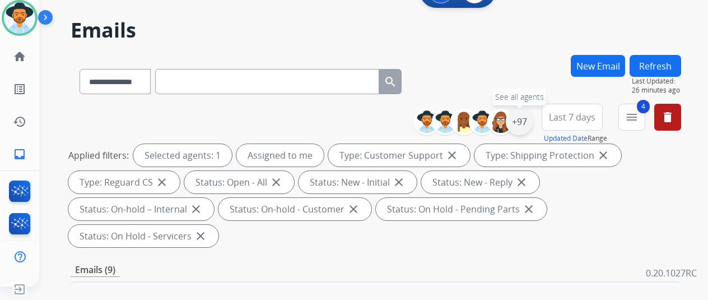
click at [522, 117] on div "+97" at bounding box center [519, 121] width 27 height 27
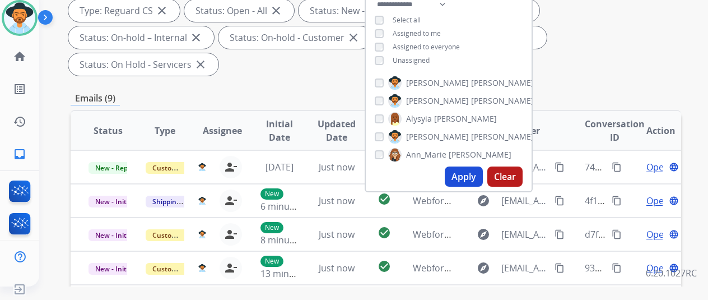
scroll to position [241, 0]
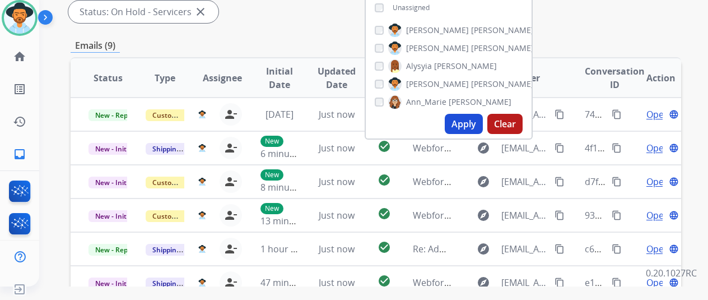
drag, startPoint x: 462, startPoint y: 127, endPoint x: 399, endPoint y: 8, distance: 134.3
click at [462, 127] on button "Apply" at bounding box center [464, 124] width 38 height 20
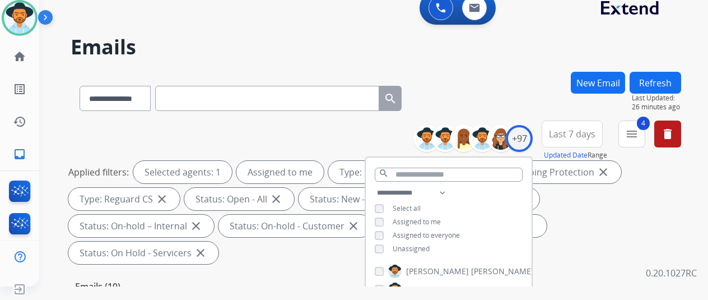
click at [523, 93] on div "**********" at bounding box center [376, 96] width 611 height 49
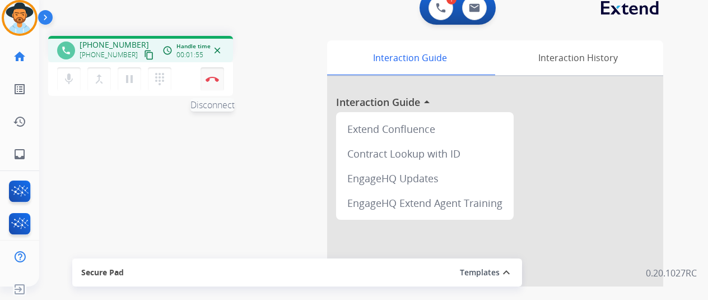
click at [203, 75] on button "Disconnect" at bounding box center [213, 79] width 24 height 24
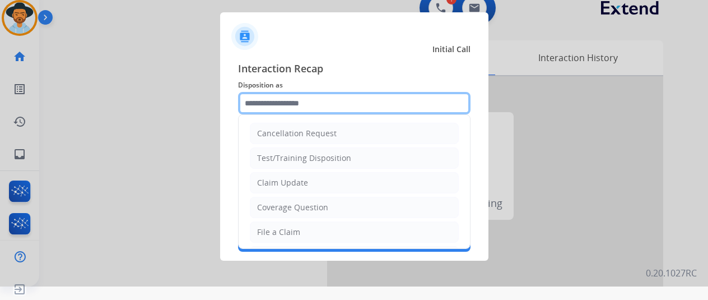
click at [244, 104] on input "text" at bounding box center [354, 103] width 232 height 22
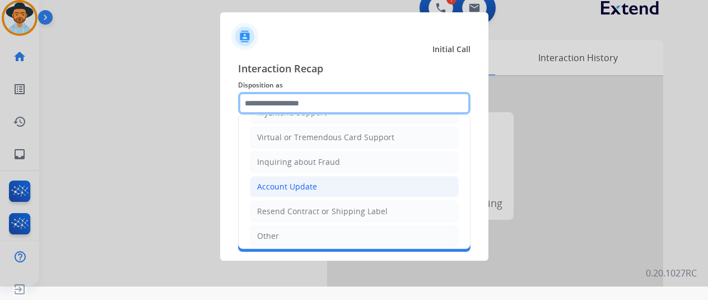
scroll to position [168, 0]
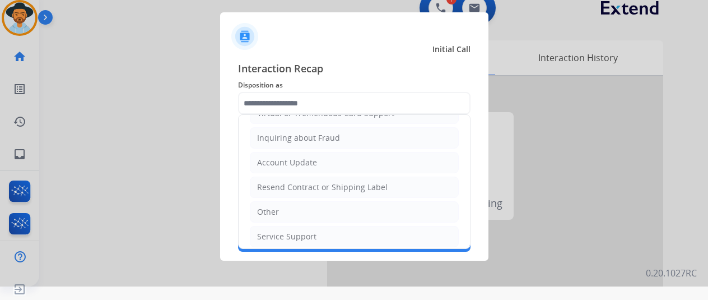
drag, startPoint x: 260, startPoint y: 182, endPoint x: 253, endPoint y: 164, distance: 19.7
click at [260, 181] on div "Resend Contract or Shipping Label" at bounding box center [322, 186] width 131 height 11
type input "**********"
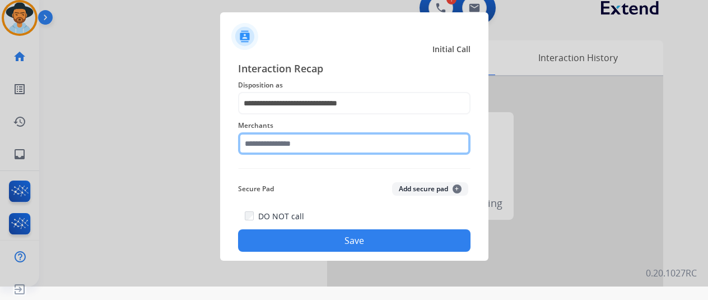
click at [262, 146] on input "text" at bounding box center [354, 143] width 232 height 22
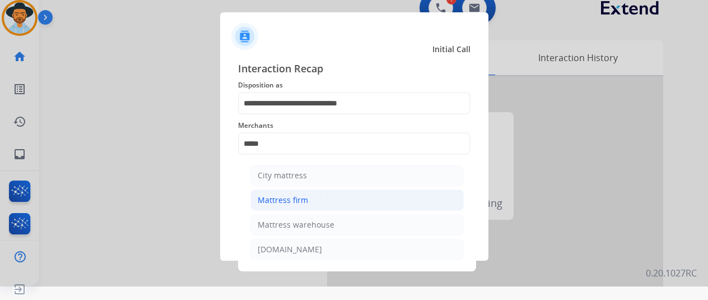
click at [290, 202] on div "Mattress firm" at bounding box center [283, 199] width 50 height 11
type input "**********"
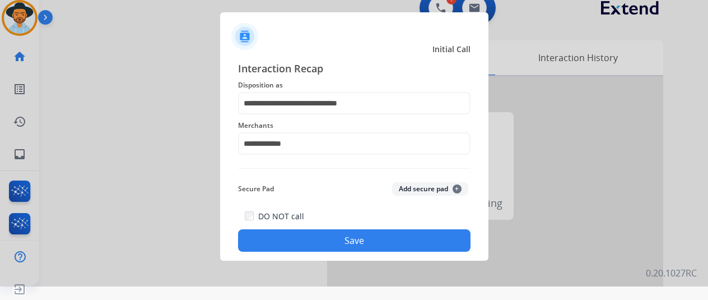
click at [292, 231] on button "Save" at bounding box center [354, 240] width 232 height 22
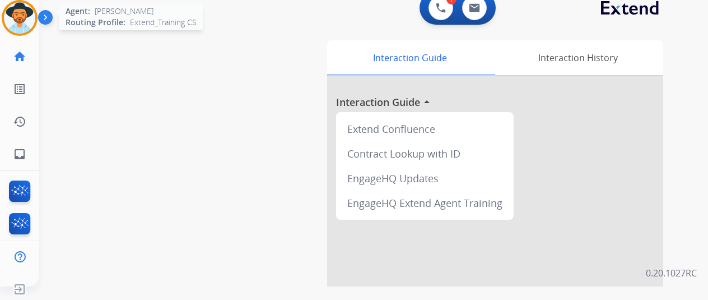
click at [4, 11] on img at bounding box center [19, 17] width 31 height 31
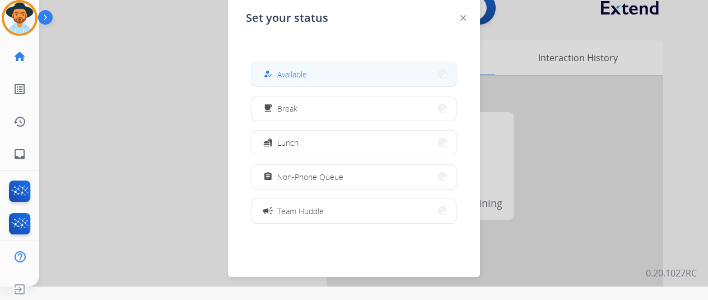
click at [324, 73] on button "how_to_reg Available" at bounding box center [354, 74] width 204 height 24
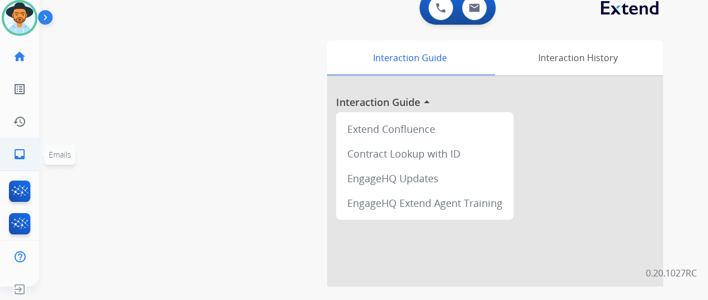
click at [13, 156] on mat-icon "inbox" at bounding box center [19, 153] width 13 height 13
select select "**********"
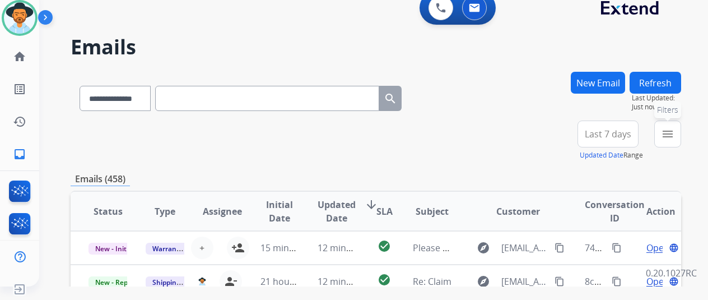
click at [671, 133] on mat-icon "menu" at bounding box center [667, 133] width 13 height 13
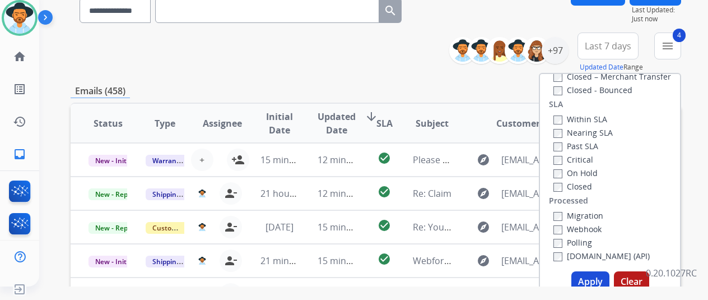
scroll to position [168, 0]
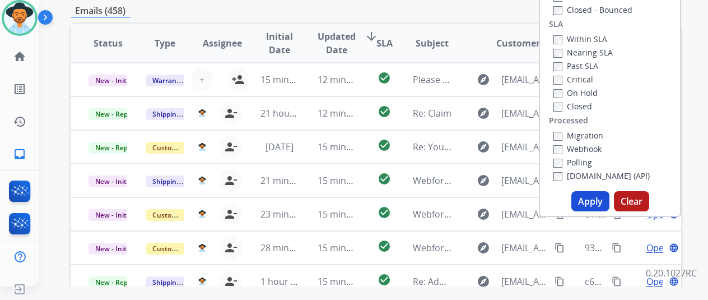
click at [584, 202] on button "Apply" at bounding box center [590, 201] width 38 height 20
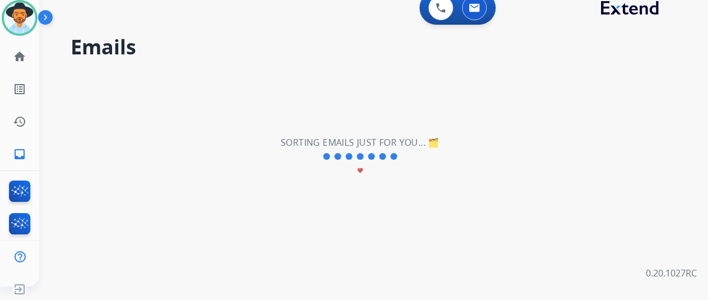
scroll to position [0, 0]
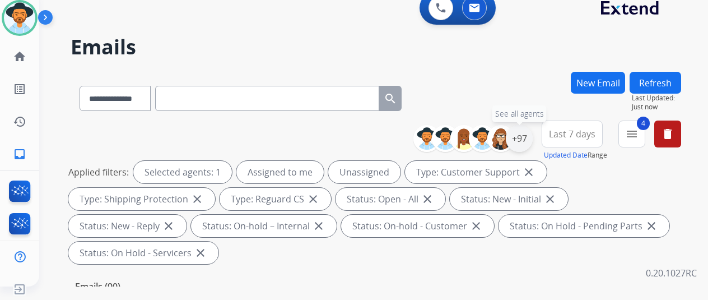
click at [520, 136] on div "+97" at bounding box center [519, 138] width 27 height 27
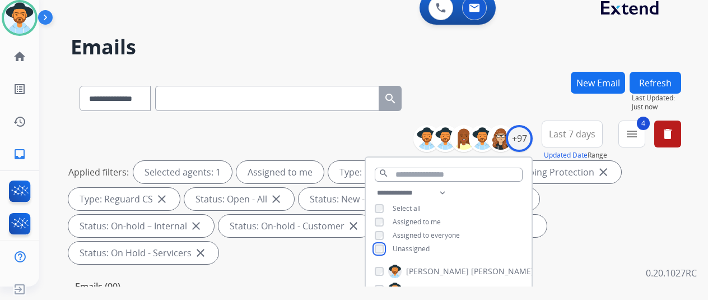
scroll to position [168, 0]
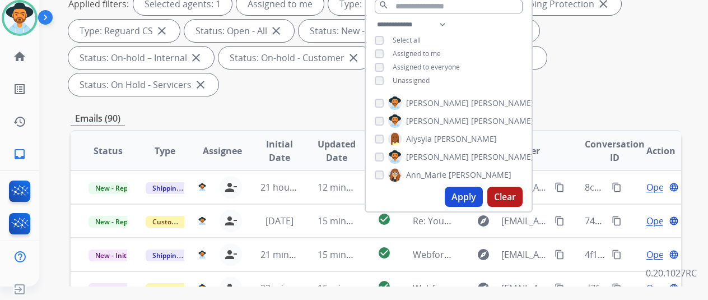
click at [460, 193] on button "Apply" at bounding box center [464, 197] width 38 height 20
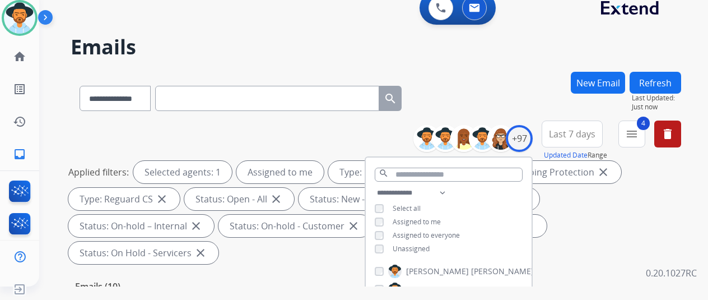
click at [521, 74] on div "**********" at bounding box center [376, 96] width 611 height 49
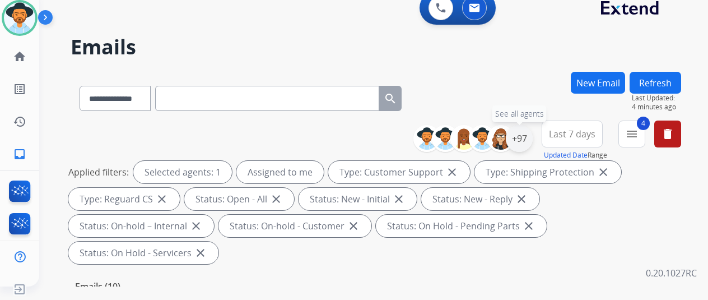
click at [519, 134] on div "+97" at bounding box center [519, 138] width 27 height 27
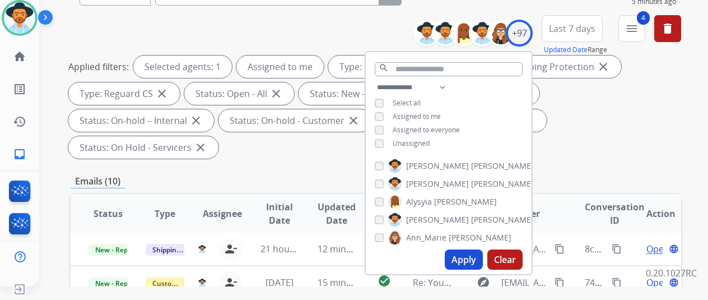
scroll to position [224, 0]
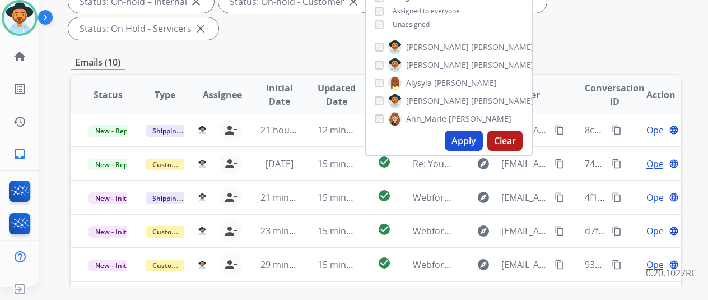
click at [465, 139] on button "Apply" at bounding box center [464, 141] width 38 height 20
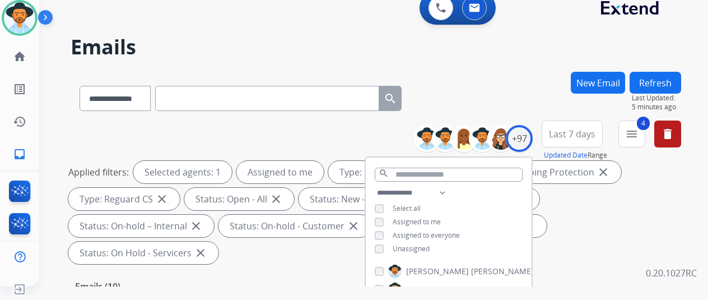
click at [497, 97] on div "**********" at bounding box center [376, 96] width 611 height 49
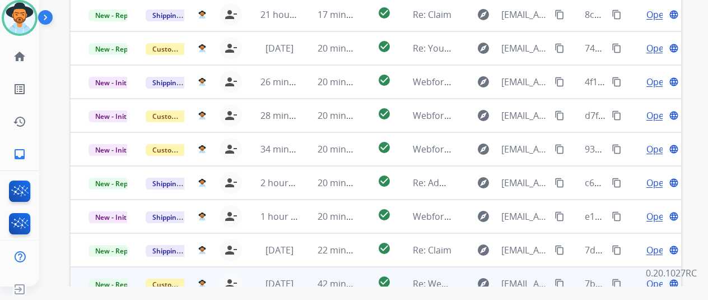
scroll to position [409, 0]
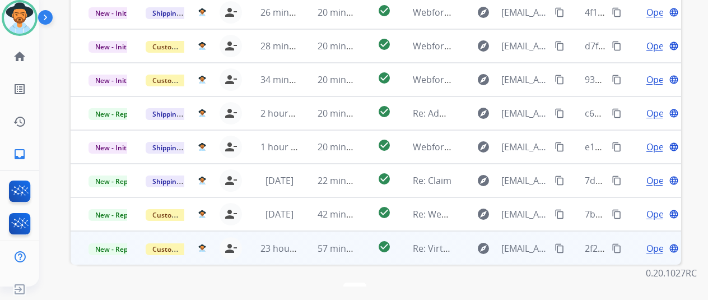
click at [646, 241] on span "Open" at bounding box center [657, 247] width 23 height 13
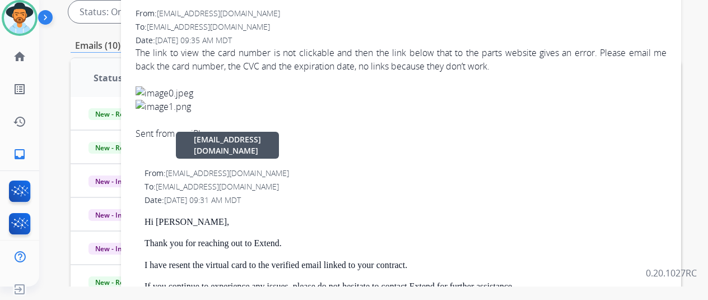
scroll to position [73, 0]
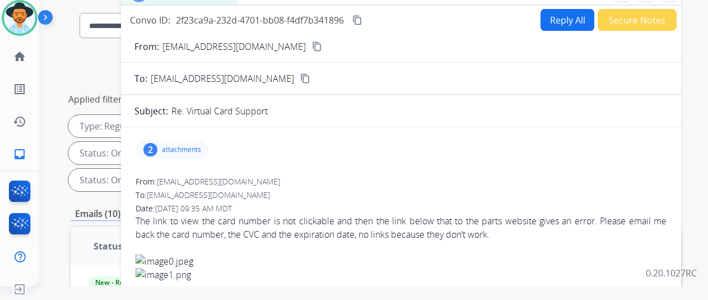
click at [312, 45] on mat-icon "content_copy" at bounding box center [317, 46] width 10 height 10
click at [149, 146] on div "2" at bounding box center [150, 149] width 14 height 13
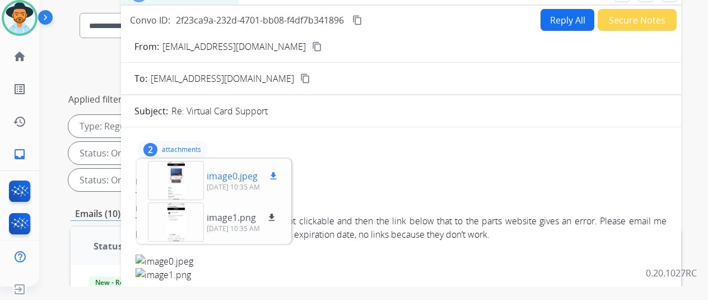
click at [166, 166] on div at bounding box center [176, 180] width 56 height 39
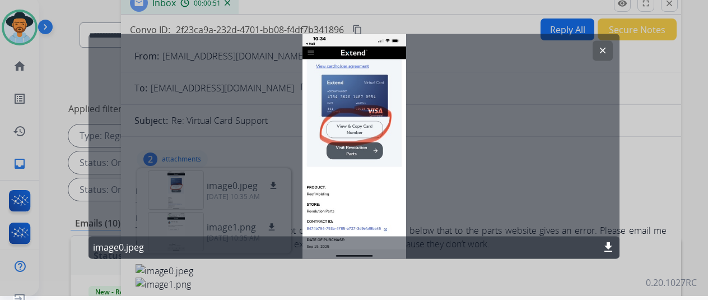
scroll to position [0, 9]
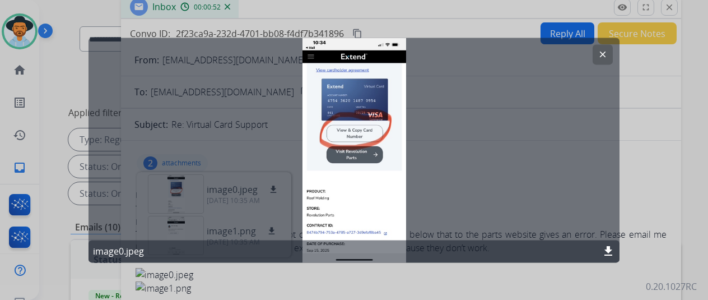
click at [598, 54] on mat-icon "clear" at bounding box center [603, 54] width 10 height 10
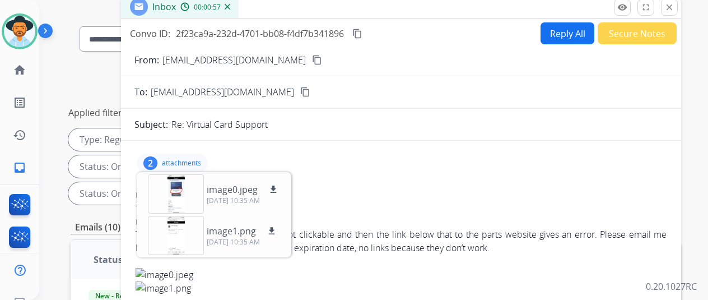
click at [561, 30] on button "Reply All" at bounding box center [568, 33] width 54 height 22
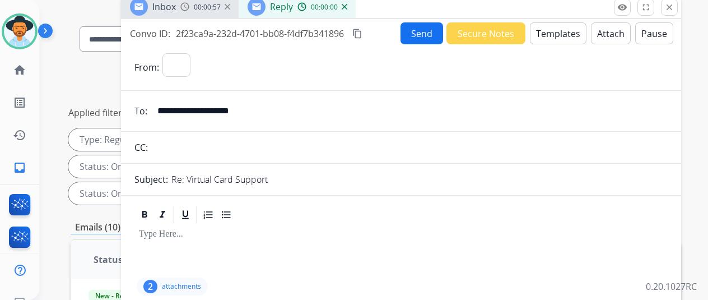
select select "**********"
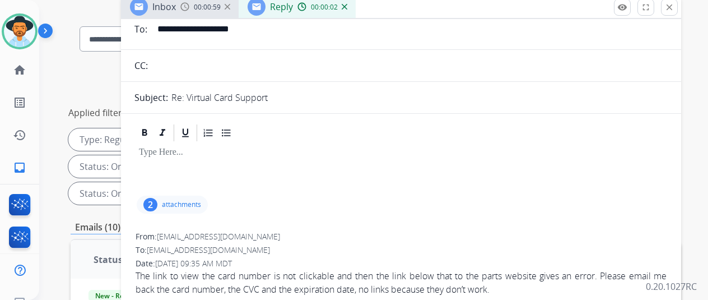
scroll to position [0, 0]
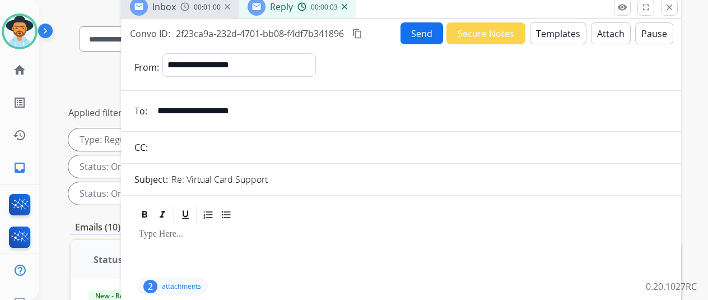
click at [543, 30] on button "Templates" at bounding box center [558, 33] width 57 height 22
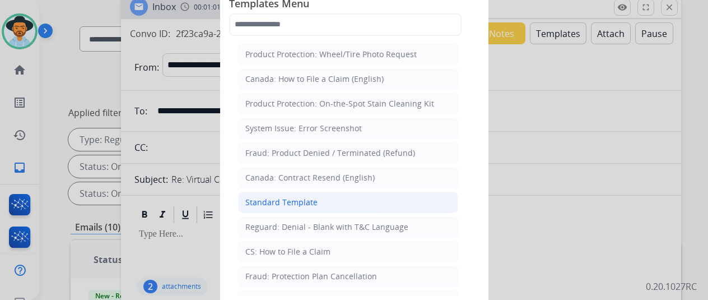
click at [266, 199] on div "Standard Template" at bounding box center [281, 202] width 72 height 11
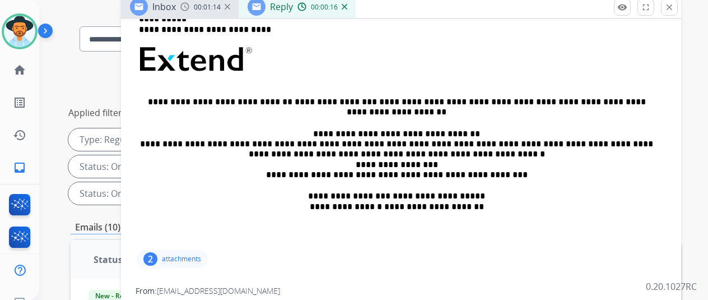
scroll to position [448, 0]
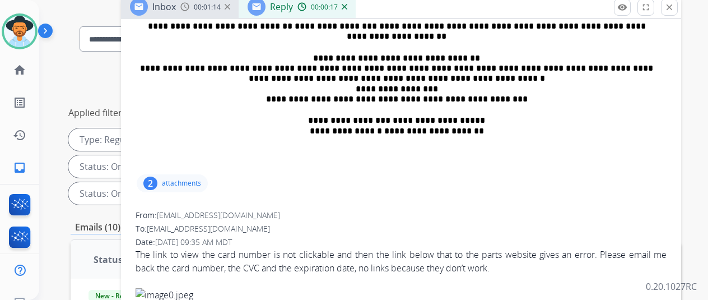
click at [152, 183] on div "2" at bounding box center [150, 182] width 14 height 13
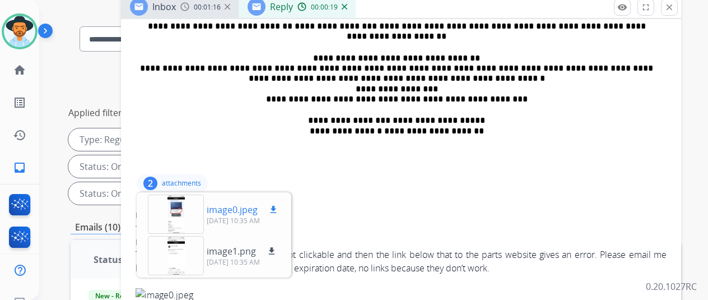
click at [181, 207] on div at bounding box center [176, 213] width 56 height 39
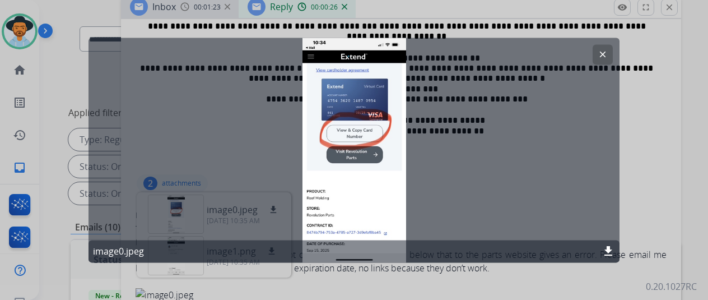
click at [598, 51] on mat-icon "clear" at bounding box center [603, 54] width 10 height 10
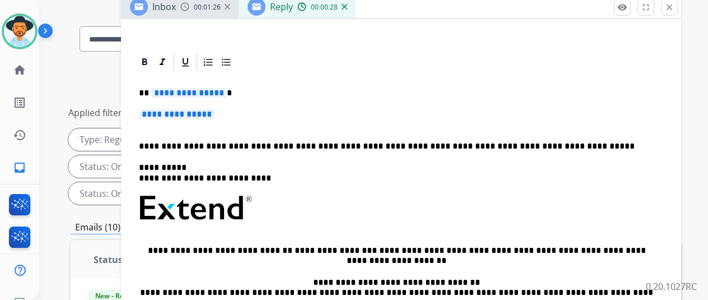
scroll to position [56, 0]
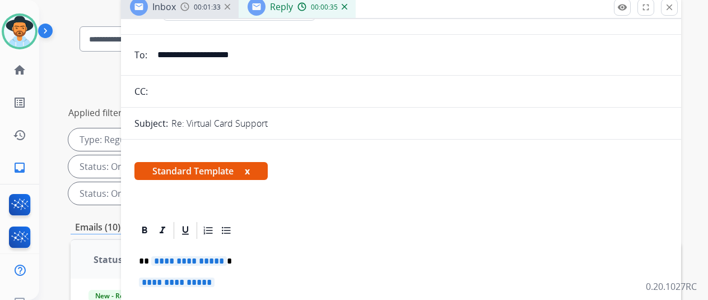
click at [216, 260] on span "**********" at bounding box center [189, 261] width 76 height 10
click at [215, 281] on span "**********" at bounding box center [177, 282] width 76 height 10
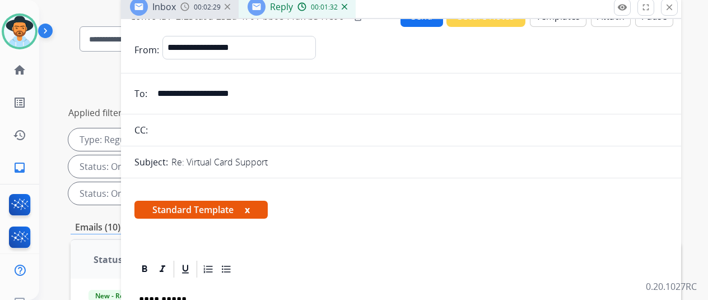
scroll to position [0, 0]
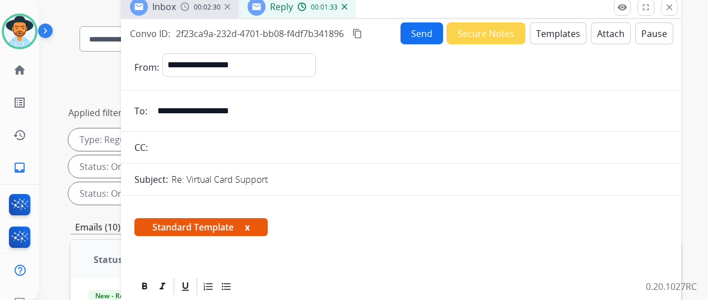
click at [412, 33] on button "Send" at bounding box center [422, 33] width 43 height 22
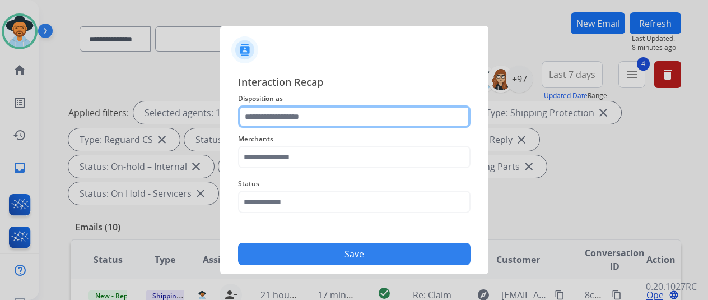
click at [255, 119] on input "text" at bounding box center [354, 116] width 232 height 22
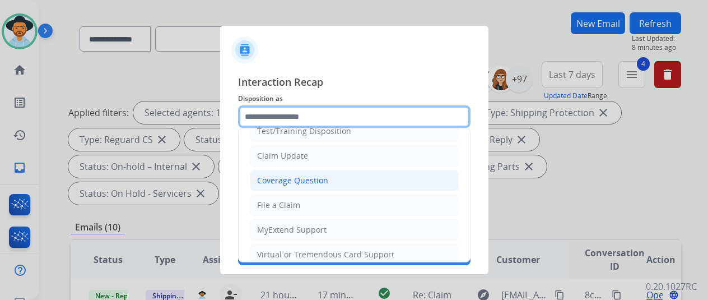
scroll to position [58, 0]
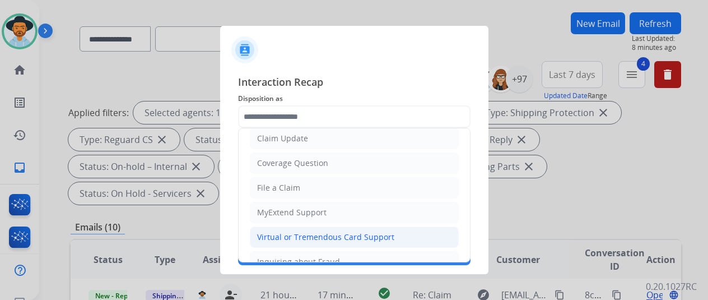
click at [262, 231] on div "Virtual or Tremendous Card Support" at bounding box center [325, 236] width 137 height 11
type input "**********"
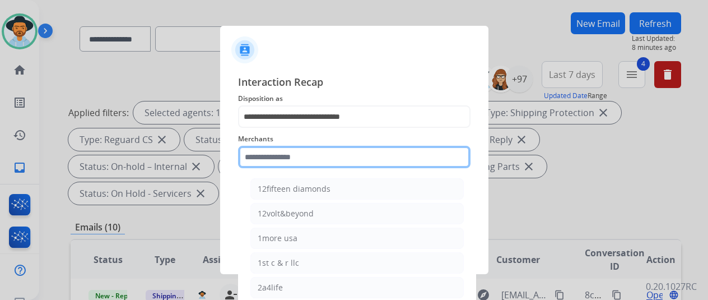
click at [252, 153] on input "text" at bounding box center [354, 157] width 232 height 22
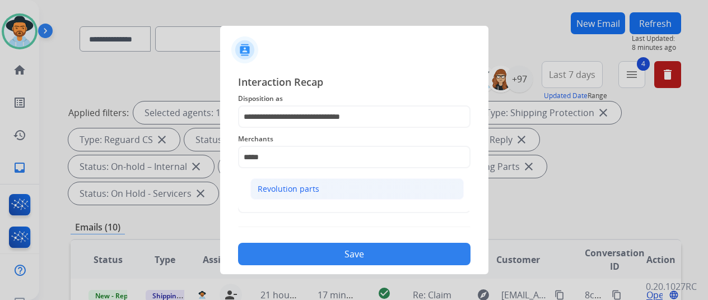
click at [271, 186] on div "Revolution parts" at bounding box center [289, 188] width 62 height 11
type input "**********"
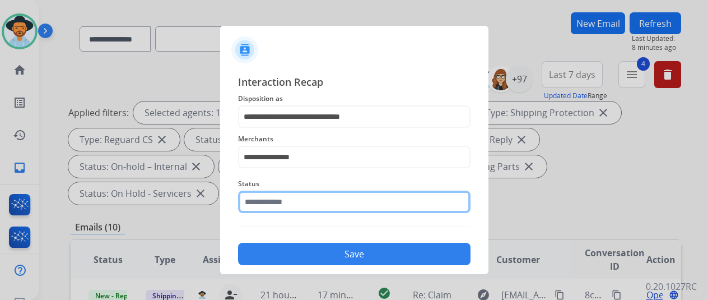
click at [253, 208] on input "text" at bounding box center [354, 201] width 232 height 22
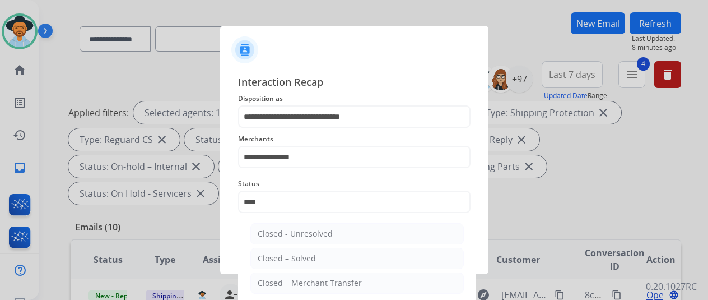
click at [274, 260] on div "Closed – Solved" at bounding box center [287, 258] width 58 height 11
type input "**********"
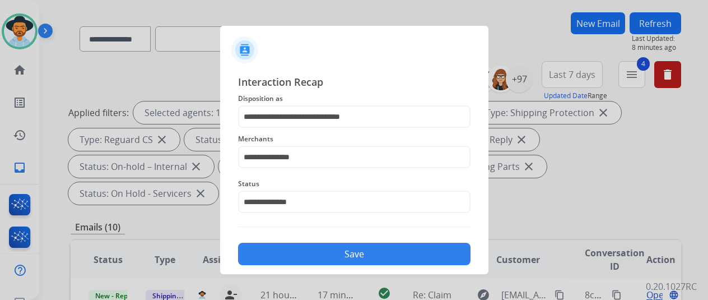
click at [305, 246] on button "Save" at bounding box center [354, 254] width 232 height 22
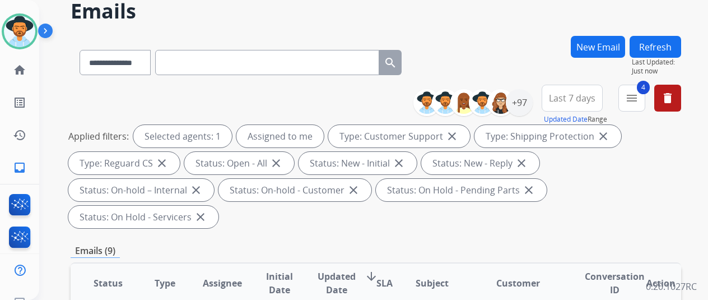
scroll to position [0, 0]
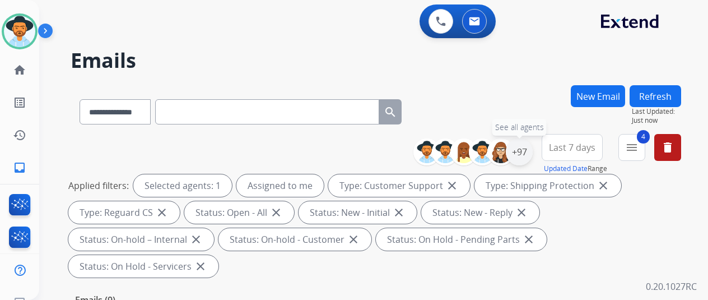
click at [516, 150] on div "+97" at bounding box center [519, 151] width 27 height 27
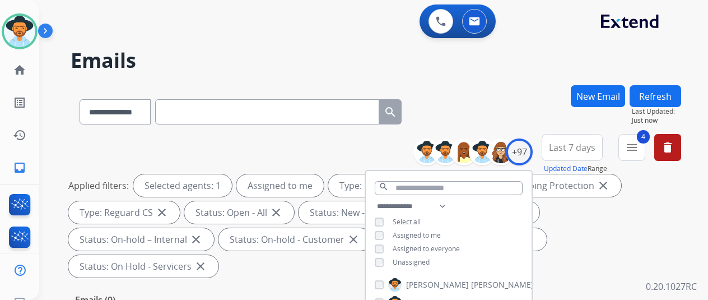
scroll to position [168, 0]
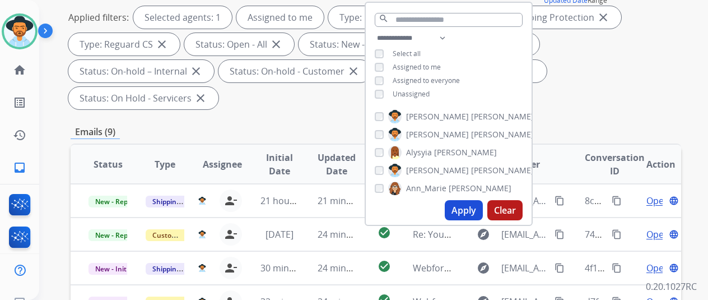
click at [466, 207] on button "Apply" at bounding box center [464, 210] width 38 height 20
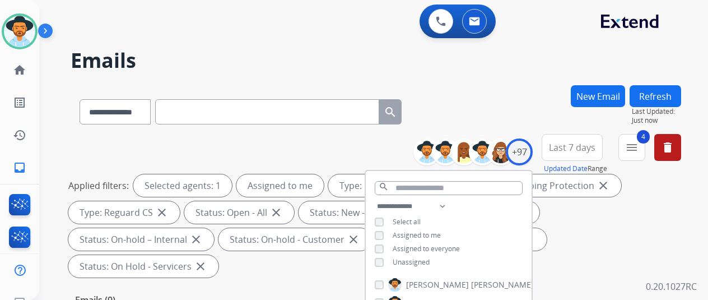
click at [514, 106] on div "**********" at bounding box center [376, 109] width 611 height 49
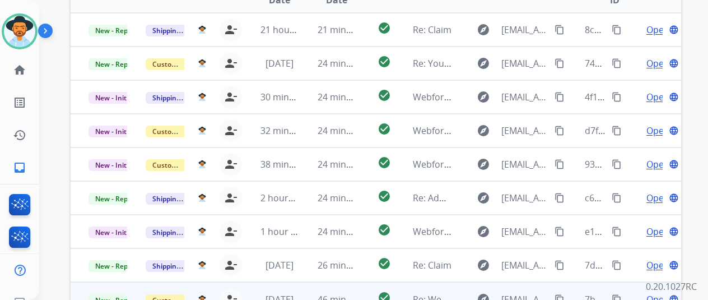
scroll to position [409, 0]
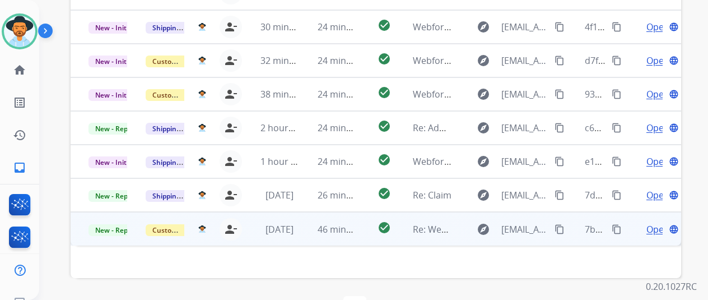
click at [646, 222] on span "Open" at bounding box center [657, 228] width 23 height 13
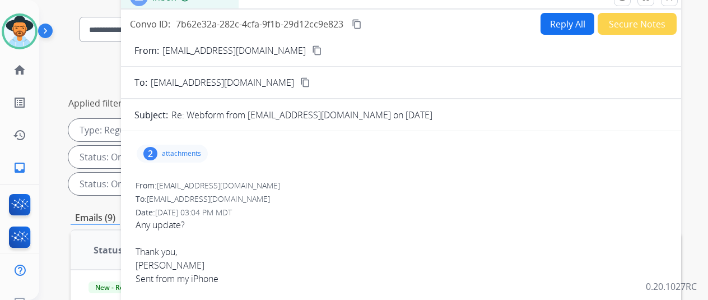
scroll to position [17, 0]
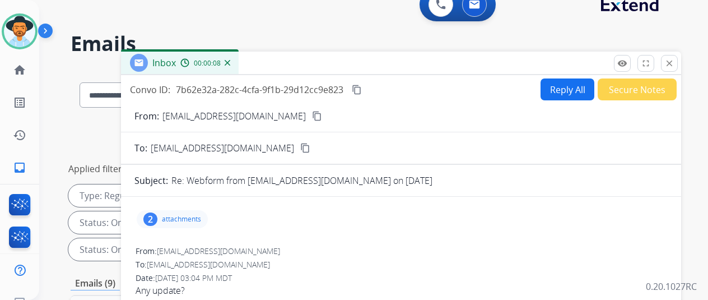
click at [226, 62] on img at bounding box center [228, 63] width 6 height 6
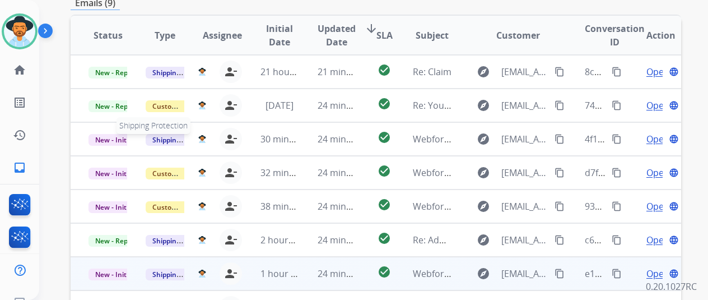
scroll to position [409, 0]
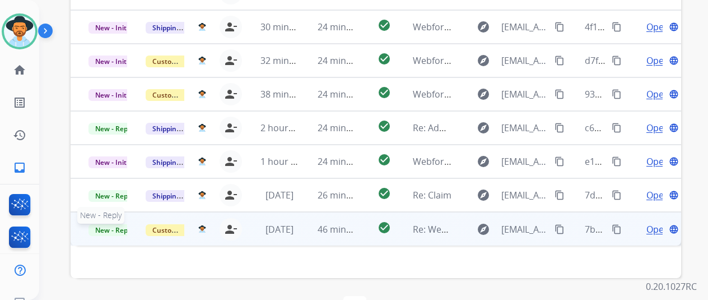
click at [110, 224] on span "New - Reply" at bounding box center [114, 230] width 51 height 12
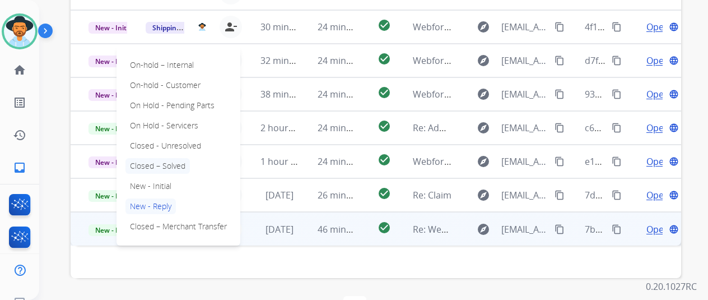
click at [151, 158] on p "Closed – Solved" at bounding box center [157, 166] width 64 height 16
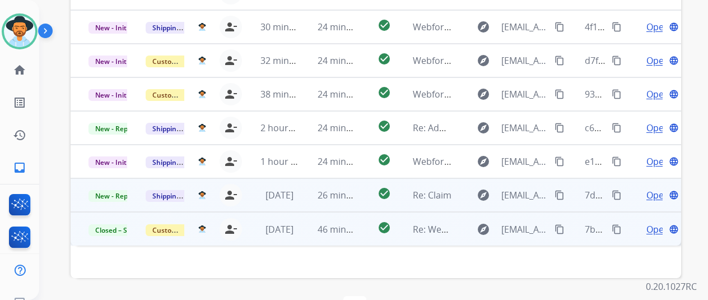
click at [646, 188] on span "Open" at bounding box center [657, 194] width 23 height 13
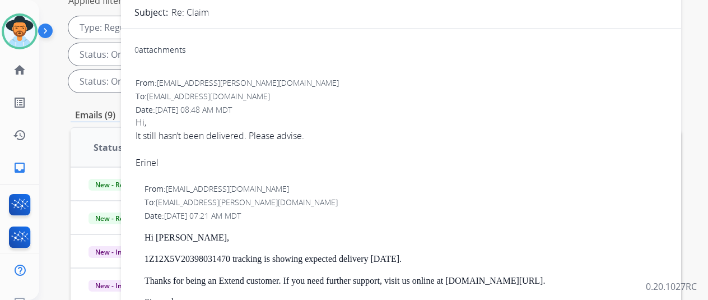
scroll to position [0, 0]
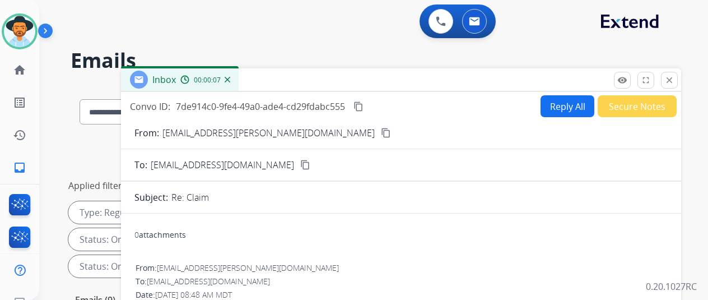
click at [562, 99] on button "Reply All" at bounding box center [568, 106] width 54 height 22
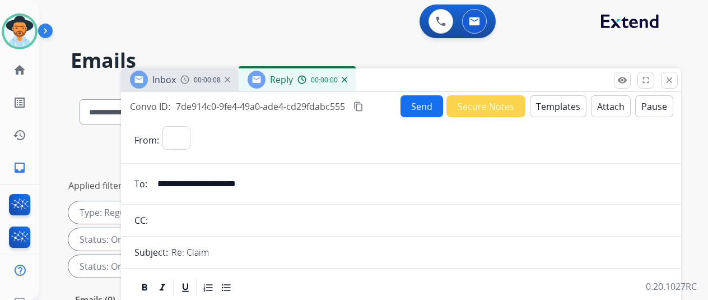
select select "**********"
click at [547, 100] on button "Templates" at bounding box center [558, 106] width 57 height 22
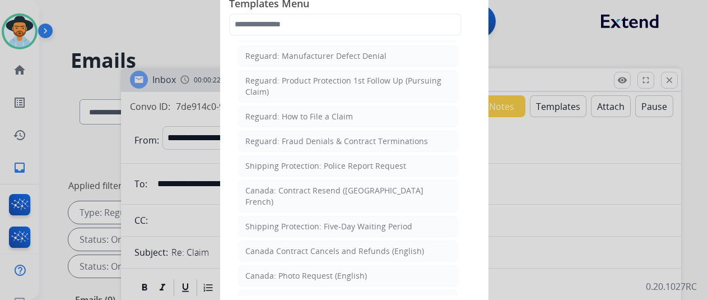
scroll to position [1176, 0]
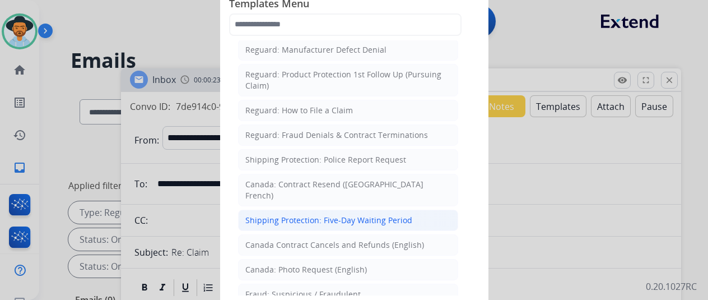
click at [253, 215] on div "Shipping Protection: Five-Day Waiting Period" at bounding box center [328, 220] width 167 height 11
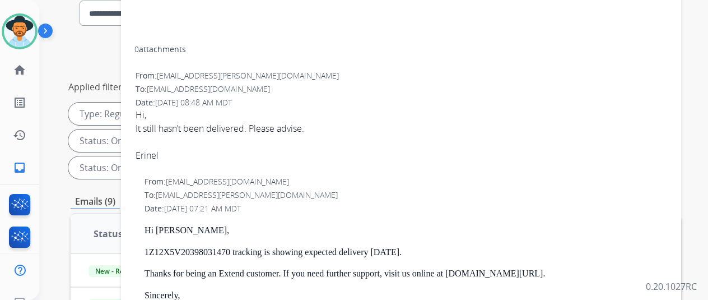
scroll to position [168, 0]
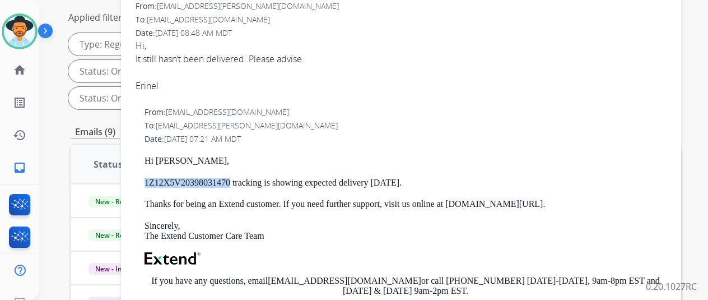
drag, startPoint x: 229, startPoint y: 159, endPoint x: 144, endPoint y: 155, distance: 85.2
click at [144, 155] on div "From: [EMAIL_ADDRESS][DOMAIN_NAME] To: [EMAIL_ADDRESS][PERSON_NAME][DOMAIN_NAME…" at bounding box center [400, 261] width 533 height 313
copy strong "1Z12X5V20398031470"
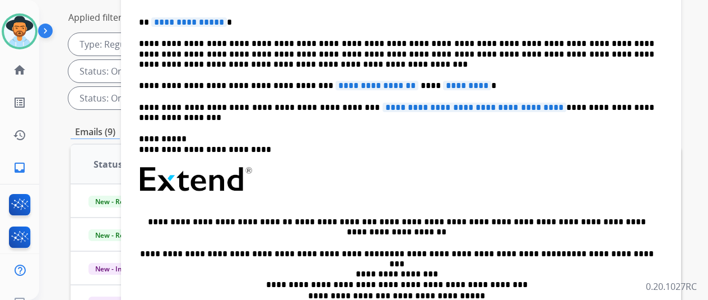
scroll to position [155, 0]
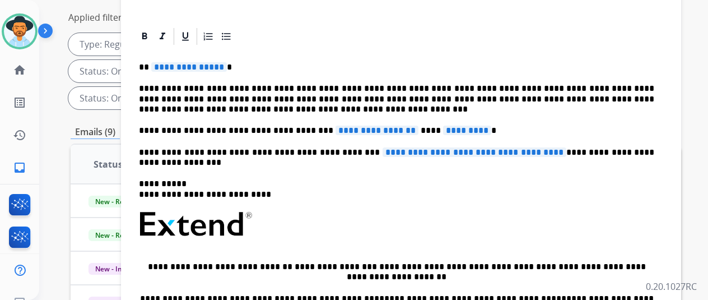
click at [217, 67] on span "**********" at bounding box center [189, 67] width 76 height 10
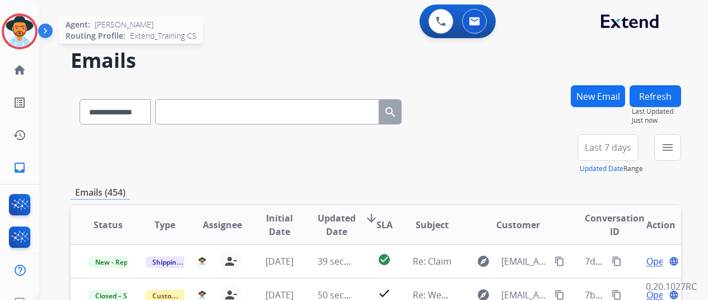
click at [26, 27] on img at bounding box center [19, 31] width 31 height 31
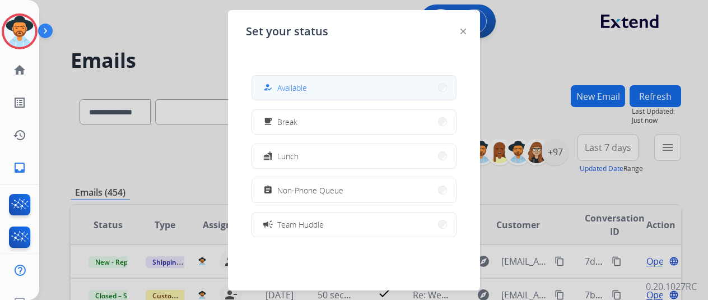
click at [310, 83] on button "how_to_reg Available" at bounding box center [354, 88] width 204 height 24
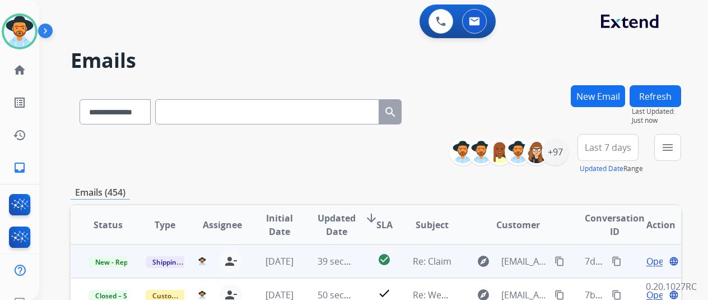
click at [649, 261] on span "Open" at bounding box center [657, 260] width 23 height 13
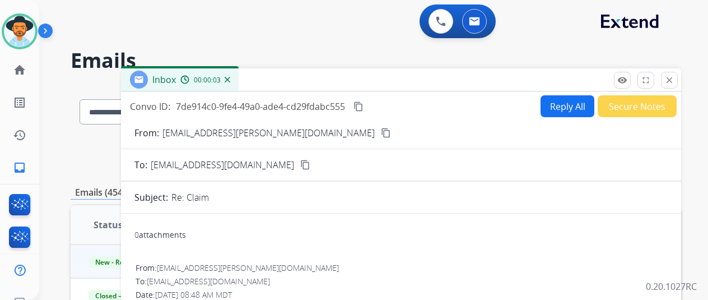
click at [566, 106] on button "Reply All" at bounding box center [568, 106] width 54 height 22
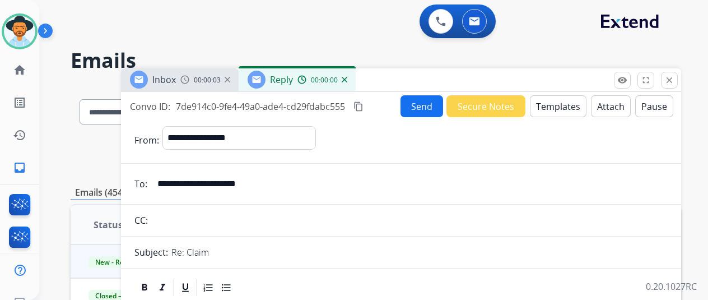
select select "**********"
click at [551, 105] on button "Templates" at bounding box center [558, 106] width 57 height 22
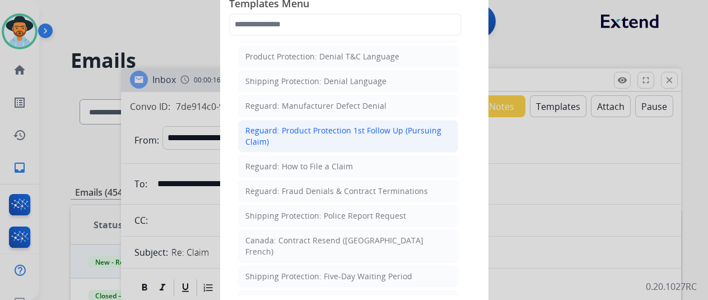
scroll to position [1176, 0]
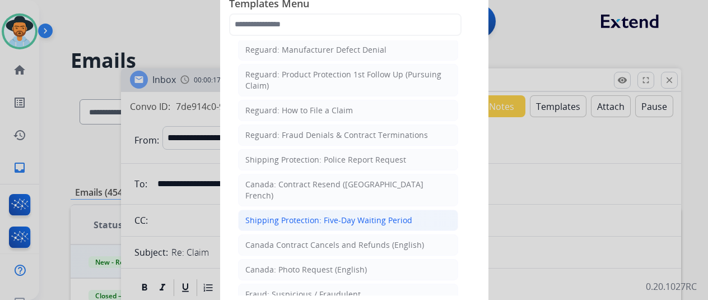
click at [273, 215] on div "Shipping Protection: Five-Day Waiting Period" at bounding box center [328, 220] width 167 height 11
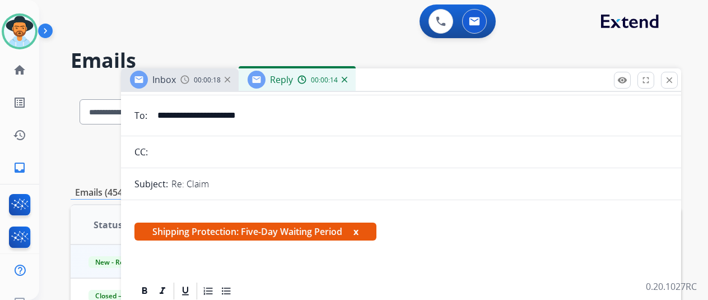
scroll to position [168, 0]
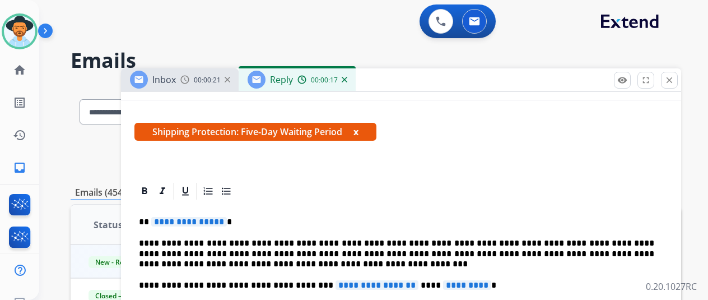
click at [226, 223] on span "**********" at bounding box center [189, 222] width 76 height 10
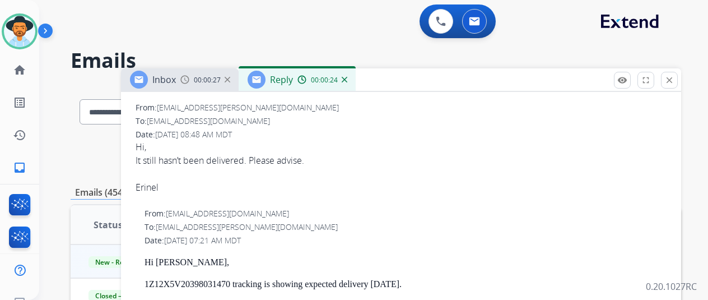
scroll to position [667, 0]
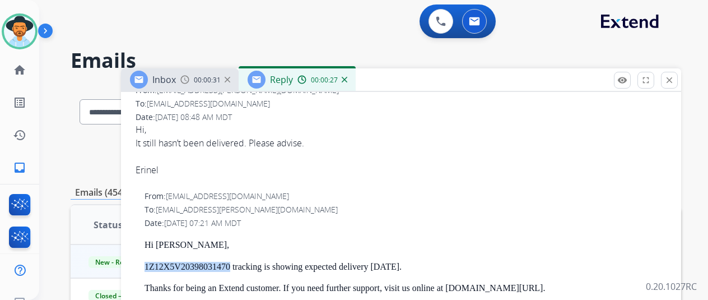
drag, startPoint x: 239, startPoint y: 266, endPoint x: 155, endPoint y: 264, distance: 84.1
click at [155, 264] on strong "1Z12X5V20398031470 tracking is showing expected delivery [DATE]." at bounding box center [273, 267] width 257 height 10
copy strong "1Z12X5V20398031470"
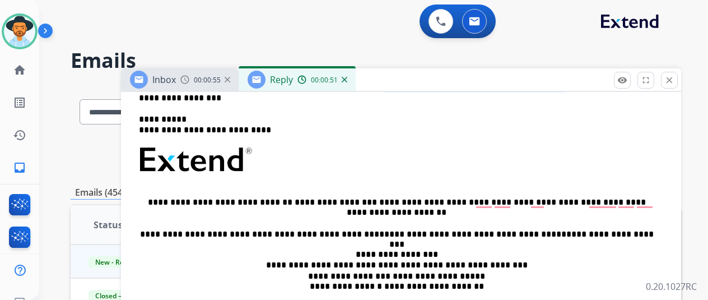
scroll to position [163, 0]
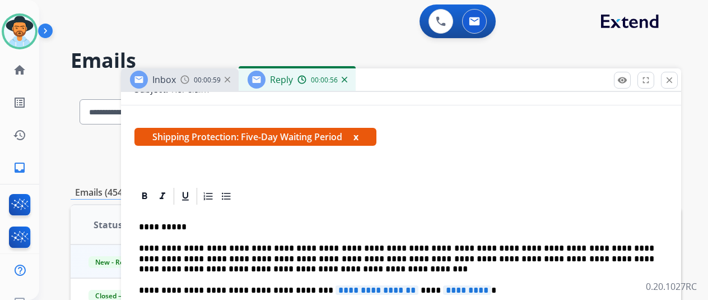
click at [402, 289] on span "**********" at bounding box center [377, 290] width 83 height 10
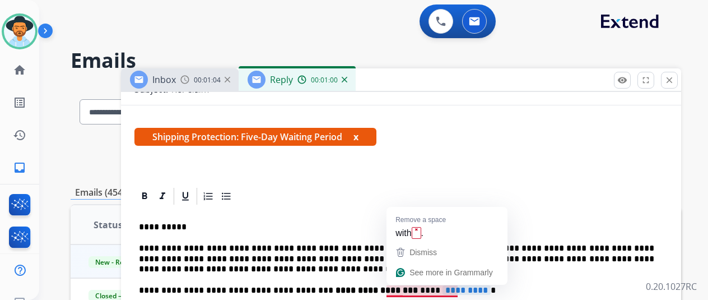
click at [462, 286] on span "*********" at bounding box center [467, 290] width 48 height 10
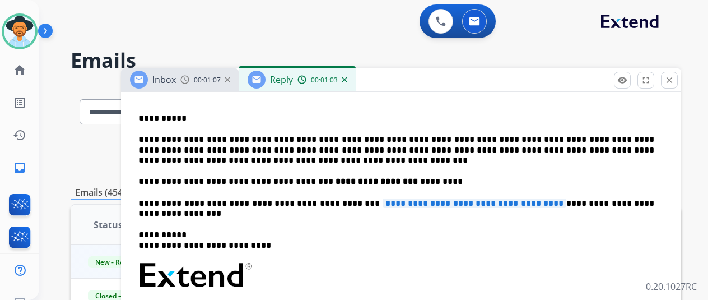
scroll to position [275, 0]
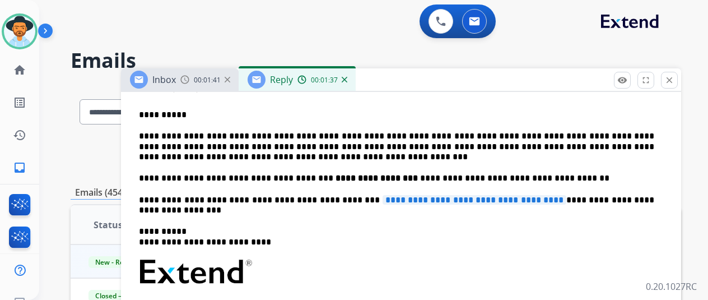
click at [544, 199] on span "**********" at bounding box center [475, 200] width 184 height 10
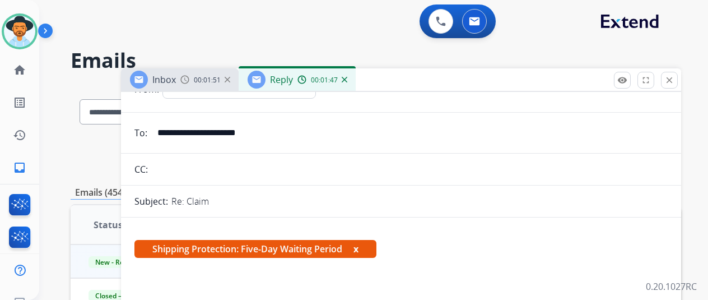
scroll to position [0, 0]
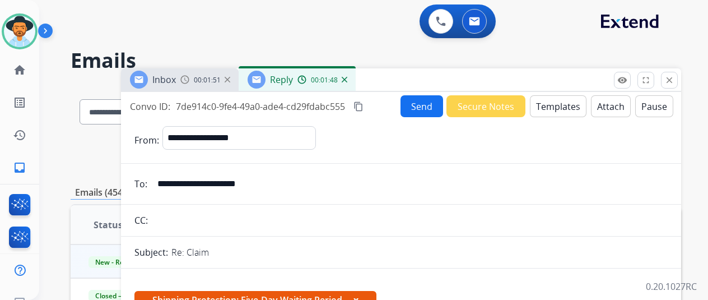
click at [427, 100] on button "Send" at bounding box center [422, 106] width 43 height 22
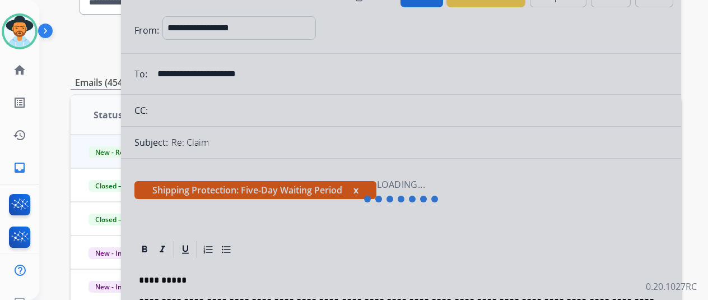
scroll to position [56, 0]
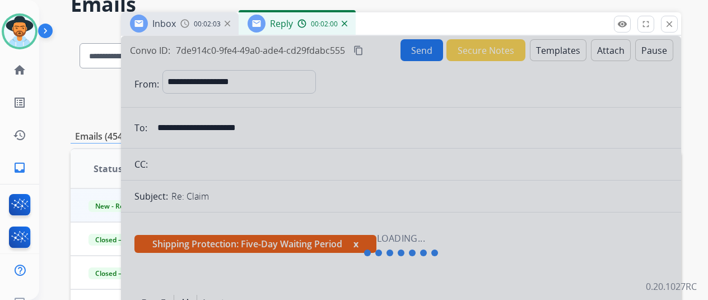
click at [347, 24] on img at bounding box center [345, 24] width 6 height 6
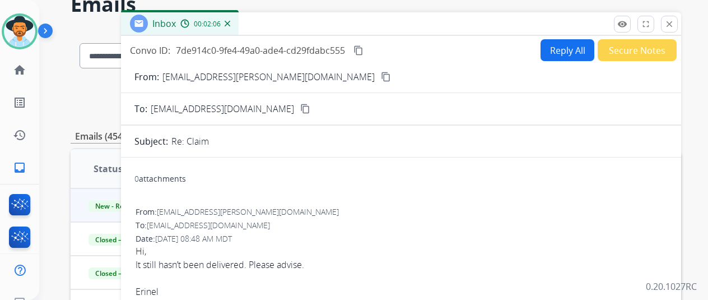
click at [632, 48] on button "Secure Notes" at bounding box center [637, 50] width 79 height 22
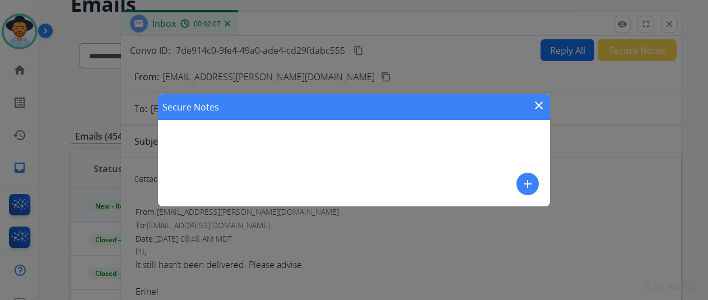
click at [528, 178] on mat-icon "add" at bounding box center [527, 183] width 13 height 13
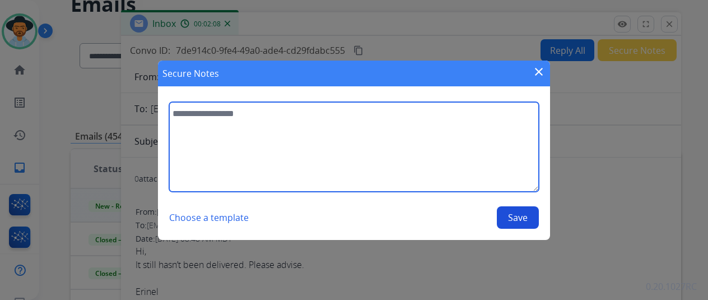
click at [215, 138] on textarea at bounding box center [354, 147] width 370 height 90
type textarea "**********"
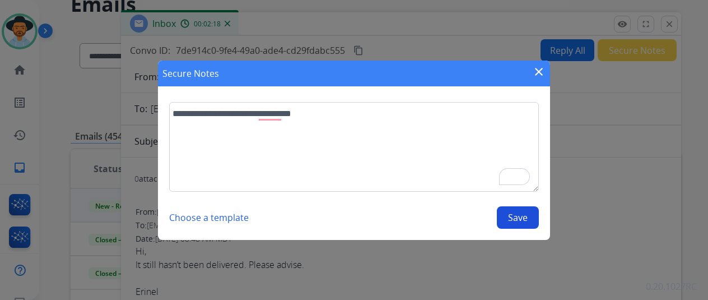
click at [519, 214] on button "Save" at bounding box center [518, 217] width 42 height 22
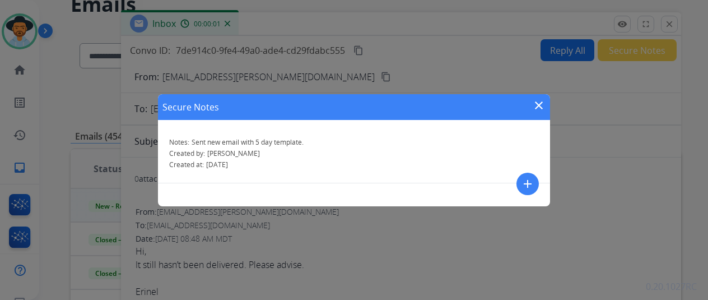
drag, startPoint x: 535, startPoint y: 101, endPoint x: 450, endPoint y: 87, distance: 86.3
click at [536, 101] on mat-icon "close" at bounding box center [538, 105] width 13 height 13
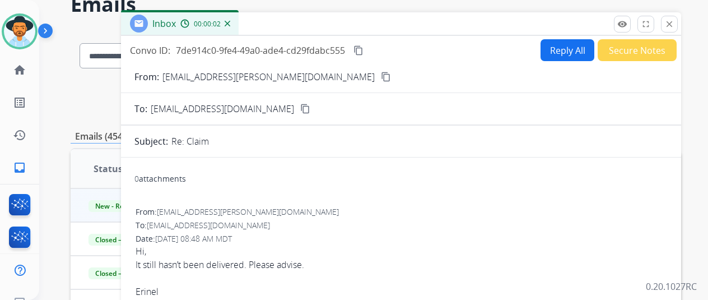
click at [381, 79] on mat-icon "content_copy" at bounding box center [386, 77] width 10 height 10
click at [239, 31] on div "Inbox 00:00:04" at bounding box center [180, 23] width 118 height 22
click at [230, 24] on img at bounding box center [228, 24] width 6 height 6
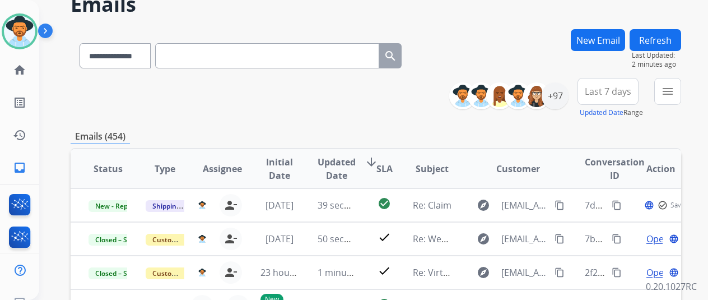
click at [604, 40] on button "New Email" at bounding box center [598, 40] width 54 height 22
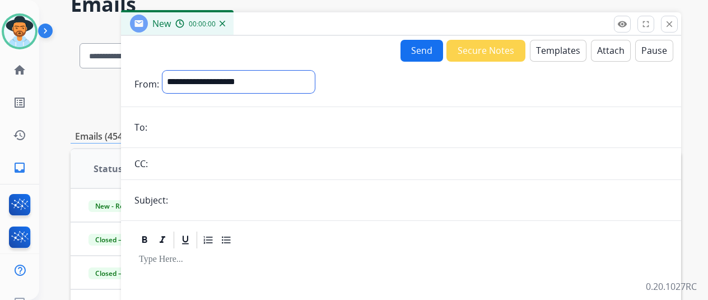
click at [203, 80] on select "**********" at bounding box center [238, 82] width 152 height 22
select select "**********"
click at [171, 71] on select "**********" at bounding box center [238, 82] width 152 height 22
click at [178, 127] on input "email" at bounding box center [409, 128] width 517 height 22
paste input "**********"
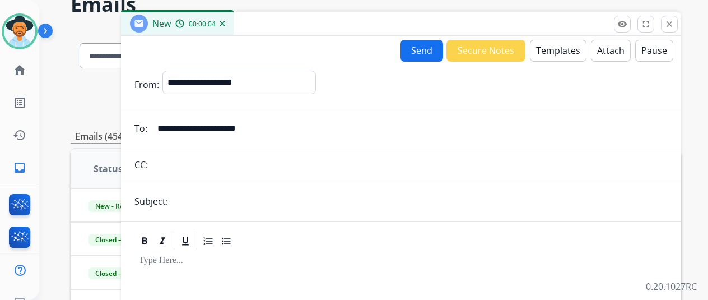
type input "**********"
click at [561, 46] on button "Templates" at bounding box center [558, 51] width 57 height 22
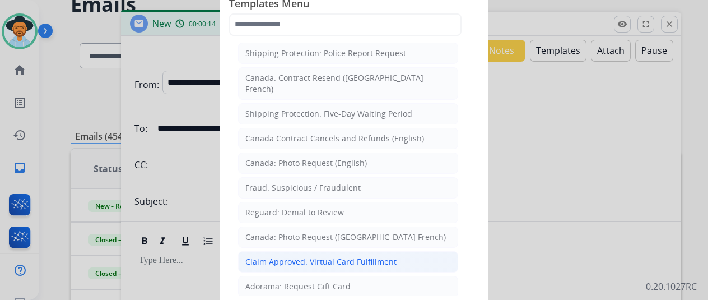
scroll to position [1218, 0]
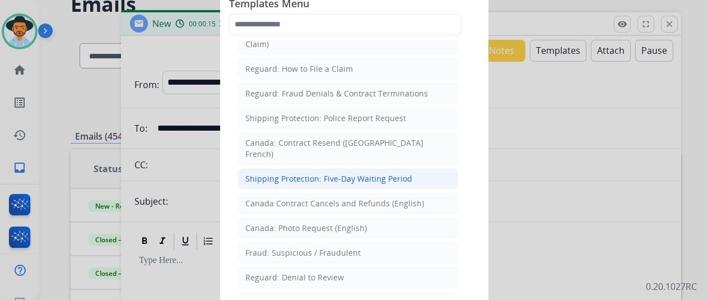
click at [307, 173] on div "Shipping Protection: Five-Day Waiting Period" at bounding box center [328, 178] width 167 height 11
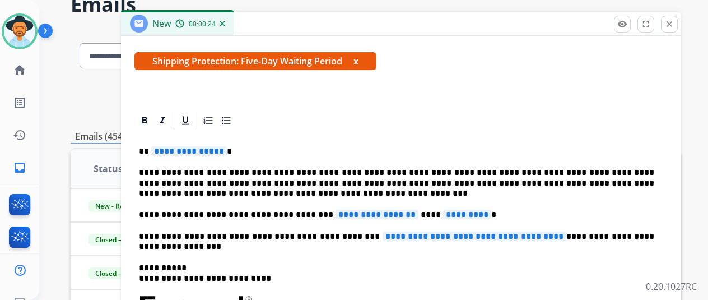
scroll to position [218, 0]
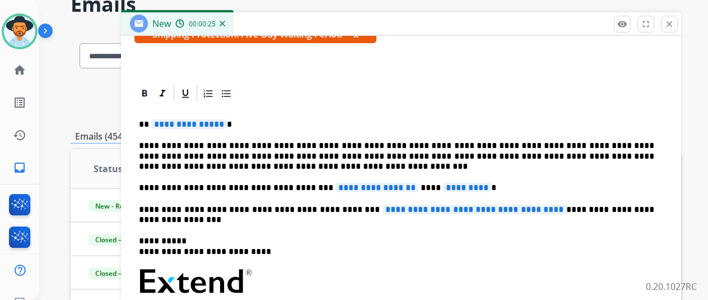
click at [402, 188] on span "**********" at bounding box center [377, 188] width 83 height 10
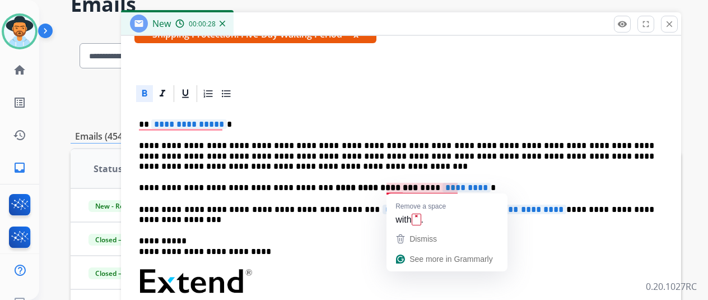
click at [462, 187] on span "*********" at bounding box center [467, 188] width 48 height 10
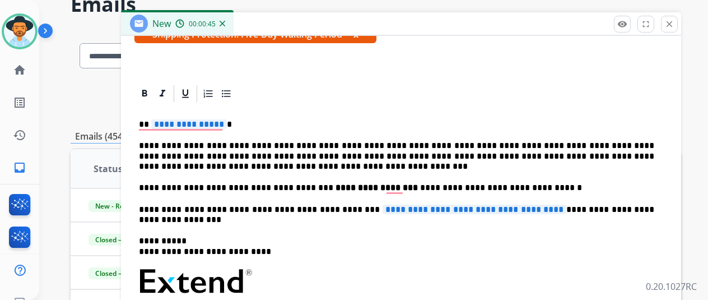
click at [545, 207] on span "**********" at bounding box center [475, 209] width 184 height 10
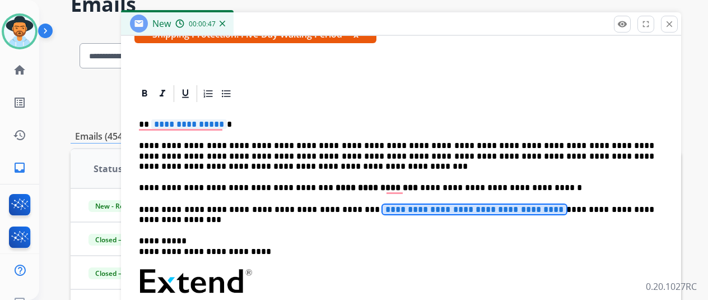
scroll to position [66, 0]
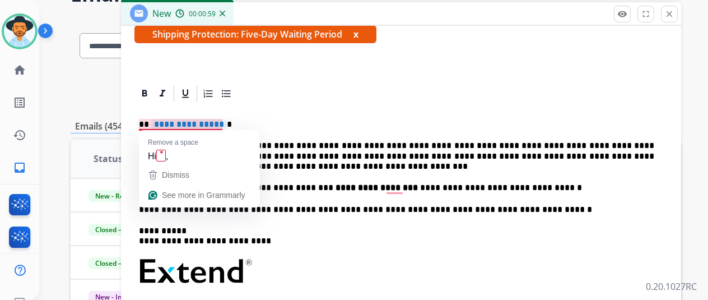
click at [227, 122] on span "**********" at bounding box center [189, 124] width 76 height 10
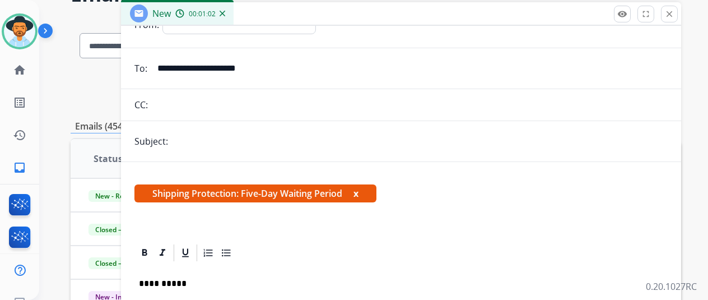
scroll to position [0, 0]
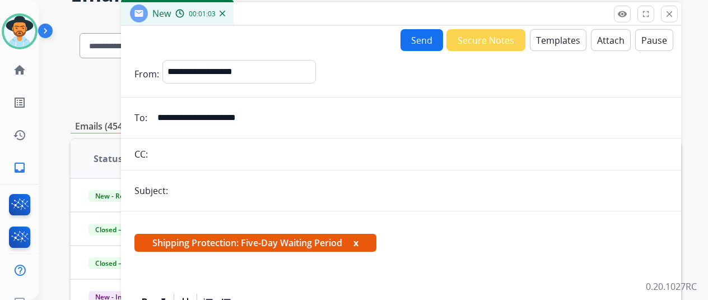
click at [431, 36] on button "Send" at bounding box center [422, 40] width 43 height 22
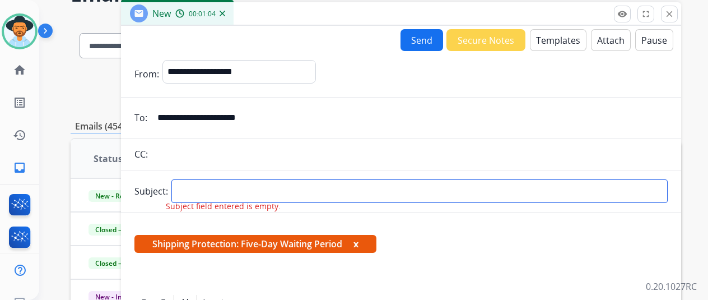
click at [211, 189] on input "text" at bounding box center [419, 191] width 496 height 24
type input "*****"
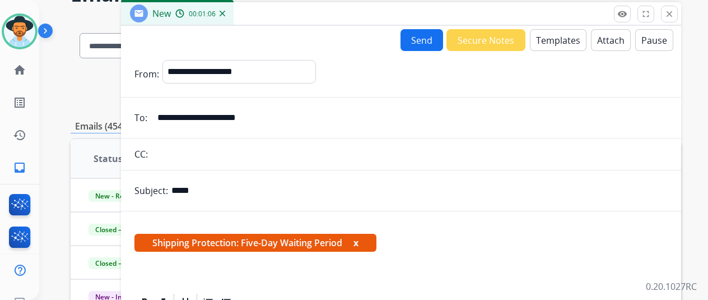
click at [427, 39] on button "Send" at bounding box center [422, 40] width 43 height 22
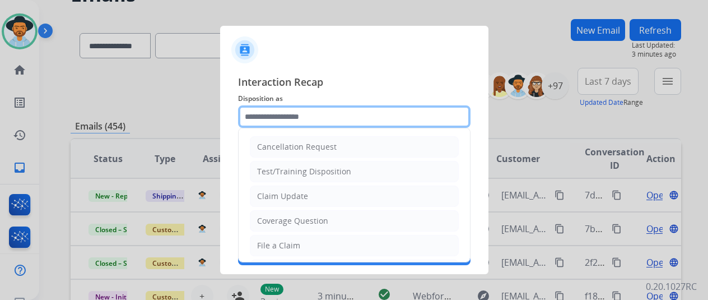
click at [264, 118] on input "text" at bounding box center [354, 116] width 232 height 22
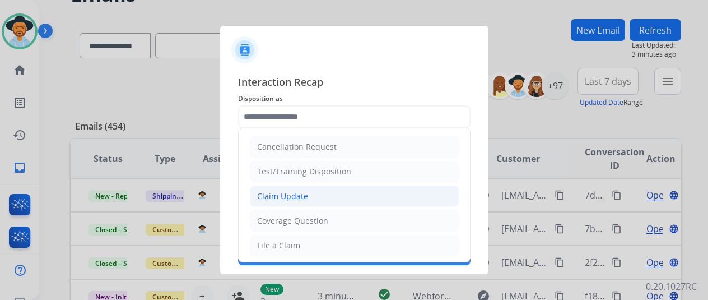
click at [265, 198] on div "Claim Update" at bounding box center [282, 195] width 51 height 11
type input "**********"
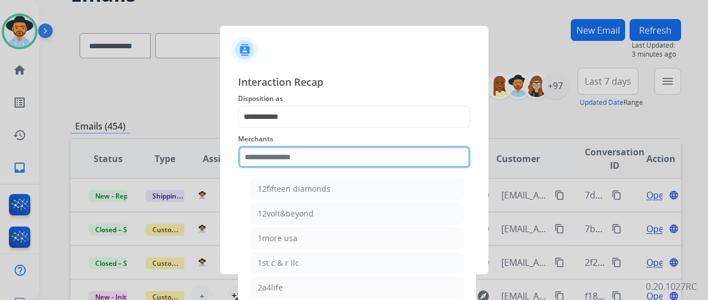
click at [260, 155] on input "text" at bounding box center [354, 157] width 232 height 22
click at [269, 155] on input "text" at bounding box center [354, 157] width 232 height 22
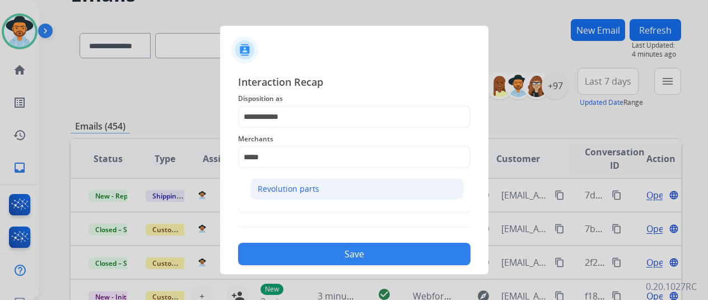
click at [295, 182] on li "Revolution parts" at bounding box center [356, 188] width 213 height 21
type input "**********"
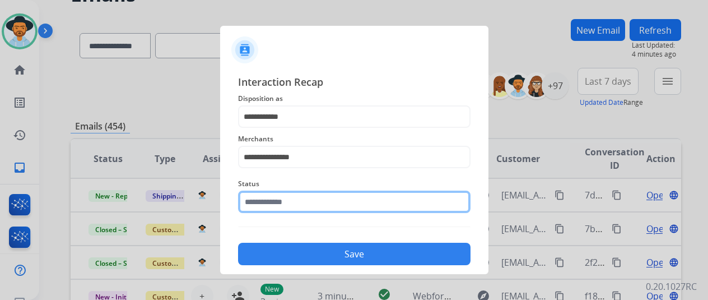
click at [282, 198] on input "text" at bounding box center [354, 201] width 232 height 22
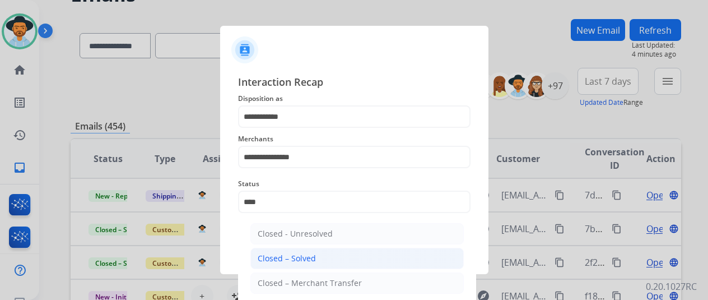
click at [336, 253] on li "Closed – Solved" at bounding box center [356, 258] width 213 height 21
type input "**********"
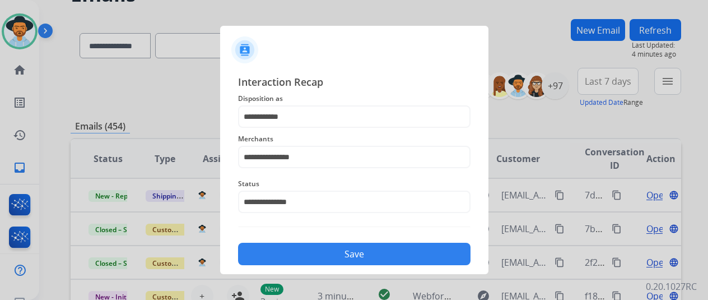
click at [317, 249] on button "Save" at bounding box center [354, 254] width 232 height 22
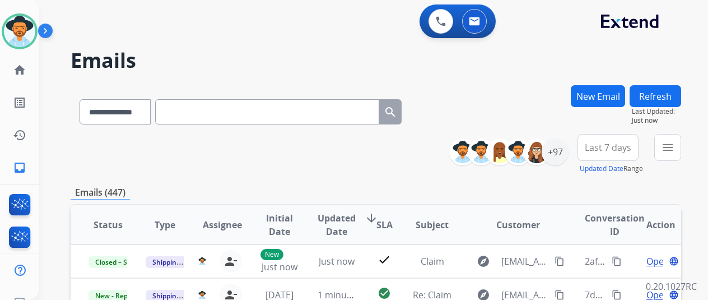
click at [526, 48] on div "**********" at bounding box center [360, 190] width 642 height 300
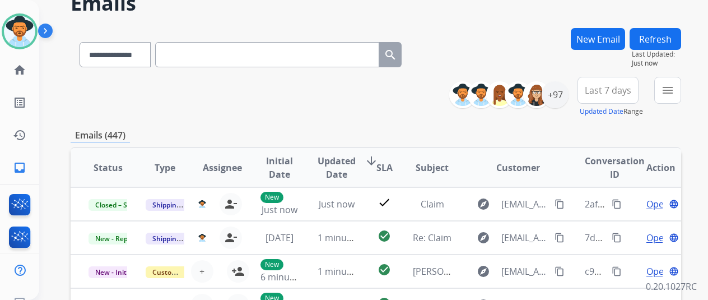
scroll to position [112, 0]
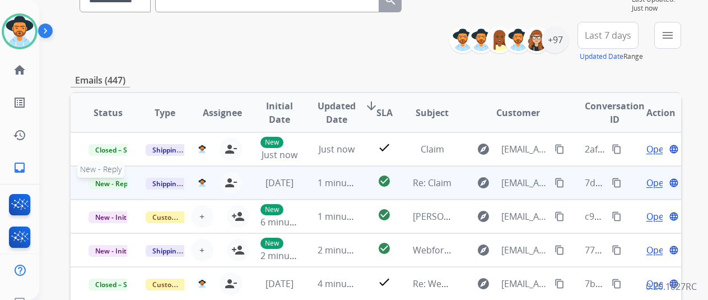
click at [109, 180] on span "New - Reply" at bounding box center [114, 184] width 51 height 12
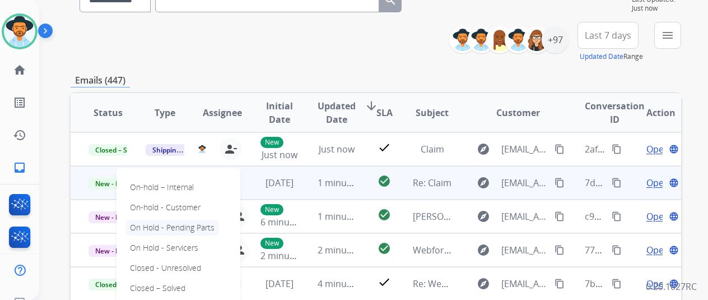
scroll to position [1, 0]
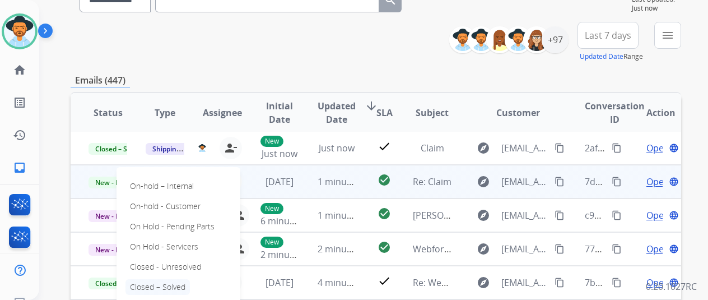
click at [166, 286] on p "Closed – Solved" at bounding box center [157, 287] width 64 height 16
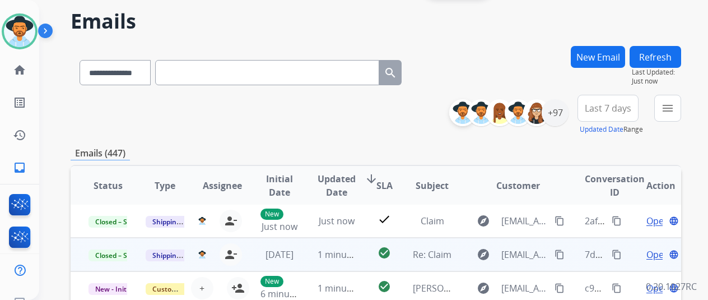
scroll to position [0, 0]
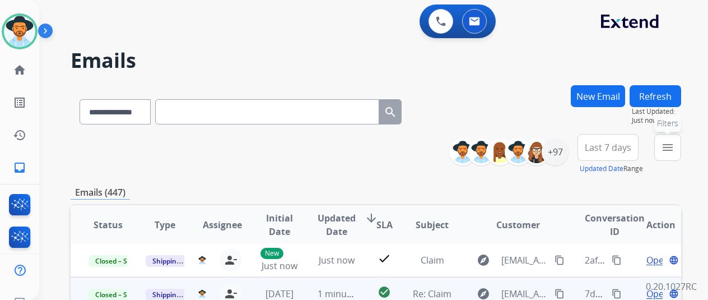
click at [674, 145] on mat-icon "menu" at bounding box center [667, 147] width 13 height 13
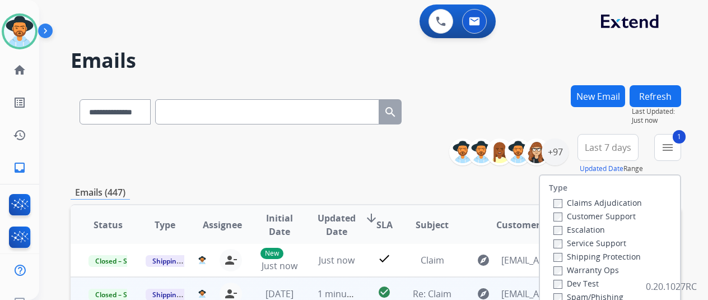
click at [555, 256] on div "Claims Adjudication Customer Support Escalation Service Support Shipping Protec…" at bounding box center [595, 263] width 93 height 134
click at [564, 254] on label "Shipping Protection" at bounding box center [596, 256] width 87 height 11
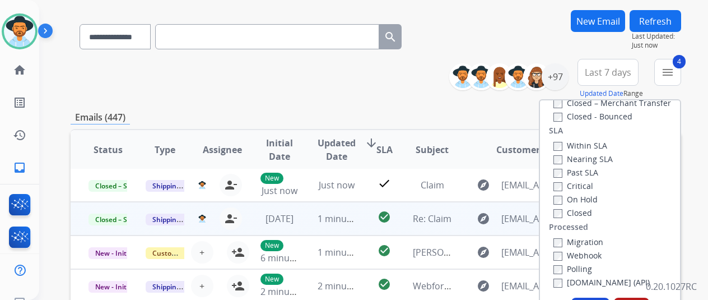
scroll to position [168, 0]
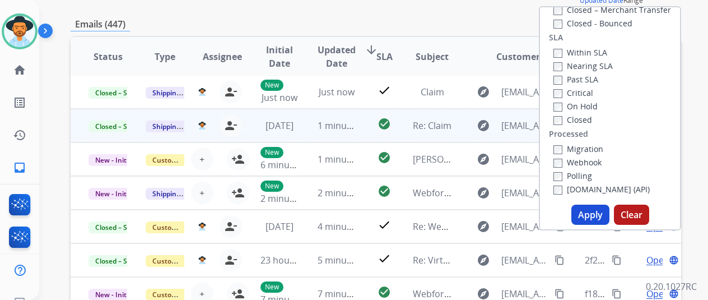
click at [596, 216] on button "Apply" at bounding box center [590, 214] width 38 height 20
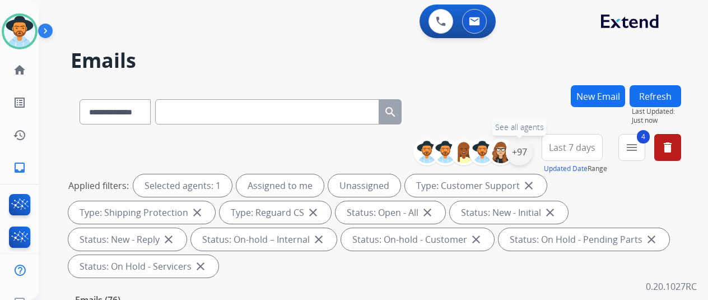
click at [528, 147] on div "+97" at bounding box center [519, 151] width 27 height 27
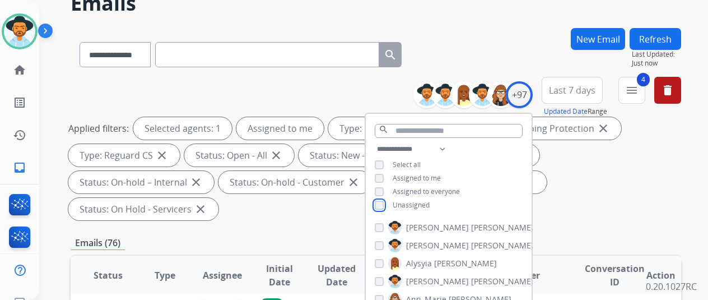
scroll to position [168, 0]
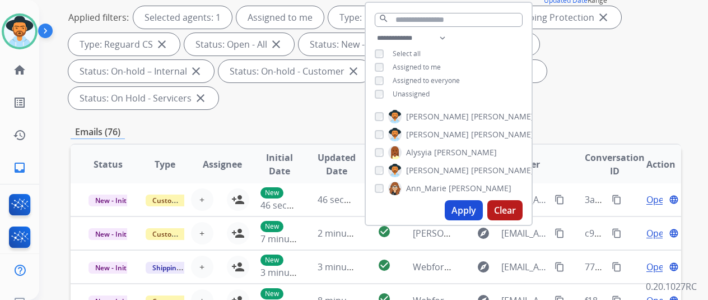
click at [480, 207] on button "Apply" at bounding box center [464, 210] width 38 height 20
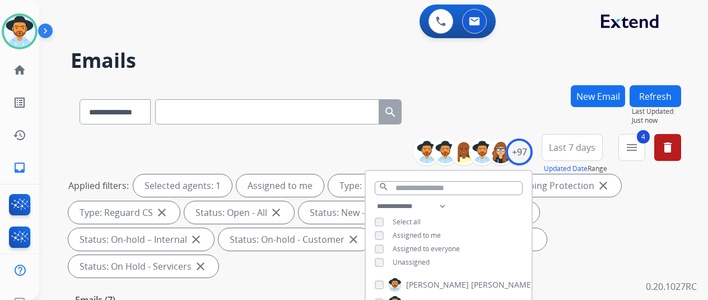
scroll to position [0, 0]
click at [508, 116] on div "**********" at bounding box center [376, 109] width 611 height 49
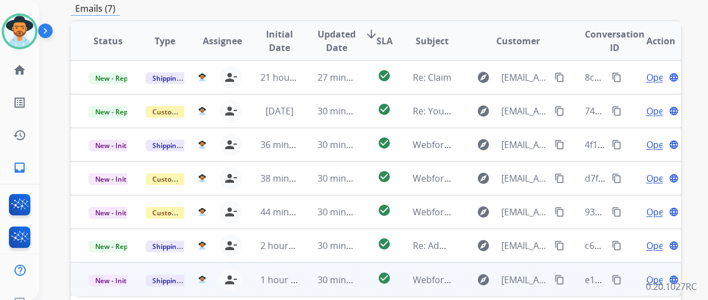
scroll to position [409, 0]
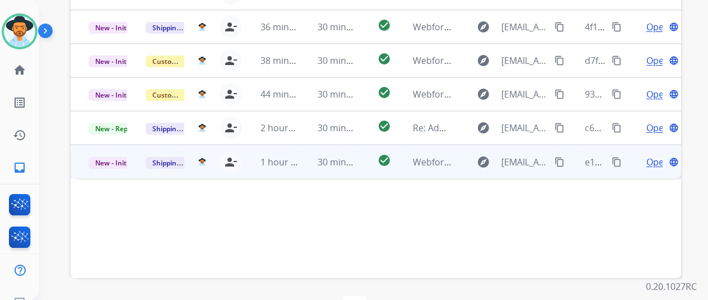
click at [654, 155] on span "Open" at bounding box center [657, 161] width 23 height 13
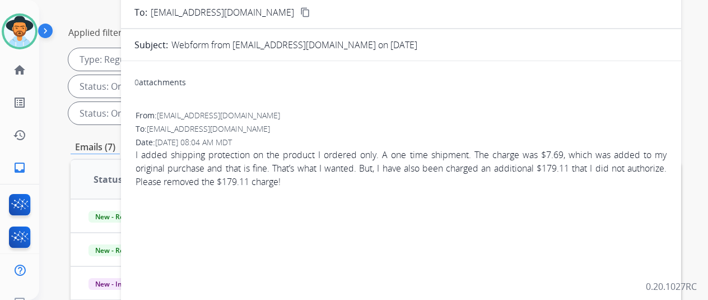
scroll to position [17, 0]
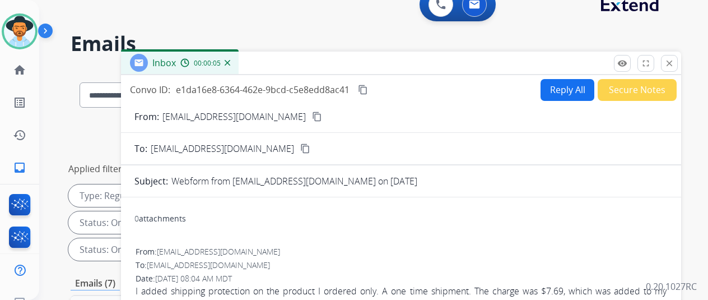
click at [230, 62] on img at bounding box center [228, 63] width 6 height 6
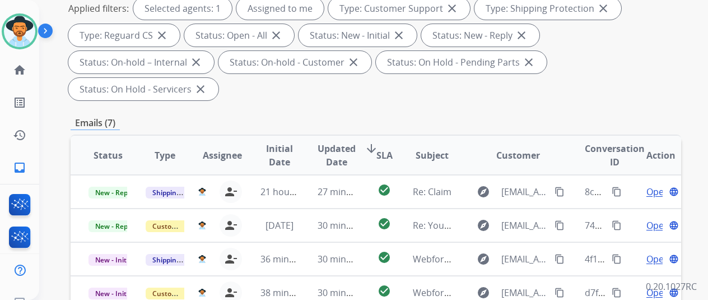
scroll to position [297, 0]
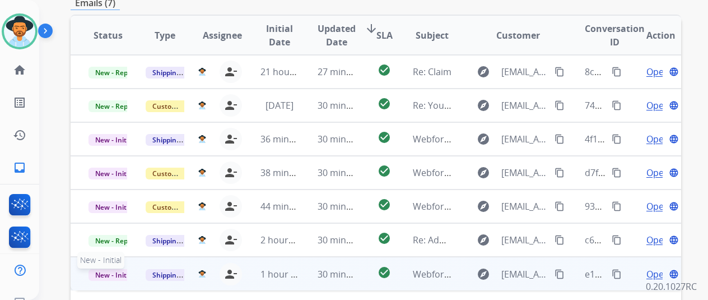
click at [102, 269] on span "New - Initial" at bounding box center [115, 275] width 52 height 12
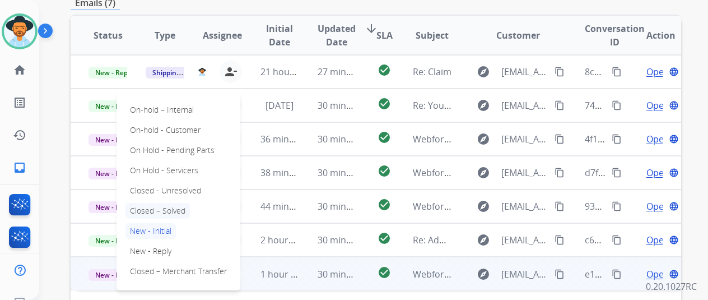
click at [176, 203] on p "Closed – Solved" at bounding box center [157, 211] width 64 height 16
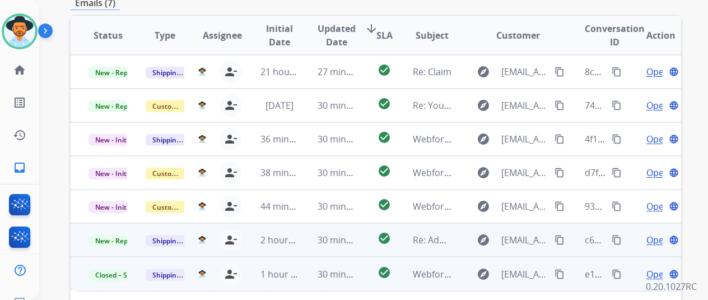
click at [654, 233] on span "Open" at bounding box center [657, 239] width 23 height 13
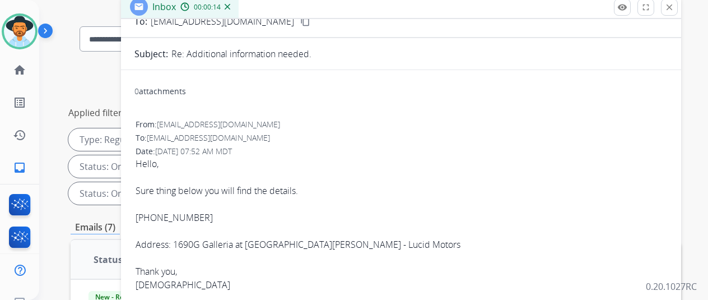
scroll to position [15, 0]
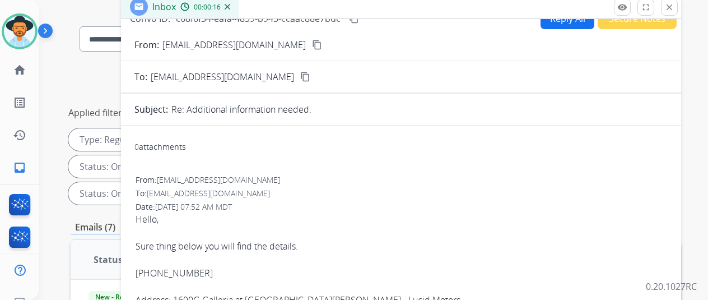
click at [312, 44] on mat-icon "content_copy" at bounding box center [317, 45] width 10 height 10
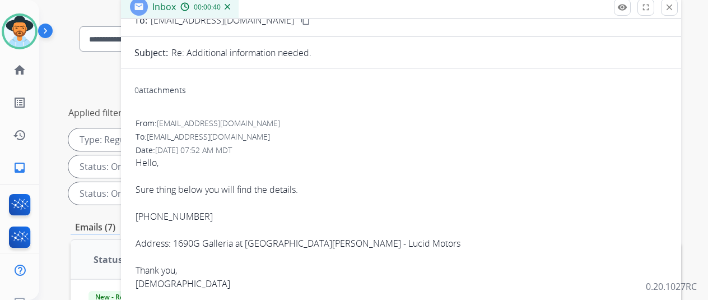
scroll to position [127, 0]
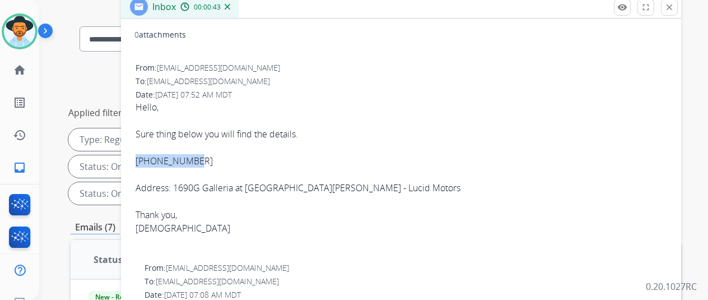
drag, startPoint x: 202, startPoint y: 159, endPoint x: 143, endPoint y: 163, distance: 58.4
click at [143, 163] on div "From: christianbarrera54@gmail.com To: shipping@extend.com Date: 09/20/2025 - 0…" at bounding box center [400, 159] width 533 height 197
copy div "571-623-5046"
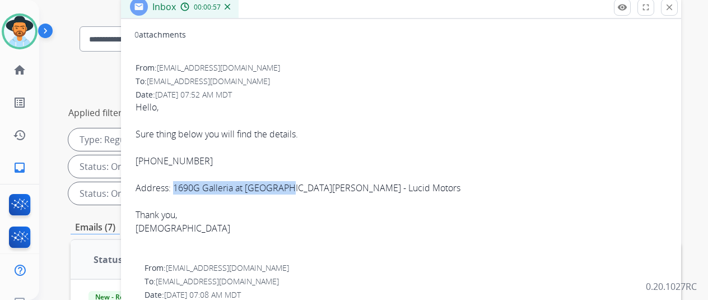
drag, startPoint x: 287, startPoint y: 185, endPoint x: 184, endPoint y: 184, distance: 103.6
click at [184, 183] on div "Address: 1690G Galleria at Tysons II, Mclean, VA 22102 - Lucid Motors" at bounding box center [401, 187] width 531 height 13
copy div "1690G Galleria at Tysons II"
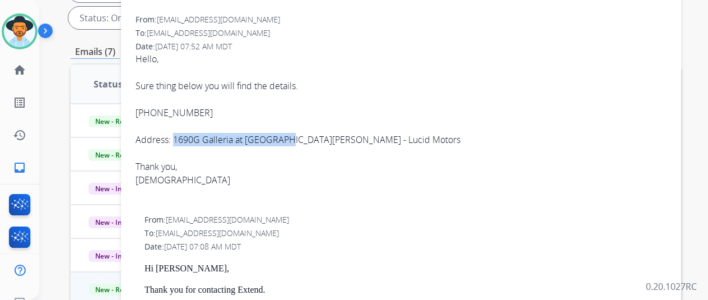
scroll to position [185, 0]
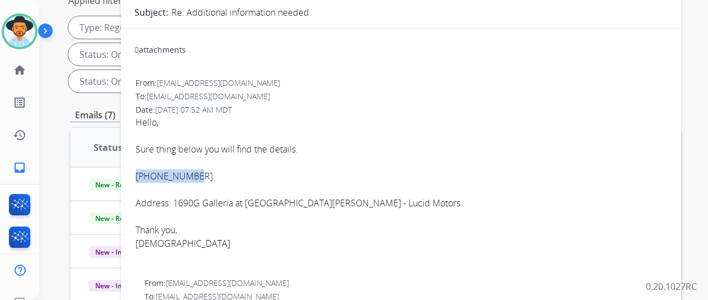
drag, startPoint x: 201, startPoint y: 174, endPoint x: 144, endPoint y: 175, distance: 56.6
click at [144, 175] on div "From: christianbarrera54@gmail.com To: shipping@extend.com Date: 09/20/2025 - 0…" at bounding box center [400, 174] width 533 height 197
copy div "571-623-5046"
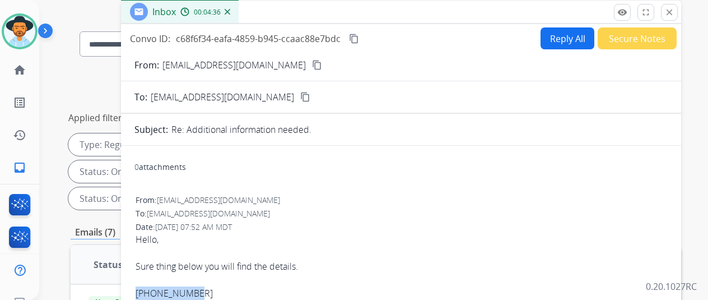
scroll to position [0, 0]
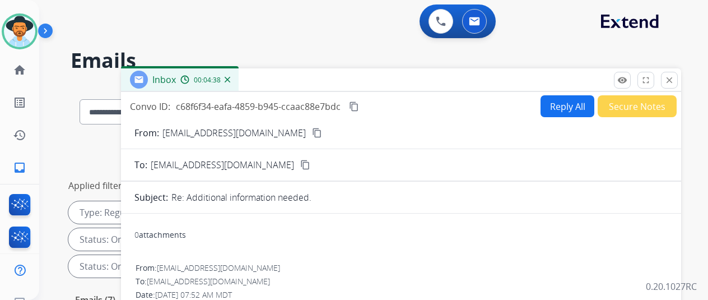
click at [230, 80] on img at bounding box center [228, 80] width 6 height 6
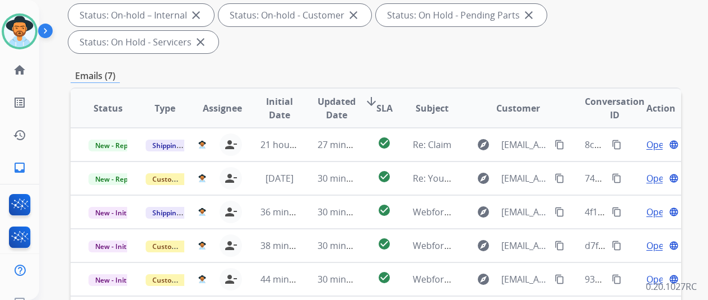
scroll to position [409, 0]
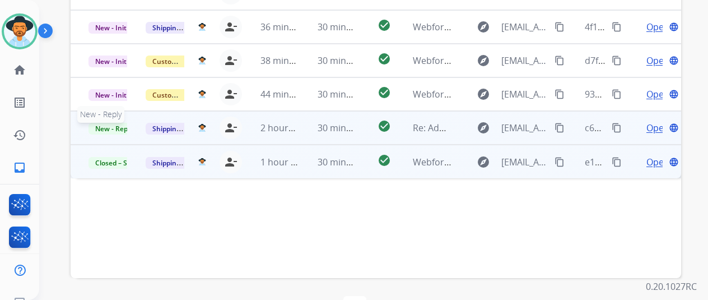
click at [125, 123] on span "New - Reply" at bounding box center [114, 129] width 51 height 12
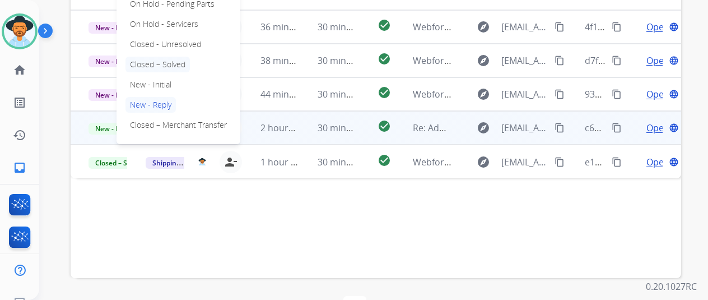
click at [170, 57] on p "Closed – Solved" at bounding box center [157, 65] width 64 height 16
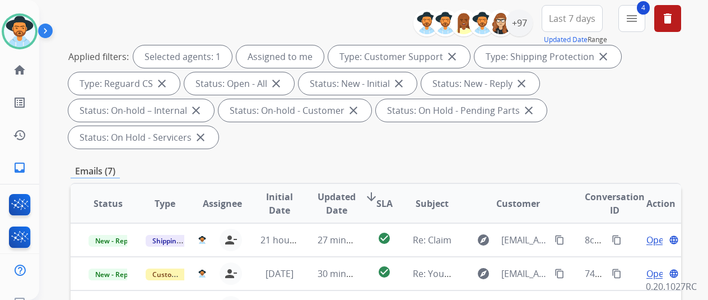
scroll to position [0, 0]
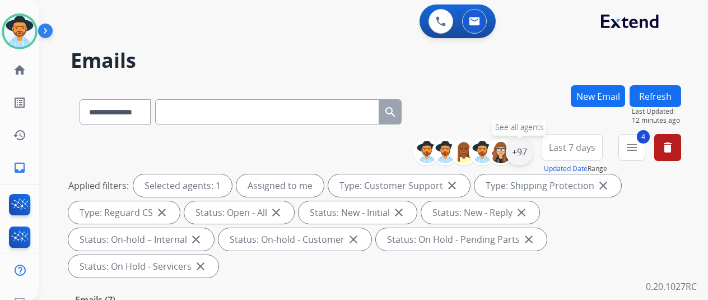
click at [532, 147] on div "+97" at bounding box center [519, 151] width 27 height 27
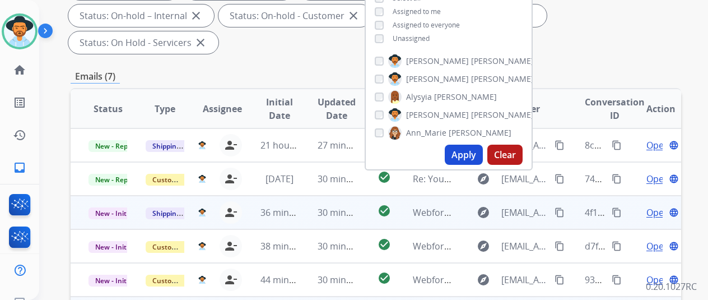
scroll to position [224, 0]
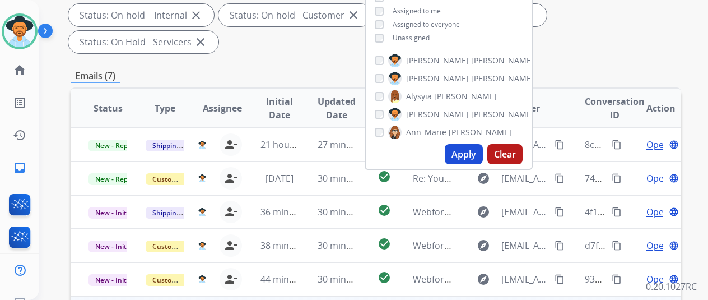
click at [474, 156] on button "Apply" at bounding box center [464, 154] width 38 height 20
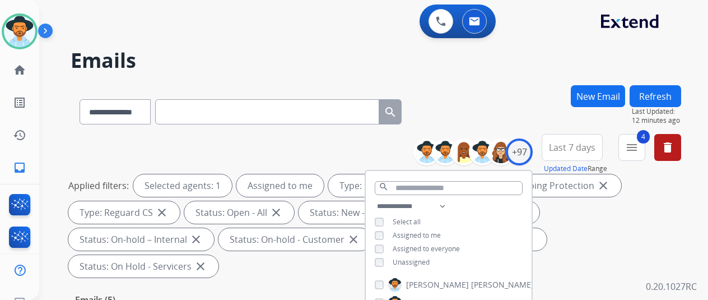
click at [509, 97] on div "**********" at bounding box center [376, 109] width 611 height 49
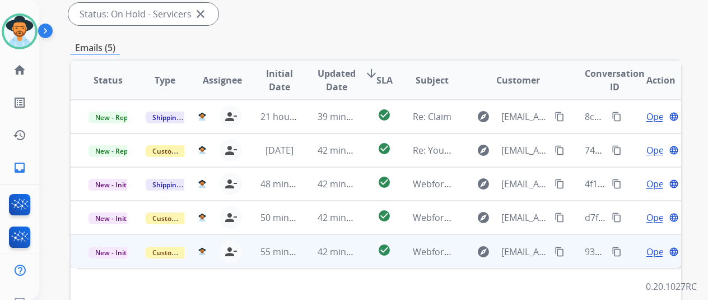
scroll to position [297, 0]
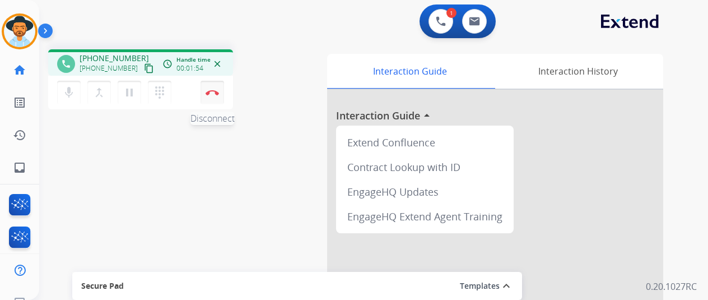
click at [215, 95] on img at bounding box center [212, 93] width 13 height 6
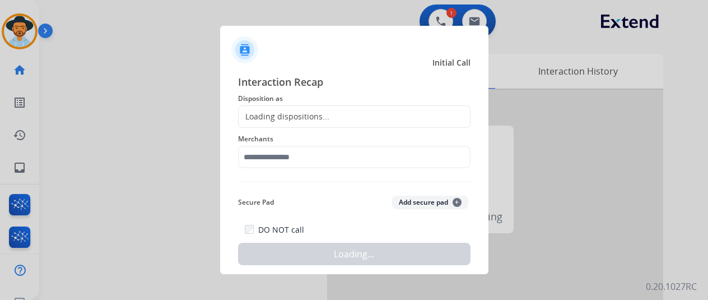
click at [263, 117] on div "Loading dispositions..." at bounding box center [284, 116] width 91 height 11
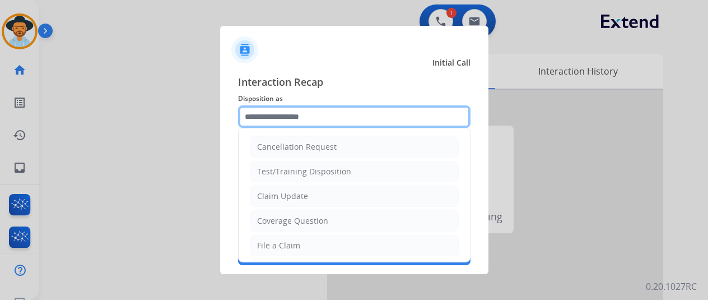
click at [263, 117] on input "text" at bounding box center [354, 116] width 232 height 22
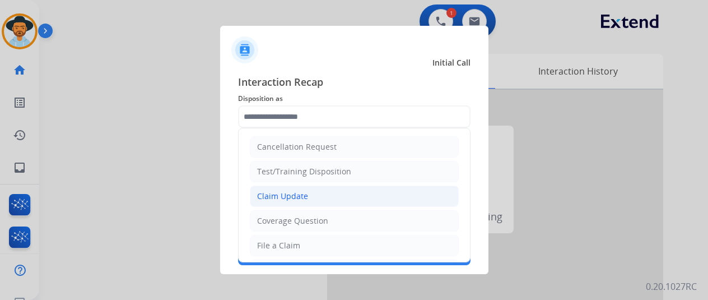
click at [263, 193] on div "Claim Update" at bounding box center [282, 195] width 51 height 11
type input "**********"
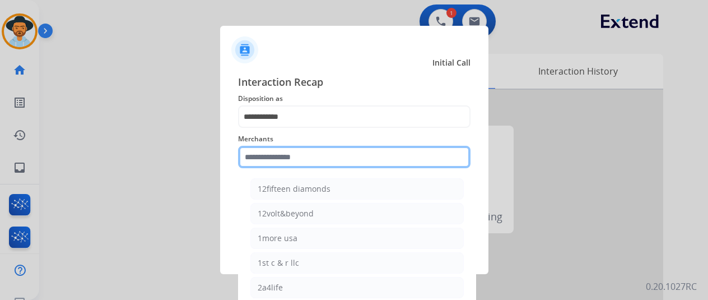
click at [271, 157] on input "text" at bounding box center [354, 157] width 232 height 22
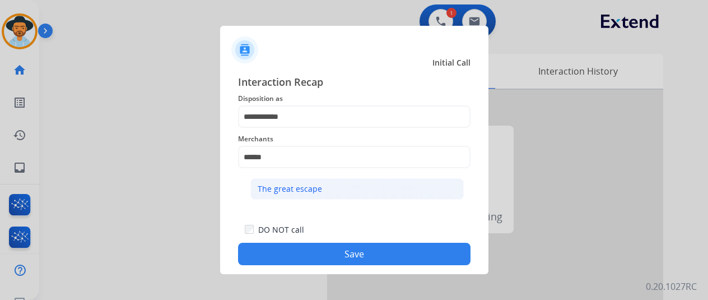
click at [281, 190] on div "The great escape" at bounding box center [290, 188] width 64 height 11
type input "**********"
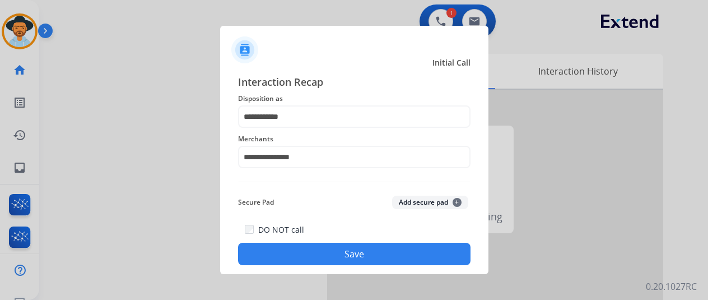
click at [343, 250] on button "Save" at bounding box center [354, 254] width 232 height 22
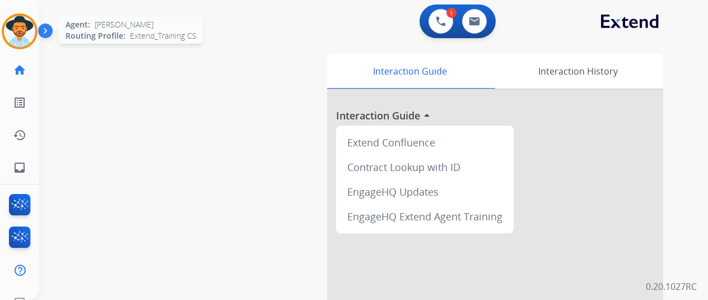
click at [23, 27] on img at bounding box center [19, 31] width 31 height 31
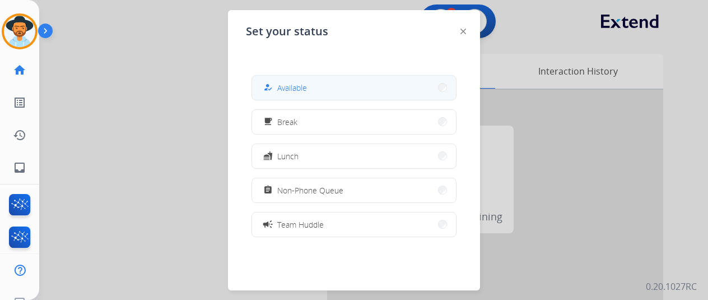
click at [327, 83] on button "how_to_reg Available" at bounding box center [354, 88] width 204 height 24
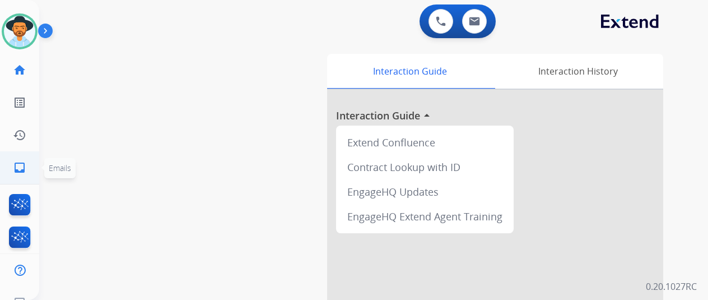
click at [27, 166] on link "inbox Emails" at bounding box center [19, 167] width 31 height 31
select select "**********"
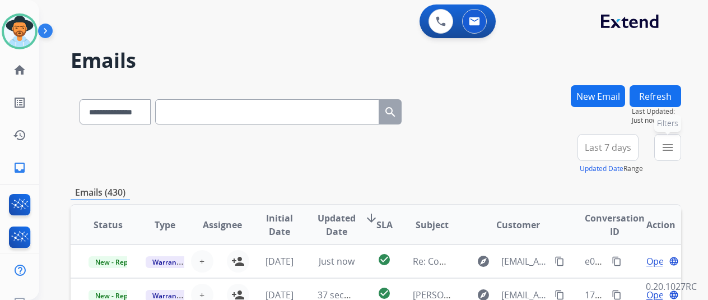
click at [674, 147] on mat-icon "menu" at bounding box center [667, 147] width 13 height 13
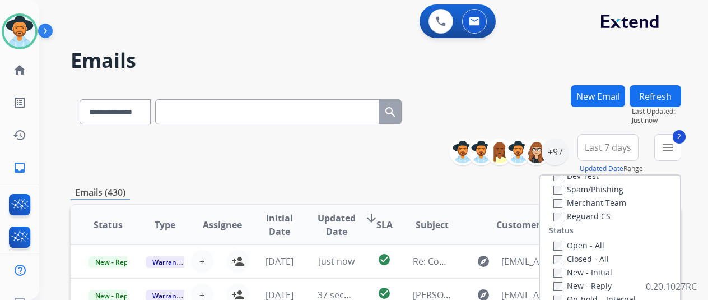
scroll to position [112, 0]
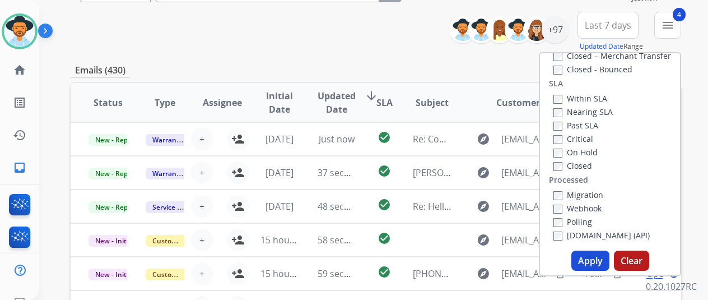
scroll to position [168, 0]
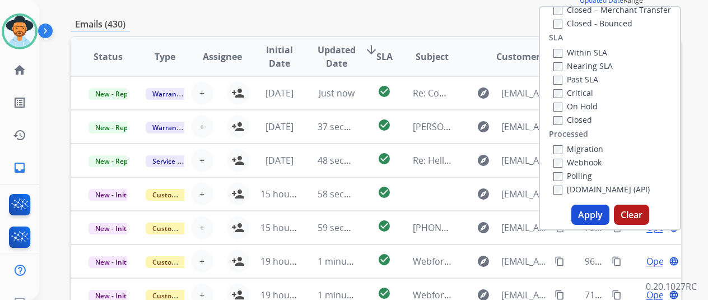
click at [595, 213] on button "Apply" at bounding box center [590, 214] width 38 height 20
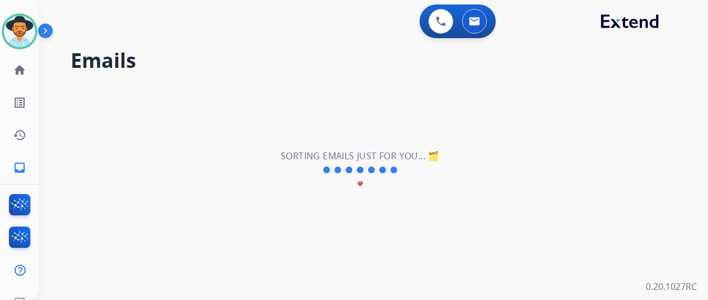
scroll to position [0, 0]
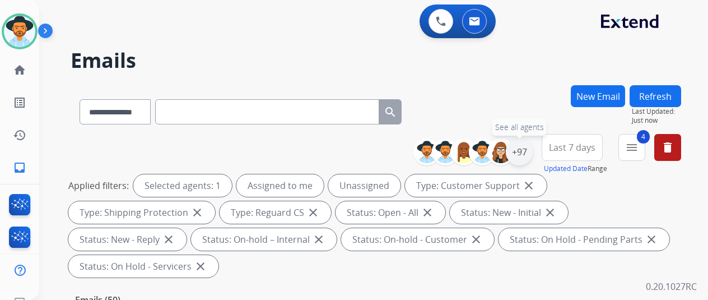
click at [528, 151] on div "+97" at bounding box center [519, 151] width 27 height 27
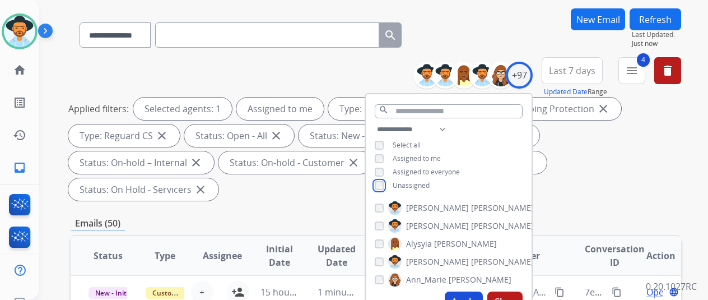
scroll to position [168, 0]
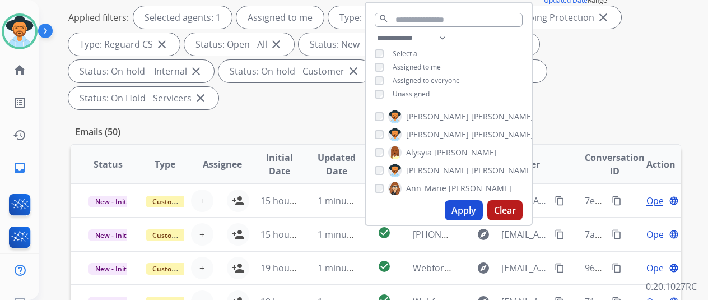
click at [466, 214] on button "Apply" at bounding box center [464, 210] width 38 height 20
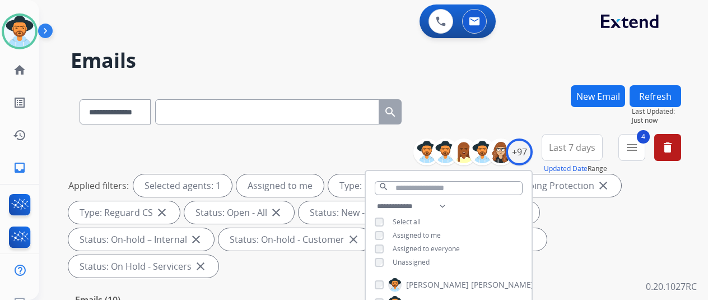
click at [492, 88] on div "**********" at bounding box center [376, 109] width 611 height 49
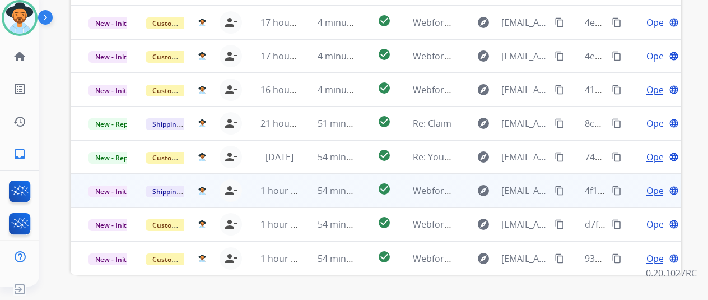
scroll to position [409, 0]
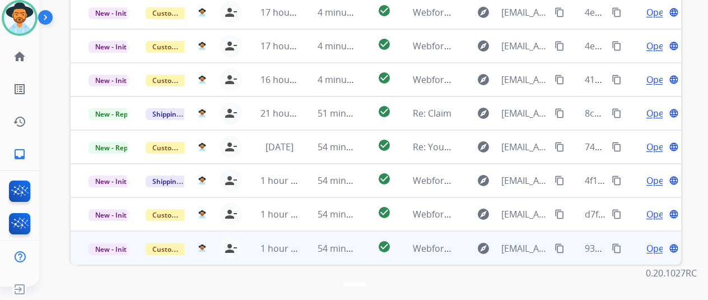
click at [653, 241] on span "Open" at bounding box center [657, 247] width 23 height 13
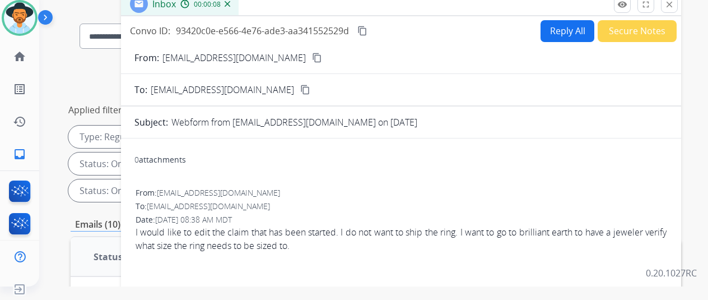
scroll to position [0, 0]
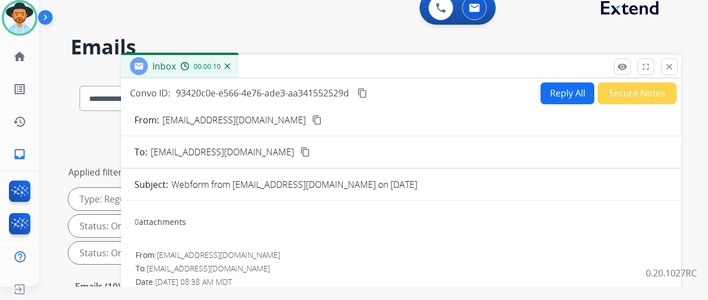
click at [312, 119] on mat-icon "content_copy" at bounding box center [317, 120] width 10 height 10
click at [555, 92] on button "Reply All" at bounding box center [568, 93] width 54 height 22
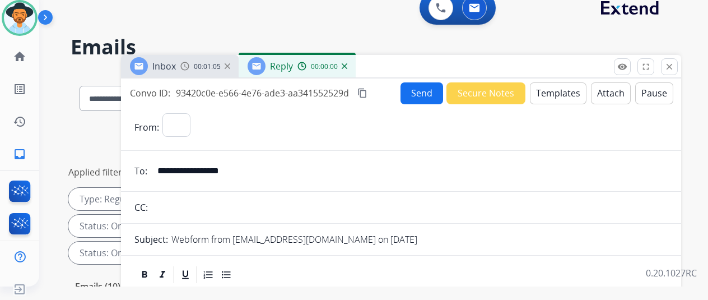
select select "**********"
click at [557, 94] on button "Templates" at bounding box center [558, 93] width 57 height 22
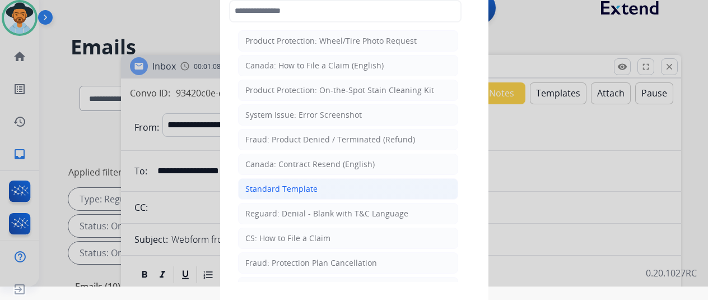
click at [291, 184] on div "Standard Template" at bounding box center [281, 188] width 72 height 11
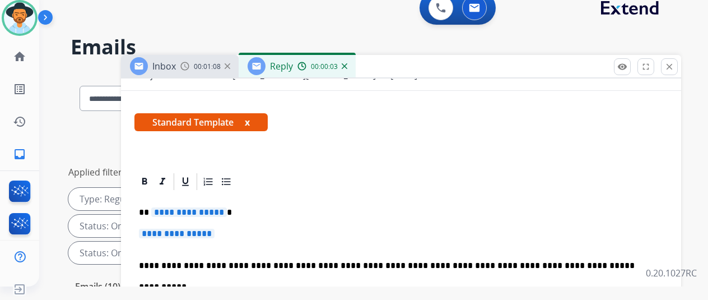
scroll to position [168, 0]
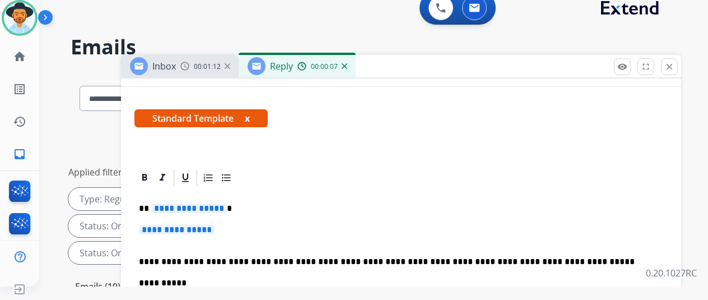
click at [227, 209] on span "**********" at bounding box center [189, 208] width 76 height 10
drag, startPoint x: 225, startPoint y: 230, endPoint x: 222, endPoint y: 239, distance: 9.2
click at [224, 235] on p "**********" at bounding box center [401, 235] width 524 height 21
click at [231, 227] on p "**********" at bounding box center [401, 235] width 524 height 21
click at [215, 231] on span "**********" at bounding box center [177, 230] width 76 height 10
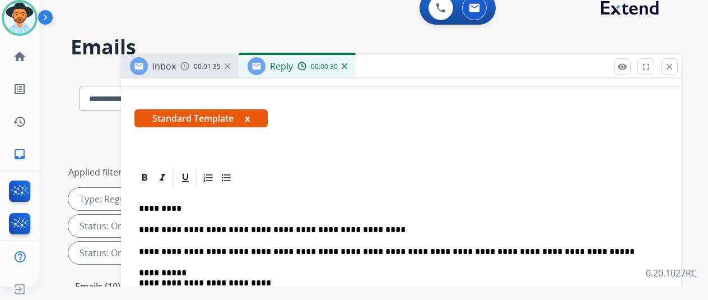
scroll to position [0, 0]
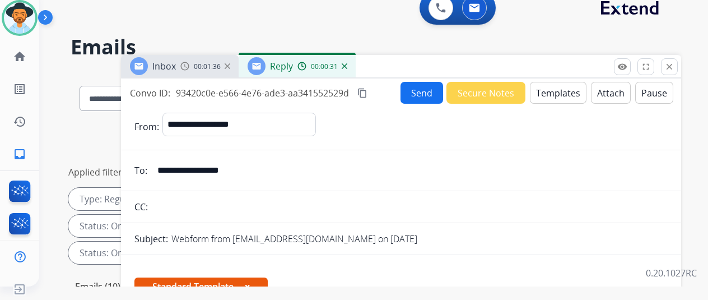
click at [423, 89] on button "Send" at bounding box center [422, 93] width 43 height 22
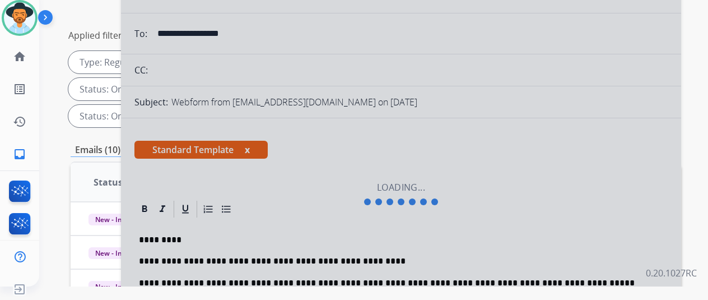
scroll to position [112, 0]
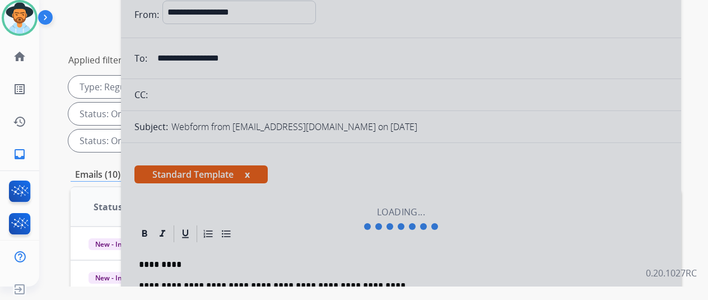
drag, startPoint x: 359, startPoint y: 189, endPoint x: 381, endPoint y: 245, distance: 60.6
click at [376, 244] on div at bounding box center [401, 218] width 560 height 504
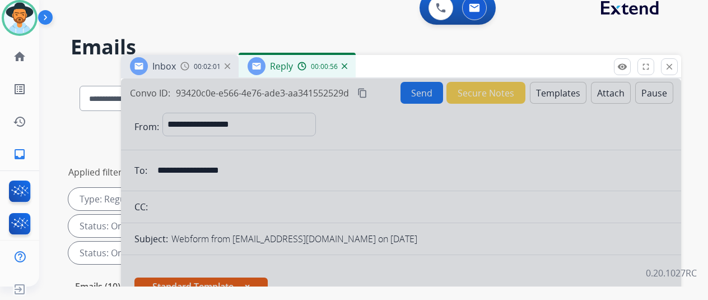
click at [347, 63] on img at bounding box center [345, 66] width 6 height 6
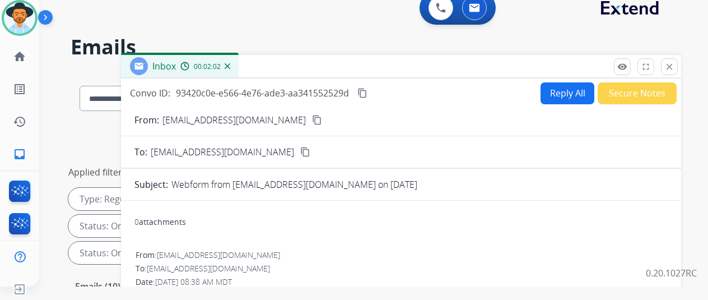
click at [624, 87] on button "Secure Notes" at bounding box center [637, 93] width 79 height 22
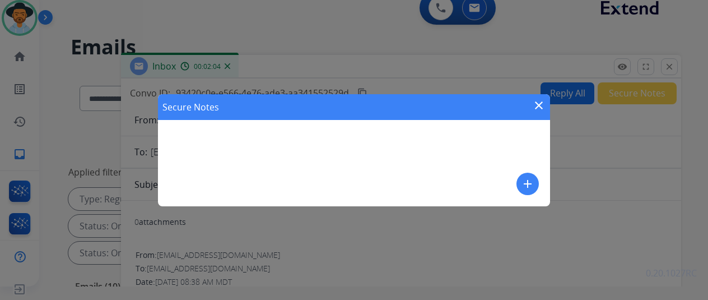
click at [522, 182] on mat-icon "add" at bounding box center [527, 183] width 13 height 13
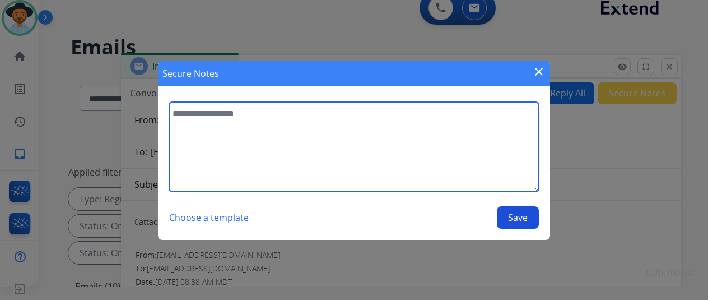
click at [215, 124] on textarea at bounding box center [354, 147] width 370 height 90
type textarea "*"
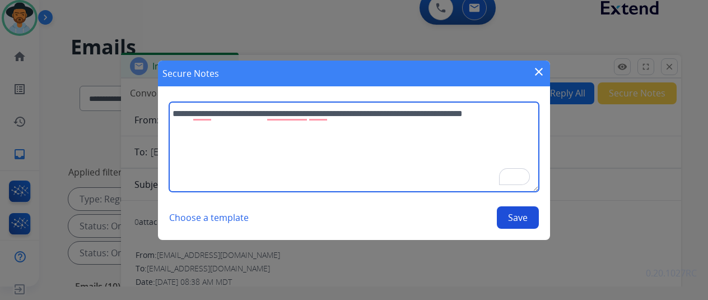
type textarea "**********"
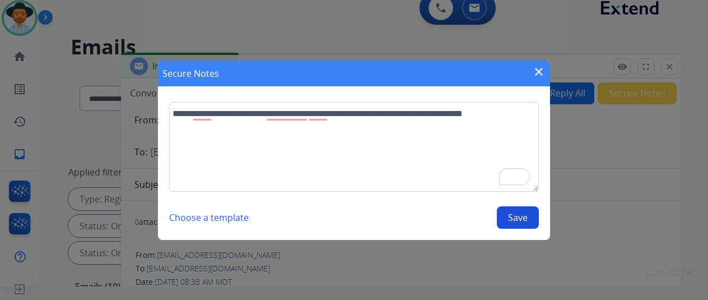
click at [515, 219] on button "Save" at bounding box center [518, 217] width 42 height 22
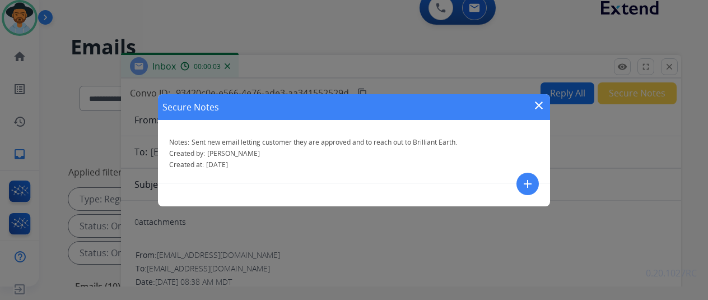
click at [538, 104] on mat-icon "close" at bounding box center [538, 105] width 13 height 13
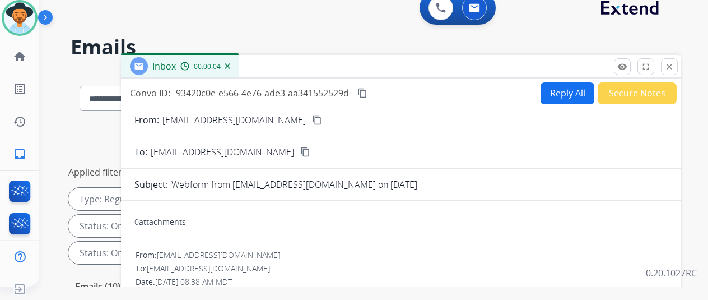
click at [312, 118] on mat-icon "content_copy" at bounding box center [317, 120] width 10 height 10
click at [230, 66] on img at bounding box center [228, 66] width 6 height 6
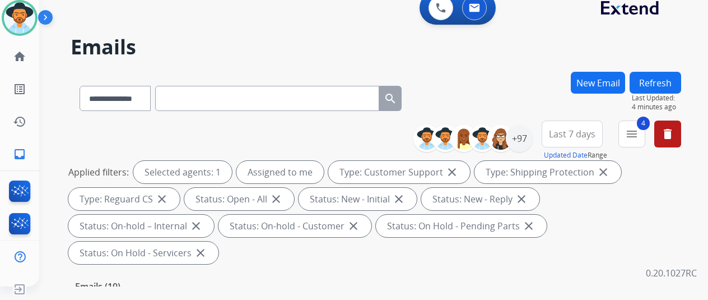
click at [610, 75] on button "New Email" at bounding box center [598, 83] width 54 height 22
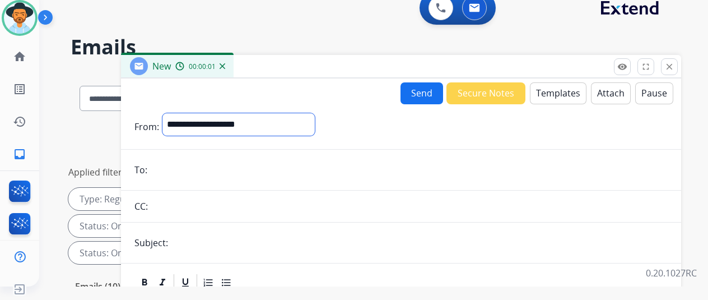
click at [186, 123] on select "**********" at bounding box center [238, 124] width 152 height 22
select select "**********"
click at [171, 113] on select "**********" at bounding box center [238, 124] width 152 height 22
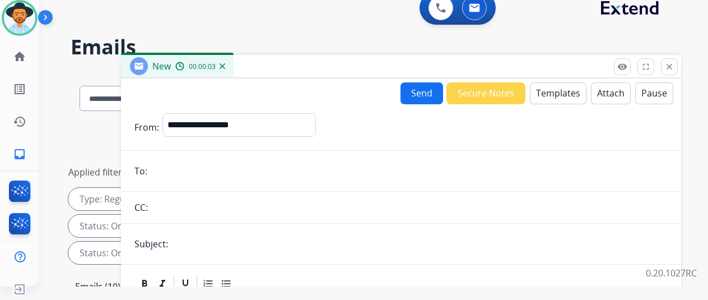
click at [172, 174] on input "email" at bounding box center [409, 171] width 517 height 22
paste input "**********"
type input "**********"
click at [555, 93] on button "Templates" at bounding box center [558, 93] width 57 height 22
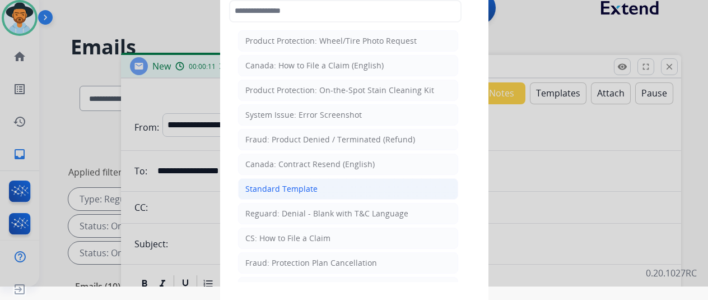
click at [280, 183] on div "Standard Template" at bounding box center [281, 188] width 72 height 11
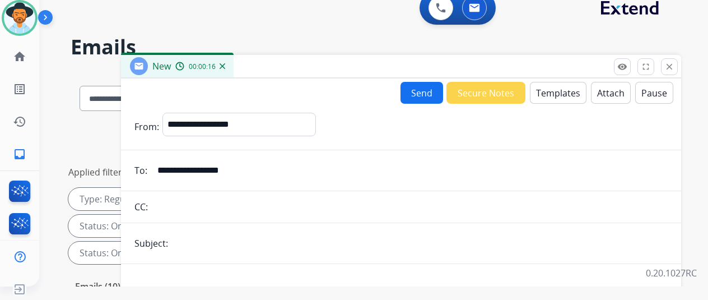
scroll to position [112, 0]
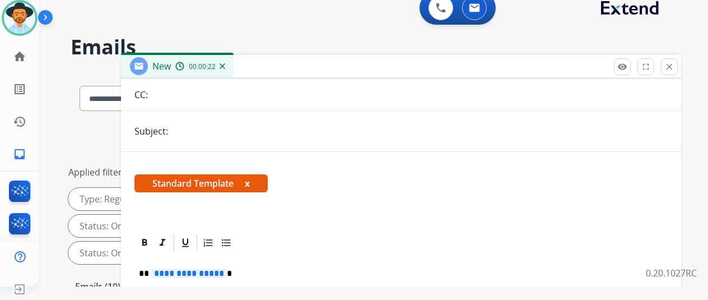
click at [227, 271] on span "**********" at bounding box center [189, 273] width 76 height 10
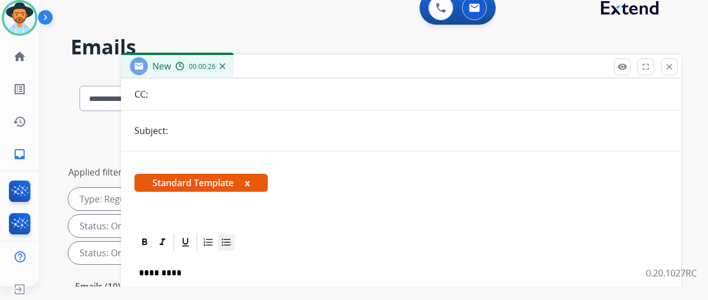
scroll to position [132, 0]
click at [215, 289] on span "**********" at bounding box center [177, 294] width 76 height 10
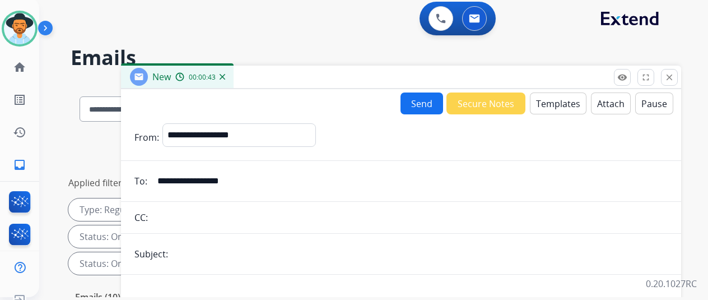
scroll to position [0, 0]
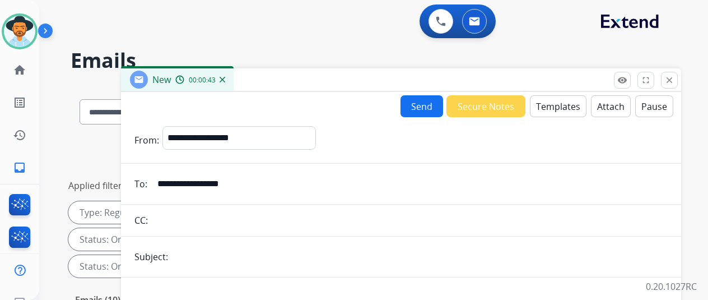
click at [420, 103] on button "Send" at bounding box center [422, 106] width 43 height 22
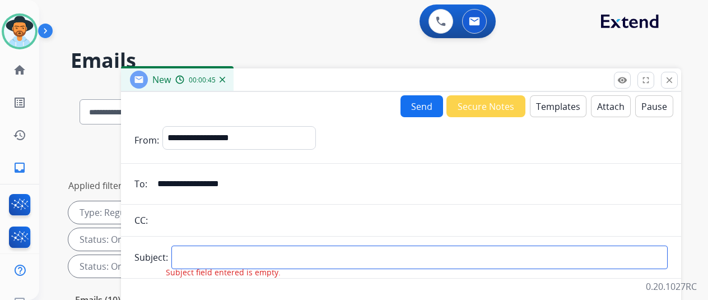
click at [196, 258] on input "text" at bounding box center [419, 257] width 496 height 24
type input "*****"
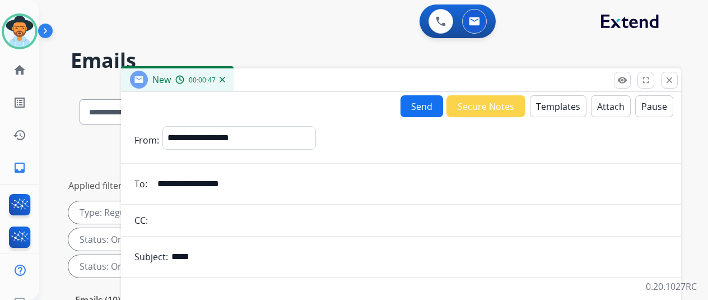
click at [431, 104] on button "Send" at bounding box center [422, 106] width 43 height 22
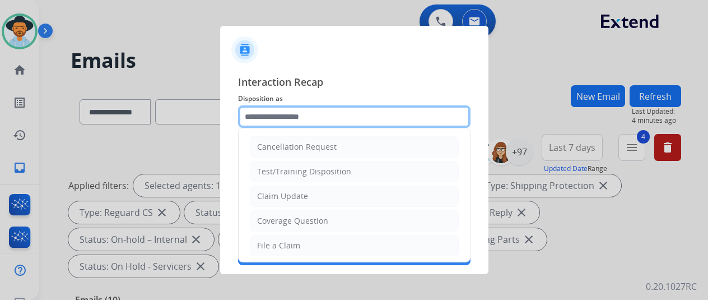
click at [259, 121] on input "text" at bounding box center [354, 116] width 232 height 22
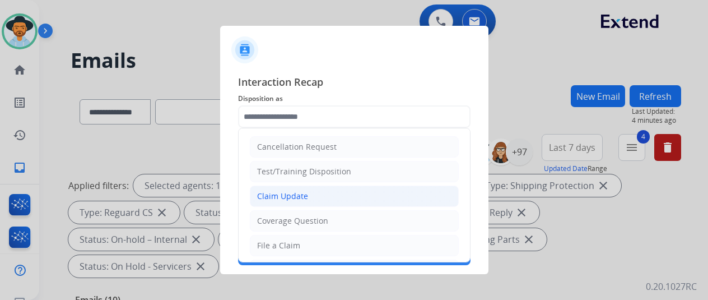
click at [268, 196] on div "Claim Update" at bounding box center [282, 195] width 51 height 11
type input "**********"
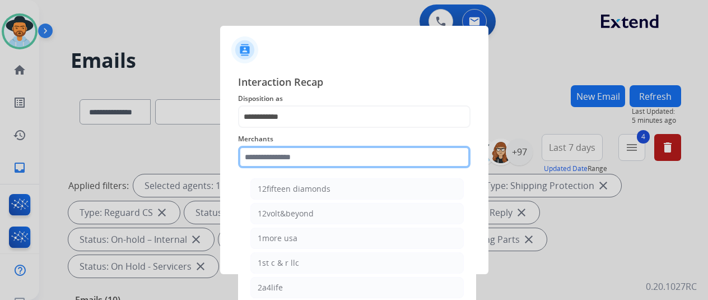
click at [268, 148] on input "text" at bounding box center [354, 157] width 232 height 22
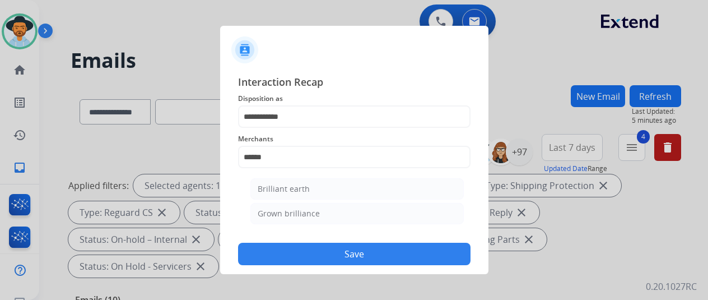
click at [302, 189] on div "Brilliant earth" at bounding box center [284, 188] width 52 height 11
type input "**********"
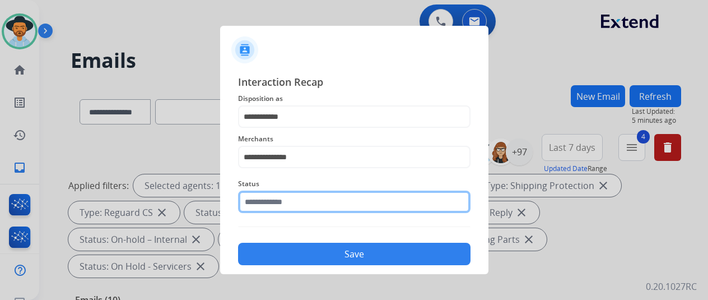
click at [290, 203] on input "text" at bounding box center [354, 201] width 232 height 22
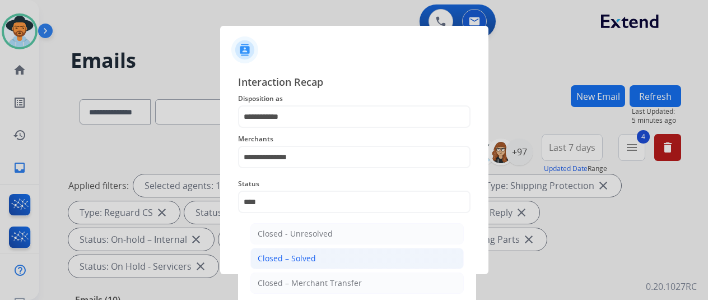
click at [300, 253] on div "Closed – Solved" at bounding box center [287, 258] width 58 height 11
type input "**********"
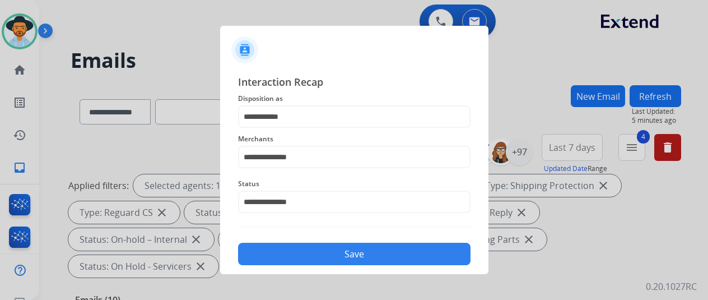
click at [302, 252] on button "Save" at bounding box center [354, 254] width 232 height 22
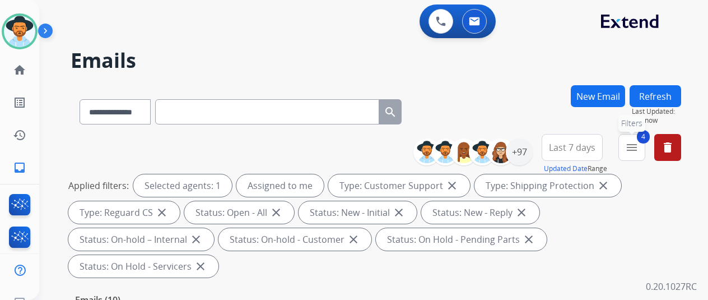
click at [639, 151] on mat-icon "menu" at bounding box center [631, 147] width 13 height 13
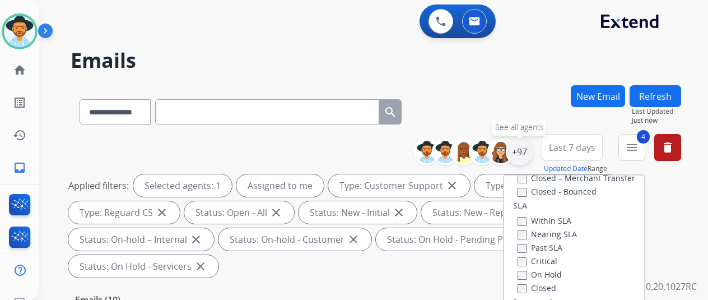
click at [528, 146] on div "+97" at bounding box center [519, 151] width 27 height 27
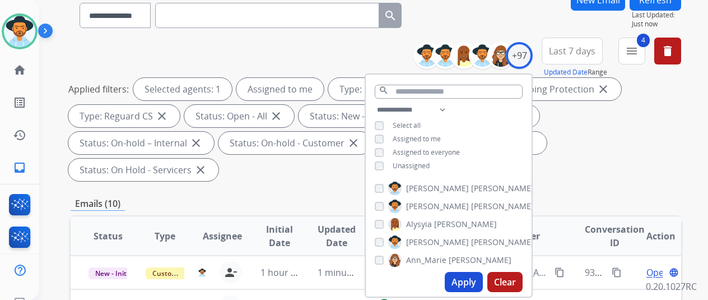
scroll to position [224, 0]
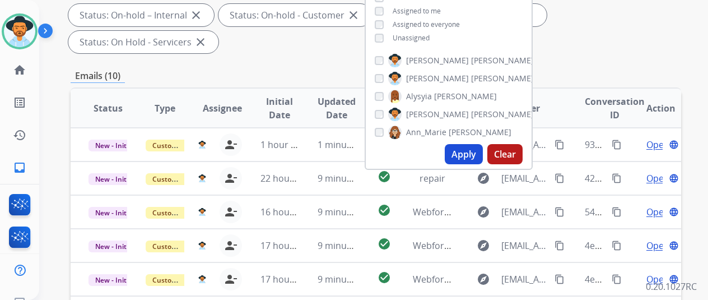
click at [474, 154] on button "Apply" at bounding box center [464, 154] width 38 height 20
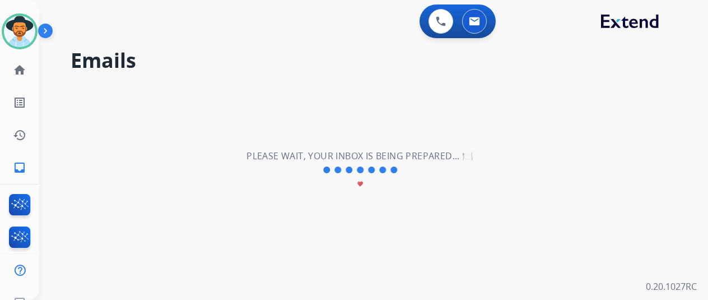
scroll to position [0, 0]
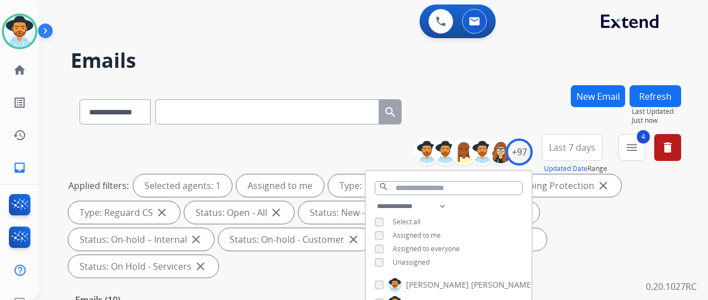
click at [496, 114] on div "**********" at bounding box center [376, 109] width 611 height 49
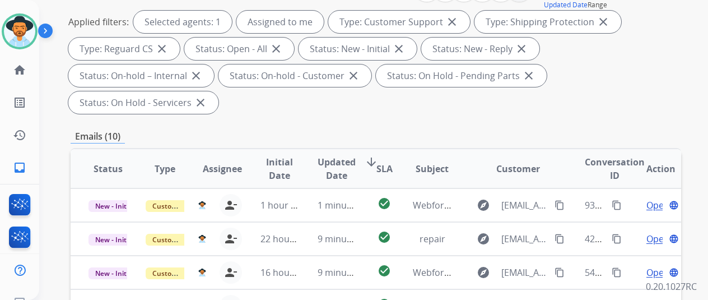
scroll to position [168, 0]
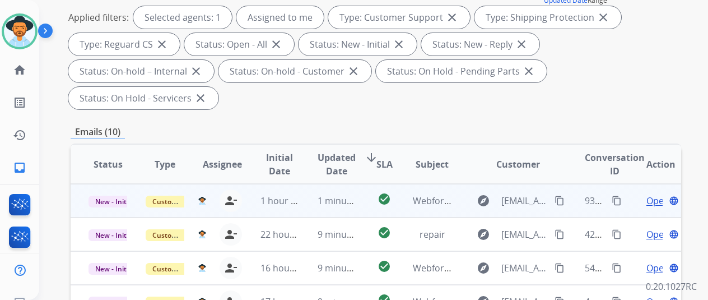
click at [649, 194] on span "Open" at bounding box center [657, 200] width 23 height 13
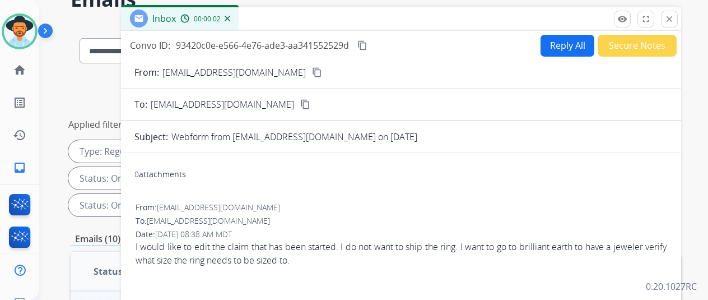
scroll to position [0, 0]
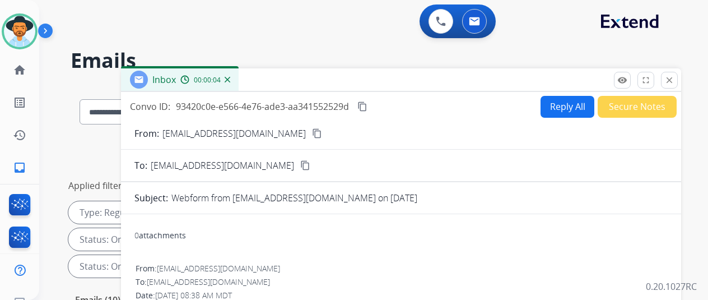
click at [230, 79] on img at bounding box center [228, 80] width 6 height 6
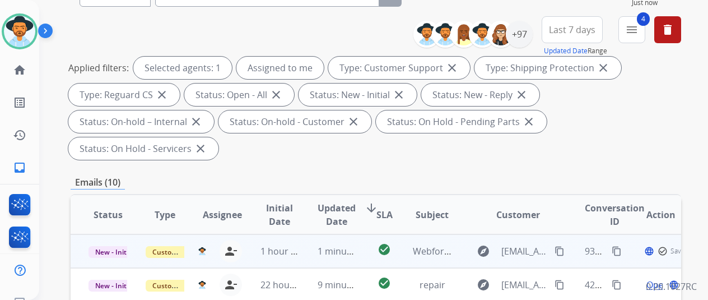
scroll to position [168, 0]
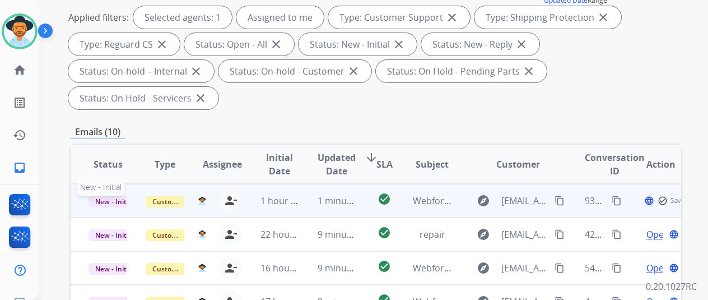
click at [105, 196] on span "New - Initial" at bounding box center [115, 202] width 52 height 12
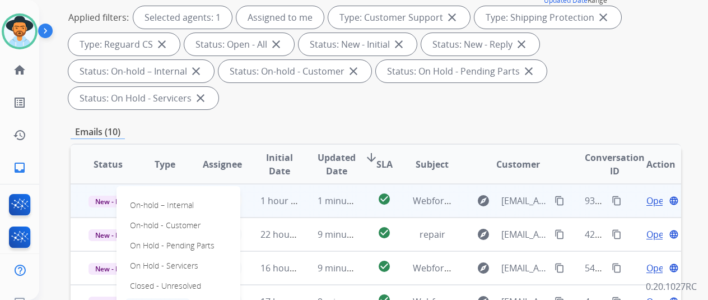
click at [156, 298] on p "Closed – Solved" at bounding box center [157, 306] width 64 height 16
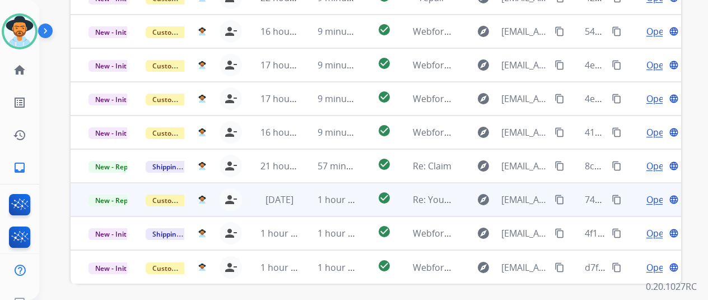
scroll to position [409, 0]
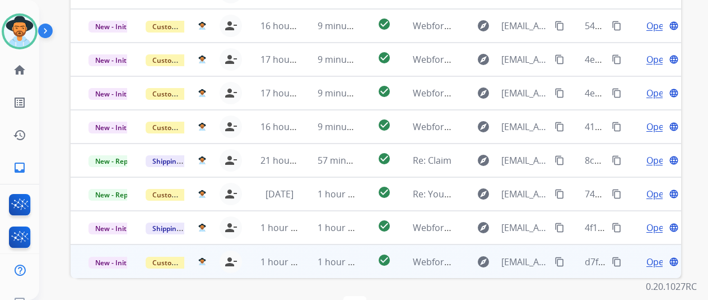
click at [649, 255] on span "Open" at bounding box center [657, 261] width 23 height 13
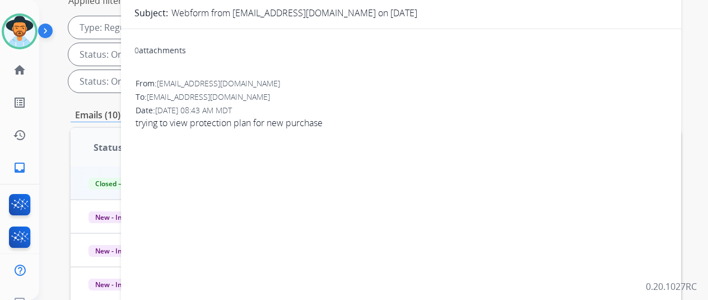
scroll to position [0, 0]
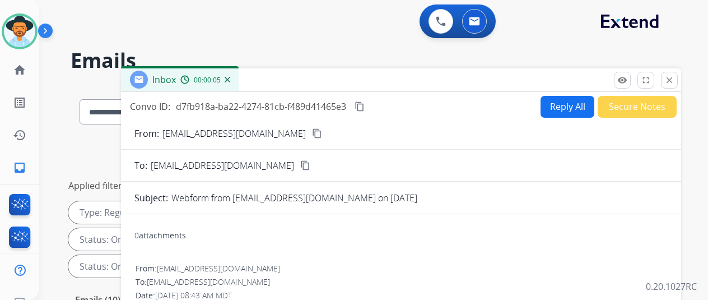
click at [312, 131] on mat-icon "content_copy" at bounding box center [317, 133] width 10 height 10
click at [616, 101] on button "Secure Notes" at bounding box center [637, 107] width 79 height 22
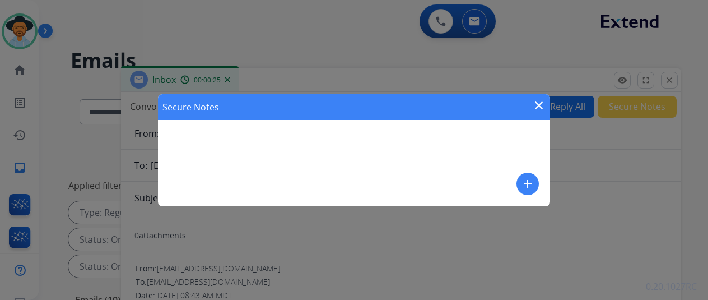
click at [528, 178] on mat-icon "add" at bounding box center [527, 183] width 13 height 13
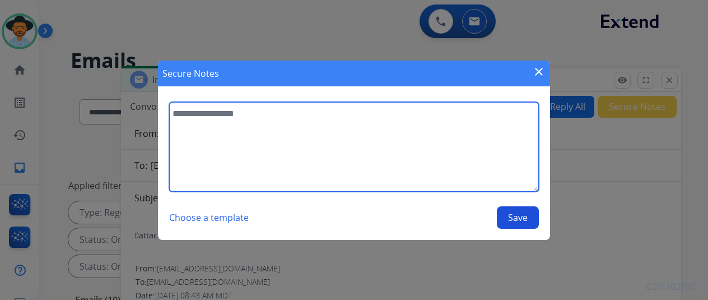
click at [180, 117] on textarea at bounding box center [354, 147] width 370 height 90
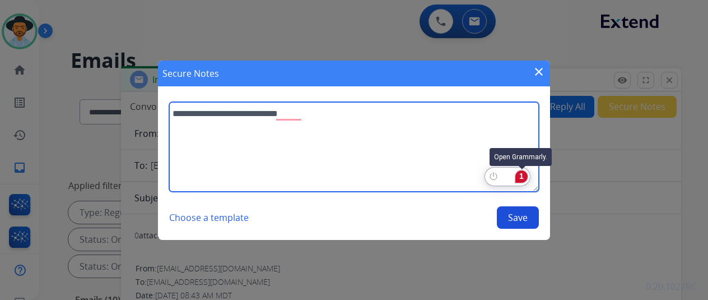
type textarea "**********"
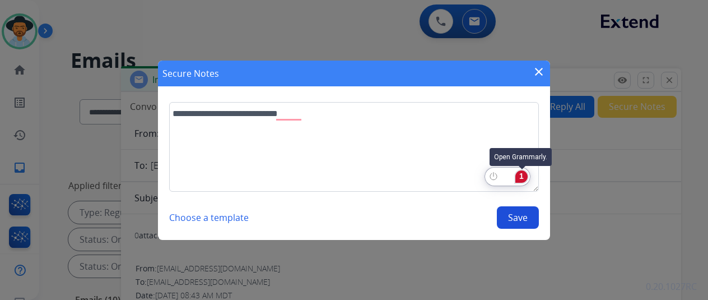
click at [519, 173] on div "1" at bounding box center [521, 176] width 12 height 12
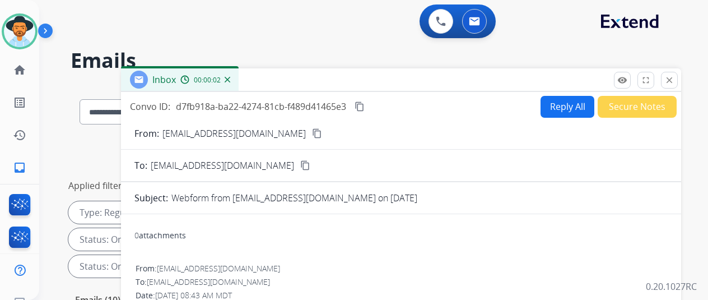
select select "**********"
click at [230, 81] on img at bounding box center [228, 80] width 6 height 6
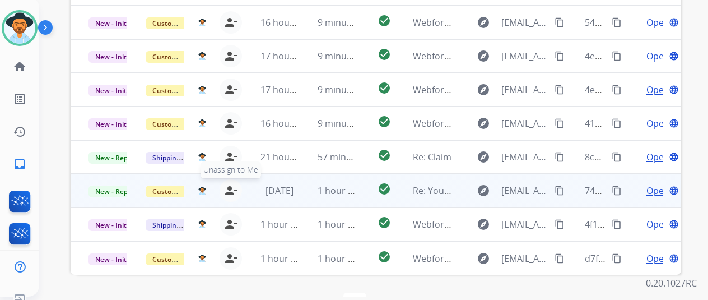
scroll to position [13, 0]
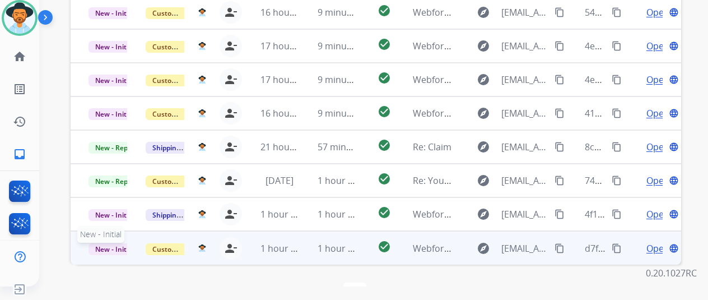
click at [108, 243] on span "New - Initial" at bounding box center [115, 249] width 52 height 12
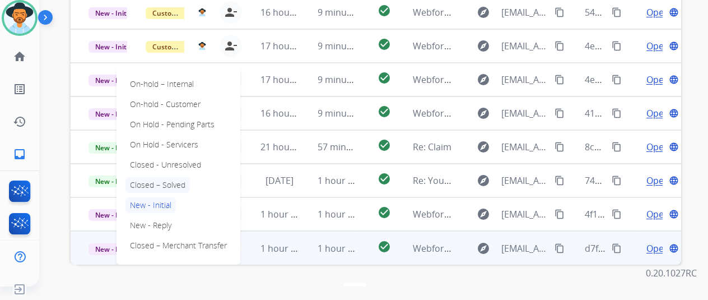
click at [156, 177] on p "Closed – Solved" at bounding box center [157, 185] width 64 height 16
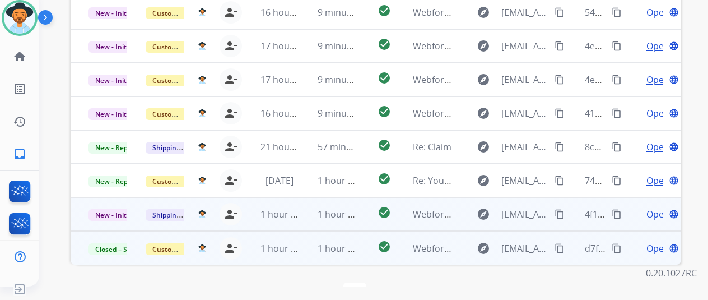
click at [653, 207] on span "Open" at bounding box center [657, 213] width 23 height 13
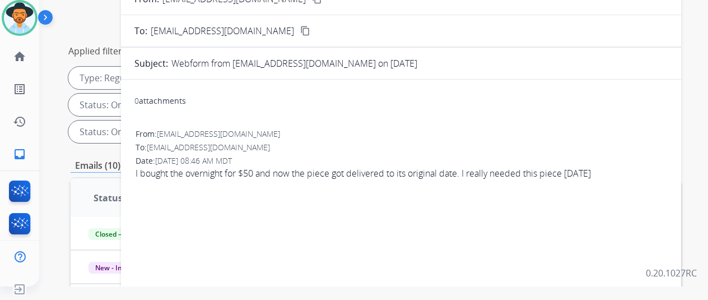
scroll to position [73, 0]
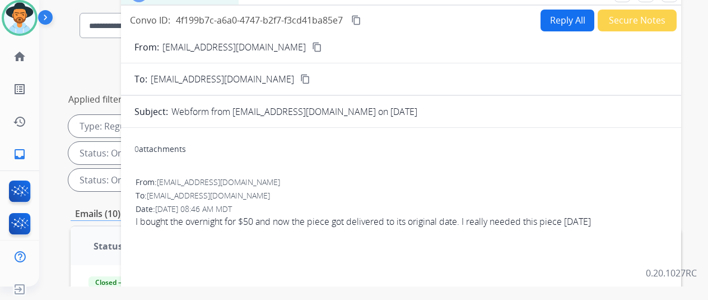
click at [312, 44] on mat-icon "content_copy" at bounding box center [317, 47] width 10 height 10
click at [566, 16] on button "Reply All" at bounding box center [568, 21] width 54 height 22
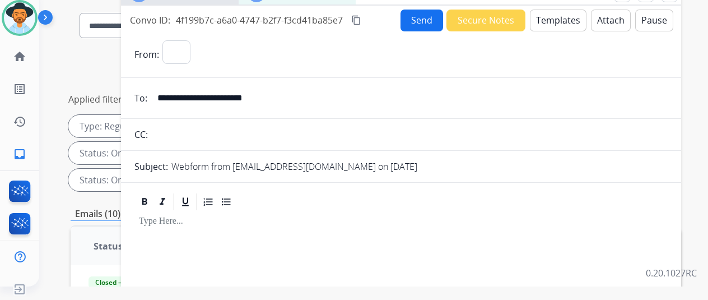
select select "**********"
click at [565, 18] on button "Templates" at bounding box center [558, 21] width 57 height 22
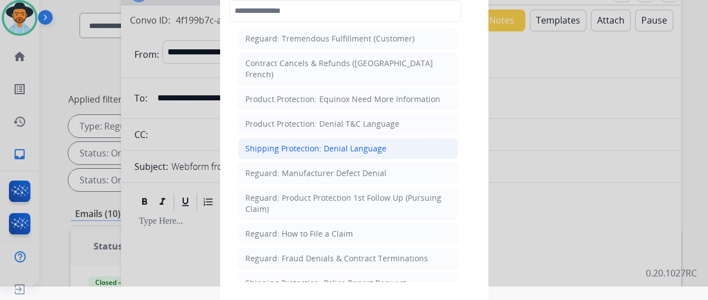
scroll to position [1120, 0]
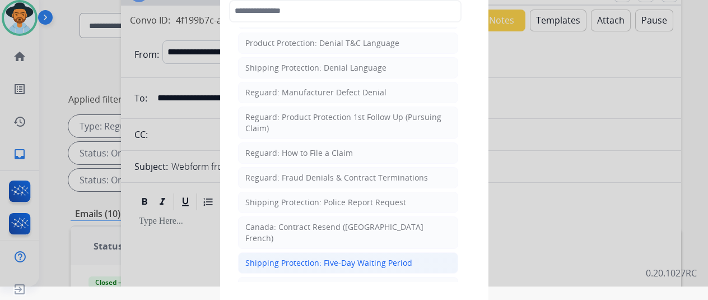
click at [286, 257] on div "Shipping Protection: Five-Day Waiting Period" at bounding box center [328, 262] width 167 height 11
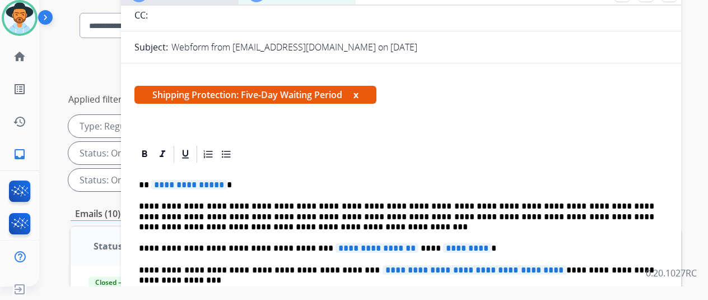
scroll to position [168, 0]
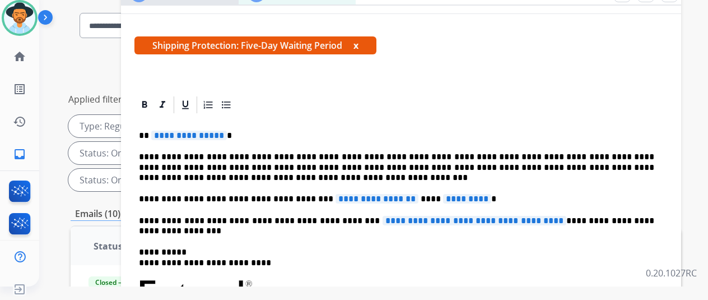
click at [226, 136] on span "**********" at bounding box center [189, 136] width 76 height 10
click at [227, 137] on span "**********" at bounding box center [189, 136] width 76 height 10
click at [401, 199] on span "**********" at bounding box center [377, 199] width 83 height 10
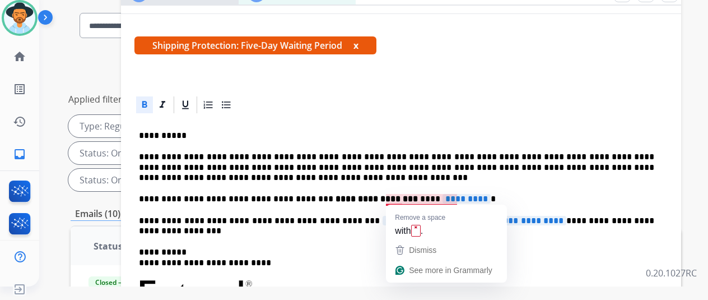
click at [462, 197] on span "*********" at bounding box center [467, 199] width 48 height 10
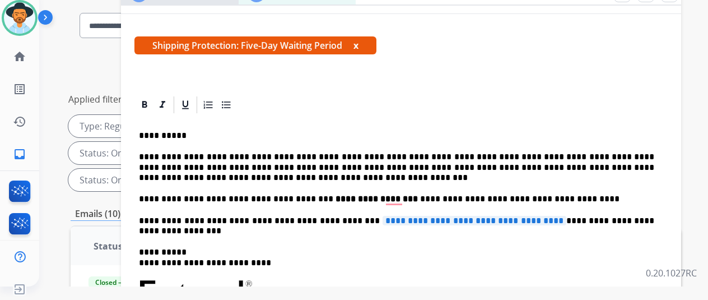
click at [544, 219] on span "**********" at bounding box center [475, 221] width 184 height 10
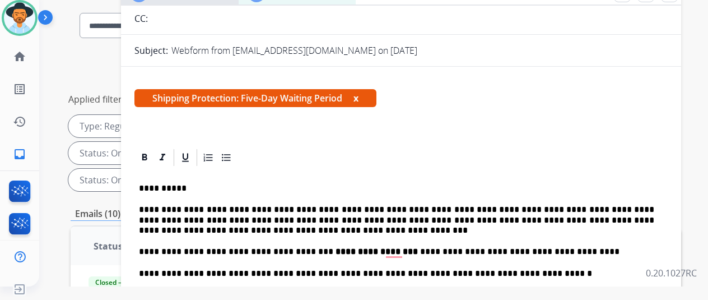
scroll to position [0, 0]
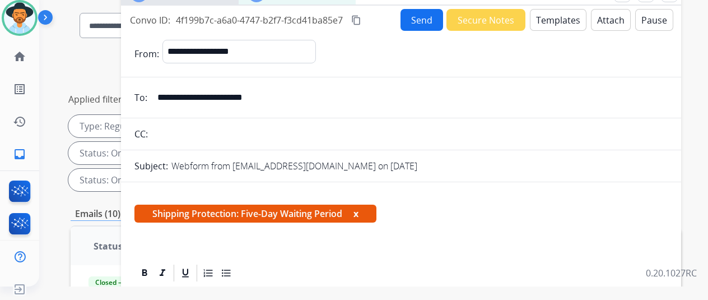
click at [425, 20] on button "Send" at bounding box center [422, 20] width 43 height 22
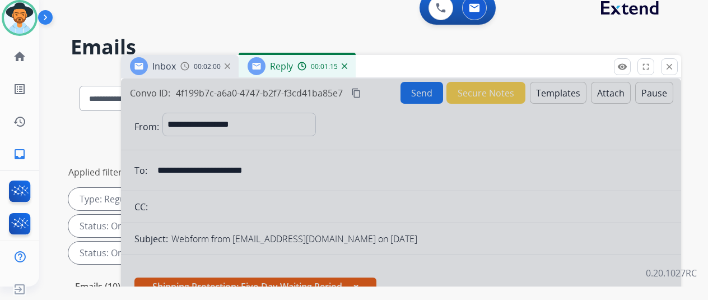
click at [356, 65] on div "Reply 00:01:16" at bounding box center [297, 66] width 117 height 22
click at [347, 66] on img at bounding box center [345, 66] width 6 height 6
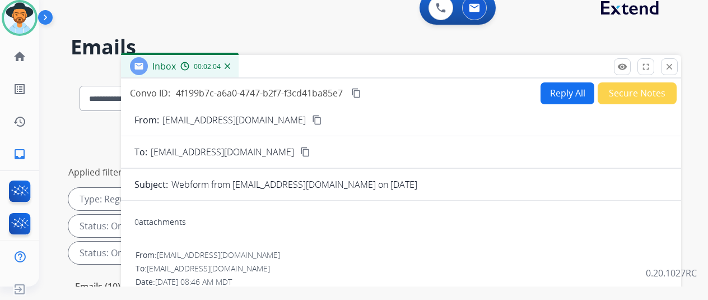
click at [631, 86] on button "Secure Notes" at bounding box center [637, 93] width 79 height 22
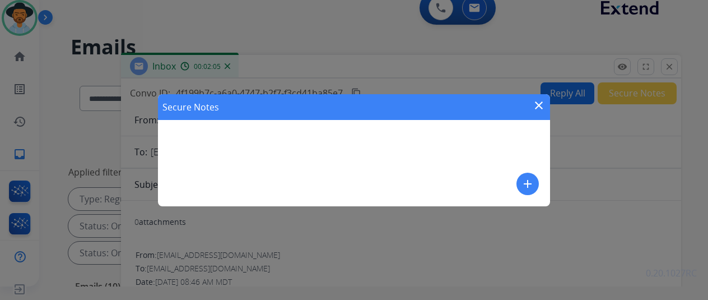
click at [524, 183] on mat-icon "add" at bounding box center [527, 183] width 13 height 13
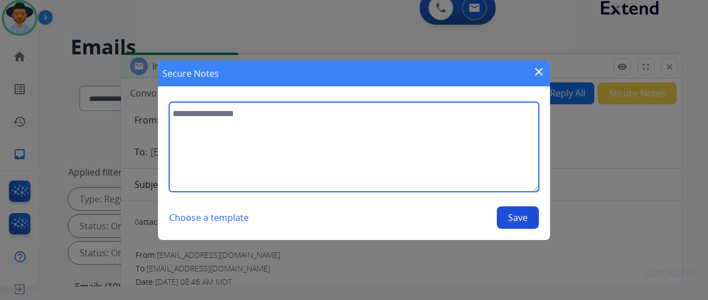
click at [203, 111] on textarea at bounding box center [354, 147] width 370 height 90
type textarea "*"
type textarea "**********"
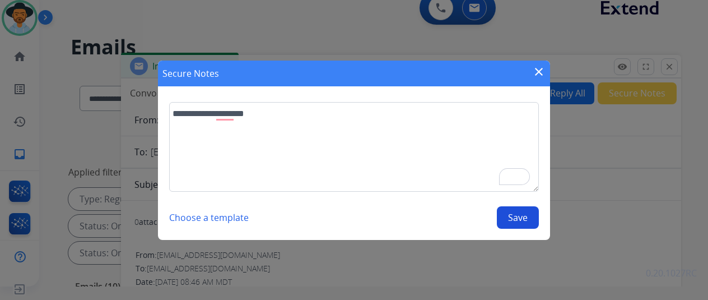
click at [519, 219] on button "Save" at bounding box center [518, 217] width 42 height 22
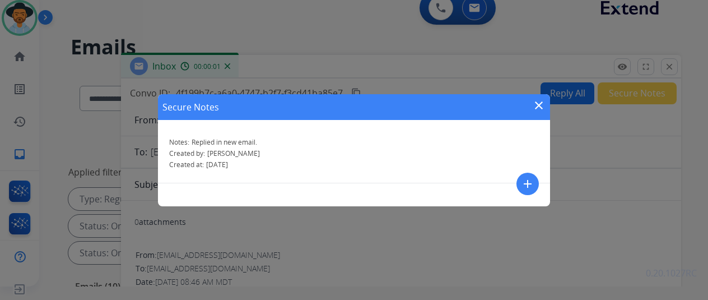
click at [537, 104] on mat-icon "close" at bounding box center [538, 105] width 13 height 13
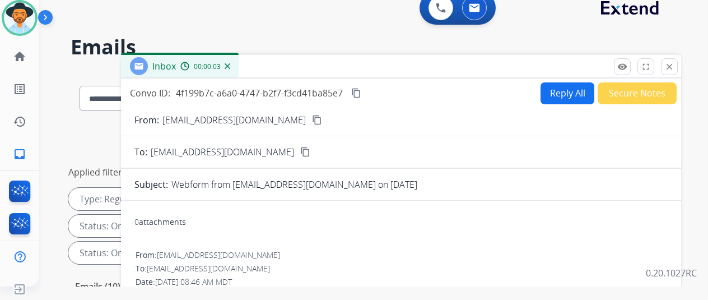
click at [312, 118] on mat-icon "content_copy" at bounding box center [317, 120] width 10 height 10
click at [230, 66] on img at bounding box center [228, 66] width 6 height 6
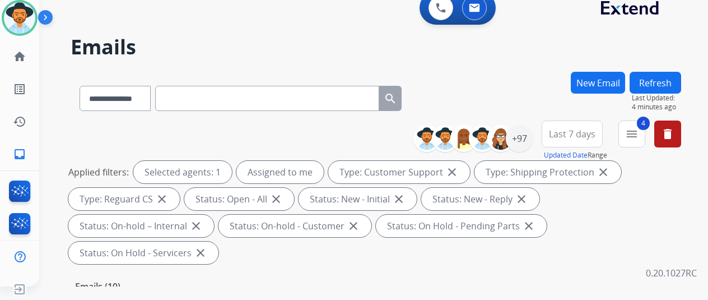
click at [614, 78] on button "New Email" at bounding box center [598, 83] width 54 height 22
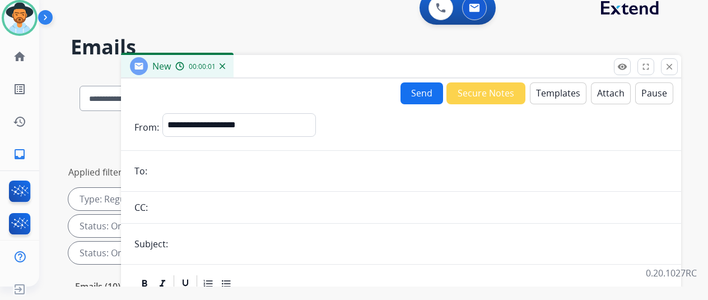
click at [569, 95] on button "Templates" at bounding box center [558, 93] width 57 height 22
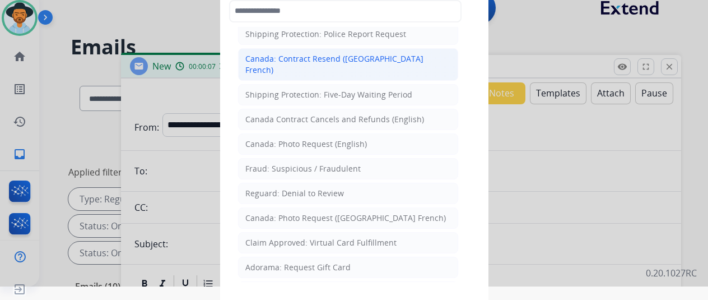
scroll to position [1232, 0]
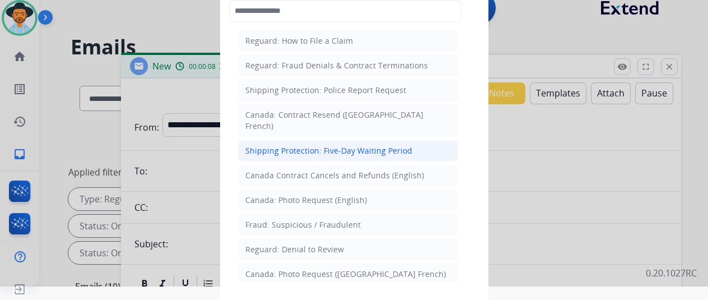
click at [305, 145] on div "Shipping Protection: Five-Day Waiting Period" at bounding box center [328, 150] width 167 height 11
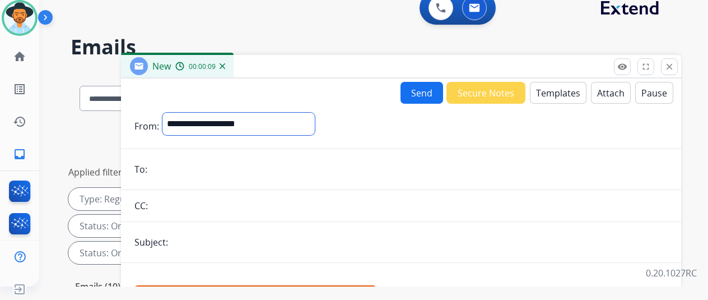
click at [206, 120] on select "**********" at bounding box center [238, 124] width 152 height 22
select select "**********"
click at [171, 113] on select "**********" at bounding box center [238, 124] width 152 height 22
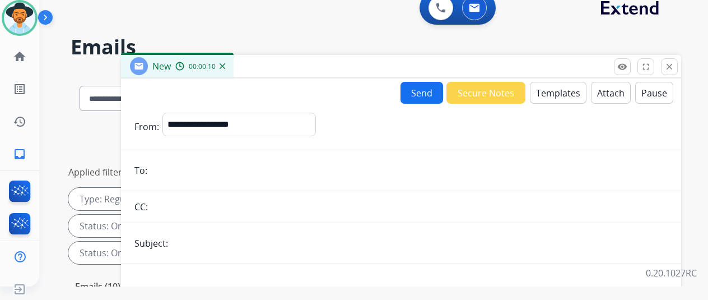
click at [170, 174] on input "email" at bounding box center [409, 170] width 517 height 22
paste input "**********"
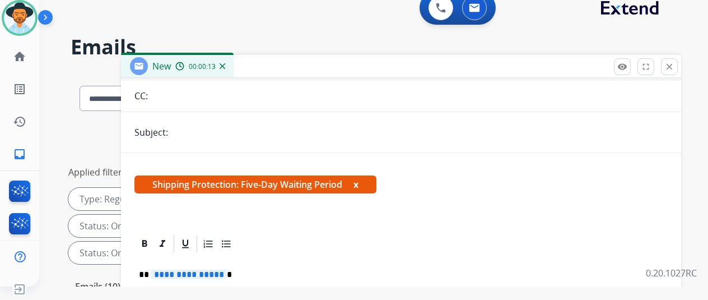
scroll to position [112, 0]
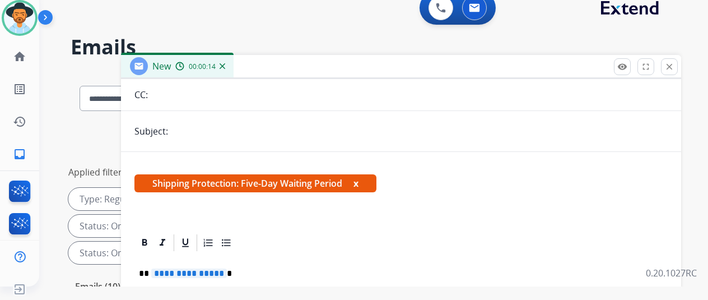
type input "**********"
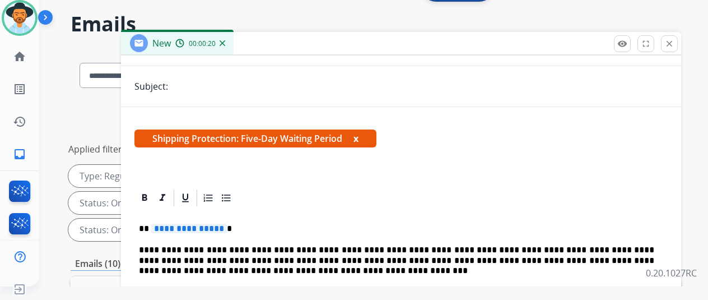
scroll to position [56, 0]
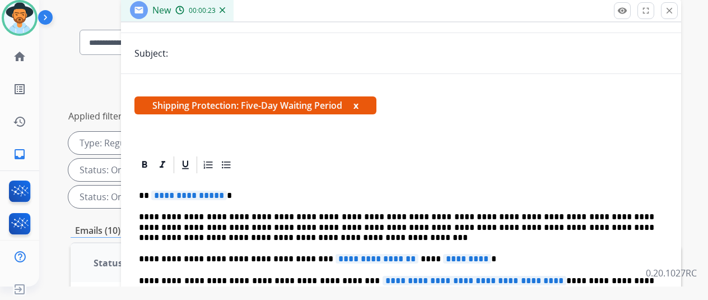
click at [226, 190] on span "**********" at bounding box center [189, 195] width 76 height 10
click at [403, 254] on span "**********" at bounding box center [377, 259] width 83 height 10
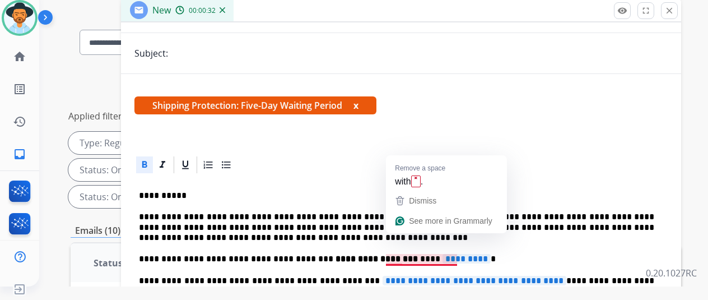
click at [462, 254] on span "*********" at bounding box center [467, 259] width 48 height 10
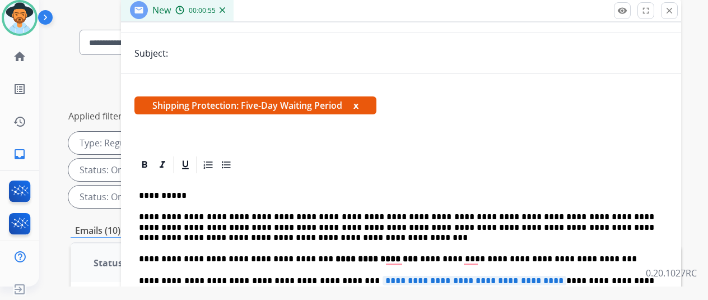
click at [544, 276] on span "**********" at bounding box center [475, 281] width 184 height 10
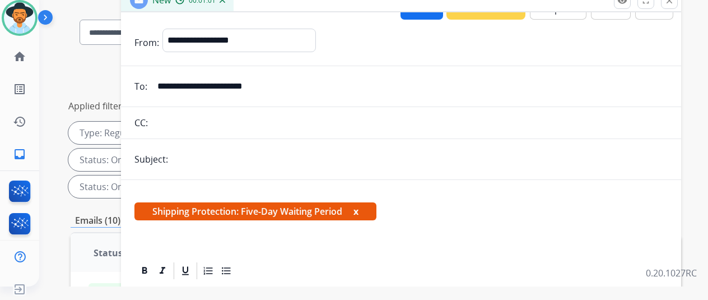
scroll to position [0, 0]
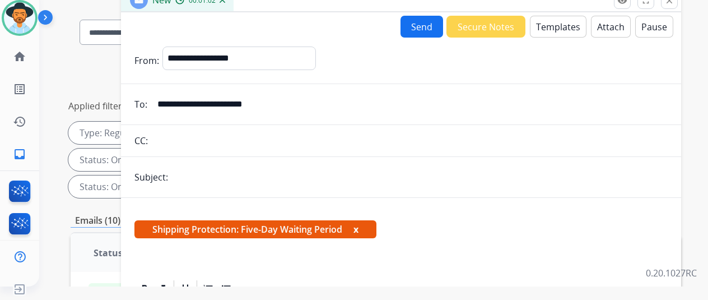
click at [420, 24] on button "Send" at bounding box center [422, 27] width 43 height 22
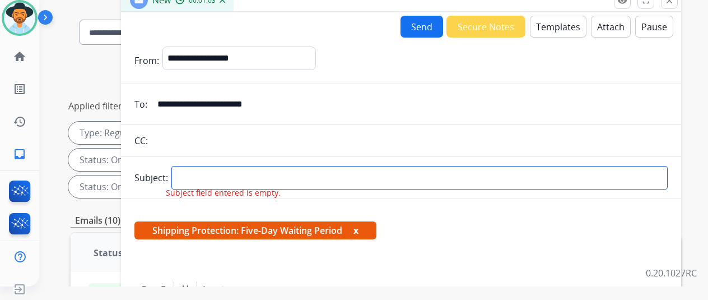
click at [199, 174] on input "text" at bounding box center [419, 178] width 496 height 24
type input "*****"
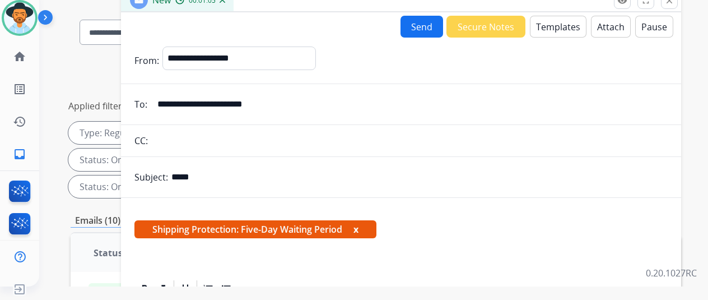
click at [434, 15] on div "**********" at bounding box center [401, 262] width 560 height 500
click at [431, 17] on button "Send" at bounding box center [422, 27] width 43 height 22
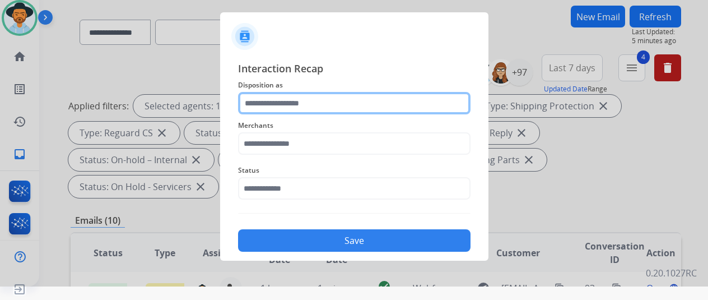
click at [260, 104] on input "text" at bounding box center [354, 103] width 232 height 22
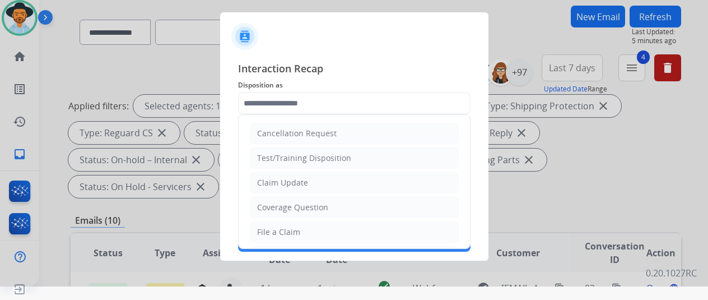
drag, startPoint x: 277, startPoint y: 183, endPoint x: 278, endPoint y: 175, distance: 7.9
click at [278, 180] on div "Claim Update" at bounding box center [282, 182] width 51 height 11
type input "**********"
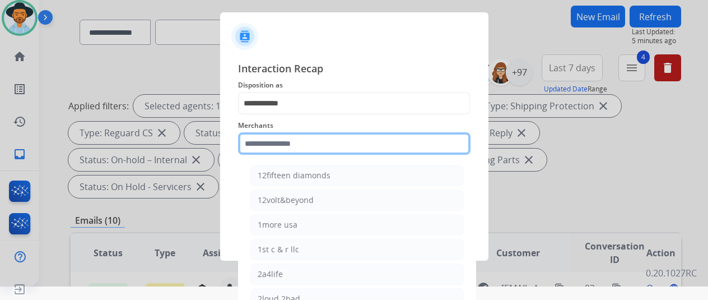
drag, startPoint x: 261, startPoint y: 146, endPoint x: 384, endPoint y: 21, distance: 175.5
click at [262, 146] on input "text" at bounding box center [354, 143] width 232 height 22
drag, startPoint x: 267, startPoint y: 149, endPoint x: 261, endPoint y: 152, distance: 6.3
click at [267, 148] on input "text" at bounding box center [354, 143] width 232 height 22
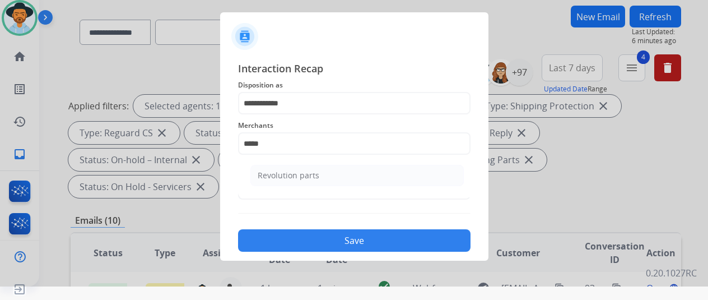
click at [285, 172] on div "Revolution parts" at bounding box center [289, 175] width 62 height 11
type input "**********"
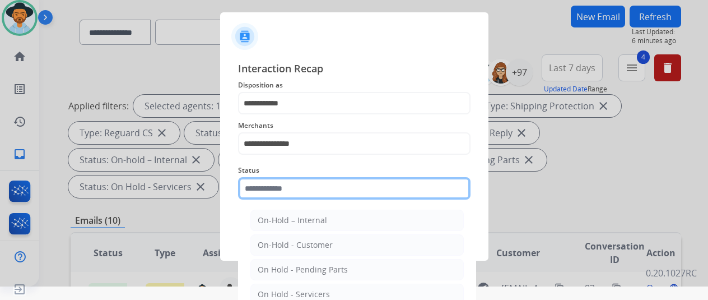
click at [286, 187] on input "text" at bounding box center [354, 188] width 232 height 22
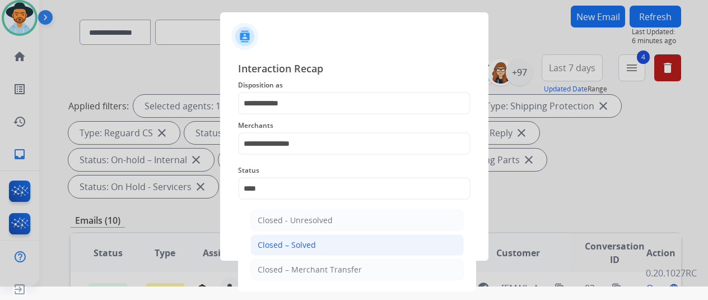
click at [315, 243] on li "Closed – Solved" at bounding box center [356, 244] width 213 height 21
type input "**********"
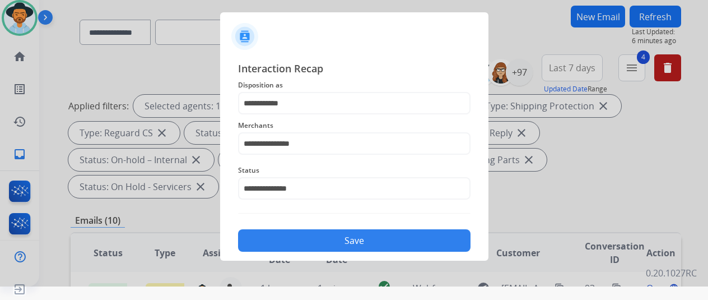
click at [315, 243] on button "Save" at bounding box center [354, 240] width 232 height 22
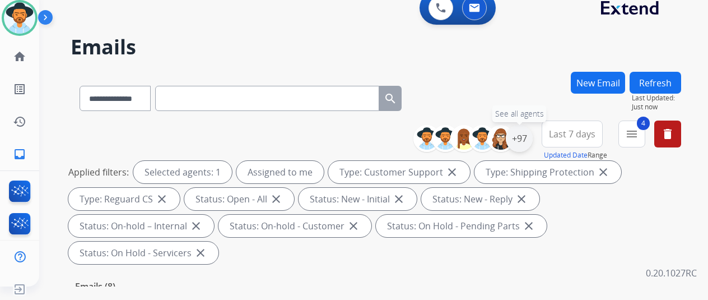
click at [527, 136] on div "+97" at bounding box center [519, 138] width 27 height 27
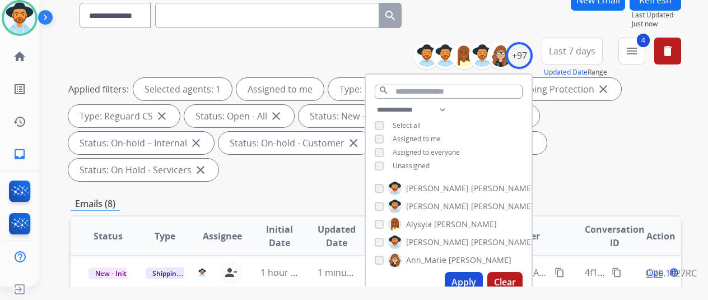
scroll to position [168, 0]
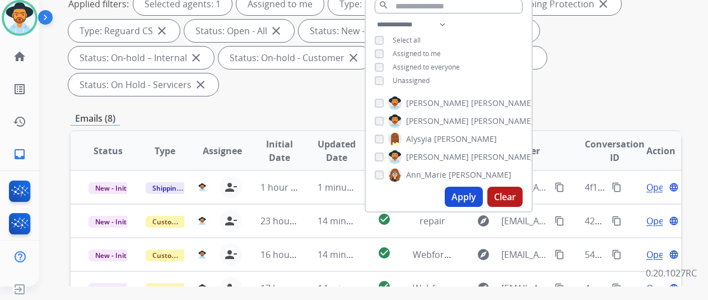
click at [464, 194] on button "Apply" at bounding box center [464, 197] width 38 height 20
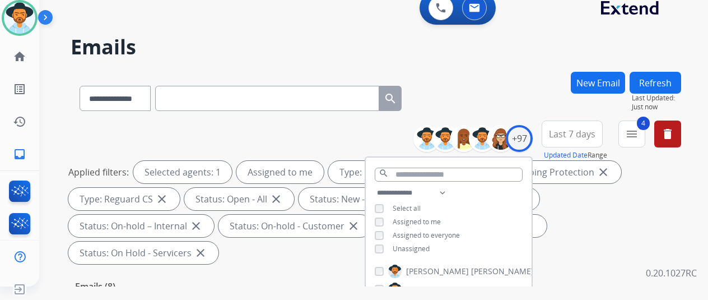
click at [491, 78] on div "**********" at bounding box center [376, 96] width 611 height 49
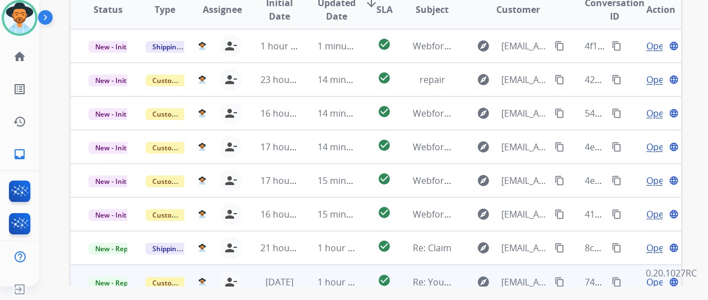
scroll to position [241, 0]
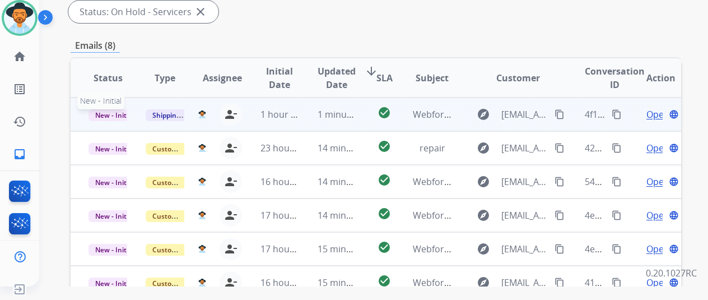
click at [114, 109] on span "New - Initial" at bounding box center [115, 115] width 52 height 12
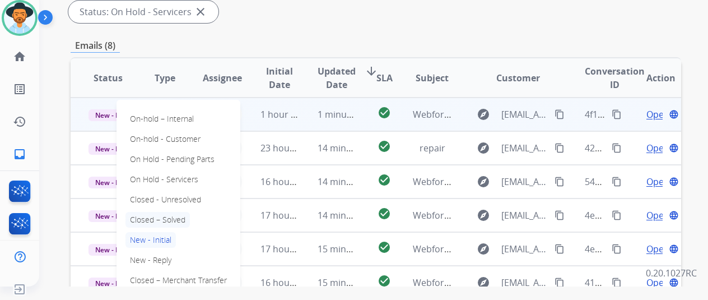
click at [166, 212] on p "Closed – Solved" at bounding box center [157, 220] width 64 height 16
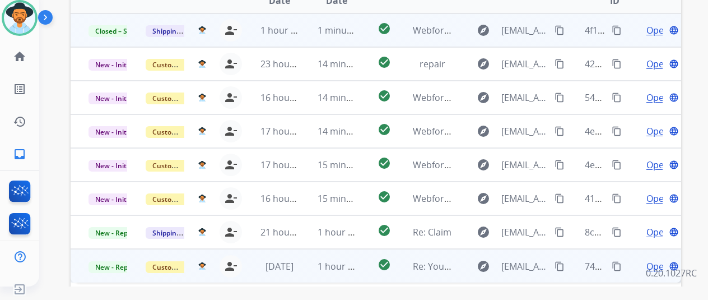
scroll to position [409, 0]
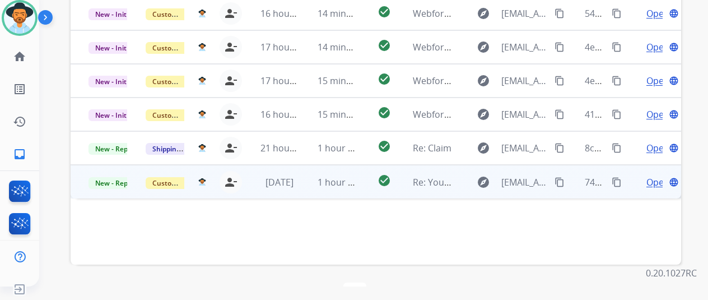
click at [658, 175] on span "Open" at bounding box center [657, 181] width 23 height 13
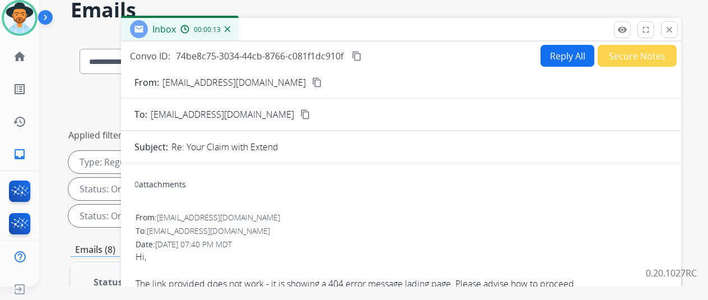
scroll to position [0, 0]
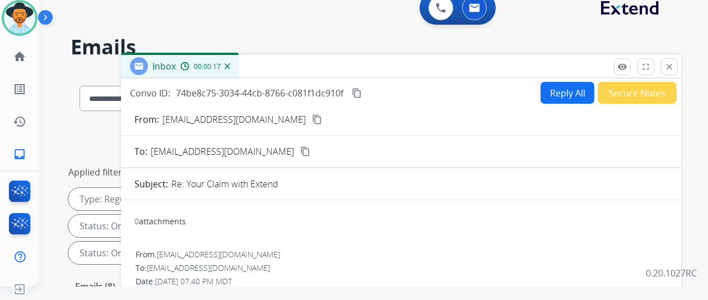
click at [312, 117] on mat-icon "content_copy" at bounding box center [317, 119] width 10 height 10
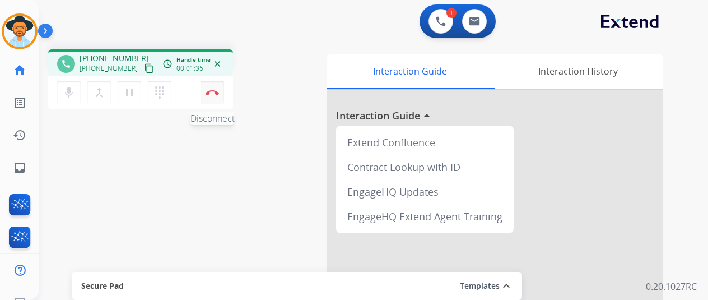
click at [212, 91] on img at bounding box center [212, 93] width 13 height 6
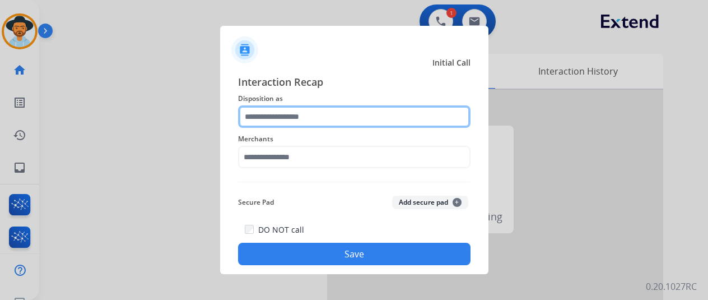
click at [259, 116] on input "text" at bounding box center [354, 116] width 232 height 22
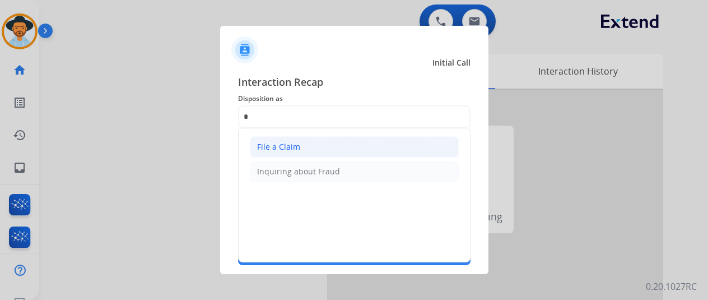
click at [263, 146] on div "File a Claim" at bounding box center [278, 146] width 43 height 11
type input "**********"
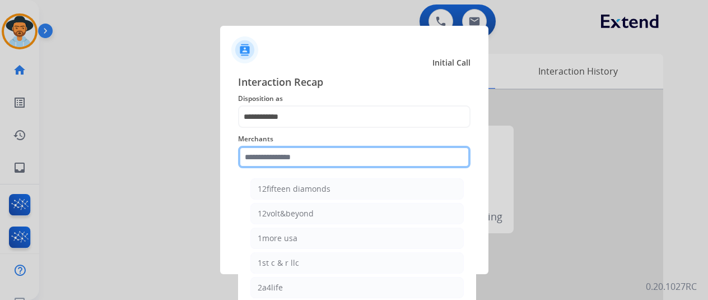
drag, startPoint x: 268, startPoint y: 152, endPoint x: 272, endPoint y: 175, distance: 22.7
click at [270, 165] on input "text" at bounding box center [354, 157] width 232 height 22
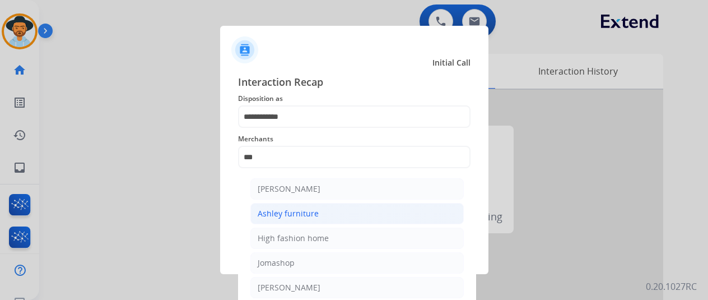
click at [288, 209] on div "Ashley furniture" at bounding box center [288, 213] width 61 height 11
type input "**********"
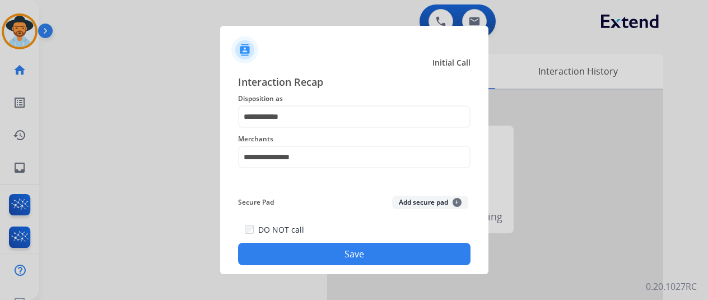
drag, startPoint x: 342, startPoint y: 253, endPoint x: 346, endPoint y: 248, distance: 6.5
click at [343, 253] on button "Save" at bounding box center [354, 254] width 232 height 22
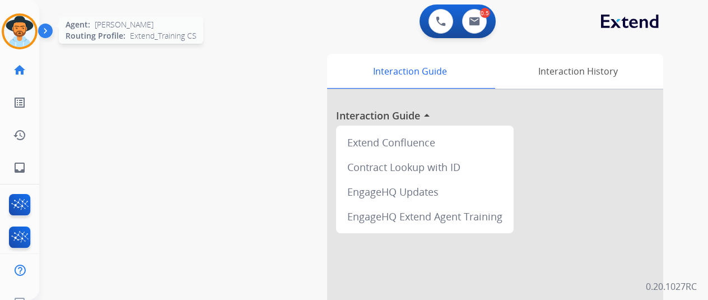
click at [23, 34] on img at bounding box center [19, 31] width 31 height 31
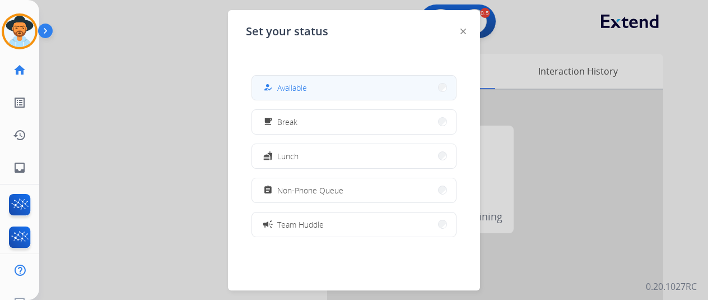
click at [292, 85] on span "Available" at bounding box center [292, 88] width 30 height 12
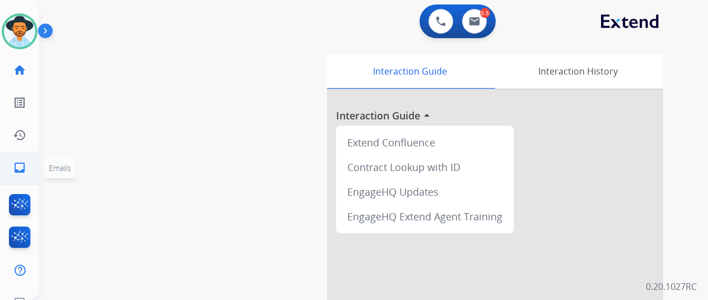
click at [17, 162] on mat-icon "inbox" at bounding box center [19, 167] width 13 height 13
select select "**********"
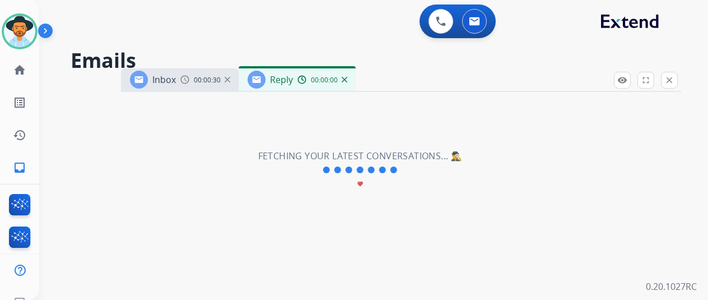
select select "**********"
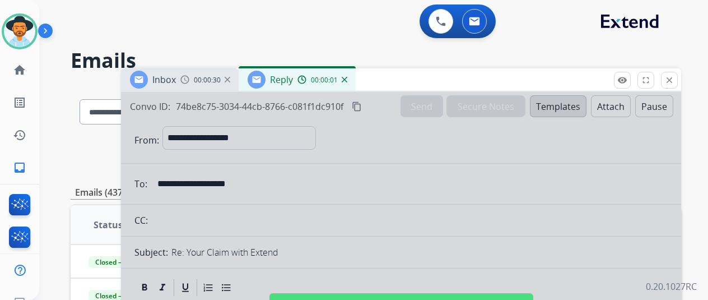
click at [442, 187] on div at bounding box center [401, 301] width 560 height 418
select select
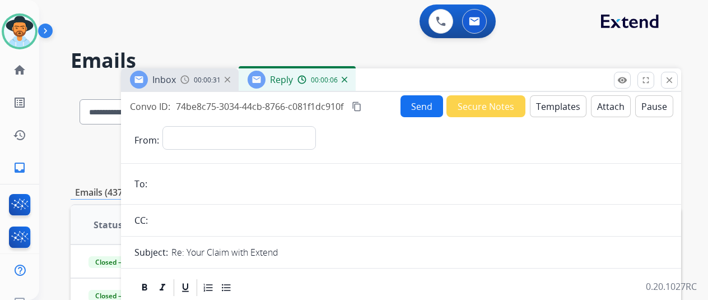
click at [347, 76] on div "00:00:06" at bounding box center [321, 80] width 49 height 10
click at [347, 82] on div "00:00:07" at bounding box center [321, 80] width 49 height 10
click at [347, 80] on img at bounding box center [345, 80] width 6 height 6
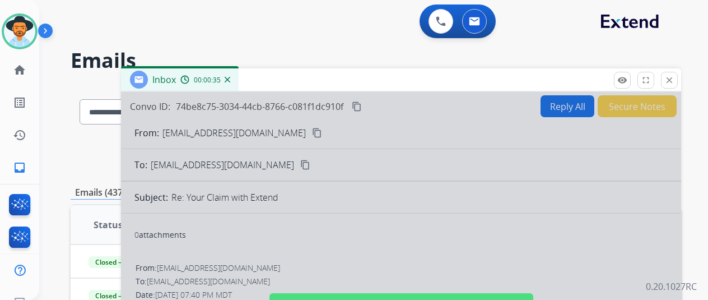
click at [230, 80] on img at bounding box center [228, 80] width 6 height 6
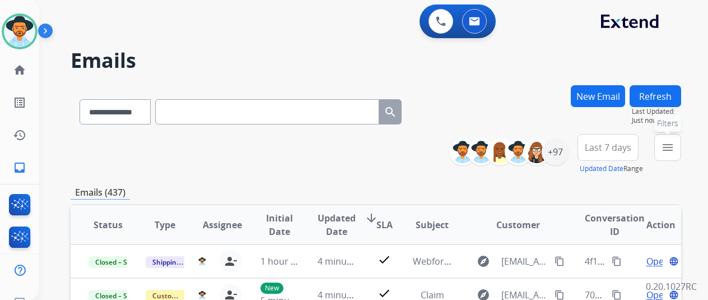
click at [674, 147] on mat-icon "menu" at bounding box center [667, 147] width 13 height 13
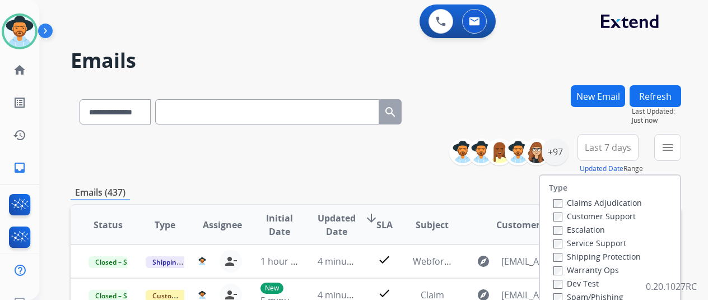
click at [561, 211] on label "Customer Support" at bounding box center [594, 216] width 82 height 11
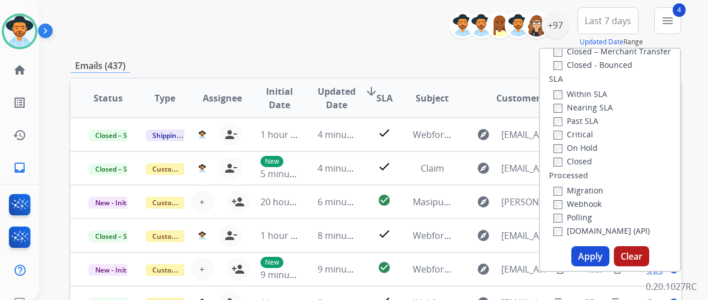
scroll to position [224, 0]
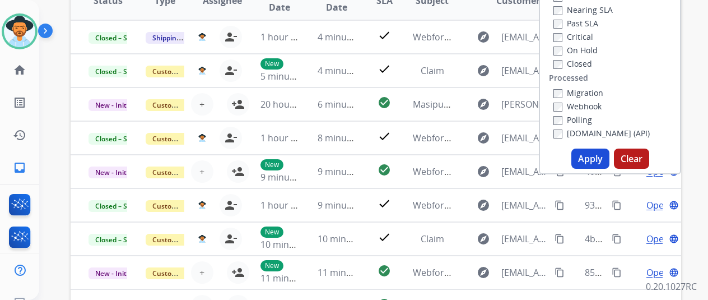
click at [591, 161] on button "Apply" at bounding box center [590, 158] width 38 height 20
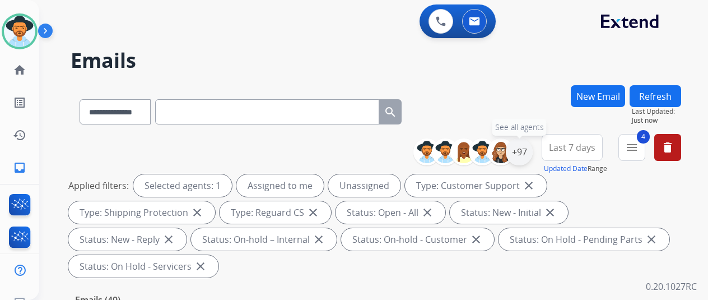
click at [529, 151] on div "+97" at bounding box center [519, 151] width 27 height 27
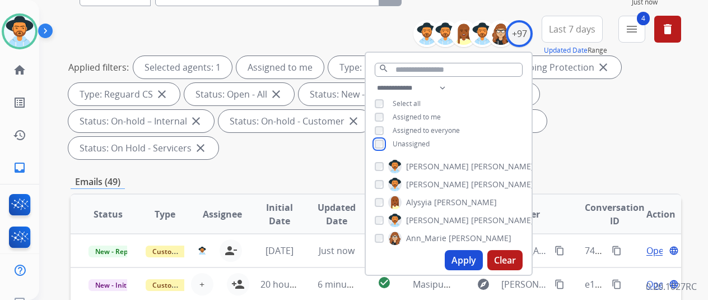
scroll to position [168, 0]
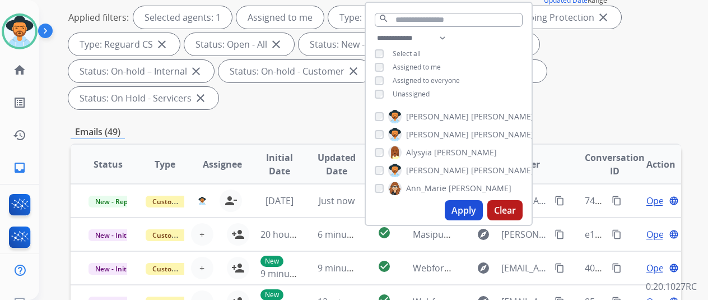
click at [474, 207] on button "Apply" at bounding box center [464, 210] width 38 height 20
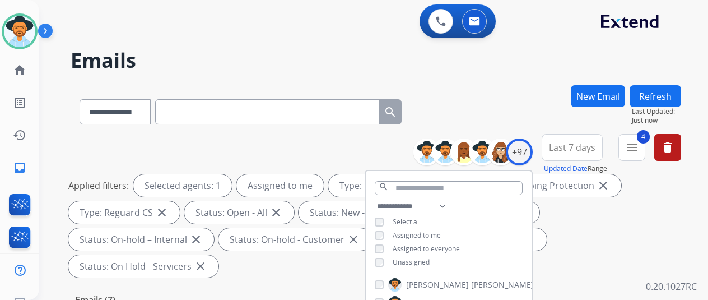
click at [519, 131] on div "**********" at bounding box center [376, 109] width 611 height 49
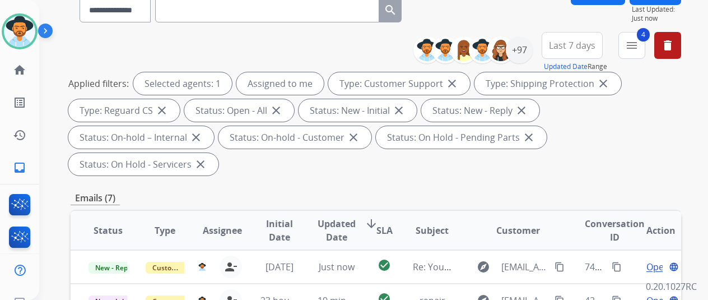
scroll to position [168, 0]
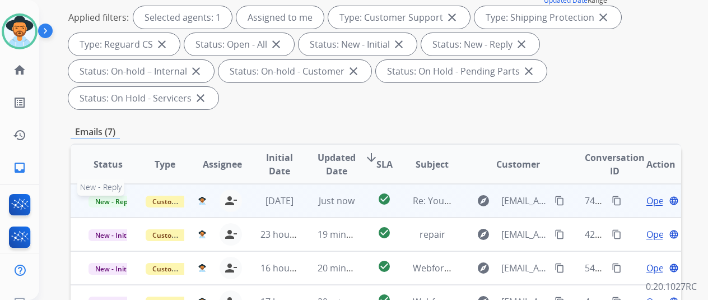
click at [117, 196] on span "New - Reply" at bounding box center [114, 202] width 51 height 12
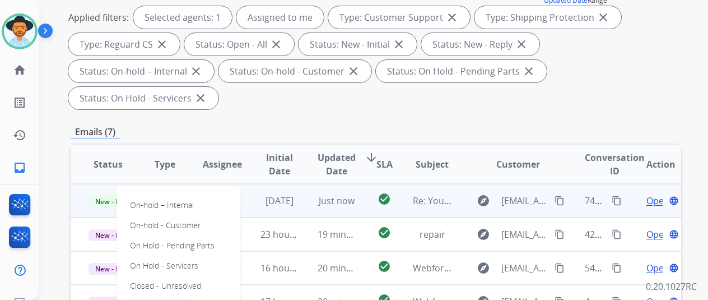
click at [179, 298] on p "Closed – Solved" at bounding box center [157, 306] width 64 height 16
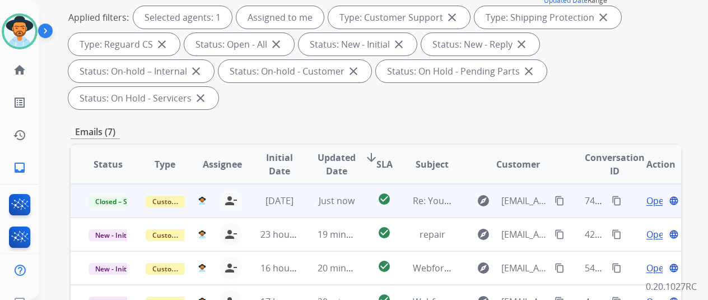
scroll to position [0, 0]
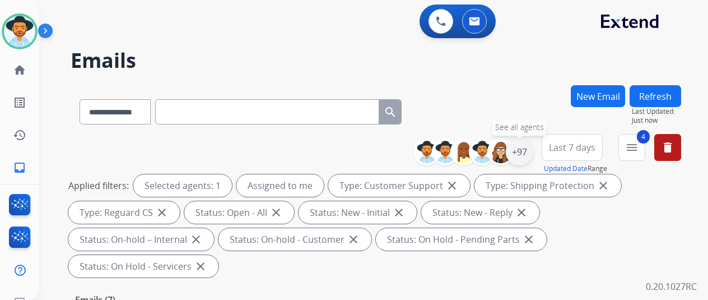
click at [527, 151] on div "+97" at bounding box center [519, 151] width 27 height 27
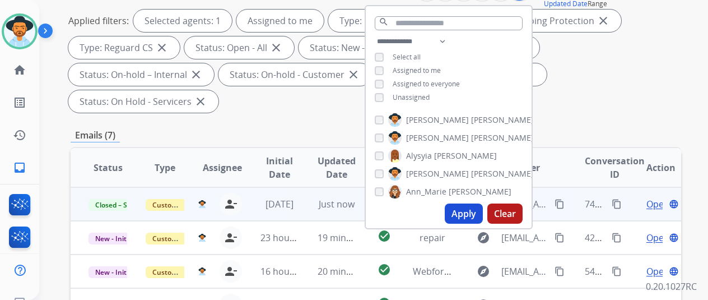
scroll to position [168, 0]
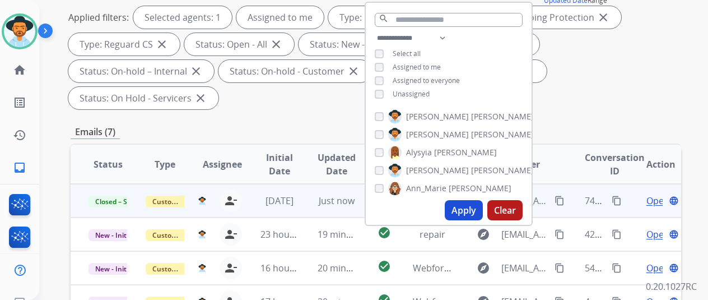
click at [476, 208] on button "Apply" at bounding box center [464, 210] width 38 height 20
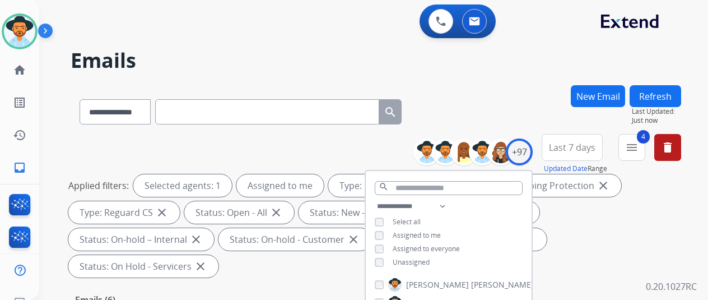
click at [504, 119] on div "**********" at bounding box center [376, 109] width 611 height 49
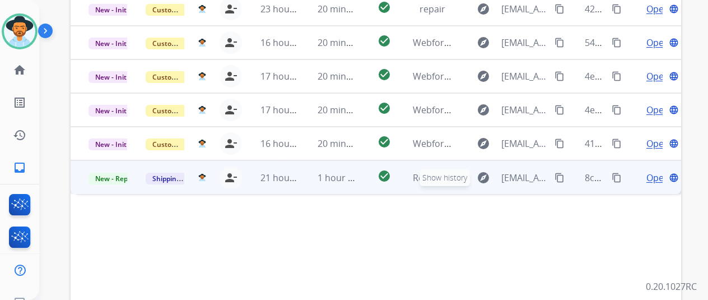
scroll to position [297, 0]
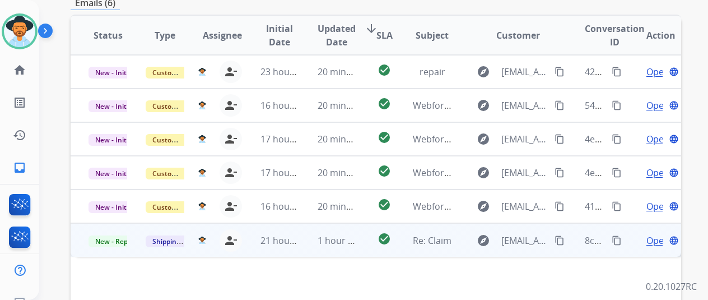
click at [653, 234] on span "Open" at bounding box center [657, 240] width 23 height 13
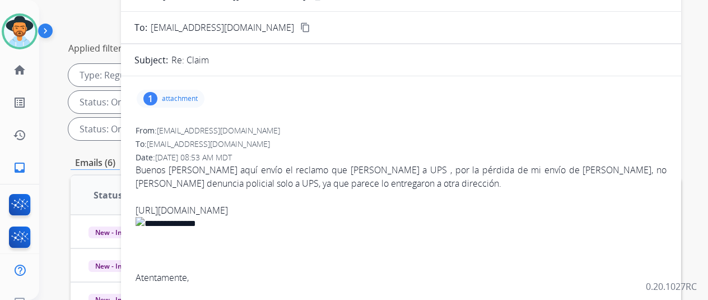
scroll to position [73, 0]
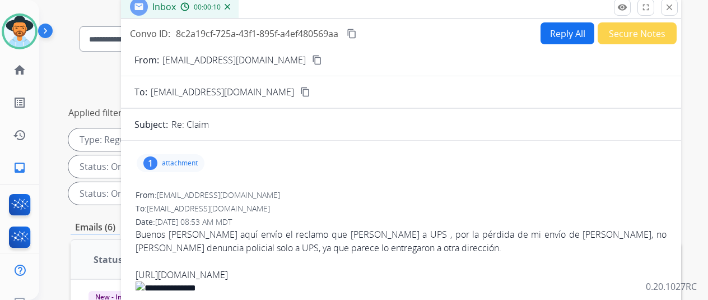
click at [312, 58] on mat-icon "content_copy" at bounding box center [317, 60] width 10 height 10
click at [157, 161] on div "1" at bounding box center [150, 162] width 14 height 13
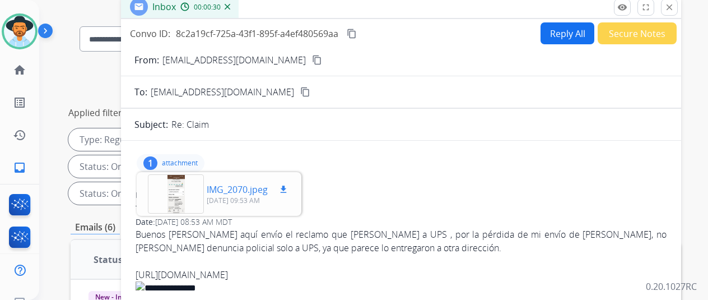
click at [179, 196] on div at bounding box center [176, 193] width 56 height 39
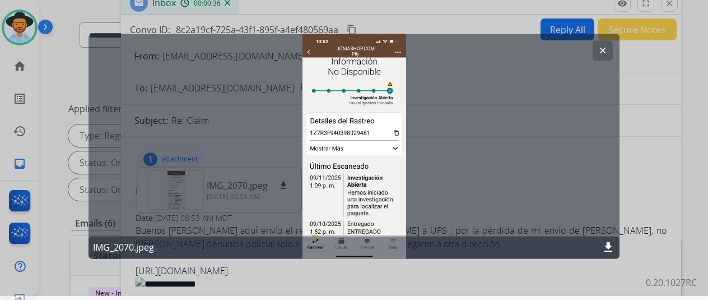
scroll to position [0, 0]
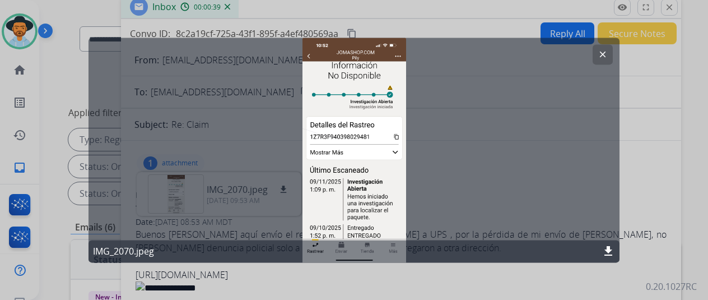
click at [604, 55] on mat-icon "clear" at bounding box center [603, 54] width 10 height 10
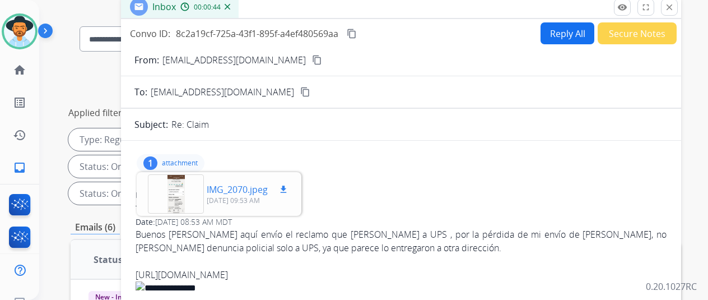
click at [288, 185] on mat-icon "download" at bounding box center [283, 189] width 10 height 10
click at [571, 32] on button "Reply All" at bounding box center [568, 33] width 54 height 22
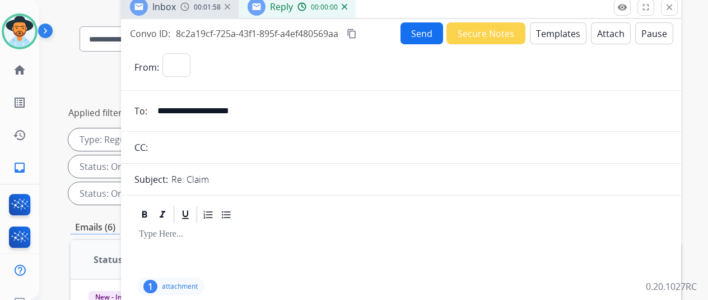
select select "**********"
click at [566, 30] on button "Templates" at bounding box center [558, 33] width 57 height 22
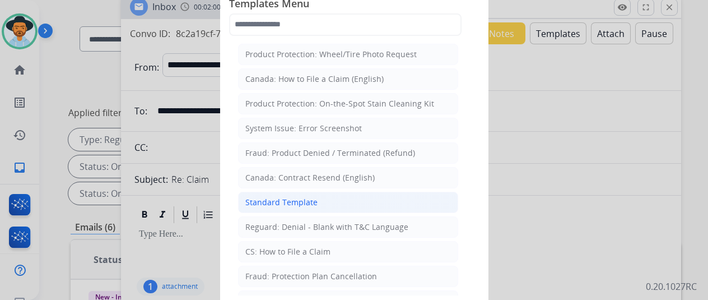
click at [315, 206] on li "Standard Template" at bounding box center [348, 202] width 220 height 21
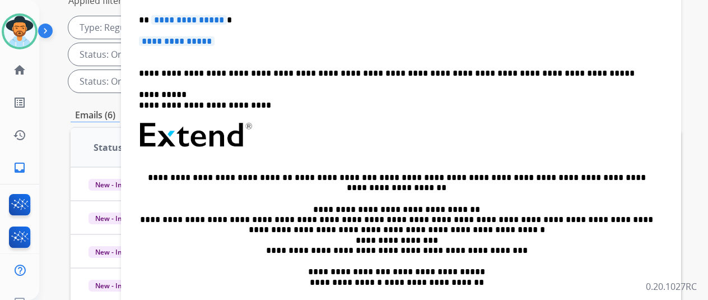
scroll to position [55, 0]
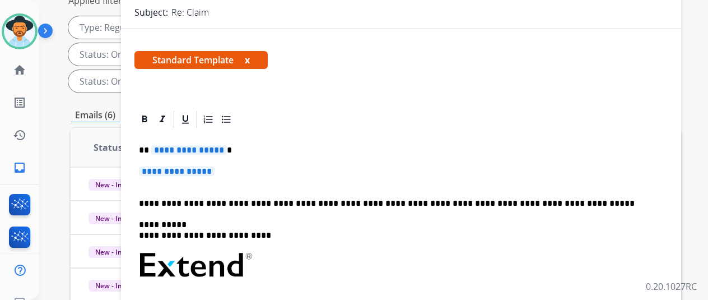
click at [227, 149] on span "**********" at bounding box center [189, 150] width 76 height 10
click at [215, 171] on span "**********" at bounding box center [177, 171] width 76 height 10
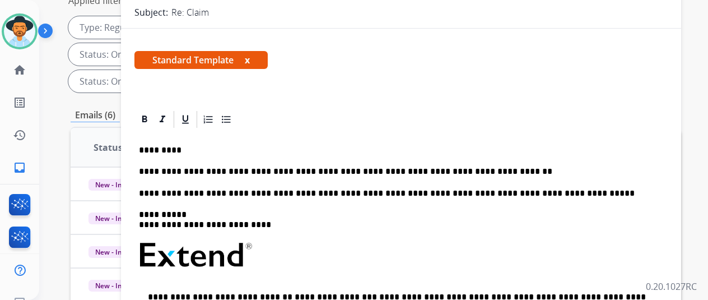
click at [190, 170] on p "**********" at bounding box center [396, 171] width 515 height 10
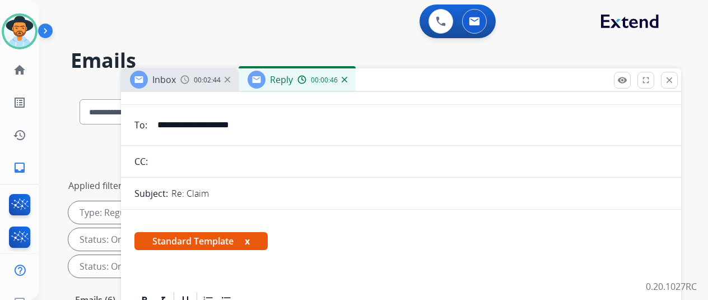
scroll to position [224, 0]
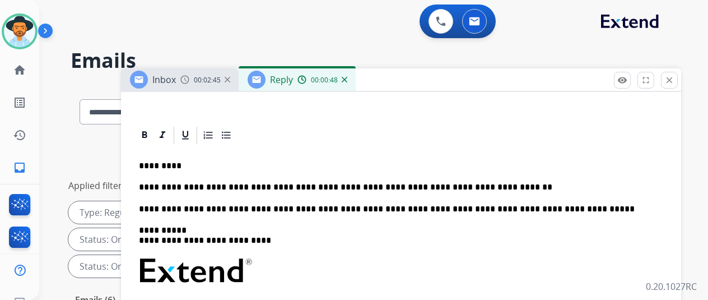
click at [196, 185] on p "**********" at bounding box center [396, 187] width 515 height 10
drag, startPoint x: 196, startPoint y: 185, endPoint x: 188, endPoint y: 186, distance: 7.3
click at [188, 186] on p "**********" at bounding box center [396, 187] width 515 height 10
click at [198, 184] on p "**********" at bounding box center [396, 187] width 515 height 10
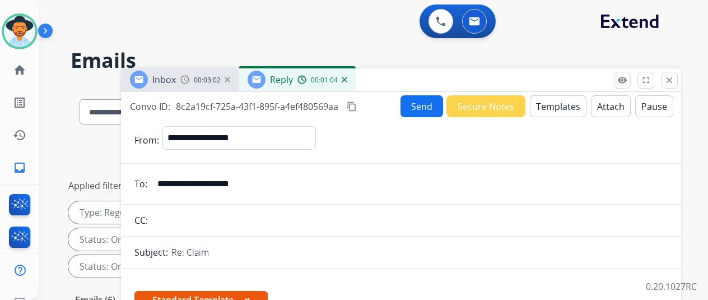
click at [432, 106] on button "Send" at bounding box center [422, 106] width 43 height 22
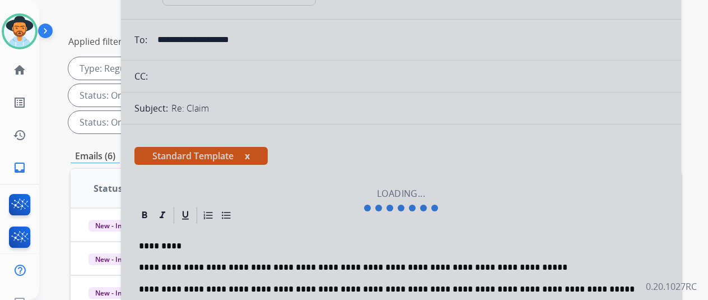
scroll to position [280, 0]
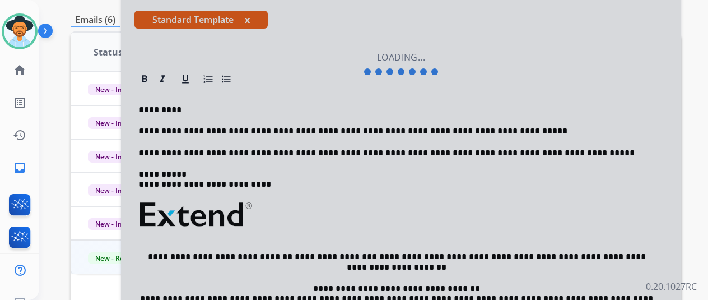
click at [309, 187] on div at bounding box center [401, 64] width 560 height 504
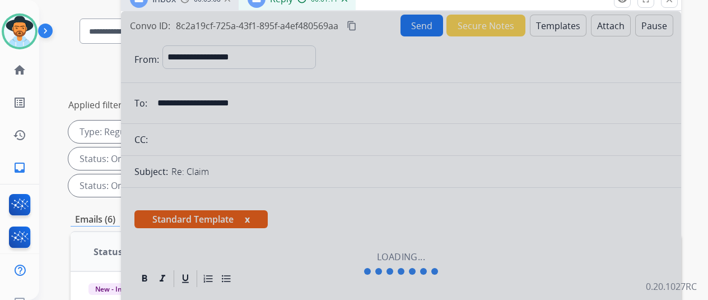
scroll to position [0, 0]
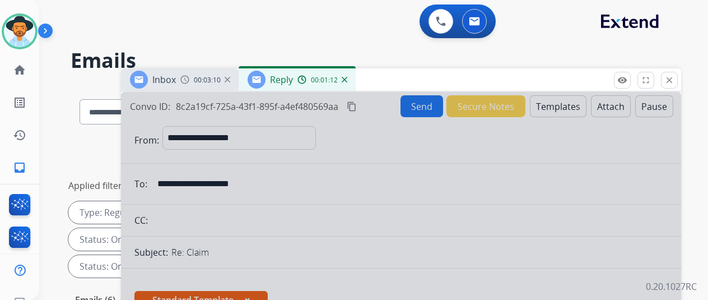
click at [347, 80] on img at bounding box center [345, 80] width 6 height 6
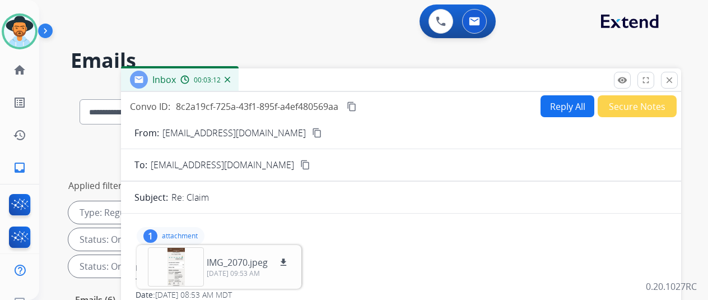
click at [312, 132] on mat-icon "content_copy" at bounding box center [317, 133] width 10 height 10
click at [628, 102] on button "Secure Notes" at bounding box center [637, 106] width 79 height 22
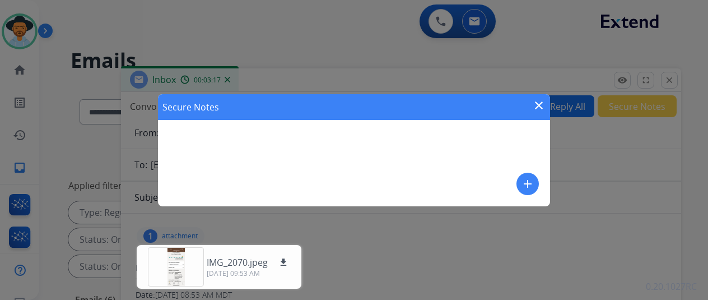
click at [533, 181] on mat-icon "add" at bounding box center [527, 183] width 13 height 13
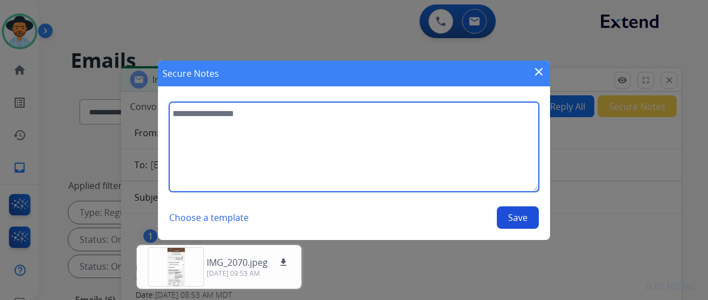
click at [205, 136] on textarea at bounding box center [354, 147] width 370 height 90
type textarea "**********"
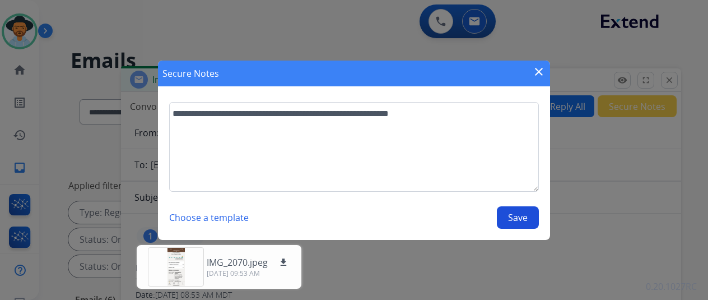
click at [521, 217] on button "Save" at bounding box center [518, 217] width 42 height 22
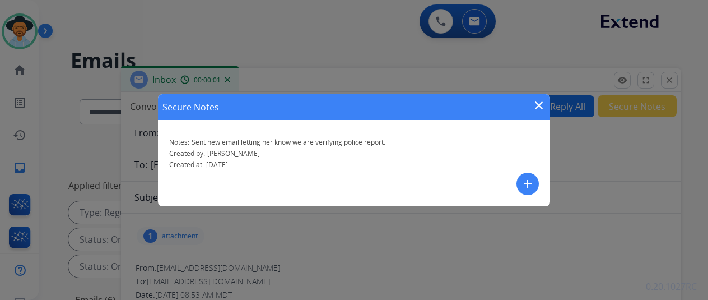
click at [537, 104] on mat-icon "close" at bounding box center [538, 105] width 13 height 13
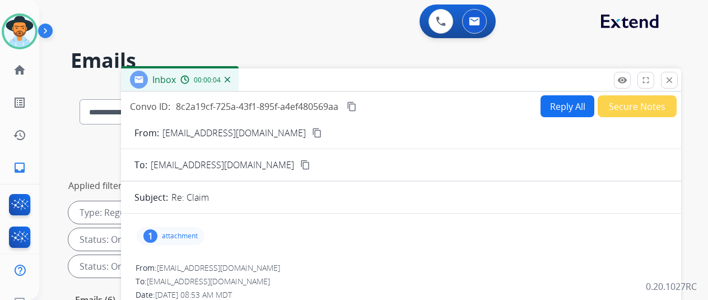
click at [312, 131] on mat-icon "content_copy" at bounding box center [317, 133] width 10 height 10
click at [230, 79] on img at bounding box center [228, 80] width 6 height 6
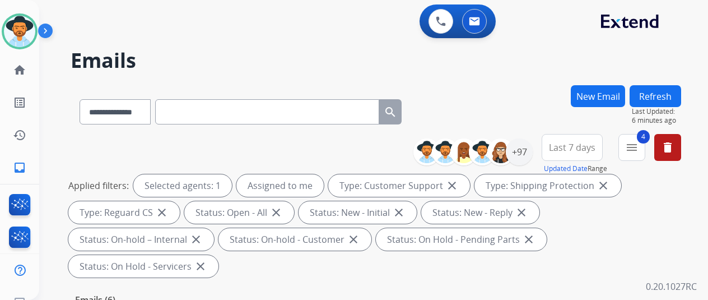
click at [605, 95] on button "New Email" at bounding box center [598, 96] width 54 height 22
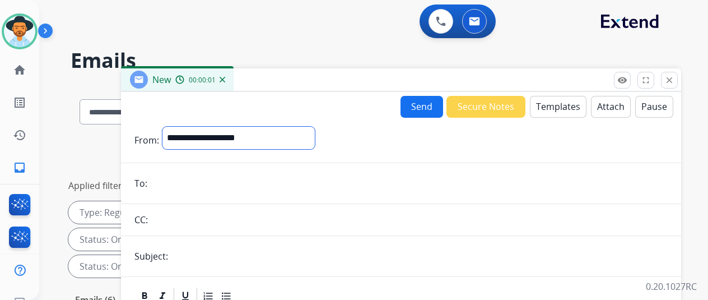
click at [204, 137] on select "**********" at bounding box center [238, 138] width 152 height 22
select select "**********"
click at [171, 127] on select "**********" at bounding box center [238, 138] width 152 height 22
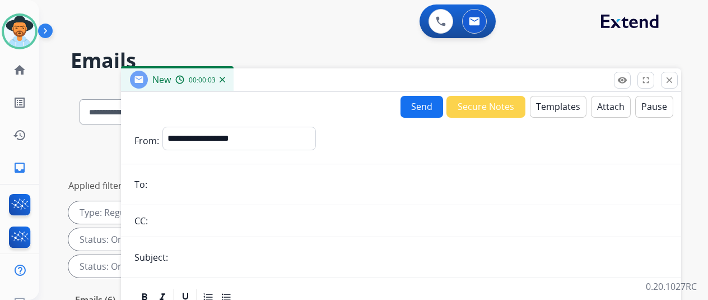
click at [171, 181] on input "email" at bounding box center [409, 184] width 517 height 22
paste input "**********"
type input "**********"
click at [547, 107] on button "Templates" at bounding box center [558, 107] width 57 height 22
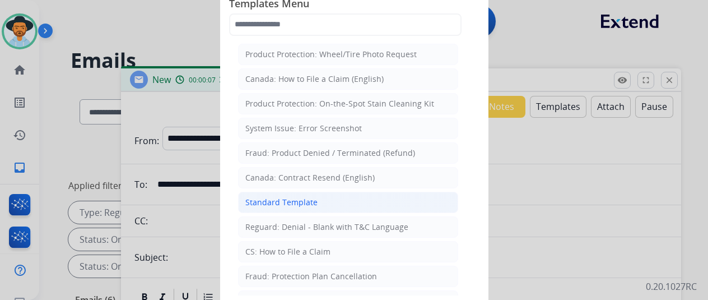
click at [281, 199] on div "Standard Template" at bounding box center [281, 202] width 72 height 11
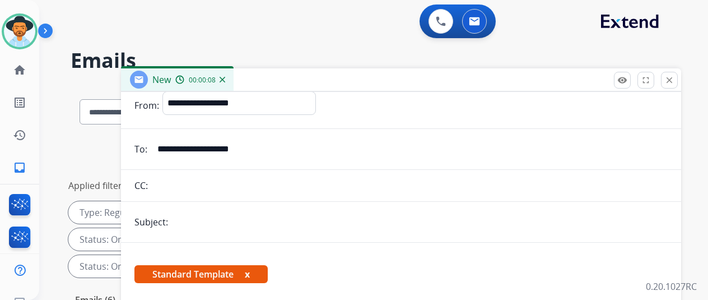
scroll to position [132, 0]
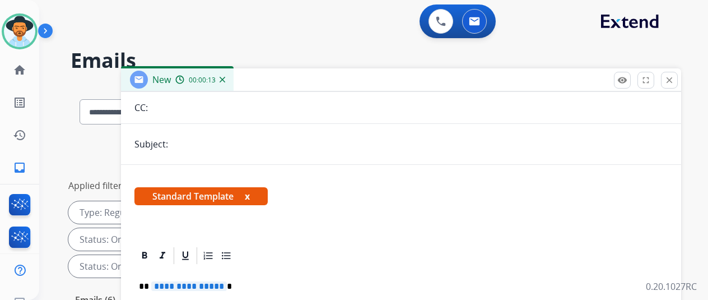
click at [227, 281] on span "**********" at bounding box center [189, 286] width 76 height 10
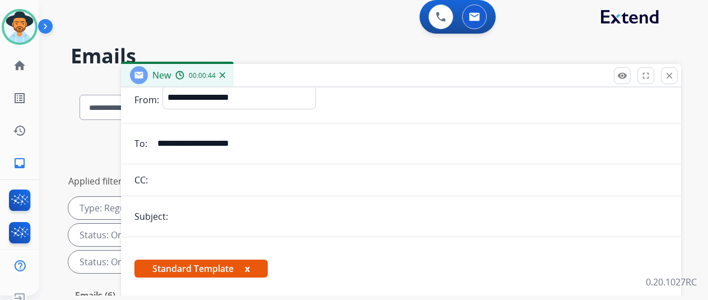
scroll to position [0, 0]
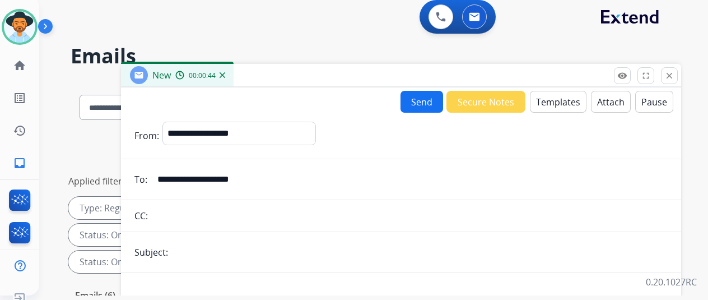
click at [429, 105] on button "Send" at bounding box center [422, 102] width 43 height 22
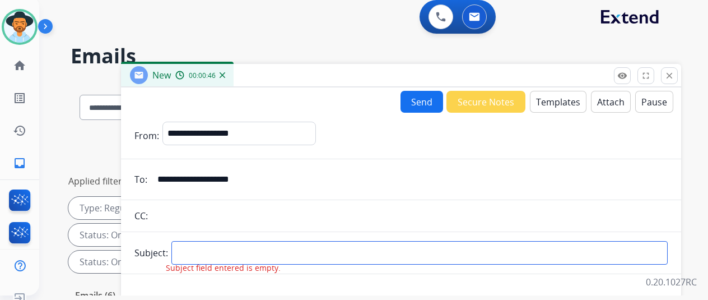
drag, startPoint x: 213, startPoint y: 253, endPoint x: 214, endPoint y: 246, distance: 6.3
click at [213, 253] on input "text" at bounding box center [419, 253] width 496 height 24
type input "*****"
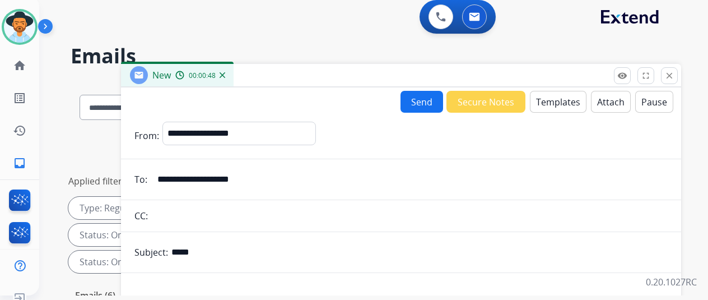
click at [433, 100] on button "Send" at bounding box center [422, 102] width 43 height 22
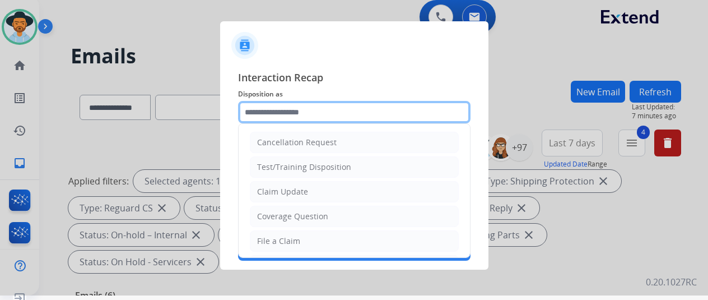
click at [272, 114] on input "text" at bounding box center [354, 112] width 232 height 22
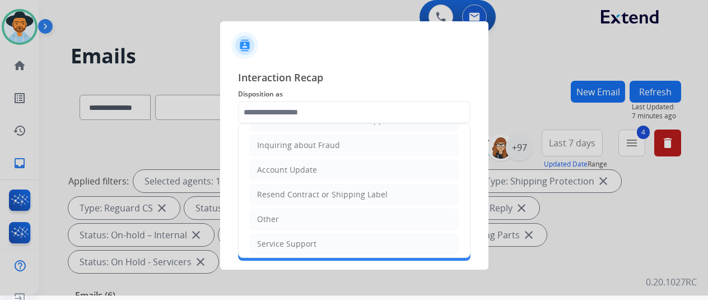
drag, startPoint x: 276, startPoint y: 216, endPoint x: 288, endPoint y: 178, distance: 40.0
click at [276, 215] on div "Other" at bounding box center [268, 218] width 22 height 11
type input "*****"
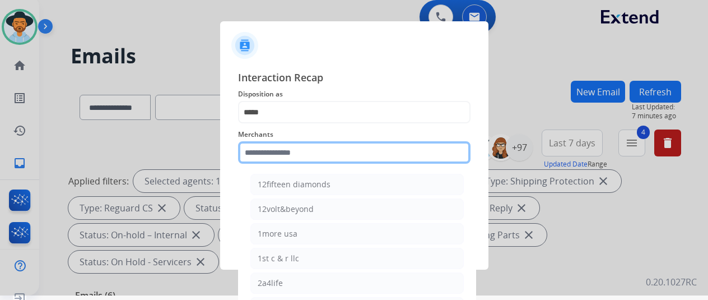
click at [282, 152] on input "text" at bounding box center [354, 152] width 232 height 22
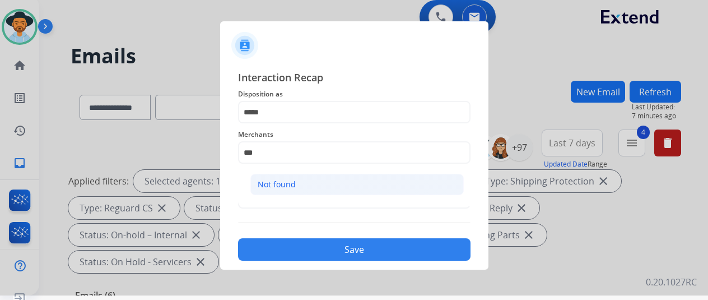
click at [286, 179] on div "Not found" at bounding box center [277, 184] width 38 height 11
type input "*********"
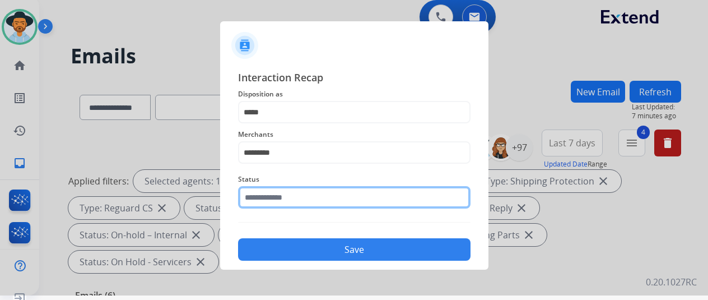
click at [279, 202] on input "text" at bounding box center [354, 197] width 232 height 22
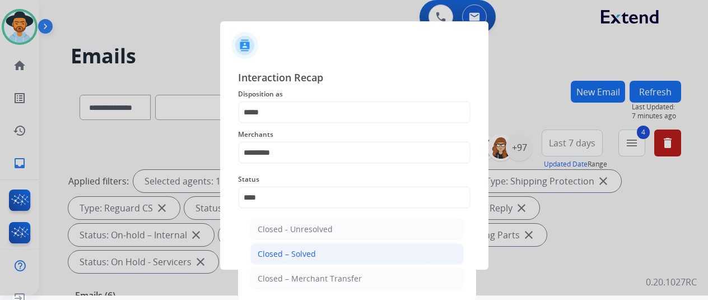
click at [283, 252] on div "Closed – Solved" at bounding box center [287, 253] width 58 height 11
type input "**********"
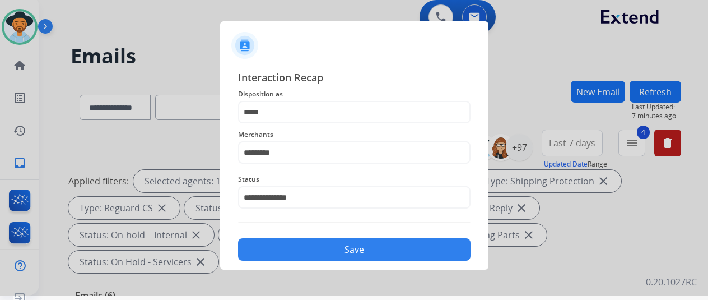
click at [334, 247] on button "Save" at bounding box center [354, 249] width 232 height 22
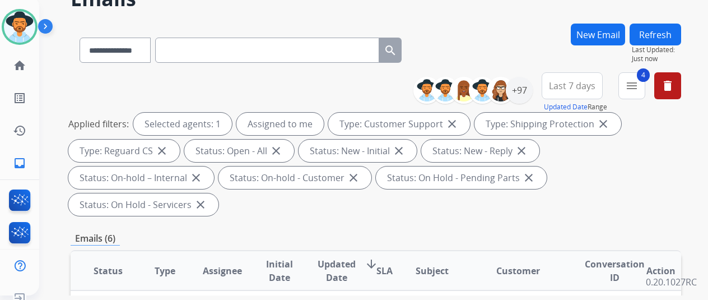
scroll to position [0, 0]
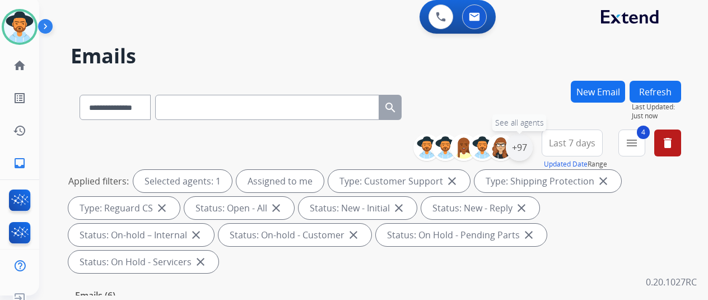
click at [523, 145] on div "+97" at bounding box center [519, 147] width 27 height 27
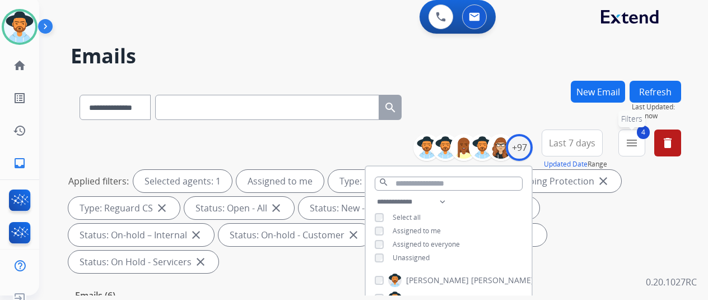
click at [639, 137] on mat-icon "menu" at bounding box center [631, 142] width 13 height 13
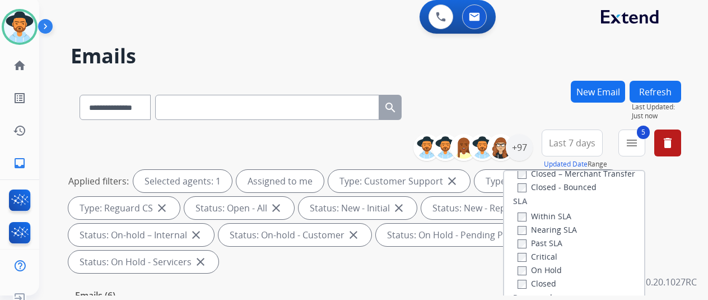
scroll to position [168, 0]
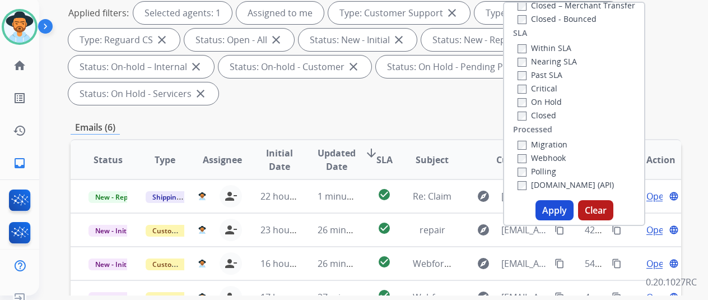
click at [567, 204] on button "Apply" at bounding box center [555, 210] width 38 height 20
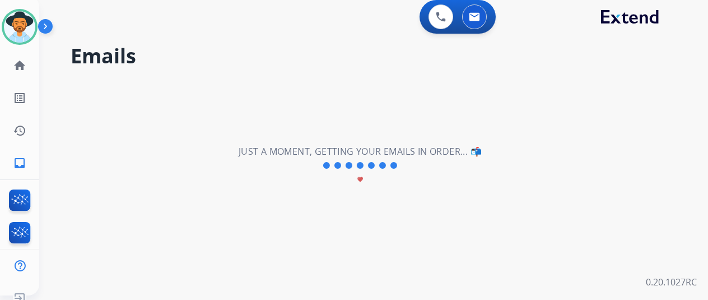
scroll to position [0, 0]
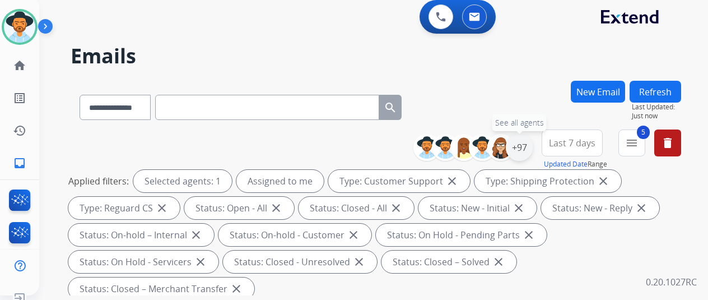
click at [528, 150] on div "+97" at bounding box center [519, 147] width 27 height 27
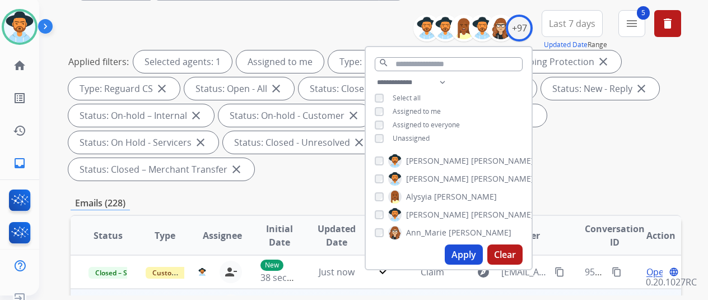
scroll to position [224, 0]
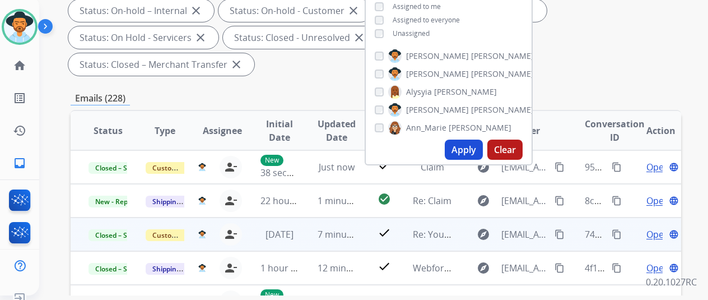
click at [459, 149] on button "Apply" at bounding box center [464, 149] width 38 height 20
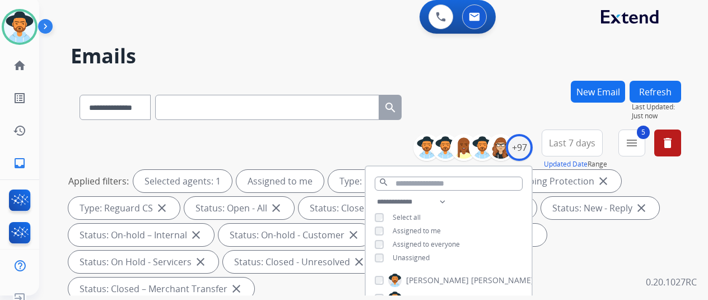
click at [513, 83] on div "**********" at bounding box center [376, 105] width 611 height 49
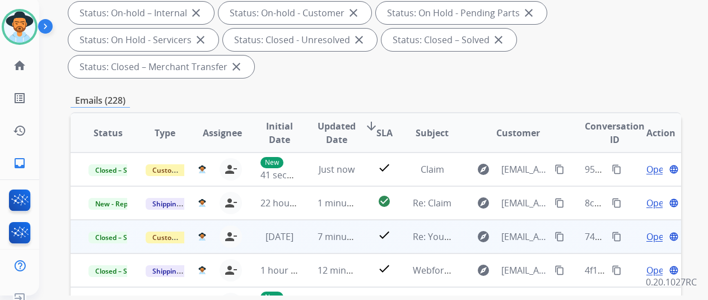
scroll to position [224, 0]
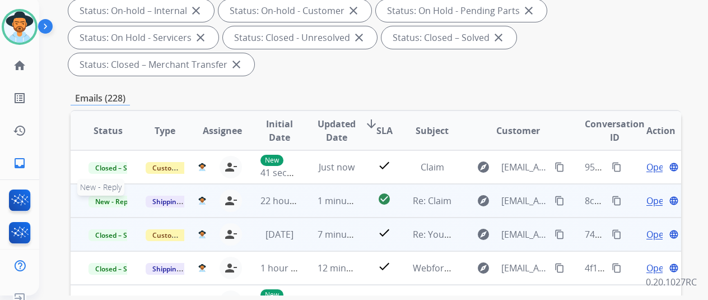
click at [110, 200] on span "New - Reply" at bounding box center [114, 202] width 51 height 12
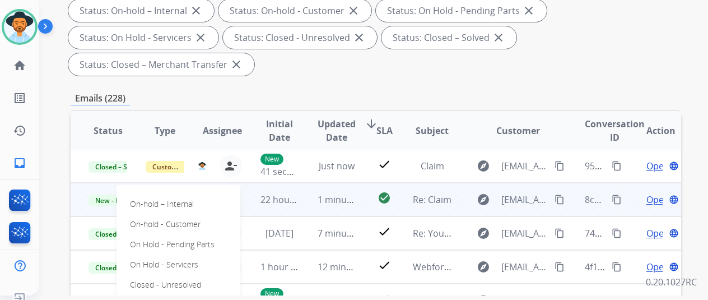
scroll to position [336, 0]
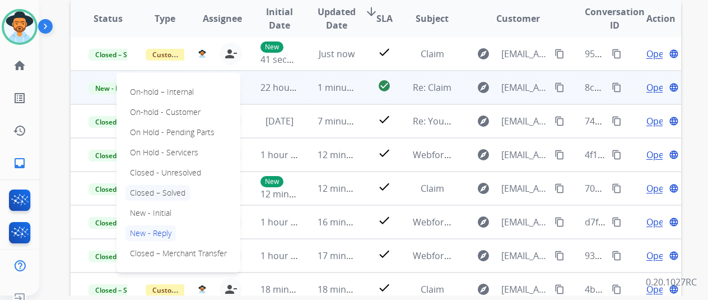
click at [150, 189] on p "Closed – Solved" at bounding box center [157, 193] width 64 height 16
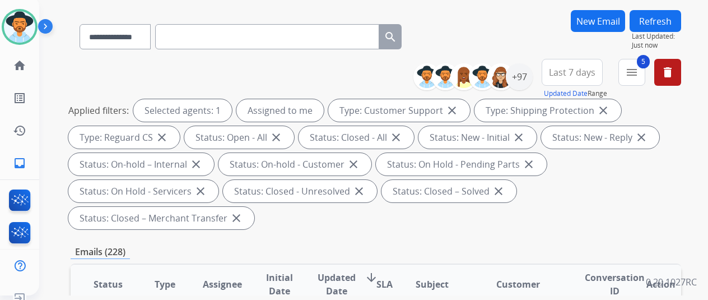
scroll to position [0, 0]
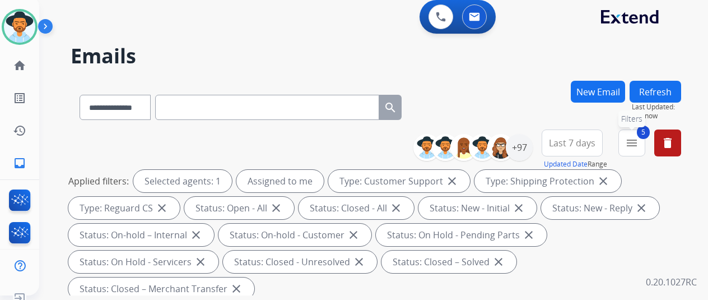
click at [639, 141] on mat-icon "menu" at bounding box center [631, 142] width 13 height 13
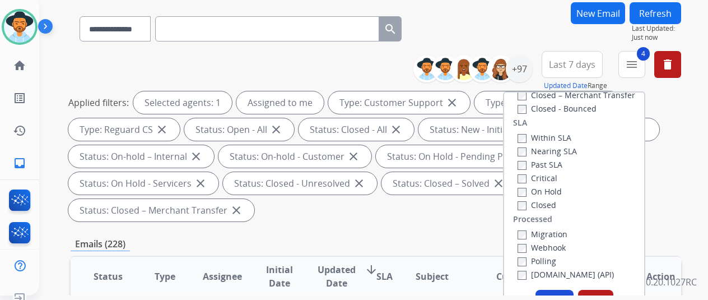
scroll to position [168, 0]
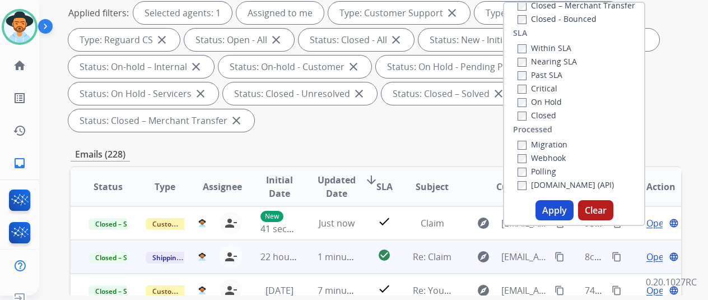
click at [552, 208] on button "Apply" at bounding box center [555, 210] width 38 height 20
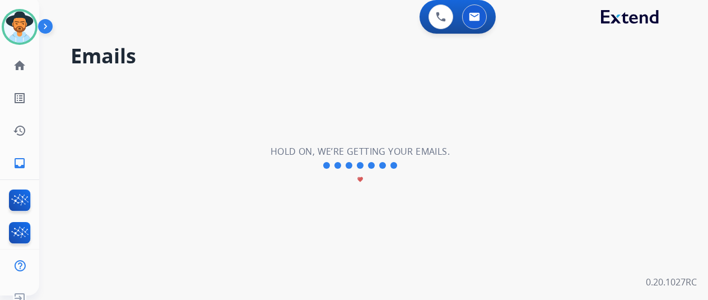
scroll to position [0, 0]
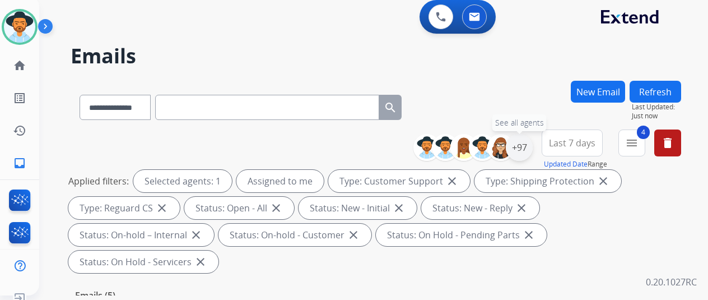
click at [527, 144] on div "+97" at bounding box center [519, 147] width 27 height 27
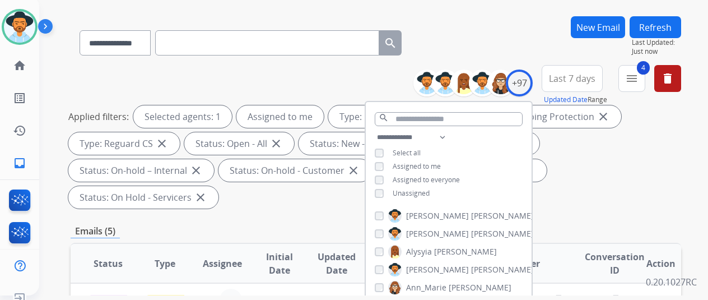
scroll to position [168, 0]
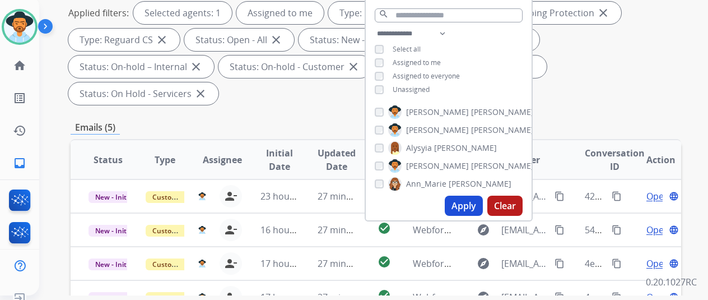
click at [469, 205] on button "Apply" at bounding box center [464, 206] width 38 height 20
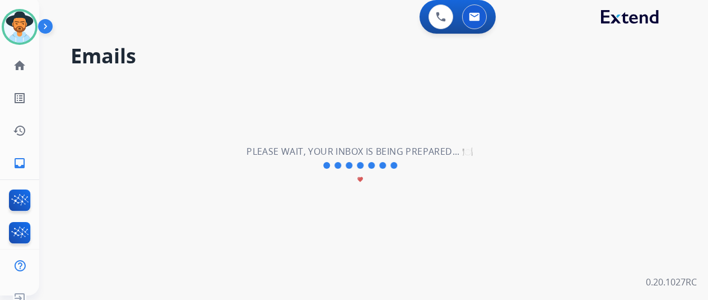
scroll to position [0, 0]
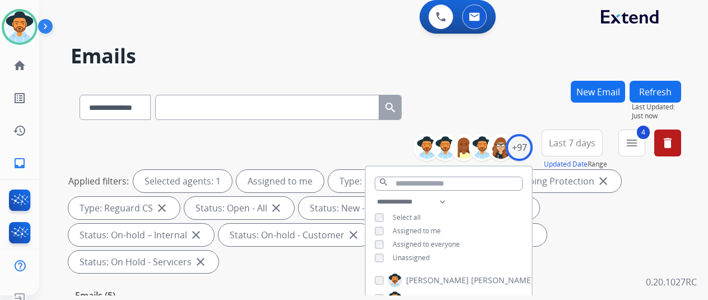
click at [512, 76] on div "**********" at bounding box center [360, 186] width 642 height 300
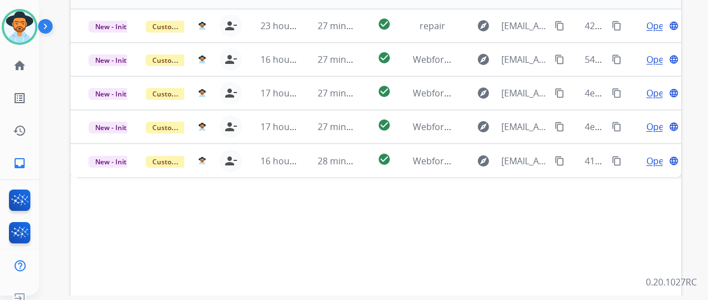
scroll to position [353, 0]
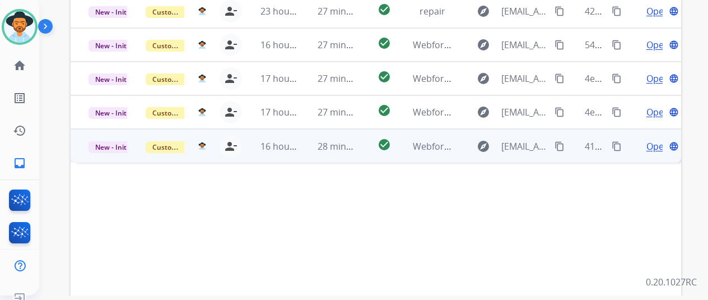
click at [660, 139] on span "Open" at bounding box center [657, 145] width 23 height 13
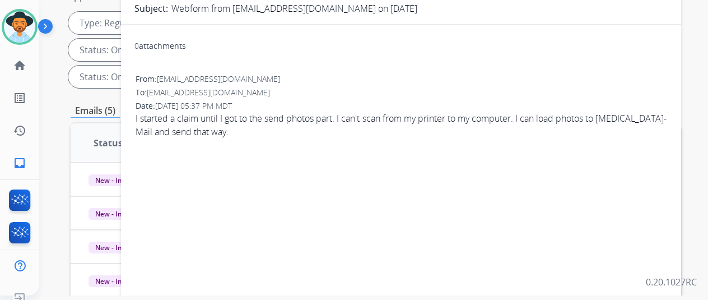
scroll to position [17, 0]
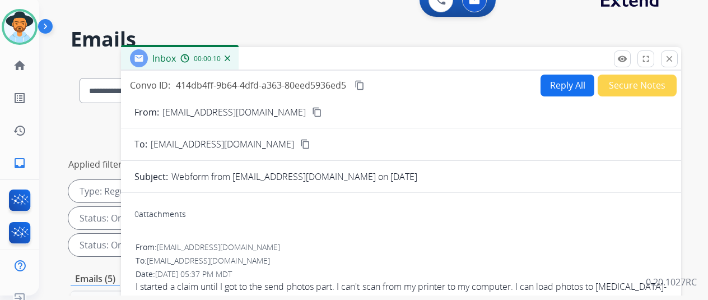
click at [312, 111] on mat-icon "content_copy" at bounding box center [317, 112] width 10 height 10
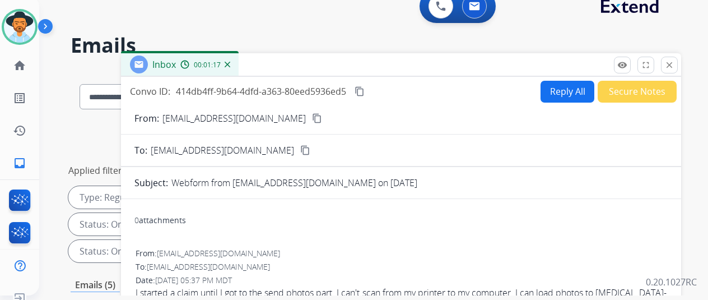
scroll to position [0, 0]
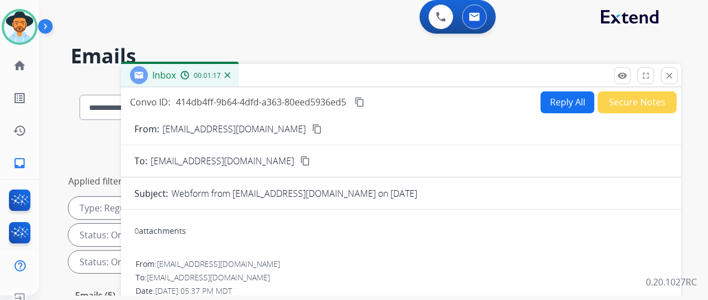
click at [629, 108] on button "Secure Notes" at bounding box center [637, 102] width 79 height 22
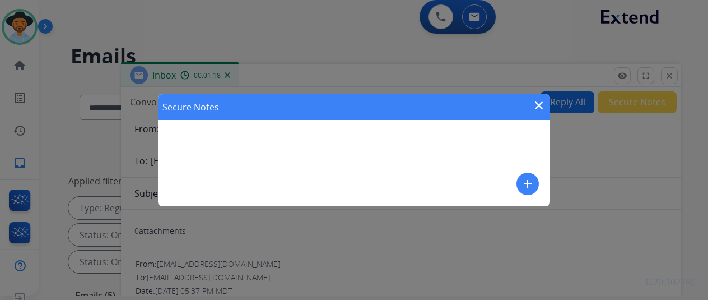
click at [531, 183] on mat-icon "add" at bounding box center [527, 183] width 13 height 13
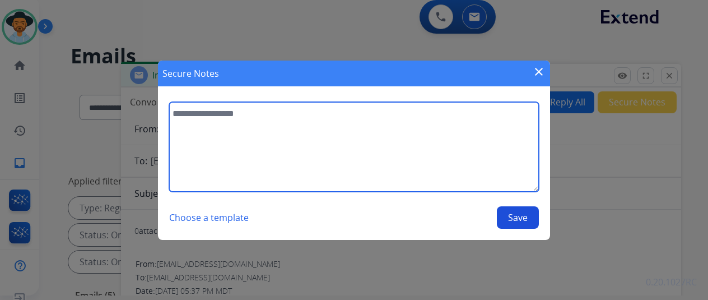
click at [213, 117] on textarea at bounding box center [354, 147] width 370 height 90
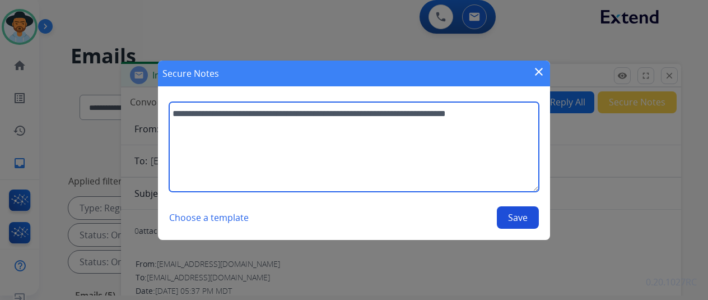
type textarea "**********"
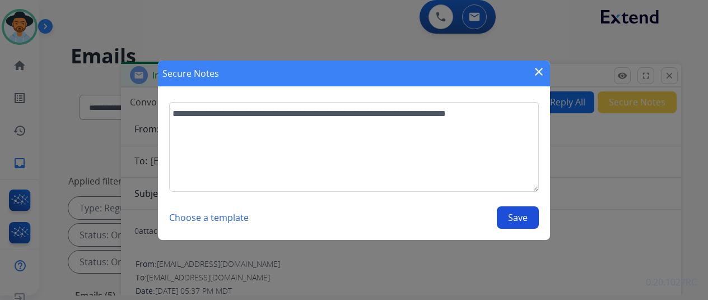
click at [518, 215] on button "Save" at bounding box center [518, 217] width 42 height 22
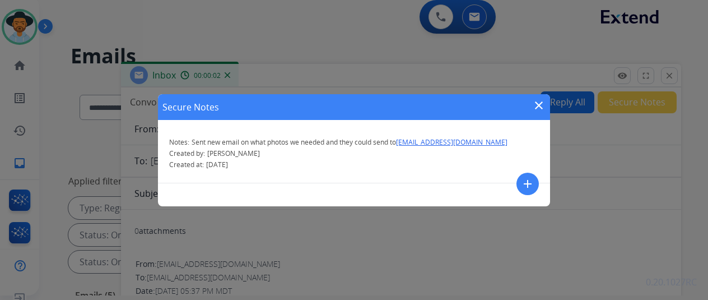
click at [539, 104] on mat-icon "close" at bounding box center [538, 105] width 13 height 13
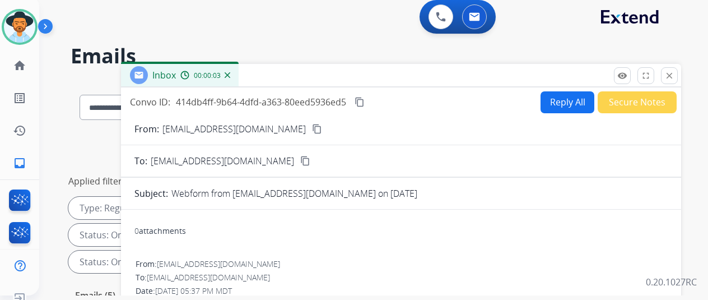
click at [312, 130] on mat-icon "content_copy" at bounding box center [317, 129] width 10 height 10
click at [230, 76] on img at bounding box center [228, 75] width 6 height 6
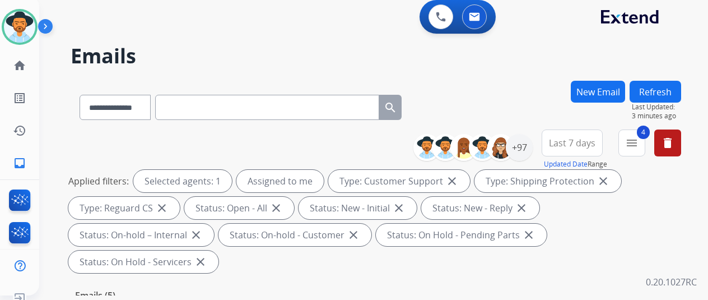
click at [595, 89] on button "New Email" at bounding box center [598, 92] width 54 height 22
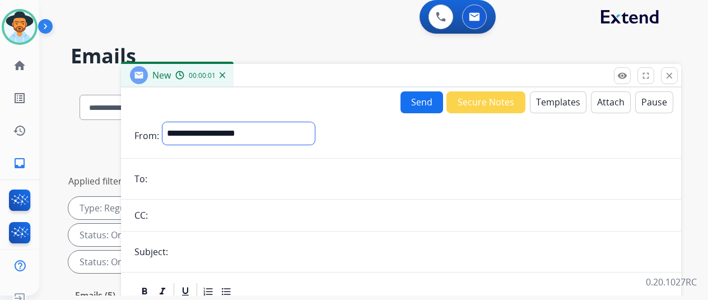
click at [202, 129] on select "**********" at bounding box center [238, 133] width 152 height 22
select select "**********"
click at [171, 122] on select "**********" at bounding box center [238, 133] width 152 height 22
click at [171, 174] on input "email" at bounding box center [409, 180] width 517 height 22
paste input "**********"
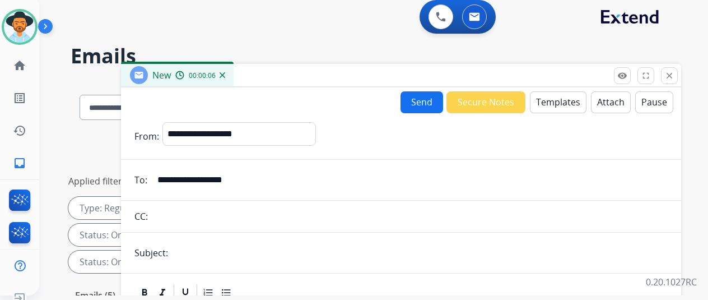
type input "**********"
click at [554, 103] on button "Templates" at bounding box center [558, 102] width 57 height 22
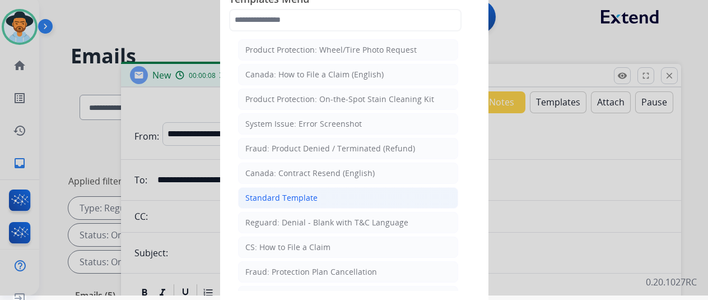
click at [290, 192] on div "Standard Template" at bounding box center [281, 197] width 72 height 11
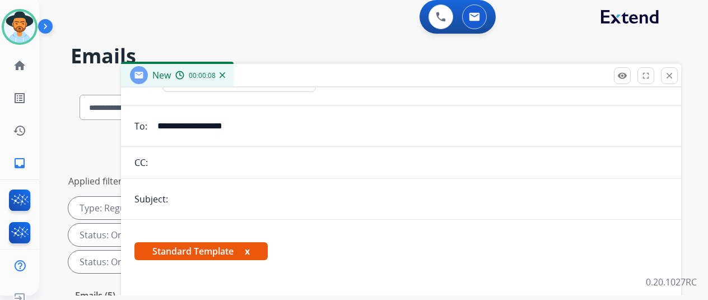
scroll to position [132, 0]
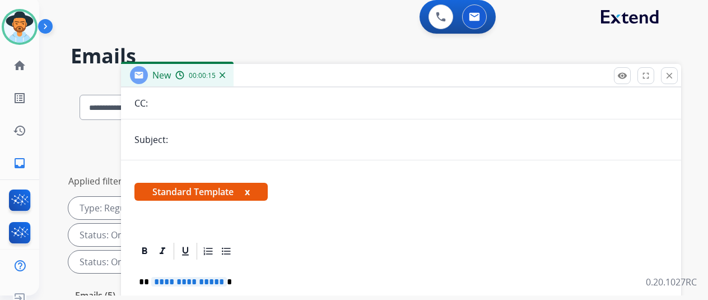
click at [226, 277] on span "**********" at bounding box center [189, 282] width 76 height 10
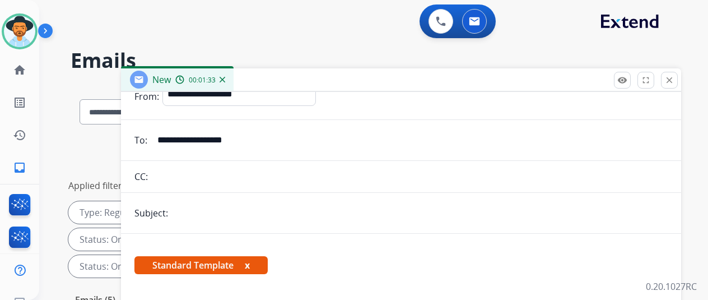
scroll to position [0, 0]
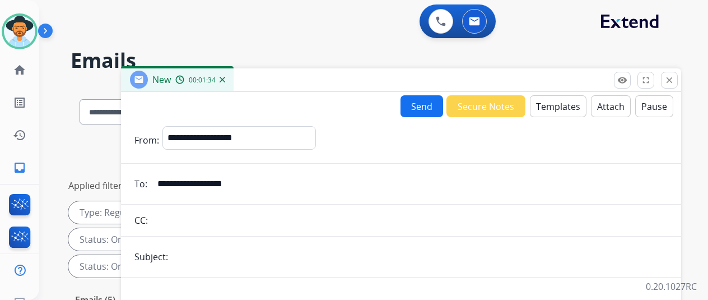
click at [423, 107] on button "Send" at bounding box center [422, 106] width 43 height 22
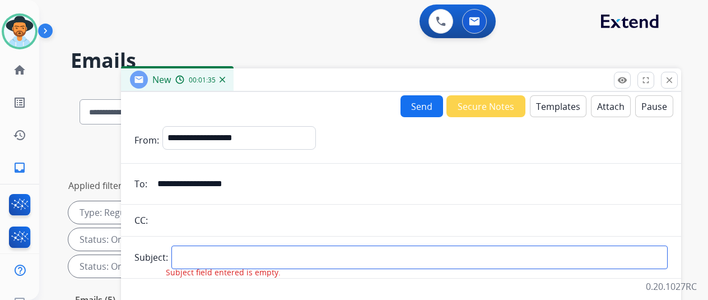
drag, startPoint x: 192, startPoint y: 253, endPoint x: 198, endPoint y: 245, distance: 10.0
click at [192, 253] on input "text" at bounding box center [419, 257] width 496 height 24
type input "*****"
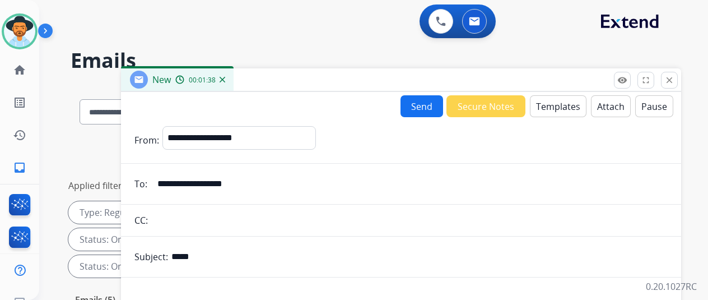
click at [429, 101] on button "Send" at bounding box center [422, 106] width 43 height 22
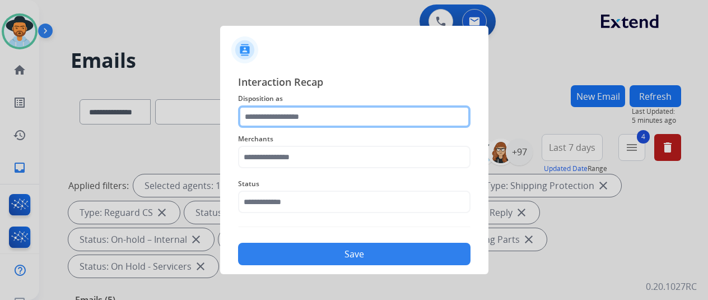
click at [270, 110] on input "text" at bounding box center [354, 116] width 232 height 22
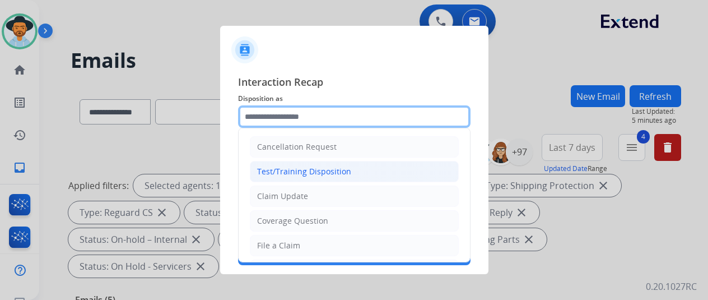
scroll to position [168, 0]
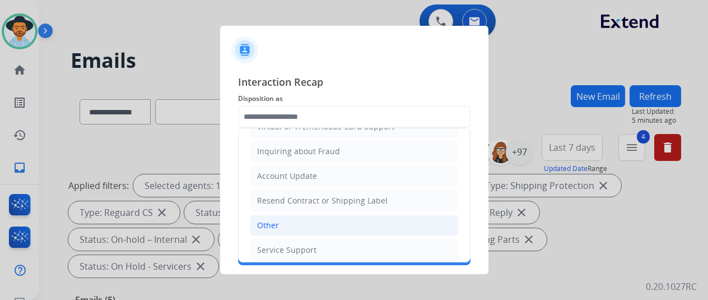
click at [273, 221] on div "Other" at bounding box center [268, 225] width 22 height 11
type input "*****"
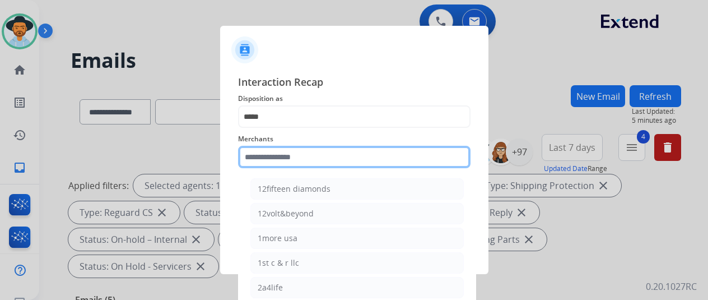
drag, startPoint x: 264, startPoint y: 152, endPoint x: 264, endPoint y: 144, distance: 7.8
click at [264, 151] on input "text" at bounding box center [354, 157] width 232 height 22
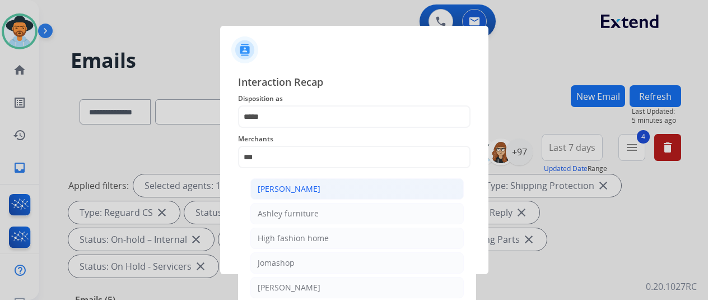
click at [296, 184] on div "[PERSON_NAME]" at bounding box center [289, 188] width 63 height 11
type input "**********"
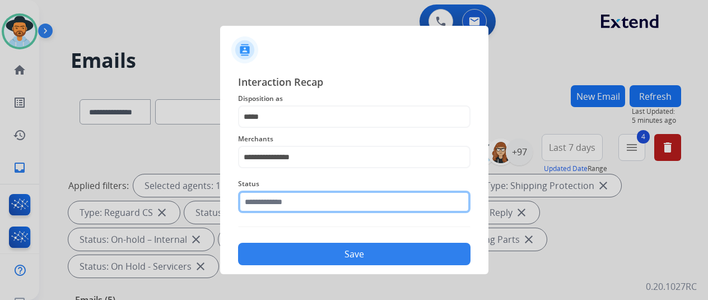
click at [283, 202] on input "text" at bounding box center [354, 201] width 232 height 22
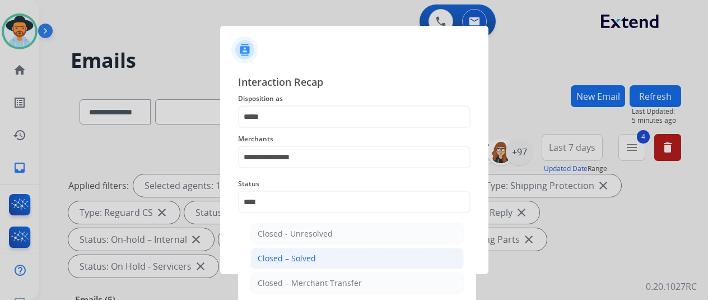
click at [277, 258] on div "Closed – Solved" at bounding box center [287, 258] width 58 height 11
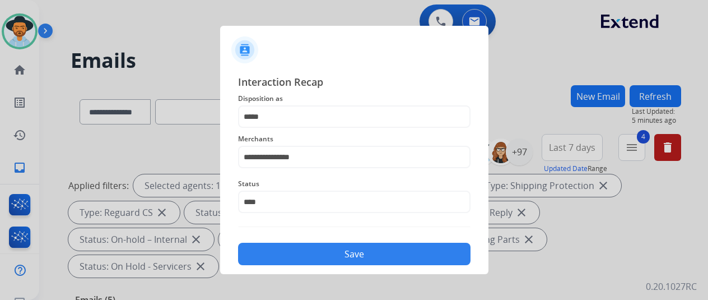
type input "**********"
click at [326, 260] on button "Save" at bounding box center [354, 254] width 232 height 22
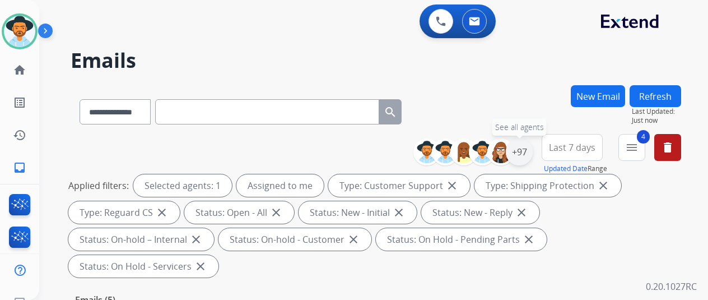
drag, startPoint x: 525, startPoint y: 146, endPoint x: 519, endPoint y: 142, distance: 7.3
click at [524, 146] on div "+97" at bounding box center [519, 151] width 27 height 27
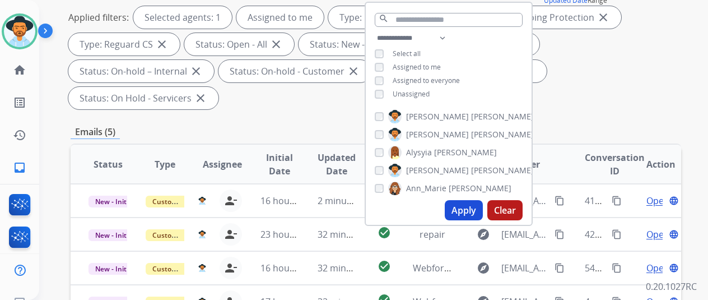
click at [464, 212] on button "Apply" at bounding box center [464, 210] width 38 height 20
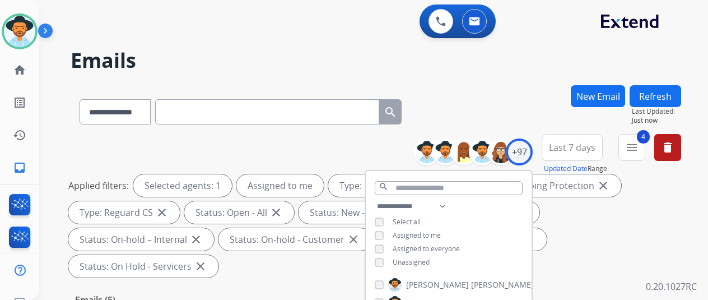
click at [497, 79] on div "**********" at bounding box center [360, 190] width 642 height 300
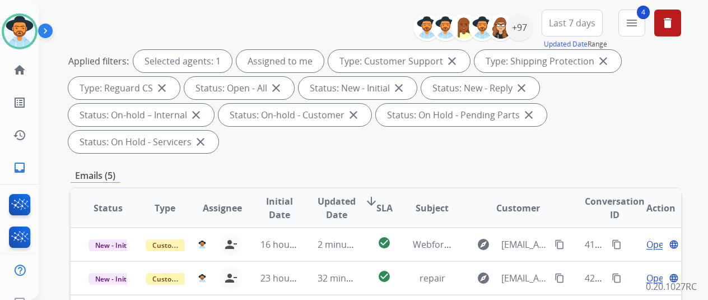
scroll to position [224, 0]
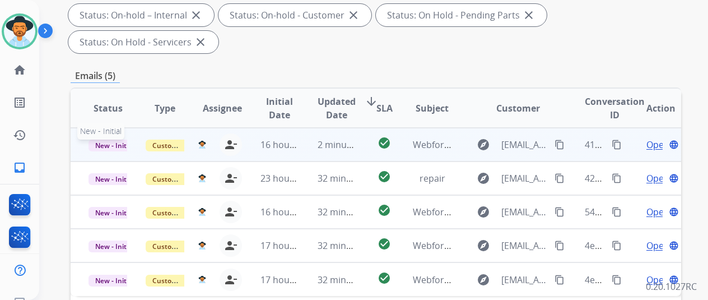
click at [112, 139] on span "New - Initial" at bounding box center [115, 145] width 52 height 12
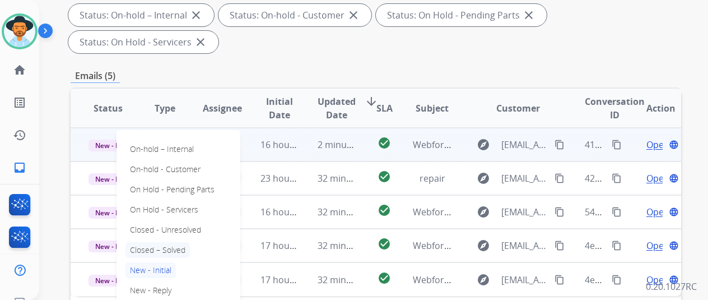
click at [177, 242] on p "Closed – Solved" at bounding box center [157, 250] width 64 height 16
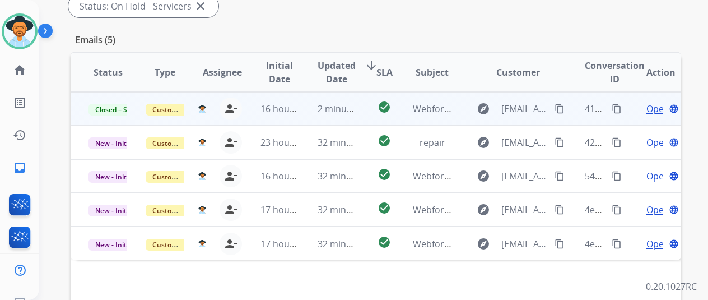
scroll to position [392, 0]
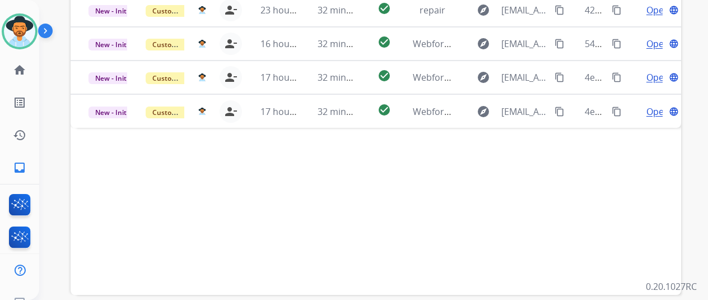
click at [555, 177] on div "Status Type Assignee Initial Date Updated Date arrow_downward SLA Subject Custo…" at bounding box center [376, 106] width 611 height 375
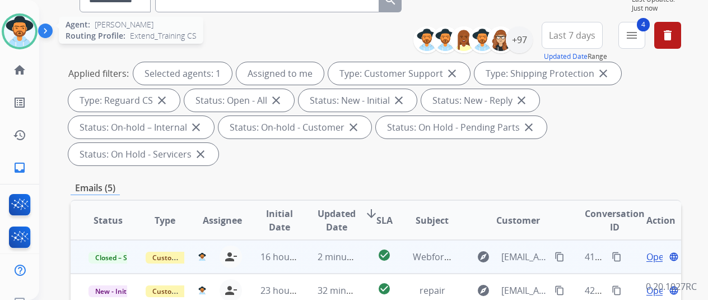
drag, startPoint x: 16, startPoint y: 21, endPoint x: 36, endPoint y: 18, distance: 21.0
click at [16, 21] on img at bounding box center [19, 31] width 31 height 31
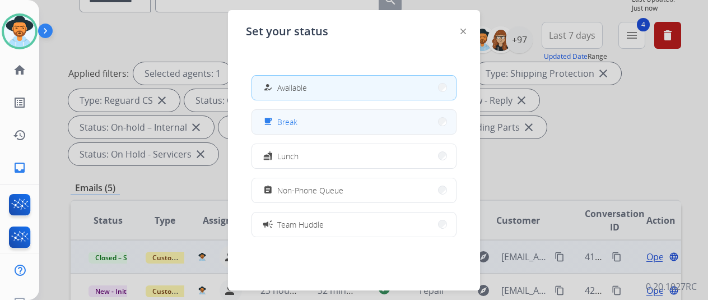
click at [302, 123] on button "free_breakfast Break" at bounding box center [354, 122] width 204 height 24
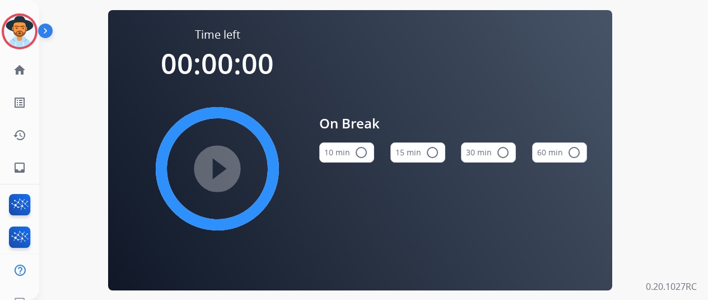
click at [363, 154] on mat-icon "radio_button_unchecked" at bounding box center [361, 152] width 13 height 13
click at [221, 167] on mat-icon "play_circle_filled" at bounding box center [217, 168] width 13 height 13
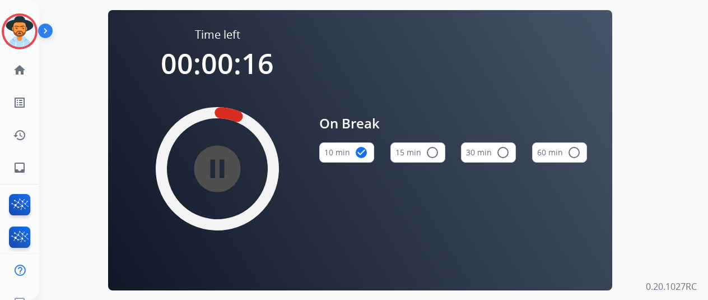
click at [217, 173] on mat-icon "pause_circle_filled" at bounding box center [217, 168] width 13 height 13
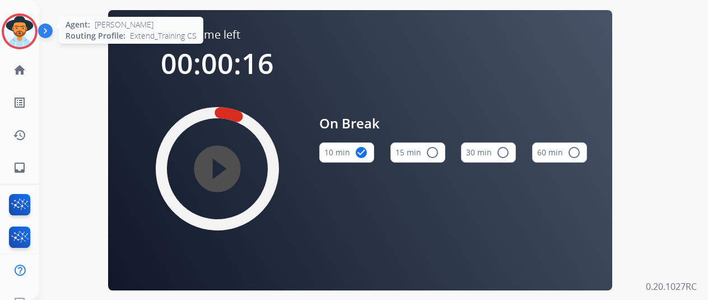
click at [24, 25] on img at bounding box center [19, 31] width 31 height 31
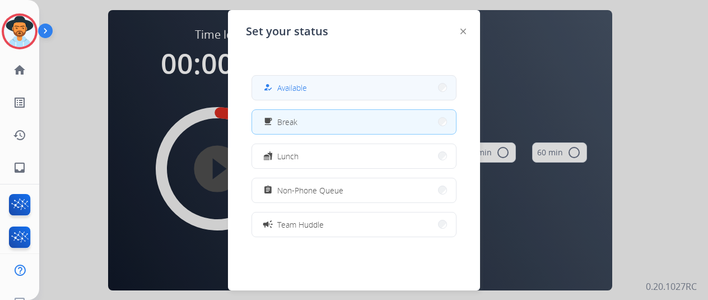
click at [306, 90] on span "Available" at bounding box center [292, 88] width 30 height 12
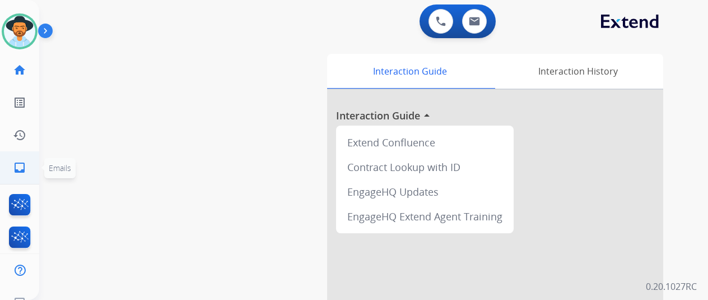
click at [15, 164] on mat-icon "inbox" at bounding box center [19, 167] width 13 height 13
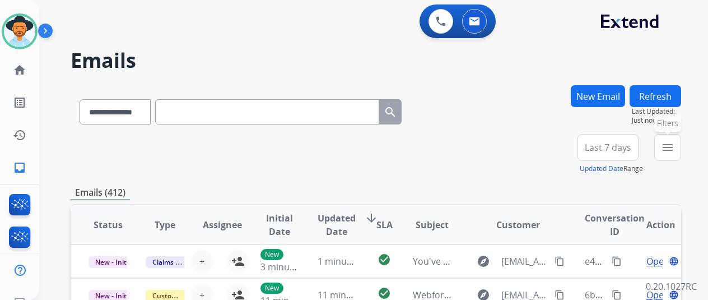
click at [671, 151] on mat-icon "menu" at bounding box center [667, 147] width 13 height 13
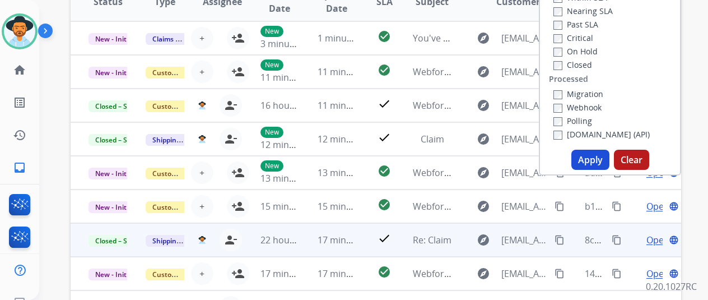
scroll to position [224, 0]
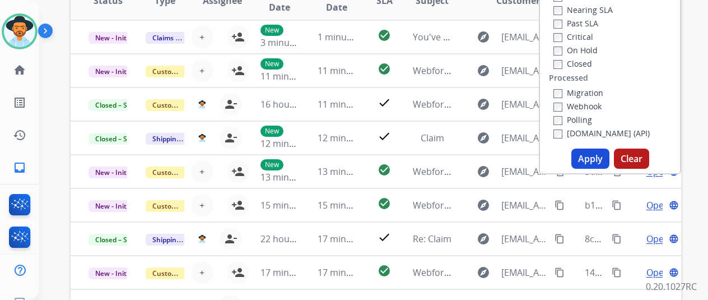
click at [596, 160] on button "Apply" at bounding box center [590, 158] width 38 height 20
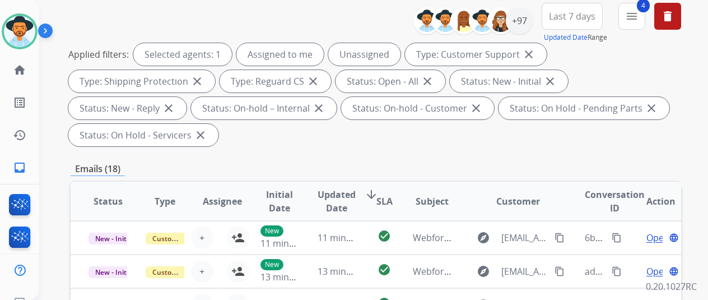
scroll to position [0, 0]
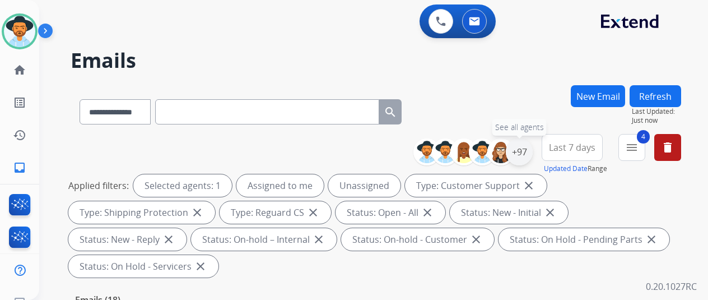
click at [527, 150] on div "+97" at bounding box center [519, 151] width 27 height 27
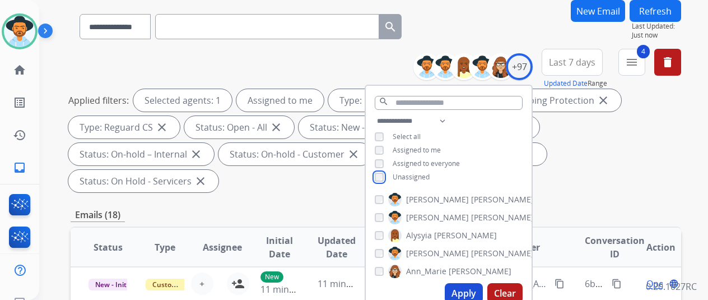
scroll to position [168, 0]
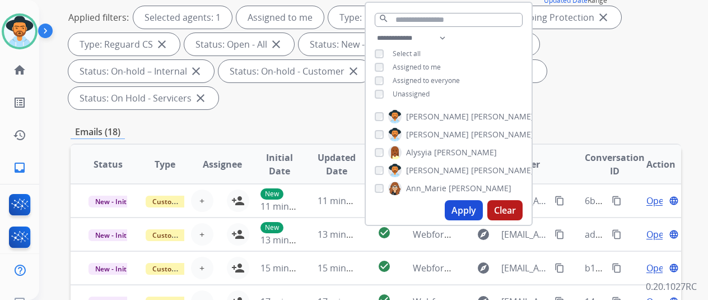
click at [467, 209] on button "Apply" at bounding box center [464, 210] width 38 height 20
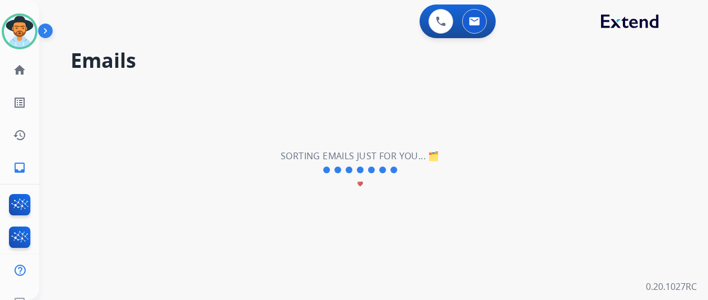
scroll to position [0, 0]
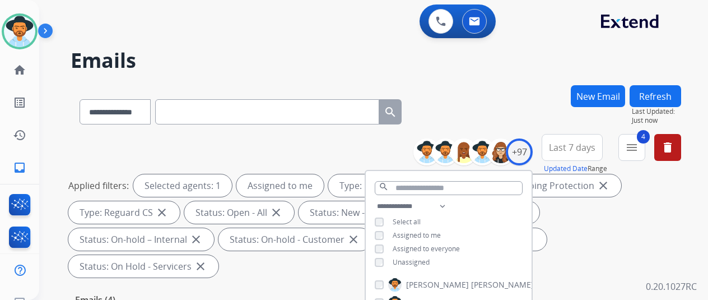
click at [513, 82] on div "**********" at bounding box center [360, 190] width 642 height 300
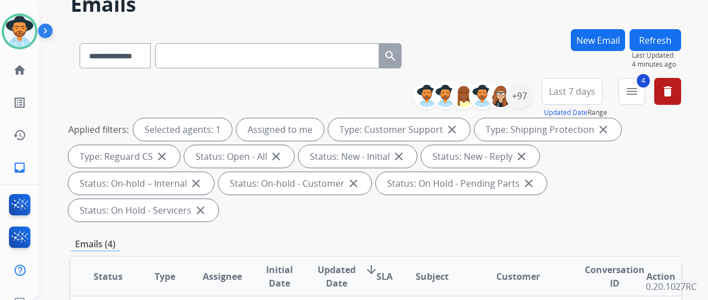
scroll to position [224, 0]
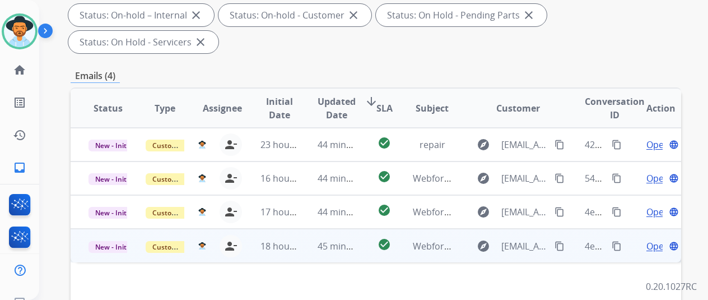
click at [653, 239] on span "Open" at bounding box center [657, 245] width 23 height 13
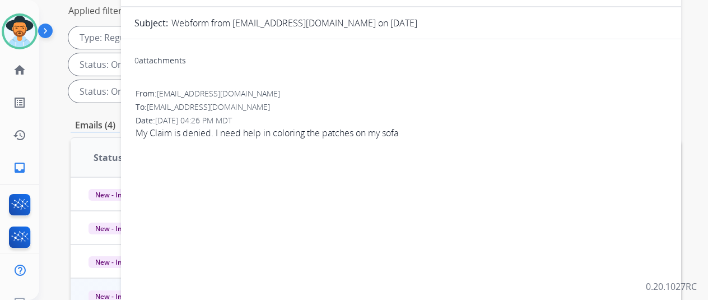
scroll to position [112, 0]
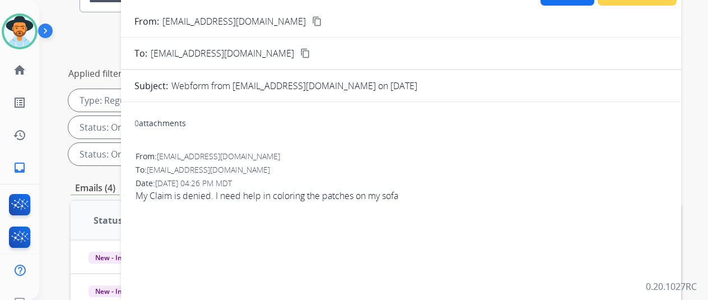
drag, startPoint x: 270, startPoint y: 22, endPoint x: 276, endPoint y: 16, distance: 8.3
click at [312, 23] on mat-icon "content_copy" at bounding box center [317, 21] width 10 height 10
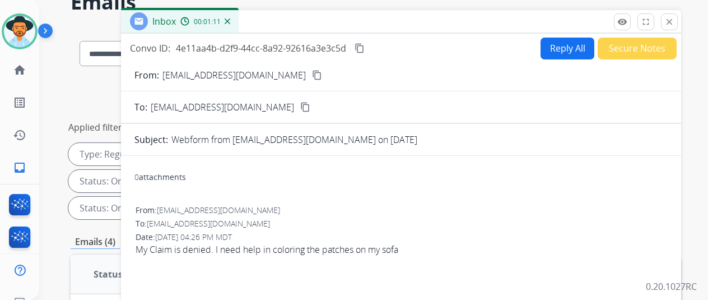
scroll to position [0, 0]
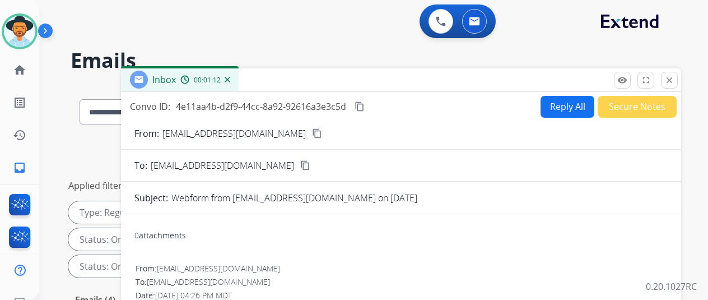
click at [230, 79] on img at bounding box center [228, 80] width 6 height 6
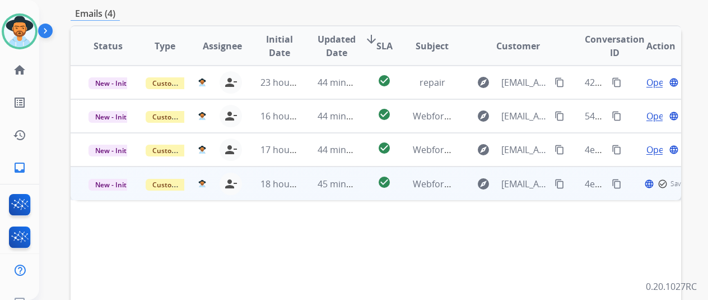
scroll to position [336, 0]
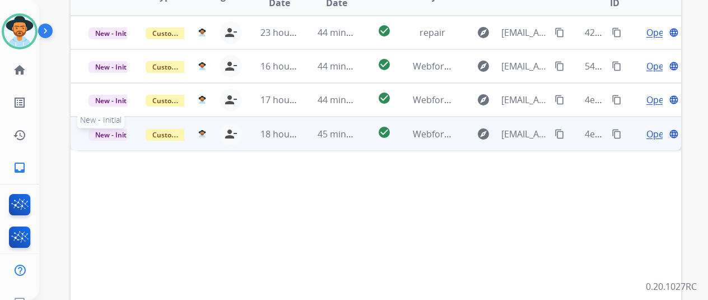
click at [114, 129] on span "New - Initial" at bounding box center [115, 135] width 52 height 12
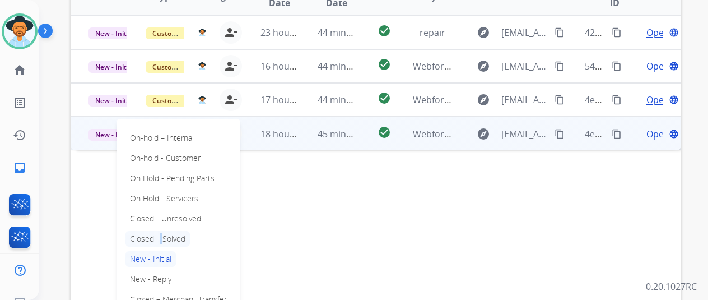
click at [157, 231] on p "Closed – Solved" at bounding box center [157, 239] width 64 height 16
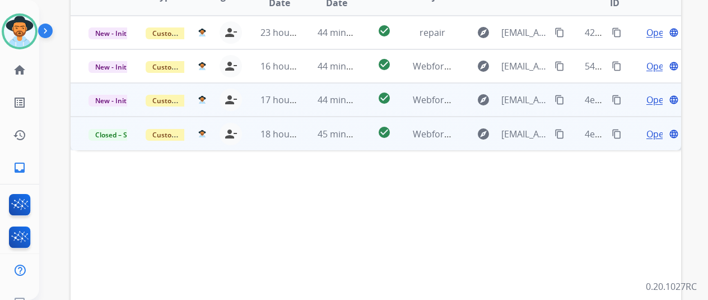
click at [657, 93] on span "Open" at bounding box center [657, 99] width 23 height 13
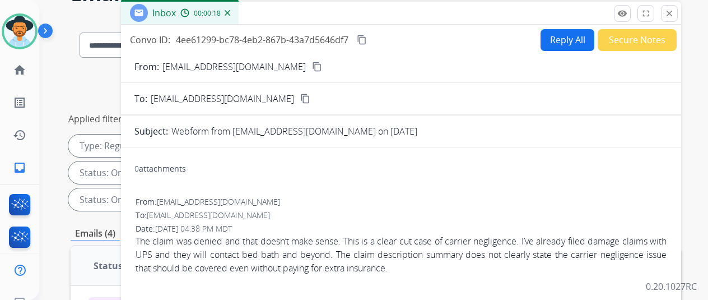
scroll to position [0, 0]
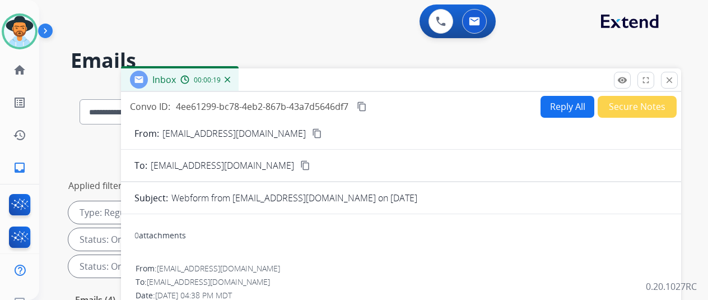
click at [312, 131] on mat-icon "content_copy" at bounding box center [317, 133] width 10 height 10
click at [230, 78] on img at bounding box center [228, 80] width 6 height 6
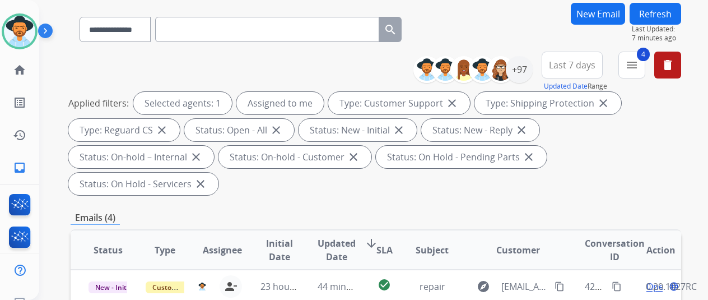
scroll to position [224, 0]
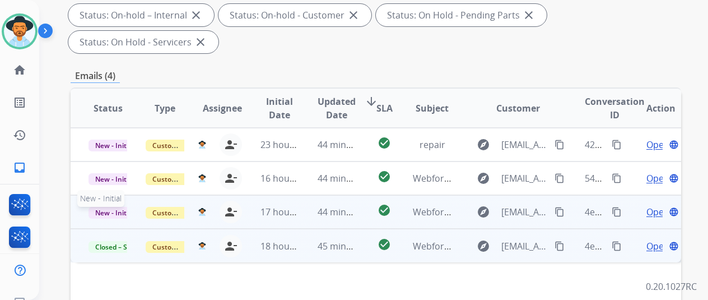
click at [102, 207] on span "New - Initial" at bounding box center [115, 213] width 52 height 12
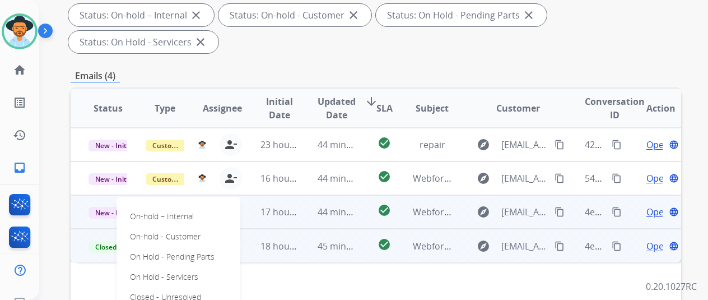
drag, startPoint x: 172, startPoint y: 286, endPoint x: 170, endPoint y: 278, distance: 8.2
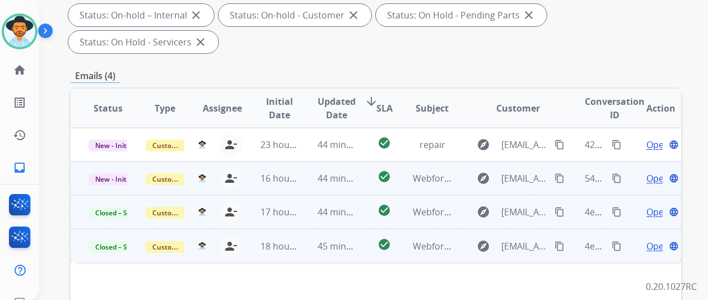
click at [650, 171] on span "Open" at bounding box center [657, 177] width 23 height 13
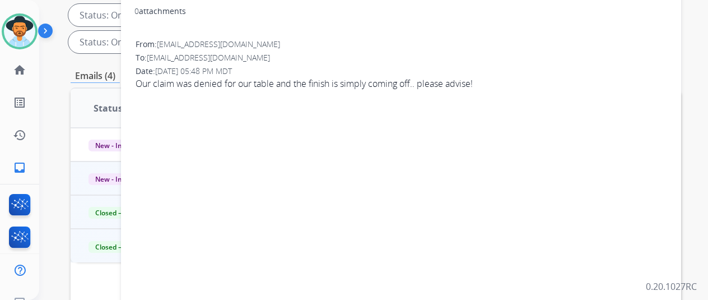
scroll to position [0, 0]
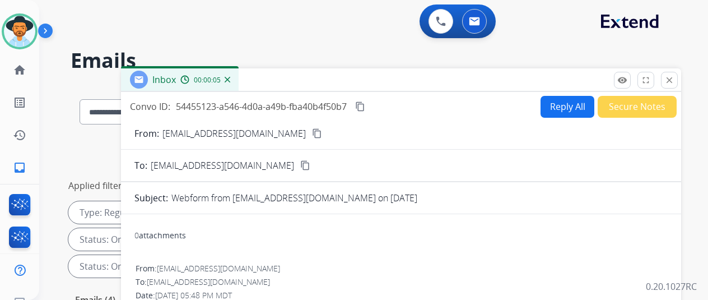
click at [312, 130] on mat-icon "content_copy" at bounding box center [317, 133] width 10 height 10
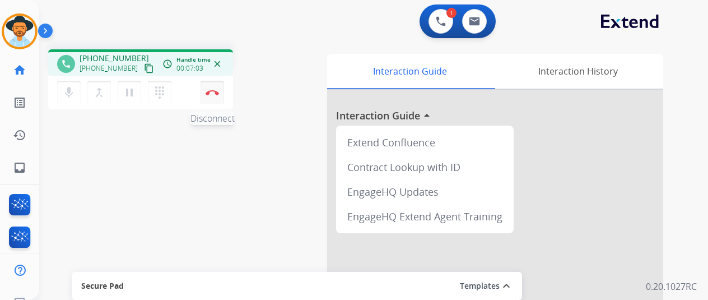
click at [213, 94] on img at bounding box center [212, 93] width 13 height 6
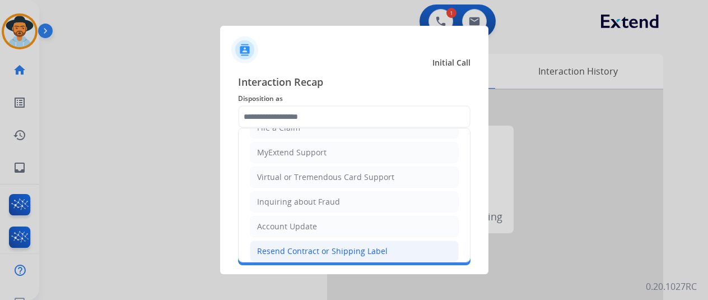
scroll to position [170, 0]
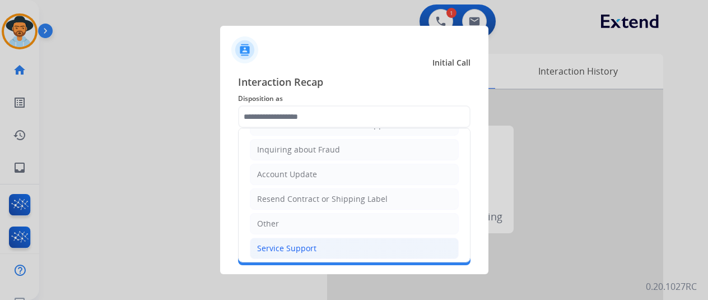
click at [276, 244] on div "Service Support" at bounding box center [286, 248] width 59 height 11
type input "**********"
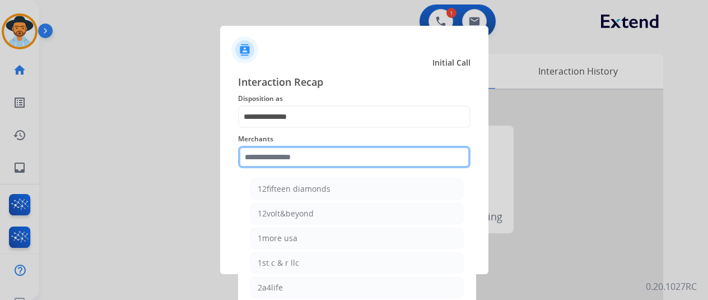
click at [262, 158] on input "text" at bounding box center [354, 157] width 232 height 22
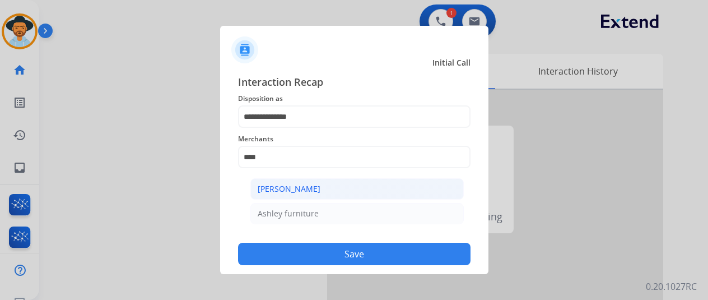
click at [309, 189] on div "[PERSON_NAME]" at bounding box center [289, 188] width 63 height 11
type input "**********"
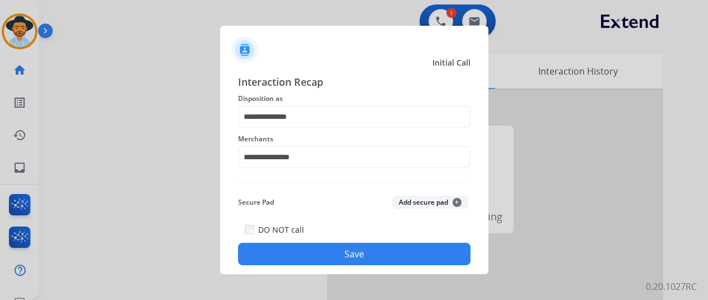
click at [391, 249] on button "Save" at bounding box center [354, 254] width 232 height 22
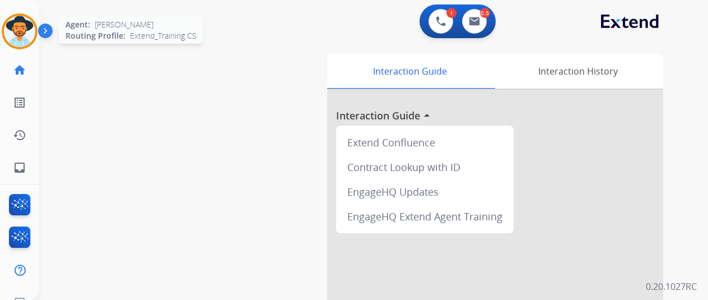
drag, startPoint x: 18, startPoint y: 26, endPoint x: 29, endPoint y: 24, distance: 10.9
click at [18, 27] on img at bounding box center [19, 31] width 31 height 31
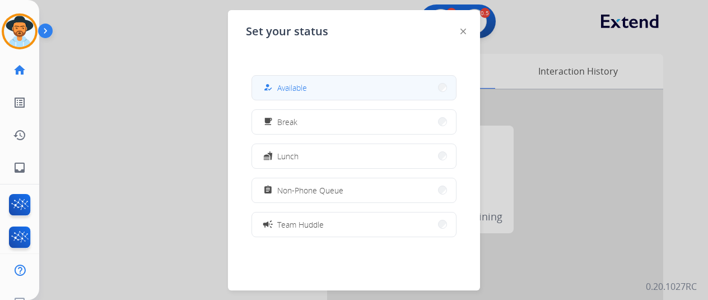
click at [286, 89] on span "Available" at bounding box center [292, 88] width 30 height 12
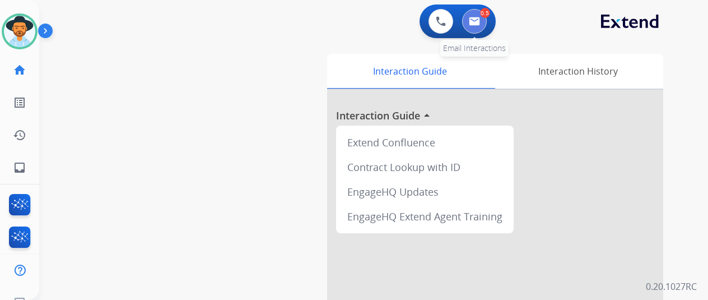
click at [480, 21] on img at bounding box center [474, 21] width 11 height 9
select select "**********"
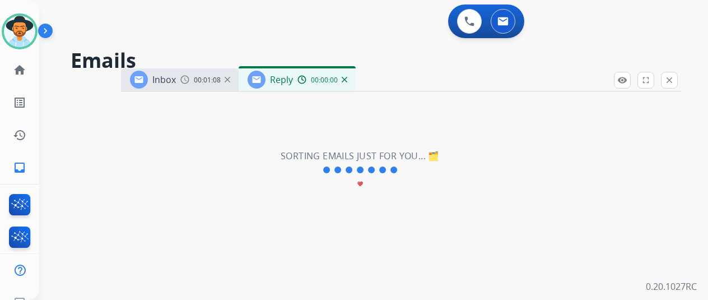
select select "**********"
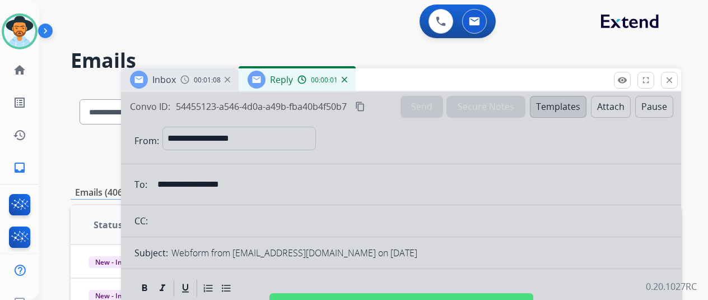
click at [347, 77] on img at bounding box center [345, 80] width 6 height 6
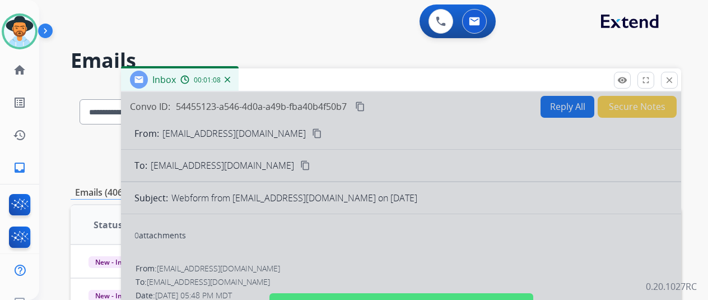
drag, startPoint x: 236, startPoint y: 80, endPoint x: 230, endPoint y: 85, distance: 8.4
click at [230, 81] on img at bounding box center [228, 80] width 6 height 6
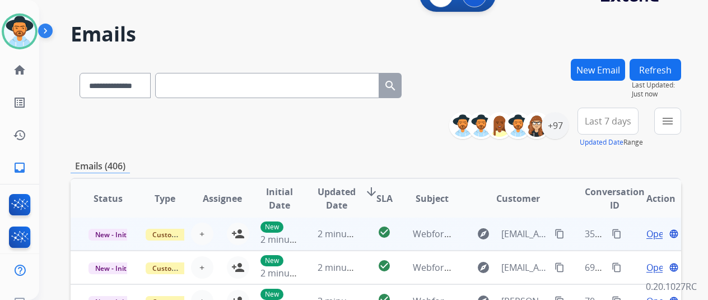
scroll to position [112, 0]
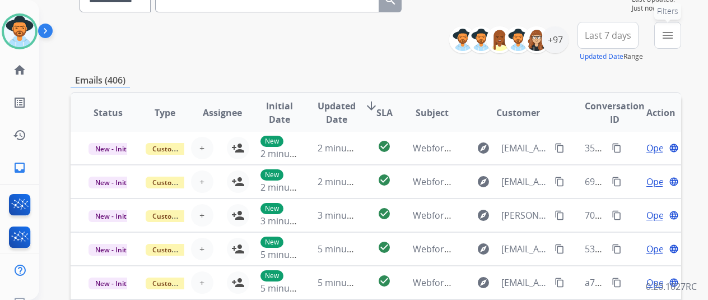
click at [674, 35] on mat-icon "menu" at bounding box center [667, 35] width 13 height 13
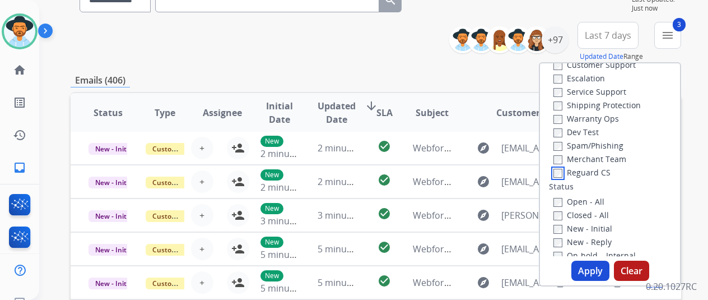
scroll to position [56, 0]
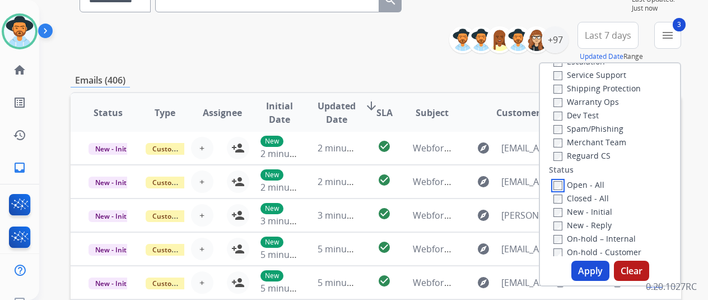
click at [564, 192] on div "Open - All Closed - All New - Initial New - Reply On-hold – Internal On-hold - …" at bounding box center [610, 258] width 122 height 161
click at [593, 268] on button "Apply" at bounding box center [590, 270] width 38 height 20
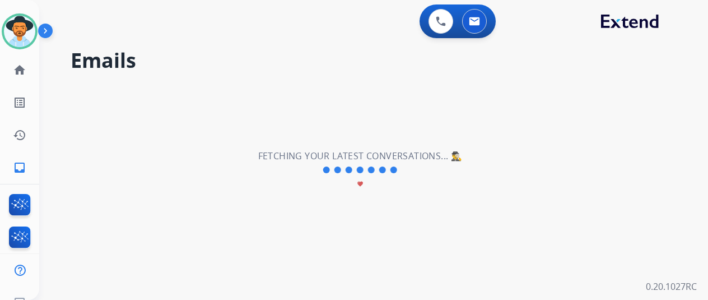
scroll to position [0, 0]
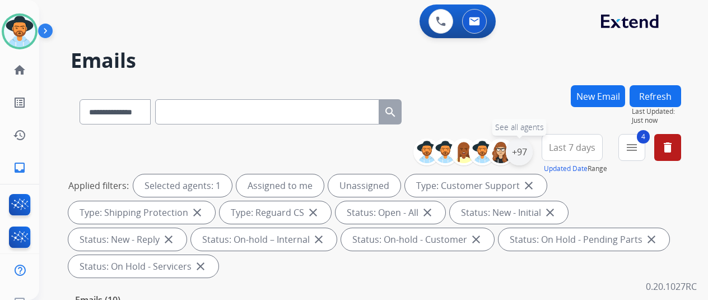
click at [529, 148] on div "+97" at bounding box center [519, 151] width 27 height 27
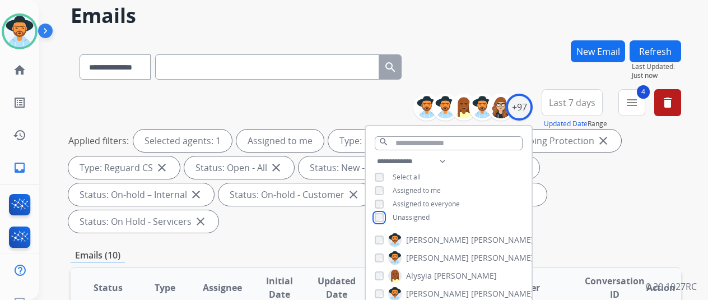
scroll to position [168, 0]
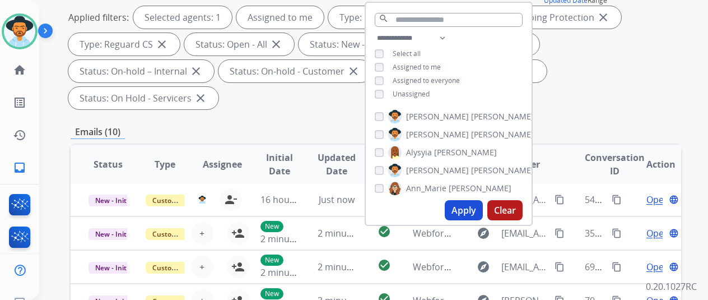
click at [467, 213] on button "Apply" at bounding box center [464, 210] width 38 height 20
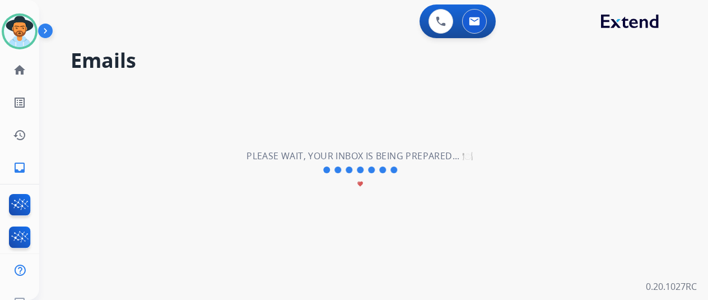
scroll to position [0, 0]
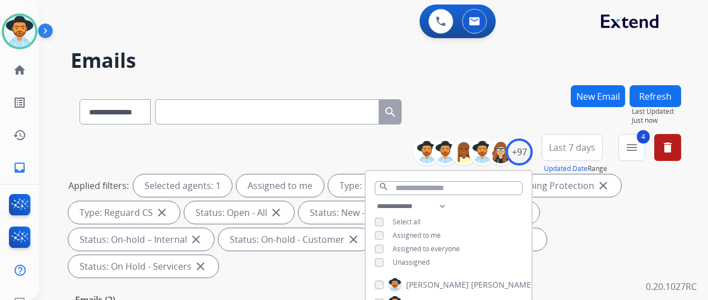
click at [506, 90] on div "**********" at bounding box center [376, 109] width 611 height 49
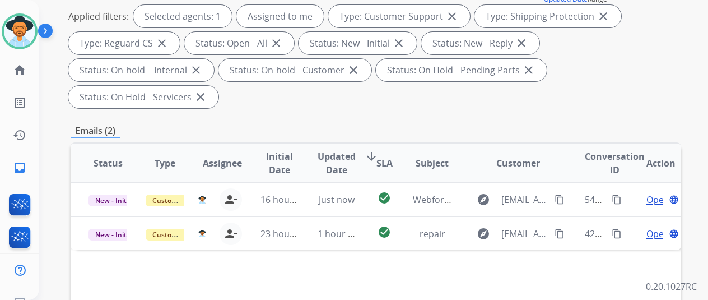
scroll to position [224, 0]
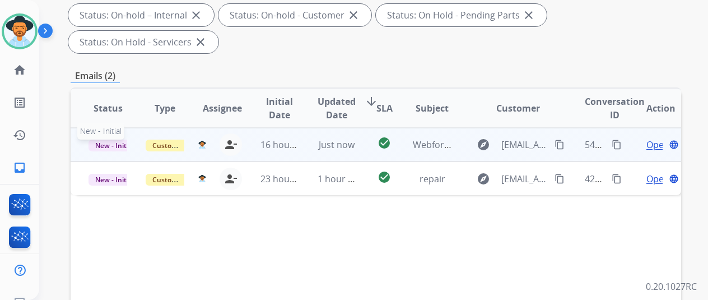
click at [114, 139] on span "New - Initial" at bounding box center [115, 145] width 52 height 12
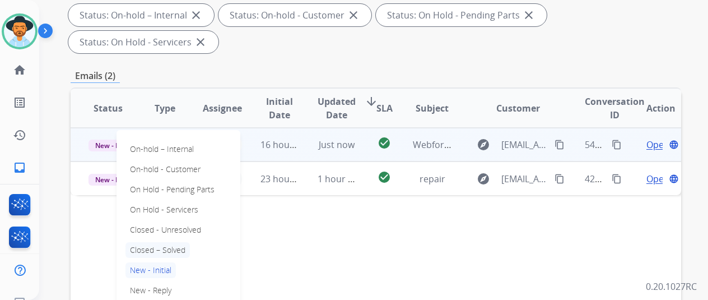
click at [171, 242] on p "Closed – Solved" at bounding box center [157, 250] width 64 height 16
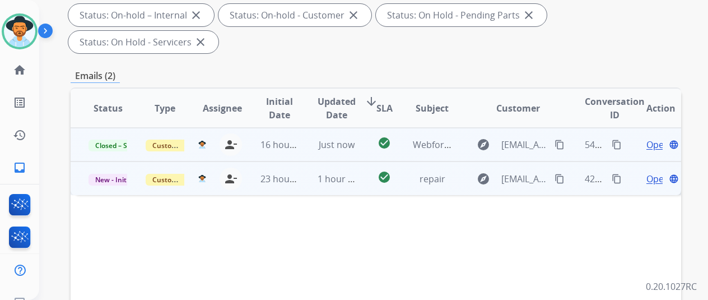
click at [651, 172] on span "Open" at bounding box center [657, 178] width 23 height 13
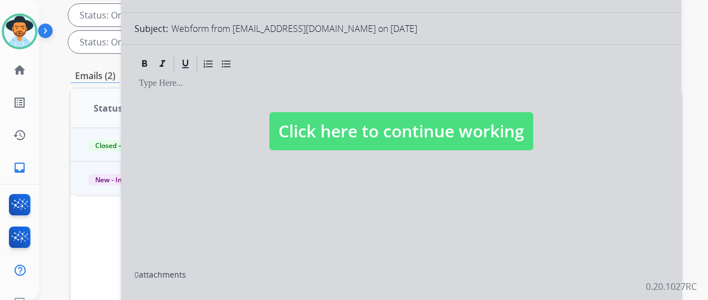
select select "**********"
click at [300, 180] on div at bounding box center [401, 120] width 560 height 504
select select
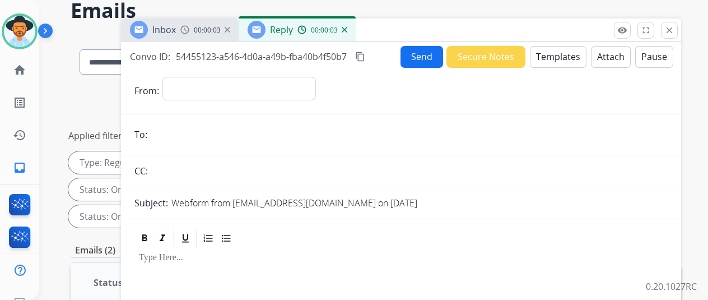
scroll to position [0, 0]
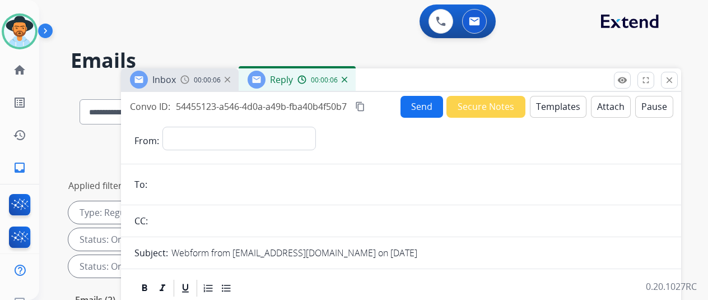
click at [347, 80] on img at bounding box center [345, 80] width 6 height 6
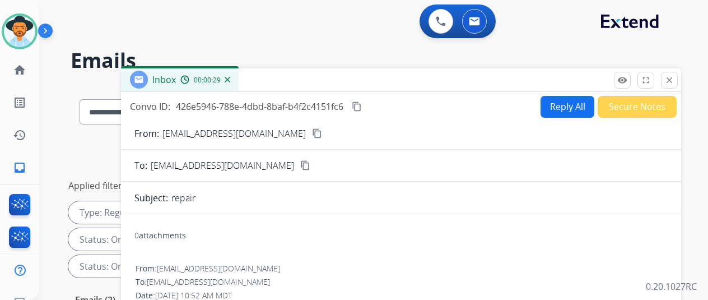
click at [312, 129] on mat-icon "content_copy" at bounding box center [317, 133] width 10 height 10
drag, startPoint x: 235, startPoint y: 79, endPoint x: 214, endPoint y: 111, distance: 38.8
click at [230, 79] on img at bounding box center [228, 80] width 6 height 6
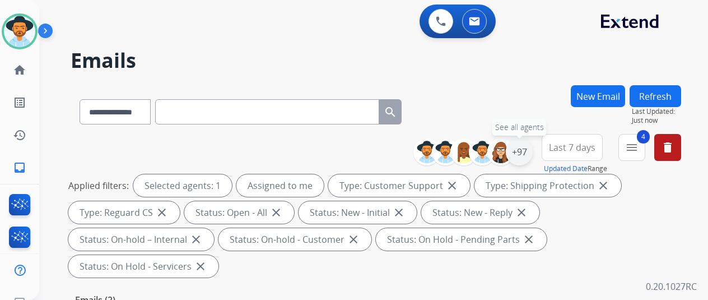
click at [533, 150] on div "+97" at bounding box center [519, 151] width 27 height 27
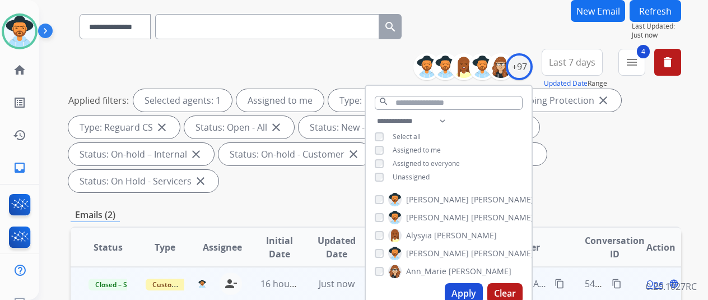
scroll to position [168, 0]
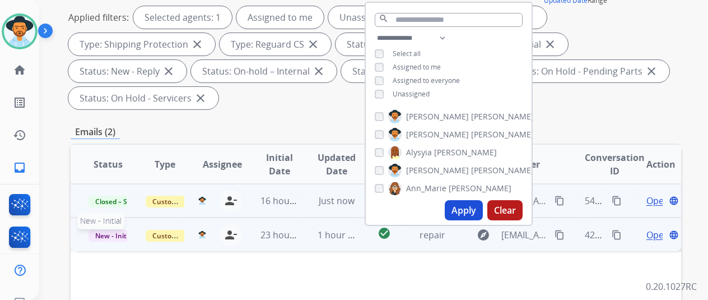
click at [106, 235] on span "New - Initial" at bounding box center [115, 236] width 52 height 12
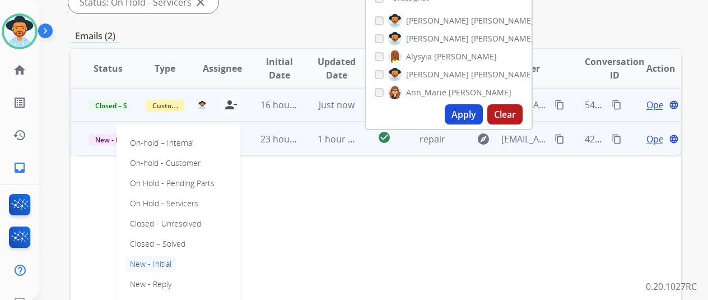
scroll to position [336, 0]
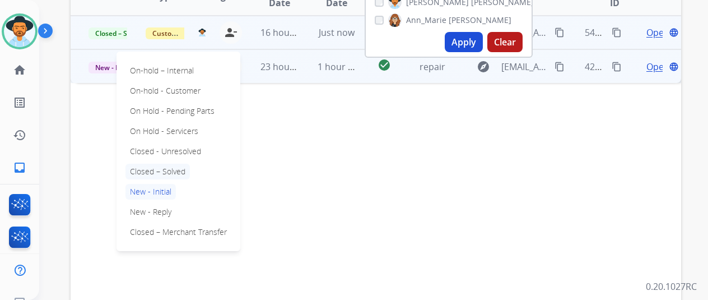
click at [176, 170] on p "Closed – Solved" at bounding box center [157, 172] width 64 height 16
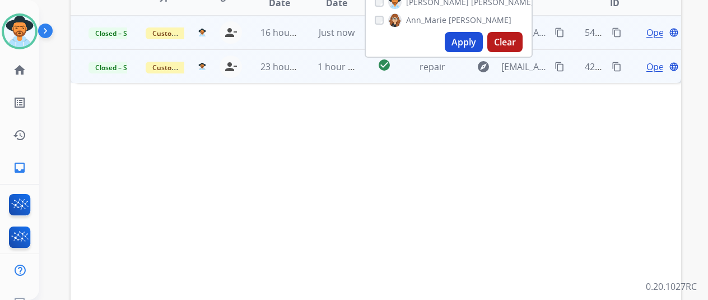
click at [469, 38] on button "Apply" at bounding box center [464, 42] width 38 height 20
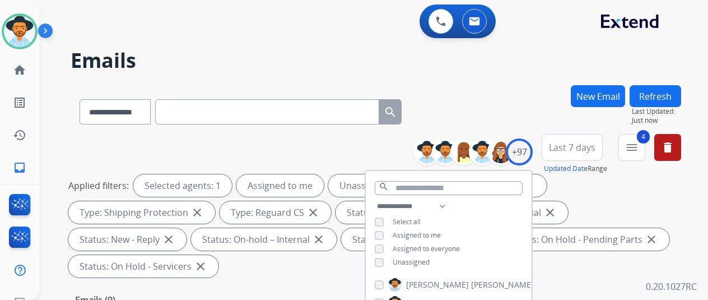
click at [477, 80] on div "**********" at bounding box center [360, 190] width 642 height 300
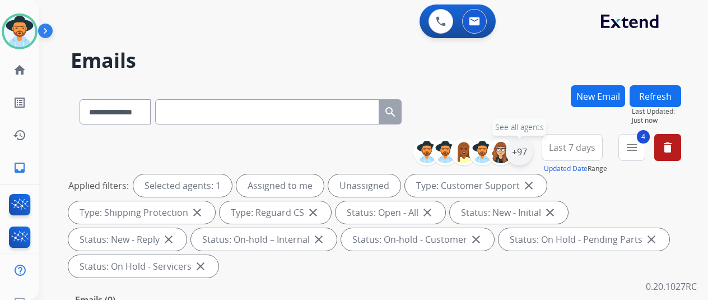
click at [532, 153] on div "+97" at bounding box center [519, 151] width 27 height 27
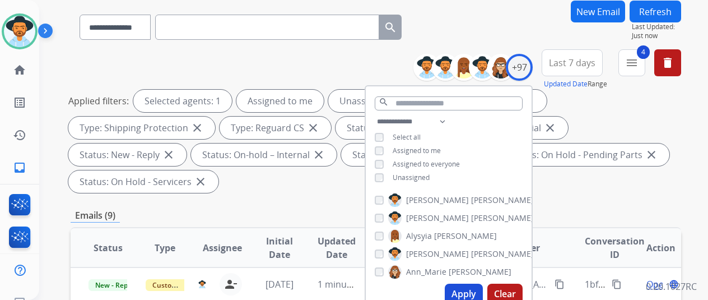
scroll to position [168, 0]
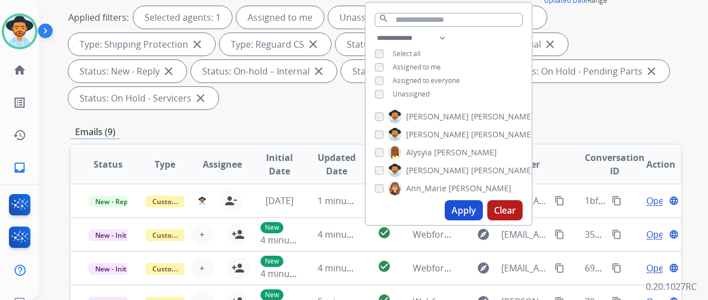
click at [467, 207] on button "Apply" at bounding box center [464, 210] width 38 height 20
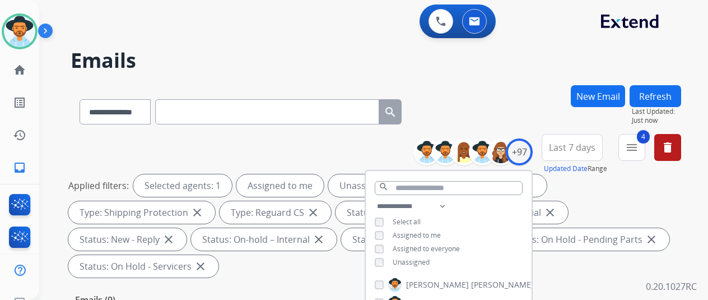
click at [517, 91] on div "**********" at bounding box center [376, 109] width 611 height 49
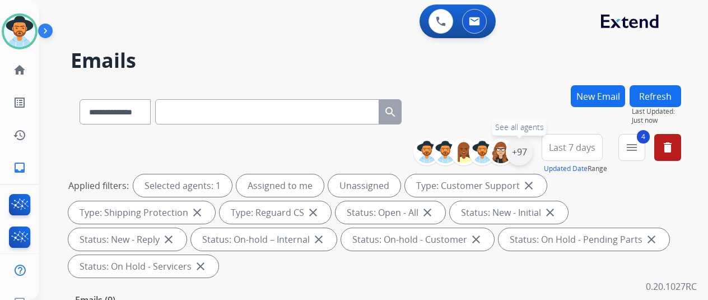
click at [528, 150] on div "+97" at bounding box center [519, 151] width 27 height 27
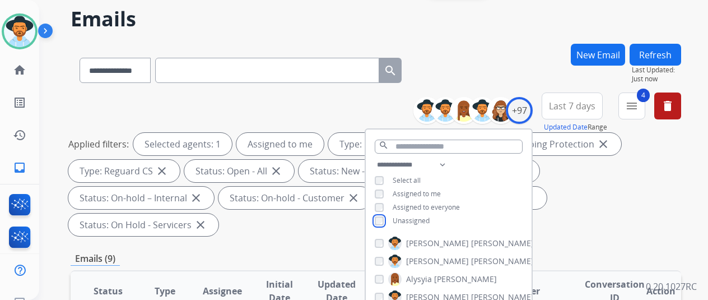
scroll to position [112, 0]
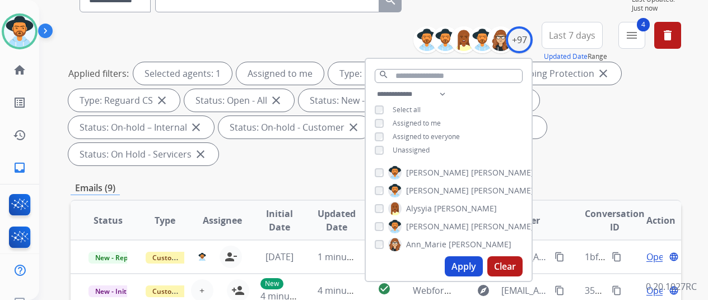
click at [466, 267] on button "Apply" at bounding box center [464, 266] width 38 height 20
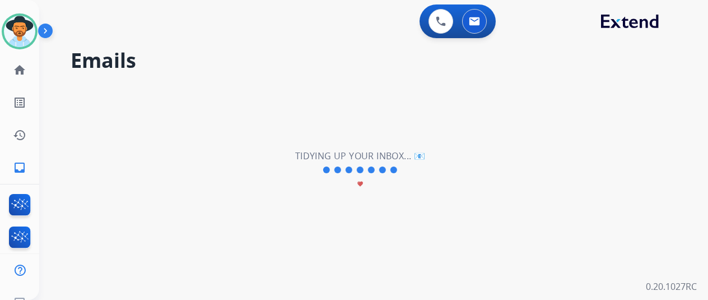
scroll to position [0, 0]
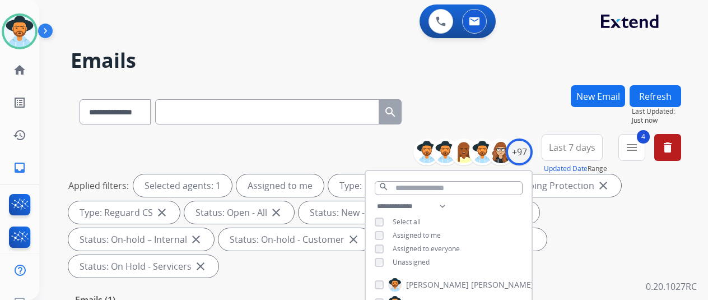
click at [510, 109] on div "**********" at bounding box center [376, 109] width 611 height 49
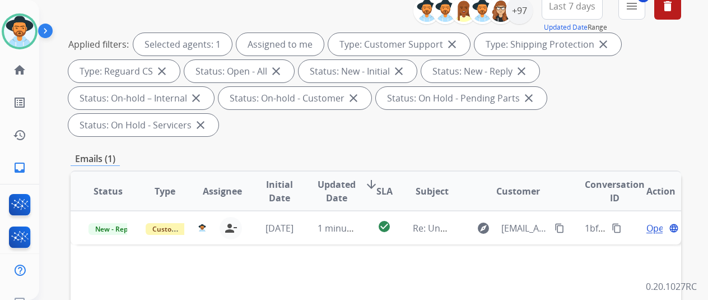
scroll to position [168, 0]
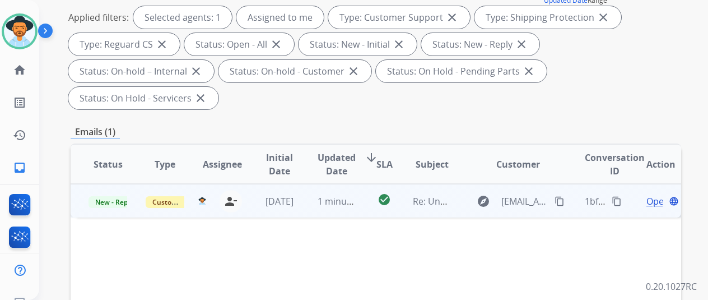
click at [650, 194] on span "Open" at bounding box center [657, 200] width 23 height 13
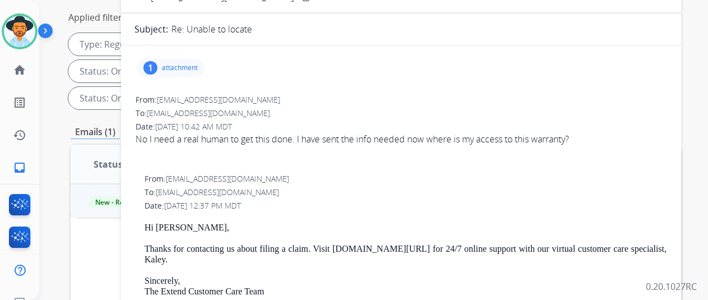
scroll to position [112, 0]
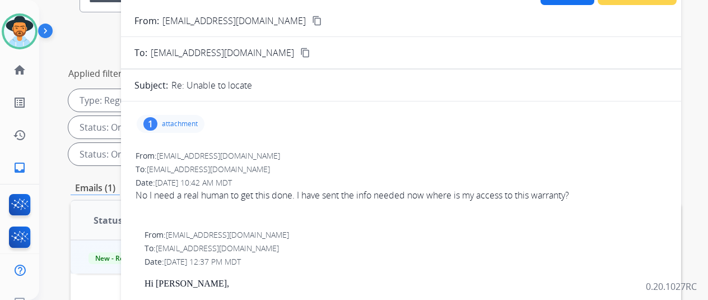
click at [157, 120] on div "1" at bounding box center [150, 123] width 14 height 13
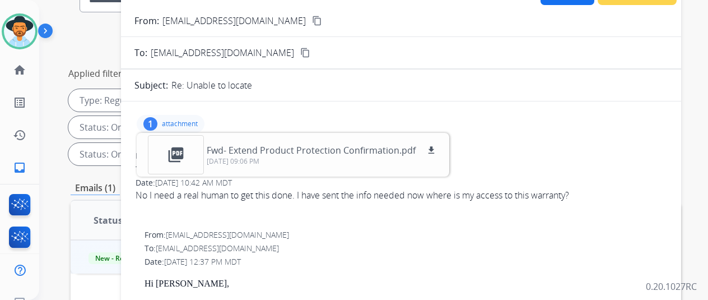
drag, startPoint x: 291, startPoint y: 19, endPoint x: 317, endPoint y: 13, distance: 27.0
click at [312, 20] on mat-icon "content_copy" at bounding box center [317, 21] width 10 height 10
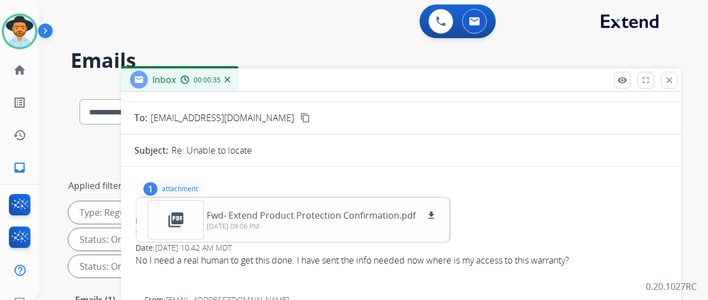
scroll to position [0, 0]
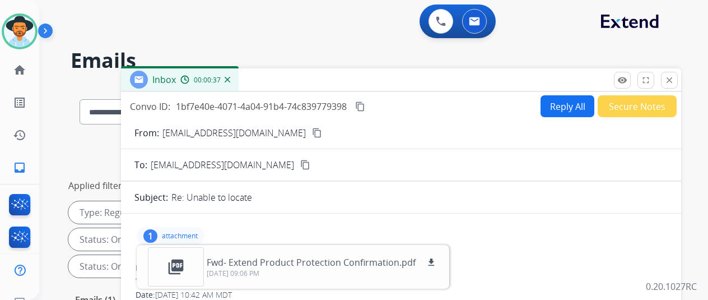
click at [230, 80] on img at bounding box center [228, 80] width 6 height 6
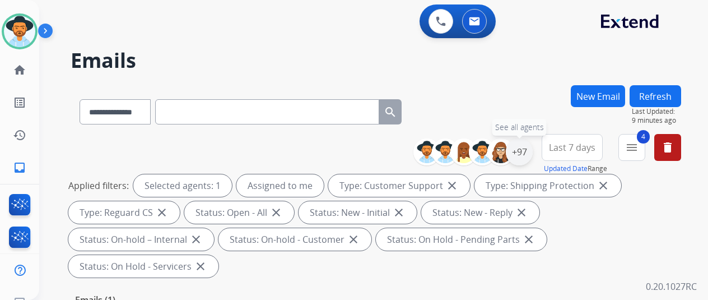
click at [532, 152] on div "+97" at bounding box center [519, 151] width 27 height 27
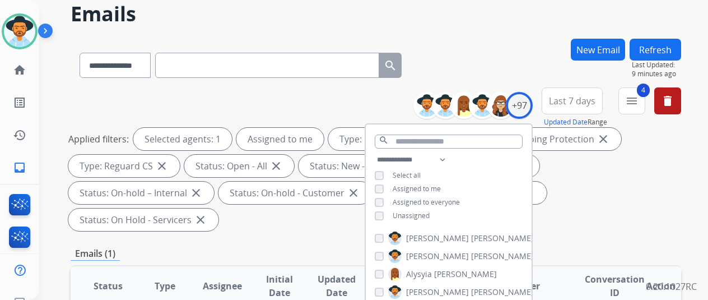
scroll to position [112, 0]
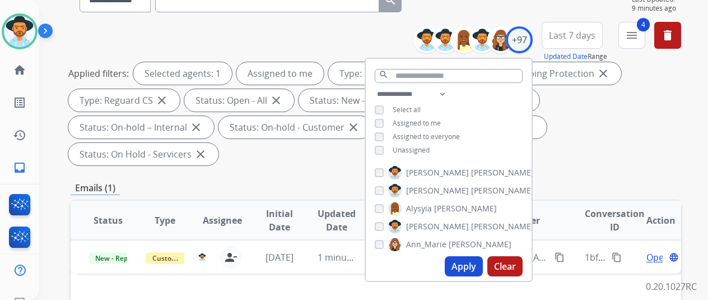
click at [477, 264] on button "Apply" at bounding box center [464, 266] width 38 height 20
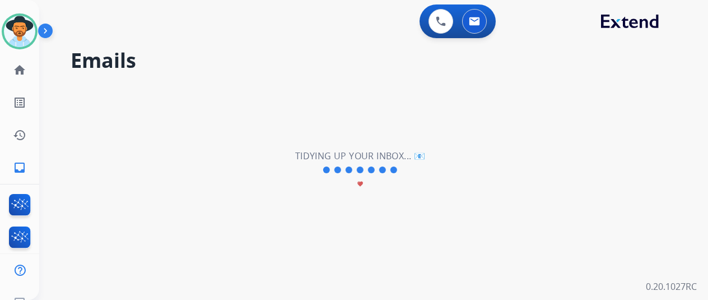
scroll to position [0, 0]
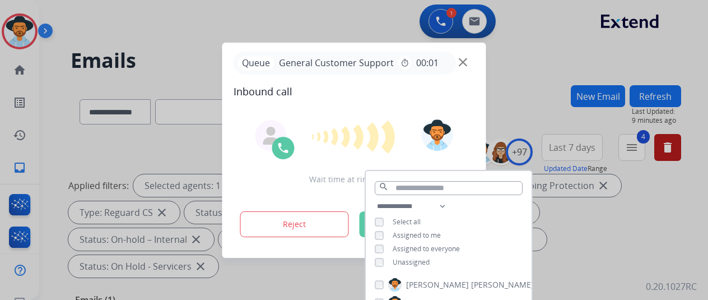
click at [531, 79] on div at bounding box center [354, 150] width 708 height 300
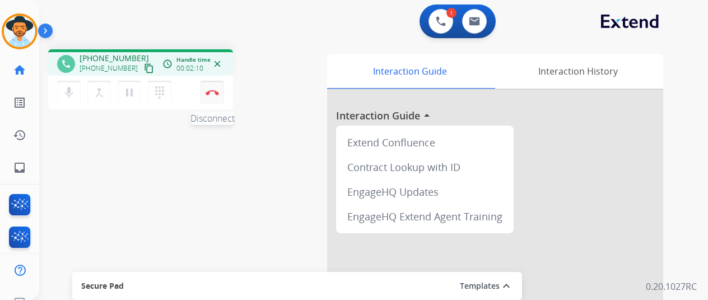
click at [215, 90] on img at bounding box center [212, 93] width 13 height 6
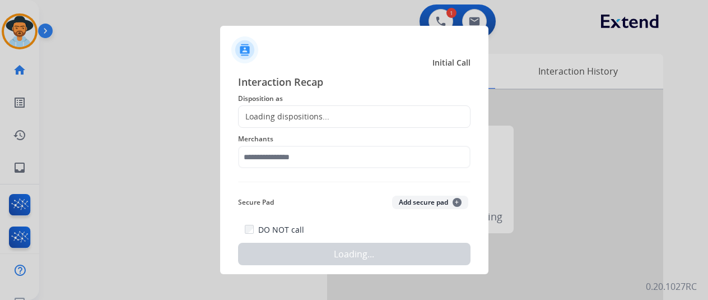
click at [251, 113] on div "Loading dispositions..." at bounding box center [284, 116] width 91 height 11
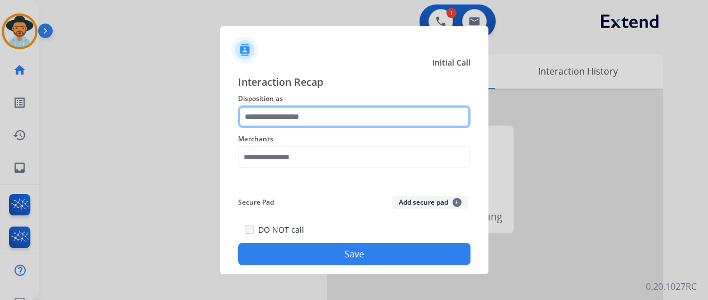
click at [250, 113] on input "text" at bounding box center [354, 116] width 232 height 22
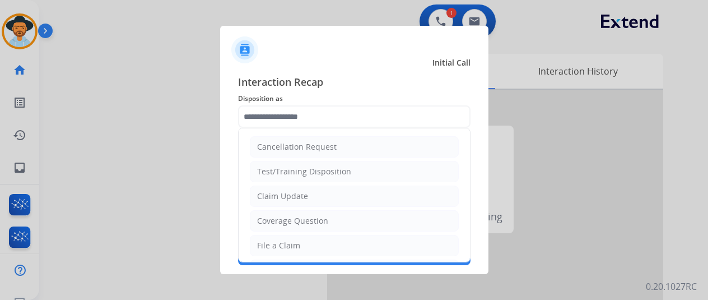
click at [274, 243] on div "File a Claim" at bounding box center [278, 245] width 43 height 11
type input "**********"
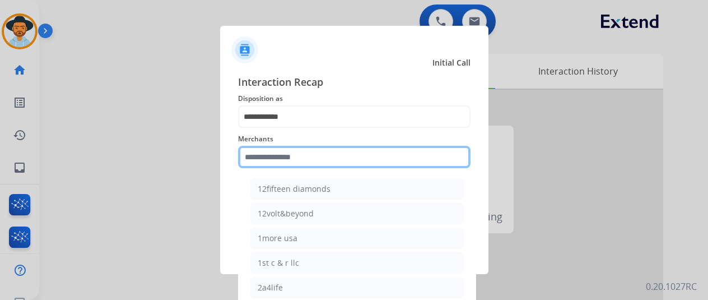
click at [275, 156] on input "text" at bounding box center [354, 157] width 232 height 22
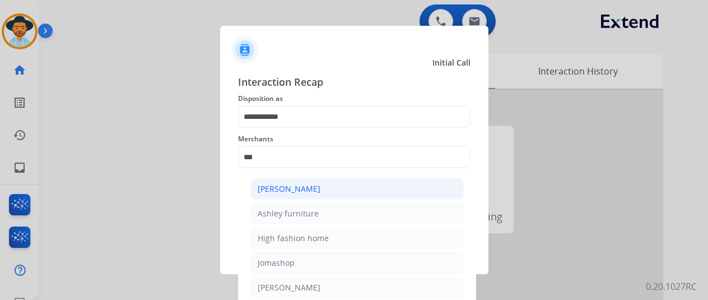
click at [300, 192] on div "[PERSON_NAME]" at bounding box center [289, 188] width 63 height 11
type input "**********"
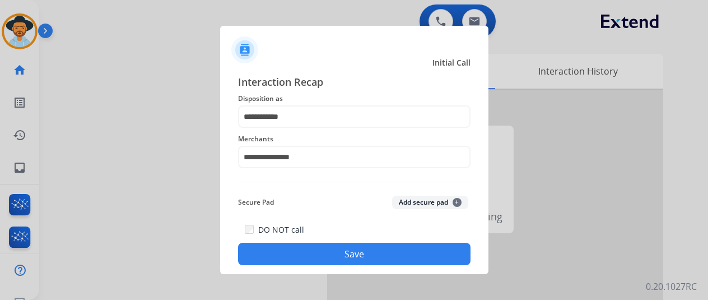
click at [314, 255] on button "Save" at bounding box center [354, 254] width 232 height 22
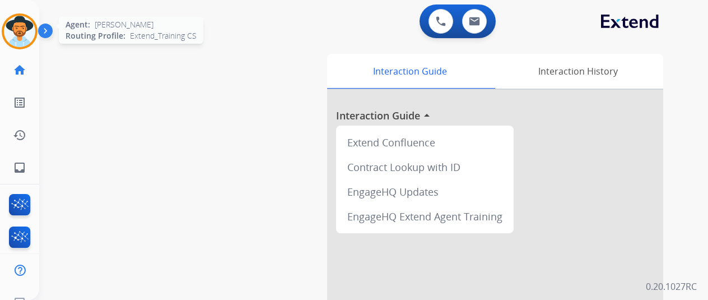
click at [18, 39] on img at bounding box center [19, 31] width 31 height 31
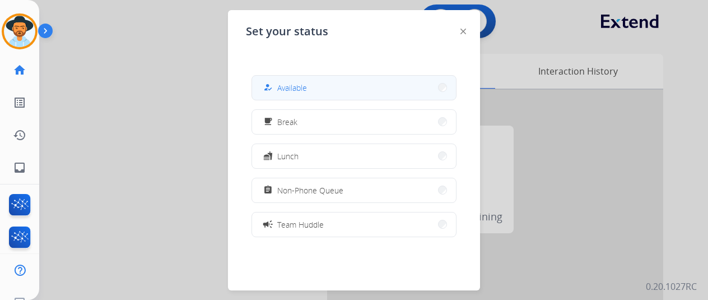
click at [317, 88] on button "how_to_reg Available" at bounding box center [354, 88] width 204 height 24
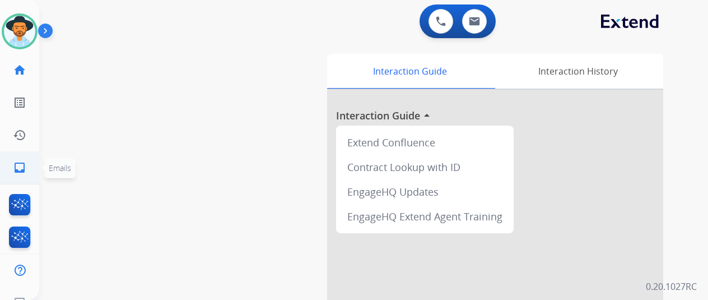
click at [13, 165] on mat-icon "inbox" at bounding box center [19, 167] width 13 height 13
select select "**********"
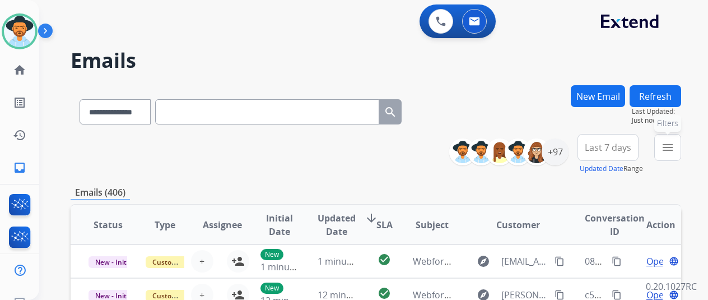
click at [676, 157] on button "menu Filters" at bounding box center [667, 147] width 27 height 27
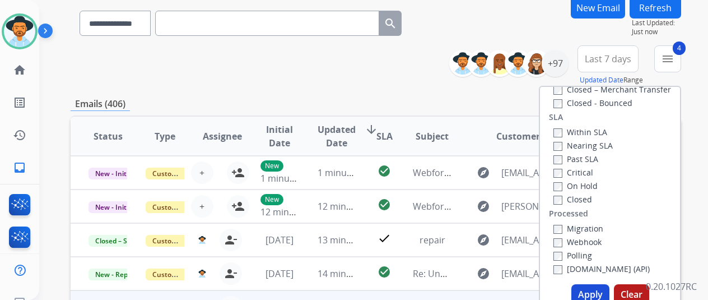
scroll to position [168, 0]
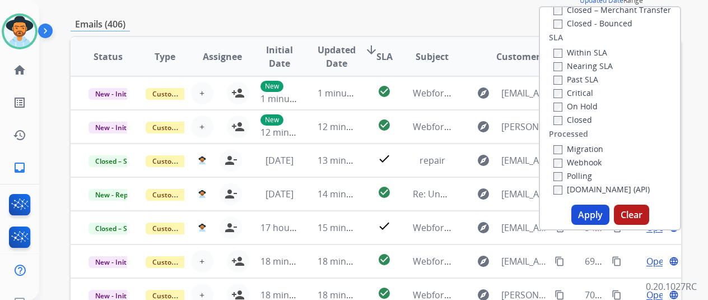
click at [598, 213] on button "Apply" at bounding box center [590, 214] width 38 height 20
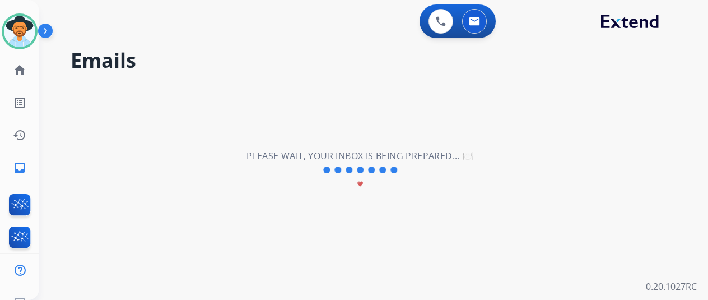
scroll to position [0, 0]
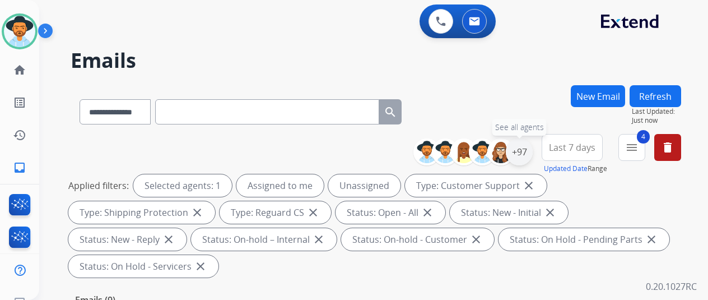
click at [529, 150] on div "+97" at bounding box center [519, 151] width 27 height 27
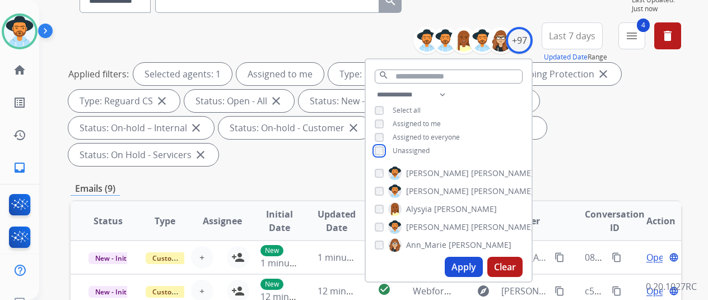
scroll to position [112, 0]
click at [468, 265] on button "Apply" at bounding box center [464, 266] width 38 height 20
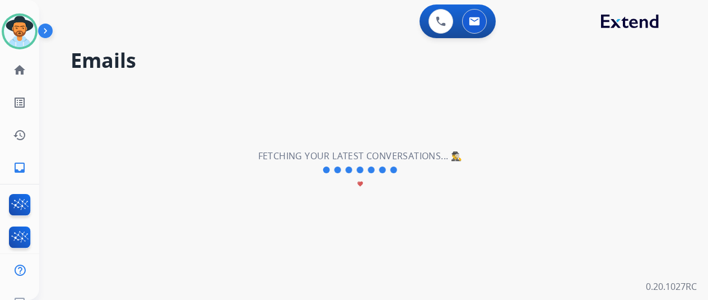
scroll to position [0, 0]
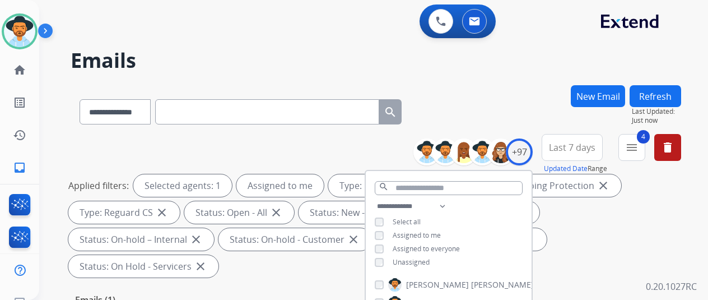
click at [455, 101] on div "**********" at bounding box center [376, 109] width 611 height 49
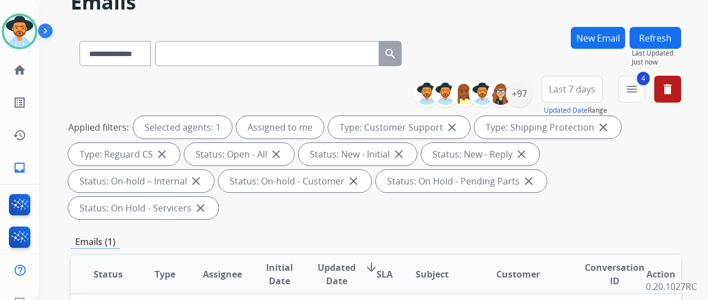
scroll to position [168, 0]
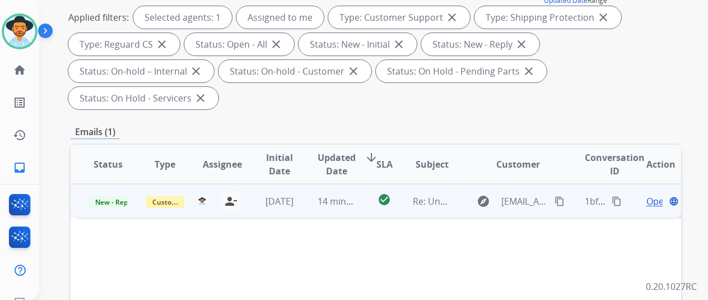
click at [654, 194] on span "Open" at bounding box center [657, 200] width 23 height 13
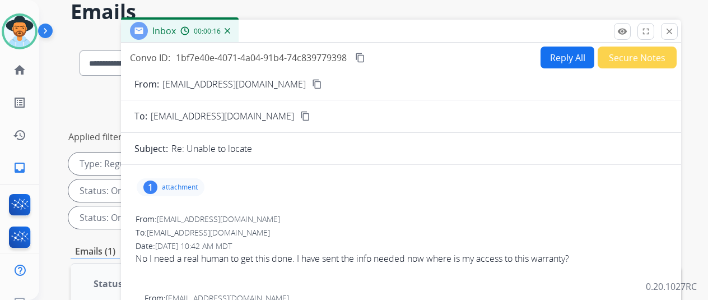
scroll to position [0, 0]
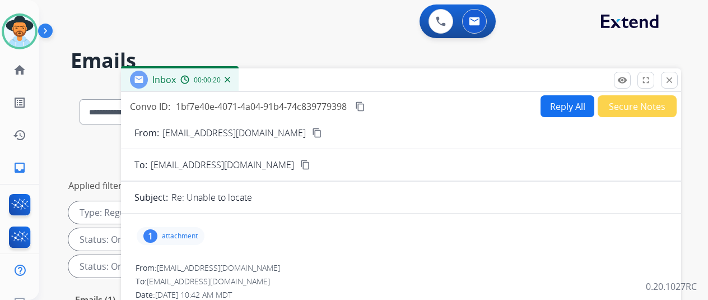
click at [230, 80] on img at bounding box center [228, 80] width 6 height 6
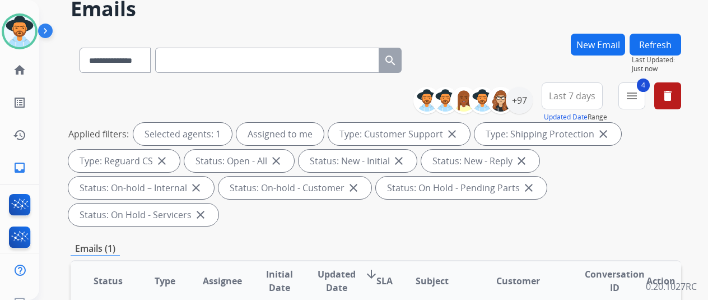
scroll to position [112, 0]
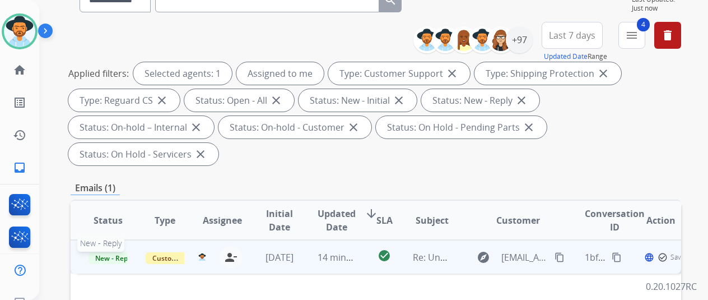
click at [103, 252] on span "New - Reply" at bounding box center [114, 258] width 51 height 12
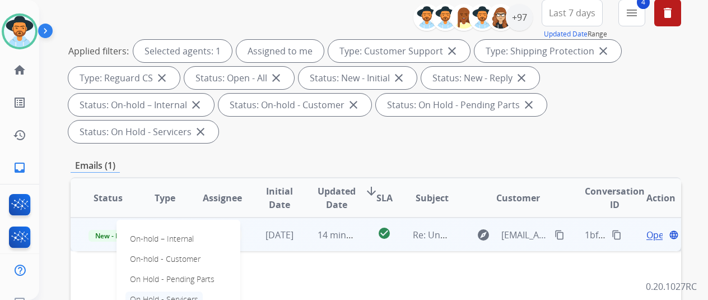
scroll to position [168, 0]
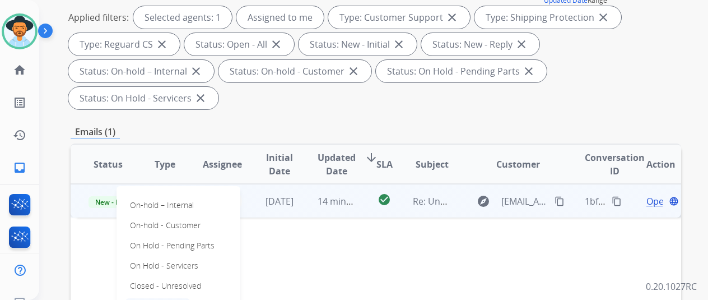
click at [142, 298] on p "Closed – Solved" at bounding box center [157, 306] width 64 height 16
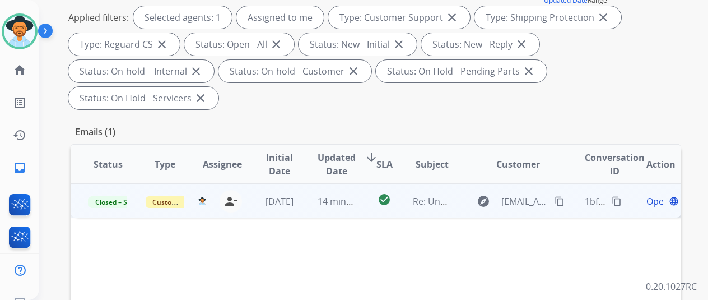
click at [559, 196] on mat-icon "content_copy" at bounding box center [560, 201] width 10 height 10
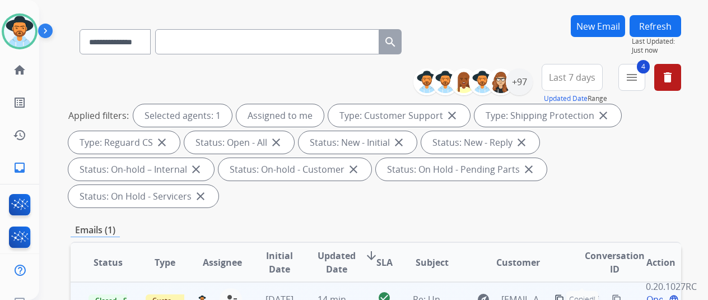
scroll to position [0, 0]
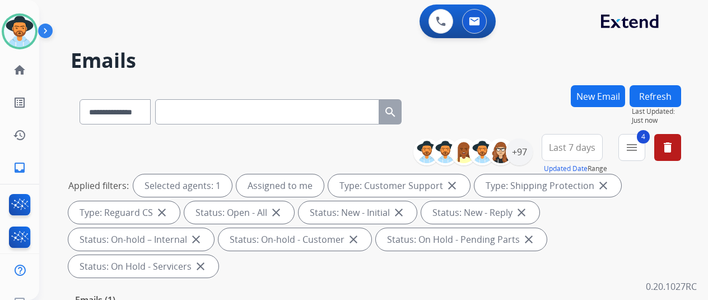
click at [606, 90] on button "New Email" at bounding box center [598, 96] width 54 height 22
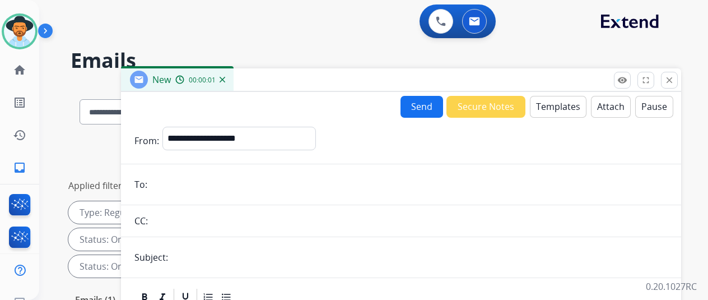
click at [564, 106] on button "Templates" at bounding box center [558, 107] width 57 height 22
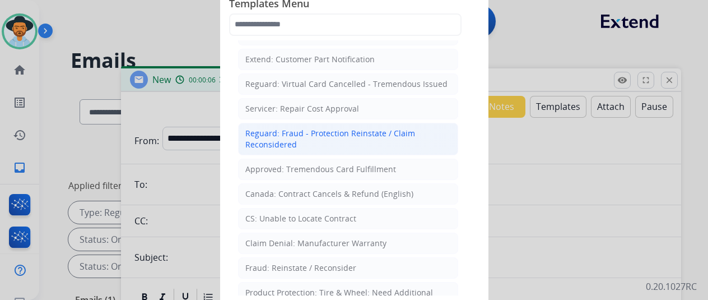
scroll to position [448, 0]
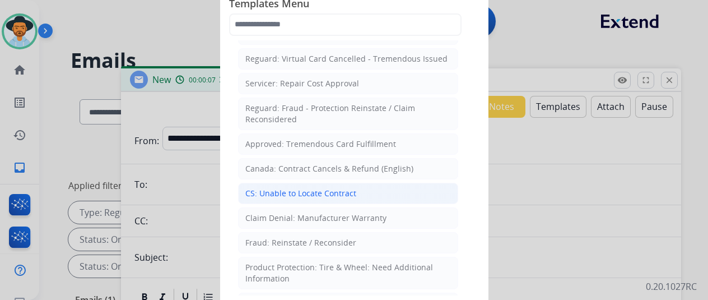
drag, startPoint x: 288, startPoint y: 173, endPoint x: 289, endPoint y: 163, distance: 9.6
click at [288, 188] on div "CS: Unable to Locate Contract" at bounding box center [300, 193] width 111 height 11
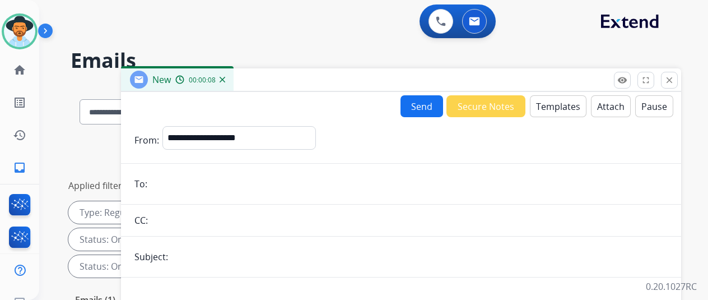
click at [170, 190] on input "email" at bounding box center [409, 184] width 517 height 22
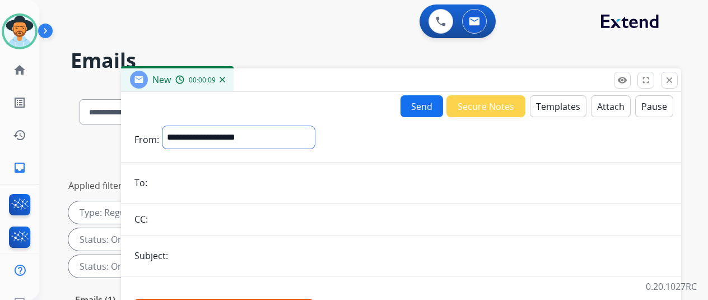
click at [194, 134] on select "**********" at bounding box center [238, 137] width 152 height 22
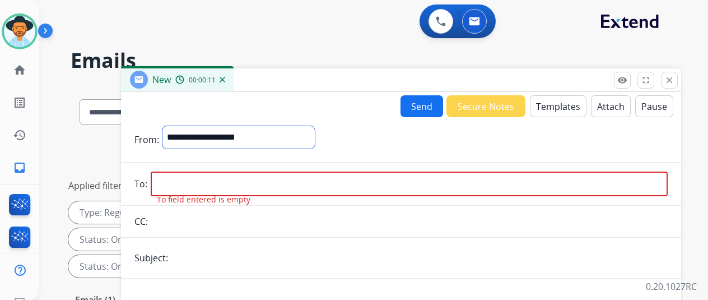
select select "**********"
click at [171, 126] on select "**********" at bounding box center [238, 137] width 152 height 22
click at [178, 181] on input "email" at bounding box center [409, 185] width 517 height 25
paste input "**********"
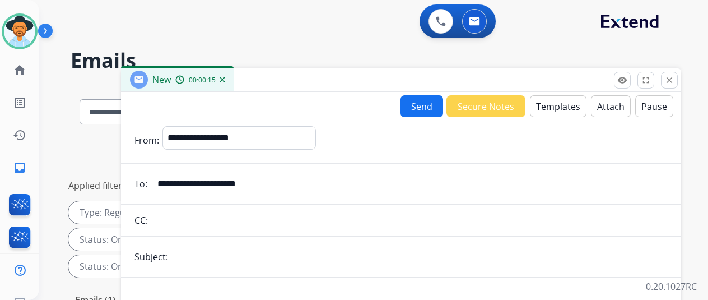
type input "**********"
click at [188, 255] on input "text" at bounding box center [419, 256] width 496 height 22
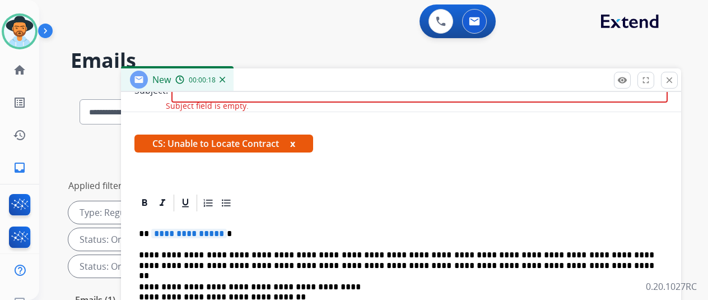
scroll to position [170, 0]
click at [226, 229] on span "**********" at bounding box center [189, 234] width 76 height 10
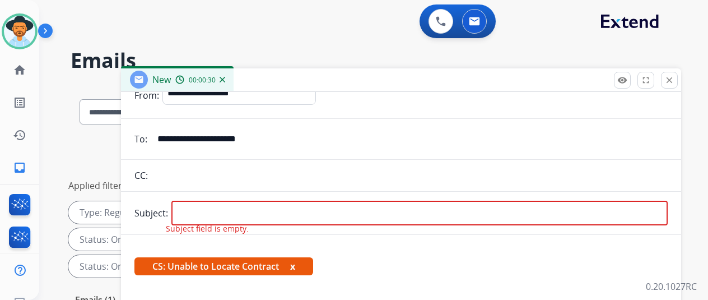
scroll to position [0, 0]
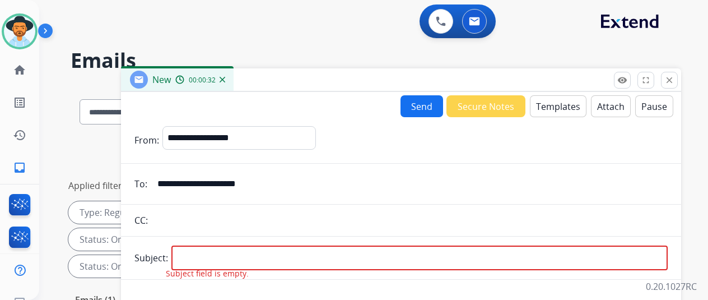
click at [225, 80] on img at bounding box center [223, 80] width 6 height 6
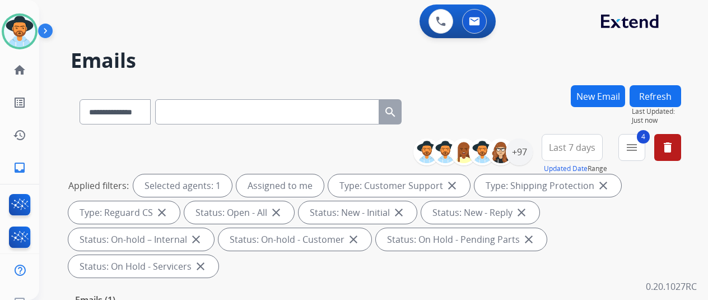
click at [586, 89] on button "New Email" at bounding box center [598, 96] width 54 height 22
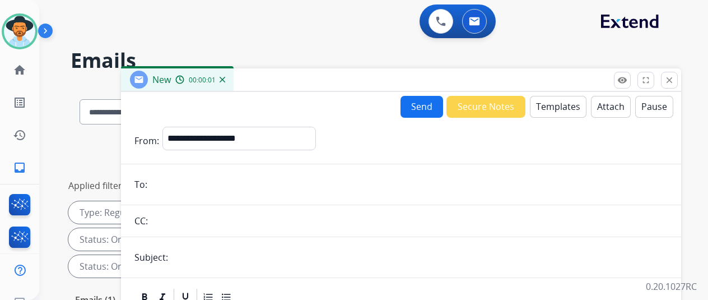
click at [561, 96] on button "Templates" at bounding box center [558, 107] width 57 height 22
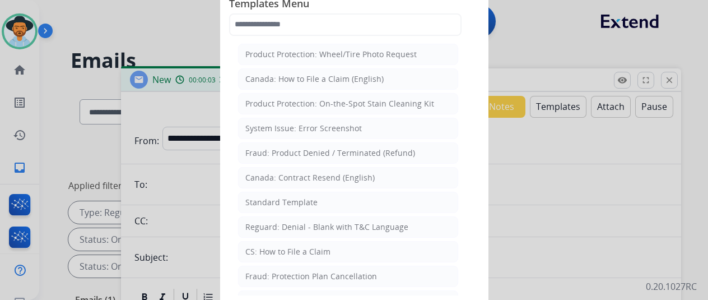
click at [176, 173] on div at bounding box center [354, 150] width 708 height 300
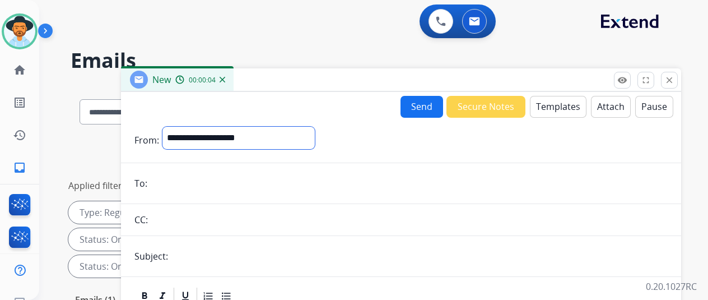
click at [192, 134] on select "**********" at bounding box center [238, 138] width 152 height 22
select select "**********"
click at [171, 127] on select "**********" at bounding box center [238, 138] width 152 height 22
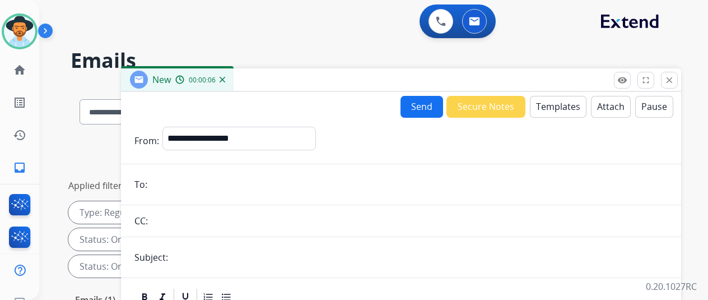
click at [165, 183] on input "email" at bounding box center [409, 184] width 517 height 22
paste input "**********"
type input "**********"
click at [555, 108] on button "Templates" at bounding box center [558, 107] width 57 height 22
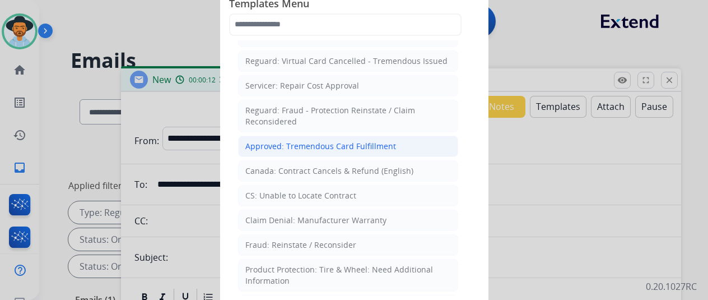
scroll to position [448, 0]
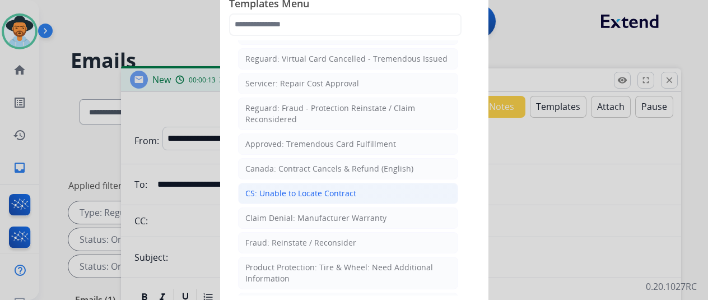
click at [288, 188] on div "CS: Unable to Locate Contract" at bounding box center [300, 193] width 111 height 11
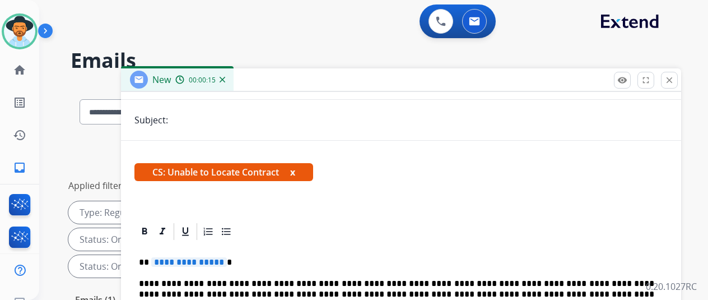
scroll to position [112, 0]
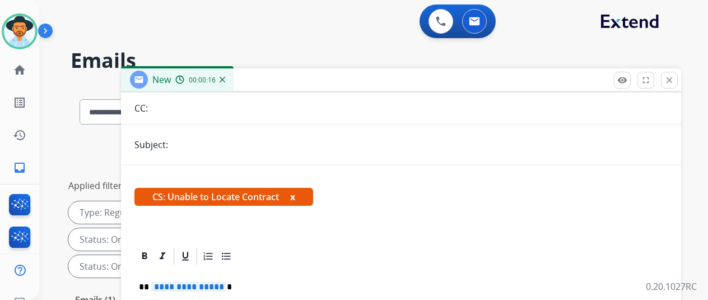
click at [196, 141] on input "text" at bounding box center [419, 144] width 496 height 22
type input "*****"
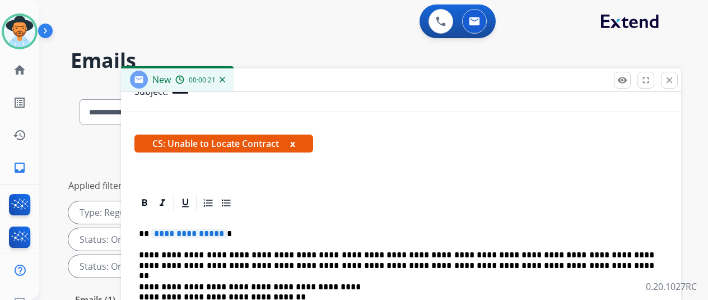
scroll to position [185, 0]
click at [227, 229] on span "**********" at bounding box center [189, 234] width 76 height 10
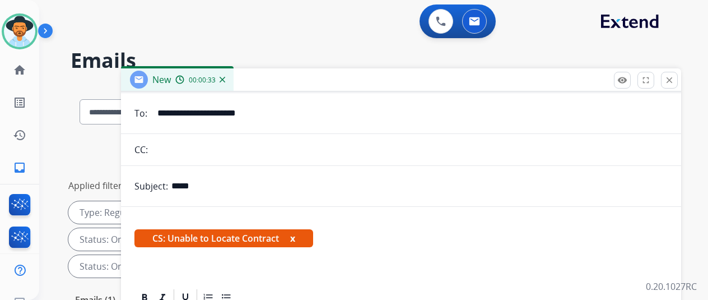
scroll to position [0, 0]
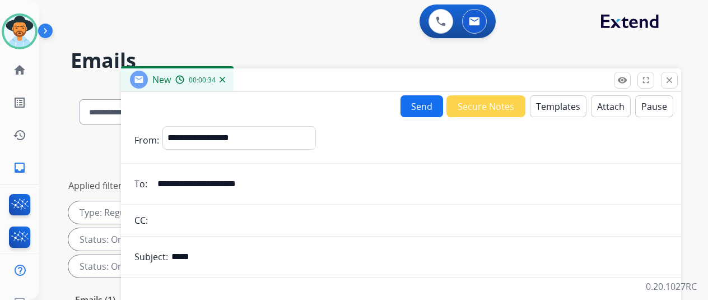
click at [429, 106] on button "Send" at bounding box center [422, 106] width 43 height 22
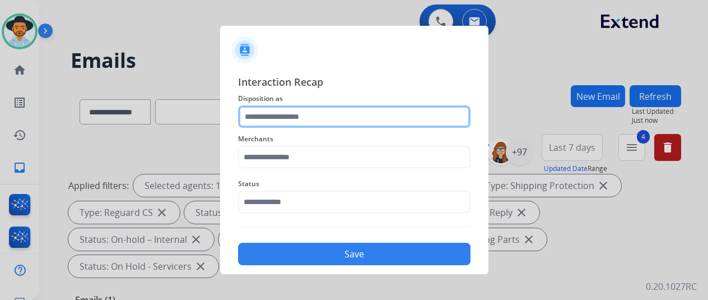
click at [257, 122] on input "text" at bounding box center [354, 116] width 232 height 22
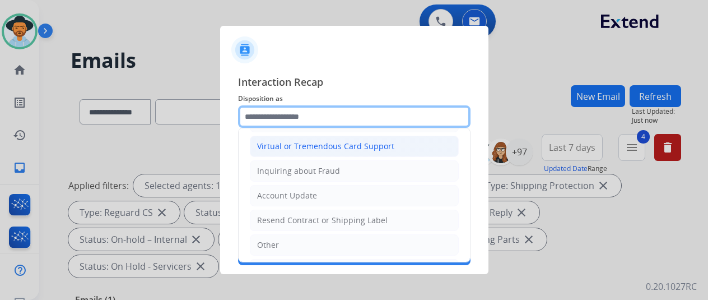
scroll to position [170, 0]
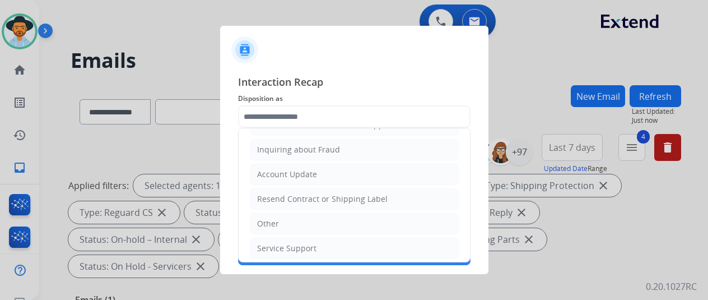
click at [272, 197] on div "Resend Contract or Shipping Label" at bounding box center [322, 198] width 131 height 11
type input "**********"
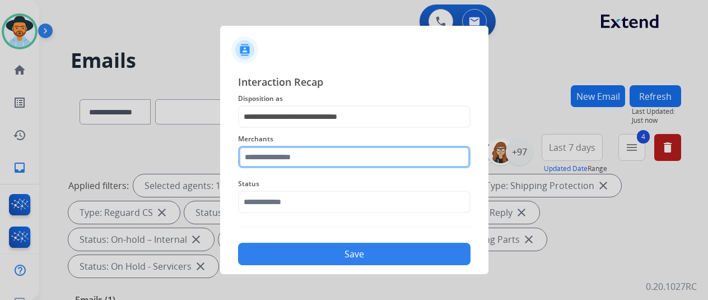
click at [250, 151] on input "text" at bounding box center [354, 157] width 232 height 22
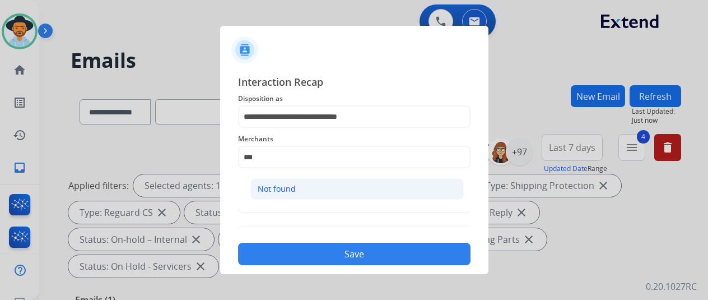
click at [262, 184] on div "Not found" at bounding box center [277, 188] width 38 height 11
type input "*********"
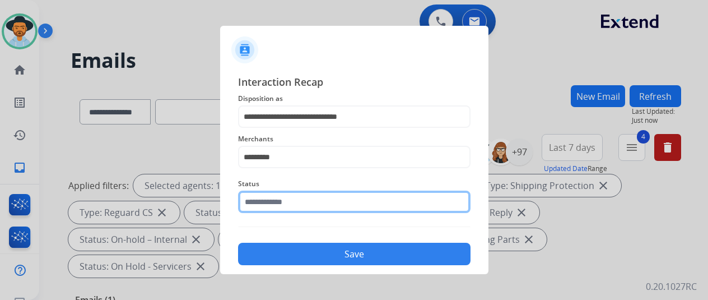
click at [255, 194] on input "text" at bounding box center [354, 201] width 232 height 22
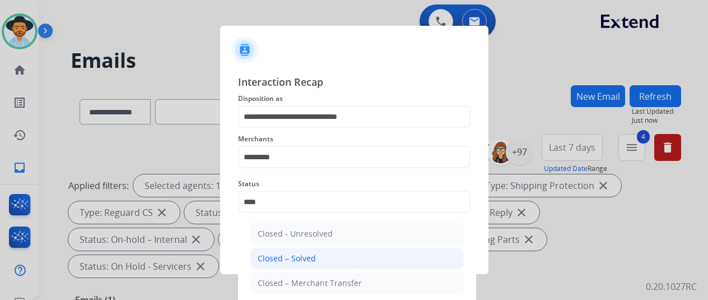
click at [266, 253] on div "Closed – Solved" at bounding box center [287, 258] width 58 height 11
type input "**********"
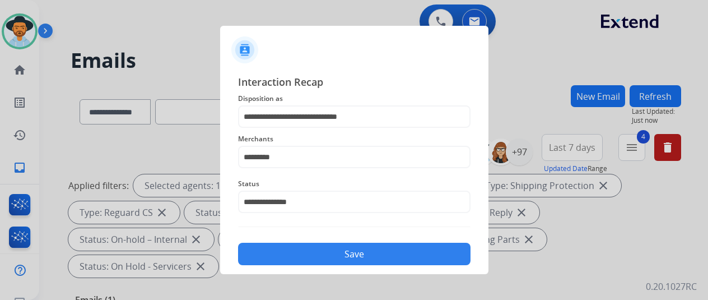
click at [320, 257] on button "Save" at bounding box center [354, 254] width 232 height 22
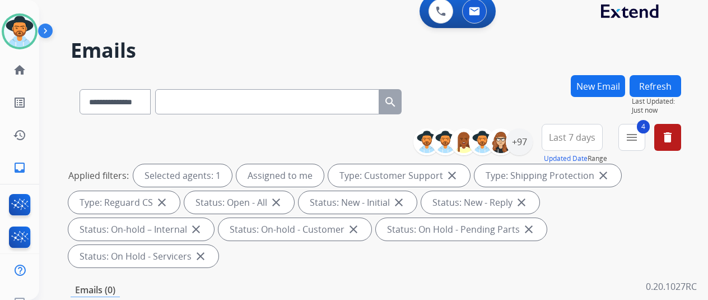
scroll to position [0, 0]
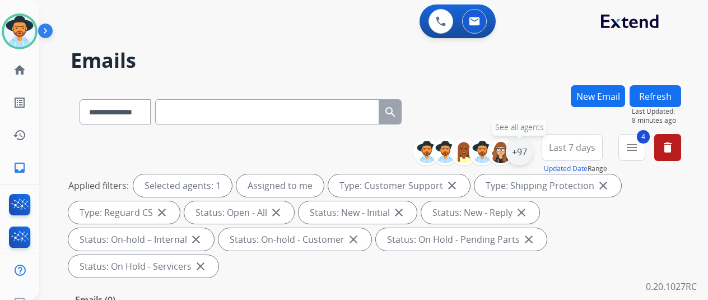
click at [528, 156] on div "+97" at bounding box center [519, 151] width 27 height 27
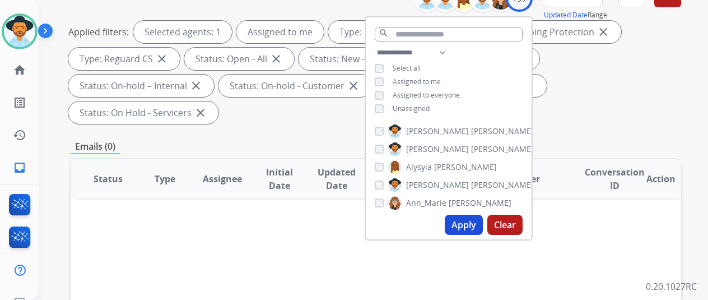
scroll to position [168, 0]
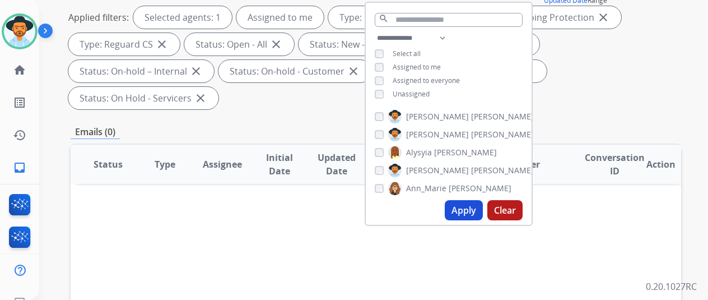
click at [469, 212] on button "Apply" at bounding box center [464, 210] width 38 height 20
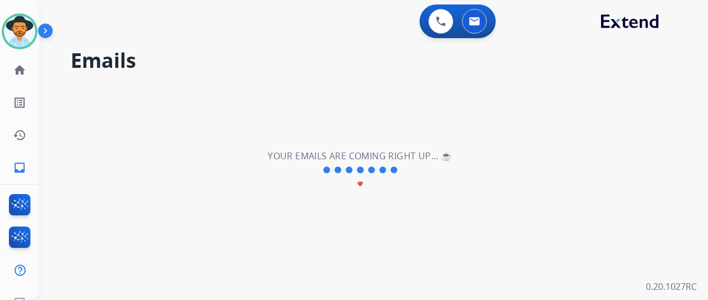
scroll to position [0, 0]
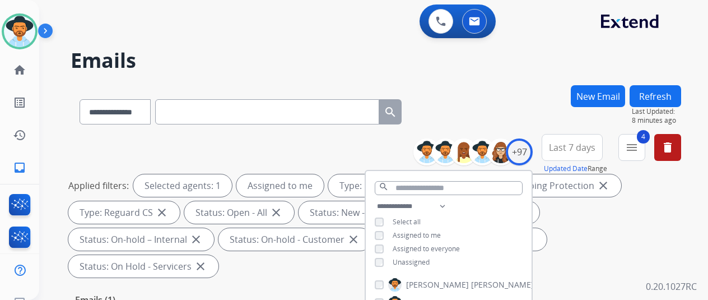
click at [486, 99] on div "**********" at bounding box center [376, 109] width 611 height 49
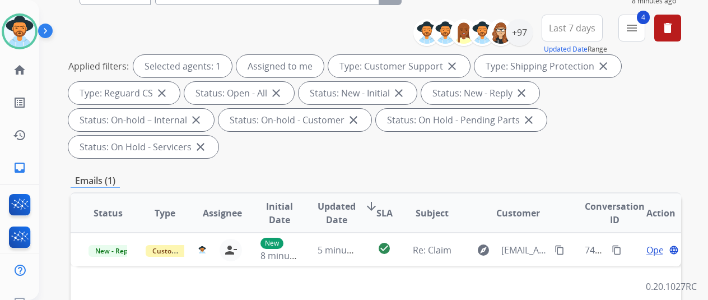
scroll to position [168, 0]
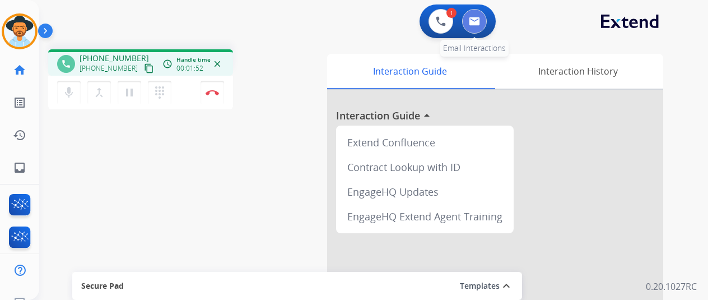
click at [477, 17] on img at bounding box center [474, 21] width 11 height 9
select select "**********"
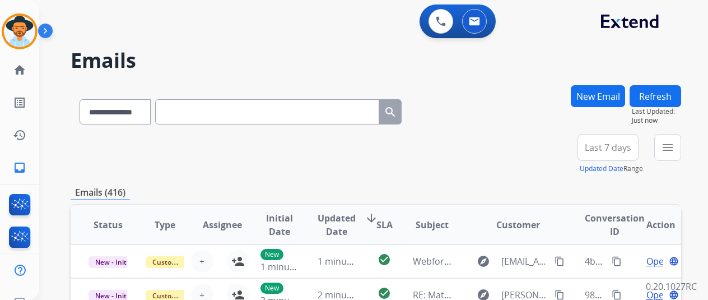
click at [603, 95] on button "New Email" at bounding box center [598, 96] width 54 height 22
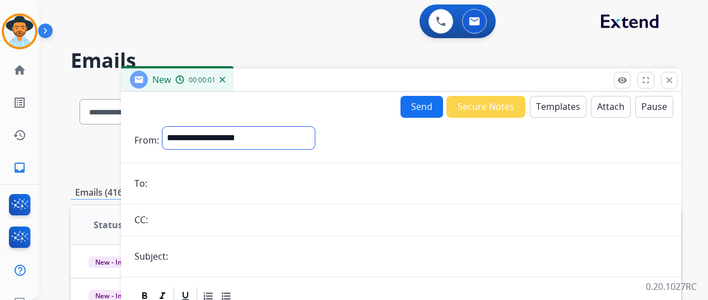
click at [212, 133] on select "**********" at bounding box center [238, 138] width 152 height 22
select select "**********"
click at [171, 127] on select "**********" at bounding box center [238, 138] width 152 height 22
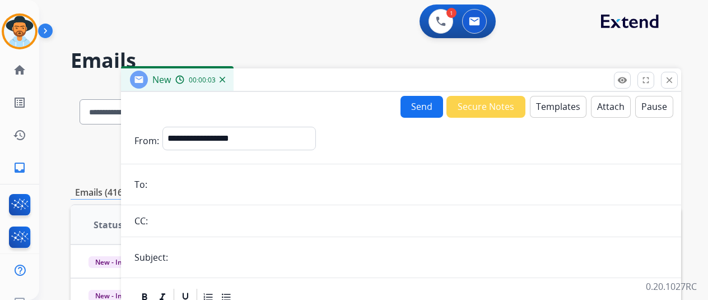
click at [174, 193] on input "email" at bounding box center [409, 184] width 517 height 22
paste input "**********"
type input "**********"
click at [551, 101] on button "Templates" at bounding box center [558, 107] width 57 height 22
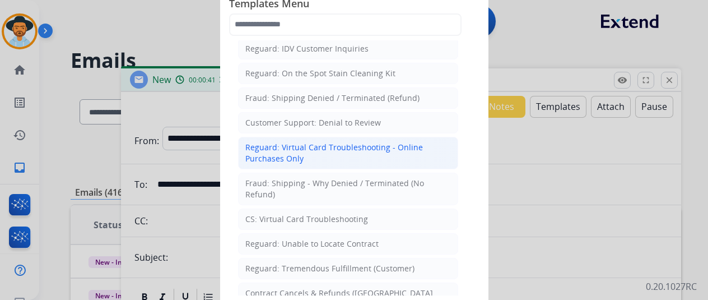
scroll to position [840, 0]
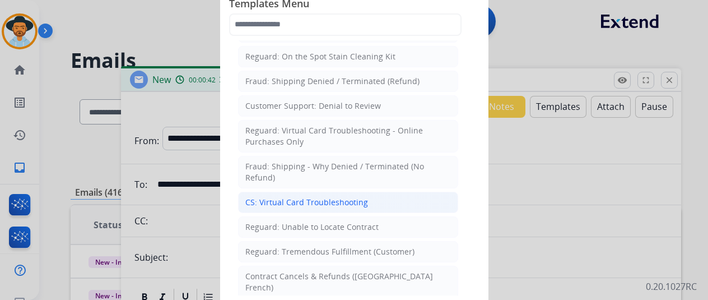
click at [267, 197] on div "CS: Virtual Card Troubleshooting" at bounding box center [306, 202] width 123 height 11
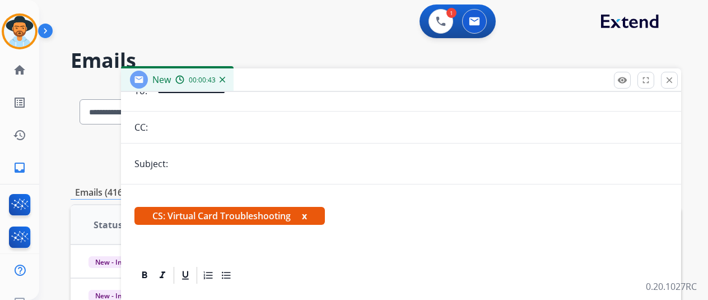
scroll to position [168, 0]
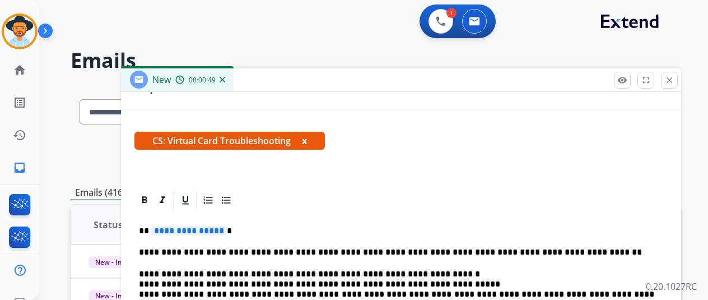
click at [226, 230] on span "**********" at bounding box center [189, 231] width 76 height 10
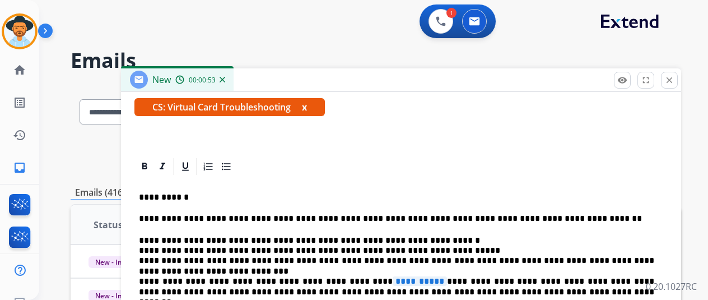
scroll to position [224, 0]
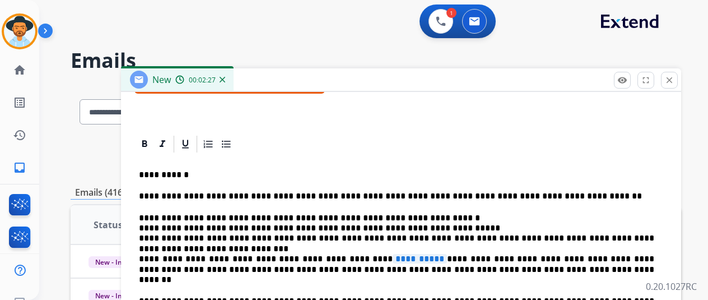
click at [401, 256] on span "**********" at bounding box center [420, 259] width 54 height 10
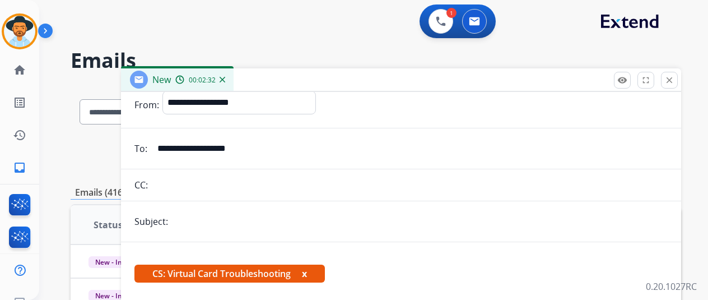
scroll to position [0, 0]
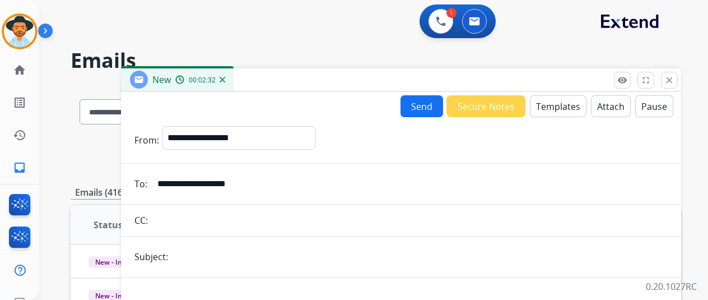
click at [427, 111] on button "Send" at bounding box center [422, 106] width 43 height 22
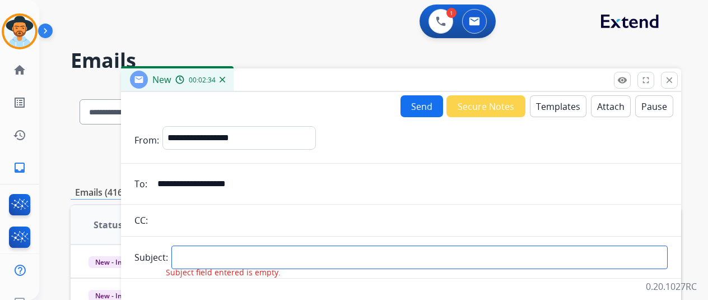
click at [199, 259] on input "text" at bounding box center [419, 257] width 496 height 24
type input "**********"
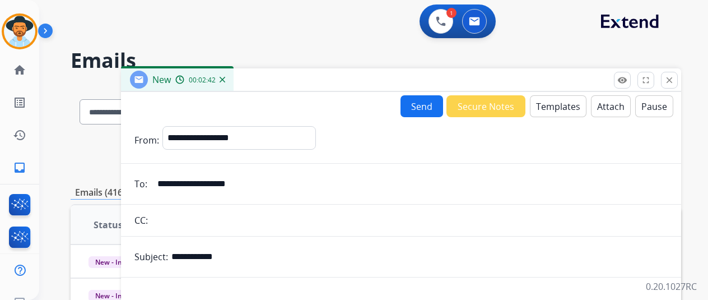
click at [421, 101] on button "Send" at bounding box center [422, 106] width 43 height 22
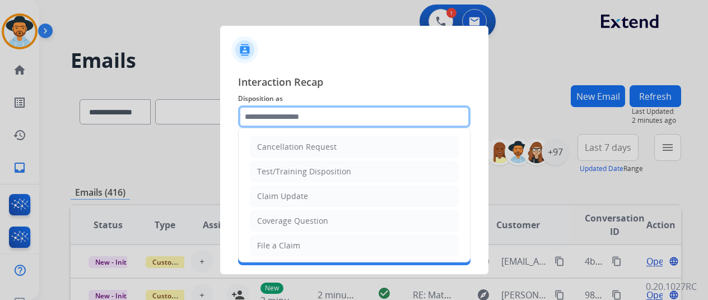
click at [268, 119] on input "text" at bounding box center [354, 116] width 232 height 22
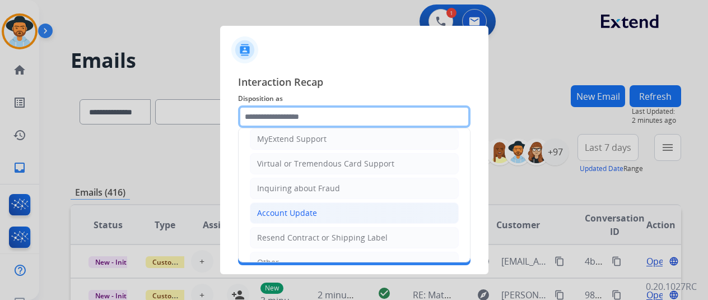
scroll to position [114, 0]
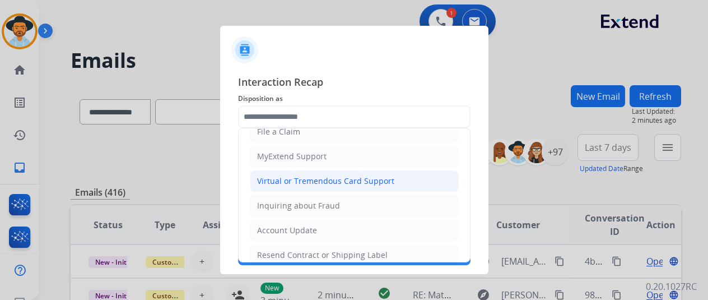
click at [291, 183] on div "Virtual or Tremendous Card Support" at bounding box center [325, 180] width 137 height 11
type input "**********"
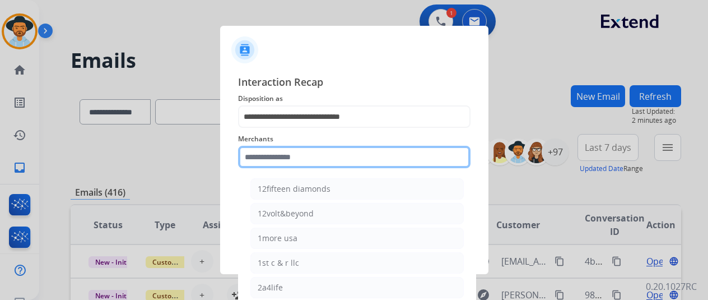
drag, startPoint x: 270, startPoint y: 164, endPoint x: 288, endPoint y: 156, distance: 19.8
click at [271, 164] on input "text" at bounding box center [354, 157] width 232 height 22
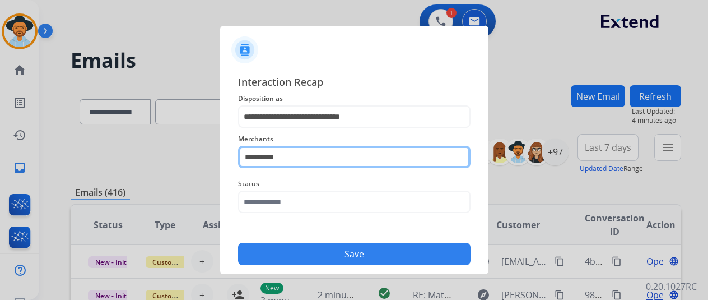
type input "**********"
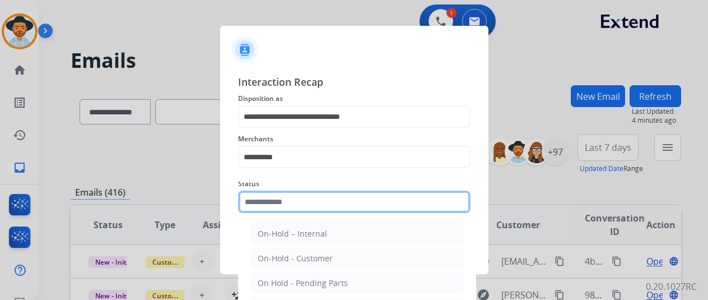
click at [280, 200] on input "text" at bounding box center [354, 201] width 232 height 22
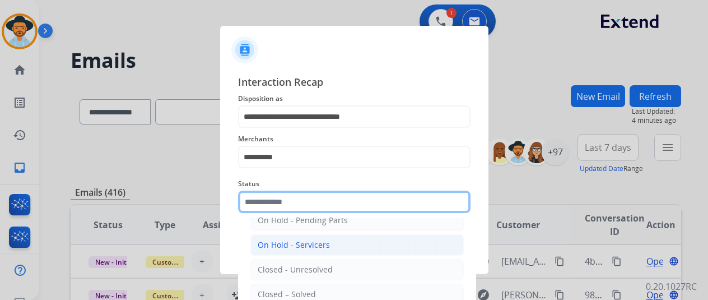
scroll to position [64, 0]
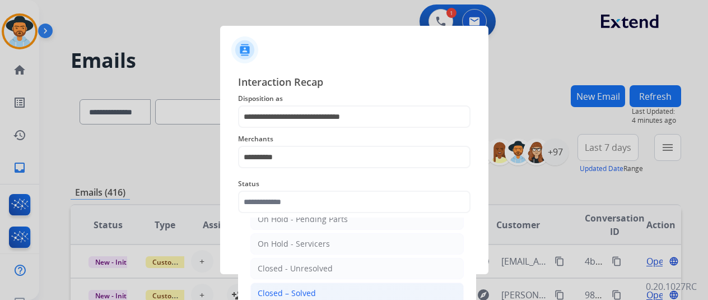
click at [286, 287] on div "Closed – Solved" at bounding box center [287, 292] width 58 height 11
type input "**********"
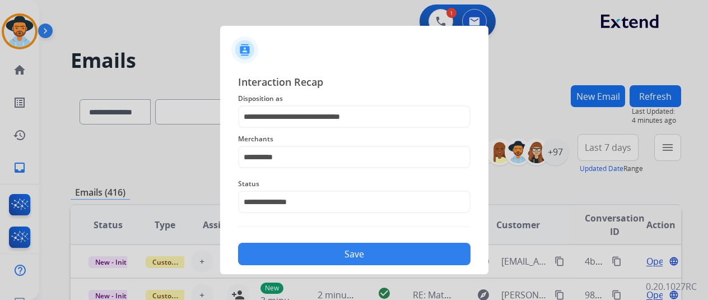
click at [313, 255] on button "Save" at bounding box center [354, 254] width 232 height 22
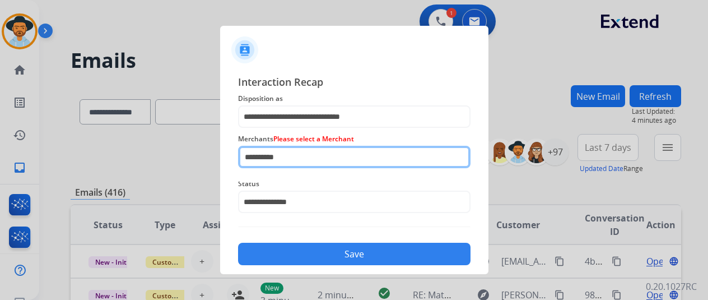
drag, startPoint x: 272, startPoint y: 152, endPoint x: 72, endPoint y: 134, distance: 200.8
click at [0, 134] on app-contact-recap-modal "**********" at bounding box center [0, 150] width 0 height 300
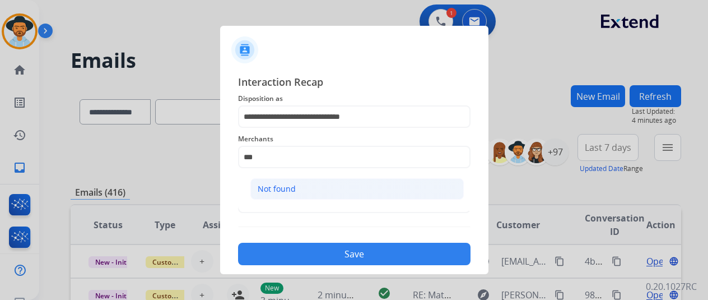
click at [293, 193] on div "Not found" at bounding box center [277, 188] width 38 height 11
type input "*********"
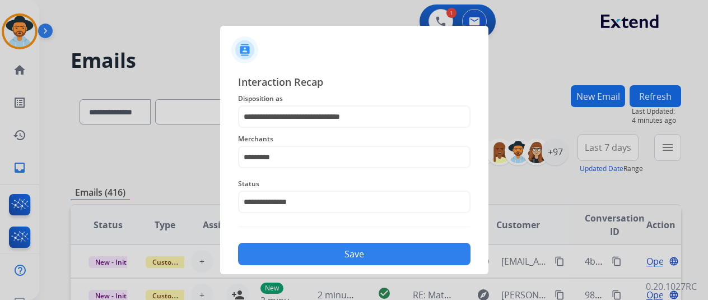
click at [328, 253] on button "Save" at bounding box center [354, 254] width 232 height 22
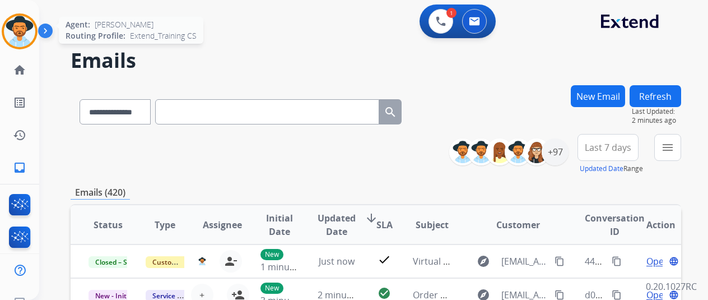
click at [18, 29] on img at bounding box center [19, 31] width 31 height 31
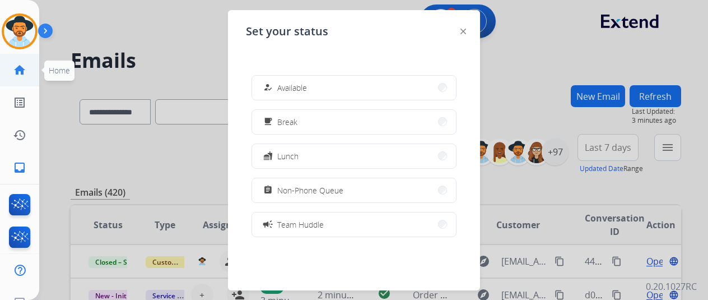
click at [21, 67] on mat-icon "home" at bounding box center [19, 69] width 13 height 13
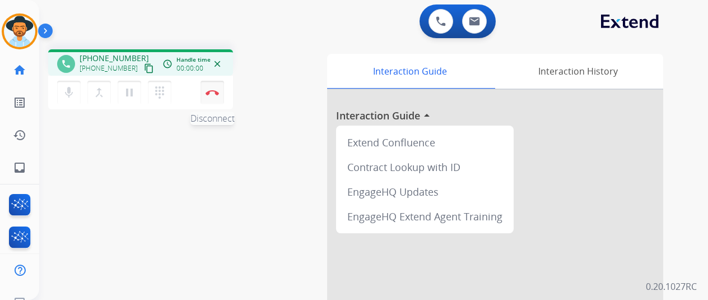
click at [217, 91] on img at bounding box center [212, 93] width 13 height 6
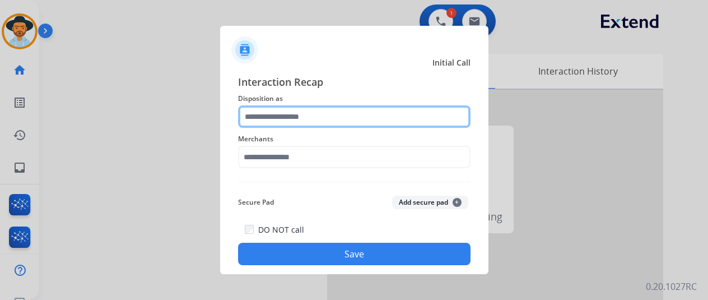
click at [289, 123] on input "text" at bounding box center [354, 116] width 232 height 22
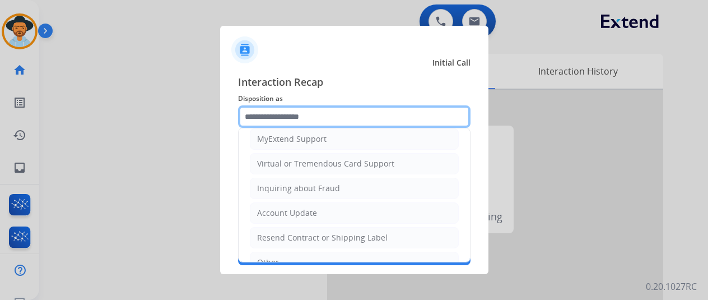
scroll to position [114, 0]
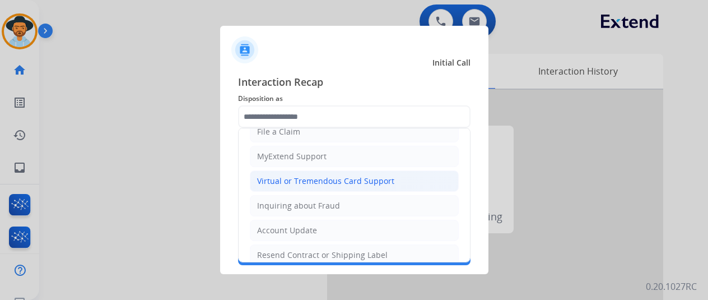
click at [313, 178] on div "Virtual or Tremendous Card Support" at bounding box center [325, 180] width 137 height 11
type input "**********"
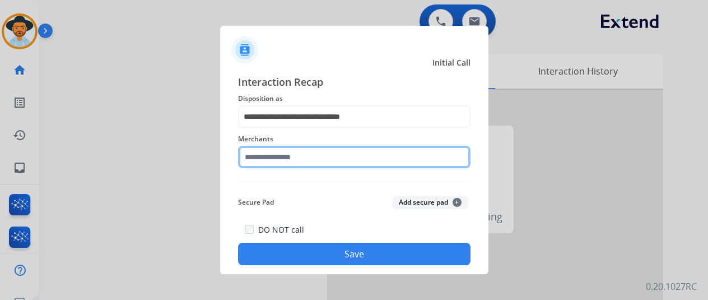
click at [260, 162] on input "text" at bounding box center [354, 157] width 232 height 22
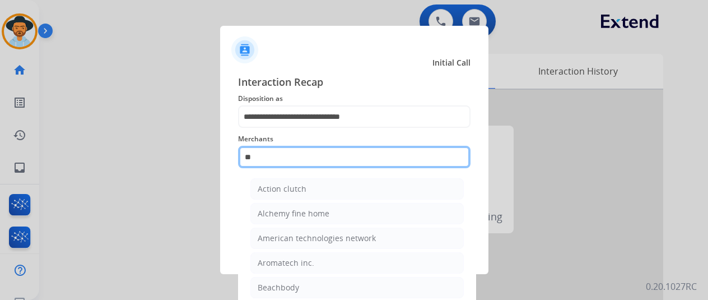
type input "*"
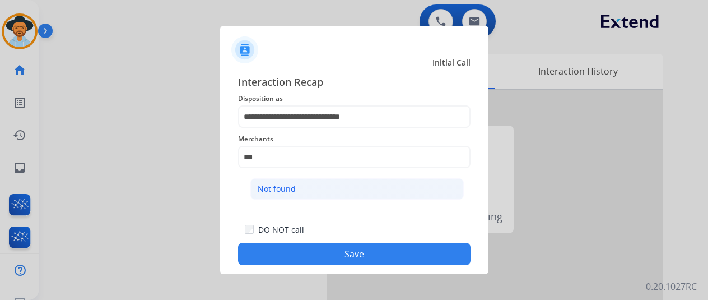
click at [262, 188] on div "Not found" at bounding box center [277, 188] width 38 height 11
type input "*********"
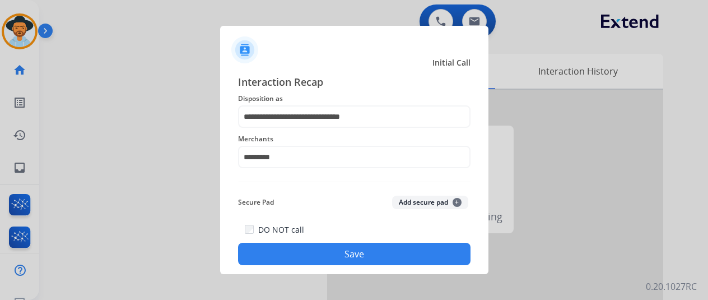
click at [365, 257] on button "Save" at bounding box center [354, 254] width 232 height 22
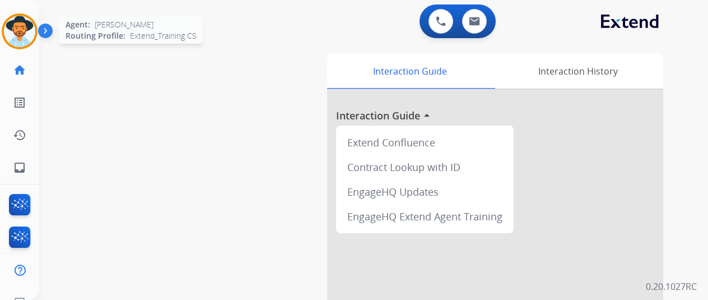
click at [19, 32] on img at bounding box center [19, 31] width 31 height 31
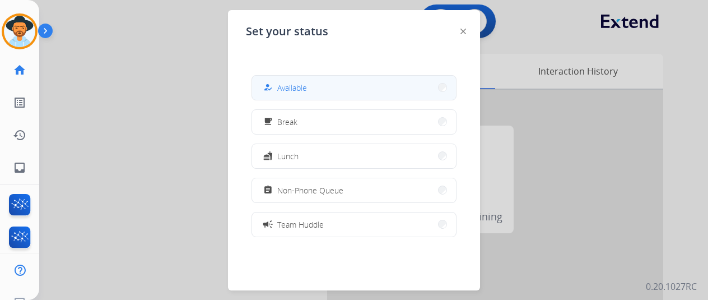
click at [310, 88] on button "how_to_reg Available" at bounding box center [354, 88] width 204 height 24
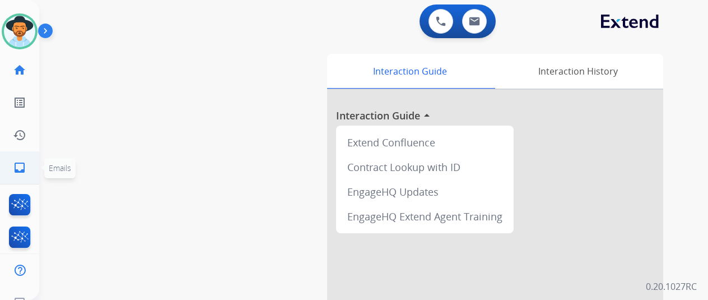
click at [21, 169] on mat-icon "inbox" at bounding box center [19, 167] width 13 height 13
select select "**********"
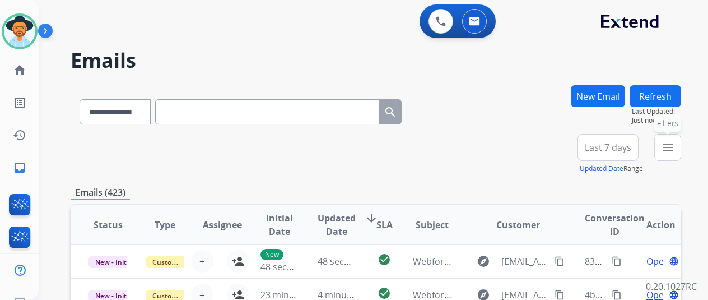
click at [673, 146] on mat-icon "menu" at bounding box center [667, 147] width 13 height 13
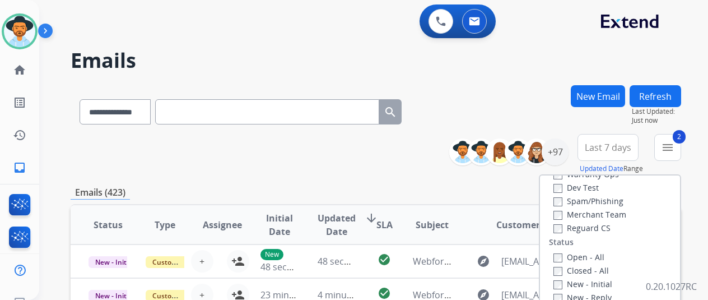
scroll to position [112, 0]
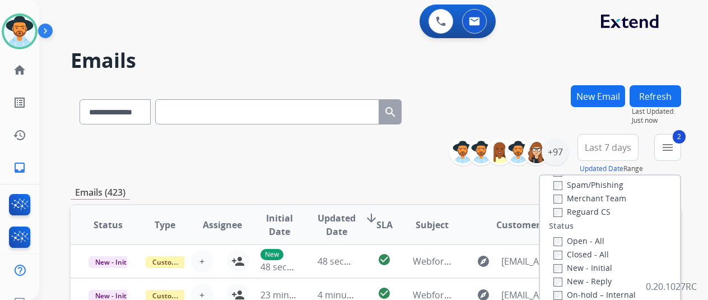
drag, startPoint x: 564, startPoint y: 212, endPoint x: 565, endPoint y: 219, distance: 6.8
click at [565, 215] on label "Reguard CS" at bounding box center [581, 211] width 57 height 11
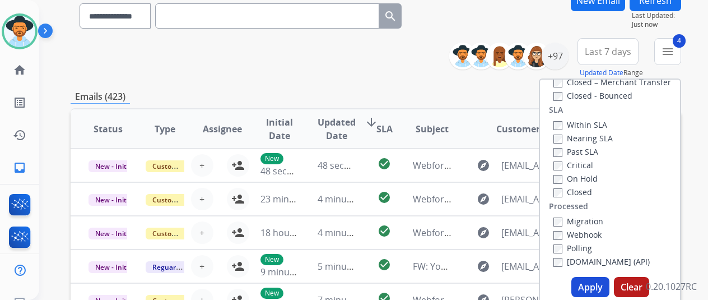
scroll to position [168, 0]
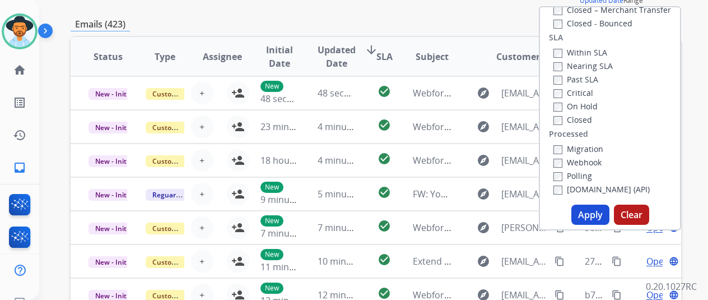
click at [595, 213] on button "Apply" at bounding box center [590, 214] width 38 height 20
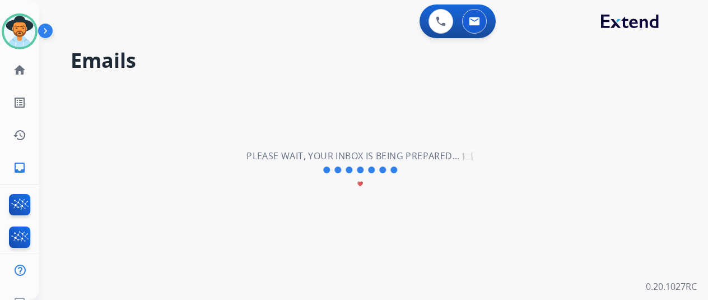
scroll to position [0, 0]
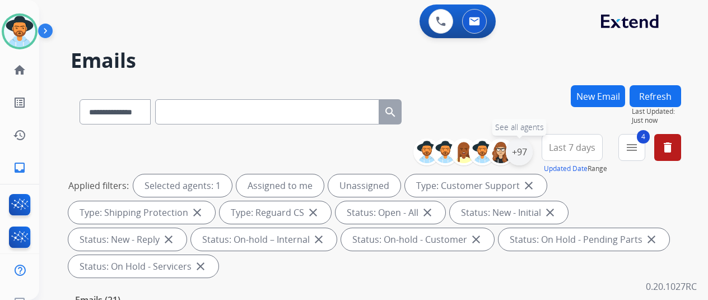
click at [529, 144] on div "+97" at bounding box center [519, 151] width 27 height 27
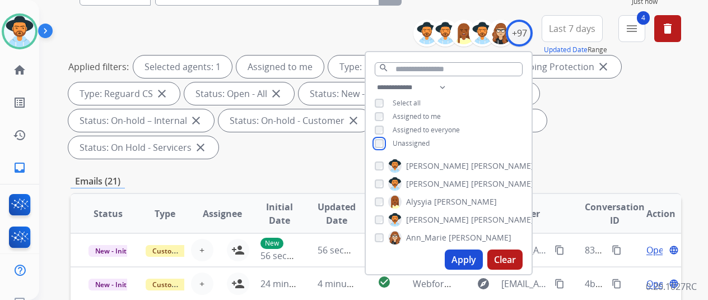
scroll to position [168, 0]
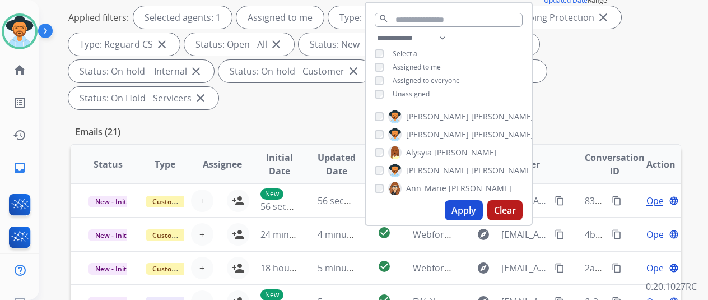
click at [476, 207] on button "Apply" at bounding box center [464, 210] width 38 height 20
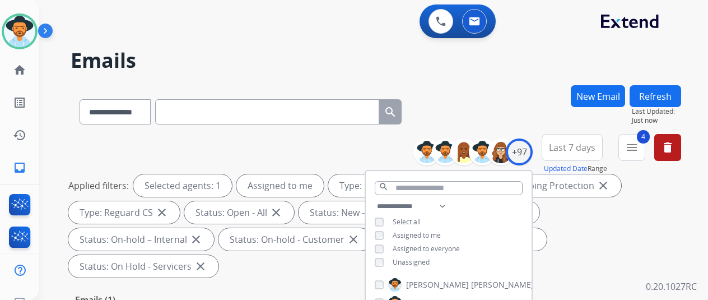
click at [478, 102] on div "**********" at bounding box center [376, 109] width 611 height 49
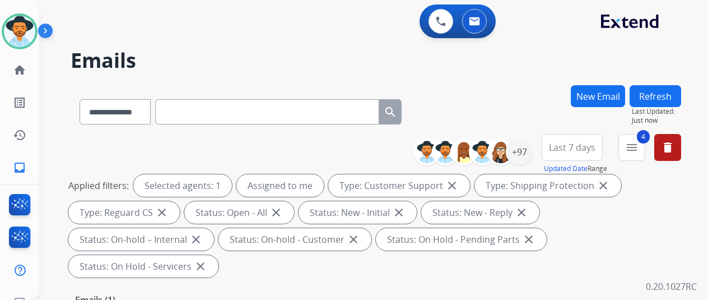
scroll to position [224, 0]
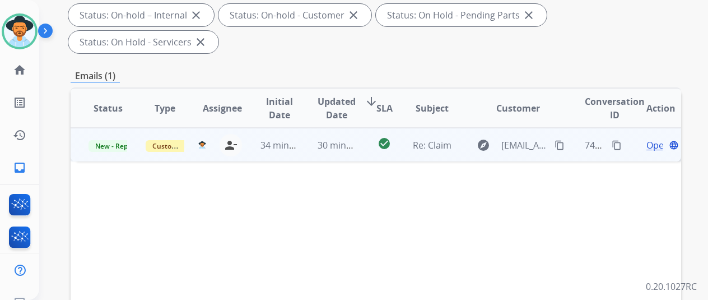
click at [657, 138] on span "Open" at bounding box center [657, 144] width 23 height 13
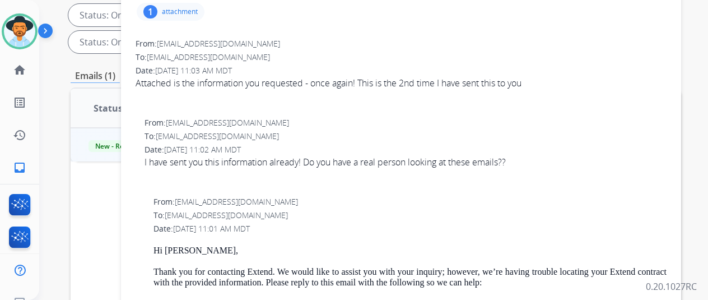
scroll to position [112, 0]
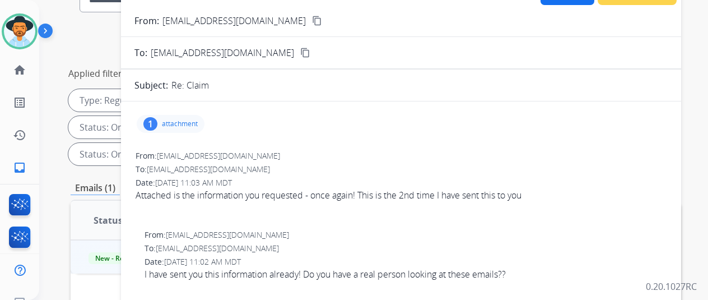
click at [157, 123] on div "1" at bounding box center [150, 123] width 14 height 13
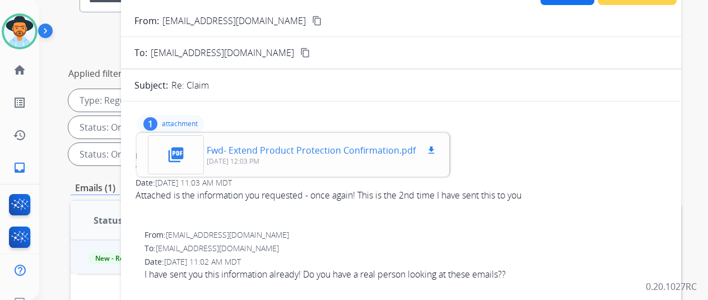
click at [185, 147] on mat-icon "picture_as_pdf" at bounding box center [176, 155] width 18 height 18
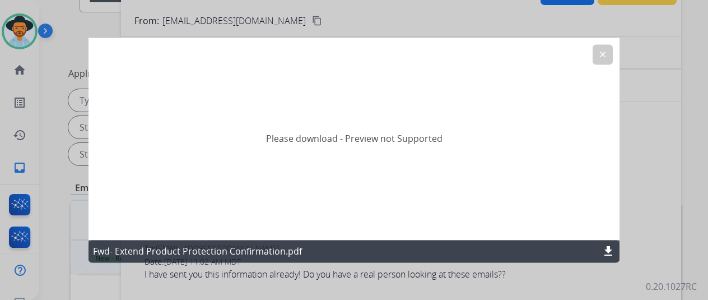
click at [611, 249] on mat-icon "download" at bounding box center [608, 250] width 13 height 13
click at [607, 53] on mat-icon "clear" at bounding box center [603, 54] width 10 height 10
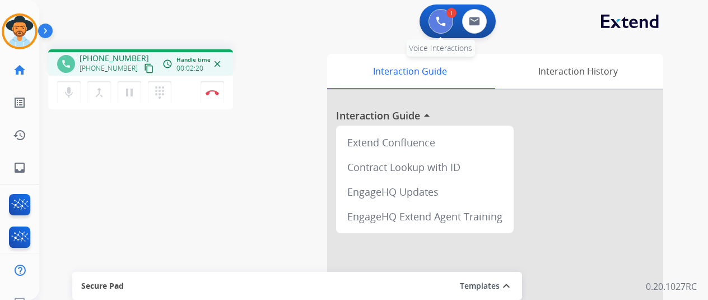
click at [447, 16] on button at bounding box center [441, 21] width 25 height 25
click at [446, 18] on img at bounding box center [441, 21] width 10 height 10
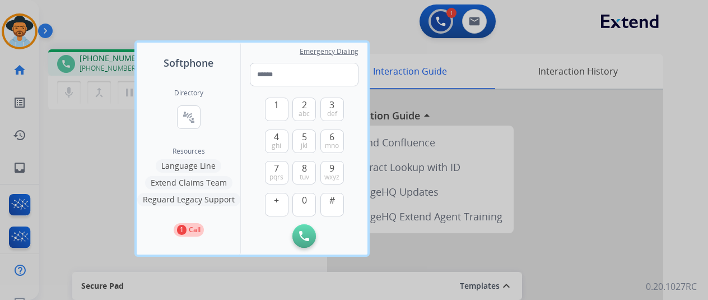
click at [190, 165] on button "Language Line" at bounding box center [189, 165] width 66 height 13
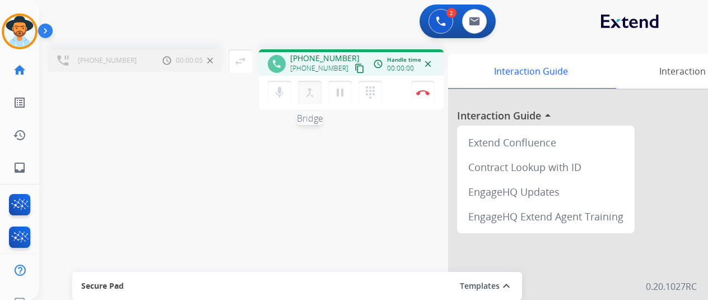
click at [313, 94] on mat-icon "merge_type" at bounding box center [309, 92] width 13 height 13
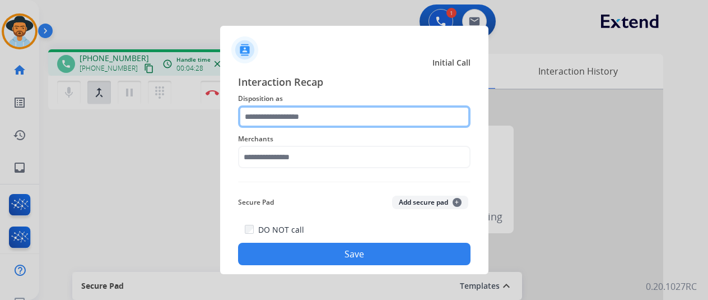
click at [291, 110] on input "text" at bounding box center [354, 116] width 232 height 22
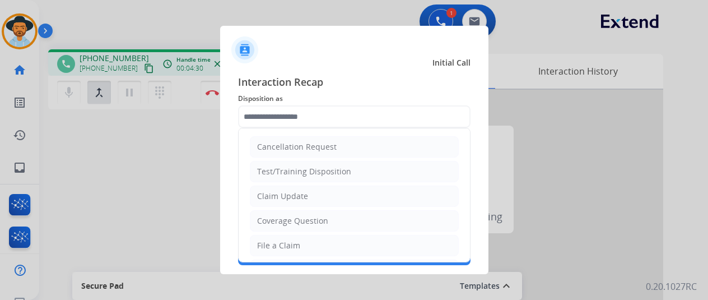
click at [212, 96] on div at bounding box center [354, 150] width 708 height 300
click at [212, 95] on div at bounding box center [354, 150] width 708 height 300
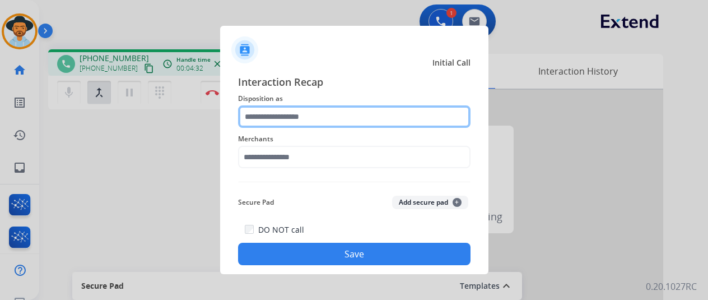
click at [271, 115] on input "text" at bounding box center [354, 116] width 232 height 22
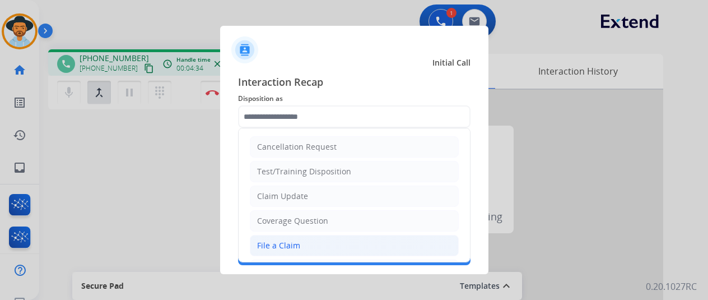
click at [272, 241] on div "File a Claim" at bounding box center [278, 245] width 43 height 11
type input "**********"
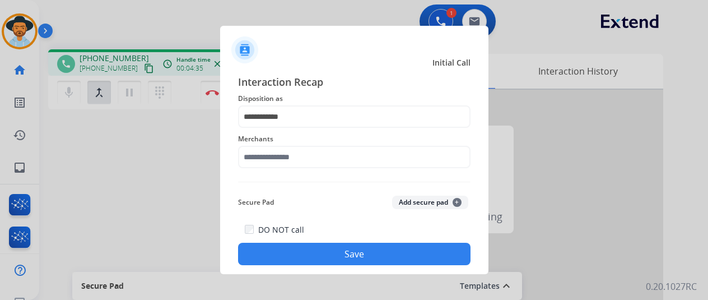
click at [253, 169] on div "Merchants" at bounding box center [354, 150] width 232 height 45
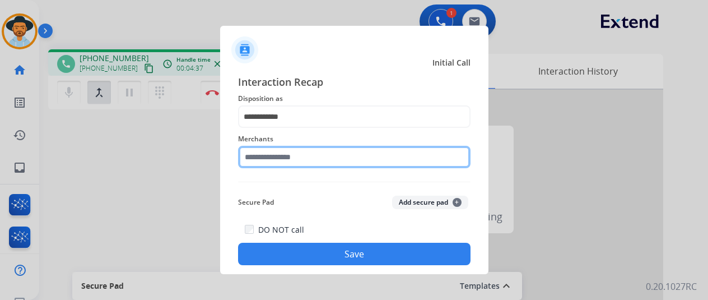
click at [254, 156] on input "text" at bounding box center [354, 157] width 232 height 22
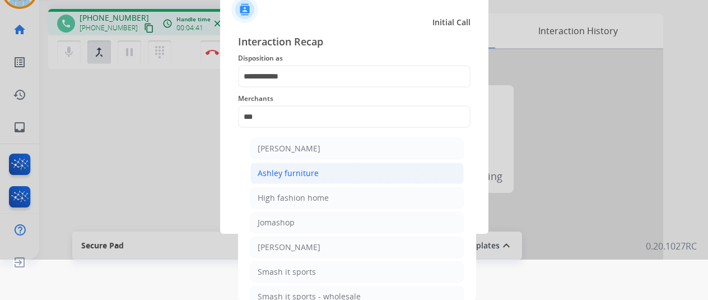
click at [287, 174] on div "Ashley furniture" at bounding box center [288, 172] width 61 height 11
type input "**********"
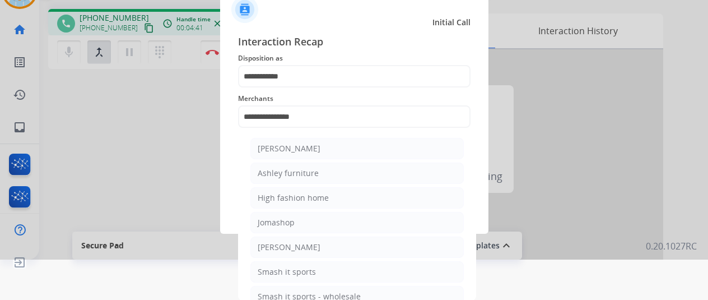
scroll to position [13, 0]
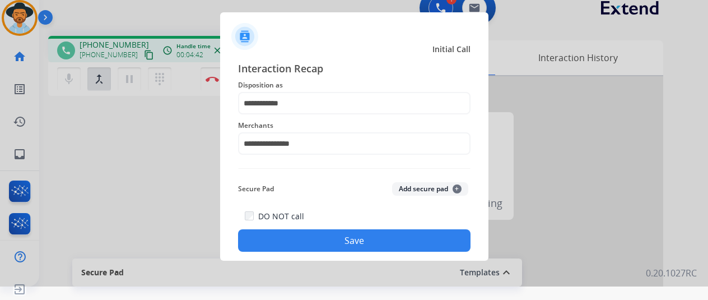
click at [347, 237] on button "Save" at bounding box center [354, 240] width 232 height 22
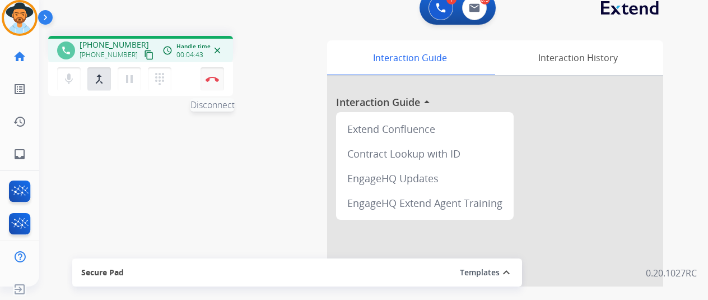
click at [212, 75] on button "Disconnect" at bounding box center [213, 79] width 24 height 24
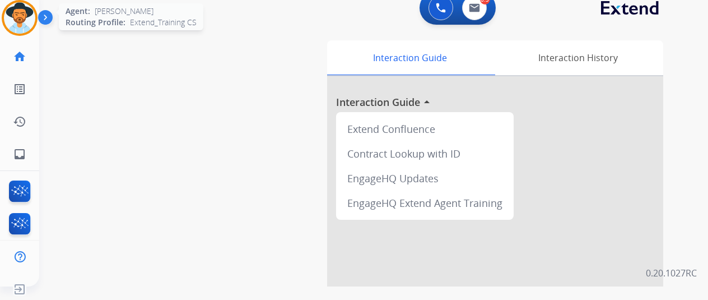
click at [27, 21] on img at bounding box center [19, 17] width 31 height 31
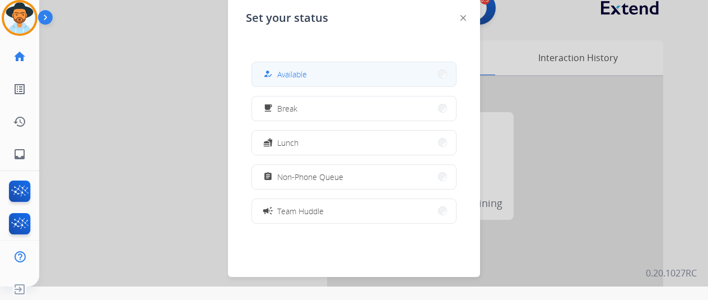
click at [297, 75] on span "Available" at bounding box center [292, 74] width 30 height 12
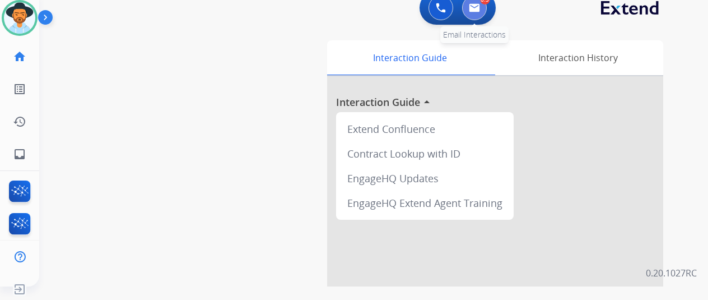
click at [476, 10] on img at bounding box center [474, 7] width 11 height 9
select select "**********"
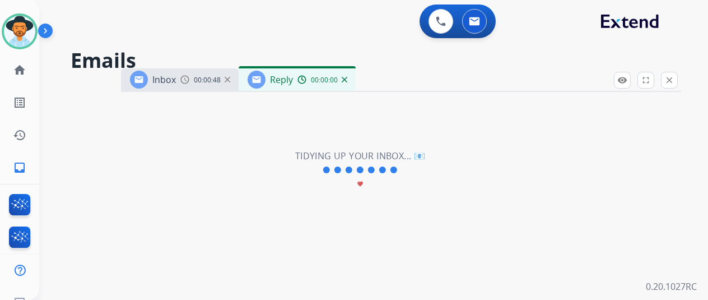
select select "**********"
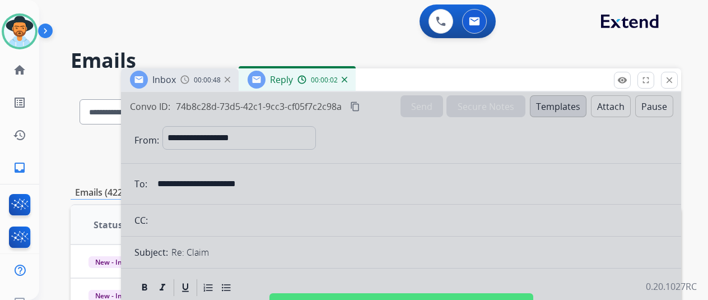
click at [347, 80] on img at bounding box center [345, 80] width 6 height 6
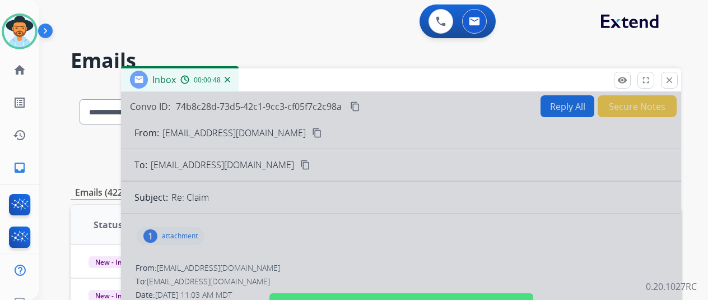
click at [230, 78] on img at bounding box center [228, 80] width 6 height 6
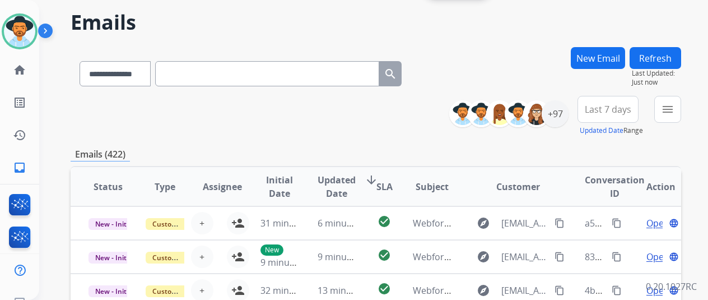
scroll to position [56, 0]
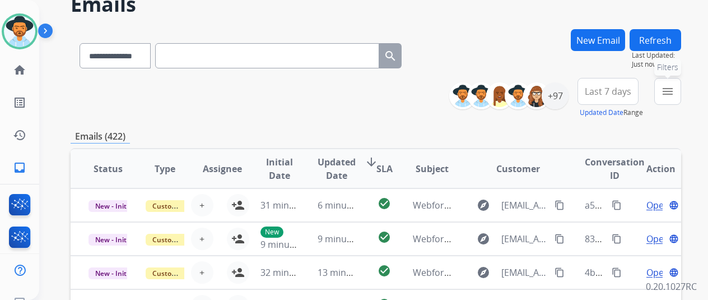
click at [674, 90] on mat-icon "menu" at bounding box center [667, 91] width 13 height 13
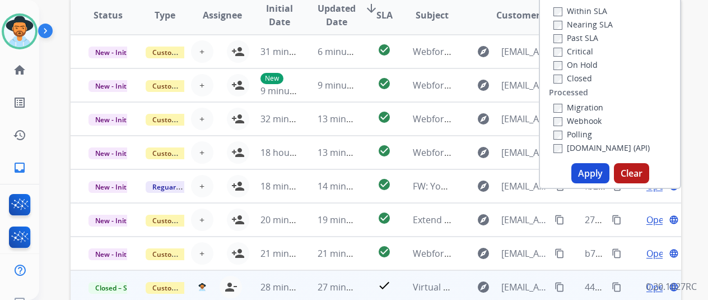
scroll to position [280, 0]
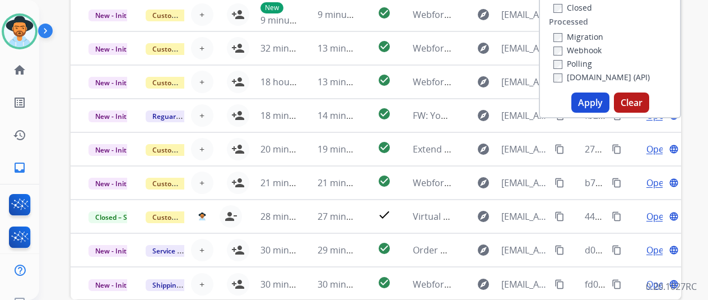
click at [593, 104] on button "Apply" at bounding box center [590, 102] width 38 height 20
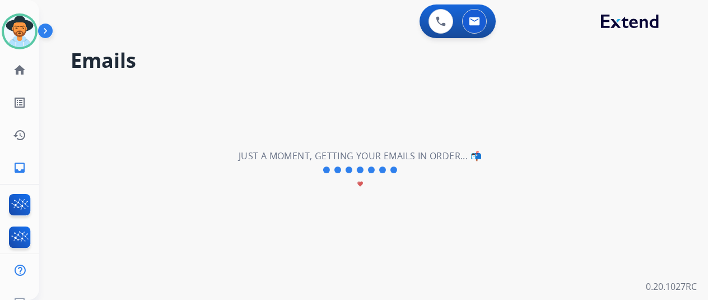
scroll to position [0, 0]
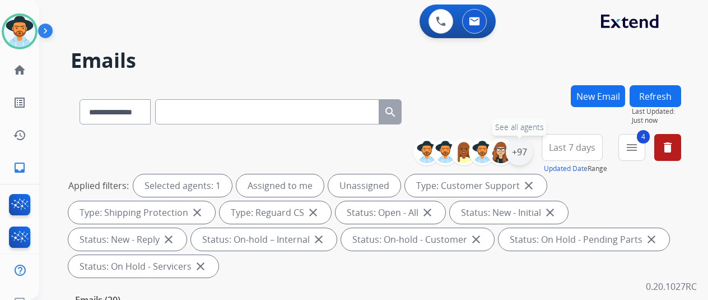
click at [527, 147] on div "+97" at bounding box center [519, 151] width 27 height 27
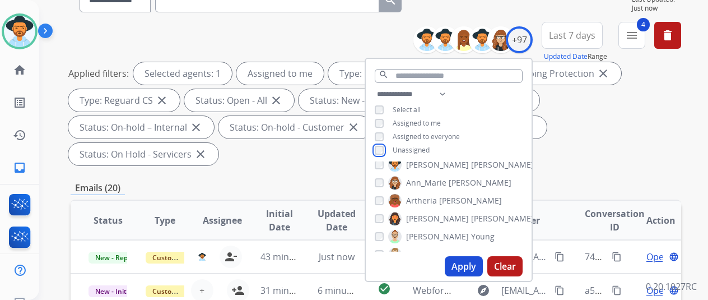
scroll to position [112, 0]
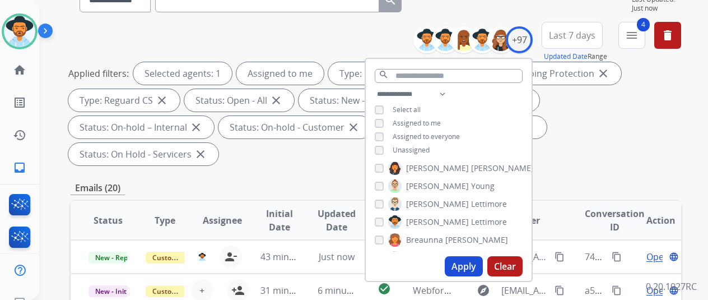
drag, startPoint x: 468, startPoint y: 266, endPoint x: 462, endPoint y: 259, distance: 9.2
click at [466, 264] on button "Apply" at bounding box center [464, 266] width 38 height 20
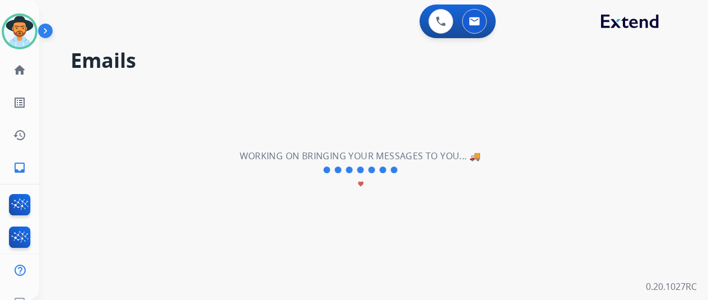
scroll to position [0, 0]
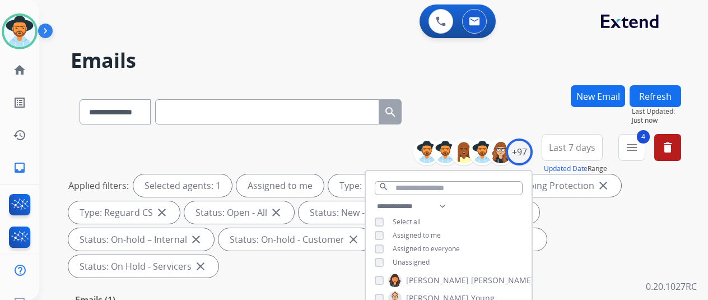
click at [417, 77] on div "**********" at bounding box center [360, 190] width 642 height 300
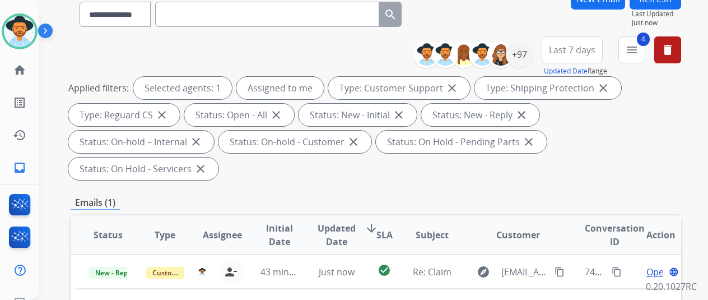
scroll to position [168, 0]
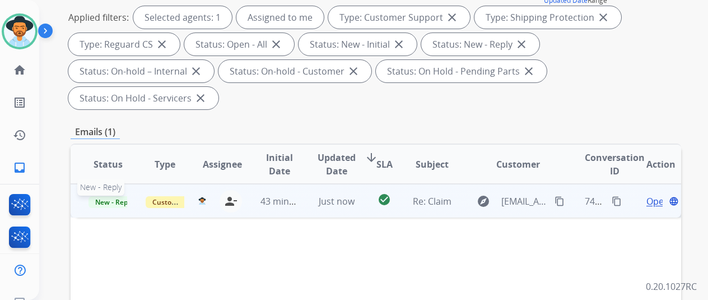
click at [118, 196] on span "New - Reply" at bounding box center [114, 202] width 51 height 12
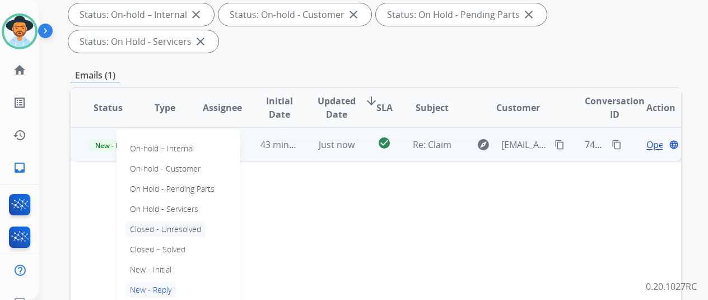
scroll to position [280, 0]
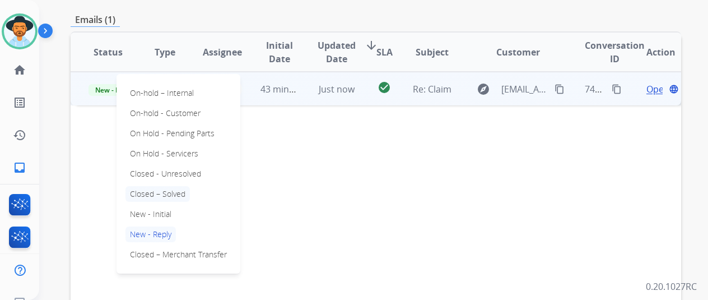
click at [176, 186] on p "Closed – Solved" at bounding box center [157, 194] width 64 height 16
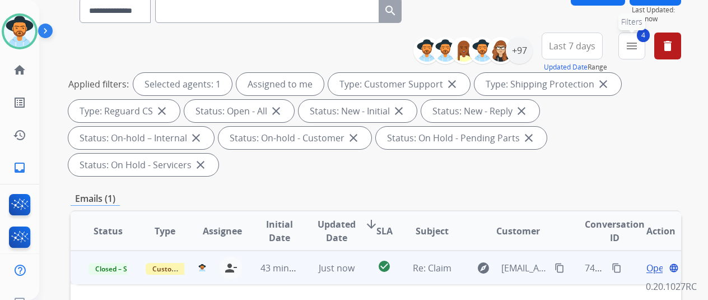
scroll to position [56, 0]
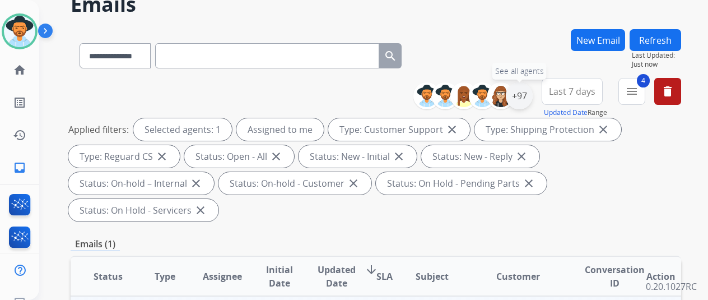
click at [533, 91] on div "+97" at bounding box center [519, 95] width 27 height 27
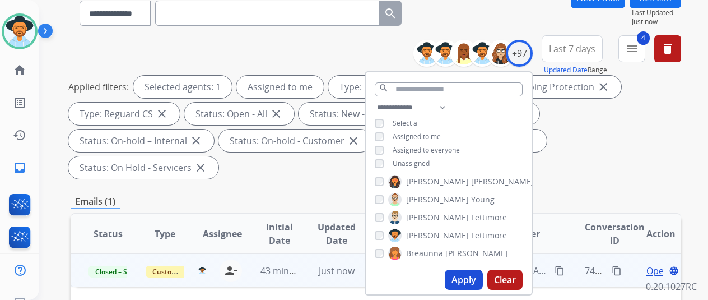
scroll to position [224, 0]
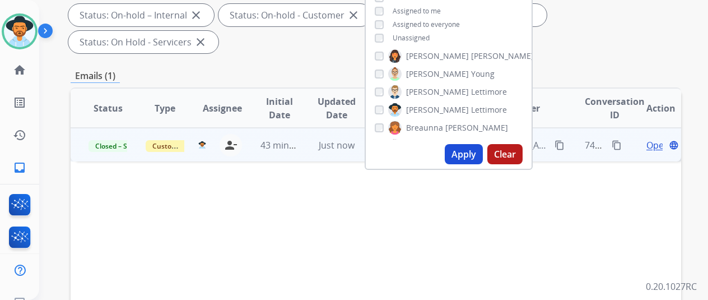
click at [473, 149] on button "Apply" at bounding box center [464, 154] width 38 height 20
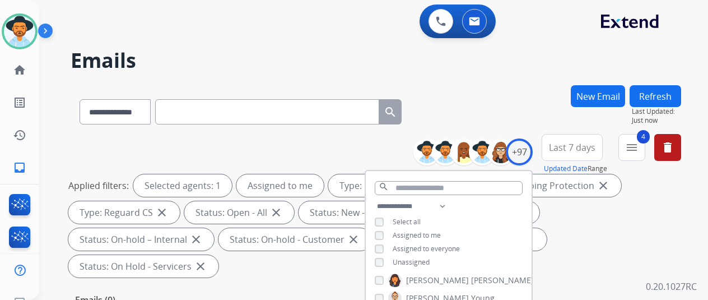
click at [514, 70] on h2 "Emails" at bounding box center [376, 60] width 611 height 22
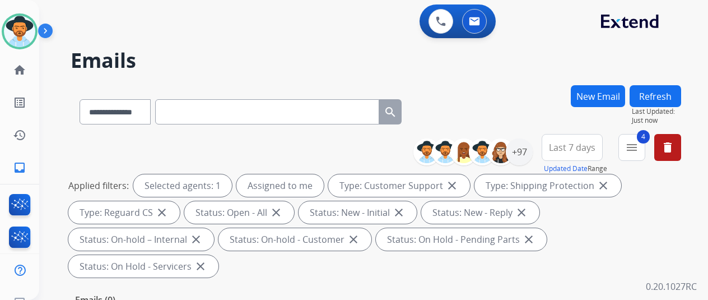
click at [531, 60] on h2 "Emails" at bounding box center [376, 60] width 611 height 22
drag, startPoint x: 553, startPoint y: 63, endPoint x: 551, endPoint y: 54, distance: 9.4
click at [553, 61] on h2 "Emails" at bounding box center [376, 60] width 611 height 22
drag, startPoint x: 533, startPoint y: 156, endPoint x: 527, endPoint y: 145, distance: 13.3
click at [532, 156] on div "+97" at bounding box center [519, 151] width 27 height 27
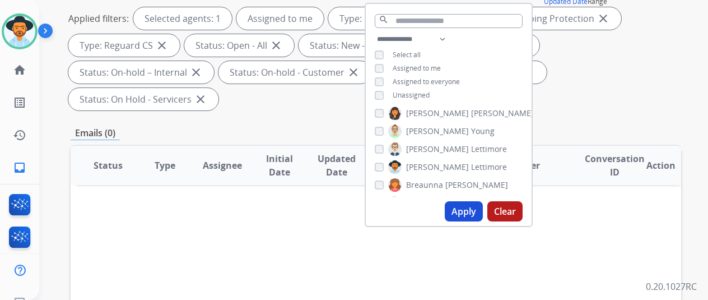
scroll to position [168, 0]
click at [465, 209] on button "Apply" at bounding box center [464, 210] width 38 height 20
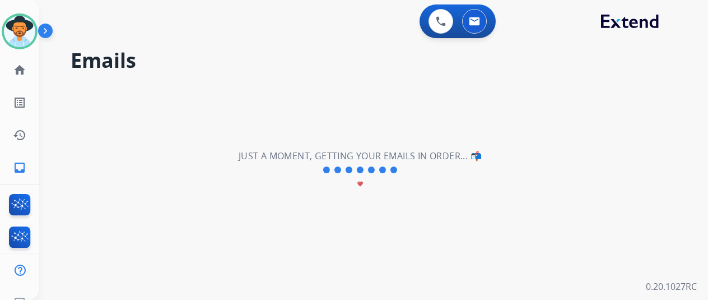
scroll to position [0, 0]
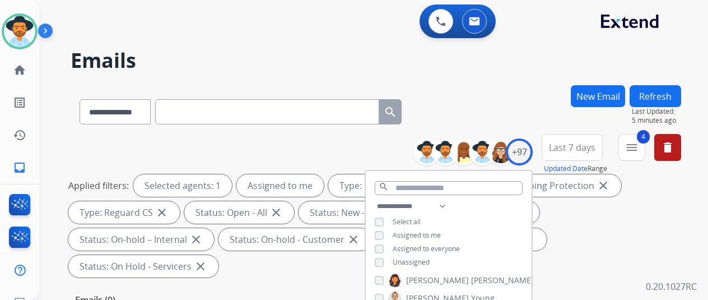
click at [521, 80] on div "**********" at bounding box center [360, 190] width 642 height 300
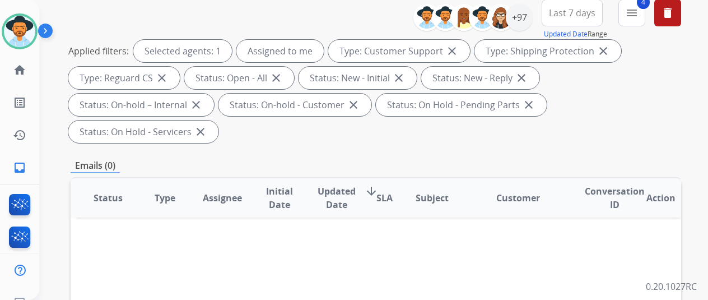
scroll to position [168, 0]
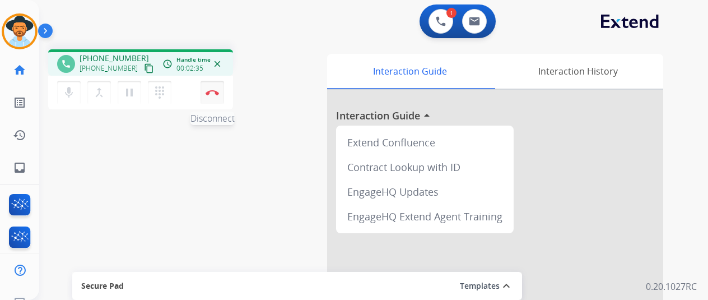
click at [213, 90] on img at bounding box center [212, 93] width 13 height 6
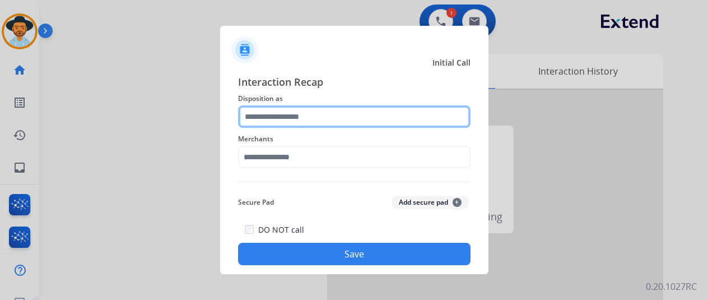
click at [282, 122] on input "text" at bounding box center [354, 116] width 232 height 22
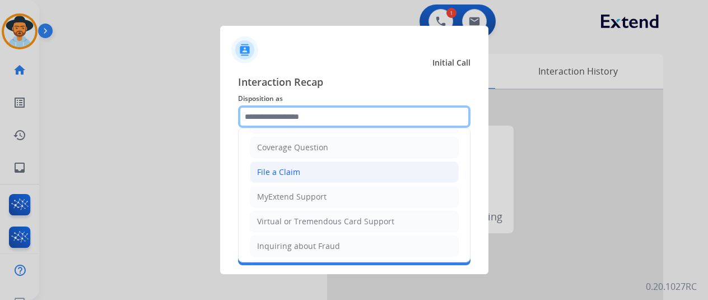
scroll to position [56, 0]
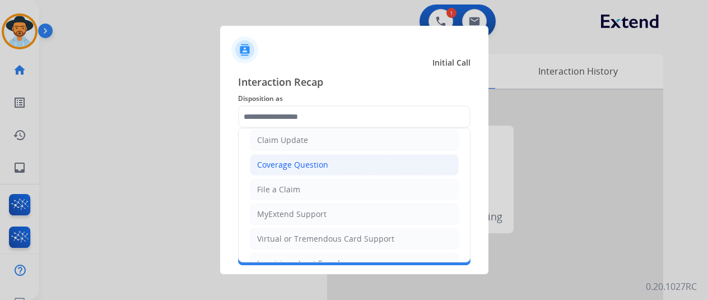
click at [315, 159] on div "Coverage Question" at bounding box center [292, 164] width 71 height 11
type input "**********"
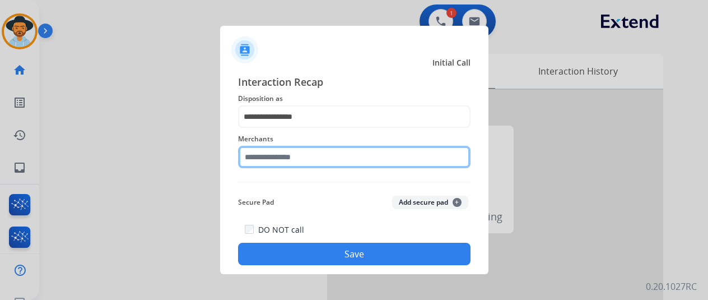
click at [277, 155] on input "text" at bounding box center [354, 157] width 232 height 22
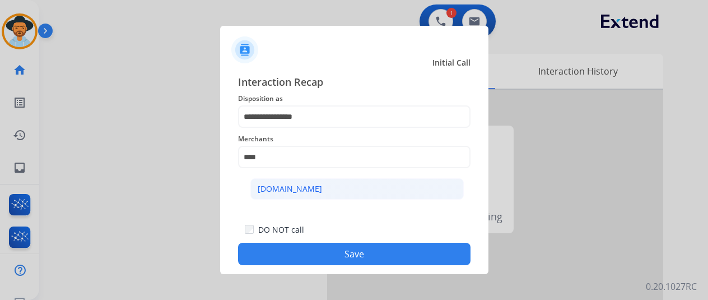
click at [273, 193] on div "[DOMAIN_NAME]" at bounding box center [290, 188] width 64 height 11
type input "**********"
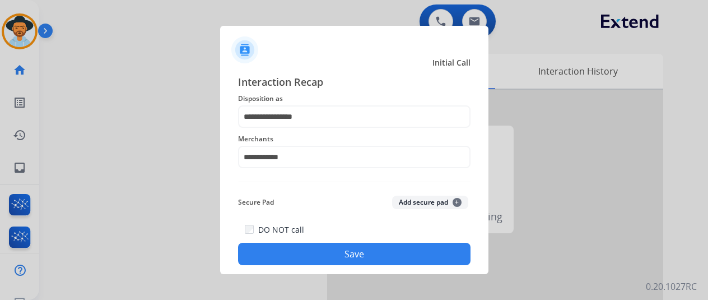
click at [309, 252] on button "Save" at bounding box center [354, 254] width 232 height 22
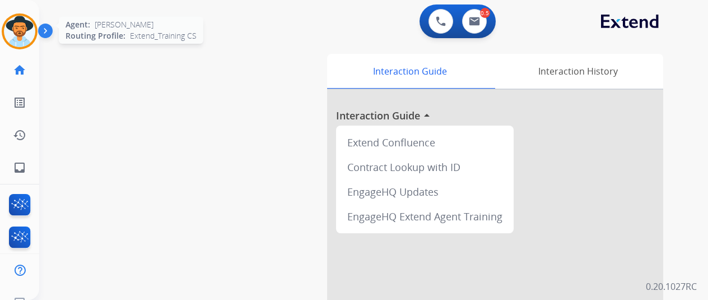
click at [21, 30] on img at bounding box center [19, 31] width 31 height 31
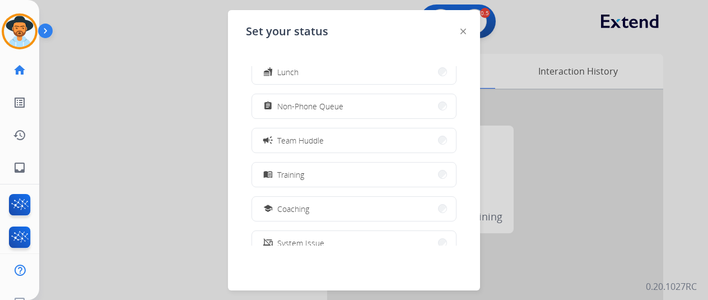
scroll to position [177, 0]
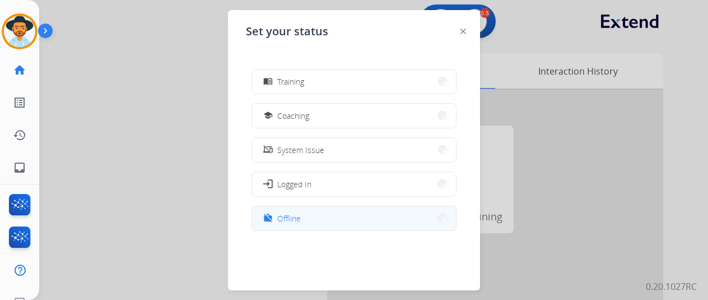
click at [294, 220] on span "Offline" at bounding box center [289, 218] width 24 height 12
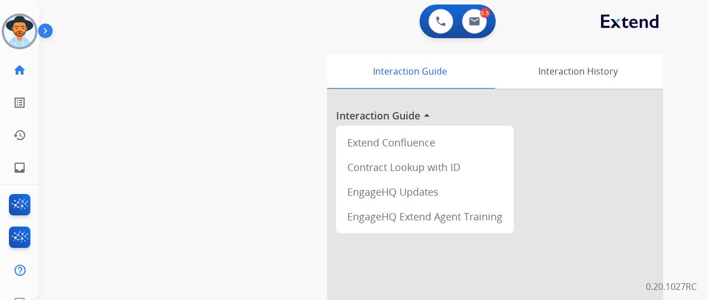
drag, startPoint x: 71, startPoint y: 110, endPoint x: 60, endPoint y: 80, distance: 31.9
click at [63, 83] on div "swap_horiz Break voice bridge close_fullscreen Connect 3-Way Call merge_type Se…" at bounding box center [360, 273] width 642 height 467
